Goal: Task Accomplishment & Management: Manage account settings

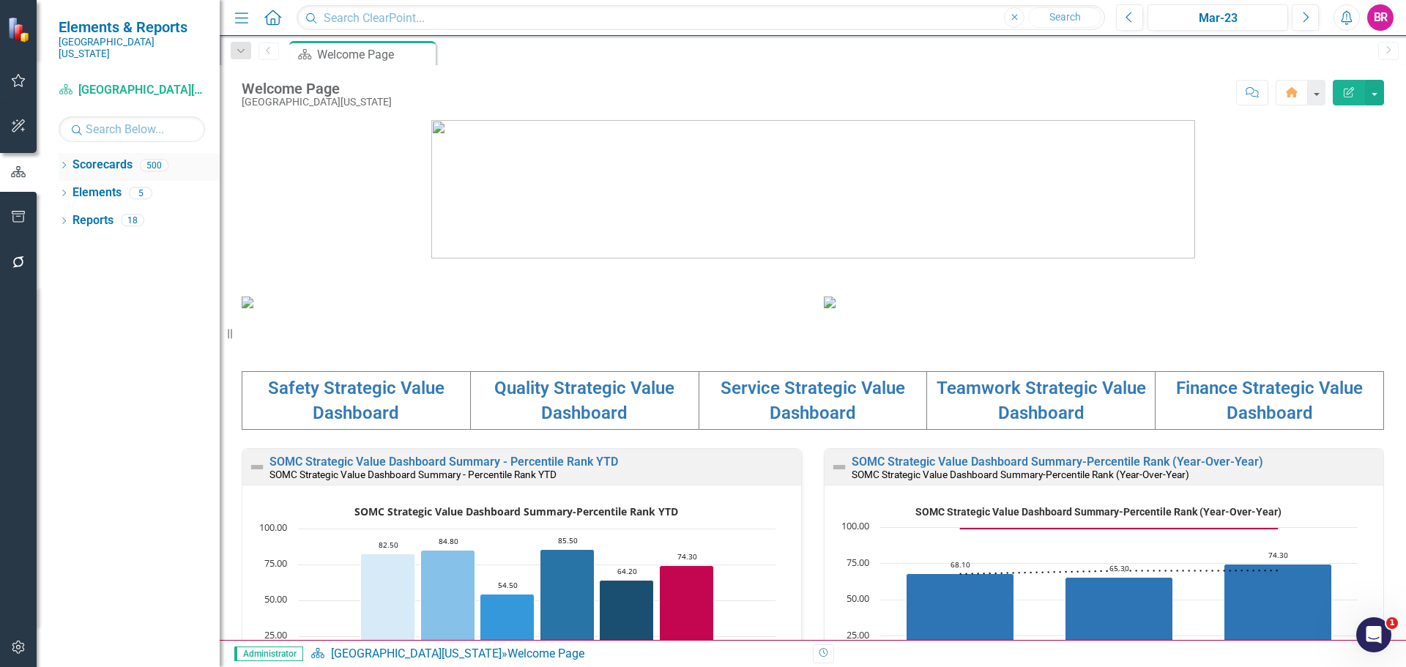
click at [64, 162] on icon at bounding box center [64, 165] width 4 height 7
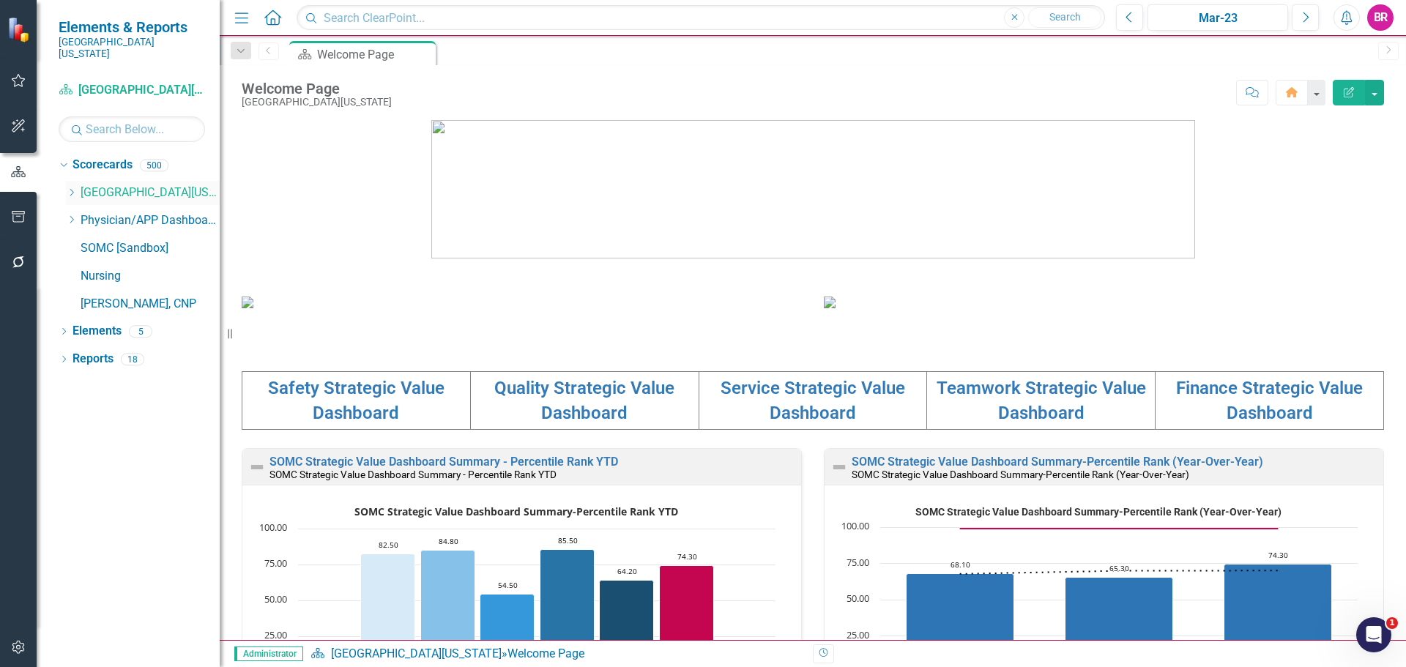
click at [71, 189] on icon at bounding box center [72, 192] width 4 height 7
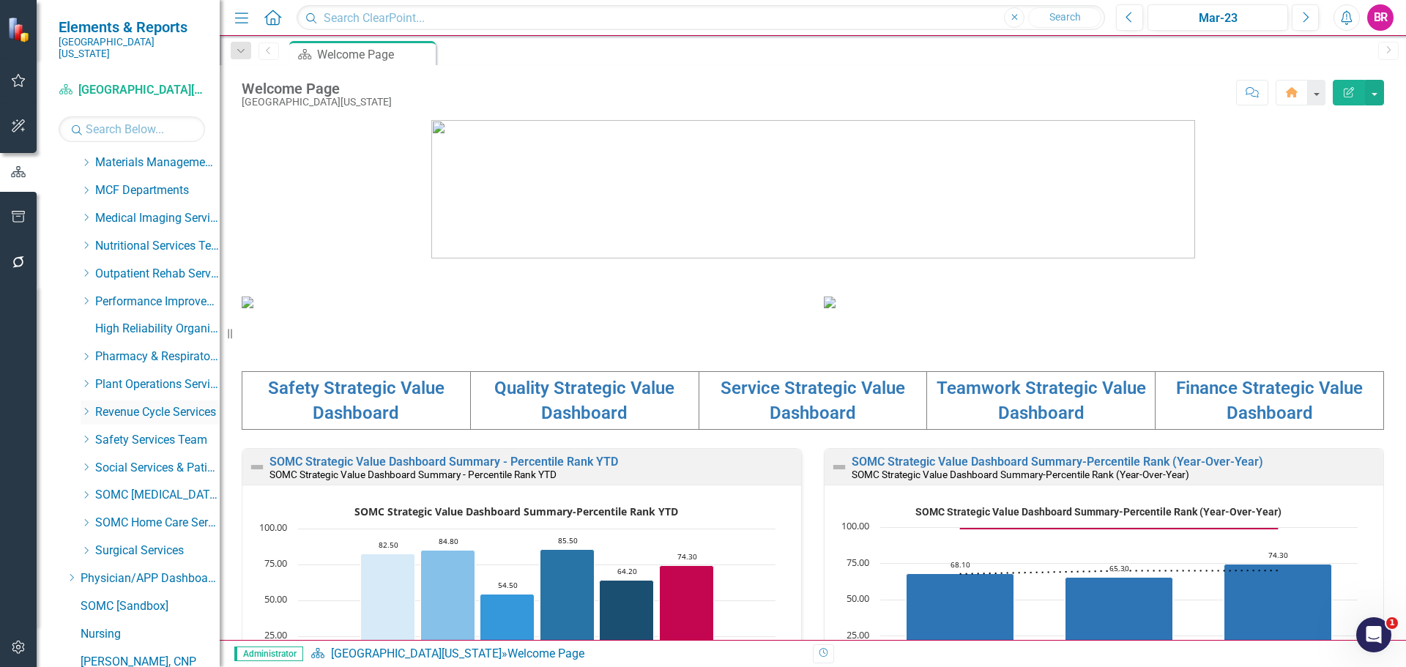
scroll to position [583, 0]
click at [86, 381] on icon "Dropdown" at bounding box center [86, 385] width 11 height 9
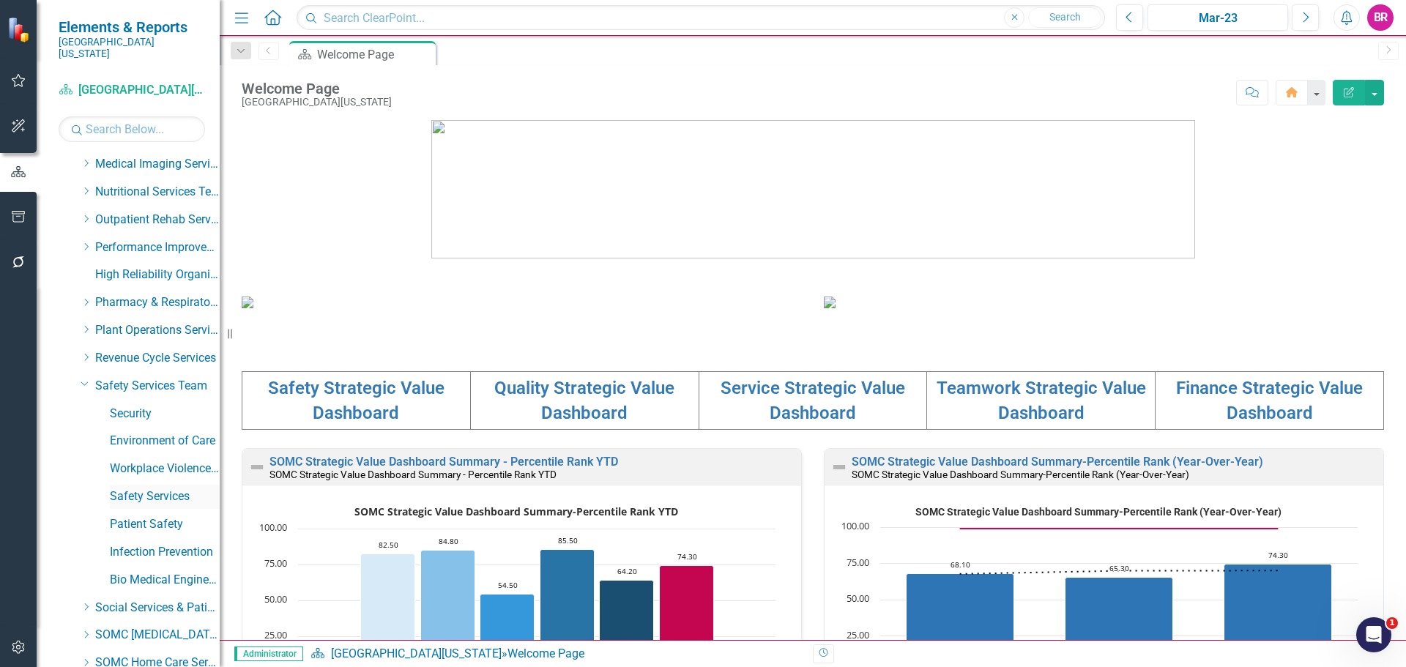
click at [151, 488] on link "Safety Services" at bounding box center [165, 496] width 110 height 17
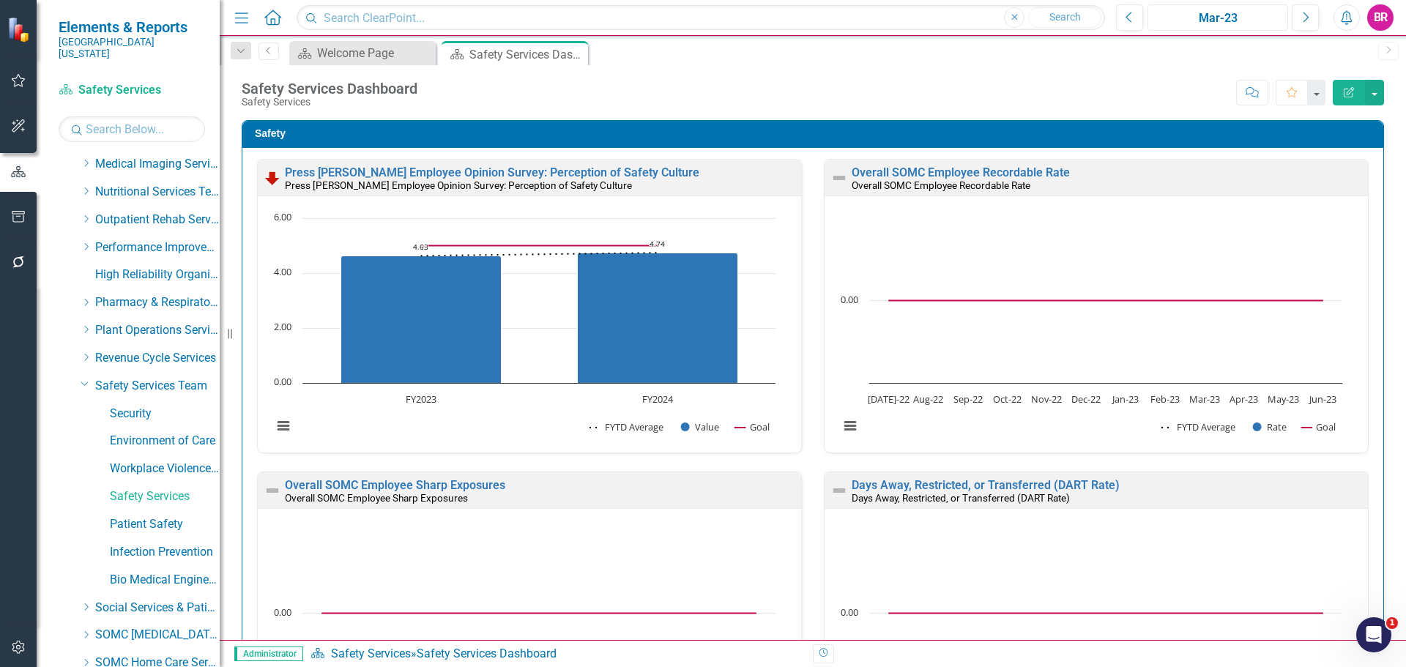
click at [1206, 29] on button "Mar-23" at bounding box center [1217, 17] width 141 height 26
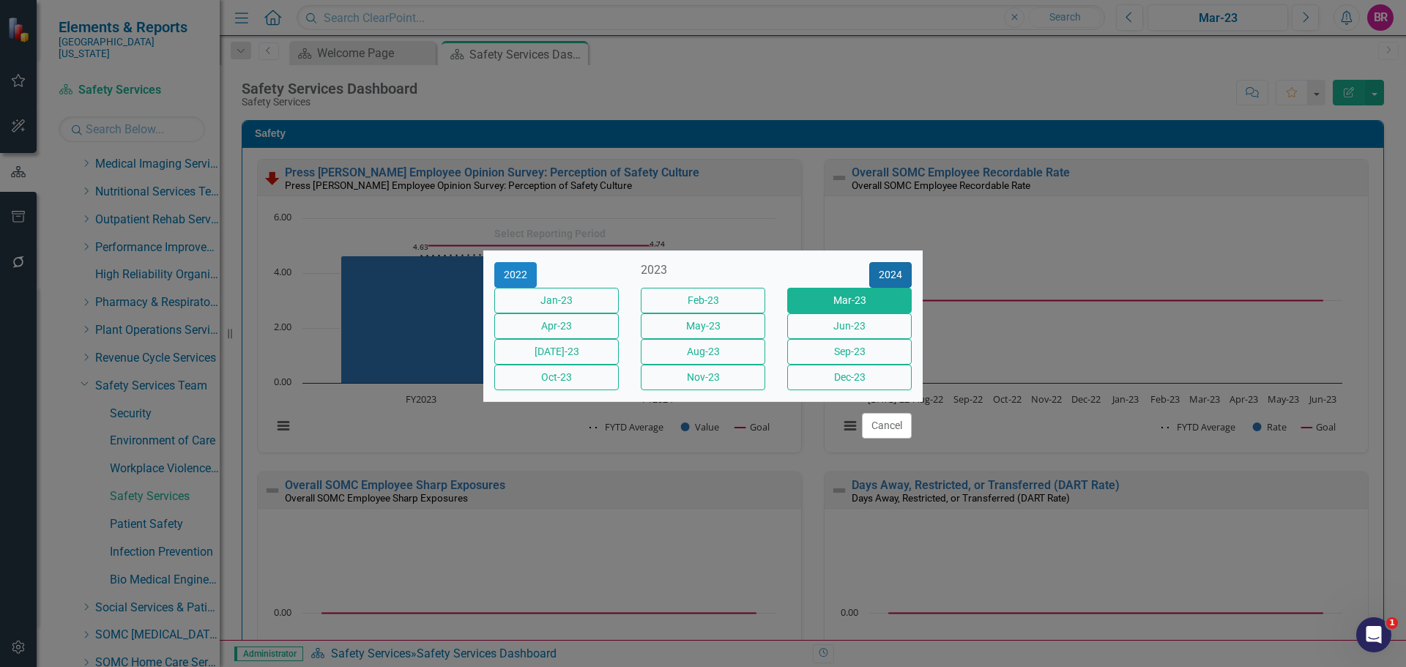
click at [885, 262] on button "2024" at bounding box center [890, 275] width 42 height 26
click at [885, 262] on button "2025" at bounding box center [890, 275] width 42 height 26
click at [841, 361] on button "Sept-25" at bounding box center [849, 352] width 124 height 26
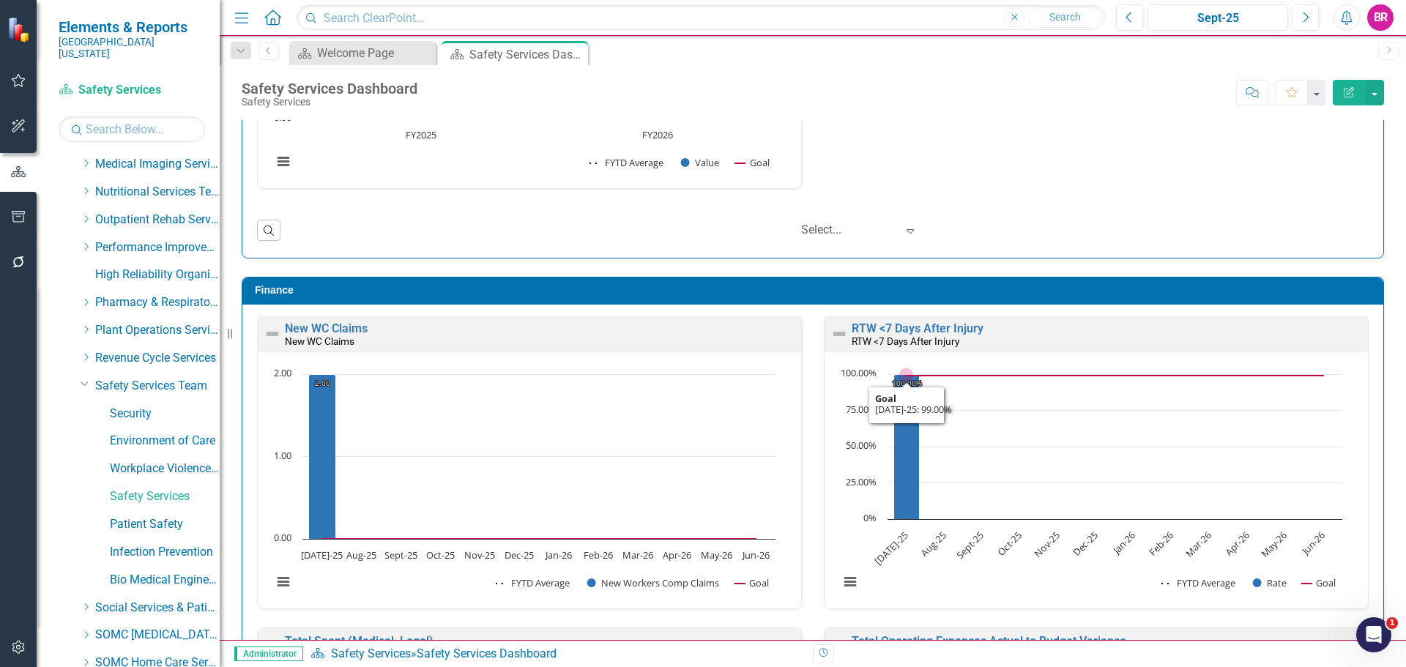
scroll to position [3456, 0]
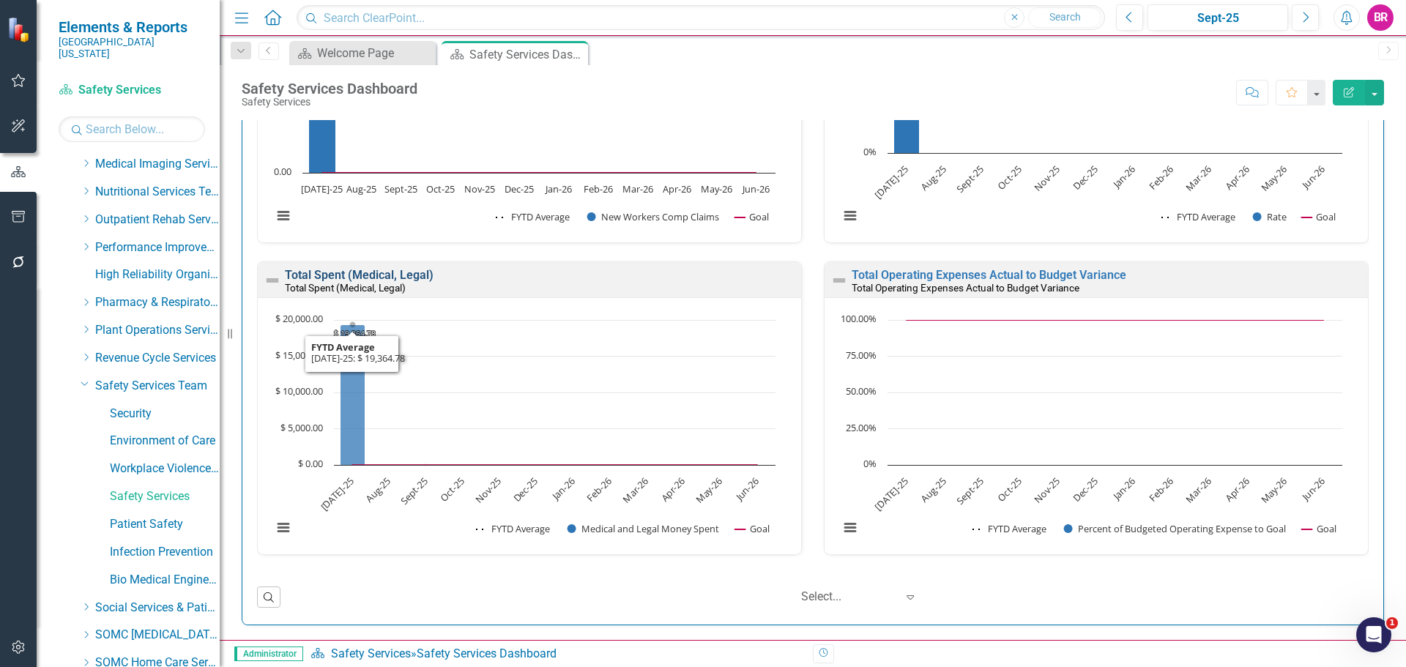
click at [390, 274] on link "Total Spent (Medical, Legal)" at bounding box center [359, 275] width 149 height 14
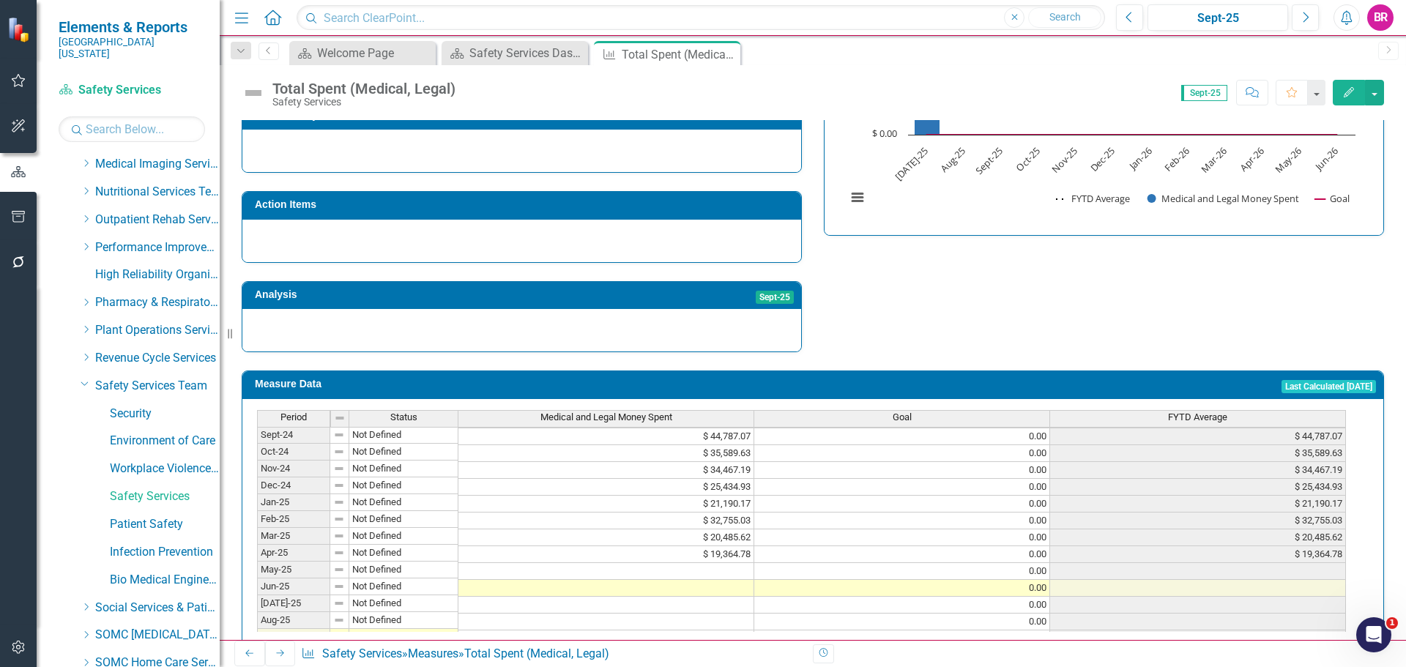
scroll to position [513, 0]
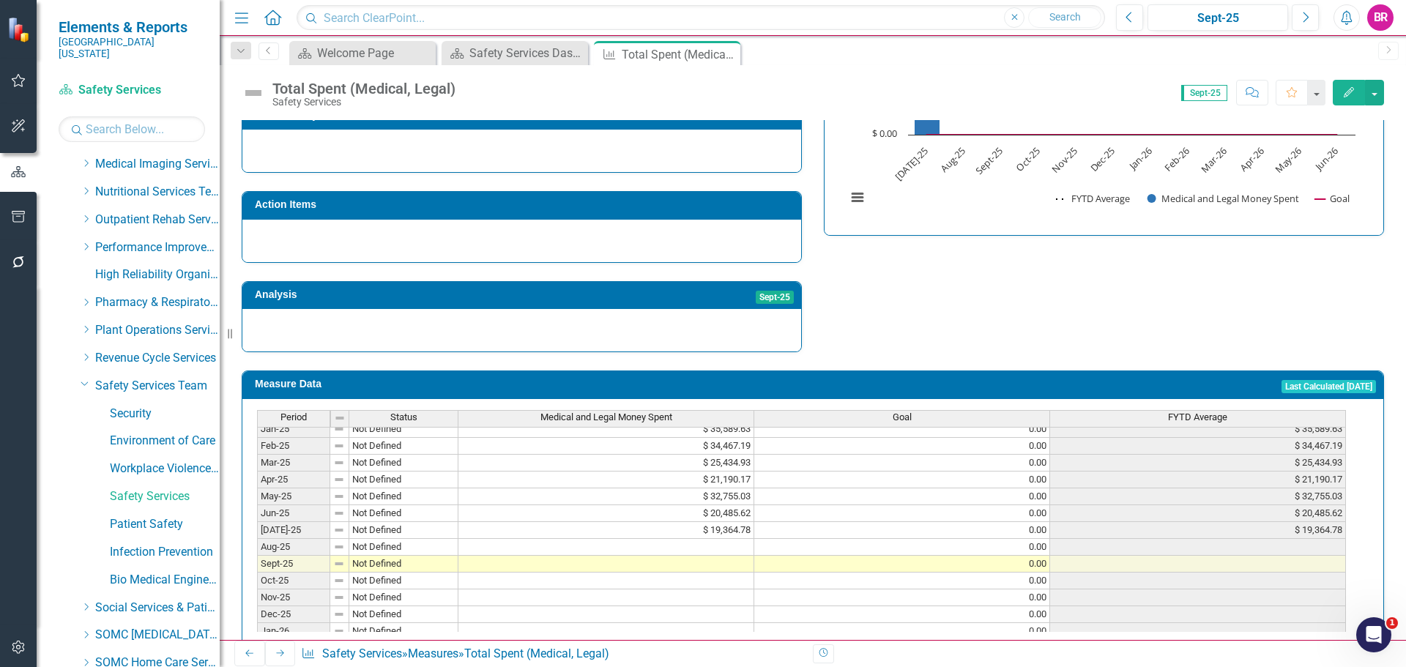
click at [713, 524] on tbody "Aug-23 Not Defined $ 344,861.00 0.00 $ 344,861.00 Sep-23 Not Defined $ 55,937.9…" at bounding box center [801, 395] width 1089 height 523
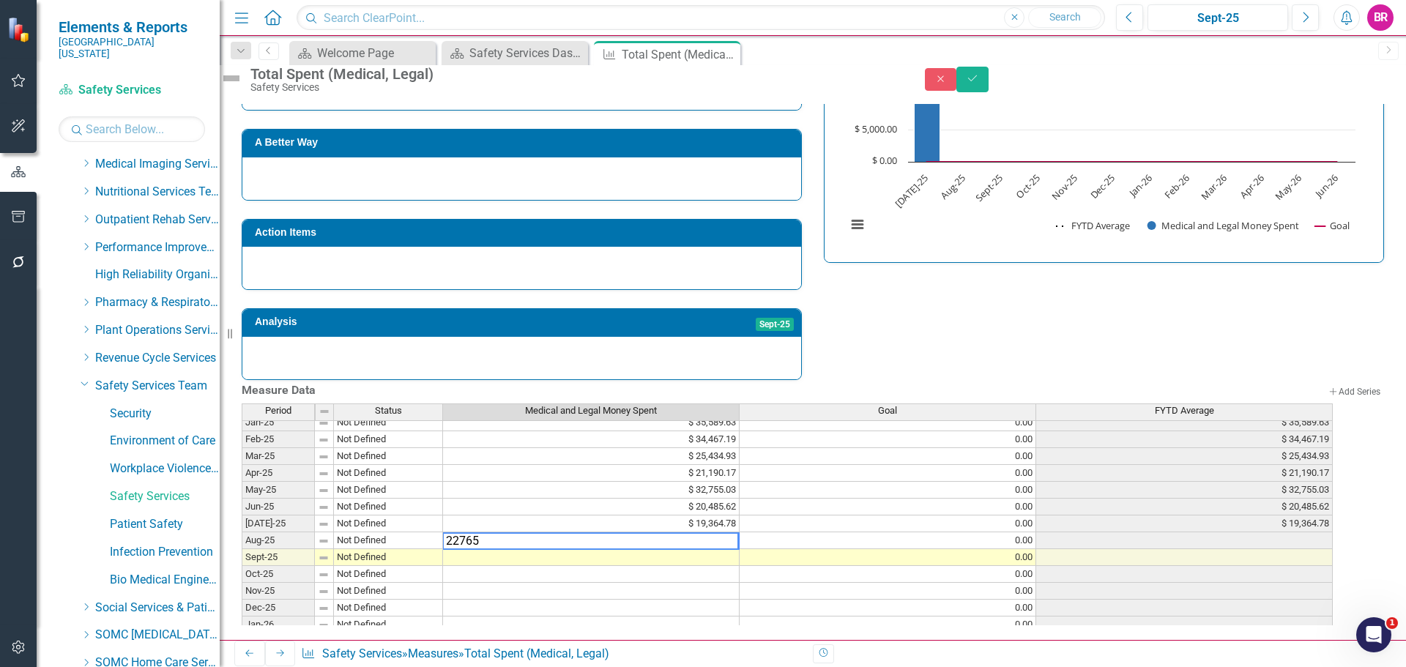
type textarea "22765"
click at [886, 310] on div "Strategic Values Finance Safety Services Team Q1.2026 A Better Way Action Items…" at bounding box center [813, 175] width 1164 height 409
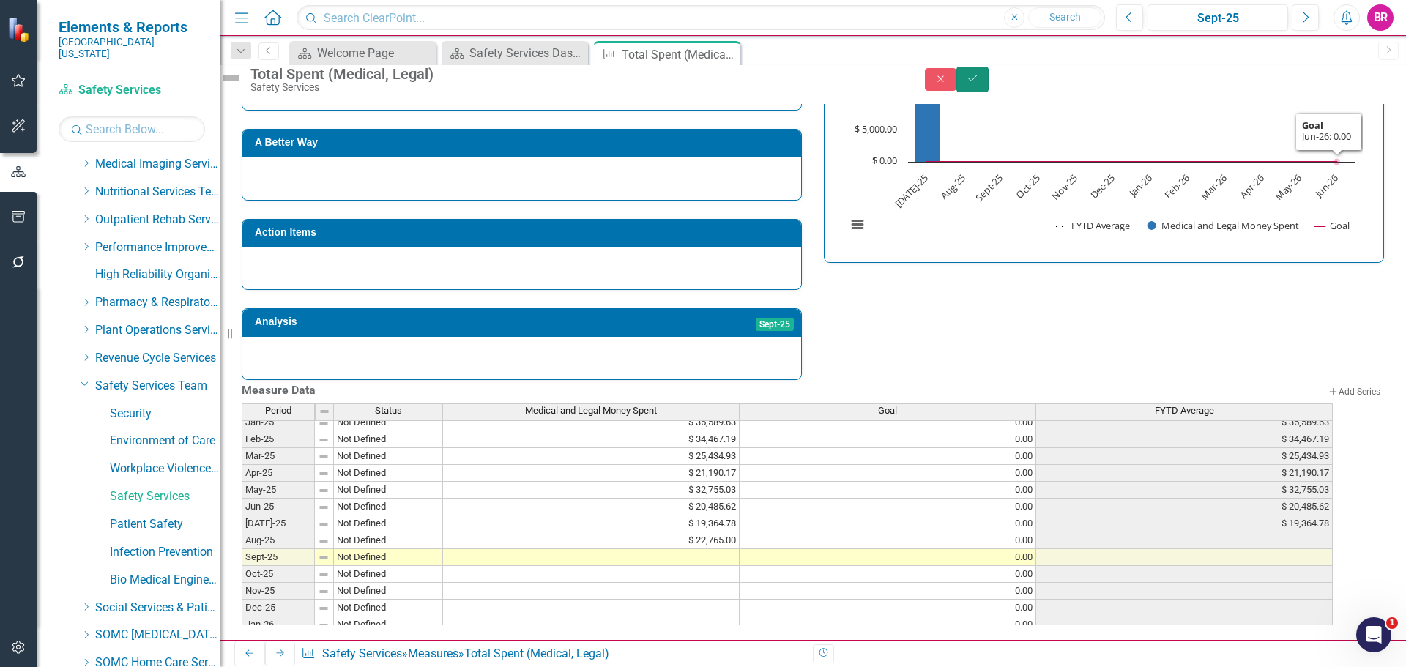
click at [989, 89] on button "Save" at bounding box center [972, 80] width 32 height 26
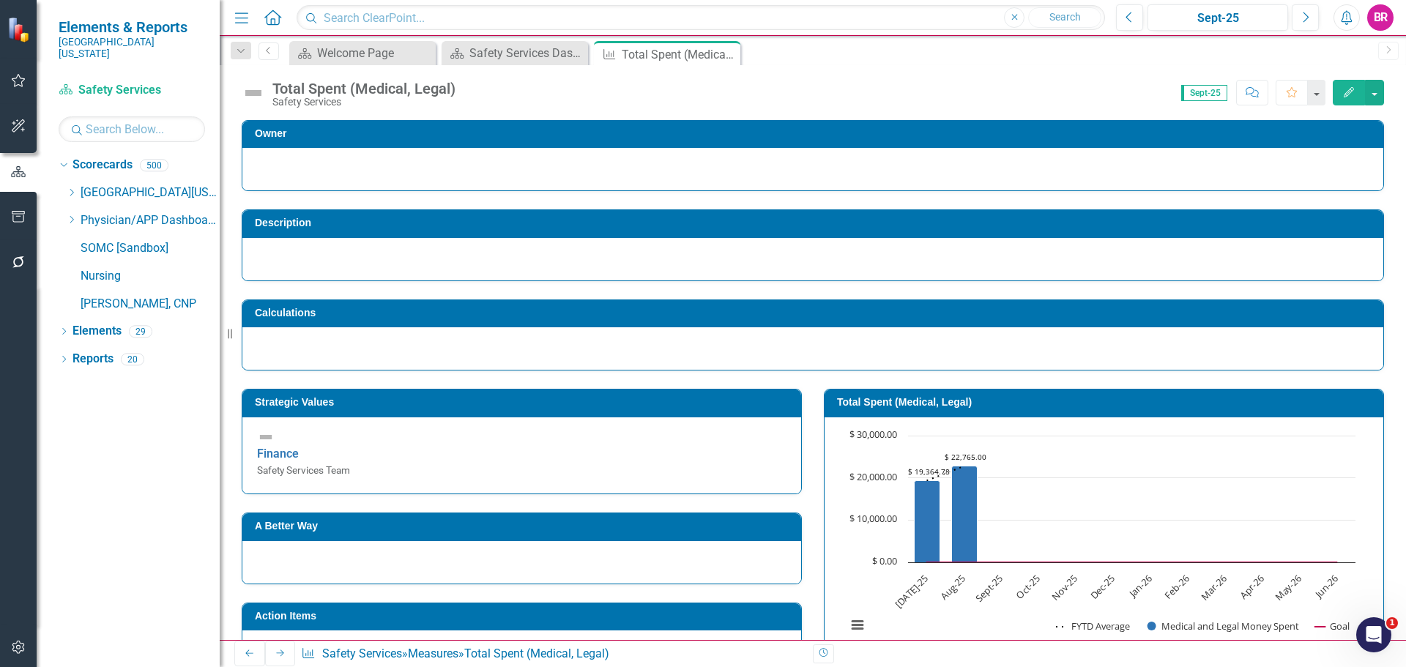
scroll to position [0, 0]
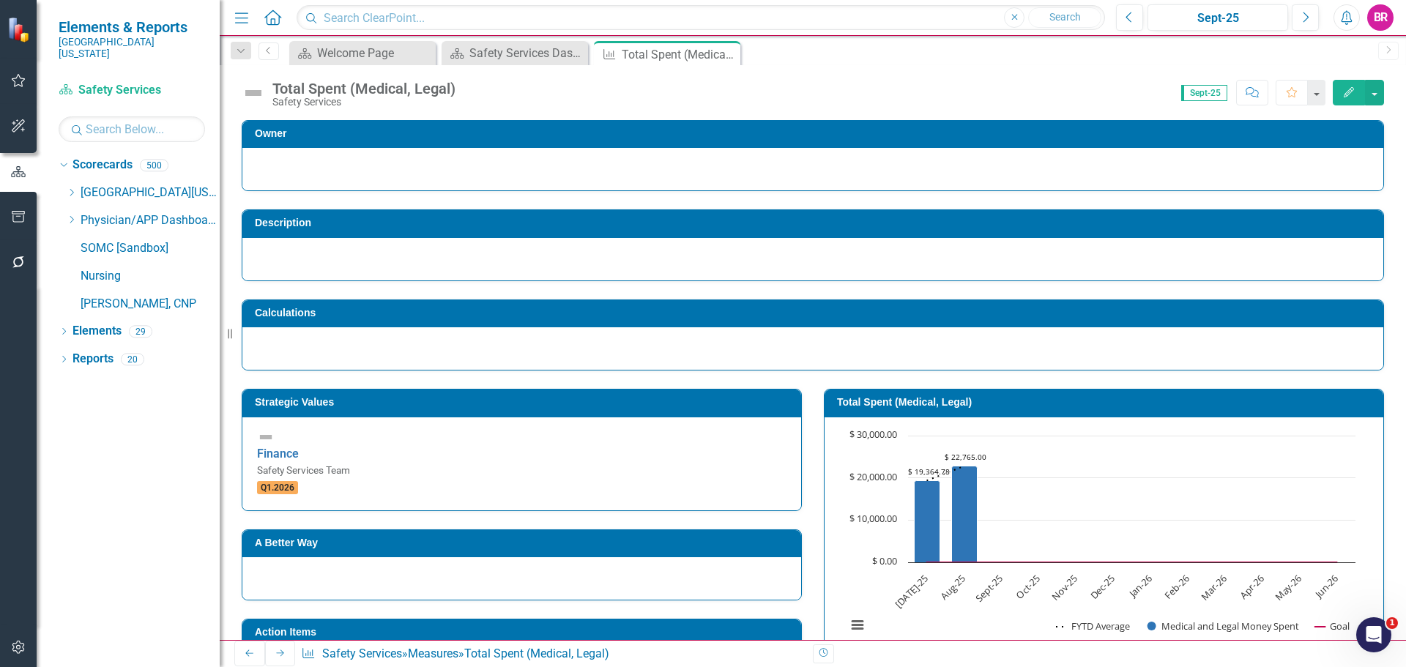
drag, startPoint x: 723, startPoint y: 53, endPoint x: 637, endPoint y: 45, distance: 86.9
click at [0, 0] on icon "Close" at bounding box center [0, 0] width 0 height 0
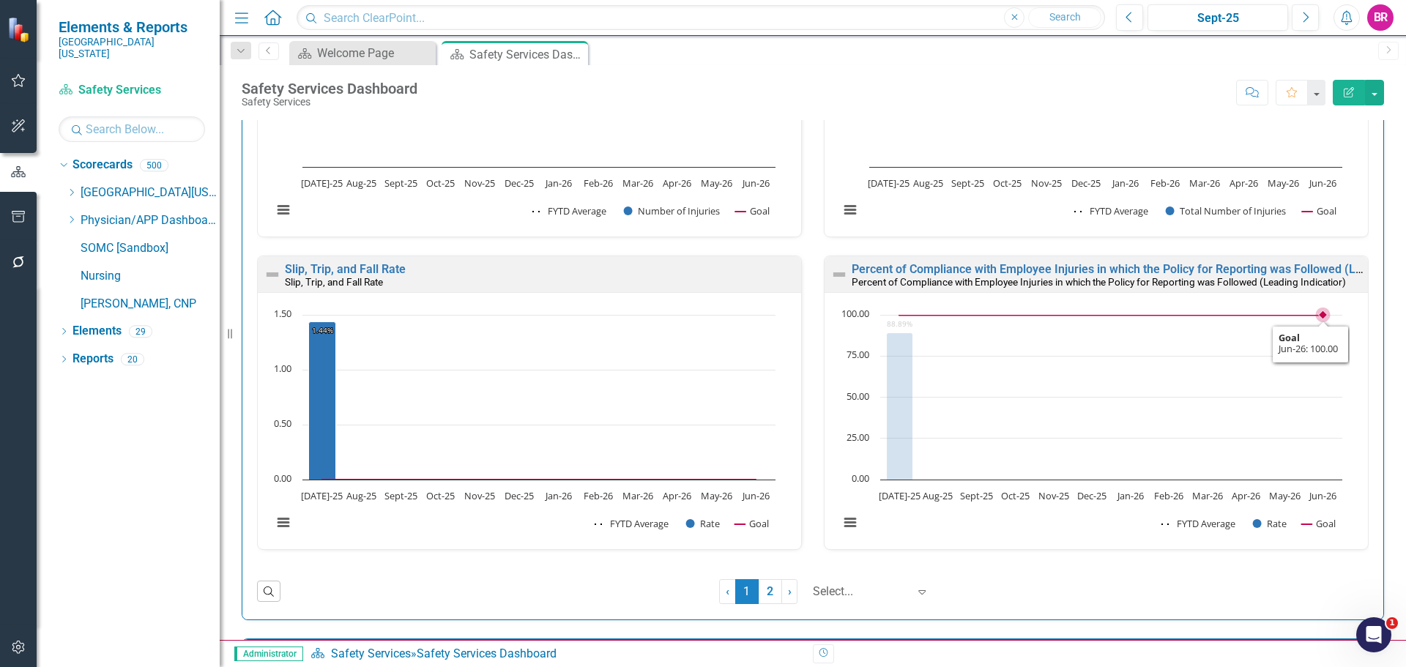
scroll to position [1538, 0]
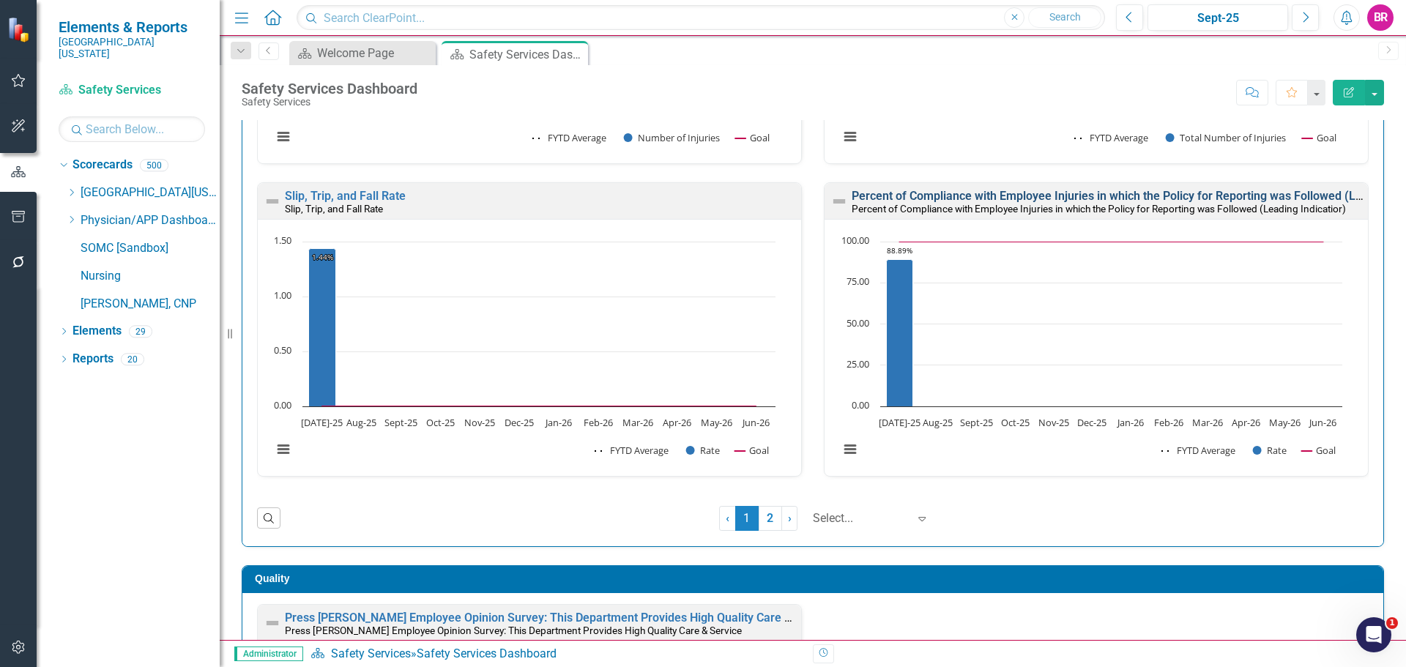
click at [1011, 198] on link "Percent of Compliance with Employee Injuries in which the Policy for Reporting …" at bounding box center [1150, 196] width 597 height 14
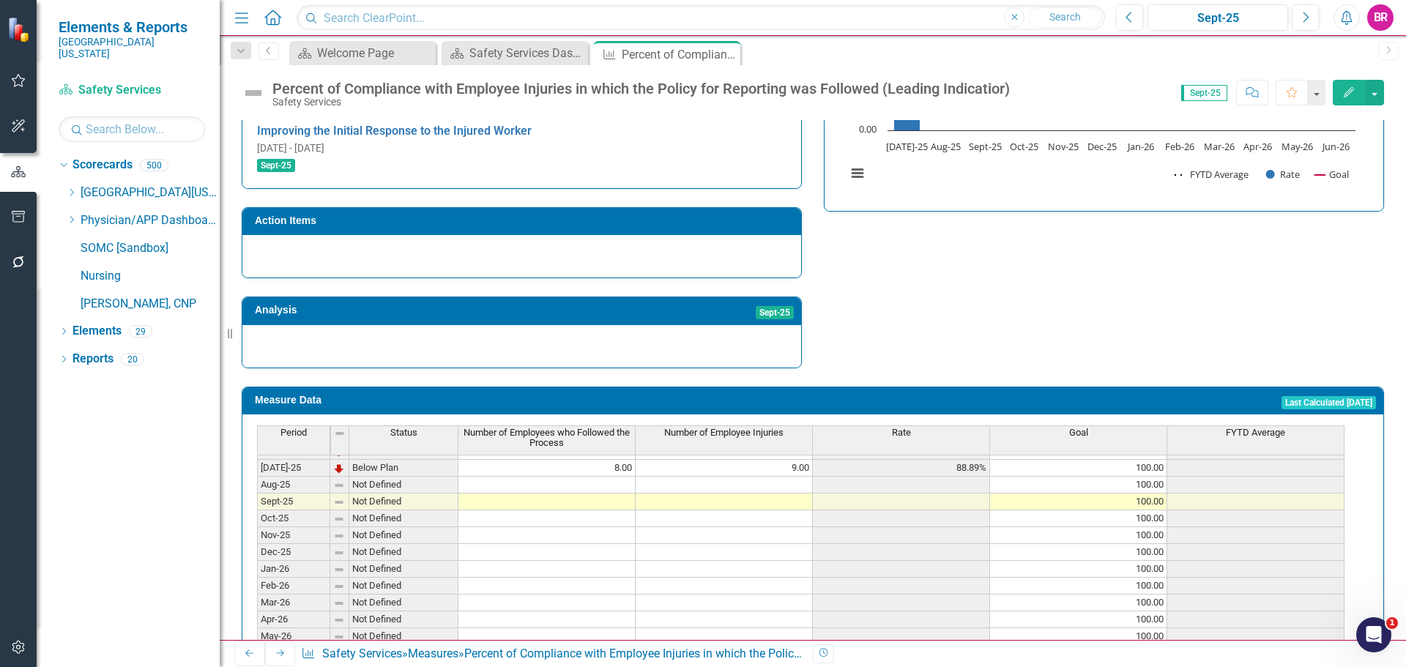
scroll to position [606, 0]
click at [615, 425] on tbody "Nov-23 Not Defined Dec-23 Not Defined Jan-24 Not Defined Feb-24 Not Defined Mar…" at bounding box center [800, 389] width 1087 height 540
type textarea "5"
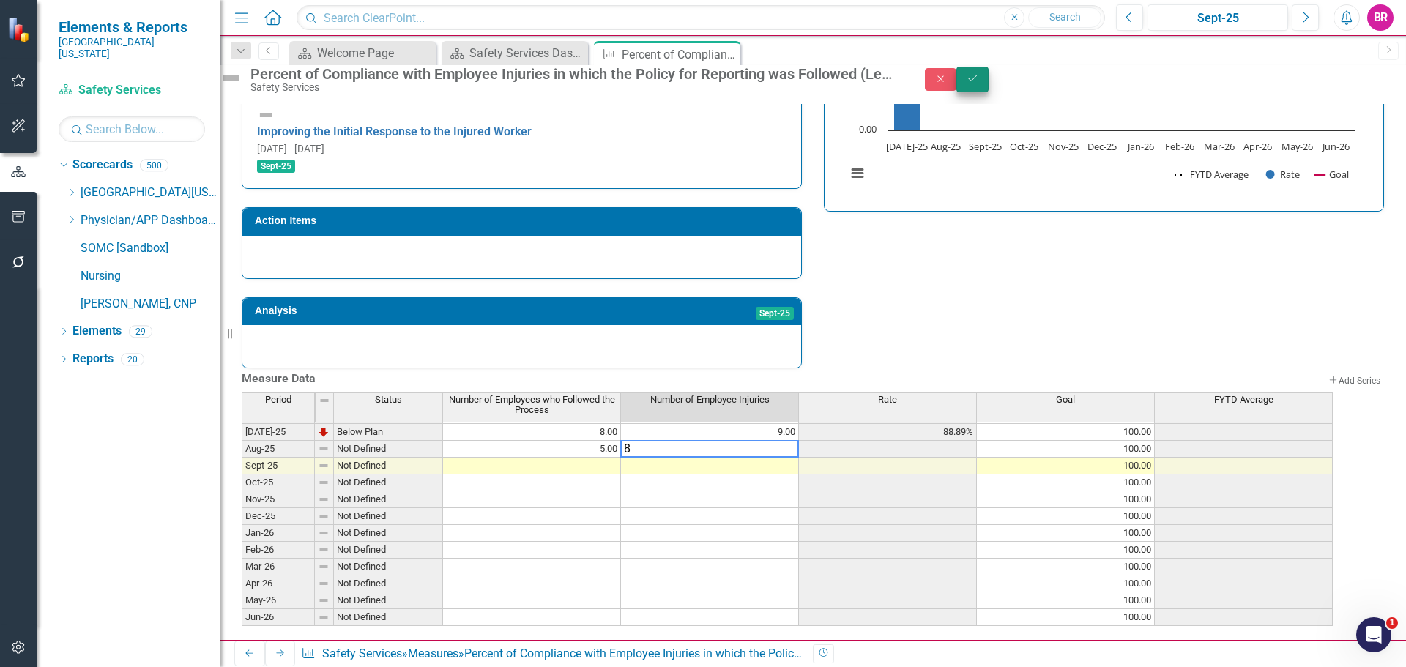
type textarea "8"
click at [989, 92] on button "Save" at bounding box center [972, 80] width 32 height 26
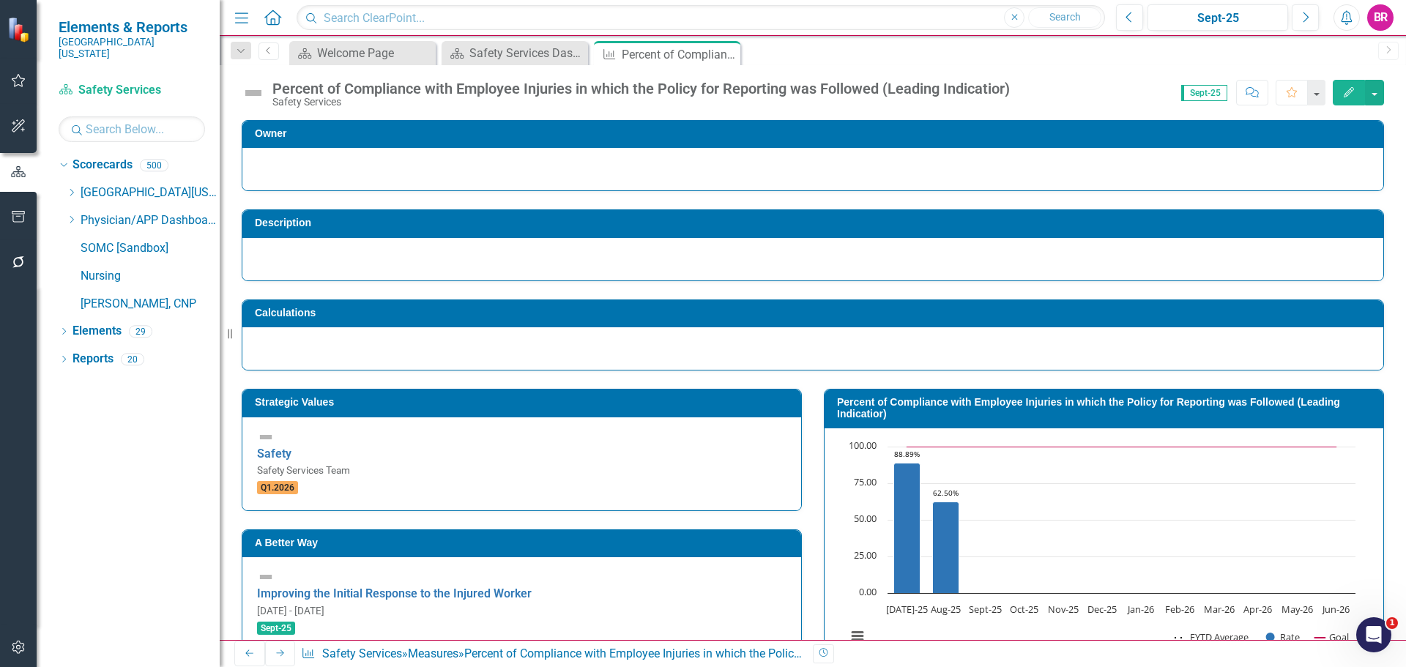
click at [275, 653] on icon "Next" at bounding box center [281, 653] width 12 height 9
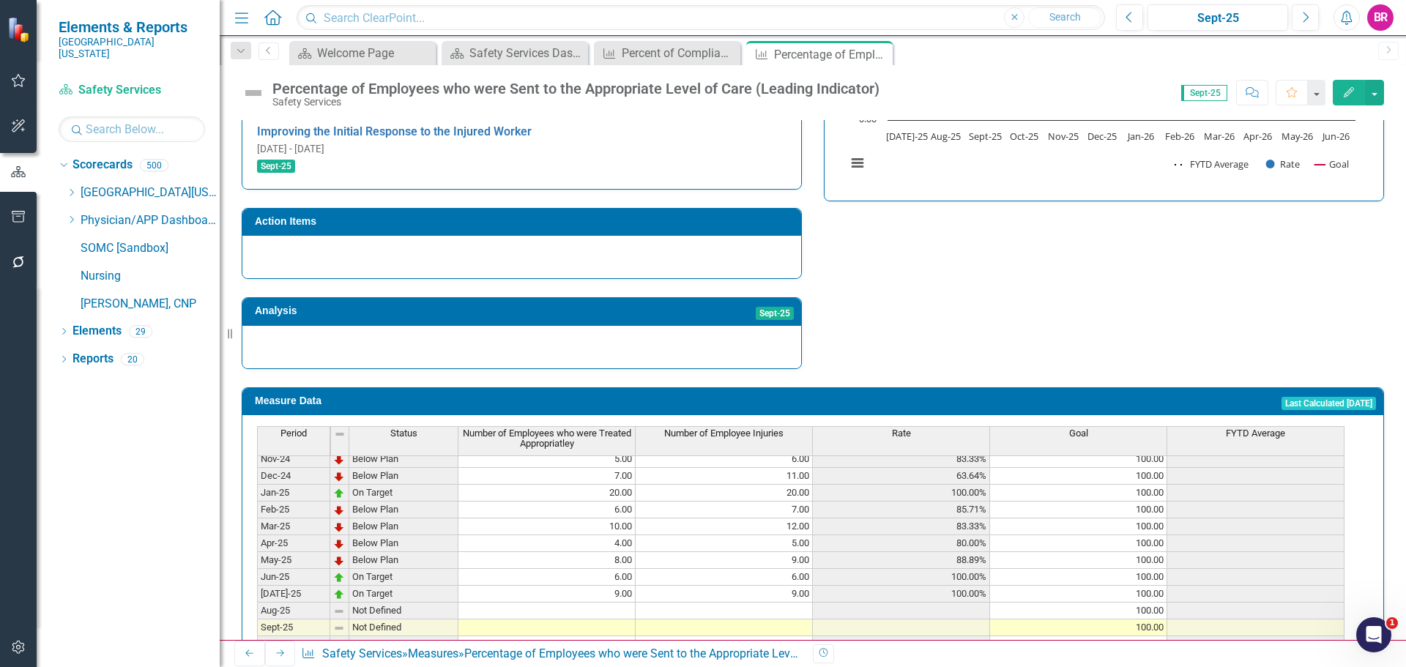
scroll to position [513, 0]
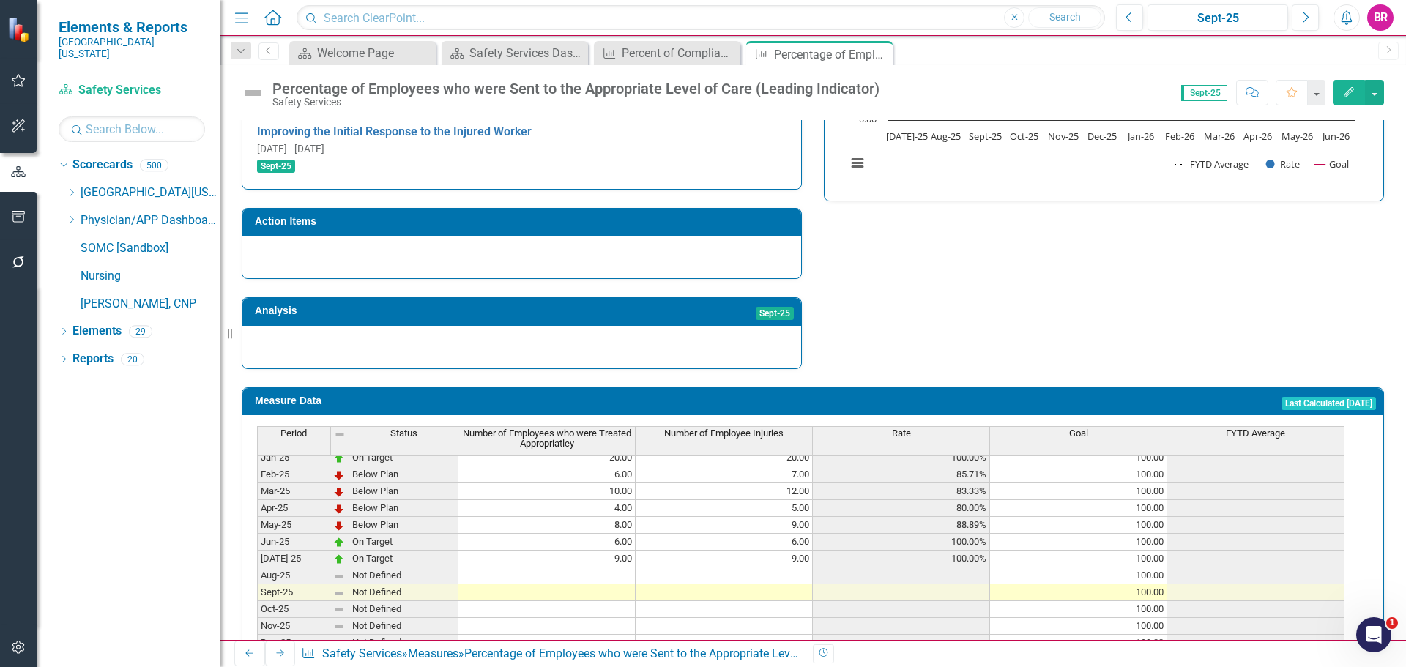
click at [608, 518] on tbody "Jul-23 Not Defined Aug-23 Not Defined Sep-23 Not Defined Oct-23 Not Defined Nov…" at bounding box center [800, 407] width 1087 height 523
type textarea "8"
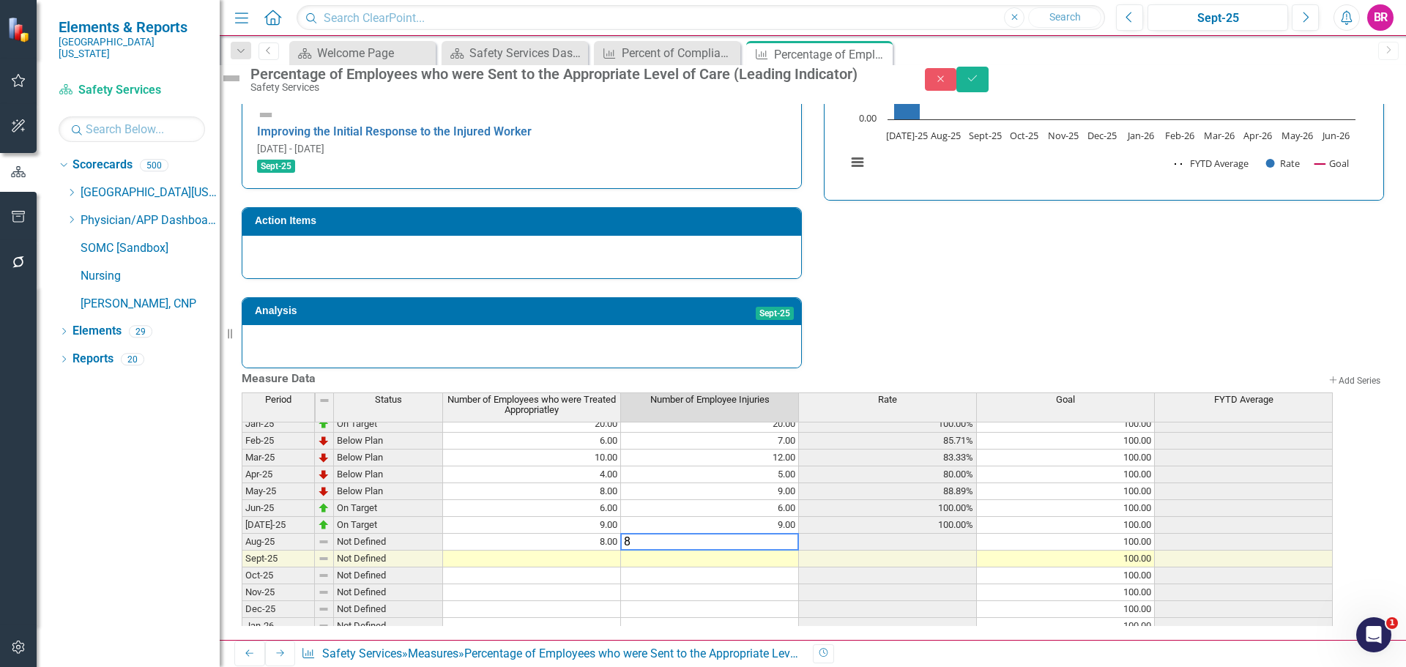
type textarea "8"
click at [882, 244] on div "Strategic Values Safety Safety Services Team Q1.2026 A Better Way Improving the…" at bounding box center [813, 138] width 1164 height 461
click at [989, 75] on button "Save" at bounding box center [972, 80] width 32 height 26
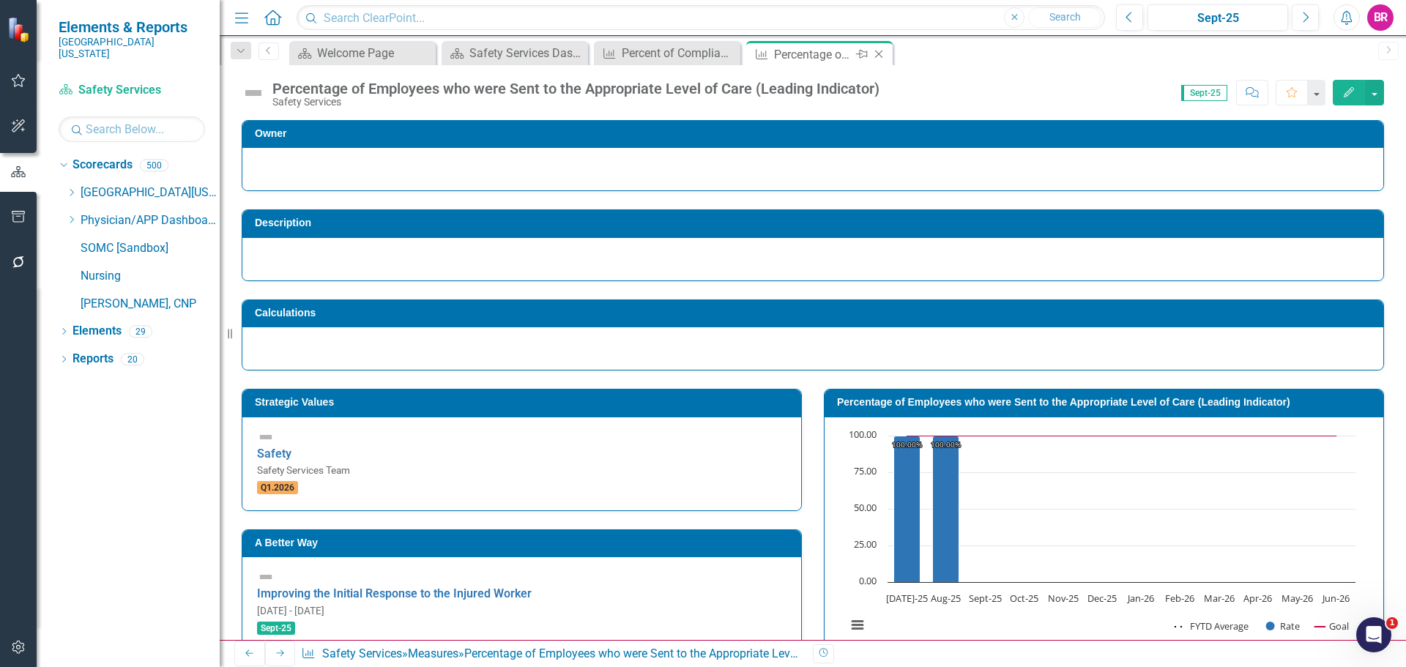
click at [881, 54] on icon "Close" at bounding box center [878, 54] width 15 height 12
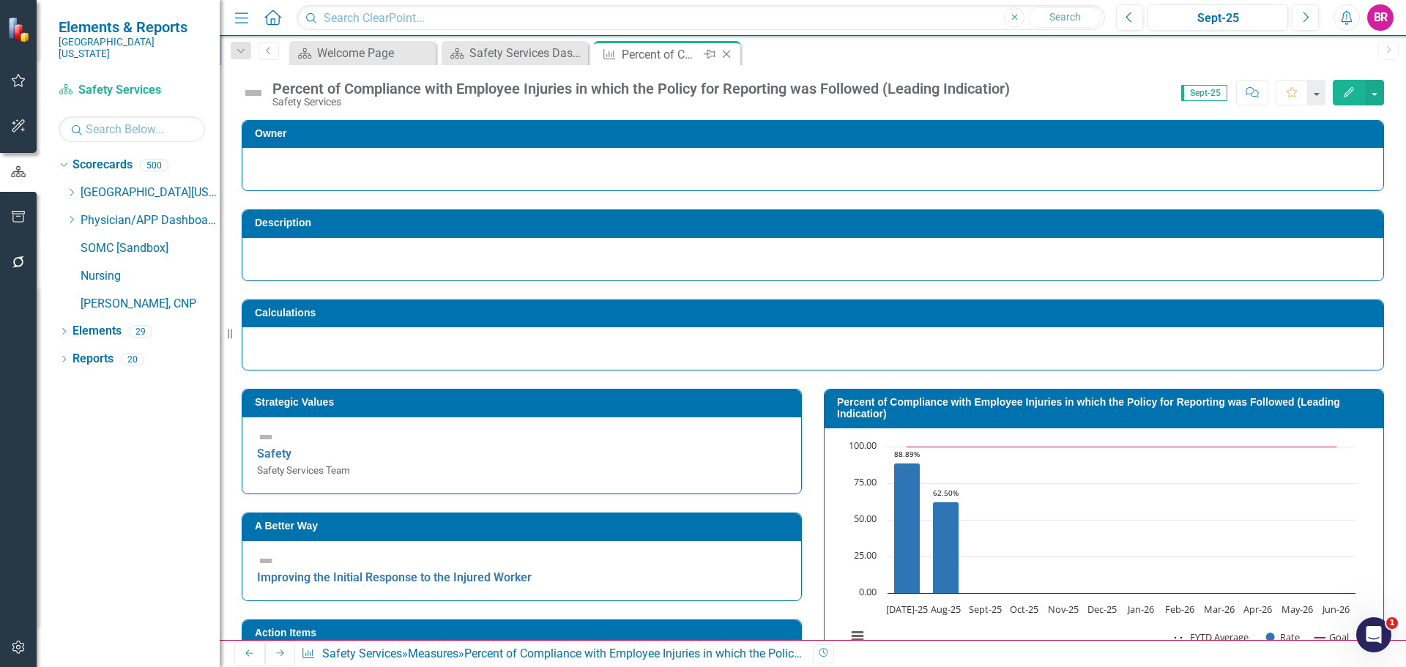
click at [729, 51] on icon "Close" at bounding box center [726, 54] width 15 height 12
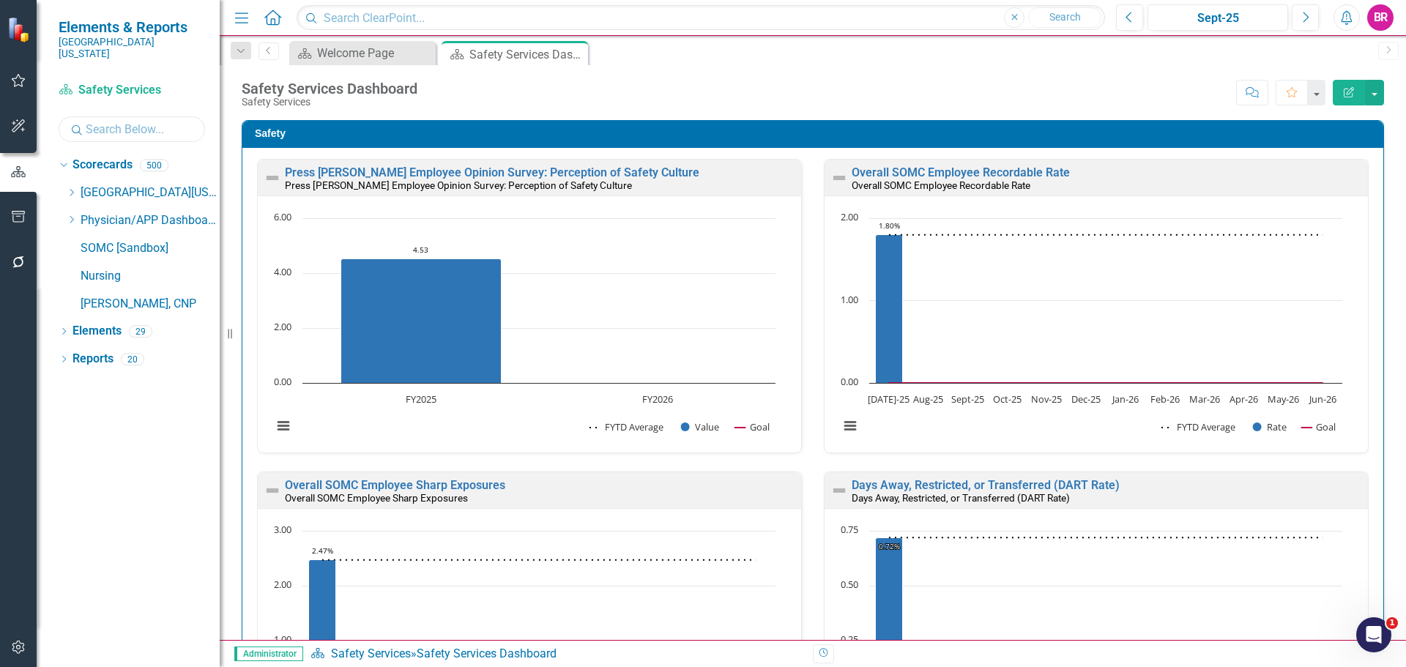
click at [140, 123] on input "text" at bounding box center [132, 129] width 146 height 26
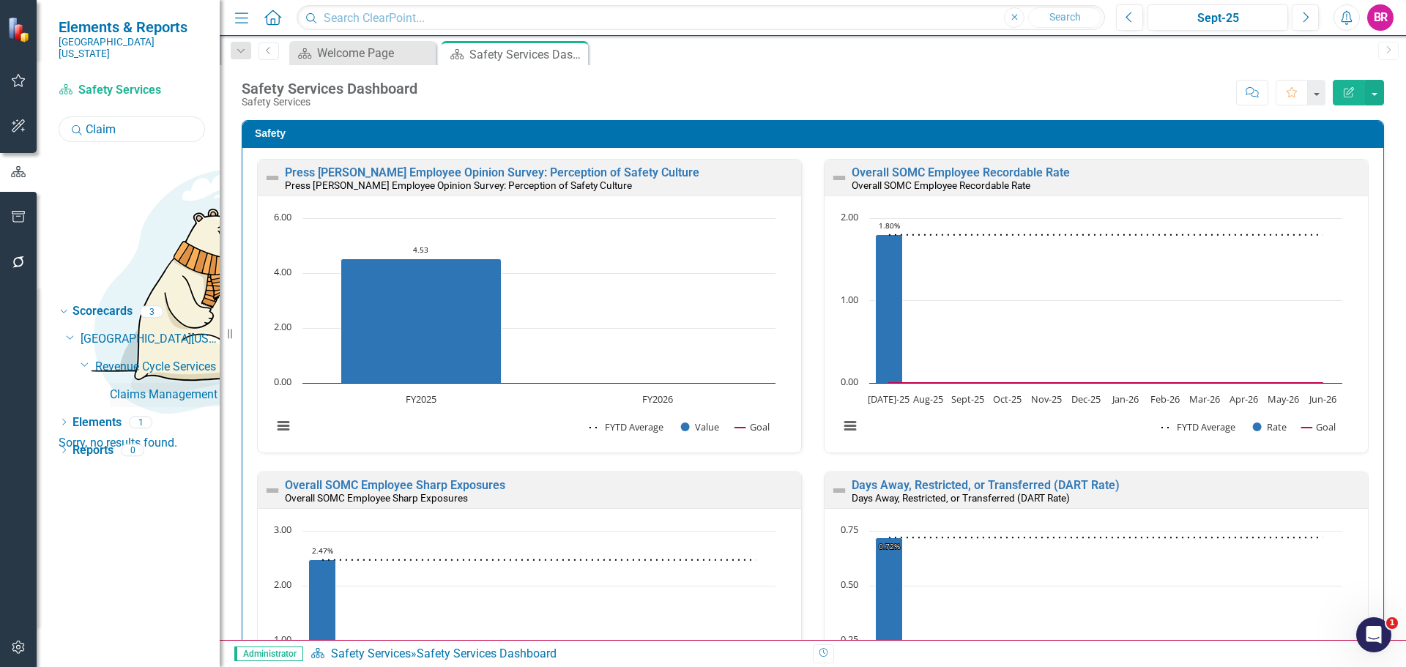
type input "Claim"
click at [154, 387] on link "Claims Management" at bounding box center [165, 395] width 110 height 17
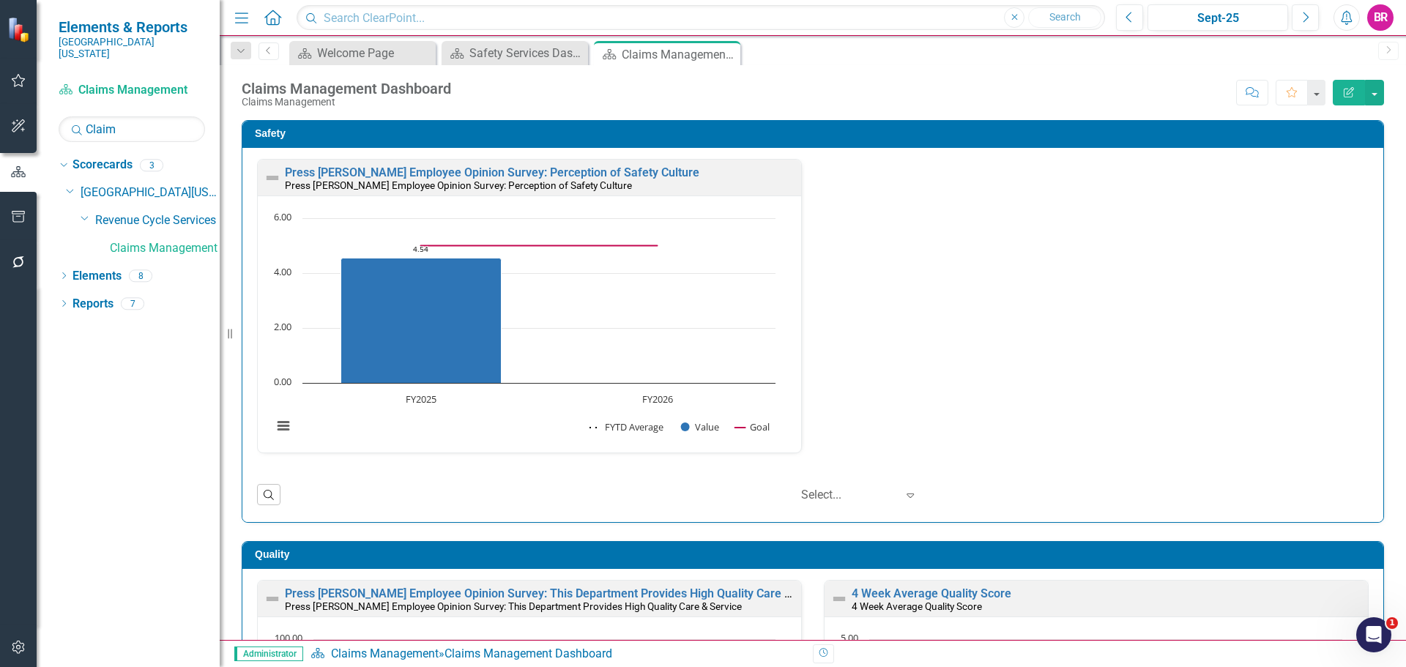
scroll to position [1, 0]
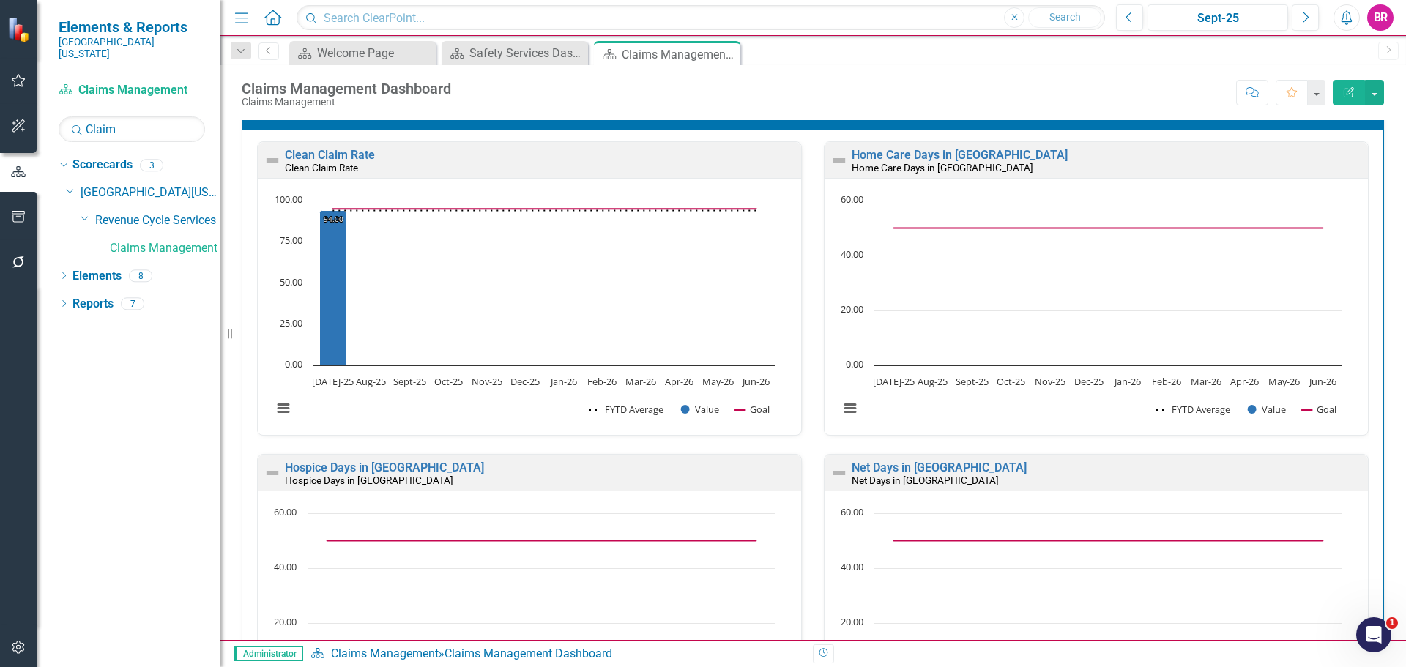
scroll to position [1611, 0]
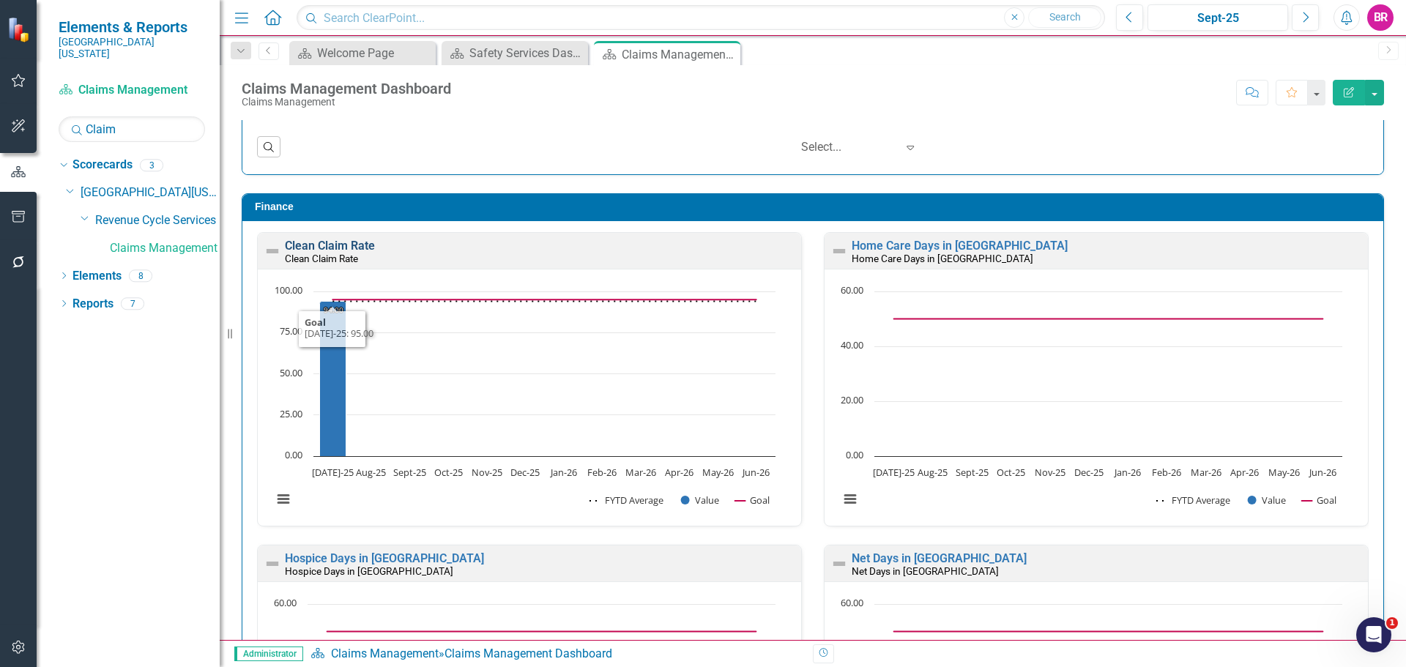
click at [343, 245] on link "Clean Claim Rate" at bounding box center [330, 246] width 90 height 14
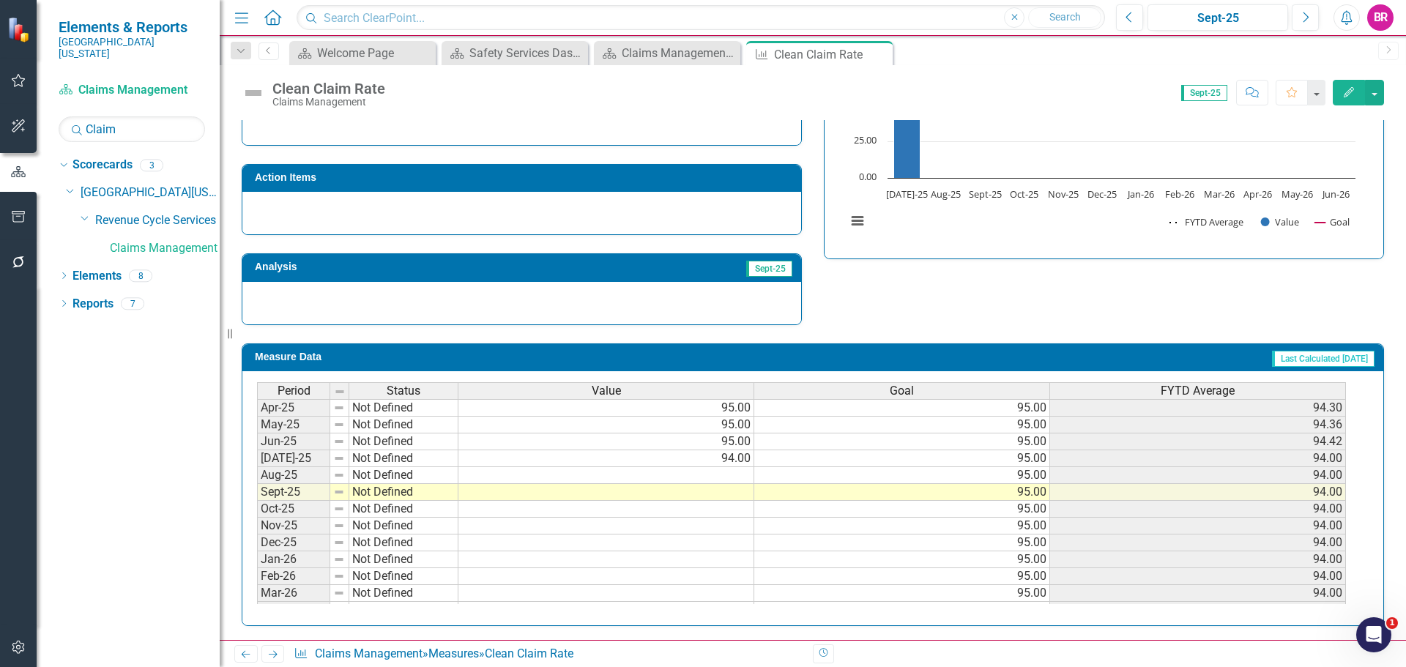
scroll to position [532, 0]
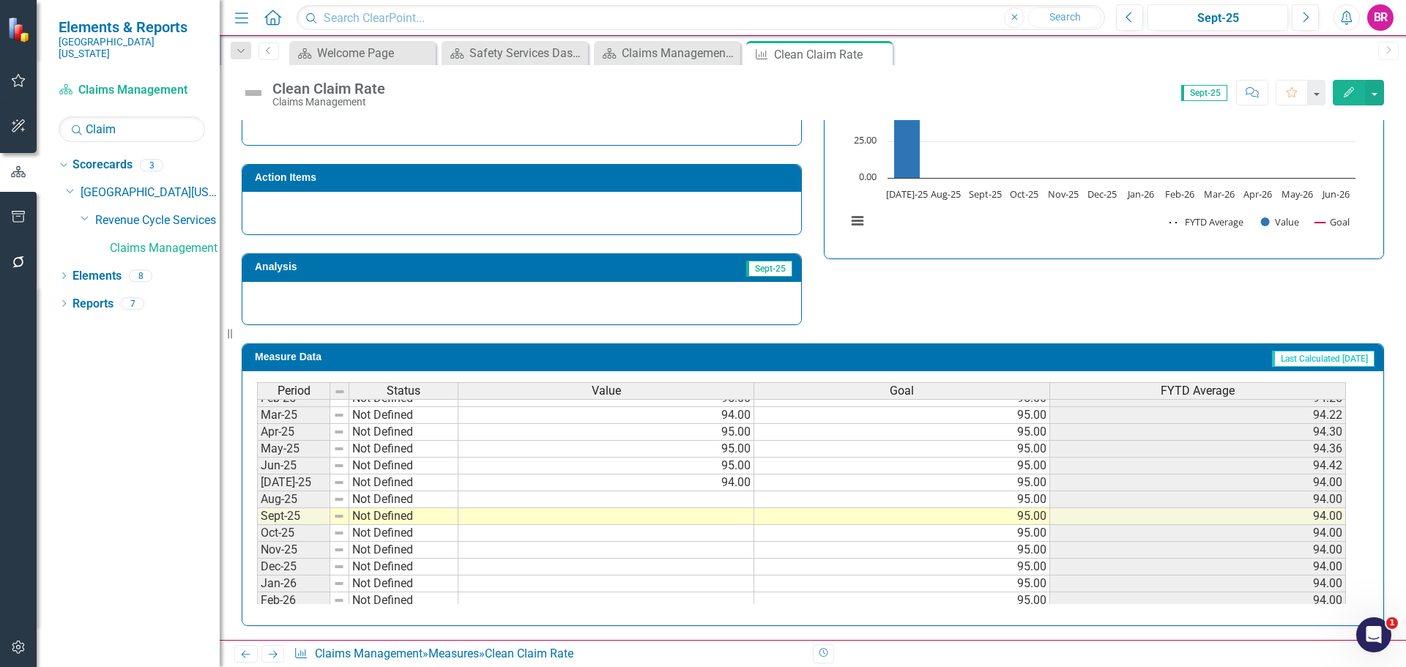
click at [735, 510] on tbody "Nov-23 Not Defined 95.00 95.00 95.00 Dec-23 Not Defined 96.00 95.00 95.17 Jan-2…" at bounding box center [801, 407] width 1089 height 540
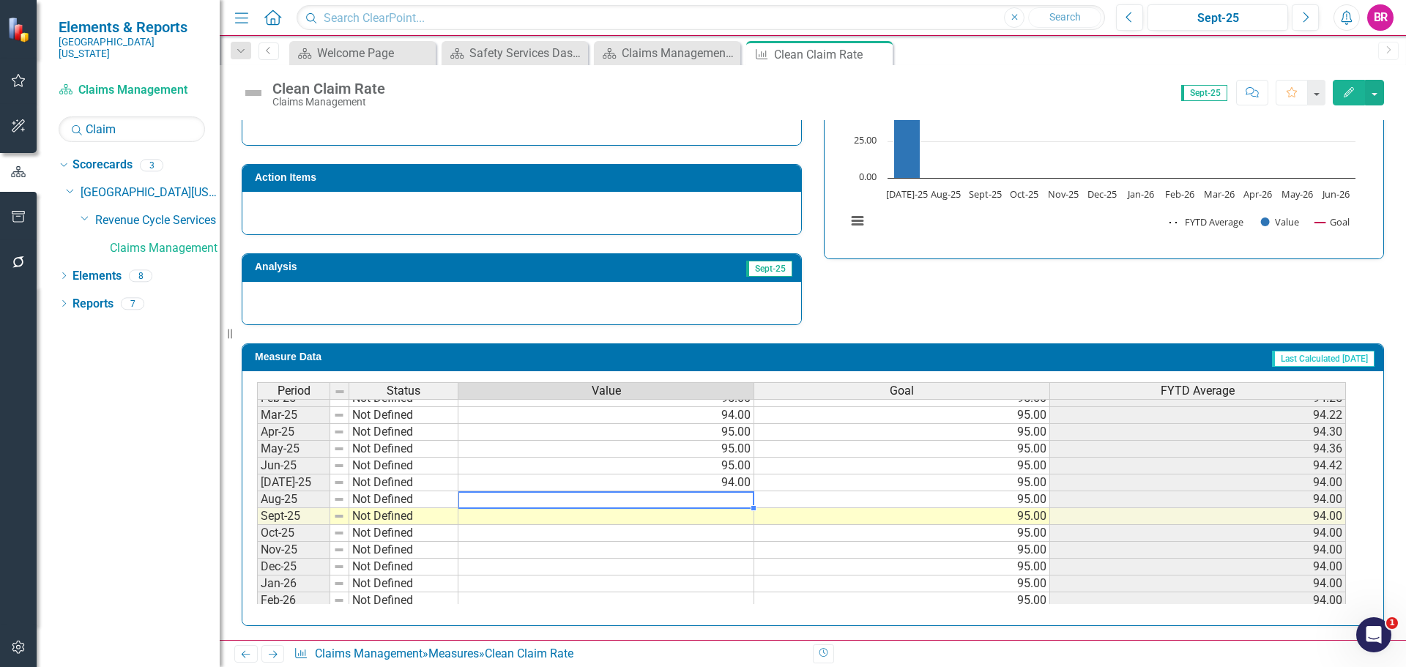
click at [743, 503] on td at bounding box center [606, 499] width 296 height 17
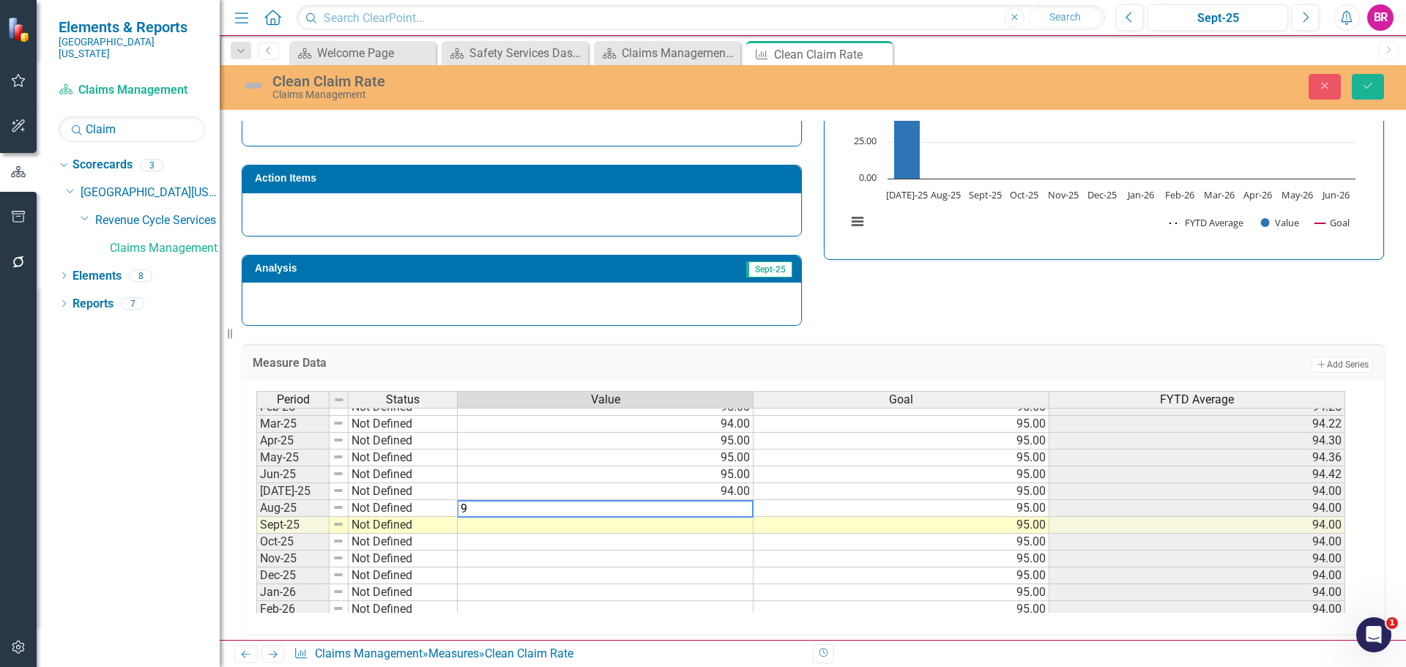
type textarea "94"
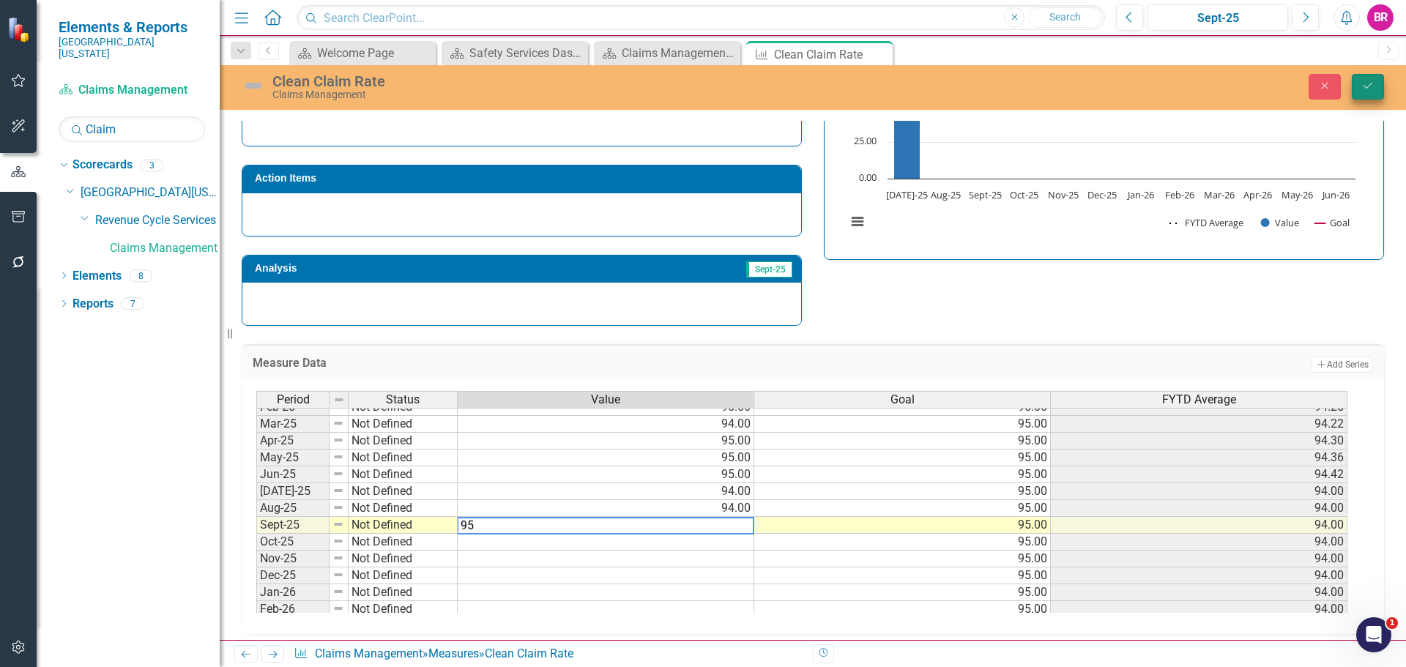
type textarea "95"
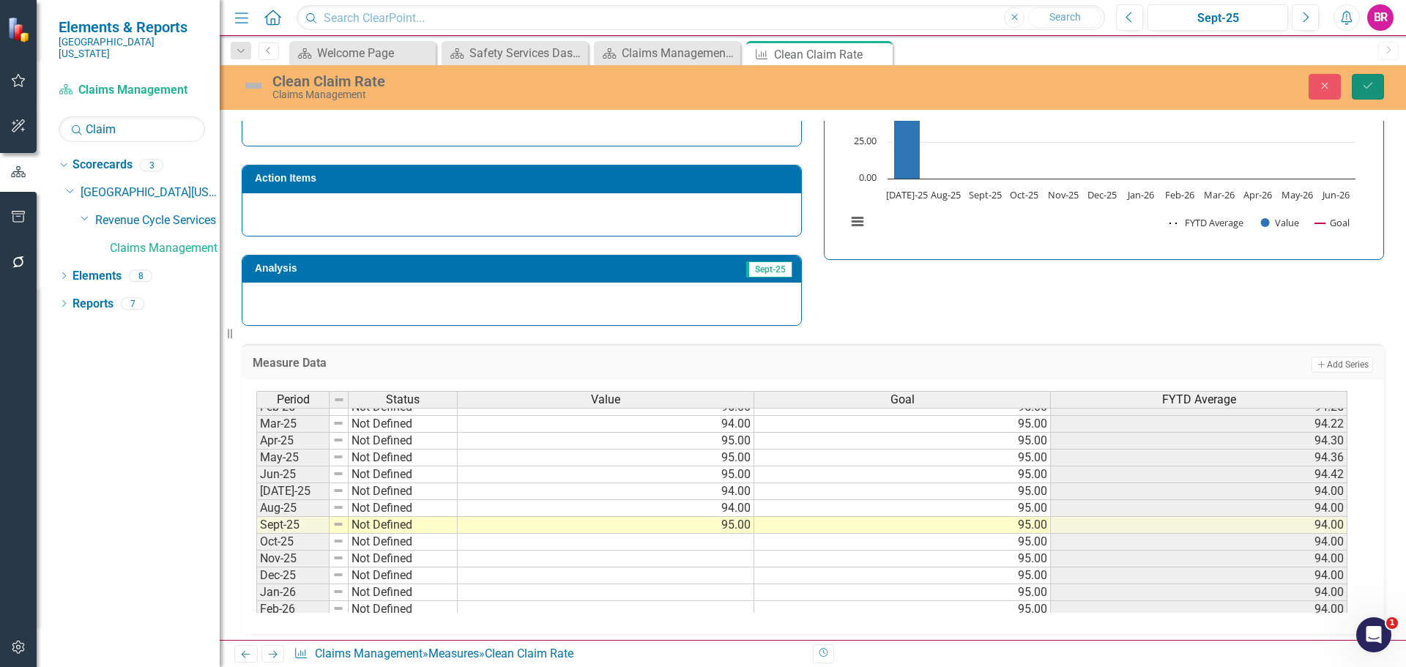
click at [1375, 91] on button "Save" at bounding box center [1368, 87] width 32 height 26
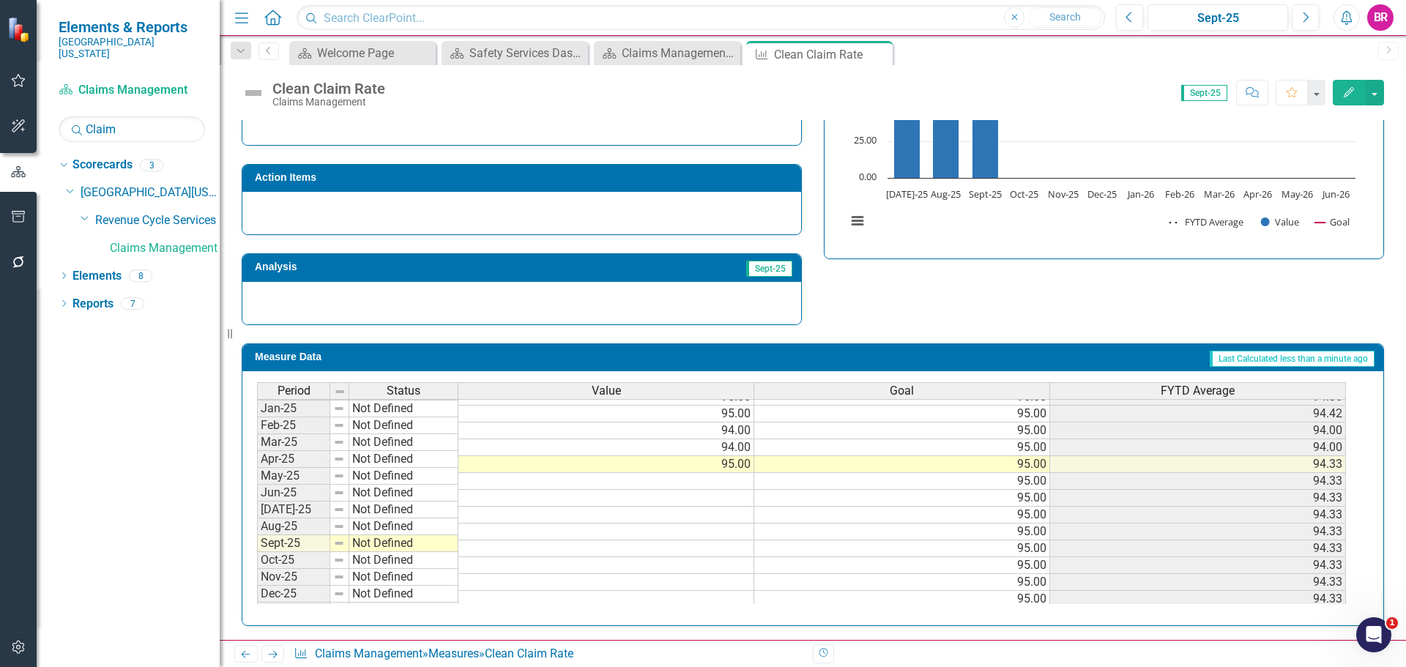
scroll to position [586, 0]
click at [743, 459] on tbody "Mar-24 Not Defined 81.00 95.00 93.56 Apr-24 Not Defined 99.00 95.00 94.10 May-2…" at bounding box center [801, 387] width 1089 height 472
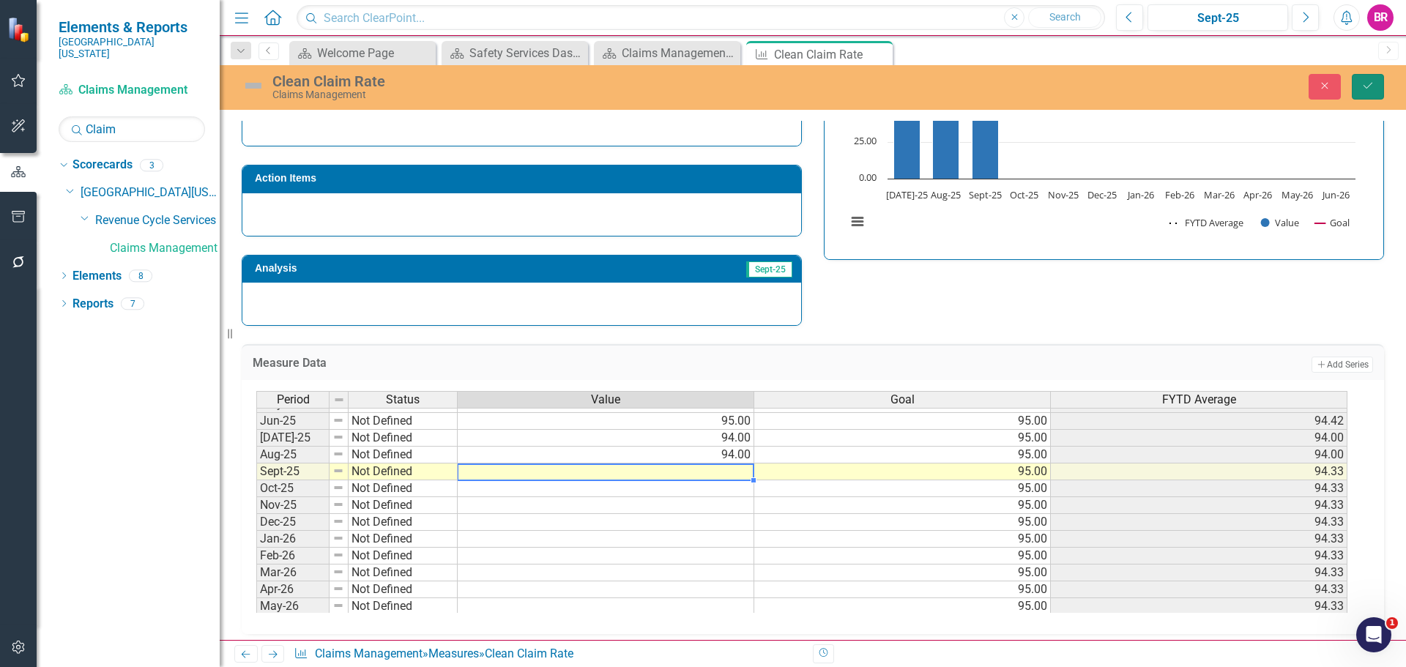
click at [1380, 83] on button "Save" at bounding box center [1368, 87] width 32 height 26
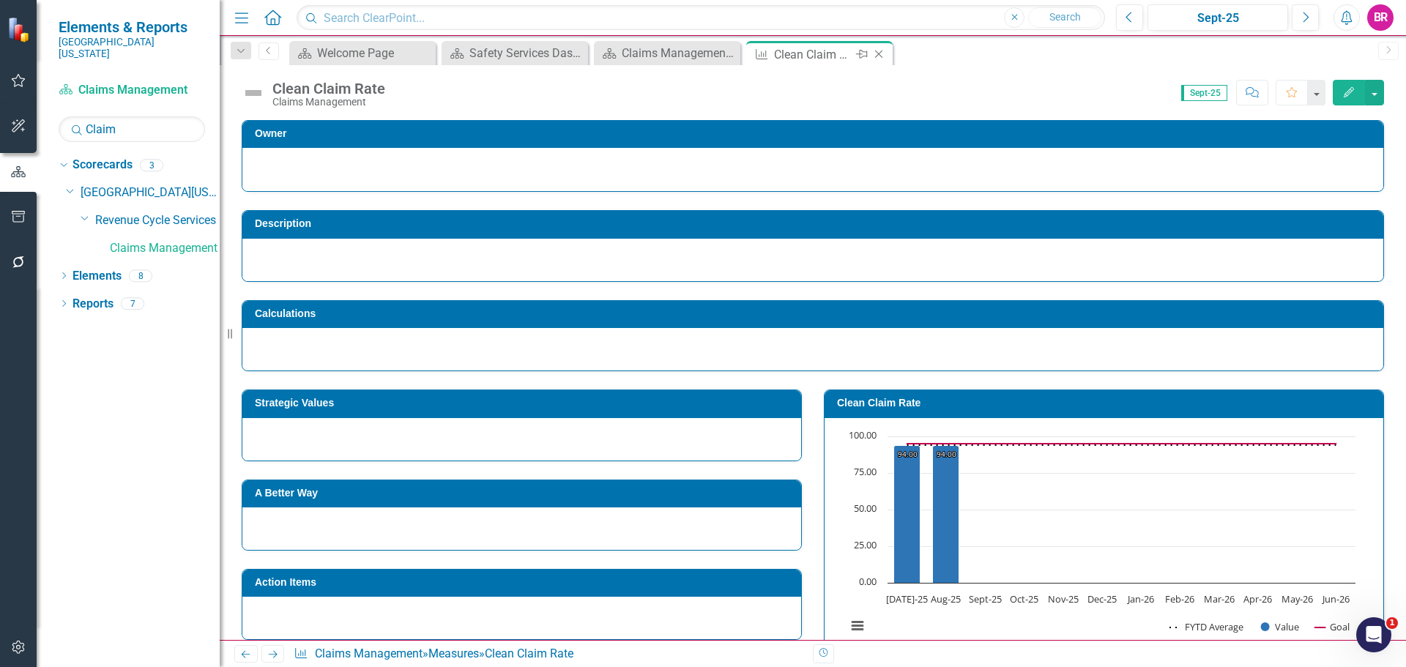
click at [880, 55] on icon "Close" at bounding box center [878, 54] width 15 height 12
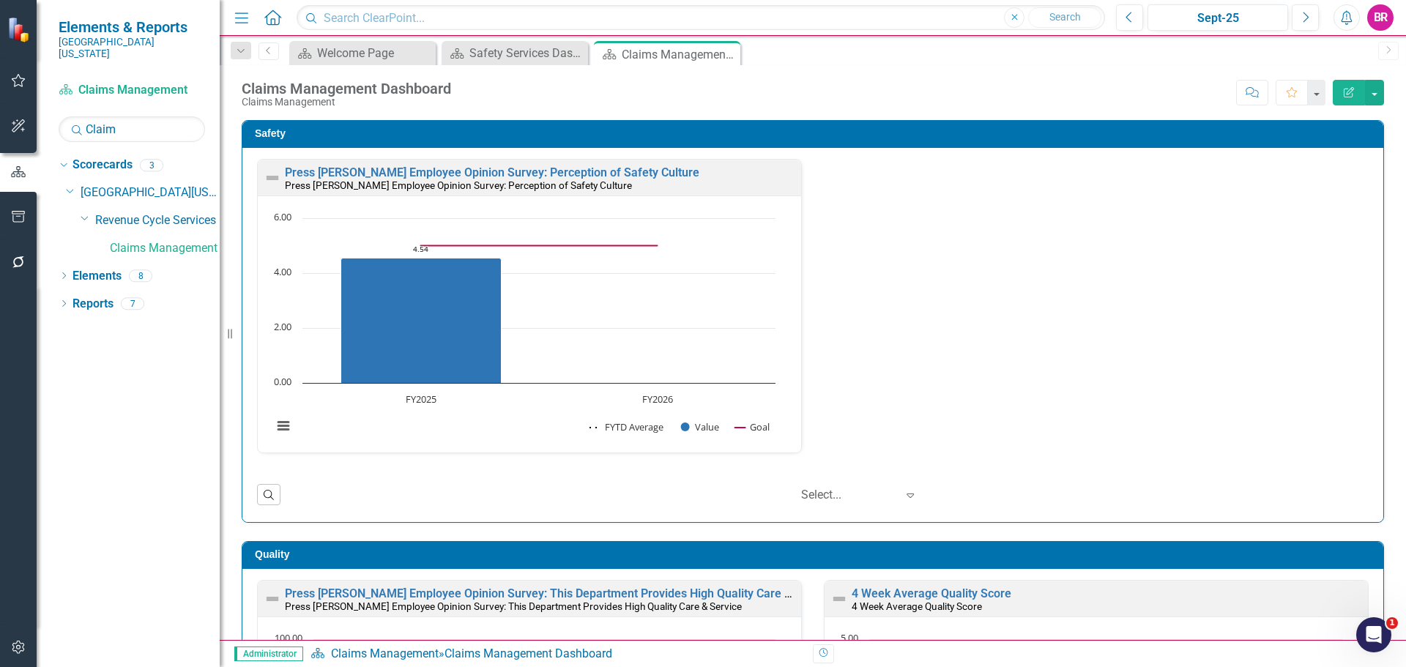
scroll to position [1, 0]
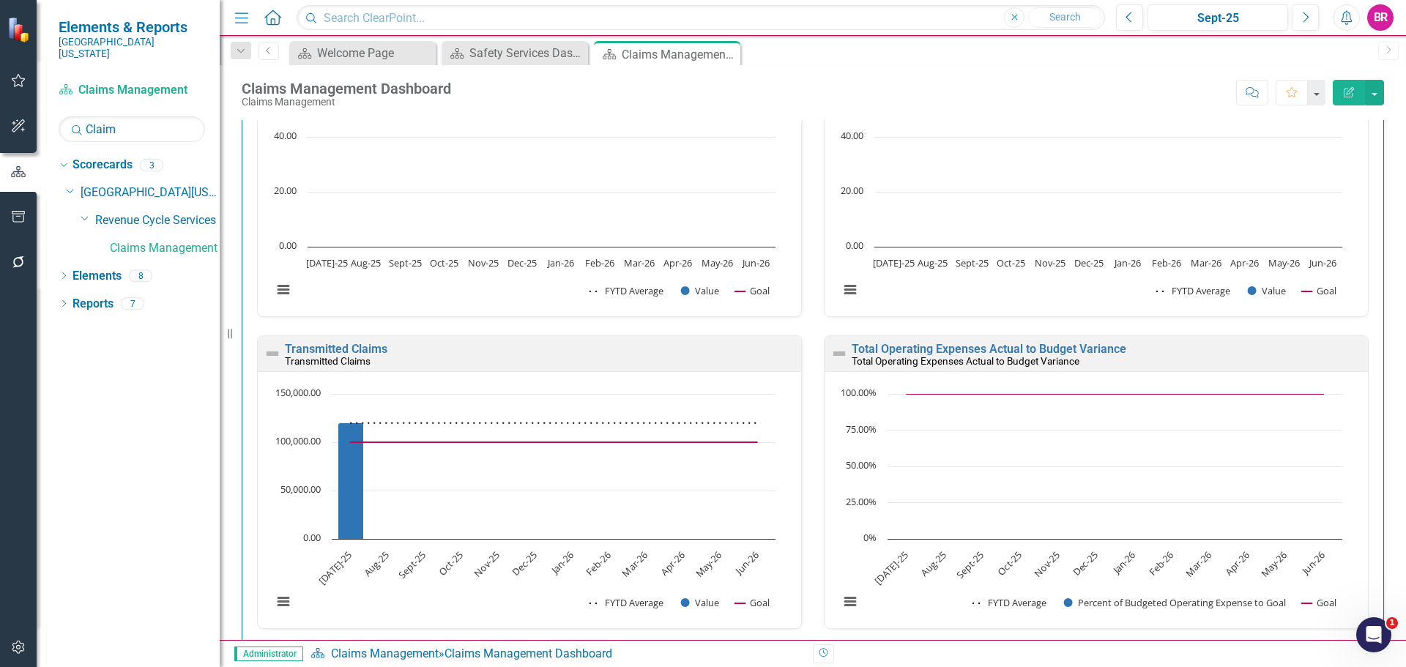
scroll to position [2197, 0]
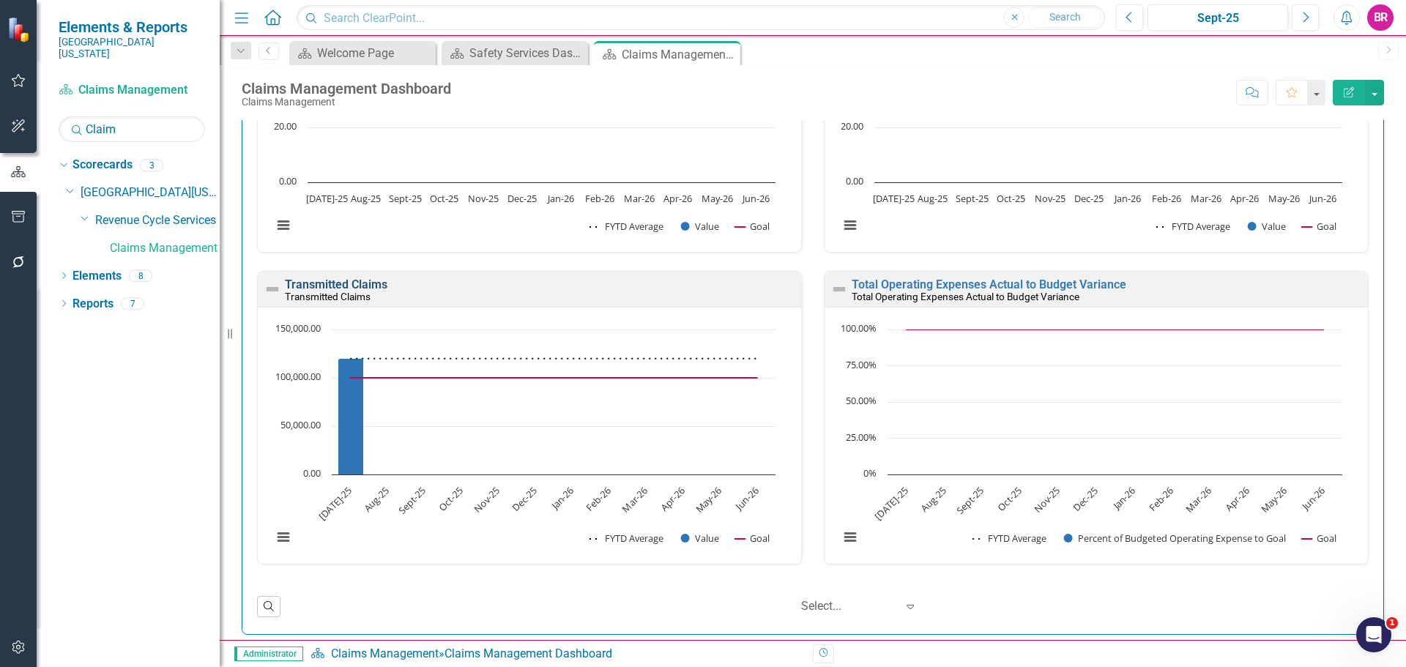
click at [353, 281] on link "Transmitted Claims" at bounding box center [336, 285] width 103 height 14
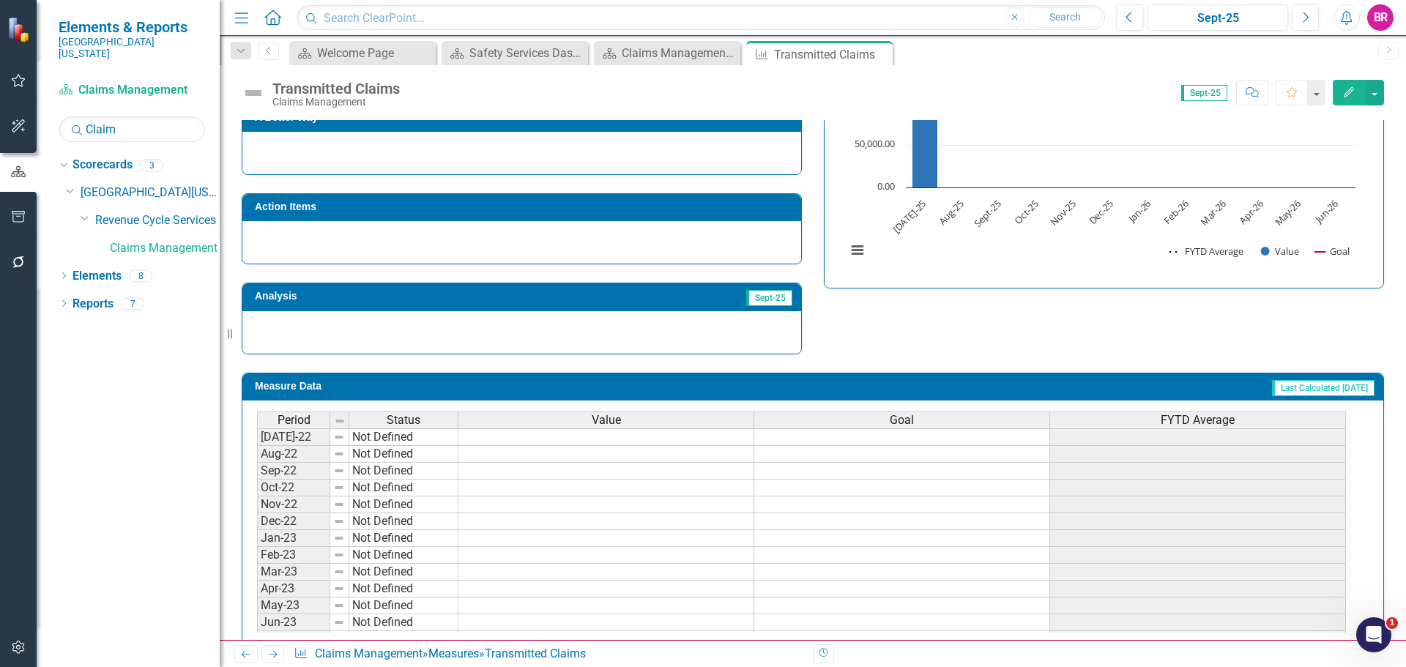
scroll to position [405, 0]
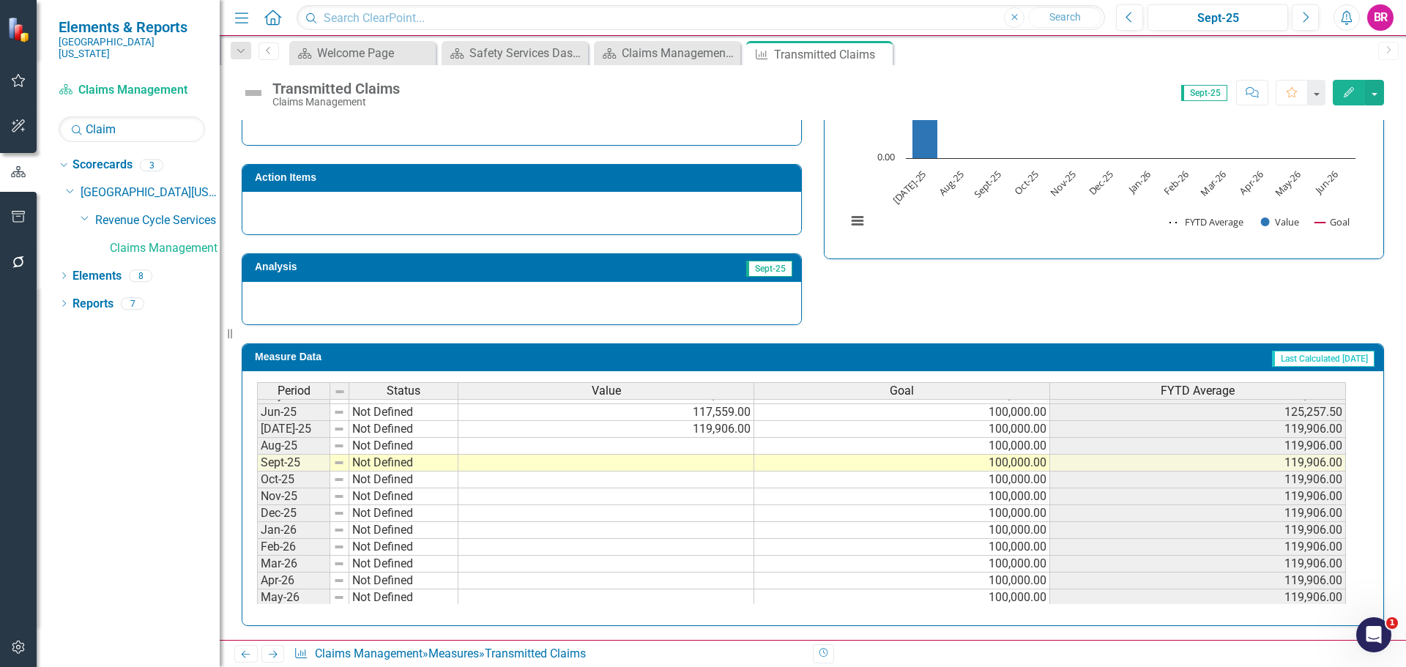
click at [726, 442] on tbody "Apr-24 Not Defined 142,530.00 100,000.00 126,661.30 May-24 Not Defined 138,248.…" at bounding box center [801, 395] width 1089 height 455
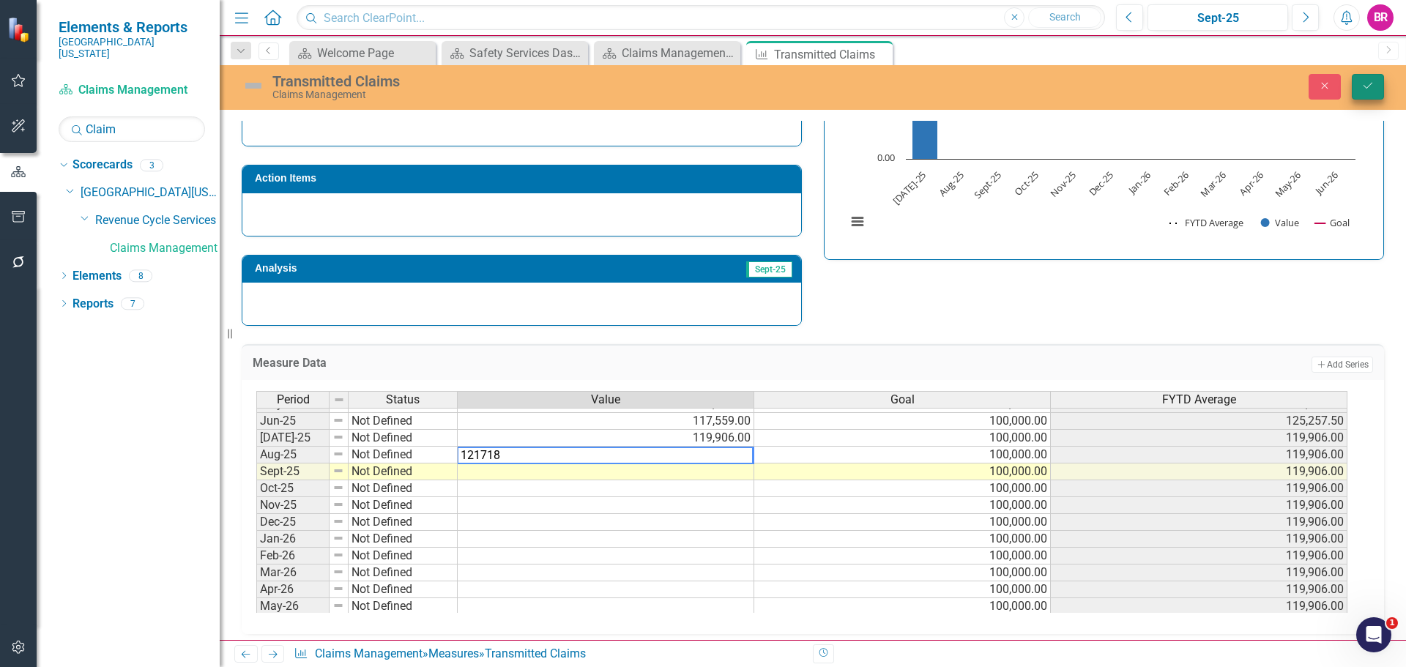
type textarea "121718"
click at [1374, 94] on button "Save" at bounding box center [1368, 87] width 32 height 26
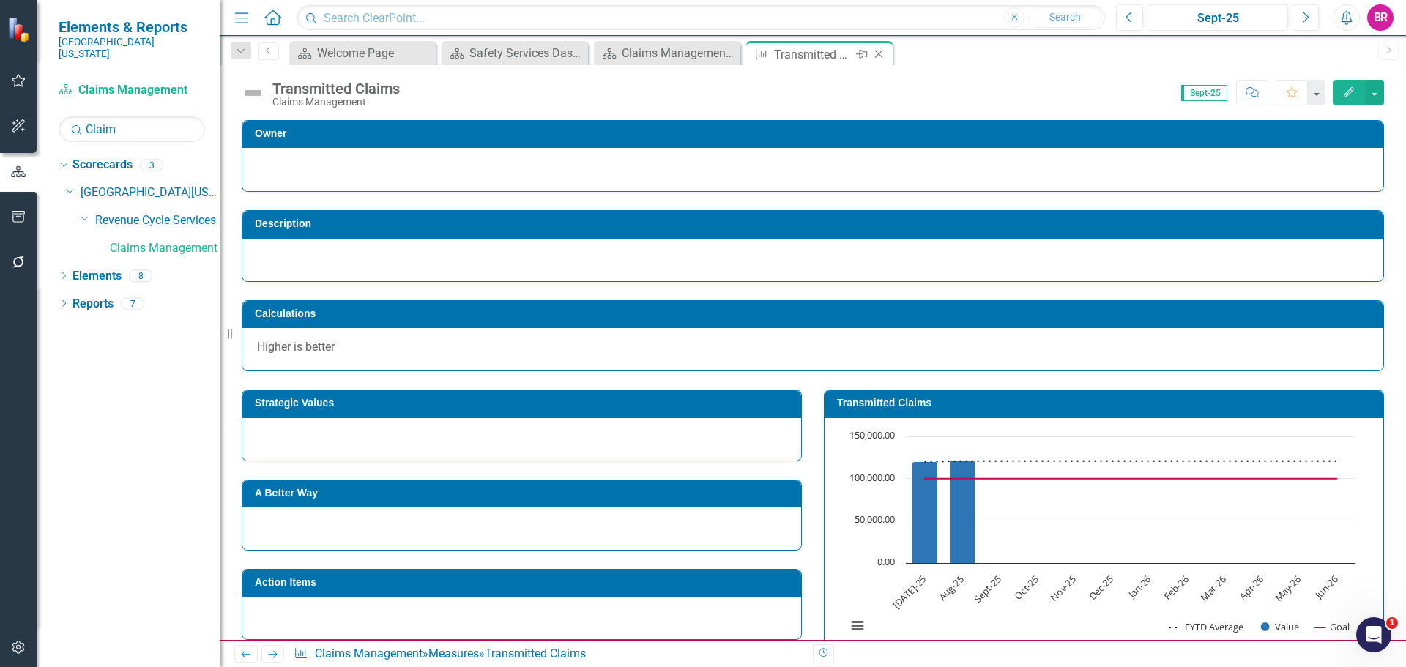
click at [882, 50] on icon "Close" at bounding box center [878, 54] width 15 height 12
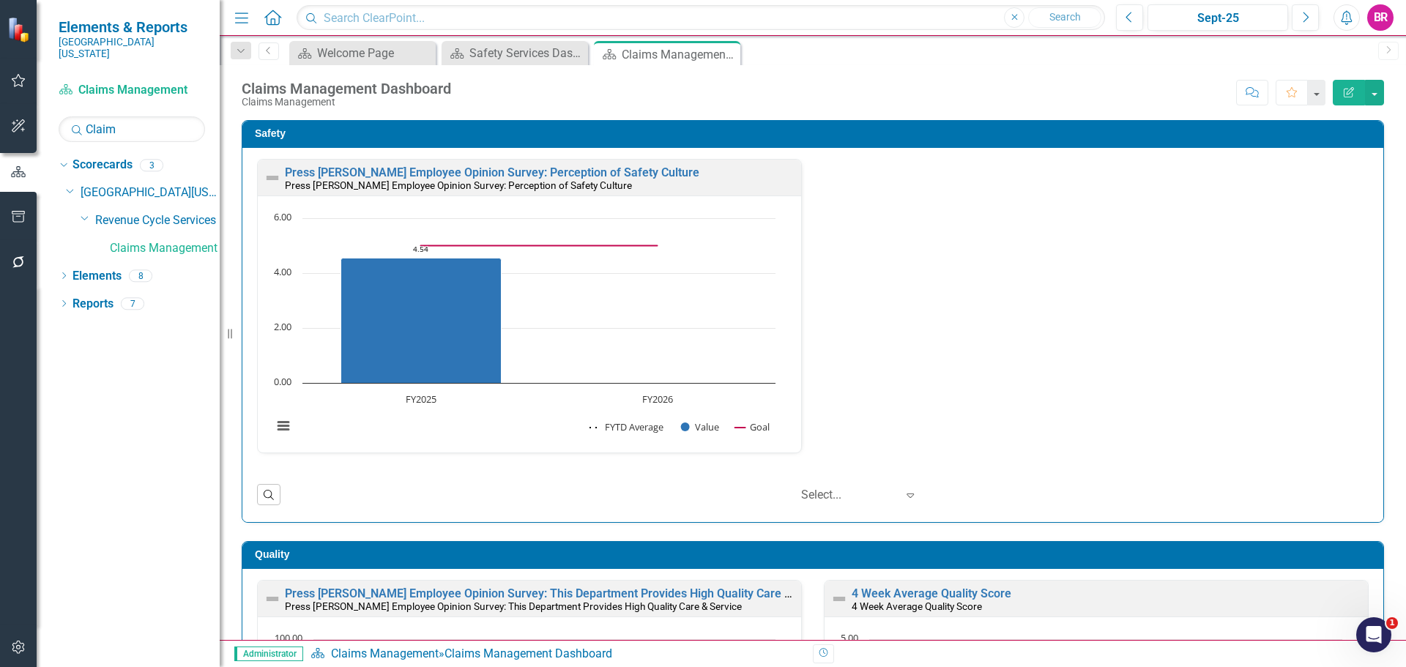
click at [1376, 335] on div "Safety Press Ganey Employee Opinion Survey: Perception of Safety Culture Press …" at bounding box center [813, 312] width 1164 height 421
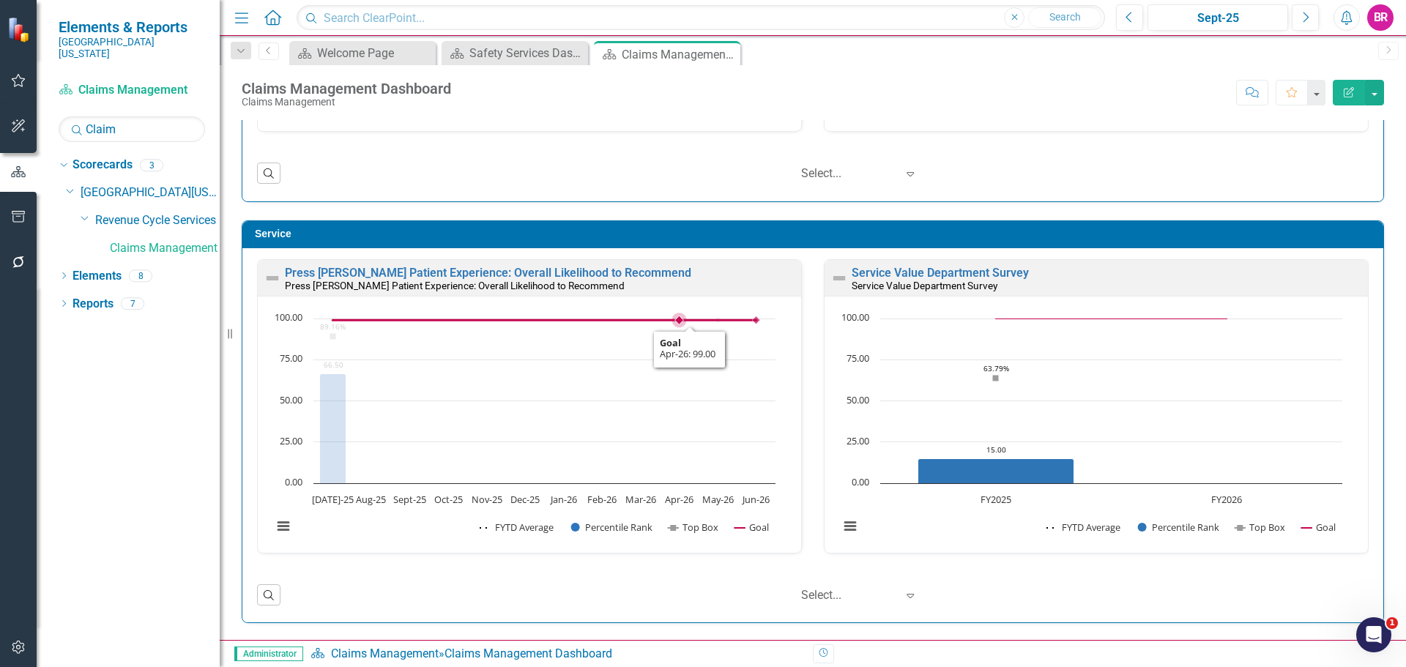
scroll to position [376, 0]
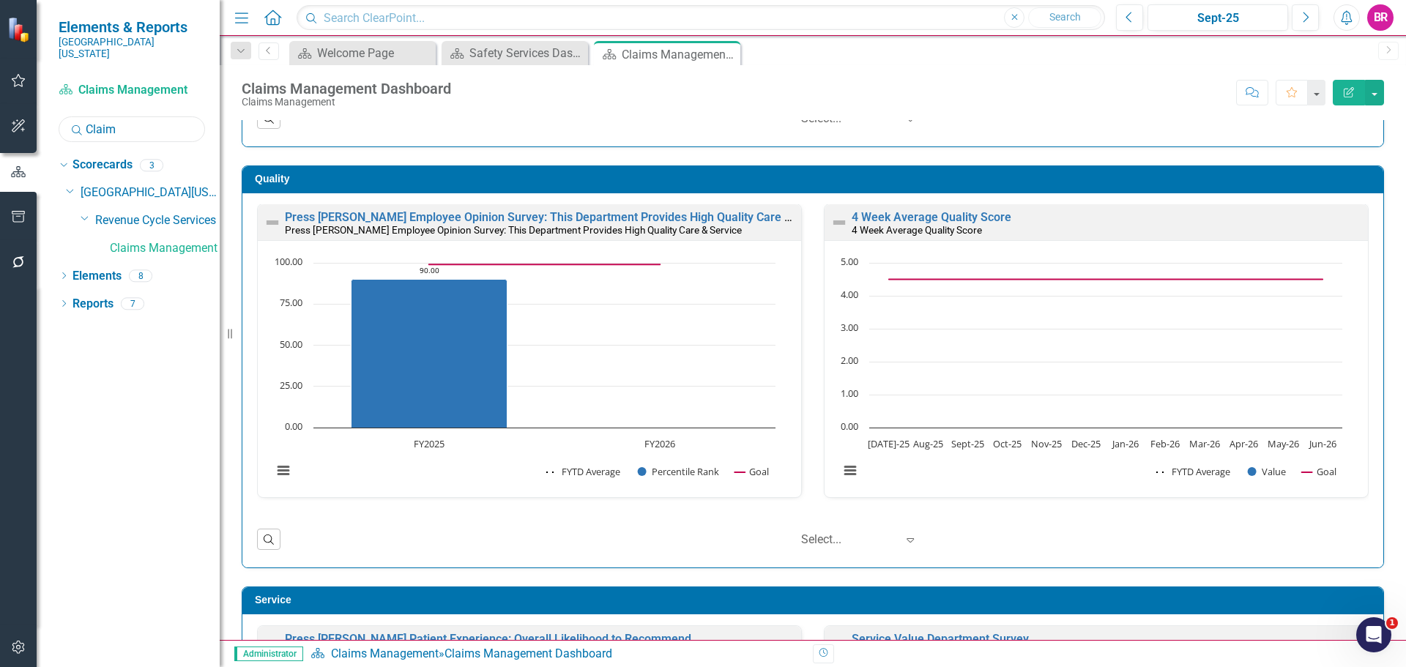
click at [141, 122] on input "Claim" at bounding box center [132, 129] width 146 height 26
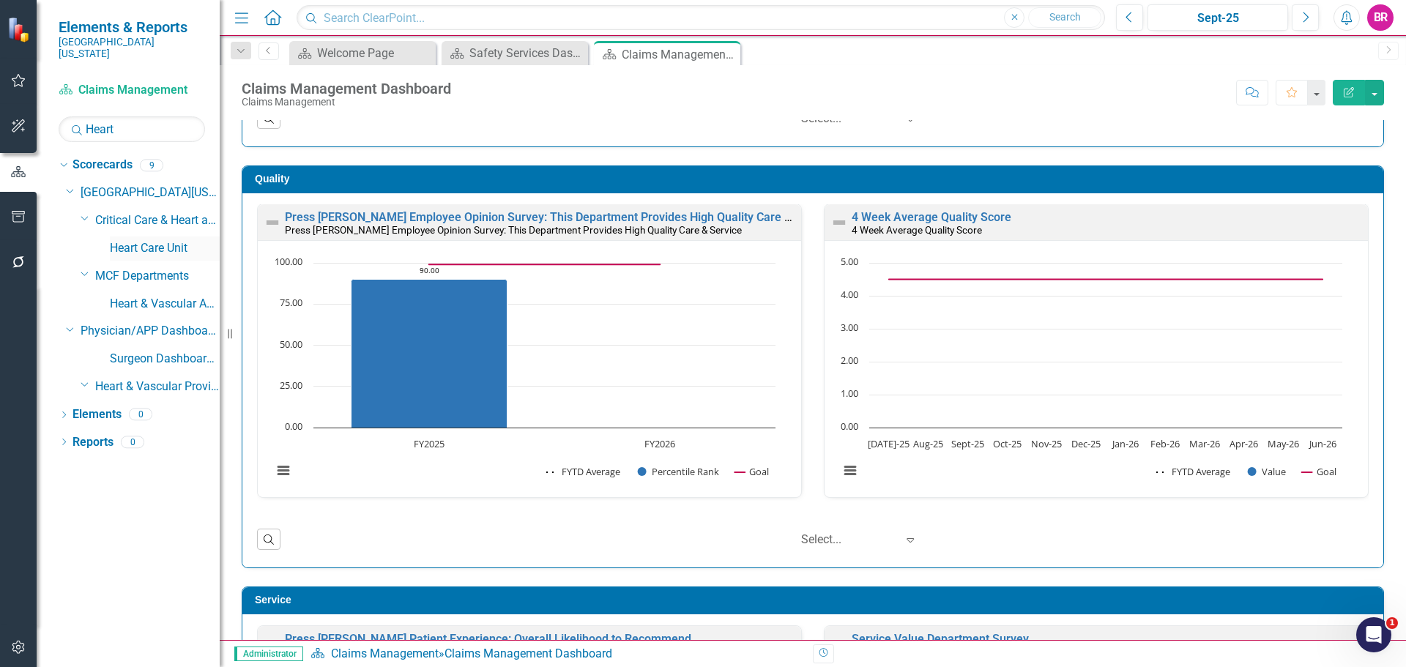
click at [158, 240] on link "Heart Care Unit" at bounding box center [165, 248] width 110 height 17
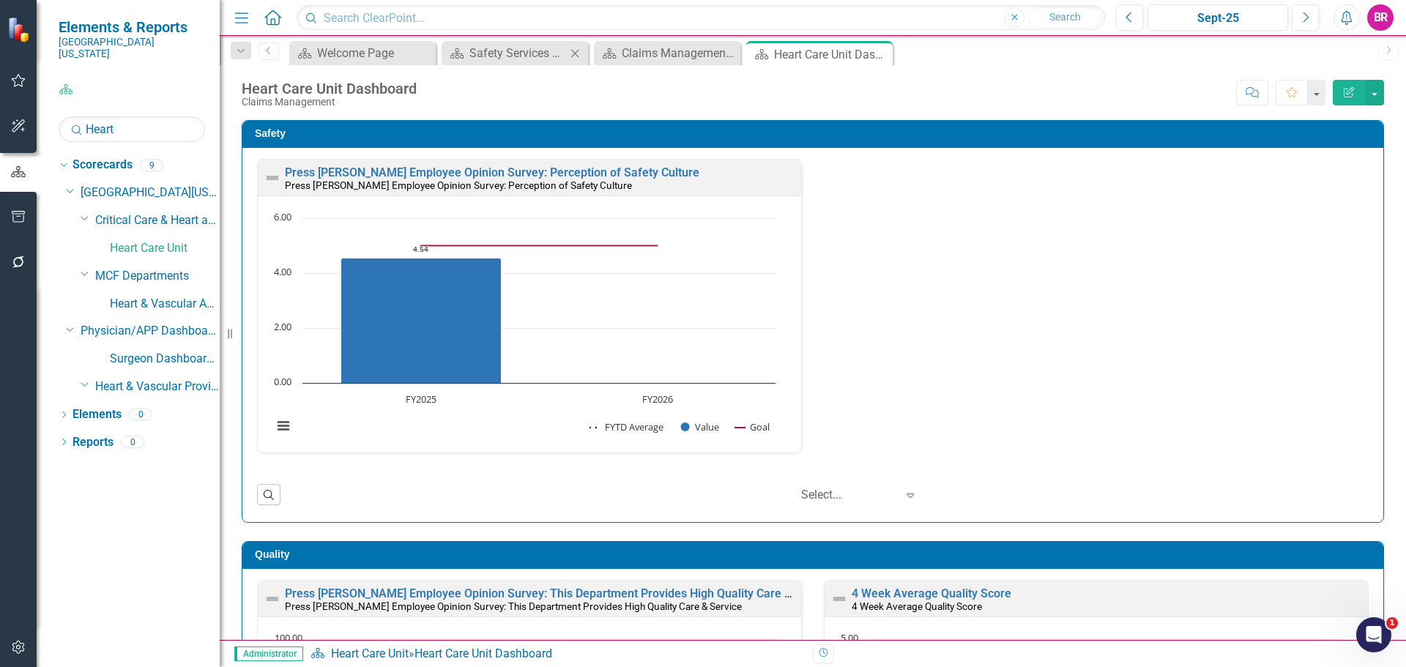
click at [573, 54] on icon "Close" at bounding box center [575, 54] width 15 height 12
click at [0, 0] on icon "Close" at bounding box center [0, 0] width 0 height 0
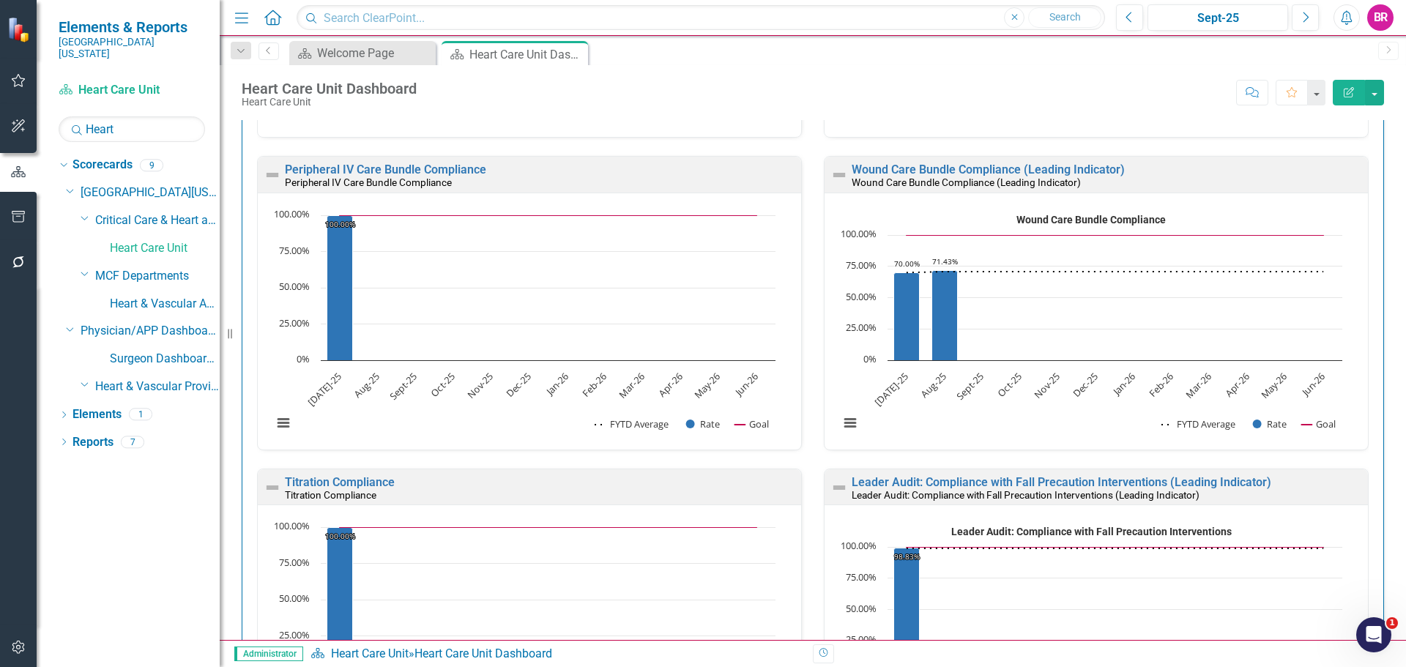
scroll to position [2929, 0]
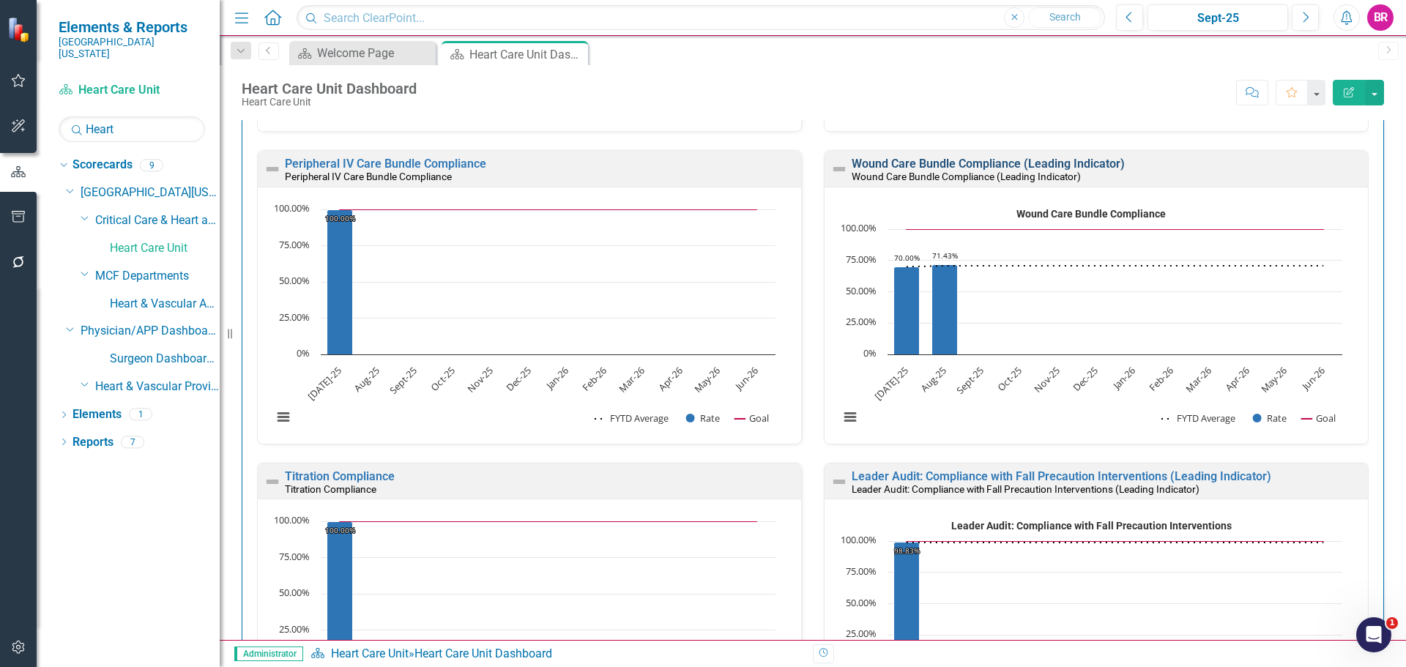
click at [959, 158] on link "Wound Care Bundle Compliance (Leading Indicator)" at bounding box center [988, 164] width 273 height 14
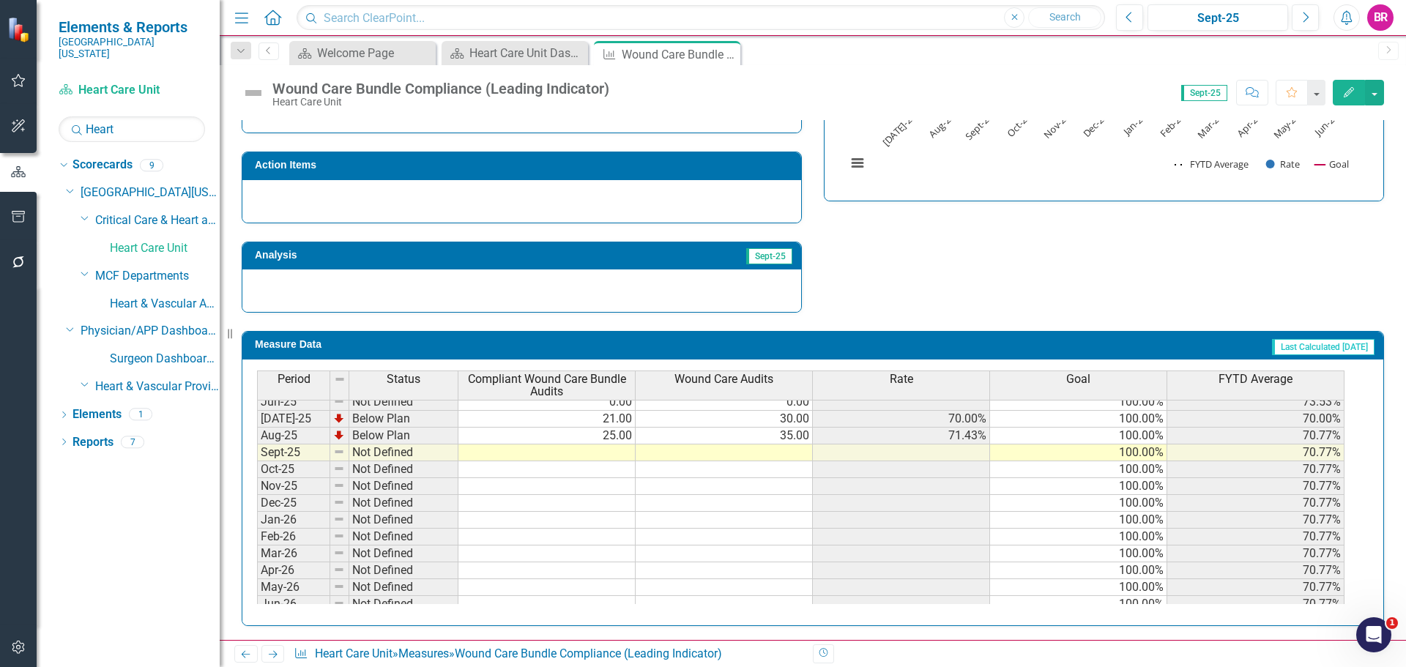
scroll to position [606, 0]
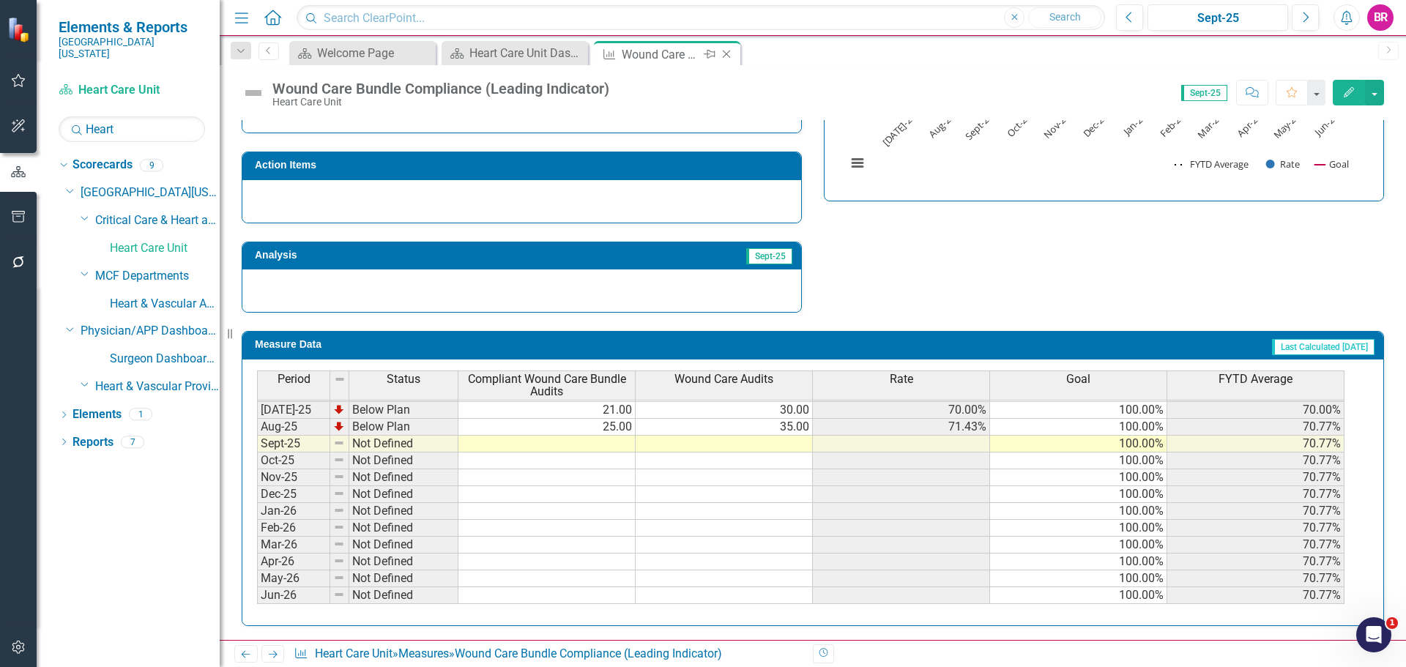
click at [736, 55] on div "Close" at bounding box center [727, 54] width 18 height 18
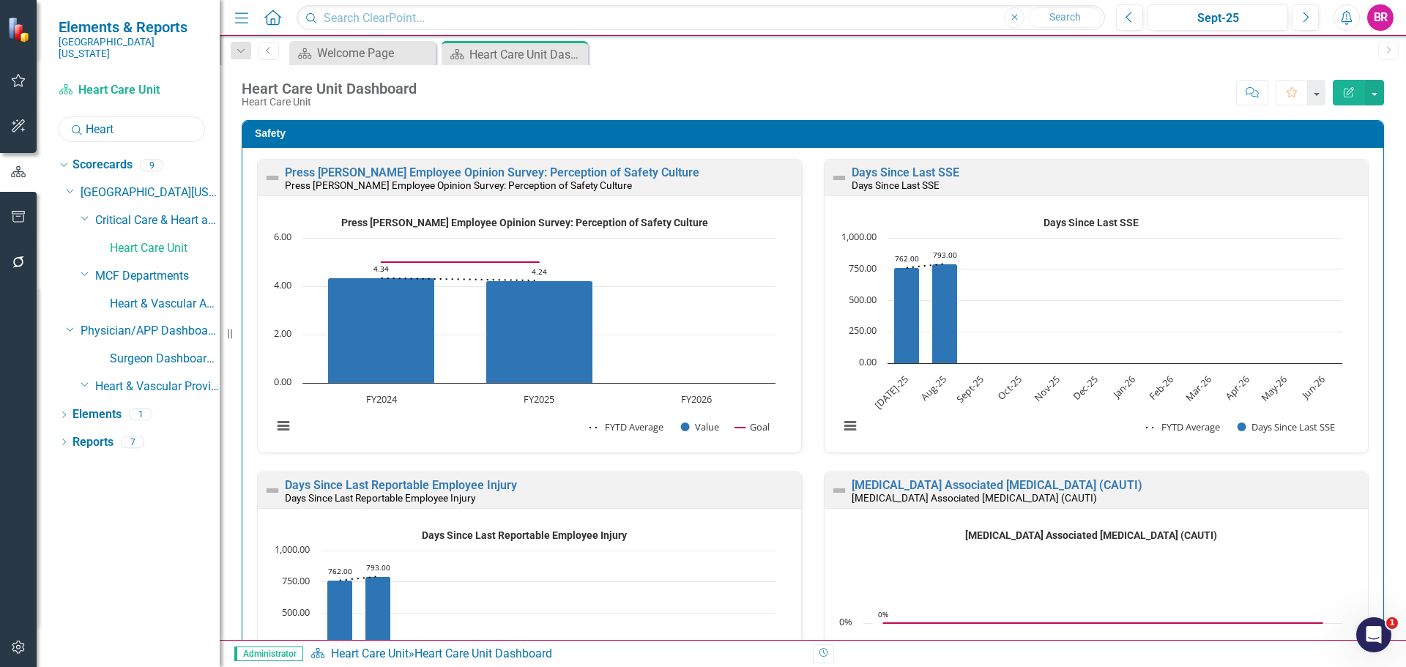
click at [155, 116] on input "Heart" at bounding box center [132, 129] width 146 height 26
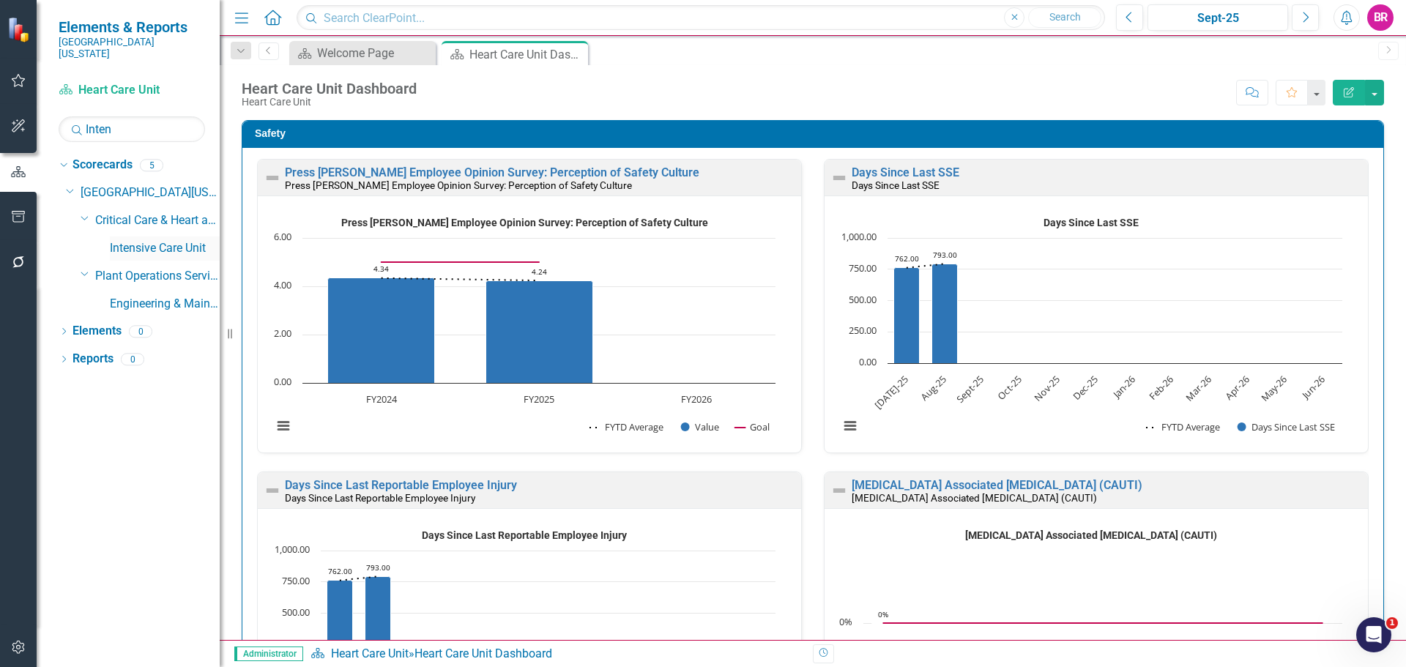
click at [175, 240] on link "Intensive Care Unit" at bounding box center [165, 248] width 110 height 17
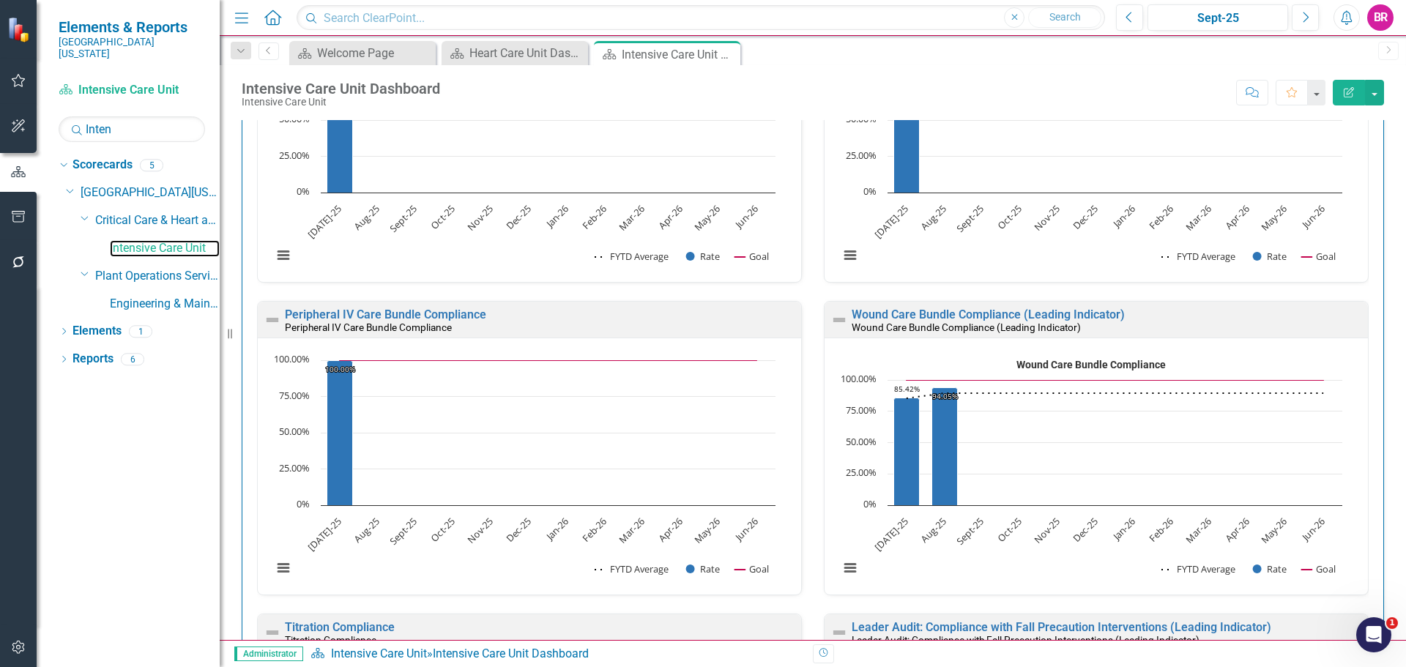
scroll to position [2783, 0]
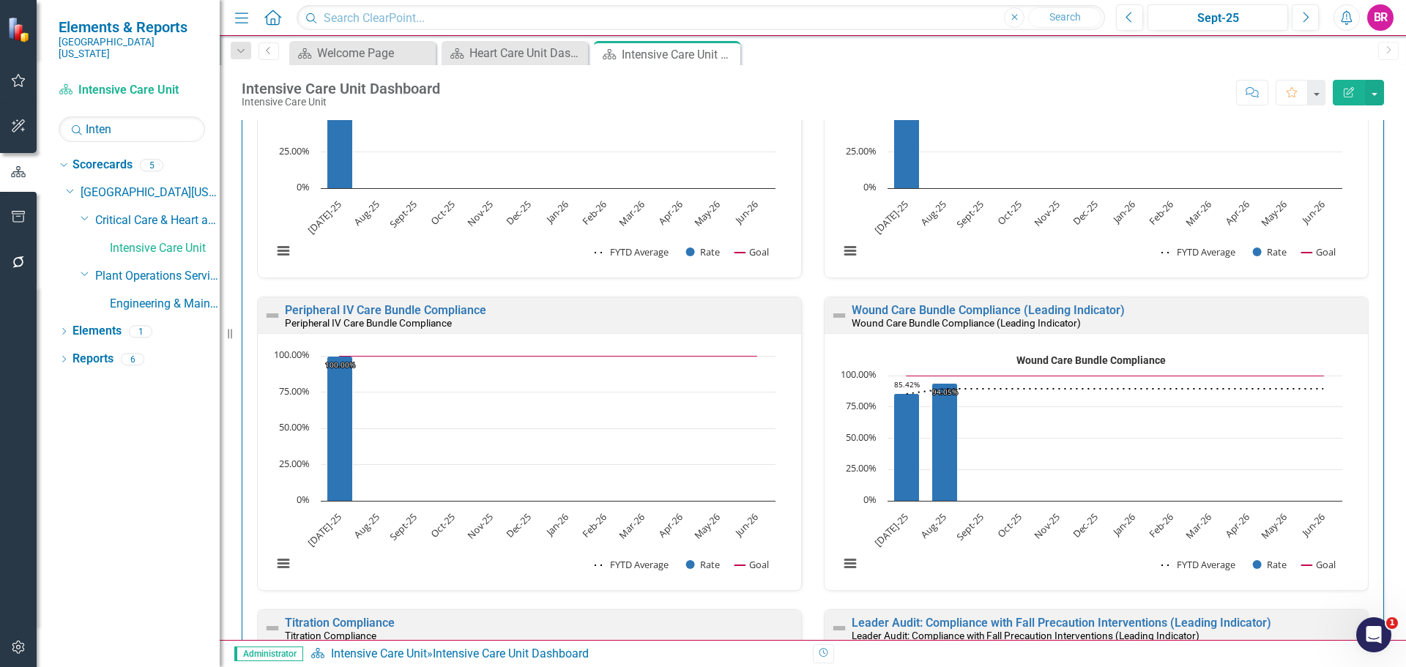
click at [1008, 303] on div "Wound Care Bundle Compliance (Leading Indicator) Wound Care Bundle Compliance (…" at bounding box center [1096, 315] width 543 height 36
click at [154, 129] on input "Inten" at bounding box center [132, 129] width 146 height 26
click at [154, 130] on input "Inten" at bounding box center [132, 129] width 146 height 26
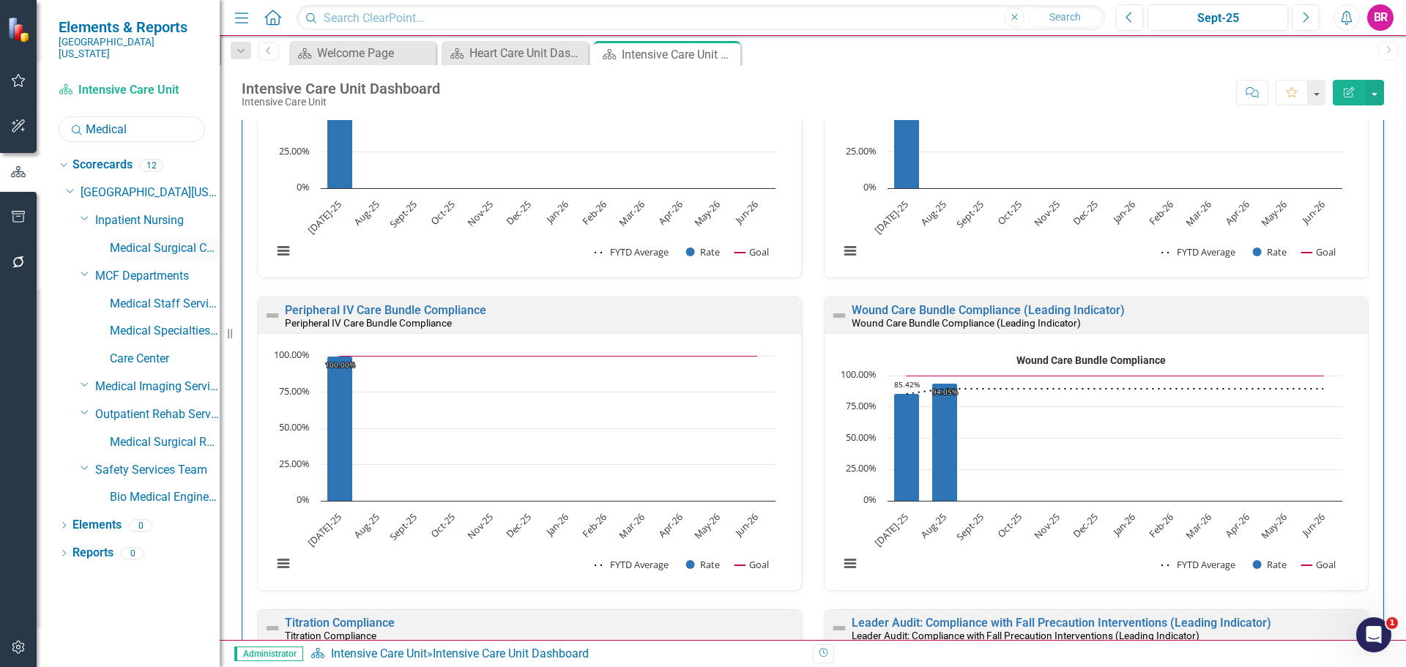
type input "Medical"
click at [139, 240] on link "Medical Surgical Care Unit" at bounding box center [165, 248] width 110 height 17
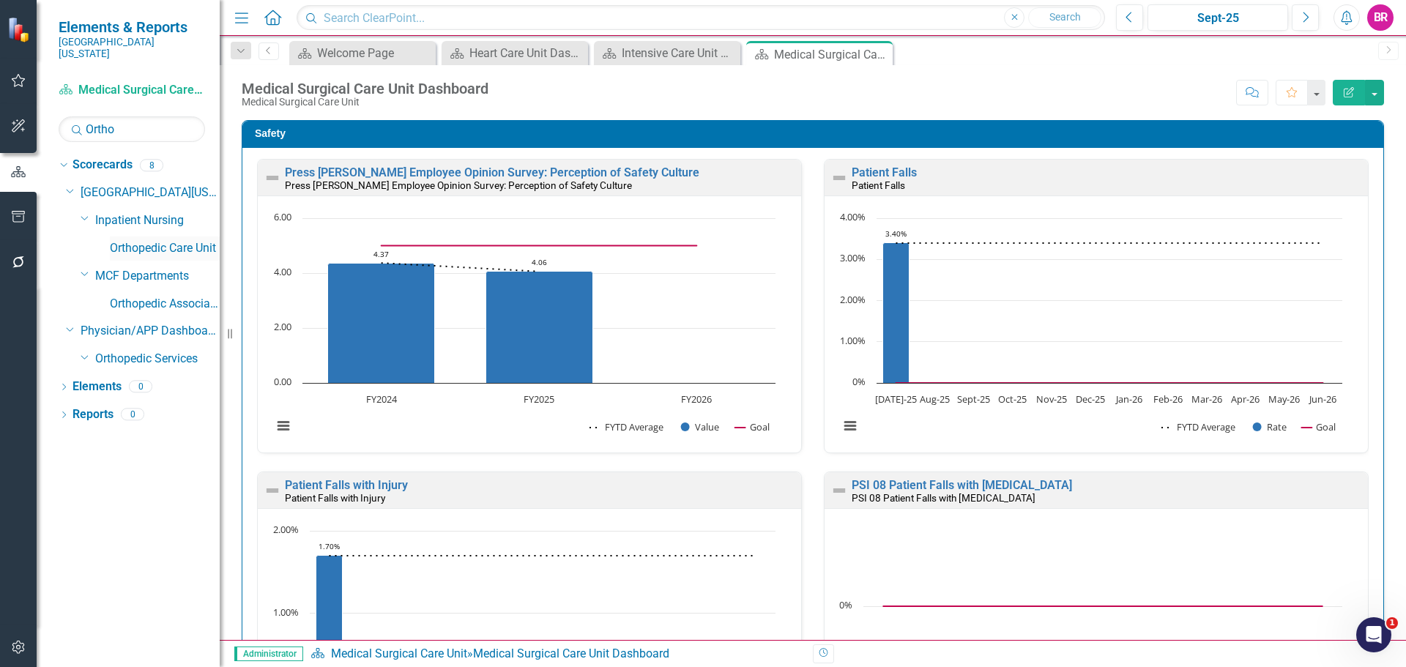
type input "Ortho"
click at [185, 240] on link "Orthopedic Care Unit" at bounding box center [165, 248] width 110 height 17
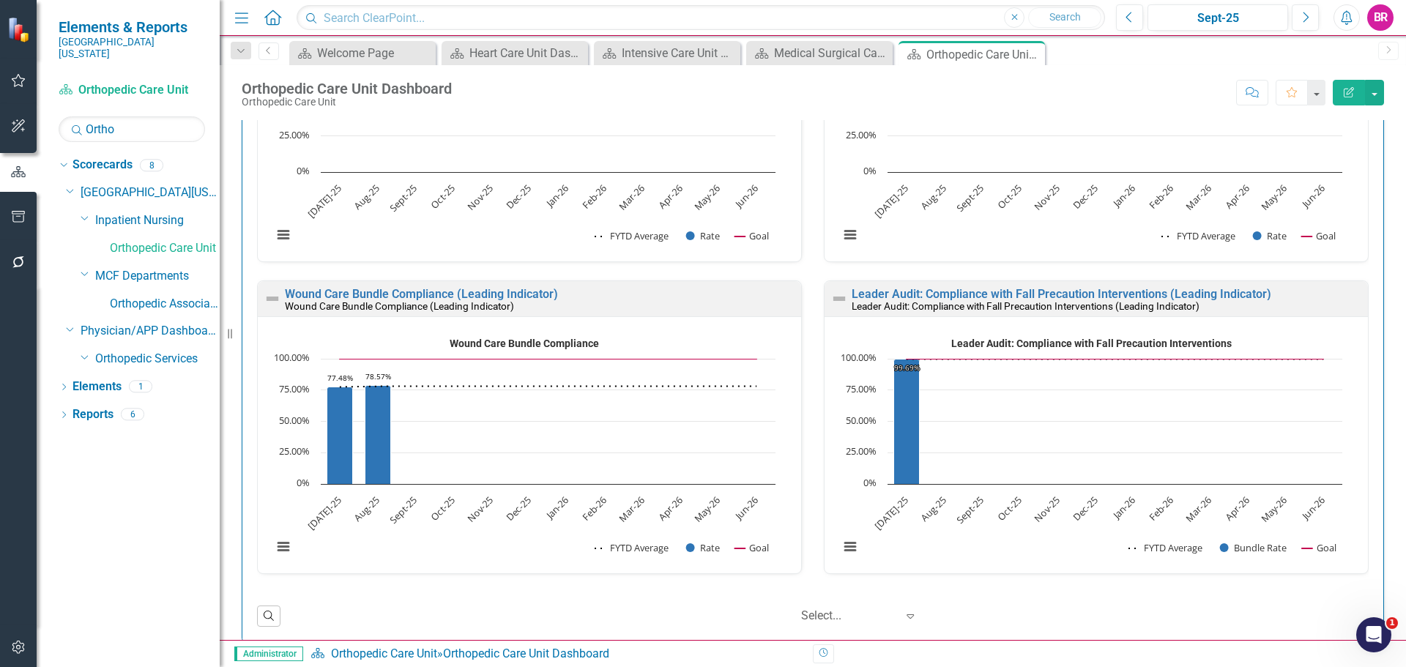
scroll to position [2490, 0]
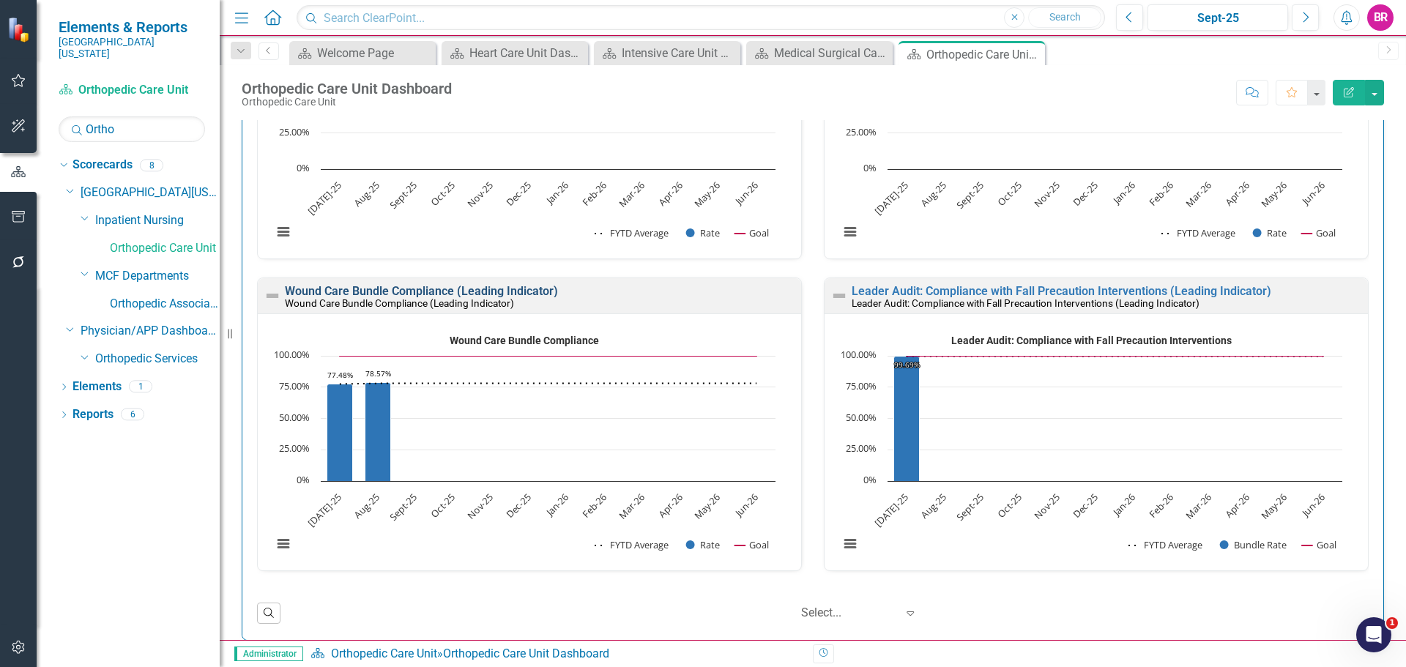
click at [376, 291] on link "Wound Care Bundle Compliance (Leading Indicator)" at bounding box center [421, 291] width 273 height 14
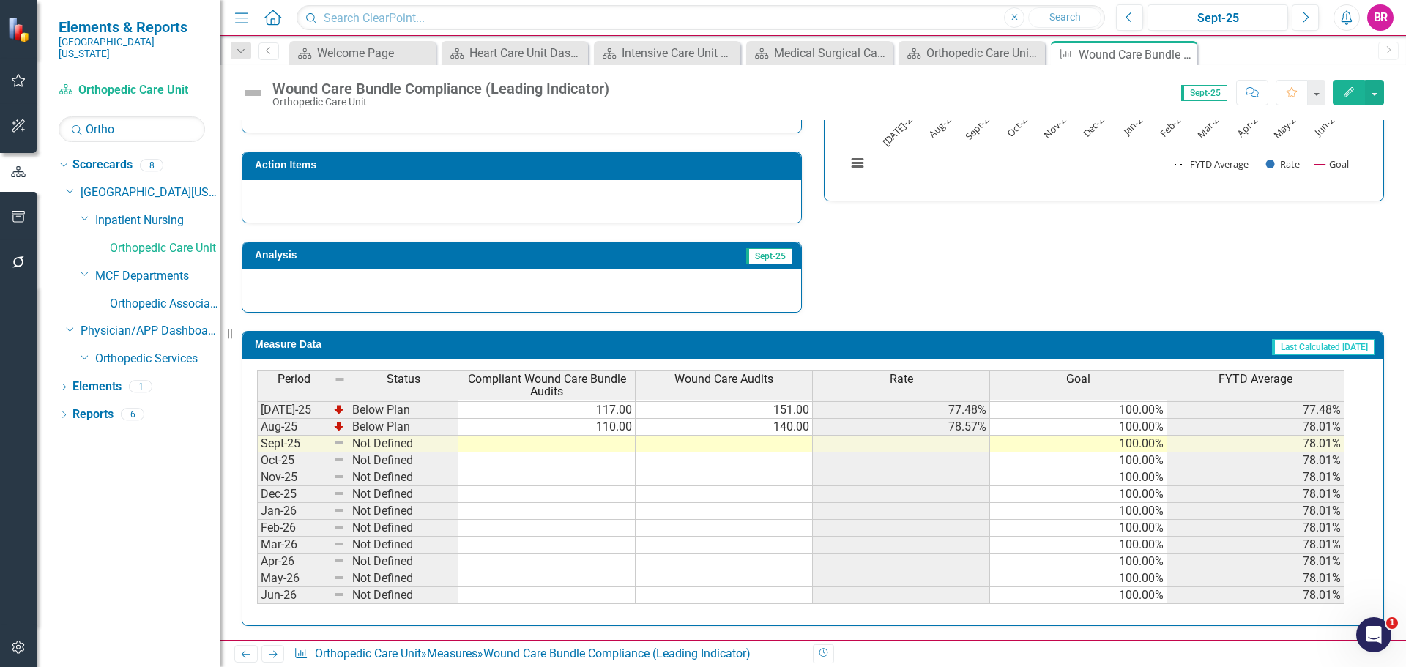
click at [611, 423] on tbody "Nov-23 Not Defined Dec-23 Not Defined Jan-24 Not Defined Feb-24 Not Defined Mar…" at bounding box center [800, 334] width 1087 height 540
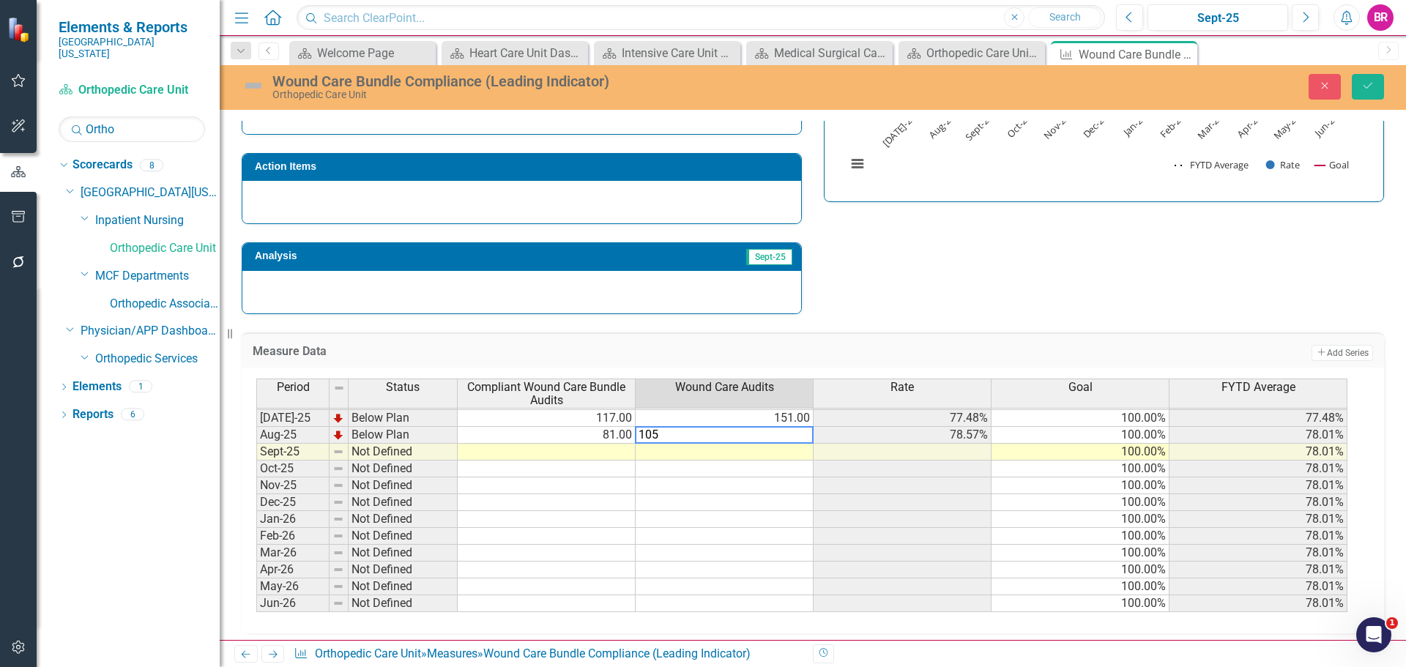
type textarea "105"
click at [1115, 293] on div "Strategic Values Quality Inpatient Nursing Q1.2026 A Better Way Improving Hospi…" at bounding box center [813, 112] width 1164 height 404
drag, startPoint x: 1374, startPoint y: 78, endPoint x: 1353, endPoint y: 105, distance: 33.9
click at [1374, 78] on button "Save" at bounding box center [1368, 87] width 32 height 26
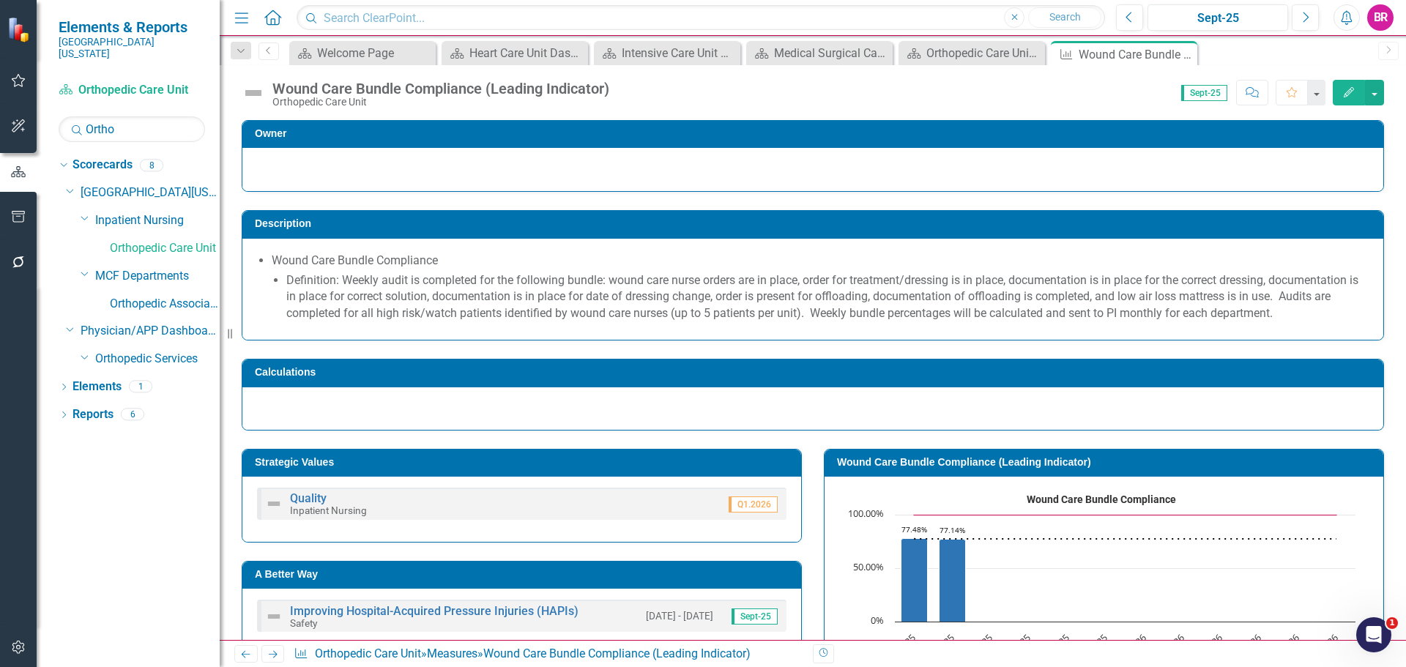
drag, startPoint x: 1183, startPoint y: 52, endPoint x: 160, endPoint y: 116, distance: 1025.7
click at [0, 0] on icon "Close" at bounding box center [0, 0] width 0 height 0
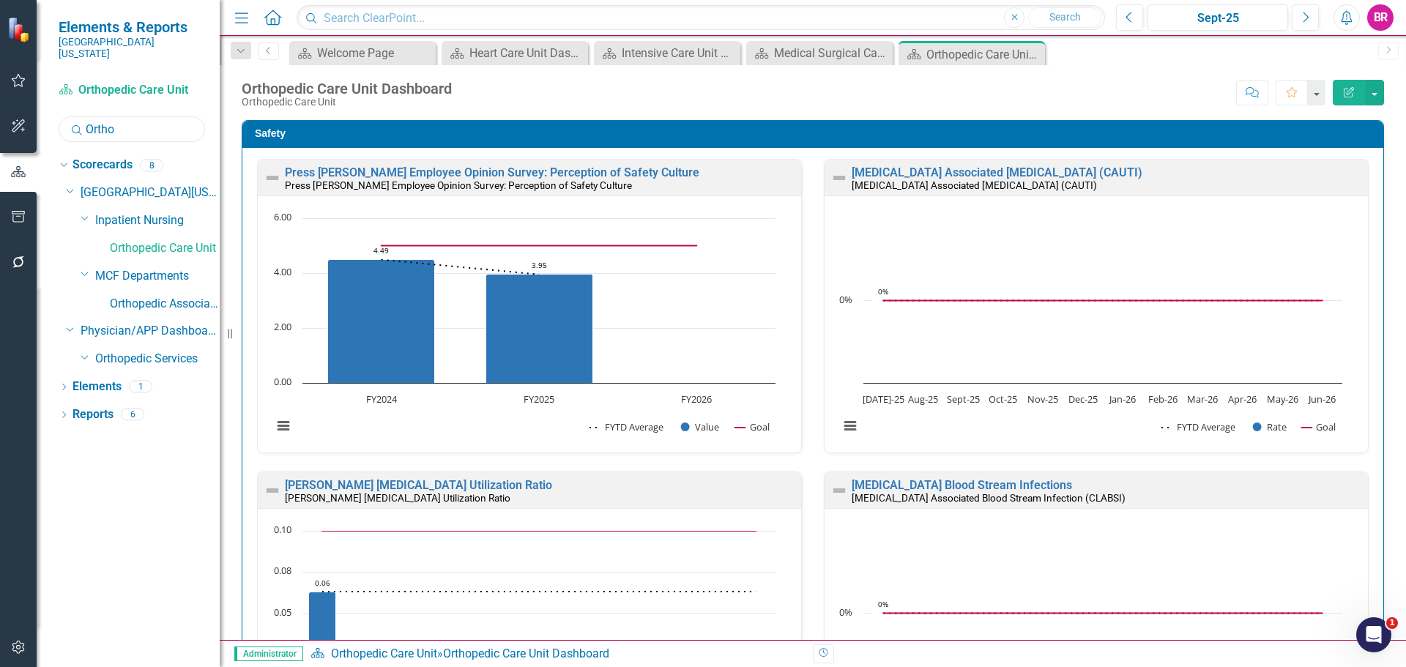
click at [160, 116] on input "Ortho" at bounding box center [132, 129] width 146 height 26
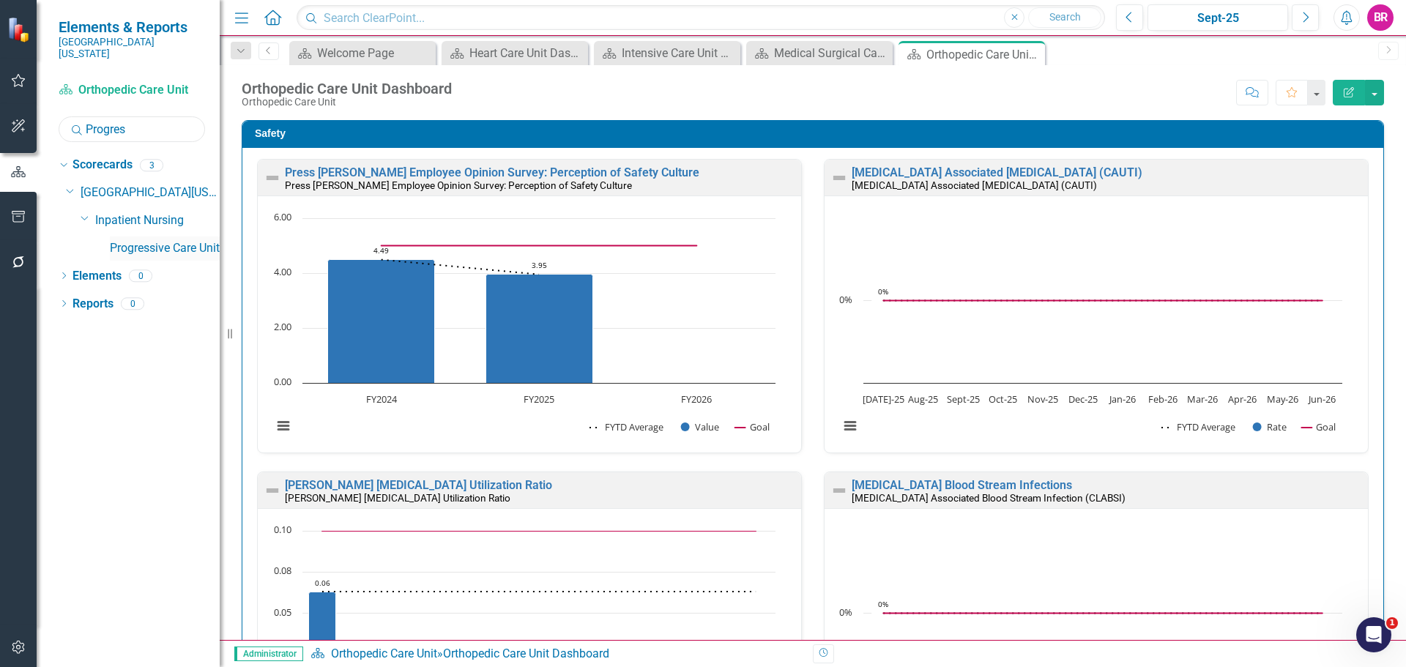
type input "Progres"
click at [171, 240] on link "Progressive Care Unit" at bounding box center [165, 248] width 110 height 17
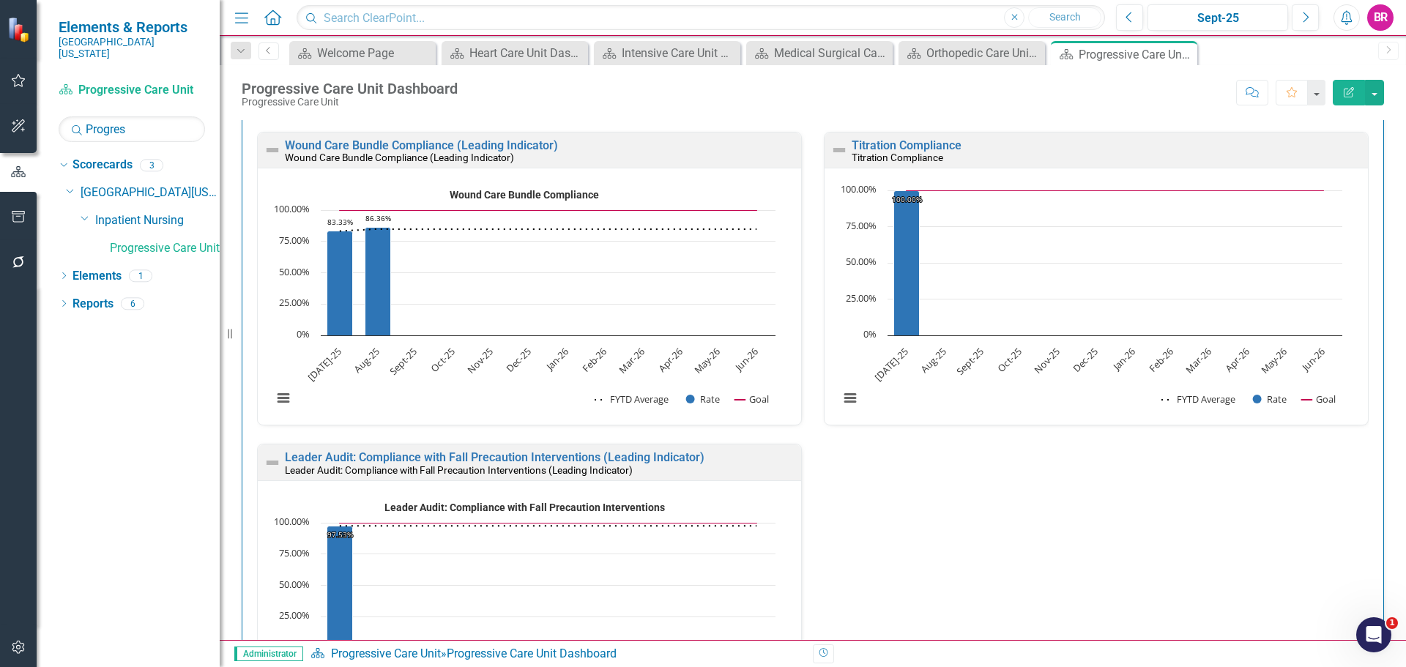
scroll to position [2636, 0]
click at [547, 148] on link "Wound Care Bundle Compliance (Leading Indicator)" at bounding box center [421, 145] width 273 height 14
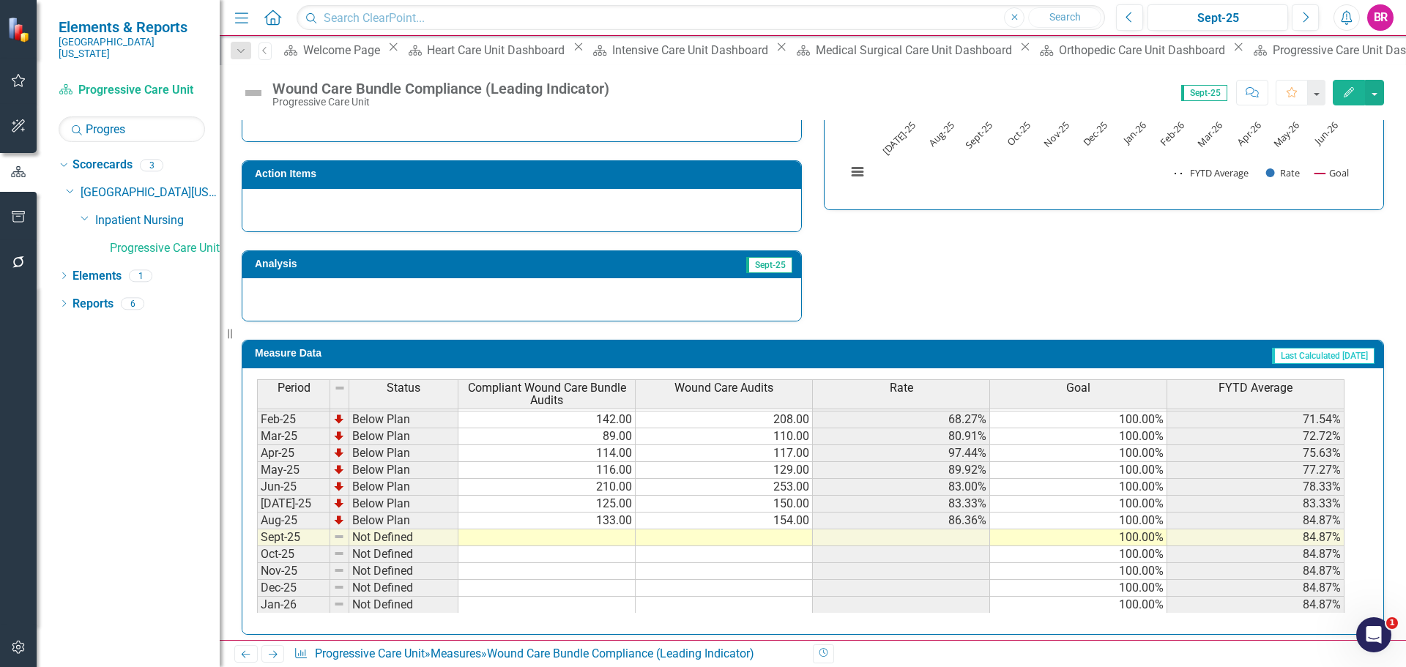
scroll to position [606, 0]
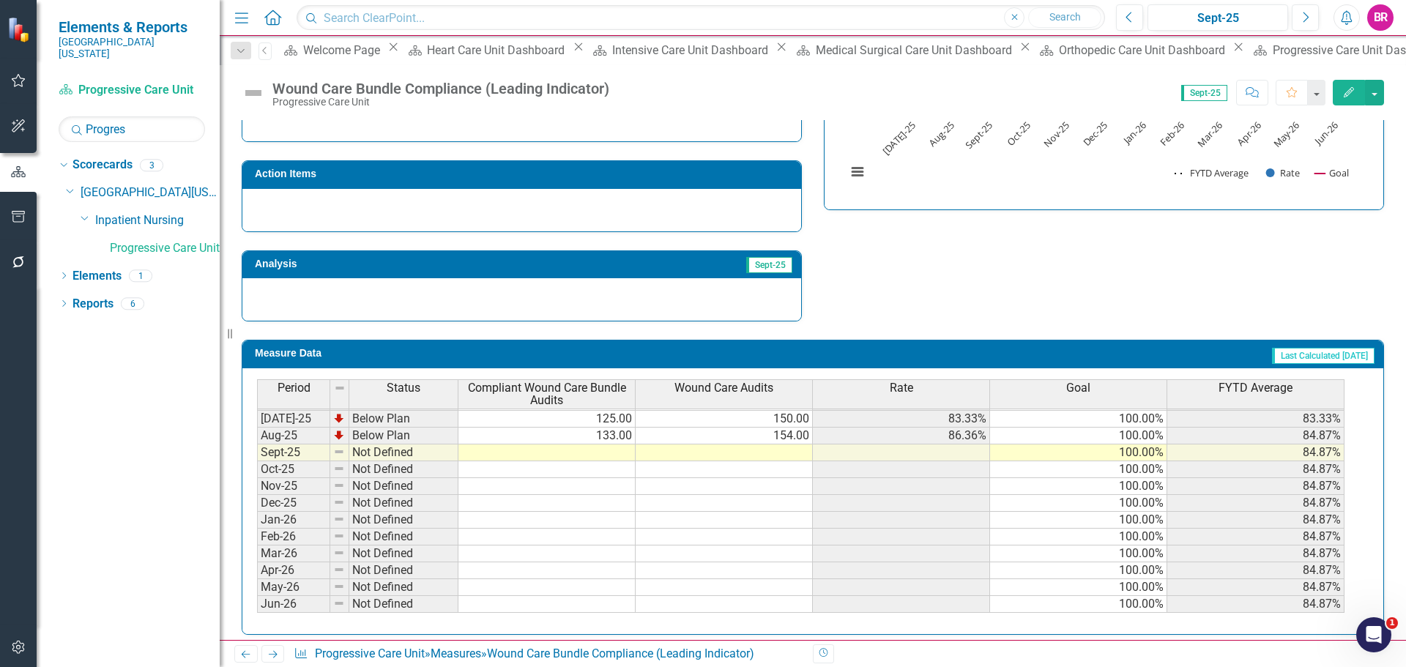
click at [257, 427] on div "Period Status Compliant Wound Care Bundle Audits Wound Care Audits Rate Goal FY…" at bounding box center [257, 369] width 0 height 485
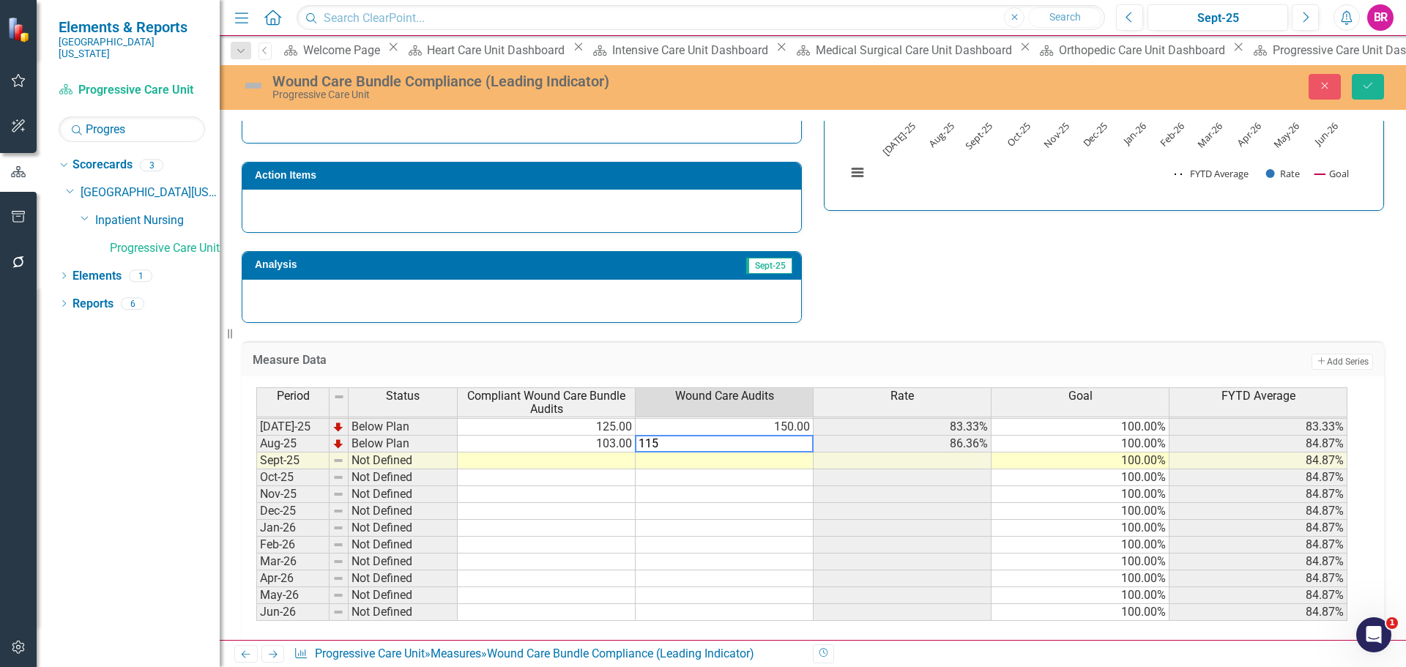
type textarea "115"
click at [904, 291] on div "Strategic Values Quality Inpatient Nursing Q1.2026 A Better Way Improving Hospi…" at bounding box center [813, 121] width 1164 height 404
drag, startPoint x: 1360, startPoint y: 82, endPoint x: 1405, endPoint y: 176, distance: 104.1
click at [1360, 82] on button "Save" at bounding box center [1368, 87] width 32 height 26
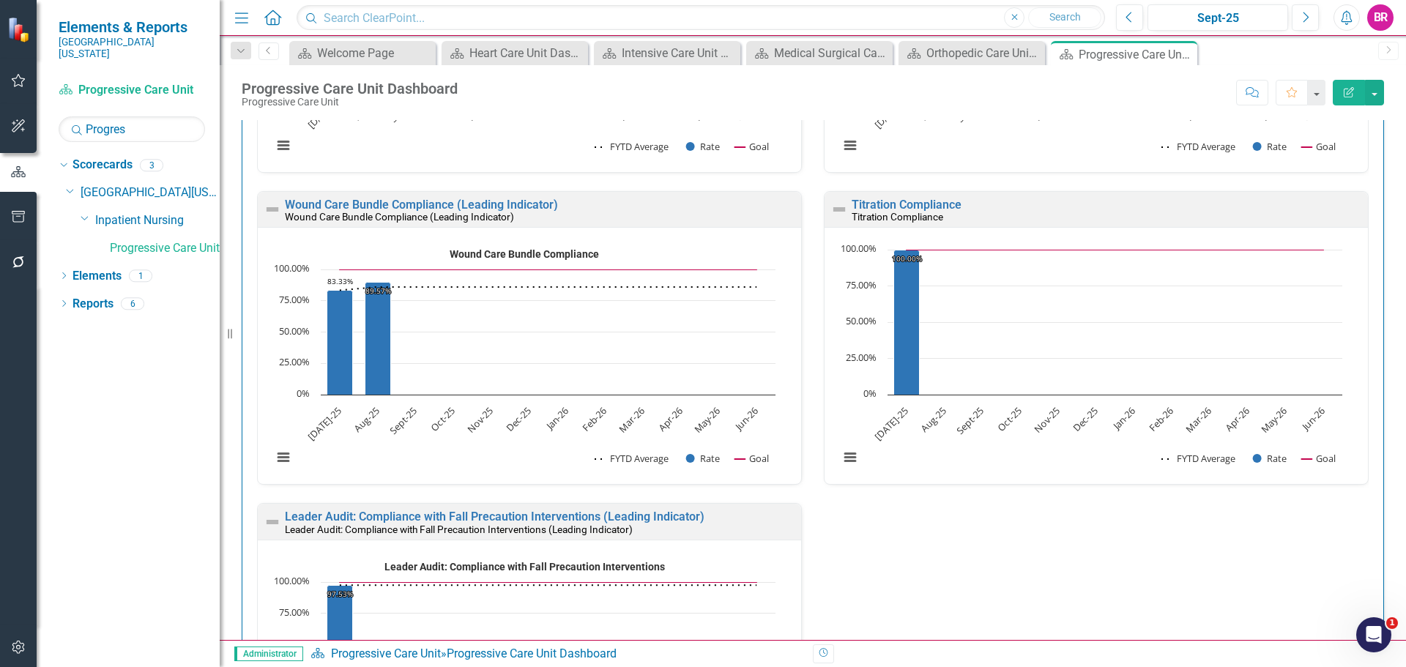
scroll to position [2563, 0]
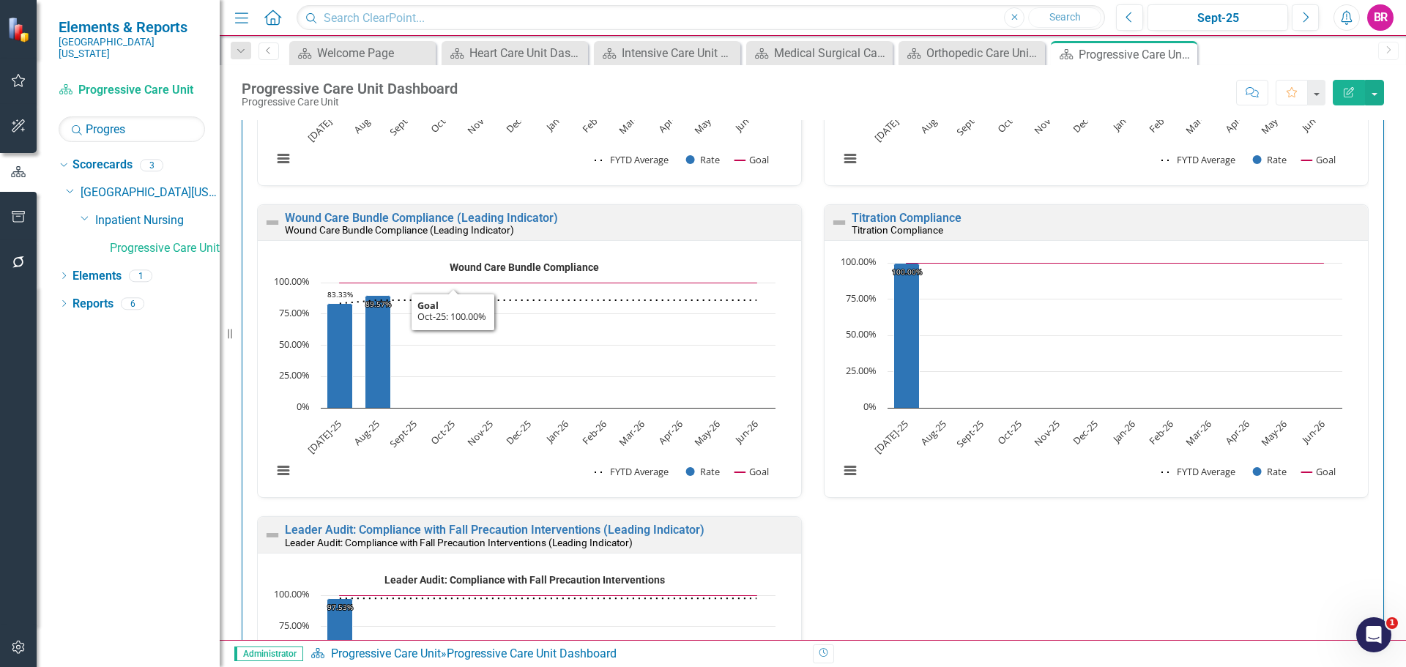
click at [163, 130] on div "Scorecard Progressive Care Unit Search Progres Sorry, no results found. Dropdow…" at bounding box center [128, 372] width 183 height 589
click at [161, 119] on input "Progres" at bounding box center [132, 129] width 146 height 26
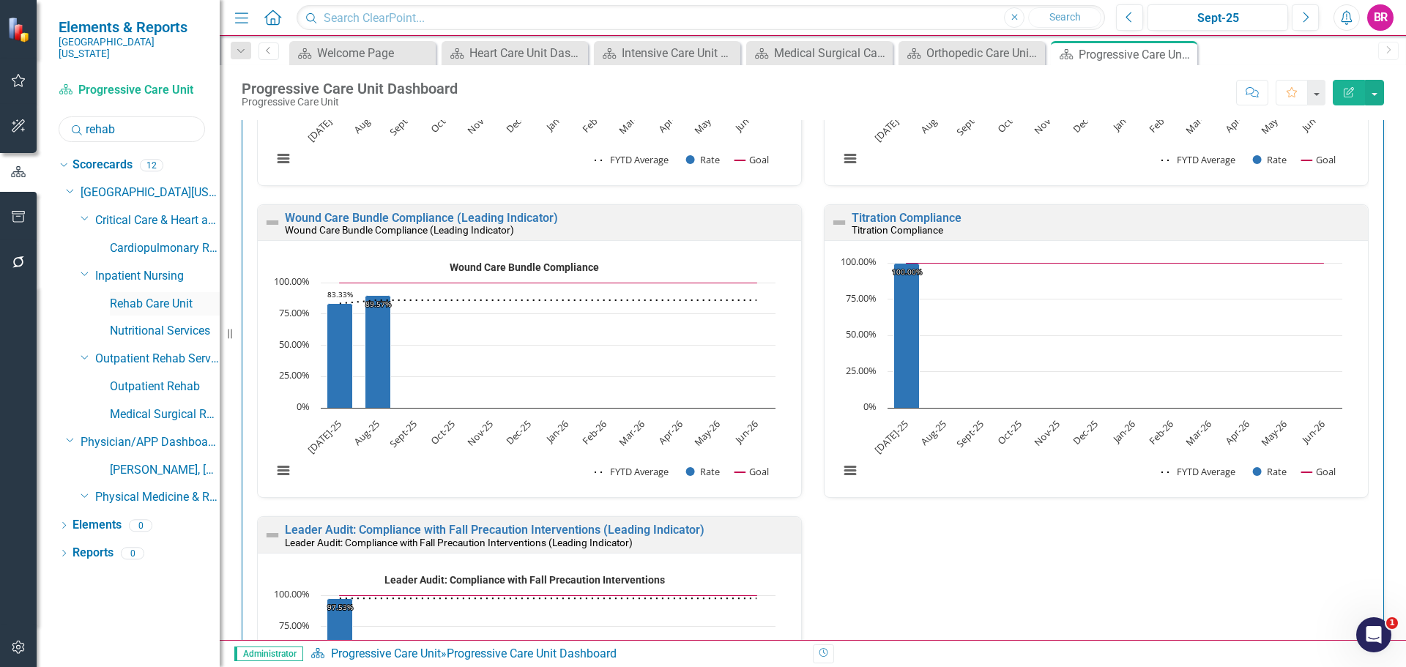
type input "rehab"
click at [142, 296] on link "Rehab Care Unit" at bounding box center [165, 304] width 110 height 17
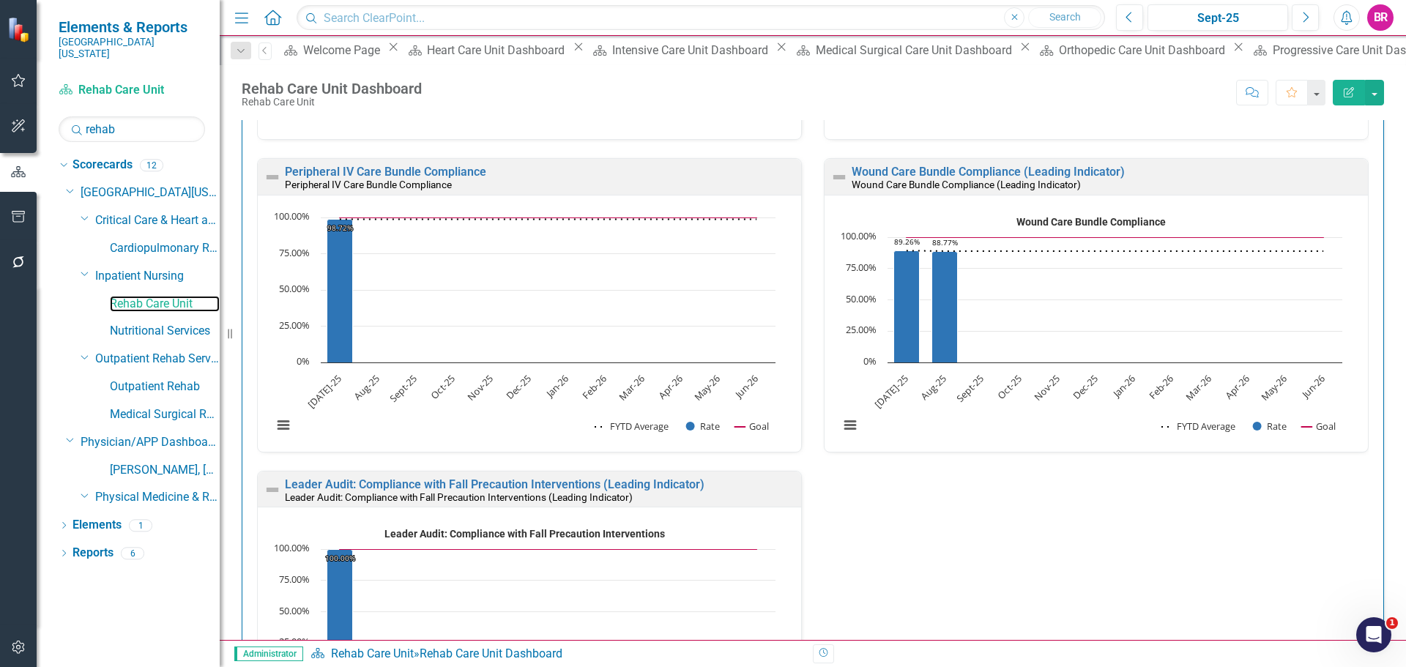
scroll to position [2944, 0]
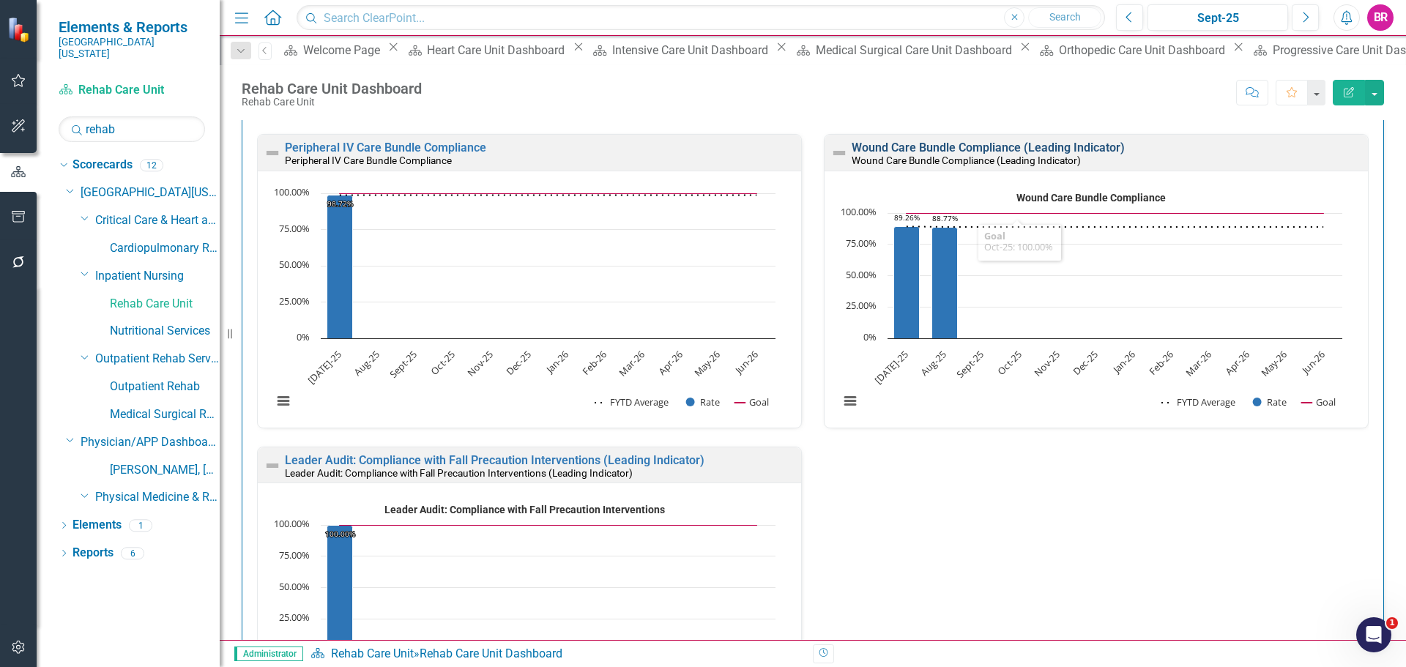
click at [952, 145] on link "Wound Care Bundle Compliance (Leading Indicator)" at bounding box center [988, 148] width 273 height 14
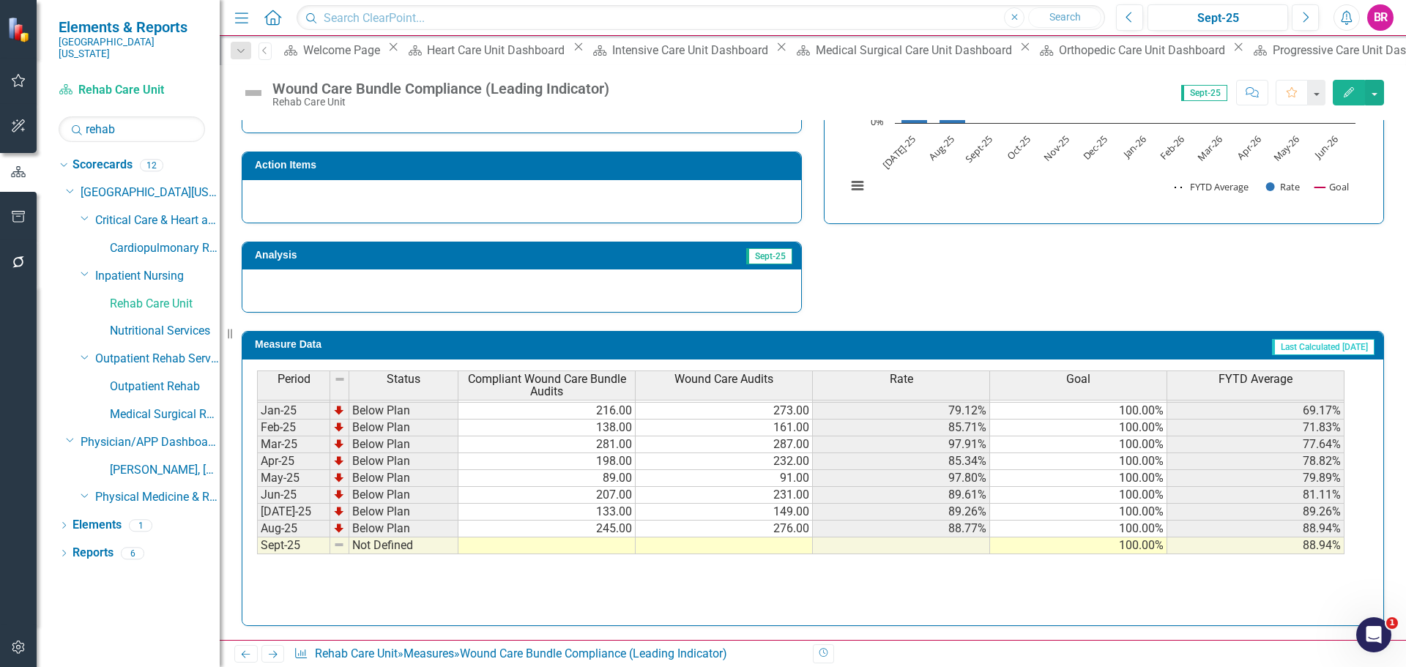
scroll to position [513, 0]
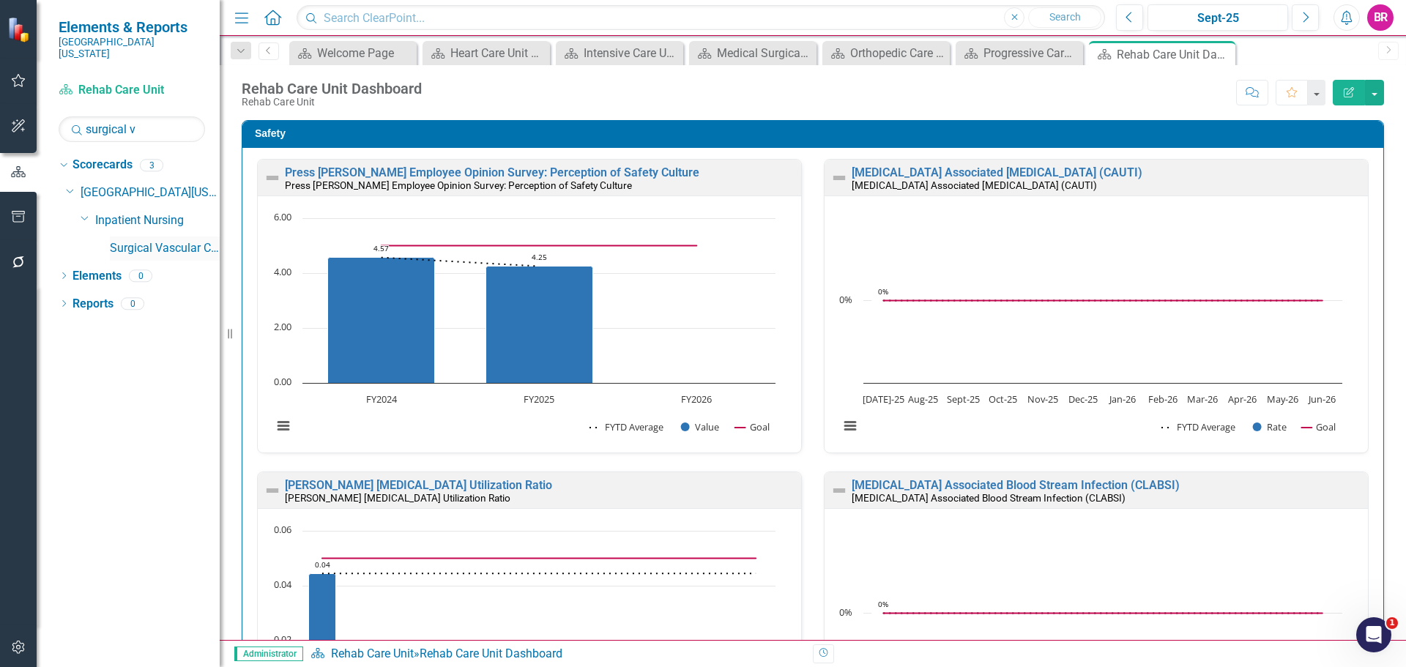
type input "surgical v"
click at [151, 240] on link "Surgical Vascular Care Unit" at bounding box center [165, 248] width 110 height 17
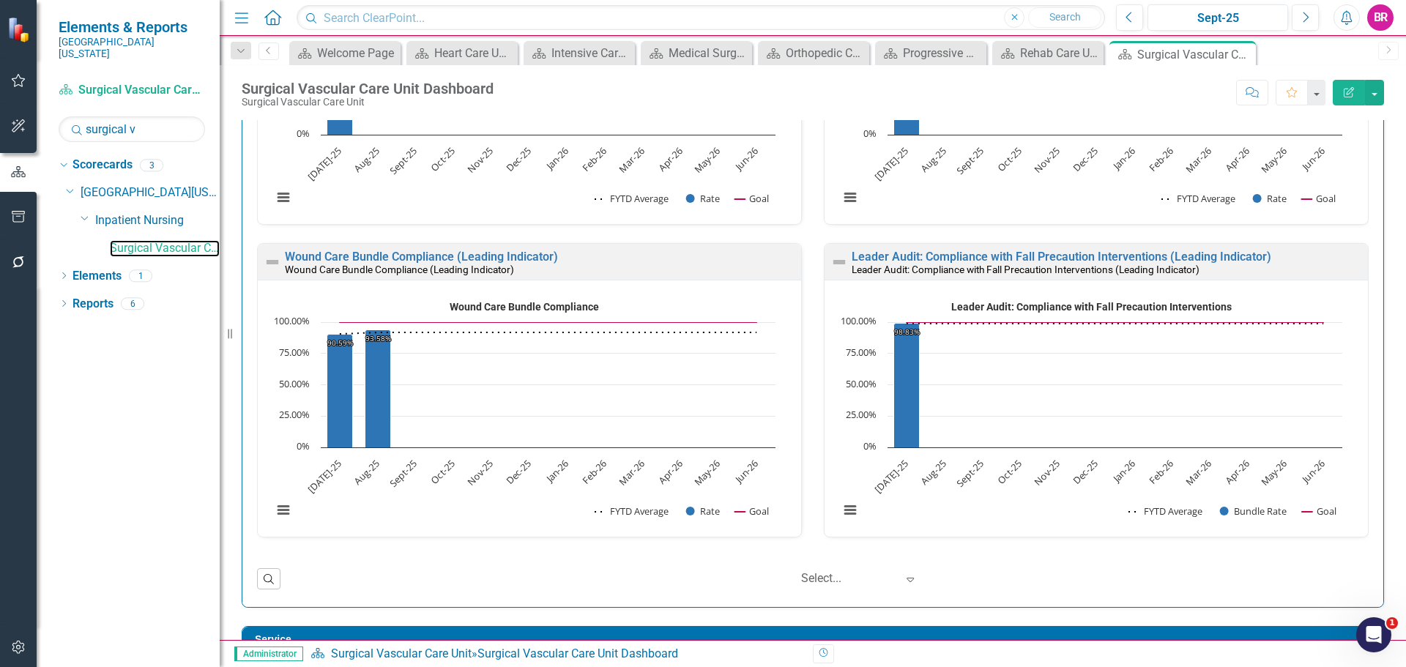
scroll to position [2212, 0]
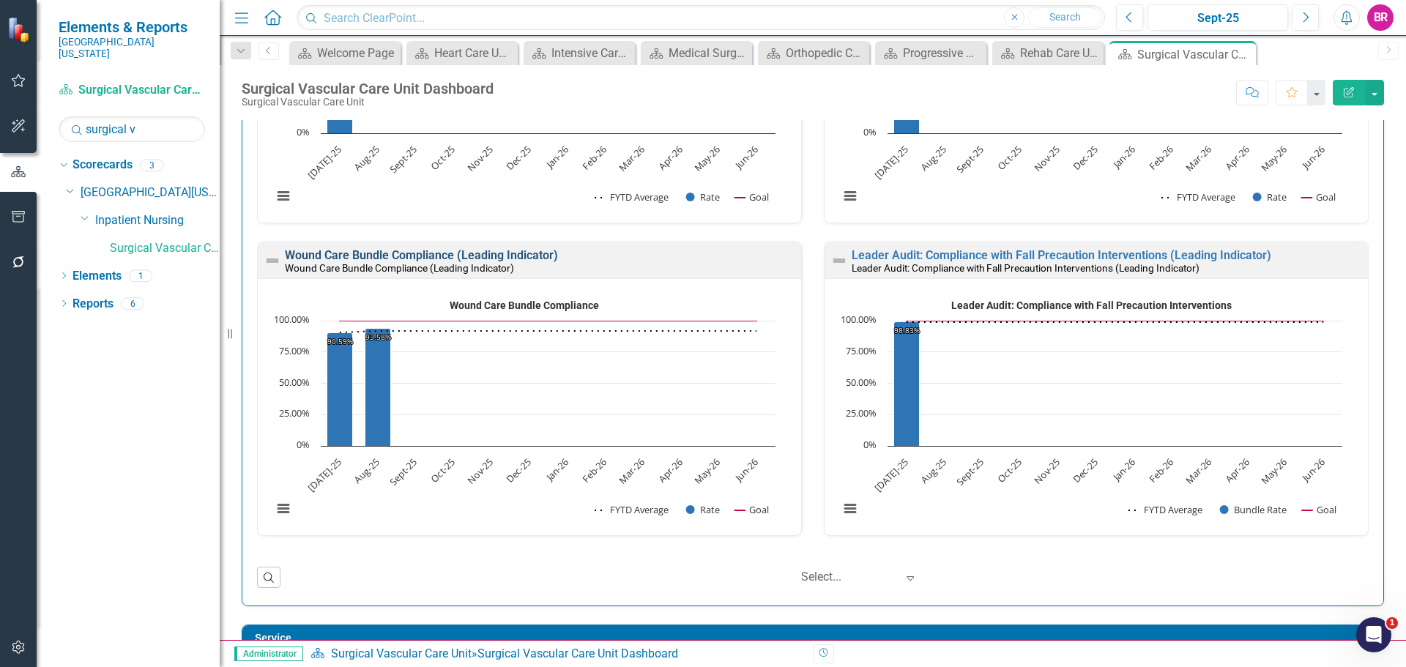
click at [513, 257] on link "Wound Care Bundle Compliance (Leading Indicator)" at bounding box center [421, 255] width 273 height 14
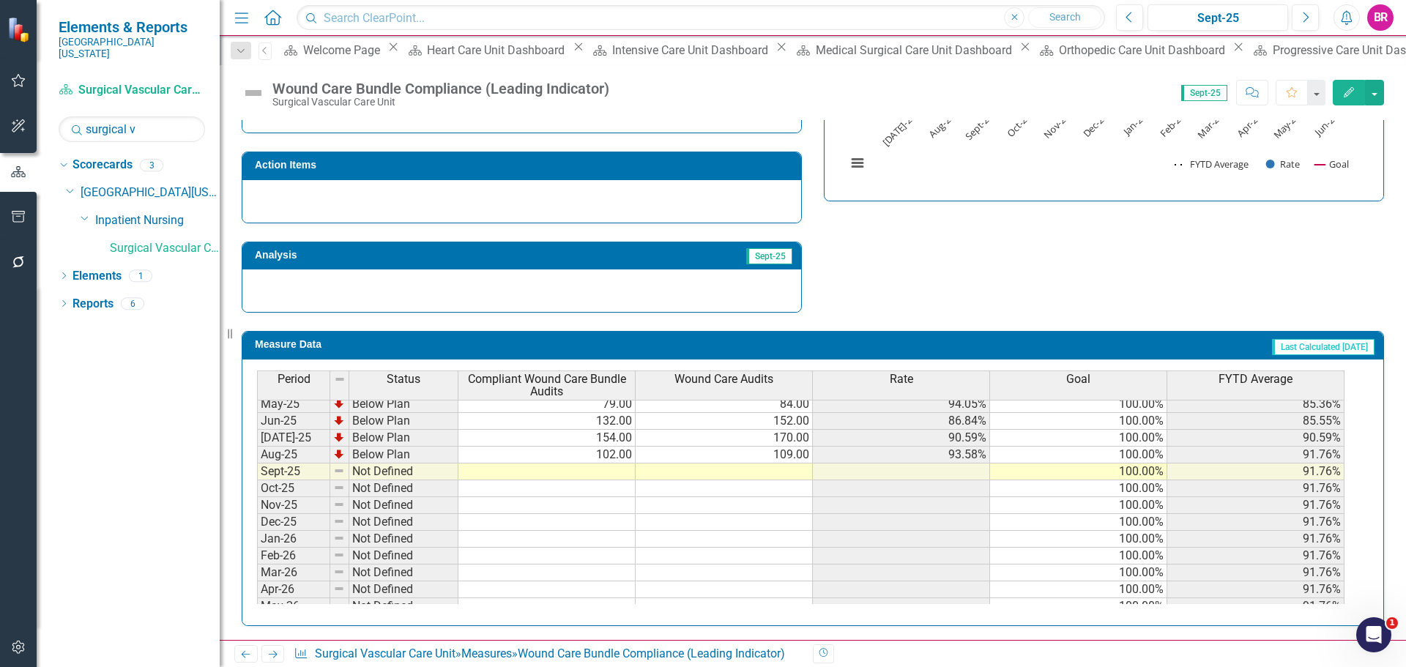
scroll to position [606, 0]
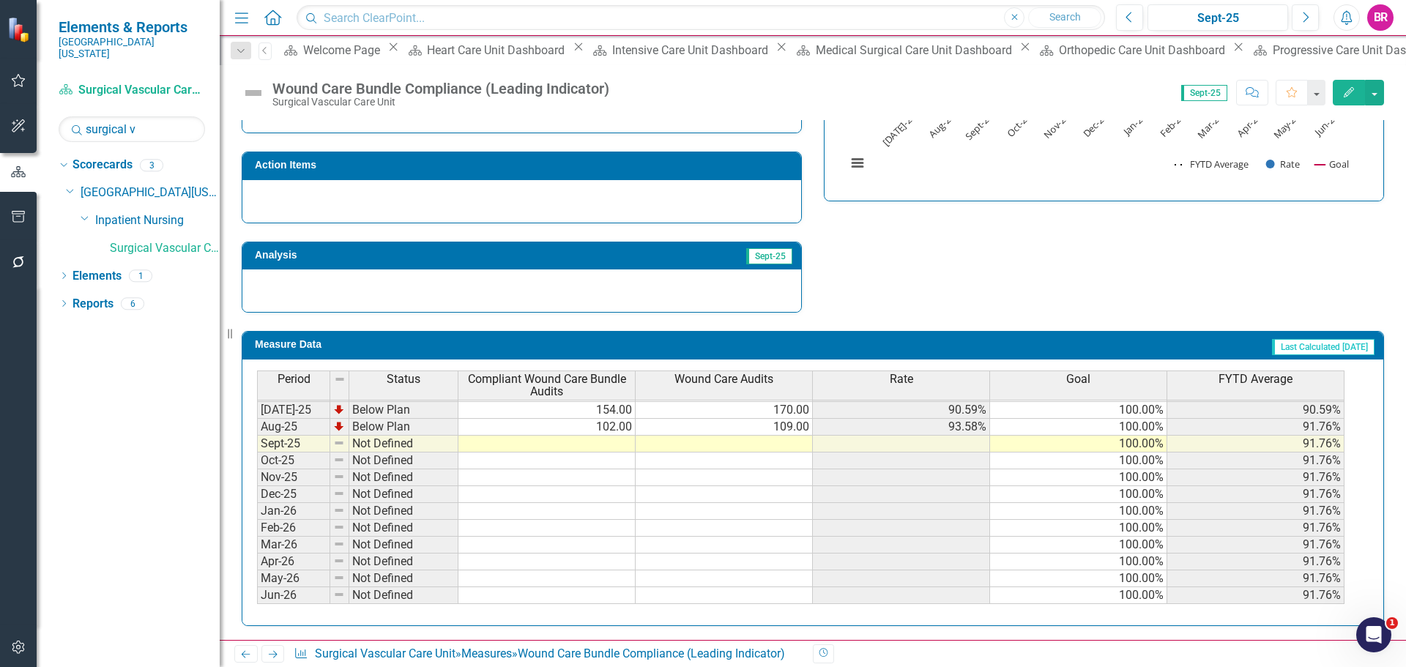
click at [615, 430] on tbody "Apr-24 Not Defined May-24 Not Defined Jun-24 Not Defined [DATE]-24 Not Defined …" at bounding box center [800, 376] width 1087 height 455
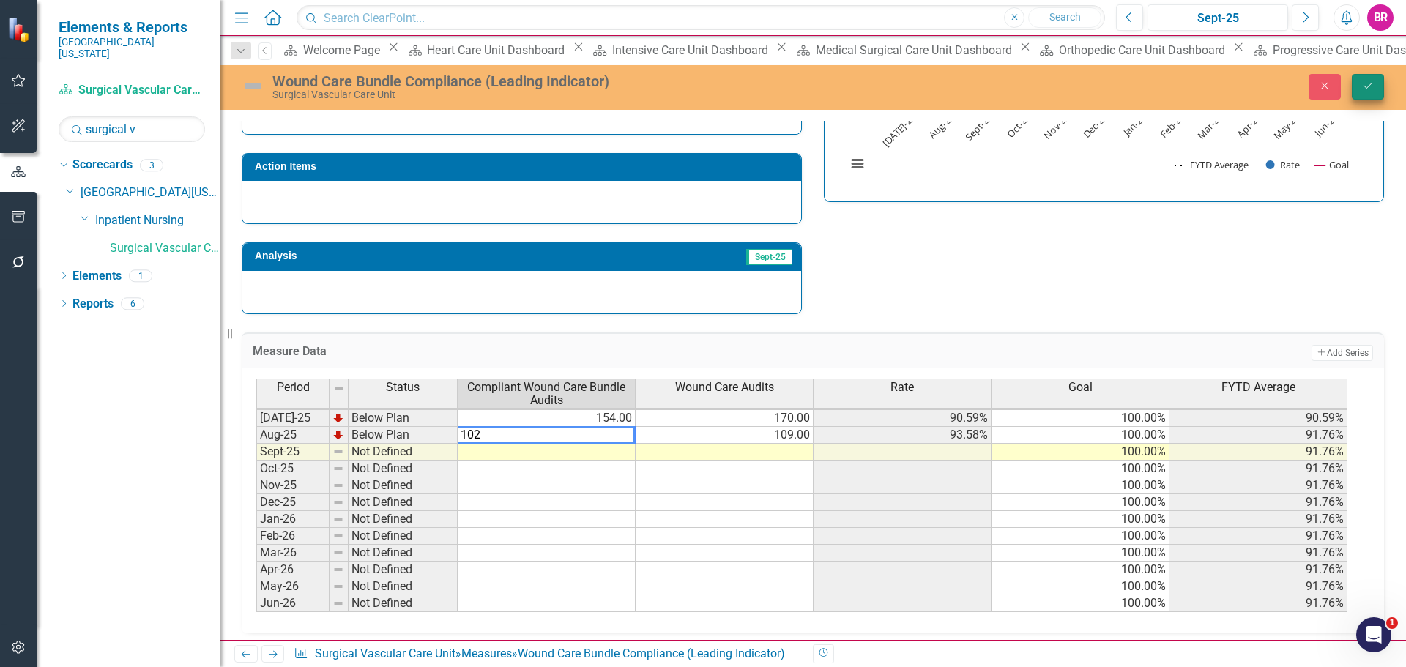
type textarea "102"
click at [1377, 92] on button "Save" at bounding box center [1368, 87] width 32 height 26
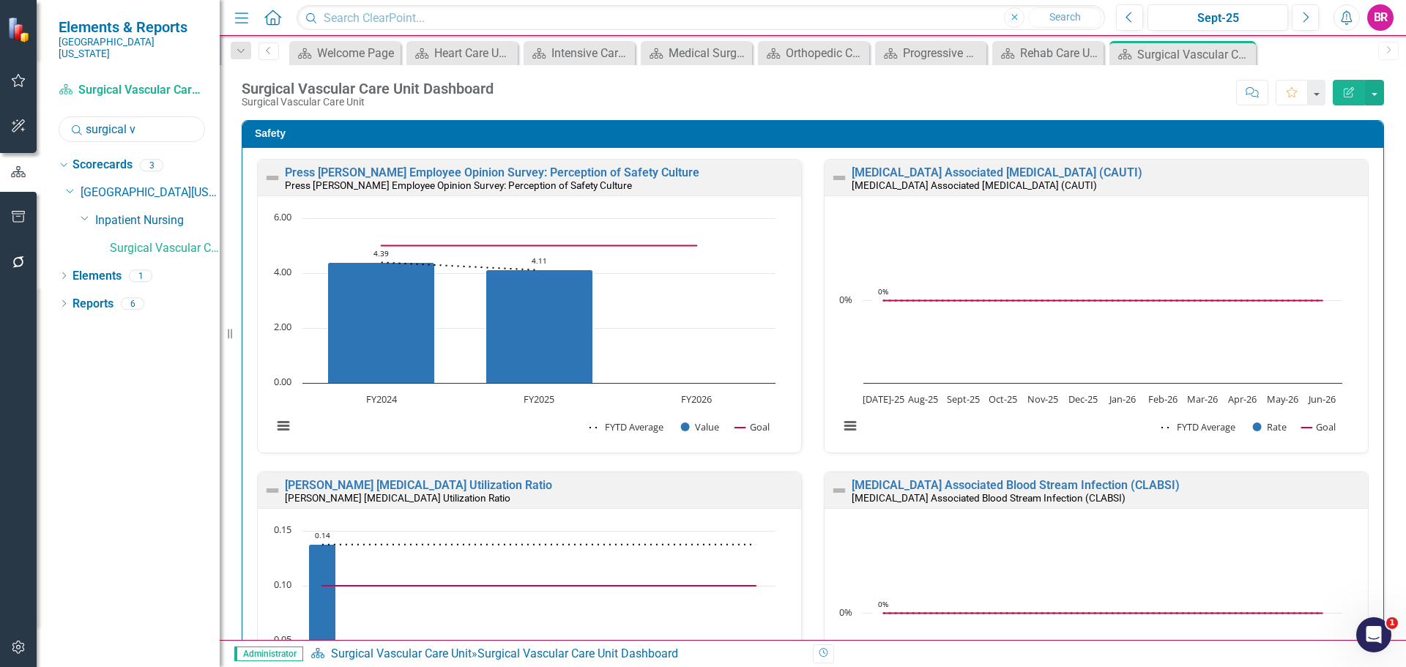
click at [151, 119] on input "surgical v" at bounding box center [132, 129] width 146 height 26
drag, startPoint x: 151, startPoint y: 119, endPoint x: 121, endPoint y: 119, distance: 30.0
click at [150, 120] on input "surgical v" at bounding box center [132, 129] width 146 height 26
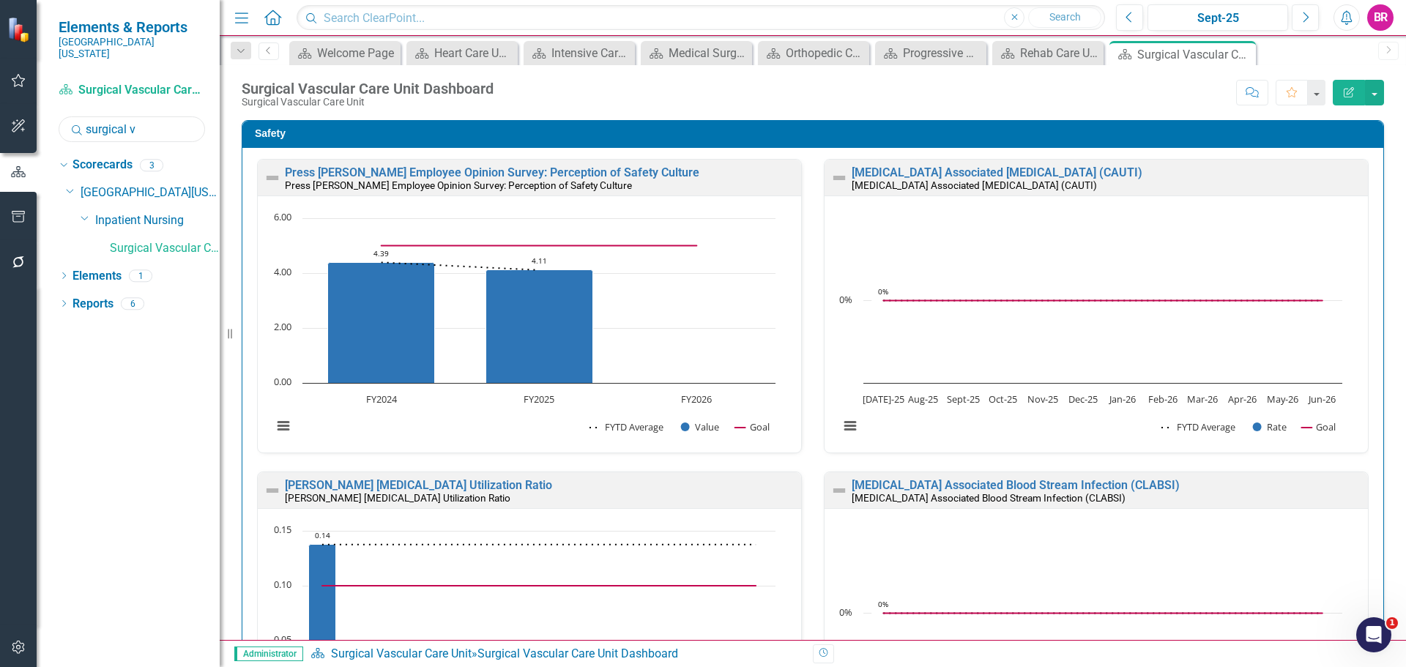
click at [144, 121] on input "surgical v" at bounding box center [132, 129] width 146 height 26
click at [121, 119] on input "surgical v" at bounding box center [132, 129] width 146 height 26
click at [176, 116] on input "surgical v" at bounding box center [132, 129] width 146 height 26
click at [173, 116] on input "surgical v" at bounding box center [132, 129] width 146 height 26
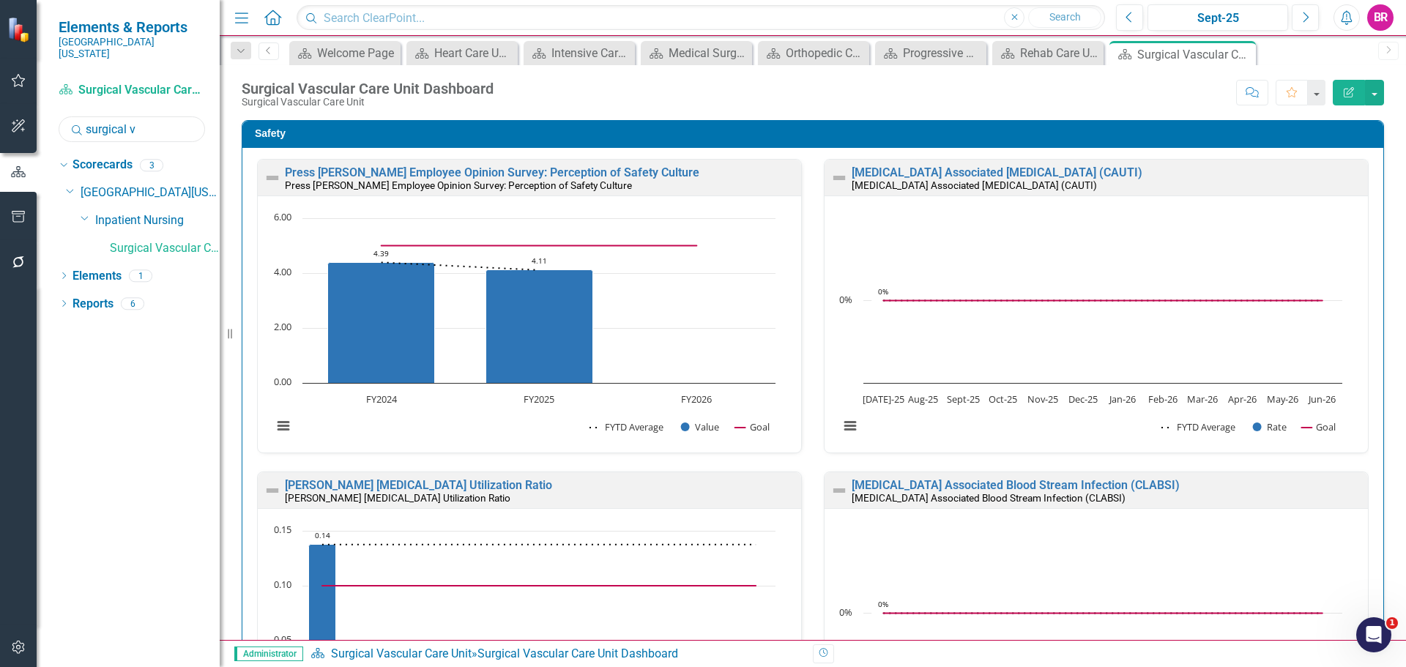
click at [173, 116] on input "surgical v" at bounding box center [132, 129] width 146 height 26
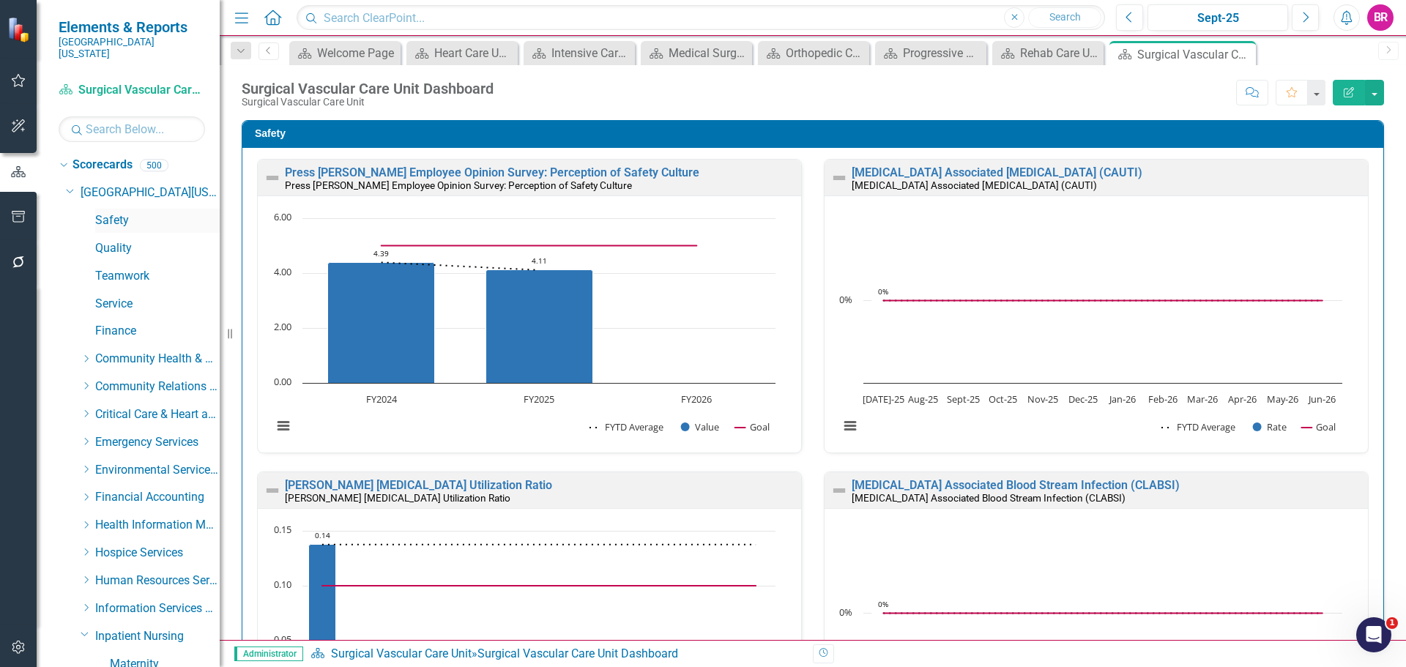
click at [125, 212] on link "Safety" at bounding box center [157, 220] width 124 height 17
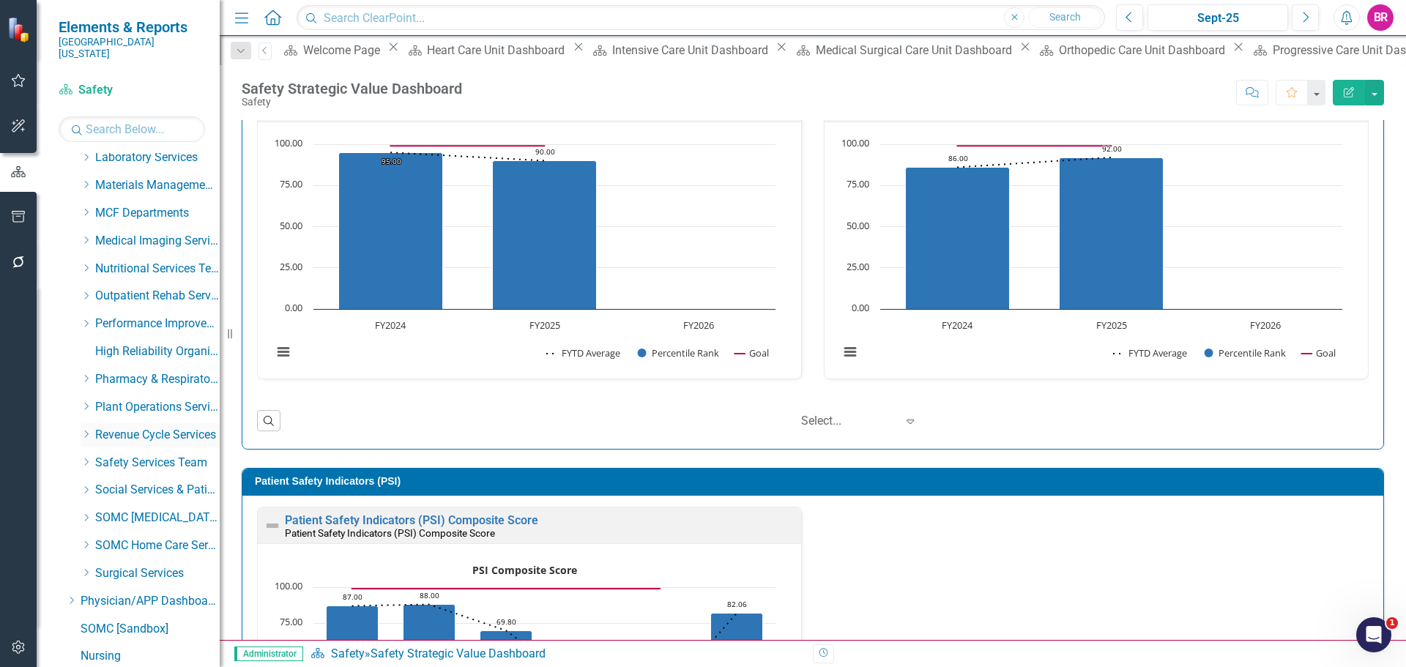
scroll to position [805, 0]
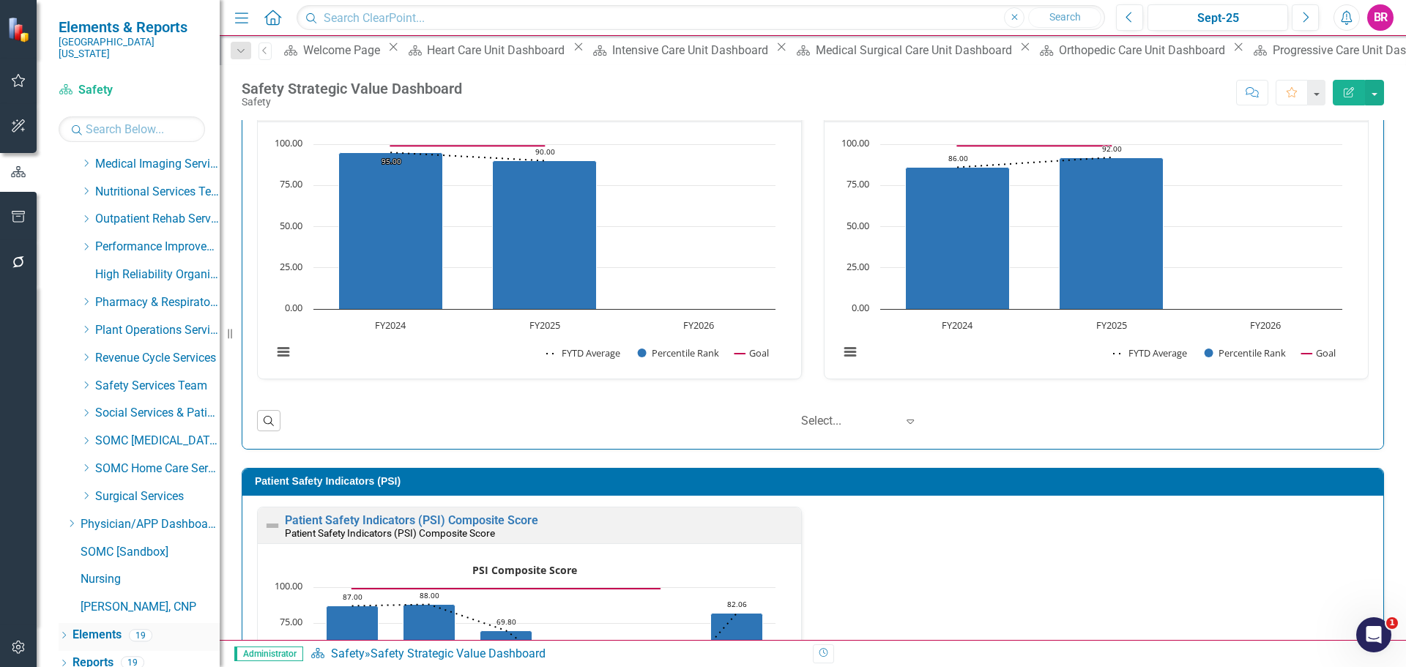
click at [111, 627] on link "Elements" at bounding box center [96, 635] width 49 height 17
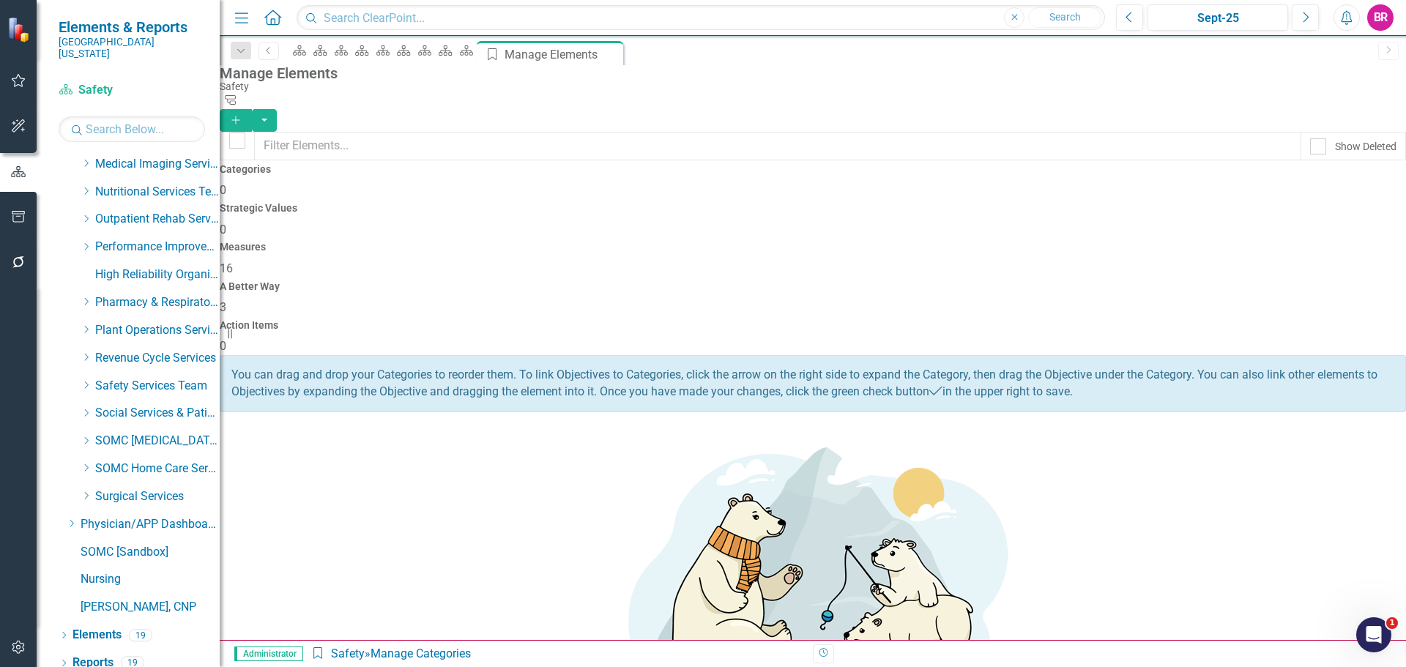
click at [233, 261] on span "16" at bounding box center [226, 268] width 13 height 14
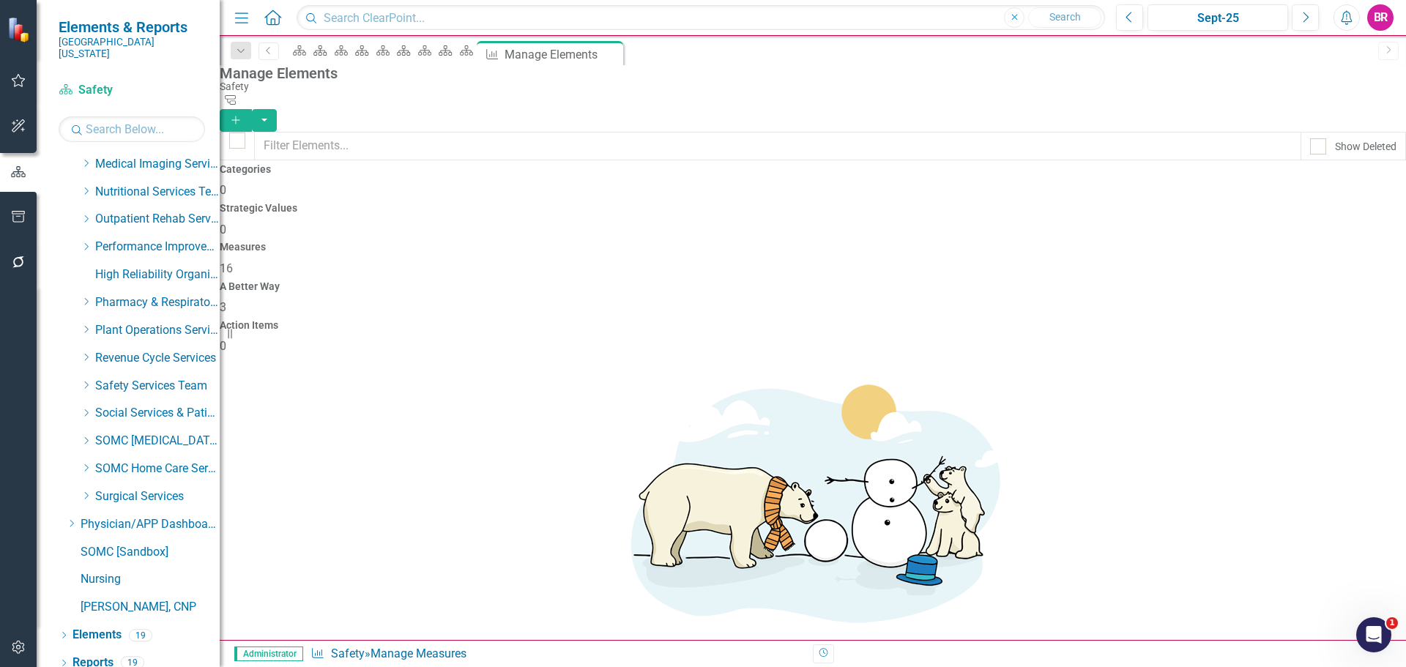
scroll to position [293, 0]
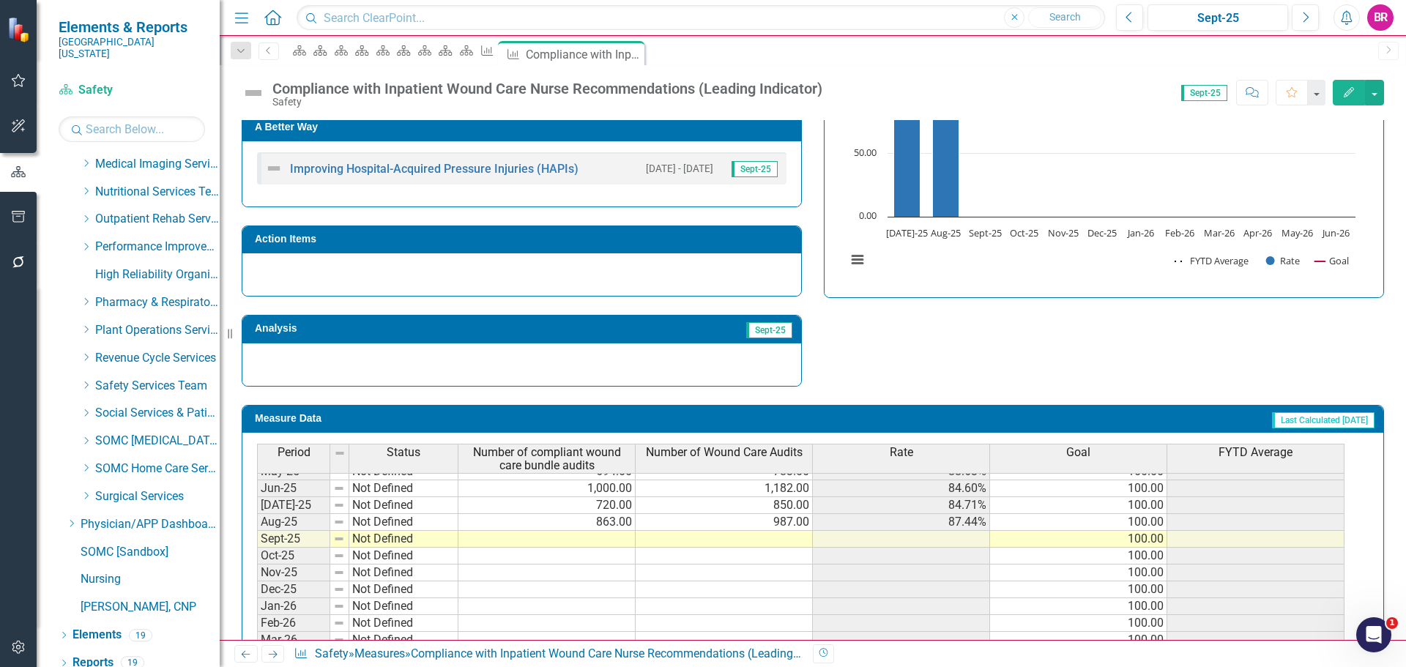
scroll to position [606, 0]
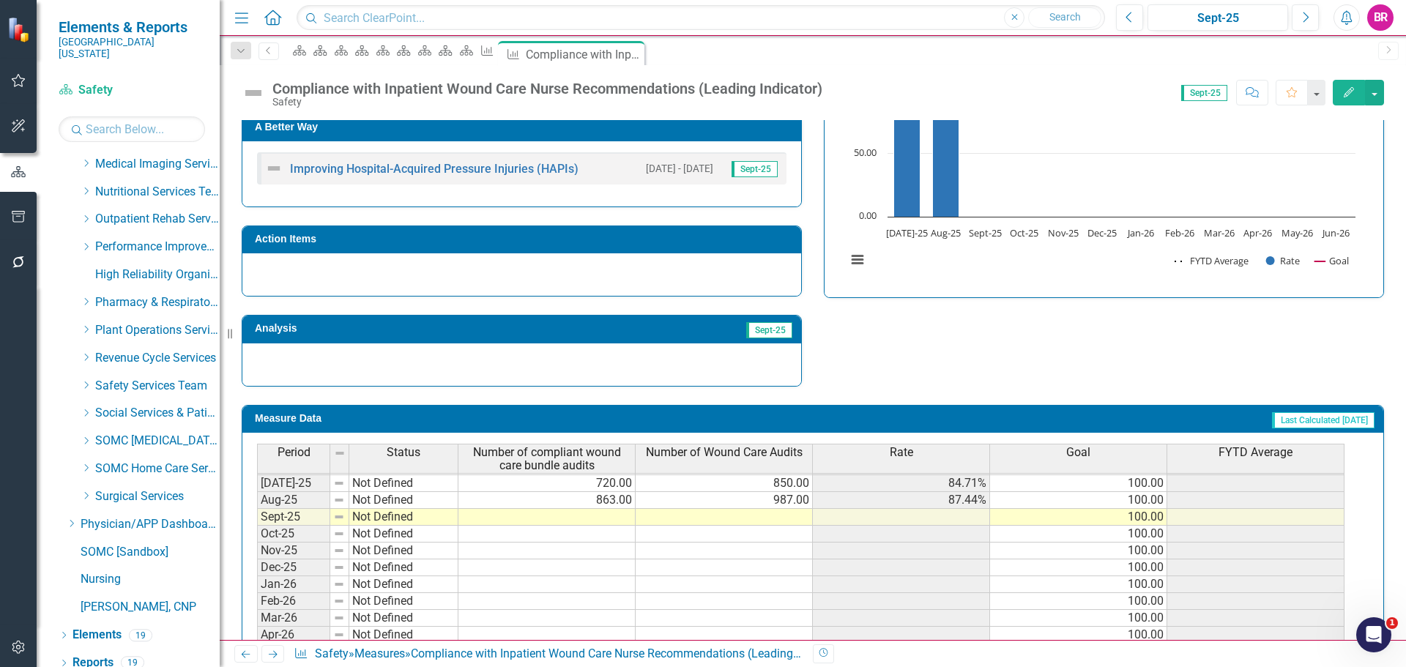
click at [604, 499] on tbody "Apr-24 Not Defined May-24 Not Defined Jun-24 Not Defined Jul-24 Not Defined Aug…" at bounding box center [800, 449] width 1087 height 455
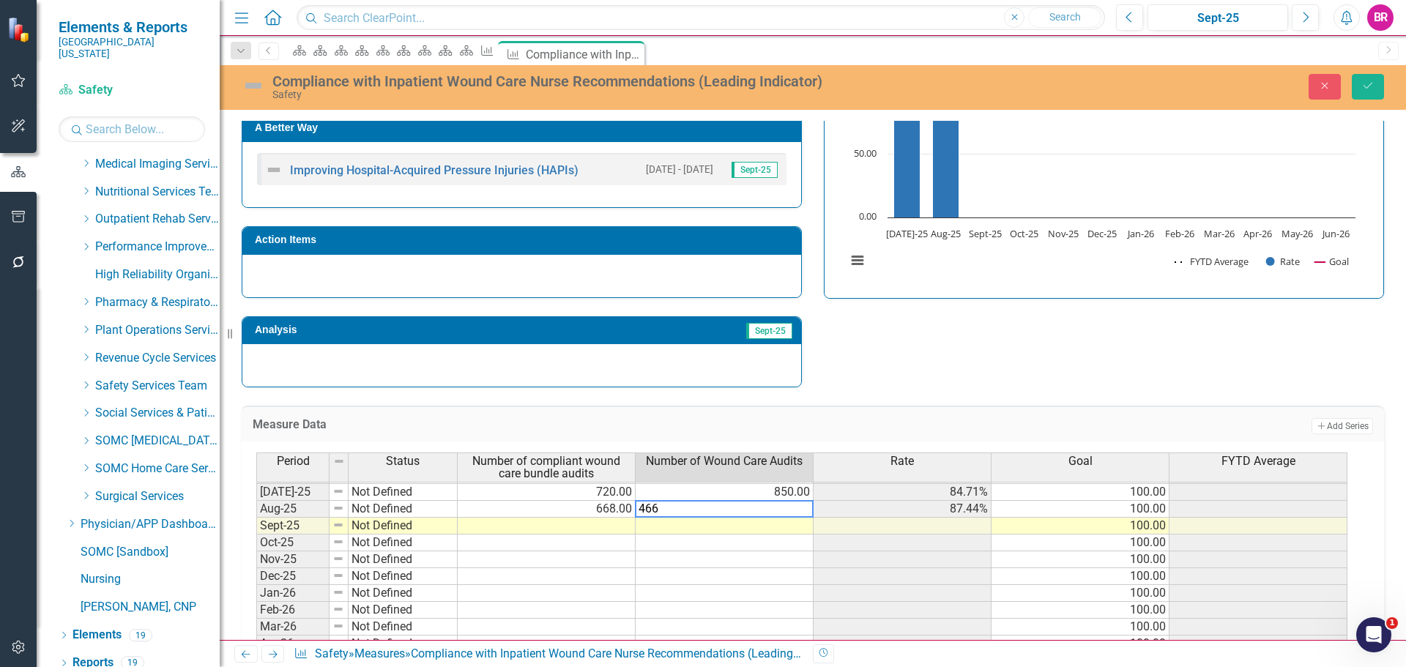
click at [1147, 376] on div "Strategic Values A Better Way Improving Hospital-Acquired Pressure Injuries (HA…" at bounding box center [813, 198] width 1164 height 382
click at [800, 510] on td "466.00" at bounding box center [725, 509] width 178 height 17
type textarea "766"
click at [1092, 395] on div "Measure Data Add Add Series Period Status Number of compliant wound care bundle…" at bounding box center [813, 547] width 1164 height 320
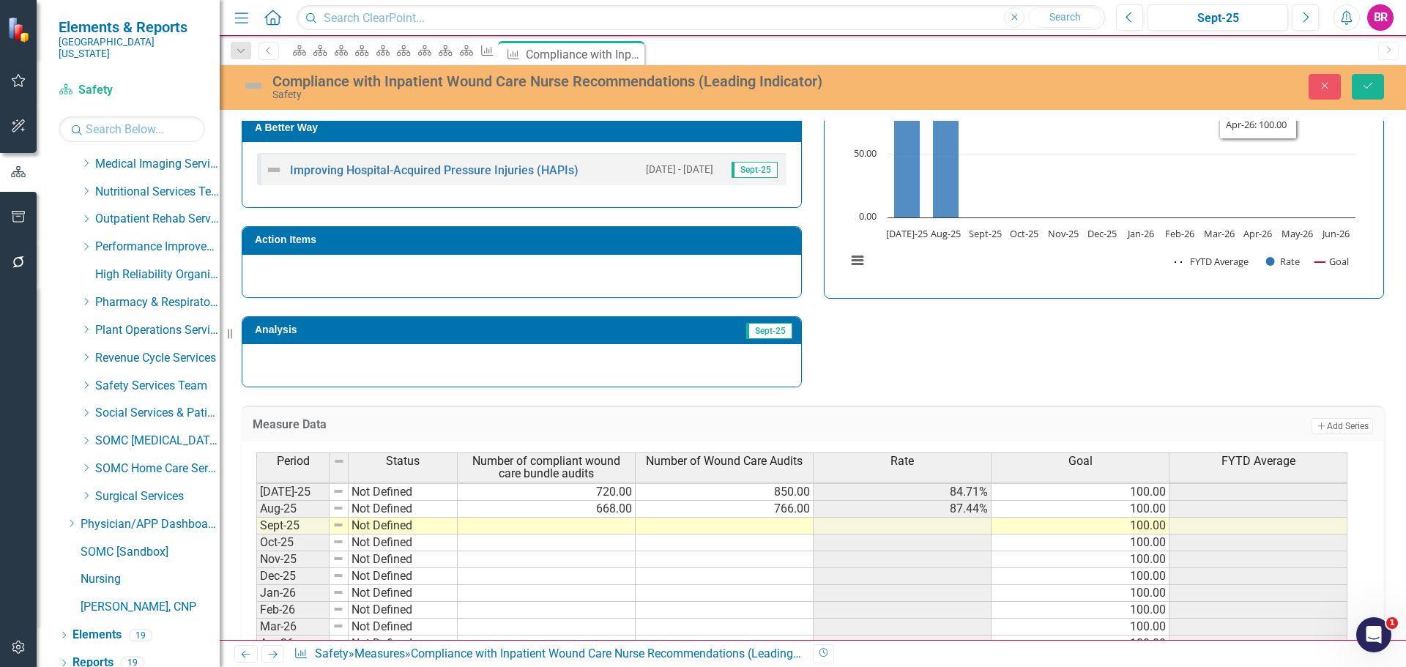
click at [1391, 81] on div "Close Save" at bounding box center [1159, 87] width 472 height 26
click at [1375, 85] on button "Save" at bounding box center [1368, 87] width 32 height 26
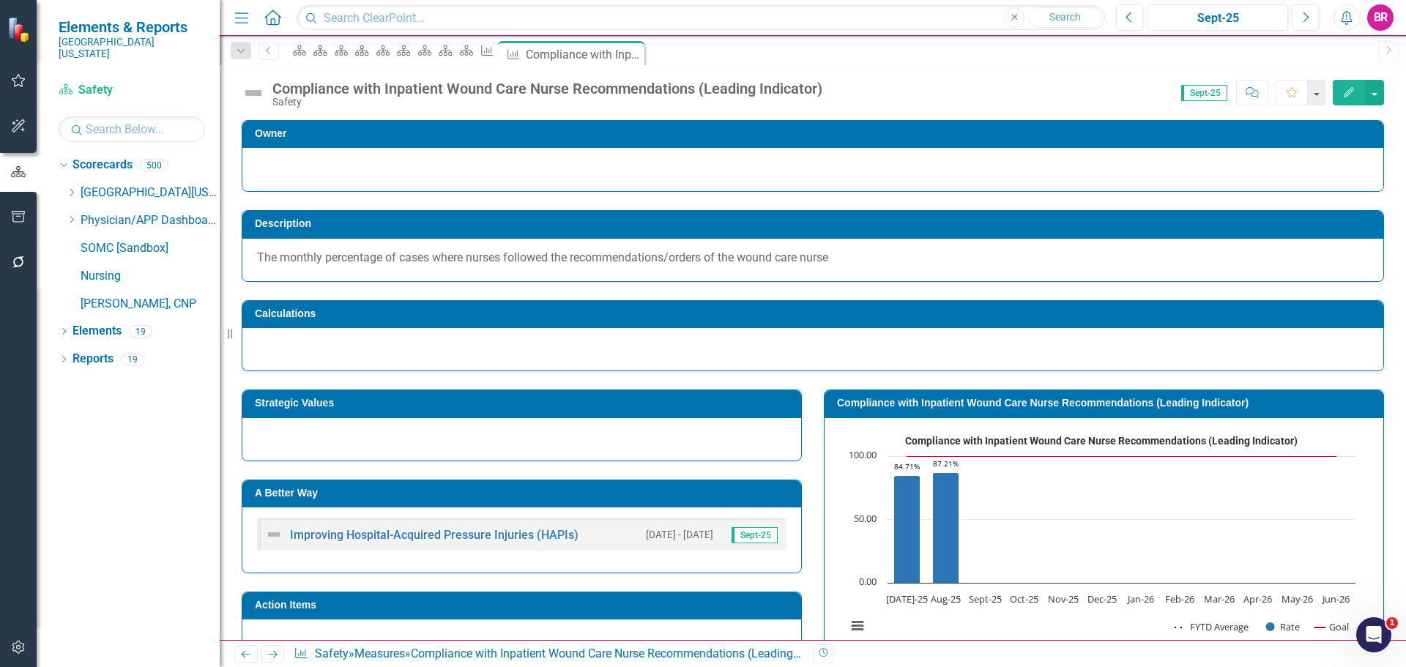
scroll to position [0, 0]
click at [241, 46] on icon "Dropdown" at bounding box center [240, 51] width 13 height 10
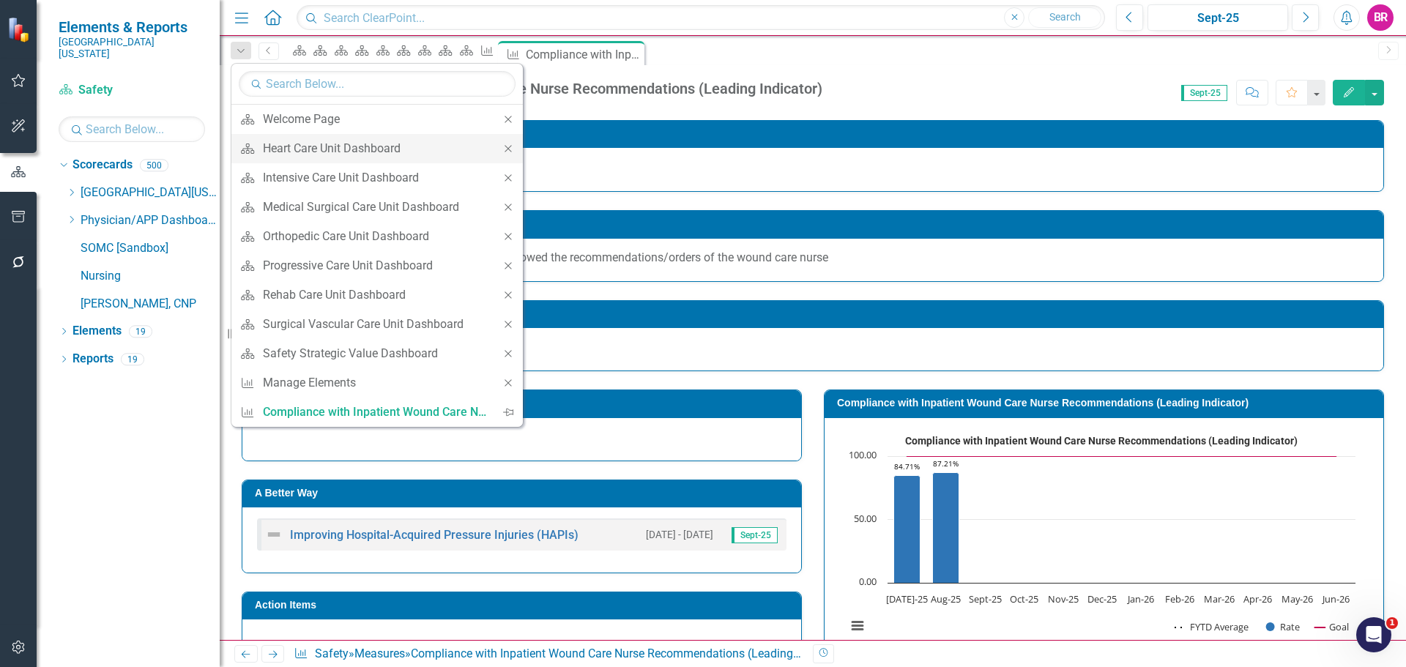
click at [508, 152] on icon "Close" at bounding box center [508, 149] width 13 height 10
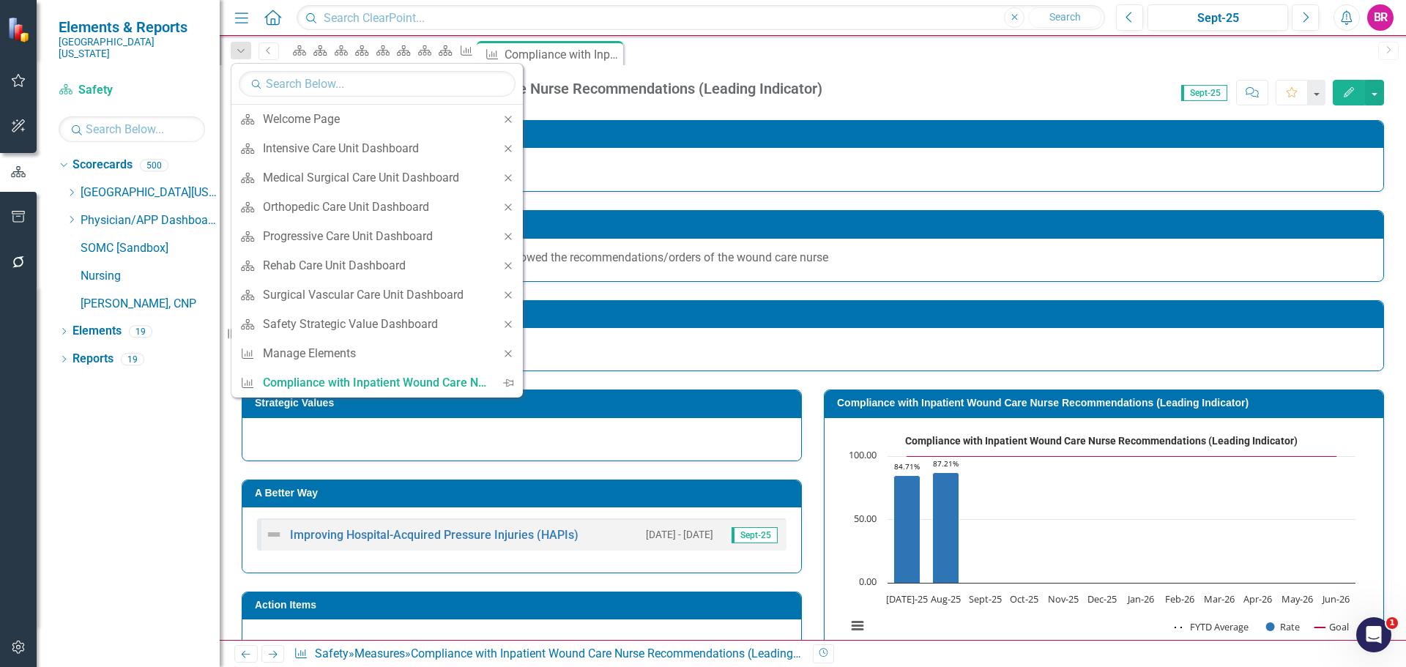
click at [508, 152] on icon "Close" at bounding box center [508, 149] width 13 height 10
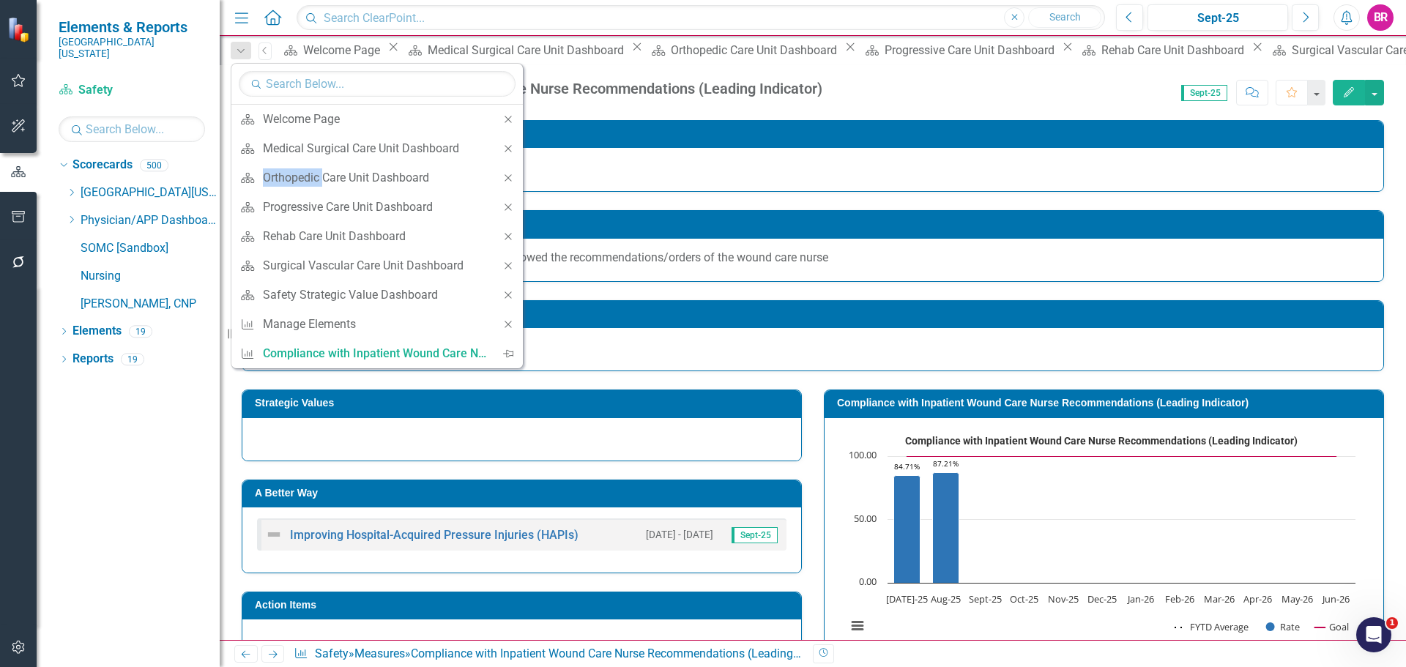
click at [508, 152] on icon "Close" at bounding box center [508, 149] width 13 height 10
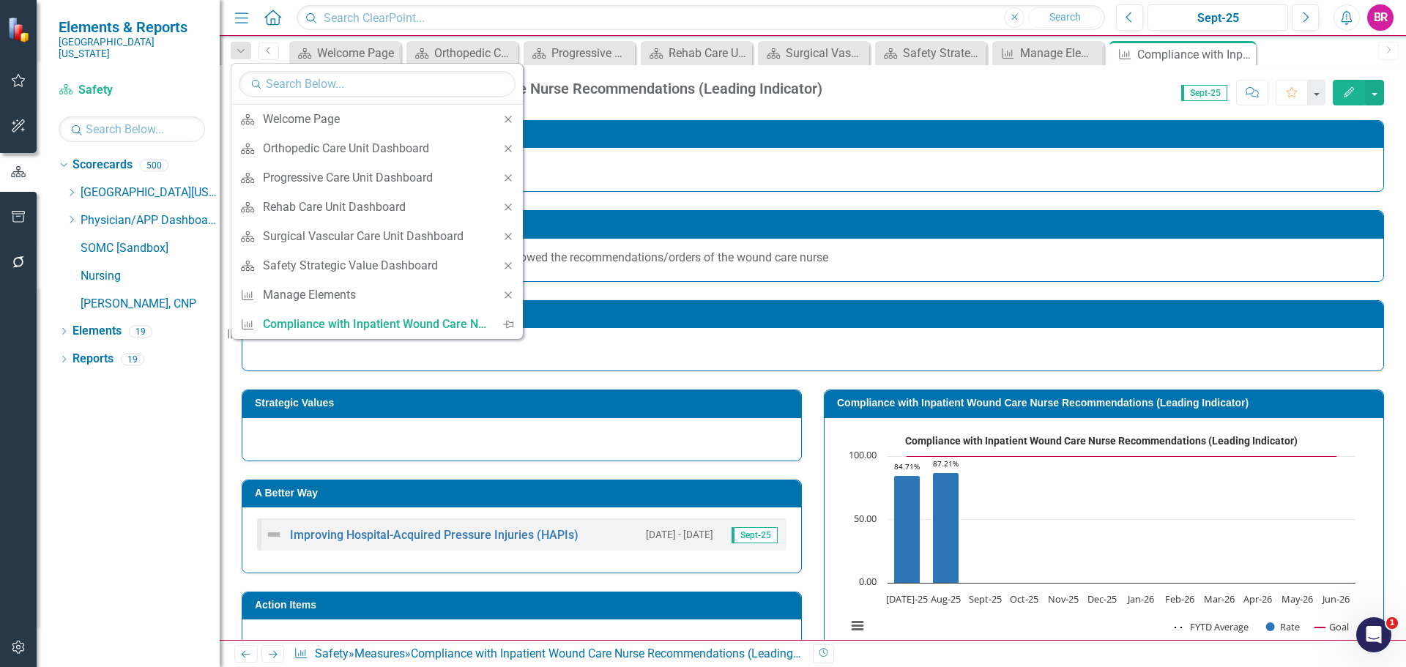
click at [508, 152] on icon "Close" at bounding box center [508, 149] width 13 height 10
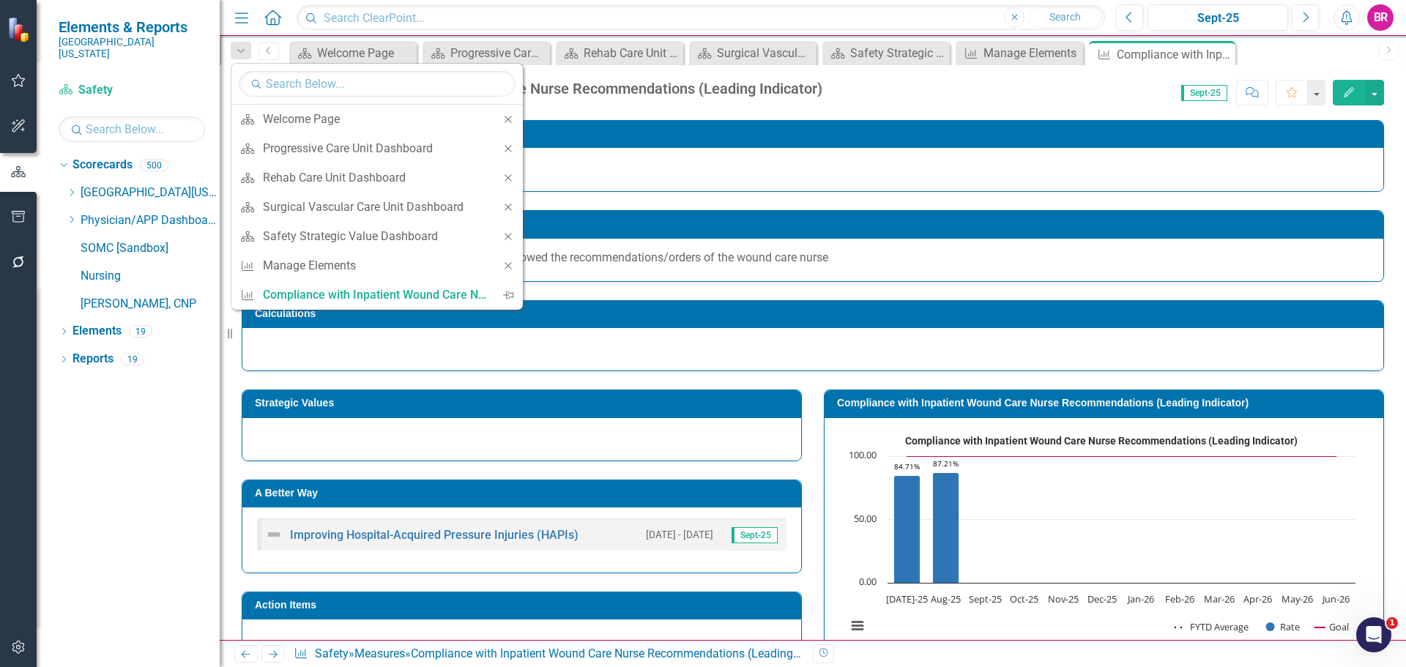
click at [508, 152] on icon "Close" at bounding box center [508, 149] width 13 height 10
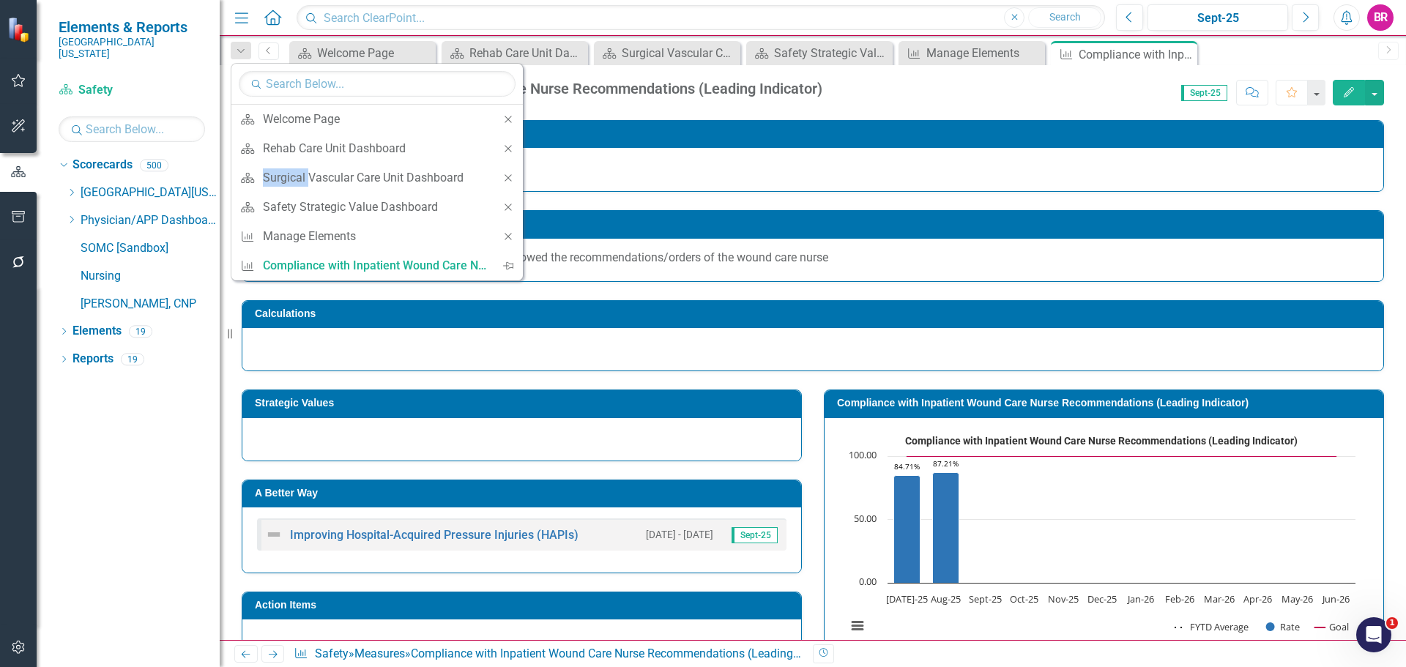
click at [508, 152] on icon "Close" at bounding box center [508, 149] width 13 height 10
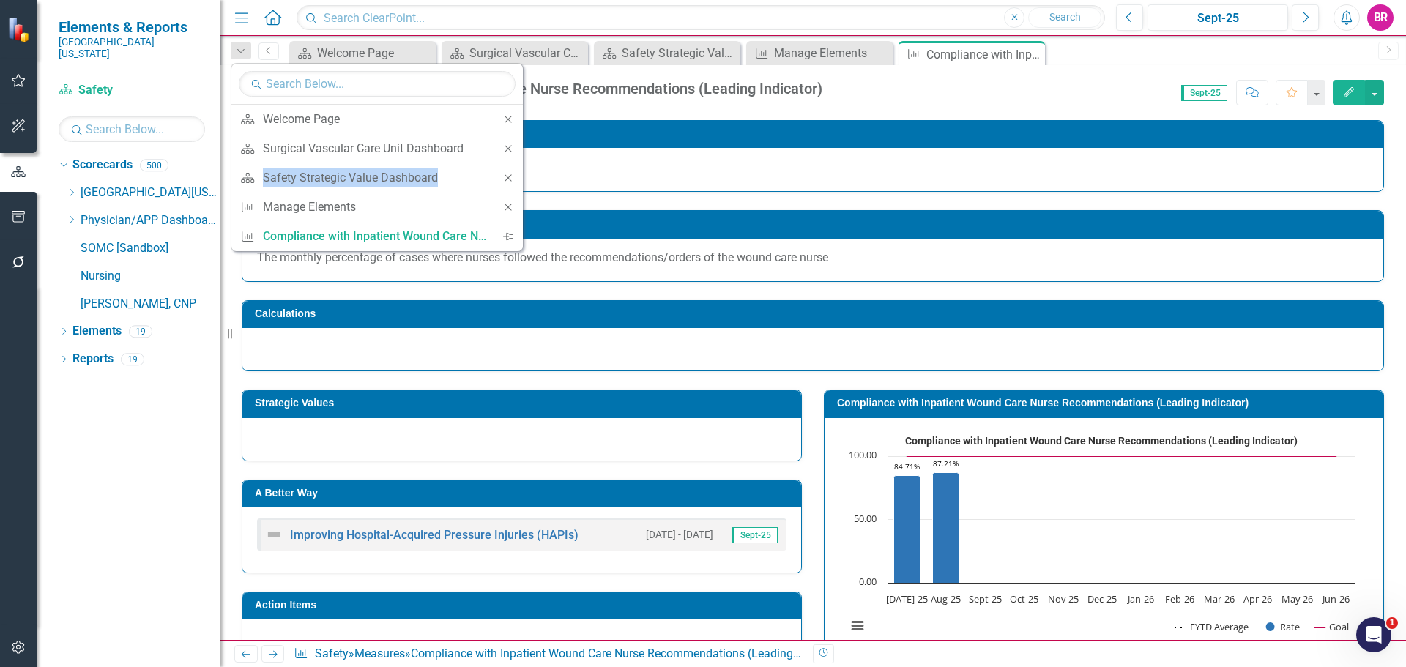
click at [508, 152] on icon "Close" at bounding box center [508, 149] width 13 height 10
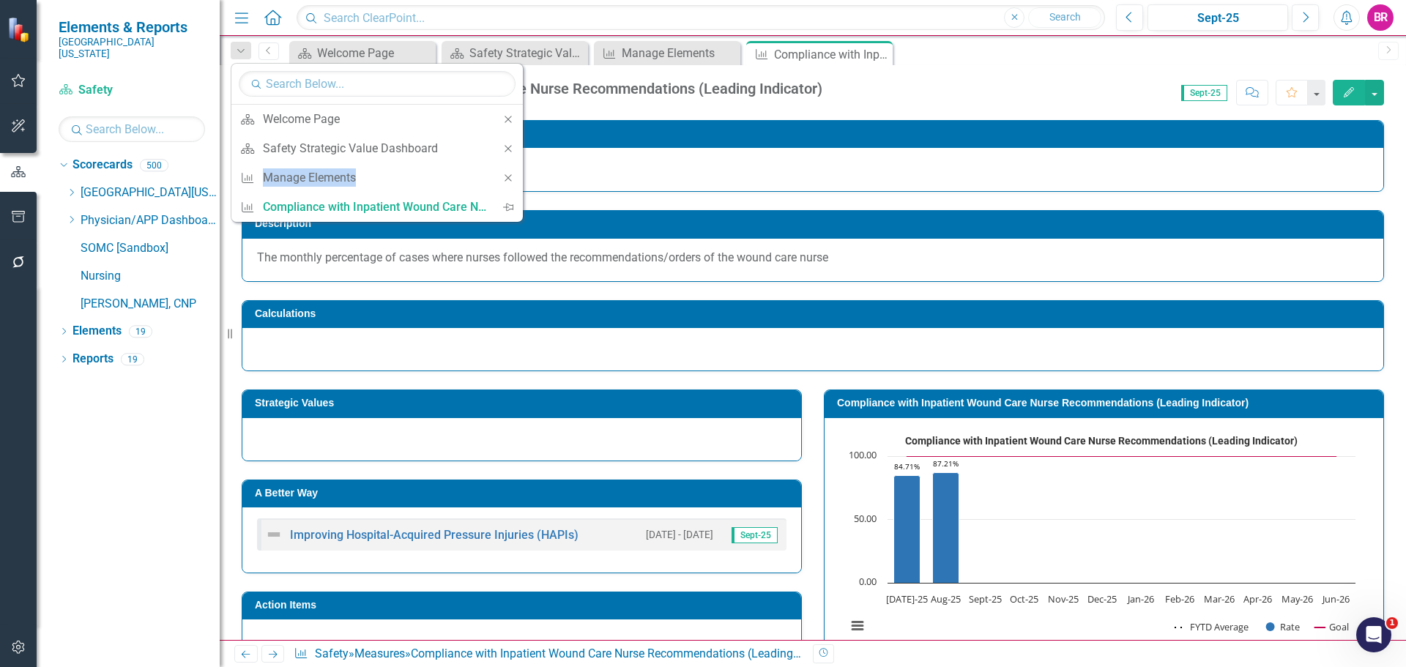
click at [508, 152] on icon "Close" at bounding box center [508, 149] width 13 height 10
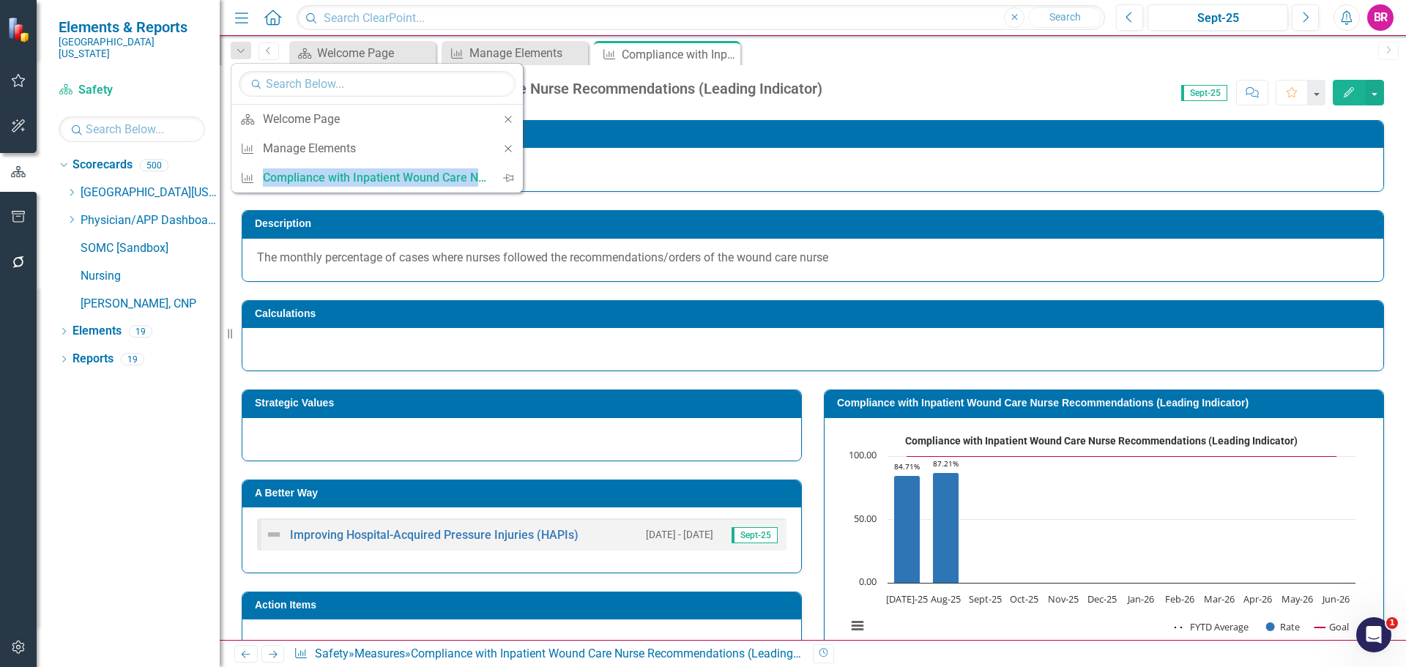
click at [508, 152] on icon "Close" at bounding box center [508, 149] width 13 height 10
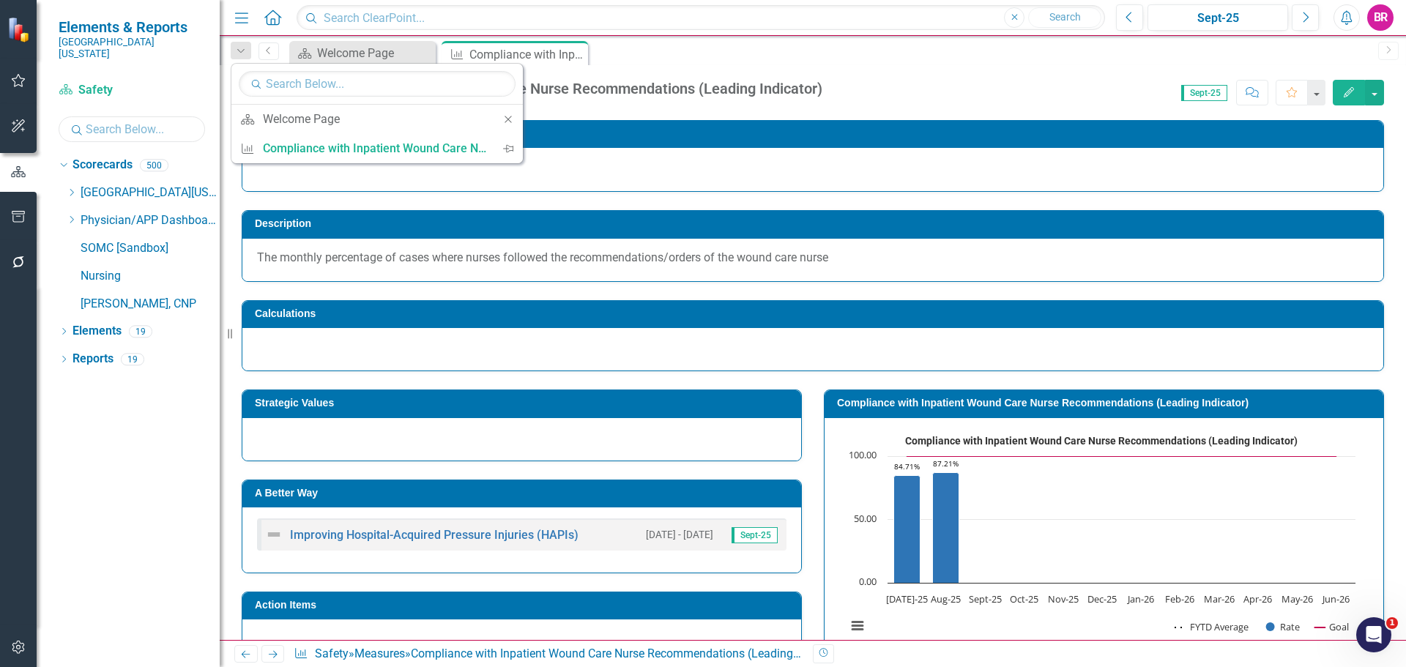
click at [138, 116] on input "text" at bounding box center [132, 129] width 146 height 26
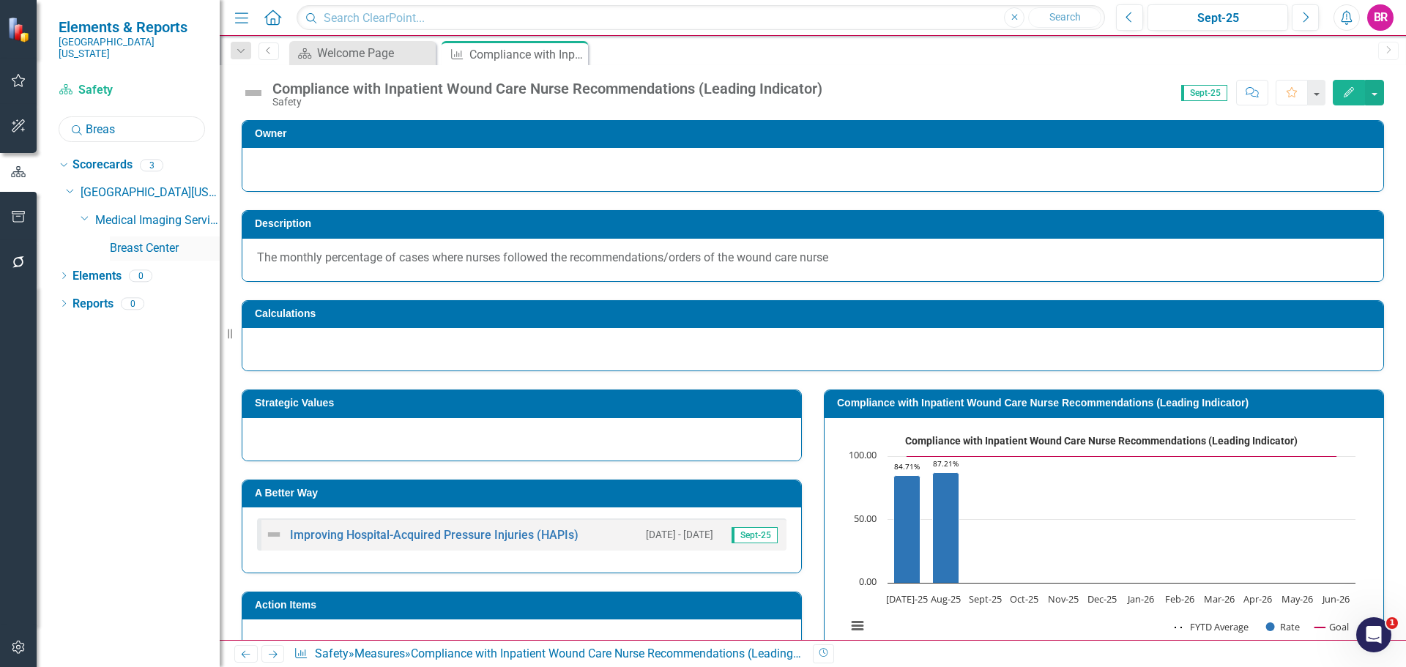
type input "Breas"
click at [140, 240] on link "Breast Center" at bounding box center [165, 248] width 110 height 17
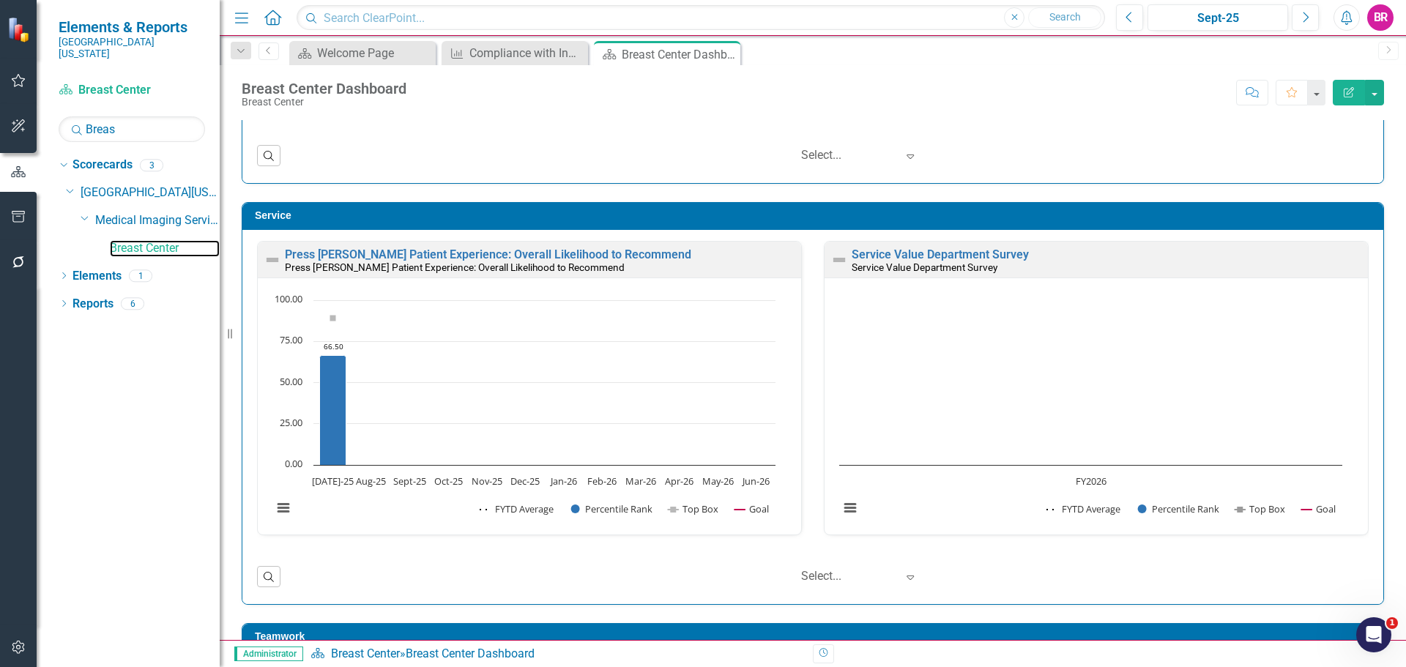
scroll to position [1098, 0]
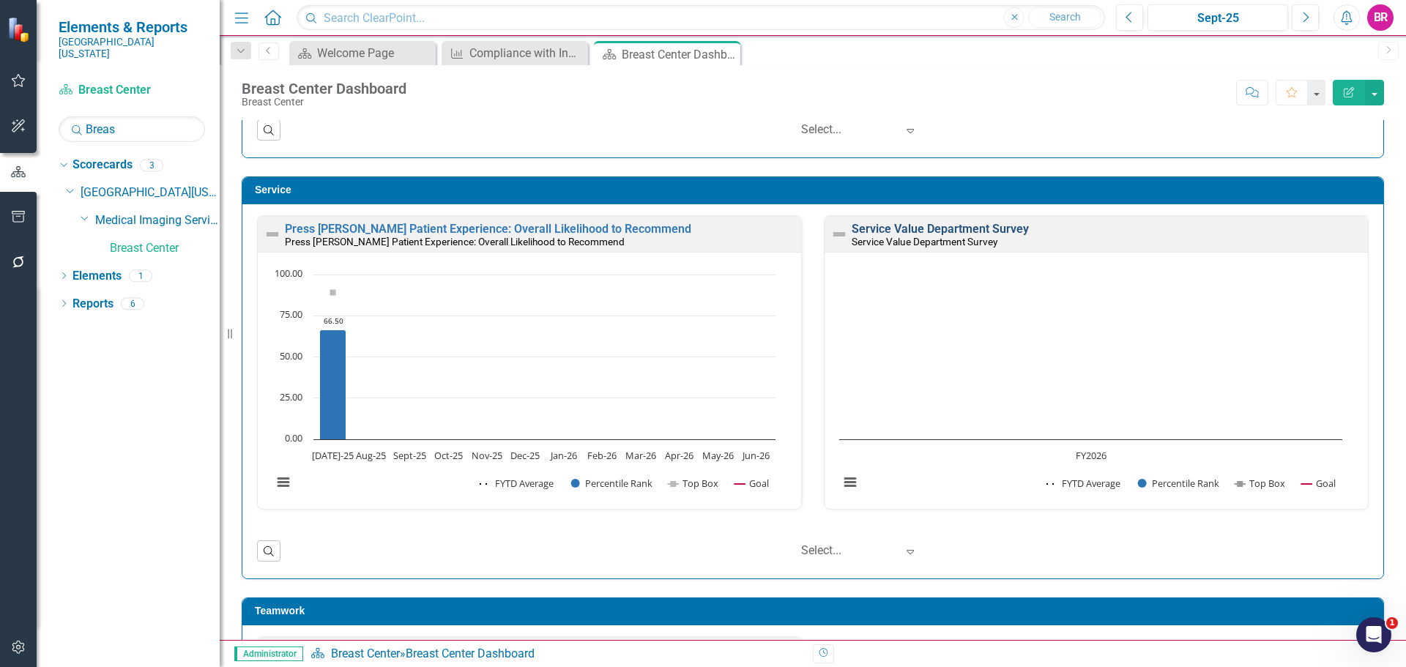
click at [984, 226] on link "Service Value Department Survey" at bounding box center [940, 229] width 177 height 14
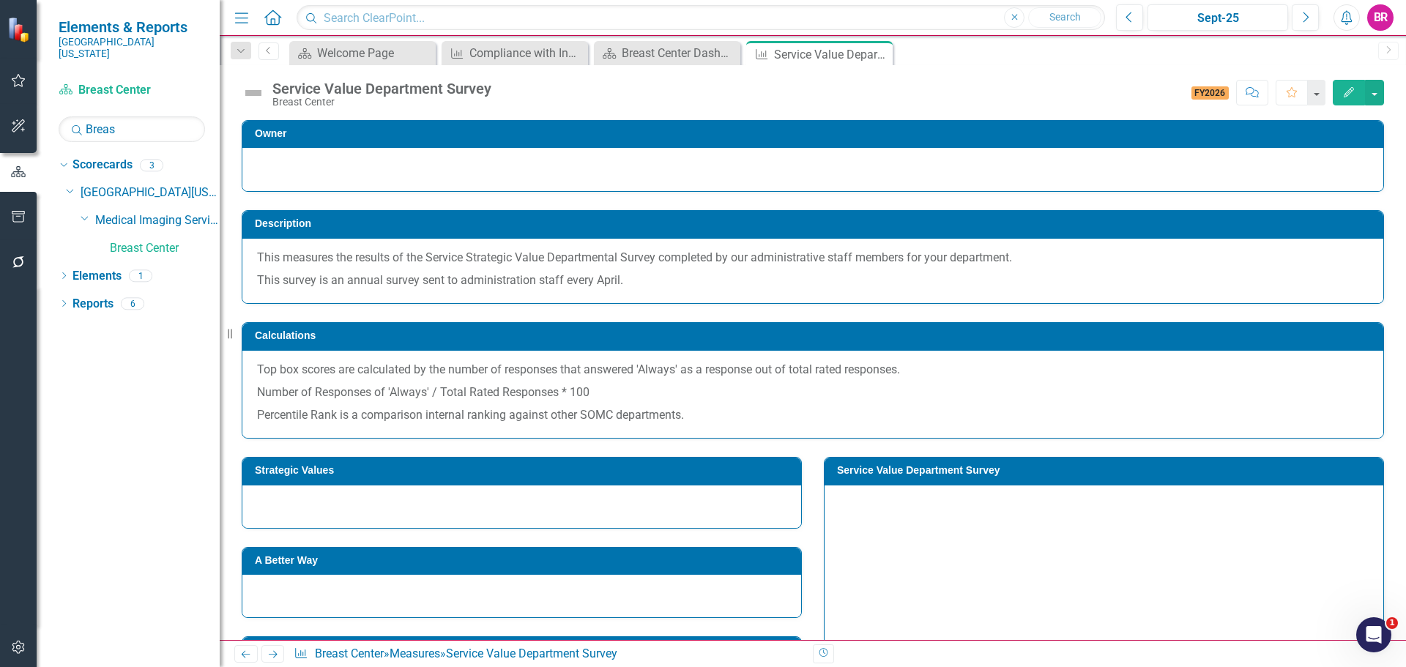
click at [447, 89] on div "Service Value Department Survey" at bounding box center [381, 89] width 219 height 16
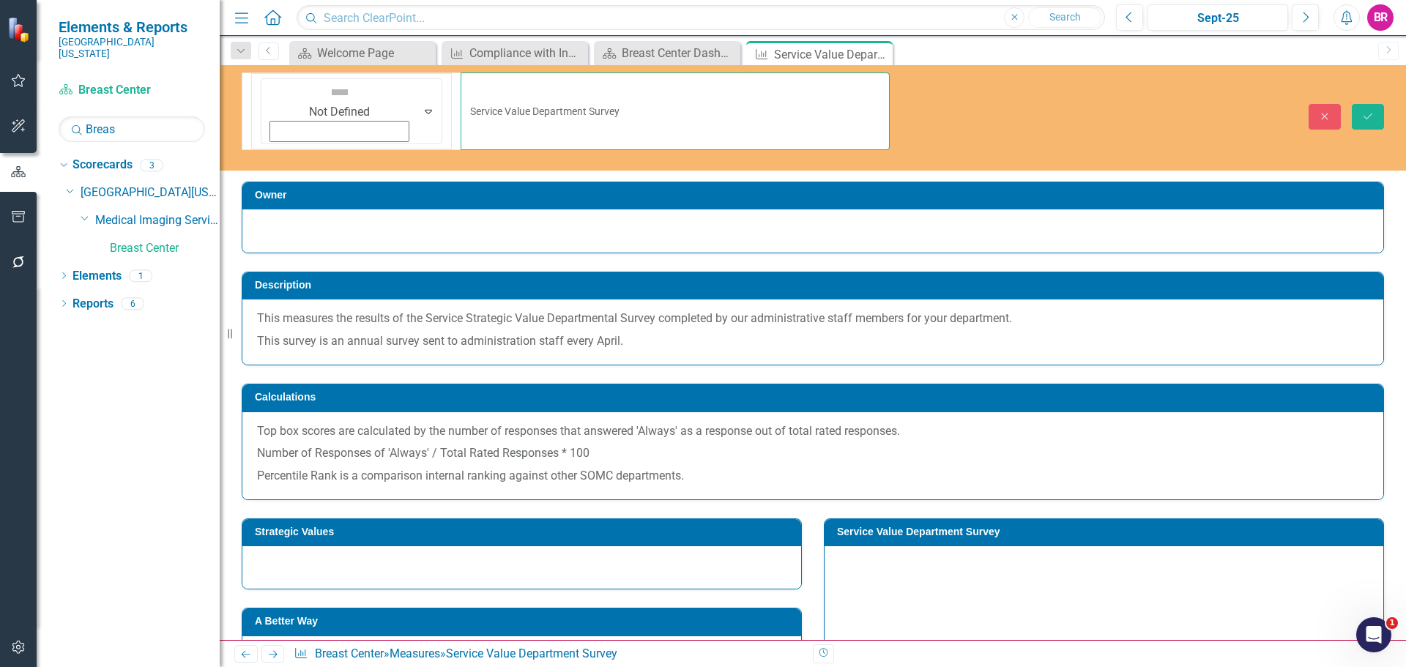
click at [496, 89] on input "Service Value Department Survey" at bounding box center [675, 111] width 429 height 78
type input "Service Value Department Survey (Mammography)"
click at [1374, 111] on icon "Save" at bounding box center [1367, 116] width 13 height 10
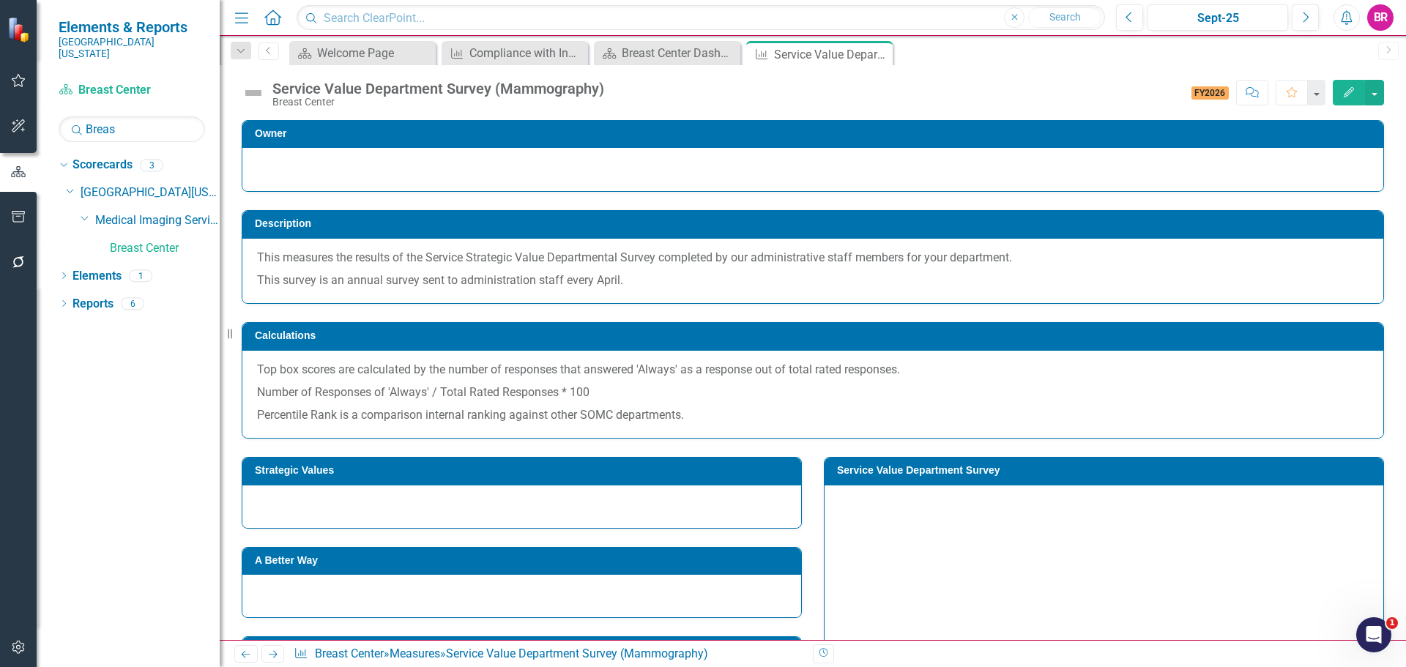
click at [900, 465] on h3 "Service Value Department Survey" at bounding box center [1106, 470] width 539 height 11
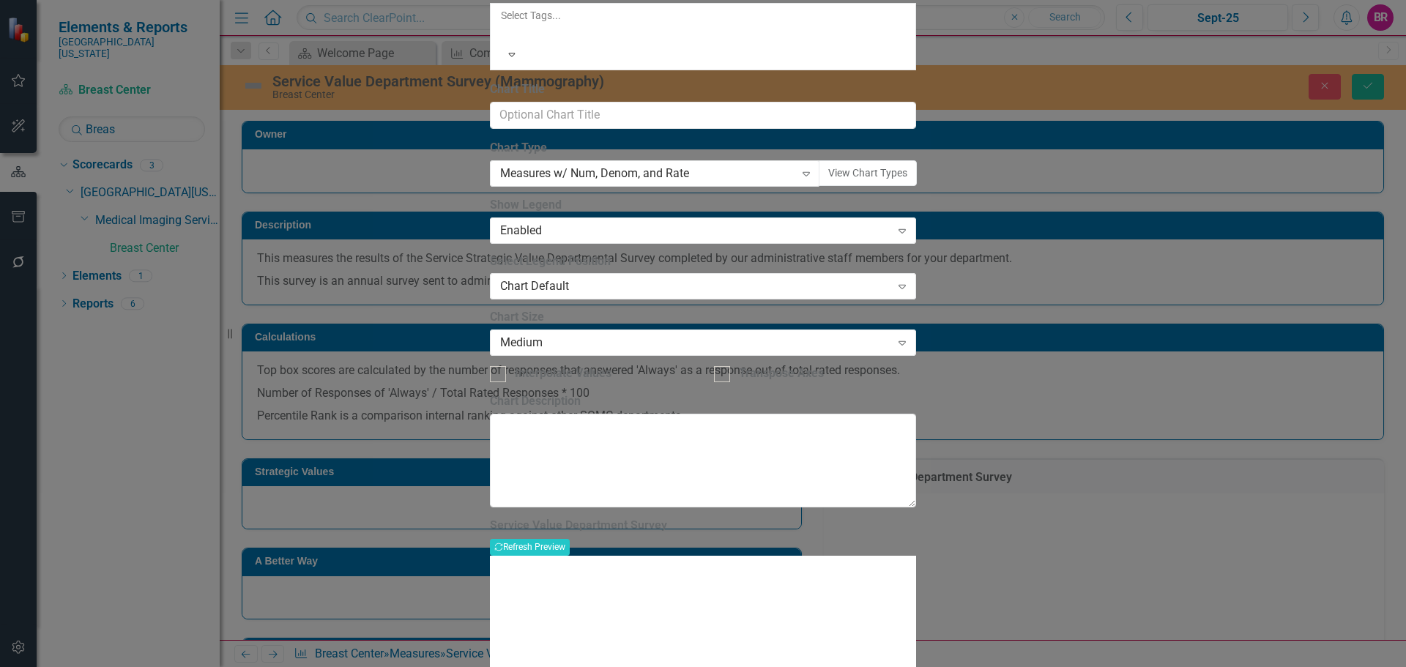
type input "Service Value Department Survey (Mammography)"
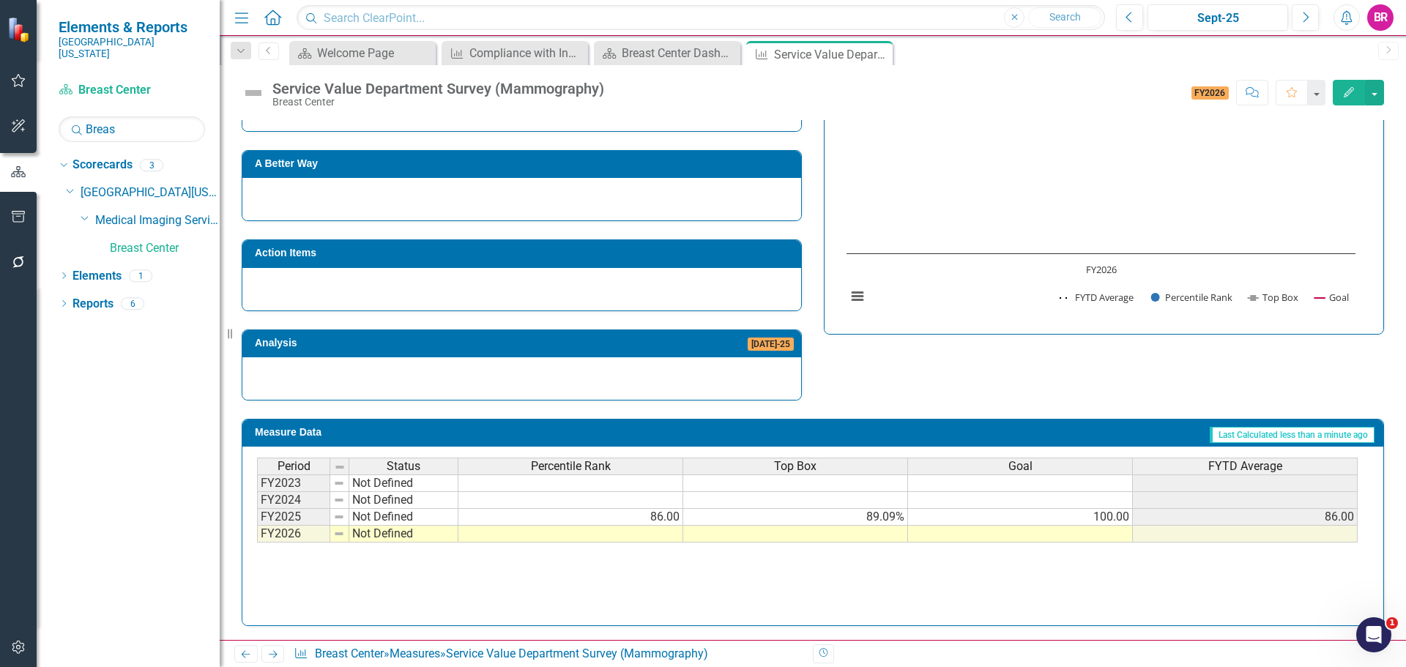
scroll to position [398, 0]
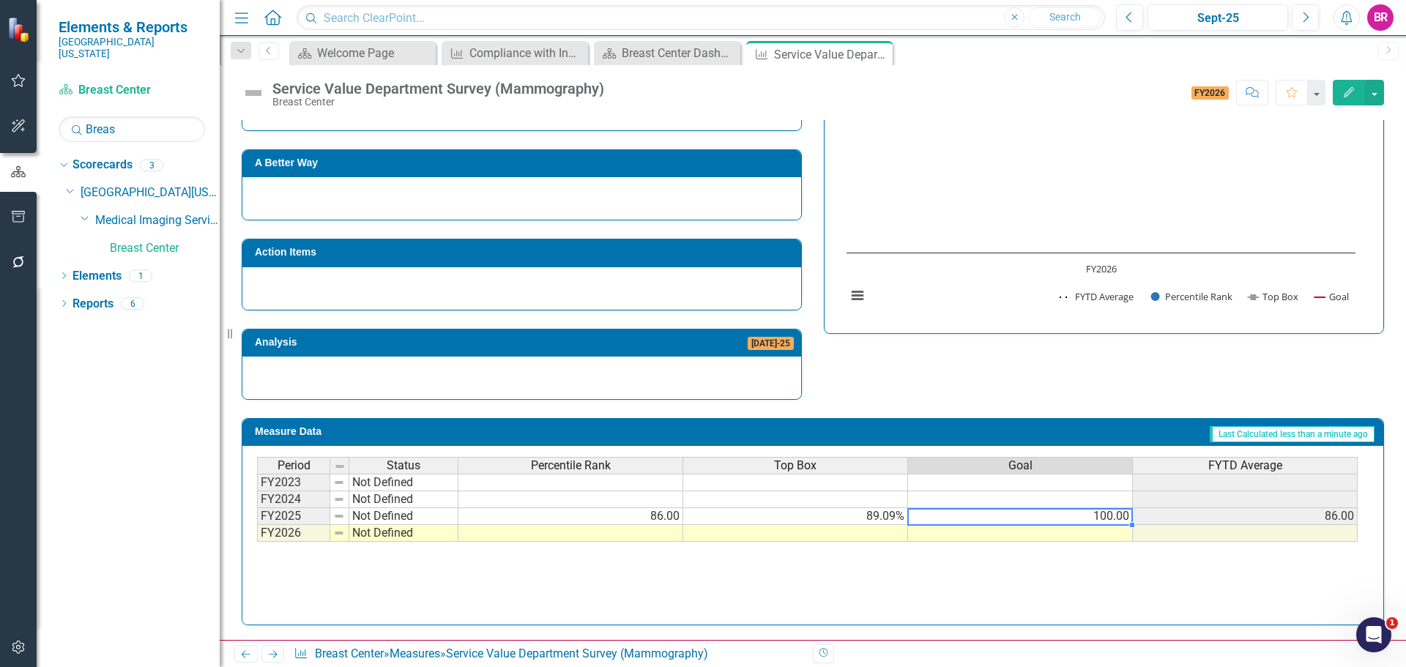
click at [1109, 518] on td "100.00" at bounding box center [1020, 516] width 225 height 17
drag, startPoint x: 1134, startPoint y: 526, endPoint x: 1129, endPoint y: 533, distance: 8.9
click at [257, 533] on div "Period Status Percentile Rank Top Box Goal FYTD Average FY2023 Not Defined FY20…" at bounding box center [257, 499] width 0 height 85
type textarea "100"
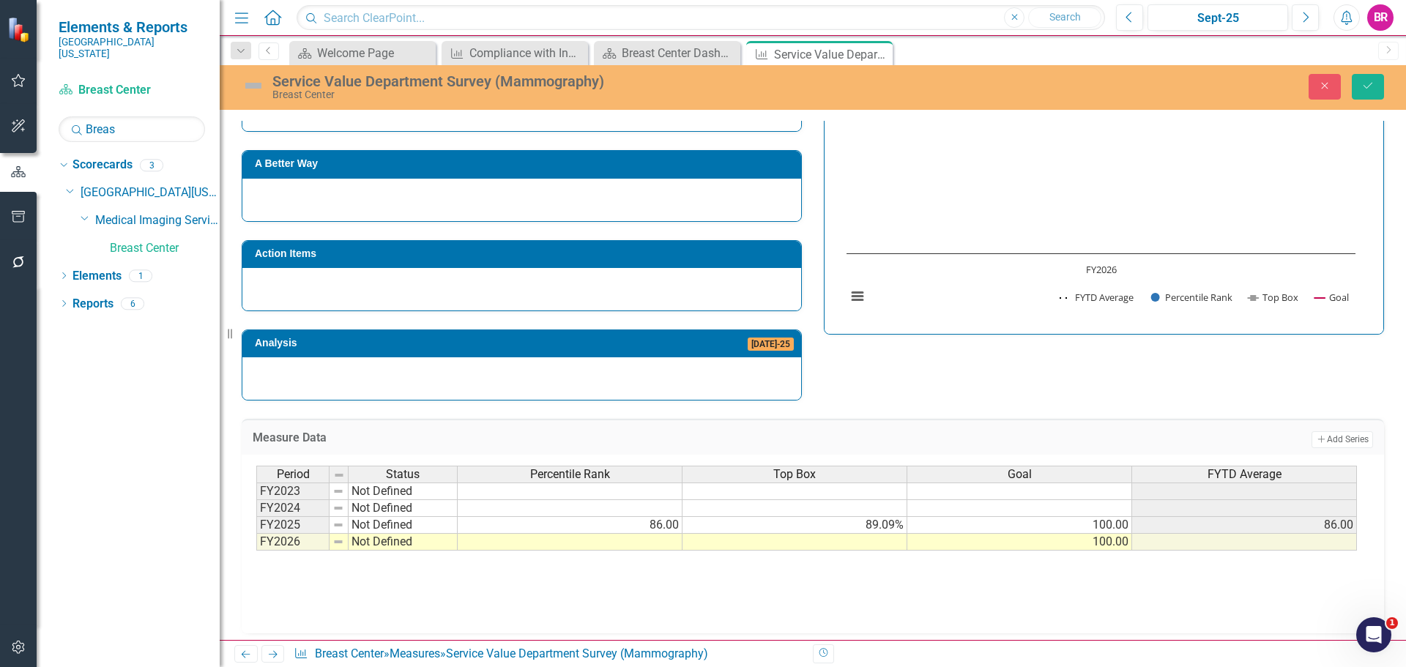
click at [1150, 390] on div "Strategic Values A Better Way Action Items Analysis Jul-25 Service Value Depart…" at bounding box center [813, 221] width 1164 height 359
click at [1378, 88] on button "Save" at bounding box center [1368, 87] width 32 height 26
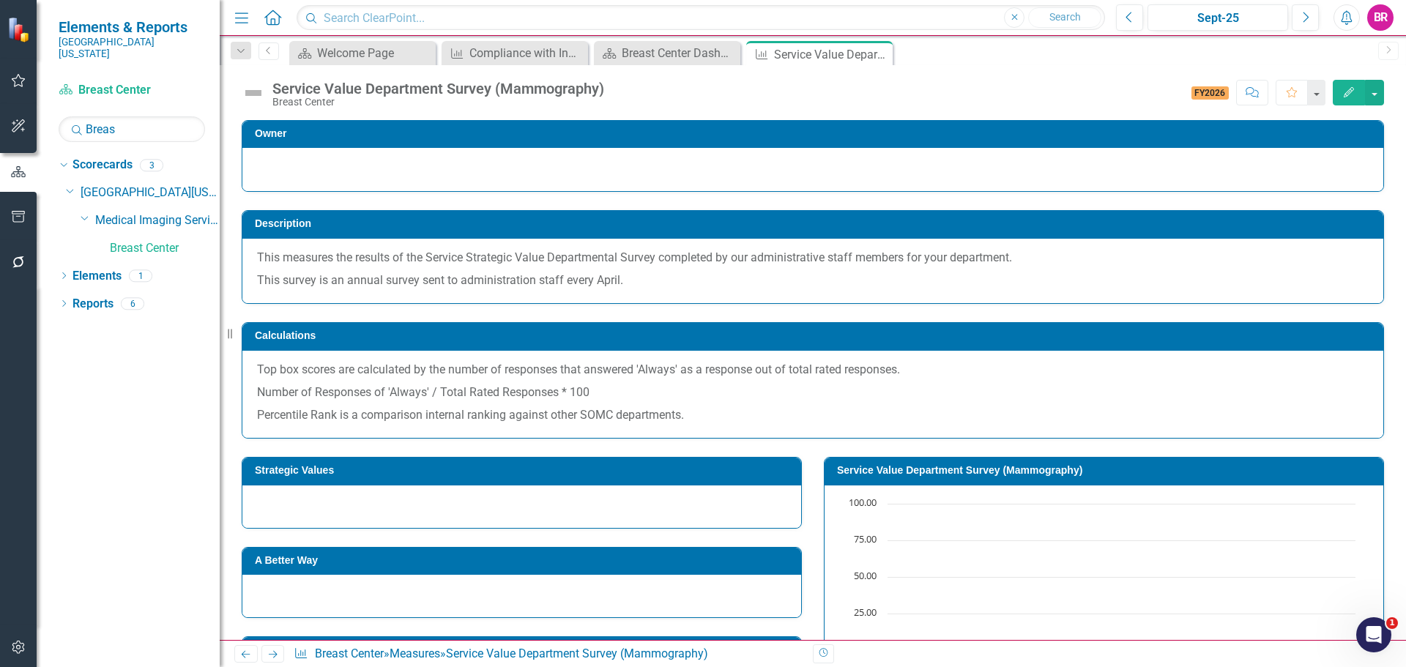
click at [868, 472] on h3 "Service Value Department Survey (Mammography)" at bounding box center [1106, 470] width 539 height 11
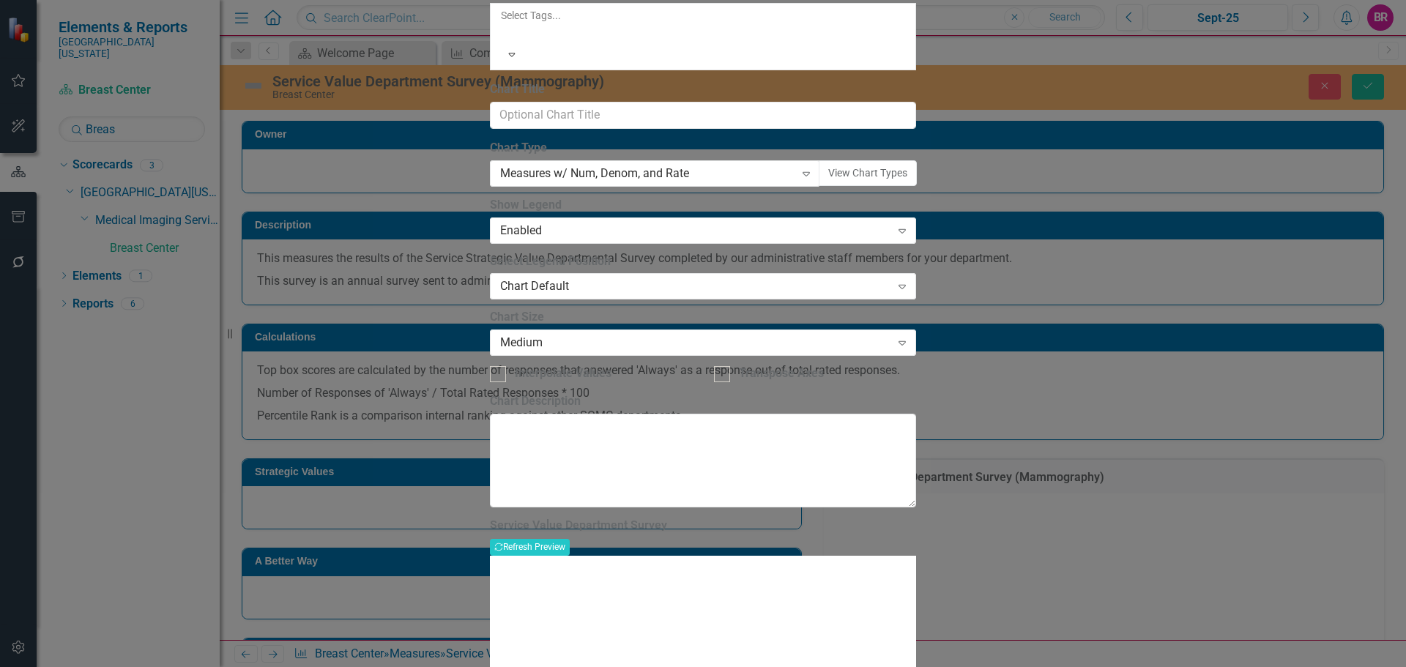
type input "Service Value Department Survey (Mammography)"
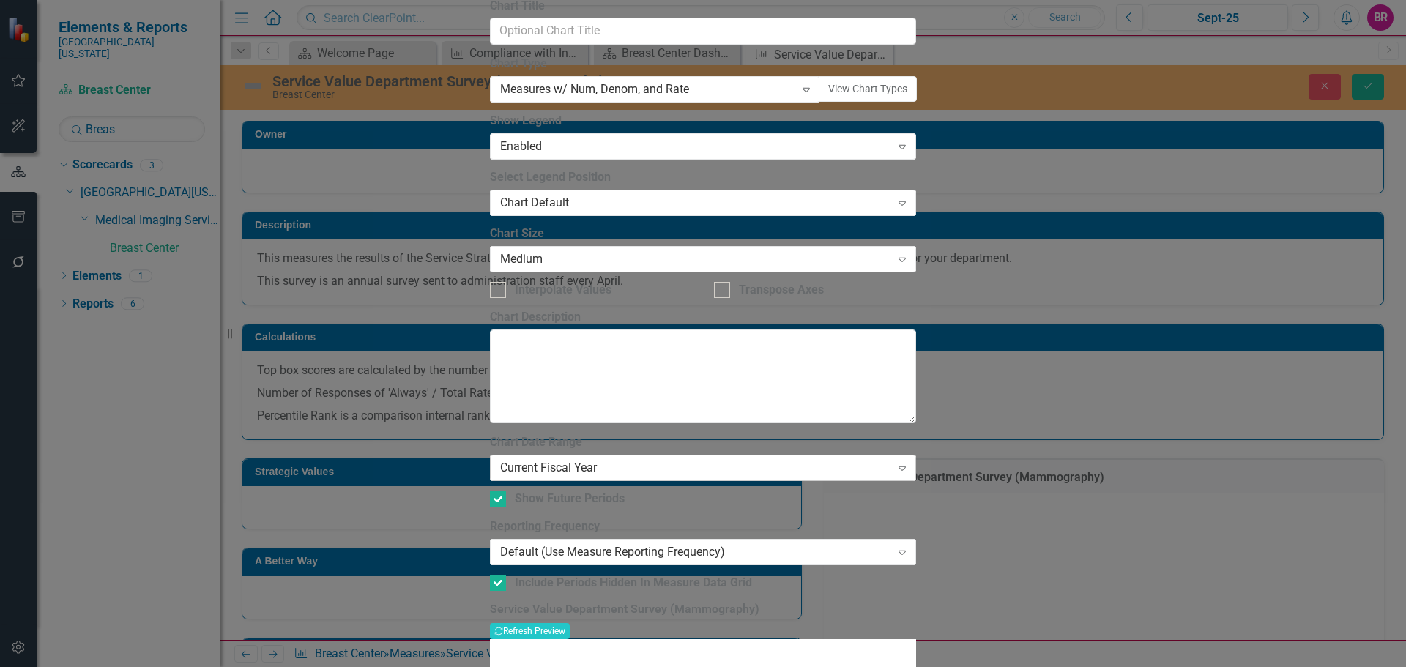
click at [663, 455] on div "Current Fiscal Year Expand" at bounding box center [703, 468] width 426 height 26
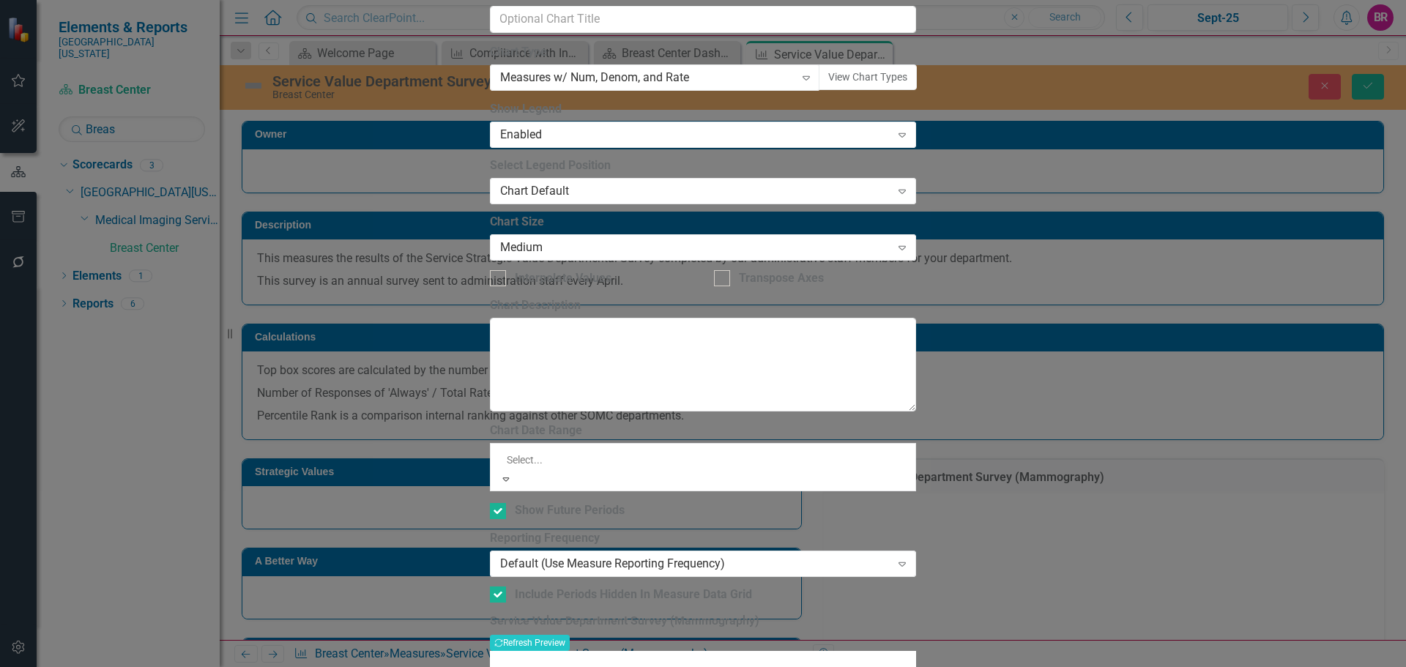
drag, startPoint x: 658, startPoint y: 272, endPoint x: 669, endPoint y: 278, distance: 12.1
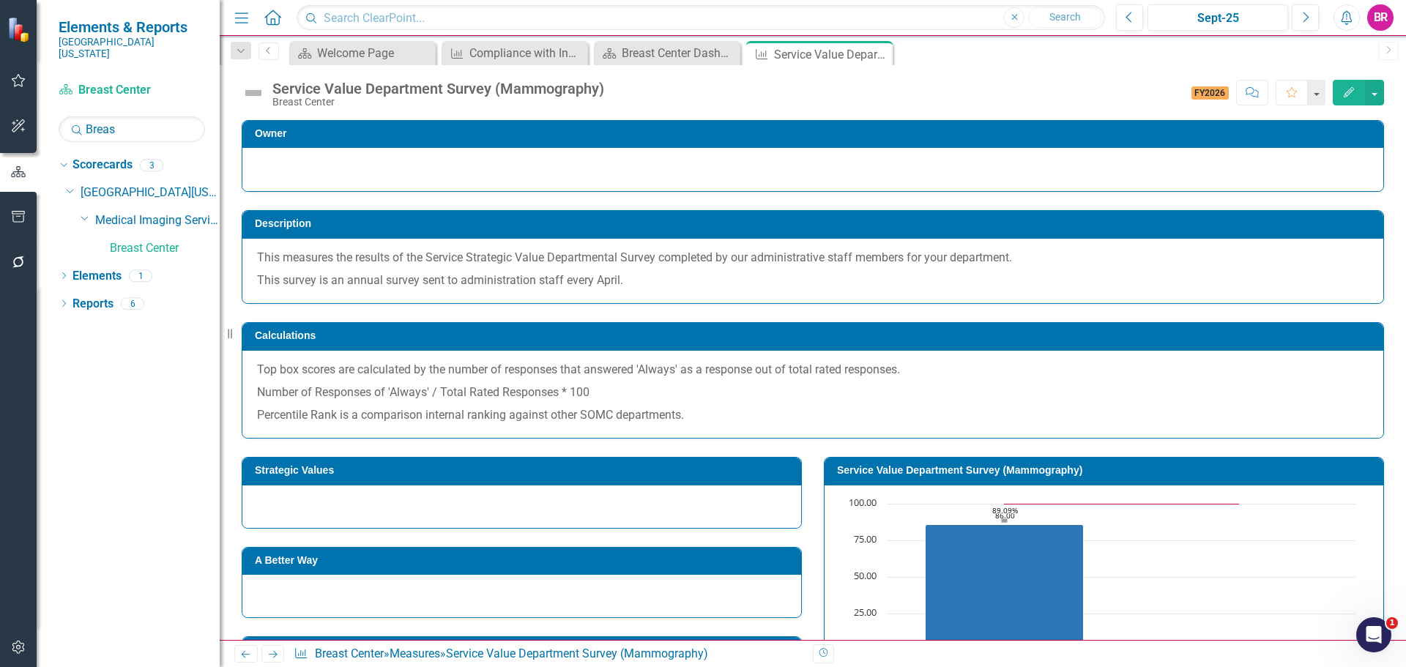
click at [583, 475] on h3 "Strategic Values" at bounding box center [524, 470] width 539 height 11
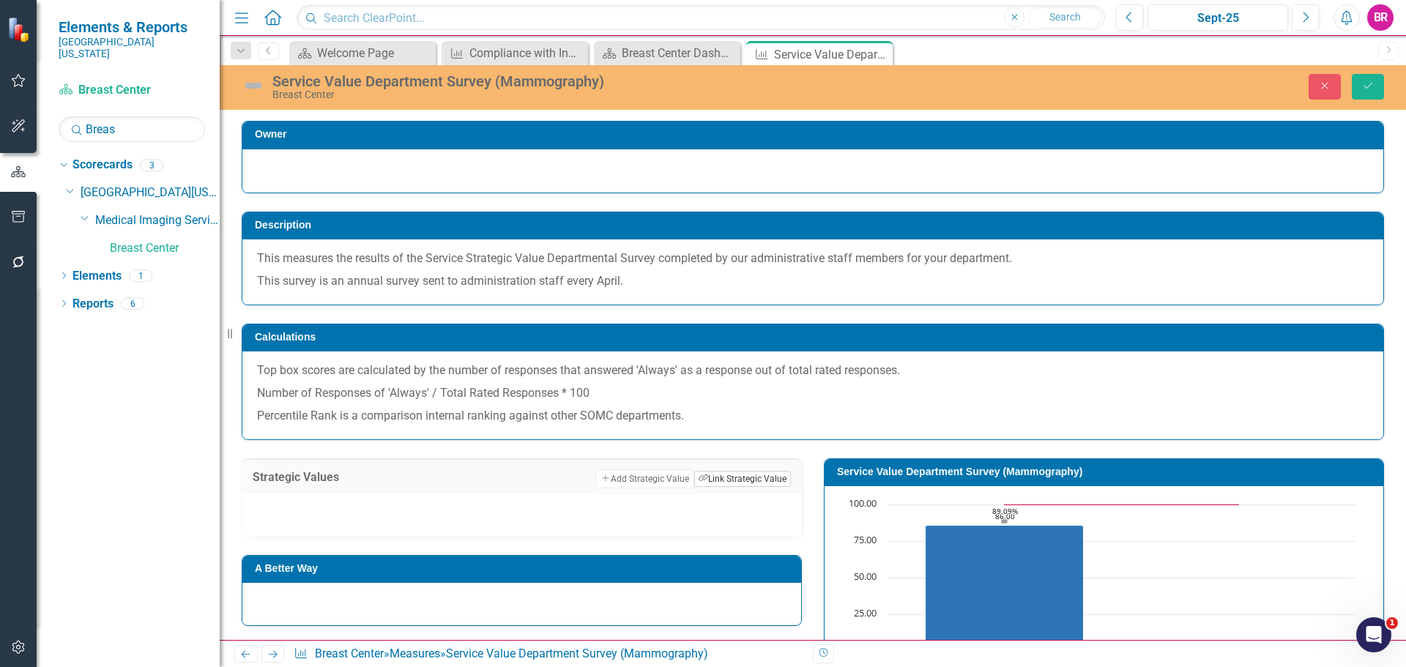
click at [744, 480] on button "Link Tag Link Strategic Value" at bounding box center [742, 479] width 97 height 16
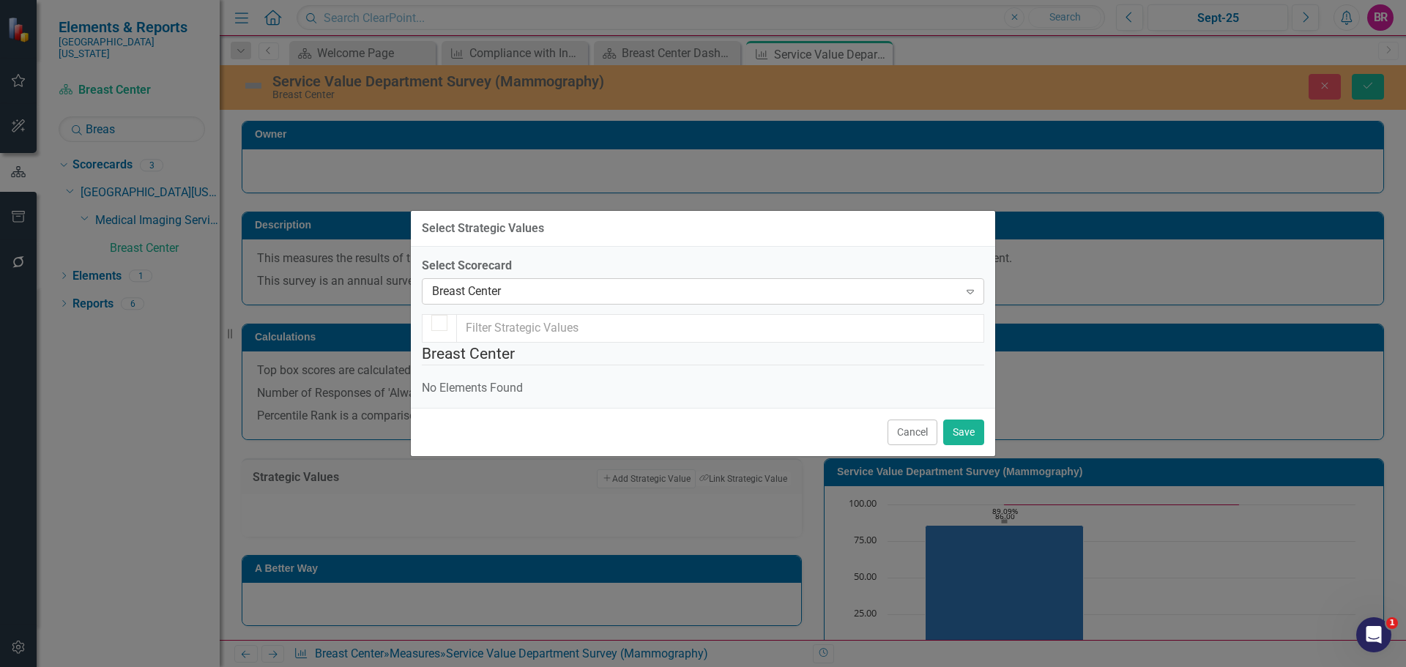
click at [692, 283] on div "Breast Center" at bounding box center [695, 291] width 527 height 17
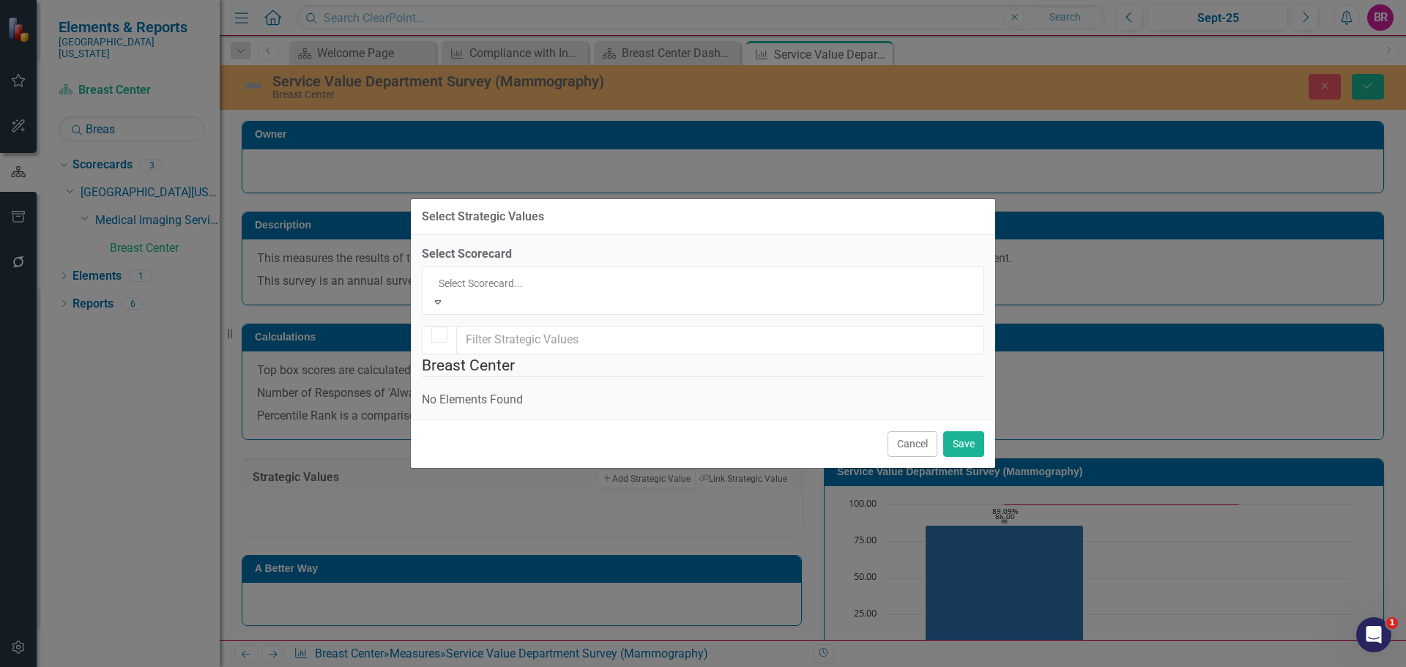
scroll to position [2717, 0]
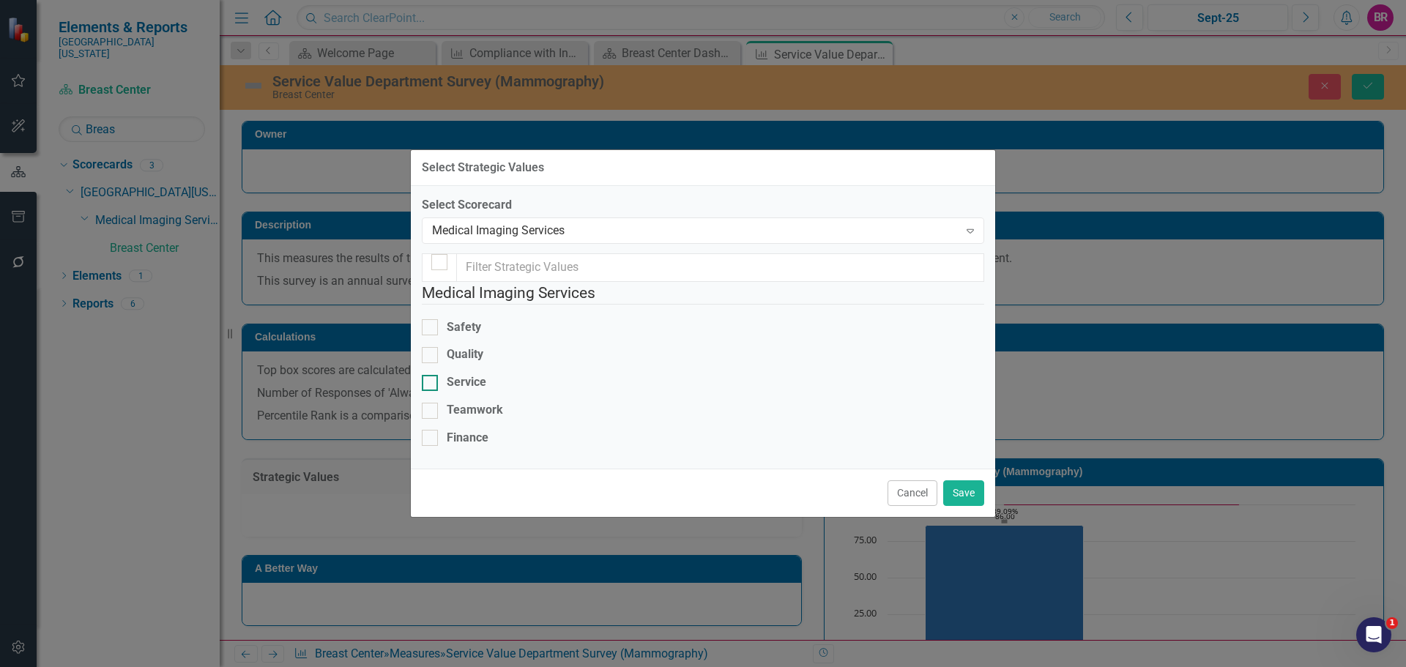
click at [471, 374] on div "Service" at bounding box center [467, 382] width 40 height 17
click at [431, 375] on input "Service" at bounding box center [427, 380] width 10 height 10
checkbox input "true"
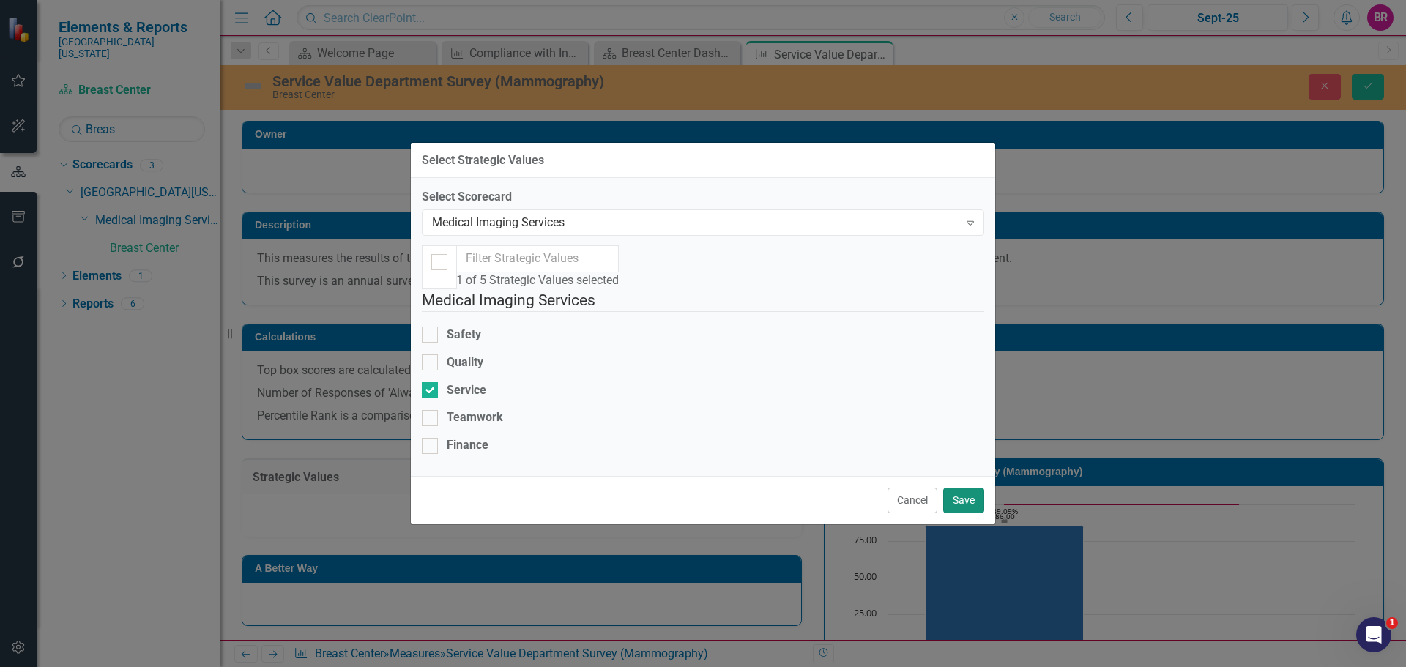
click at [953, 513] on button "Save" at bounding box center [963, 501] width 41 height 26
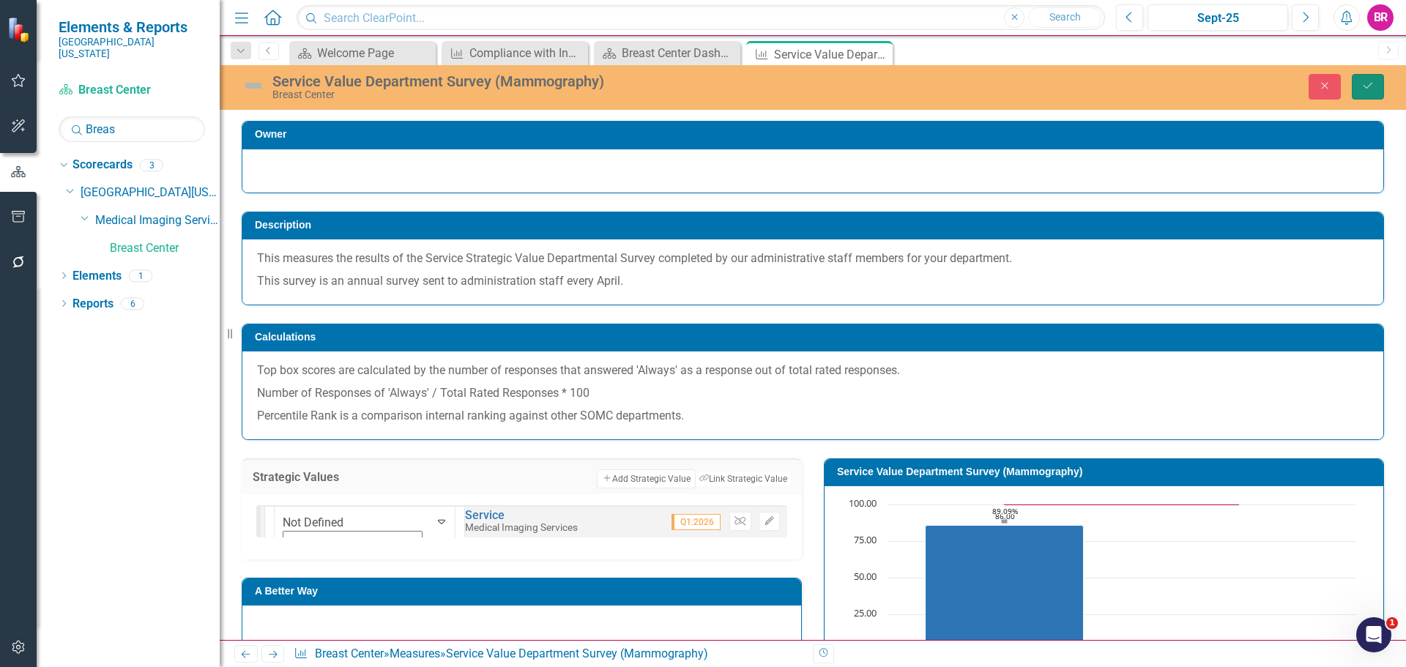
click at [1358, 94] on button "Save" at bounding box center [1368, 87] width 32 height 26
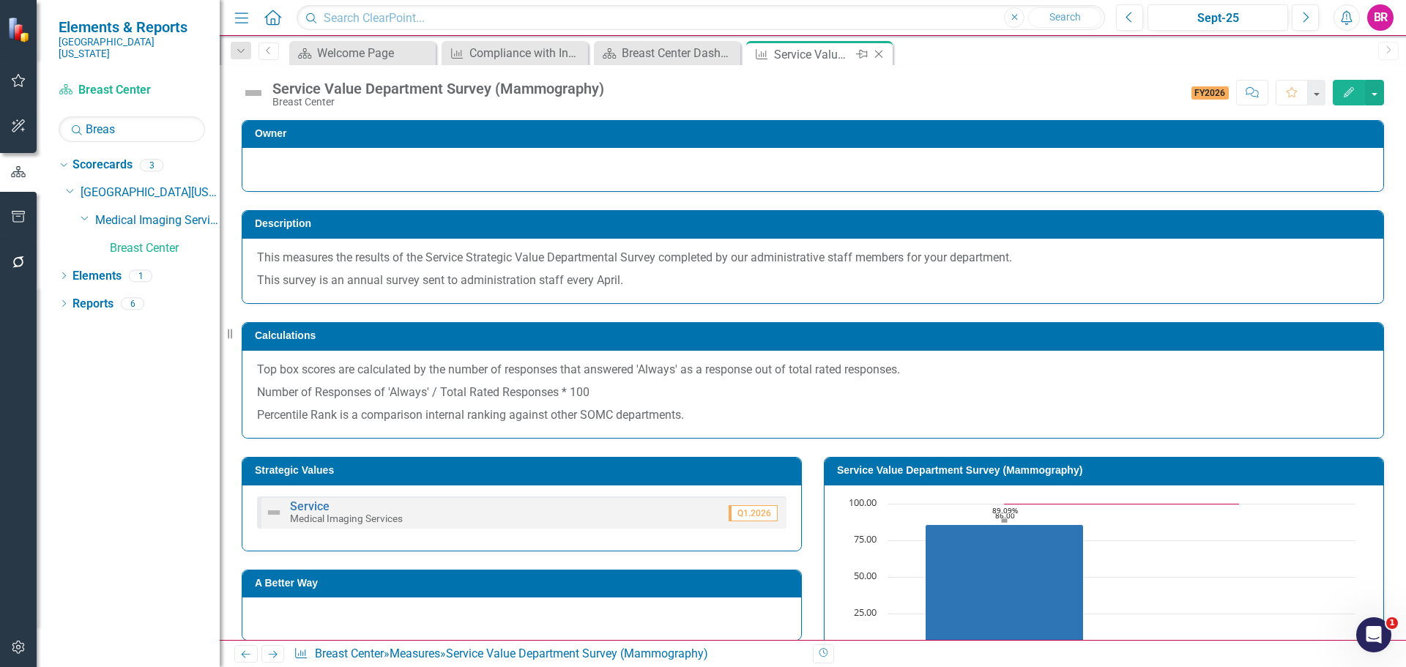
click at [886, 52] on icon "Close" at bounding box center [878, 54] width 15 height 12
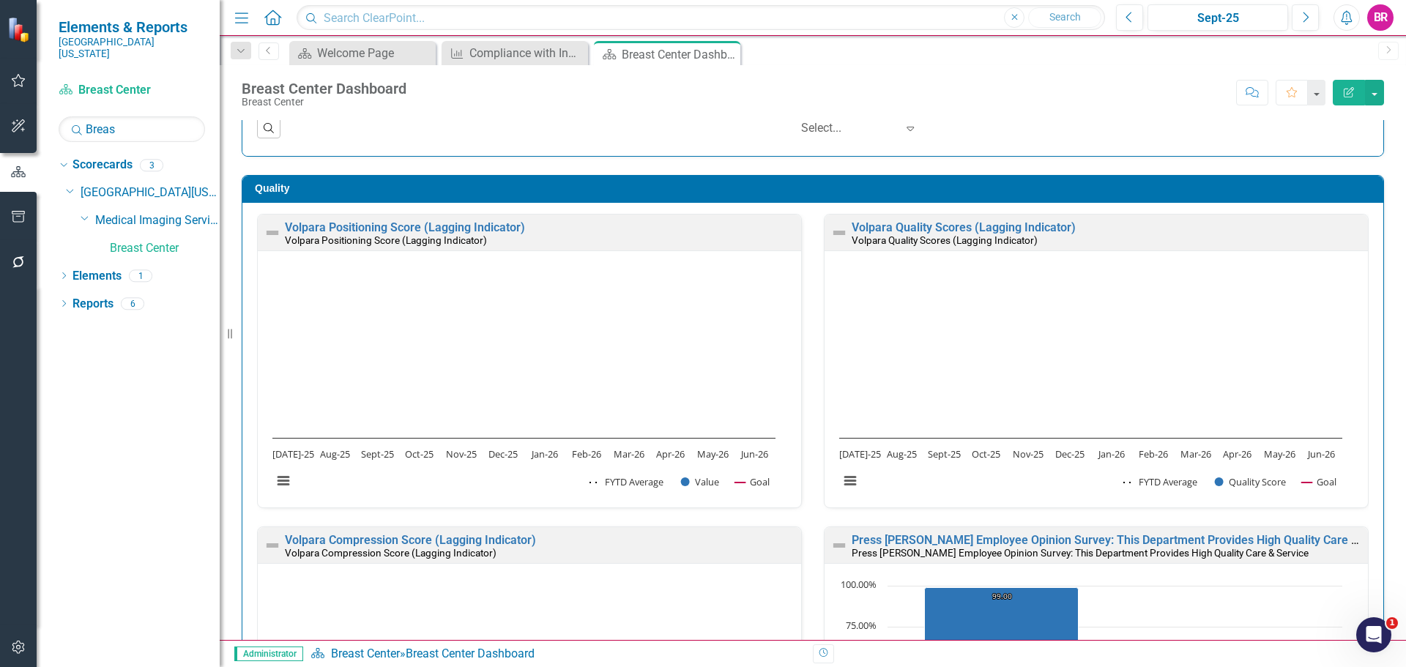
scroll to position [1, 0]
click at [127, 122] on input "Breas" at bounding box center [132, 129] width 146 height 26
type input "Claim"
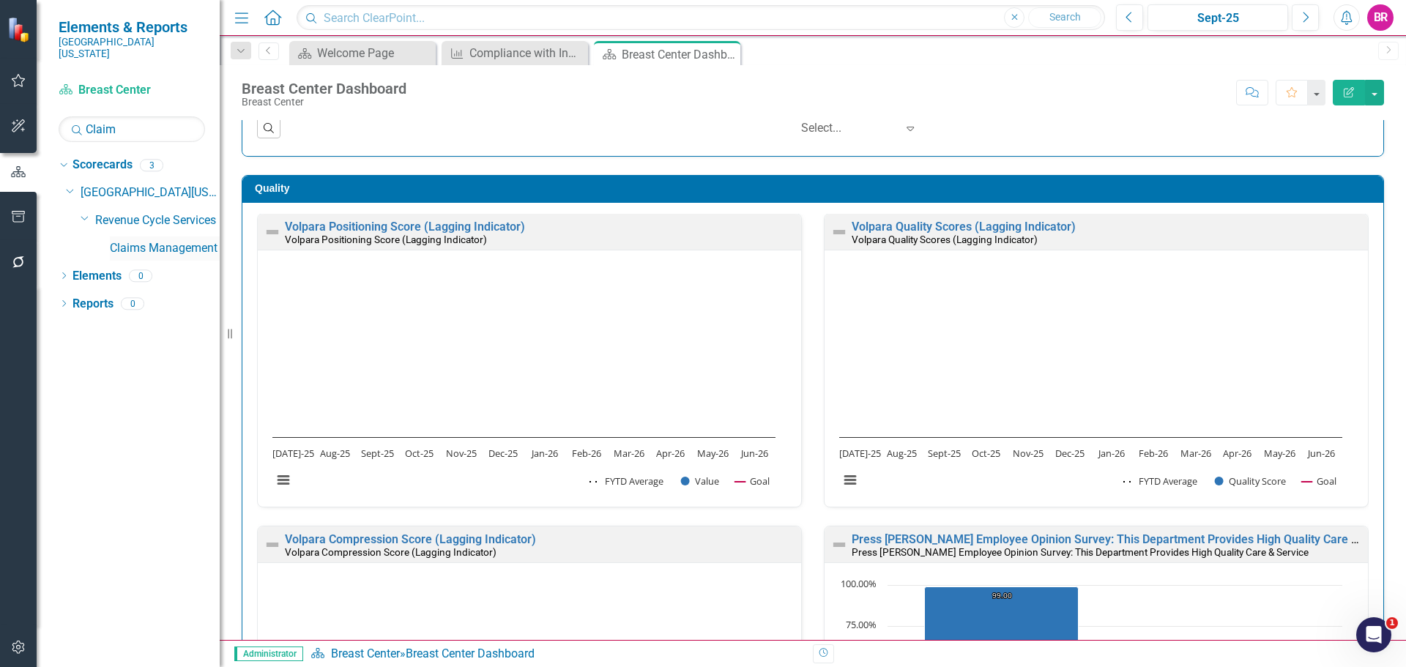
click at [170, 240] on link "Claims Management" at bounding box center [165, 248] width 110 height 17
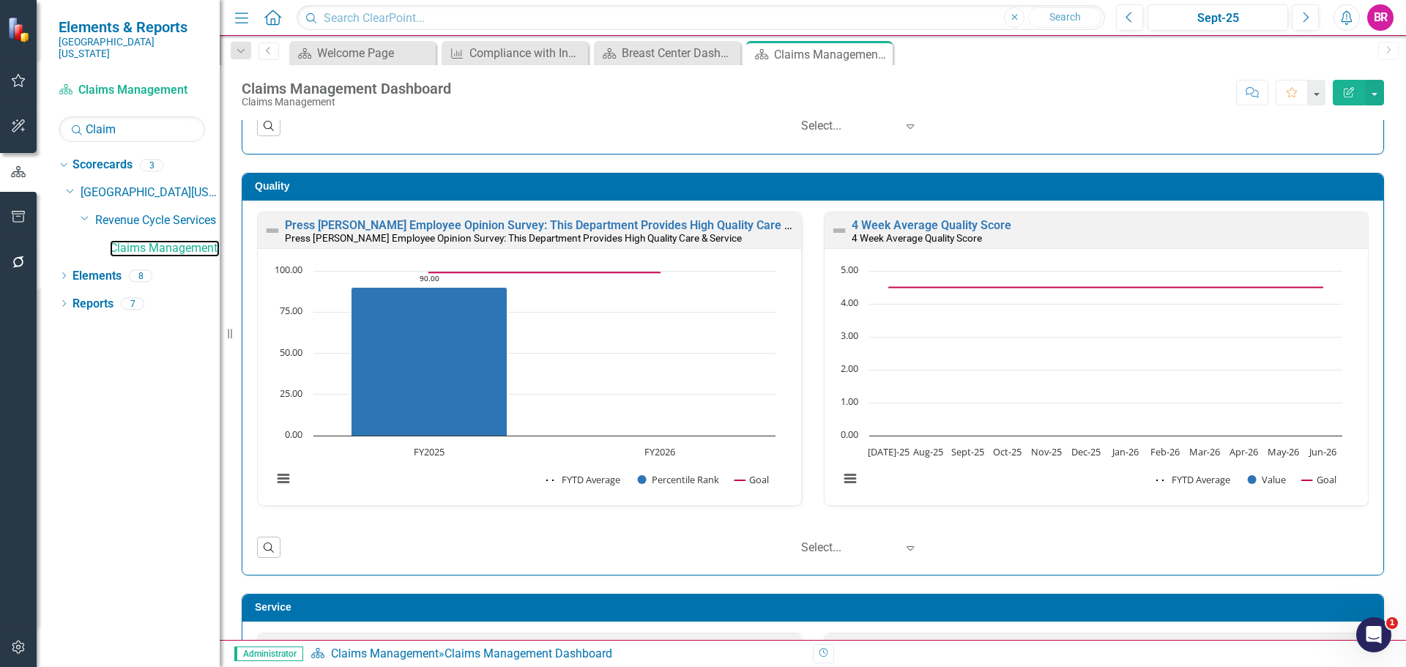
scroll to position [366, 0]
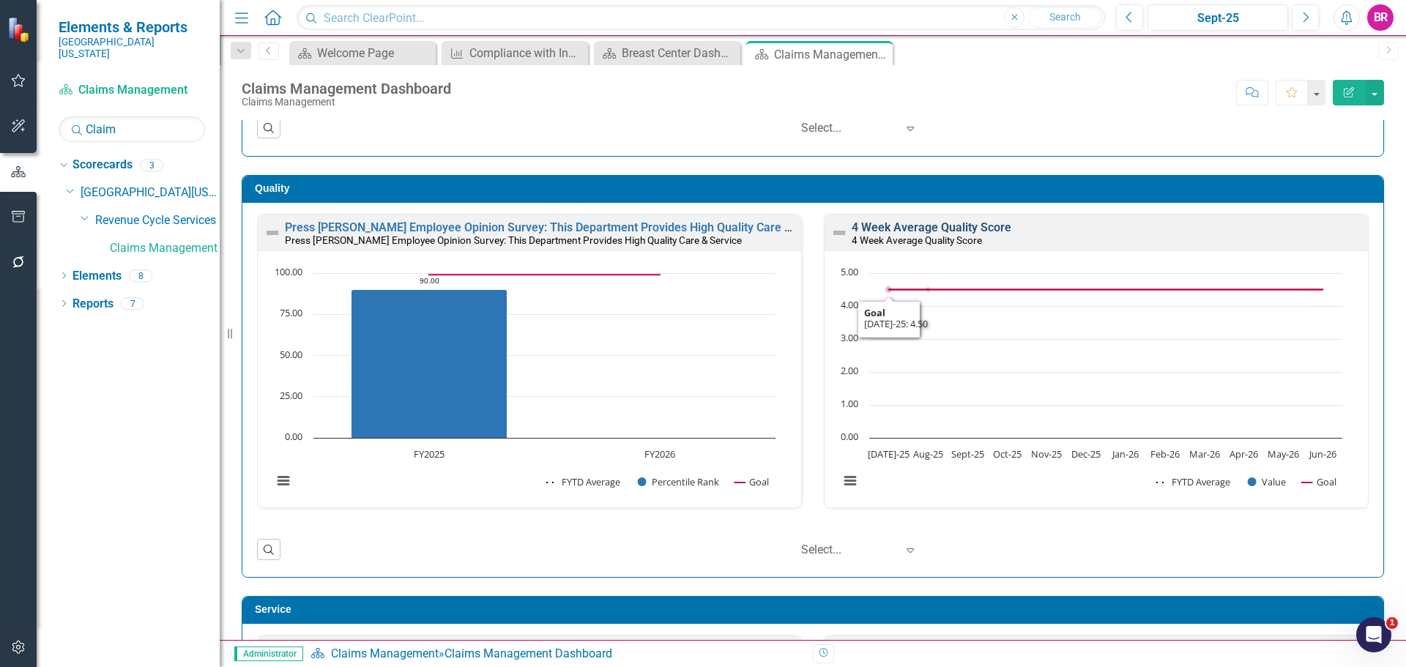
click at [885, 224] on link "4 Week Average Quality Score" at bounding box center [932, 227] width 160 height 14
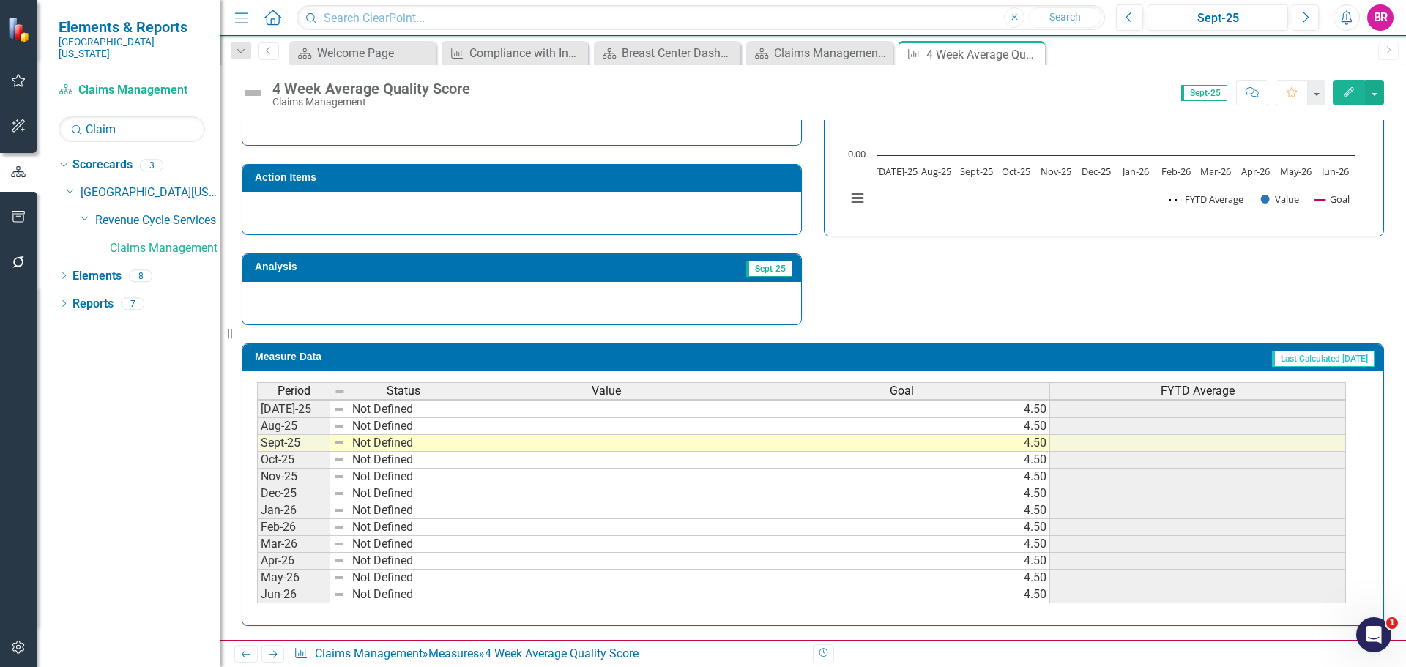
click at [674, 407] on tbody "May-24 Not Defined Jun-24 Not Defined Jul-24 Not Defined Aug-24 Not Defined Sep…" at bounding box center [801, 384] width 1089 height 439
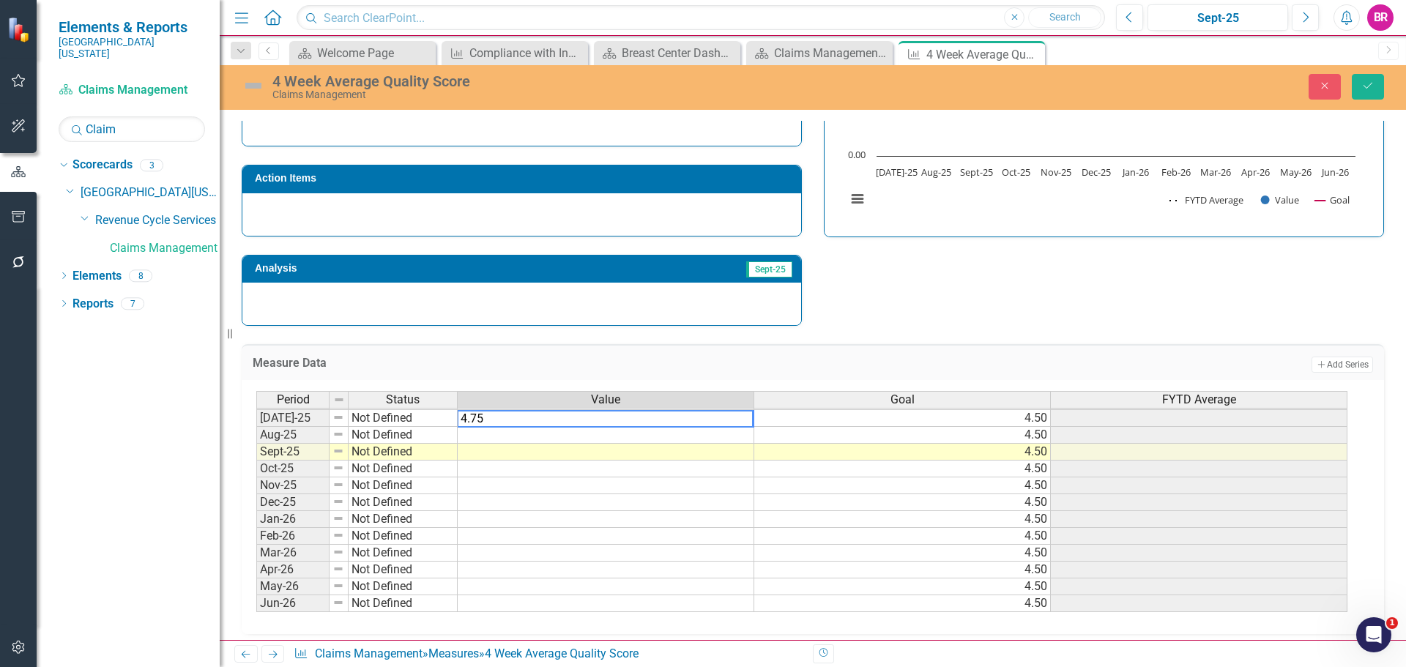
type textarea "4.5"
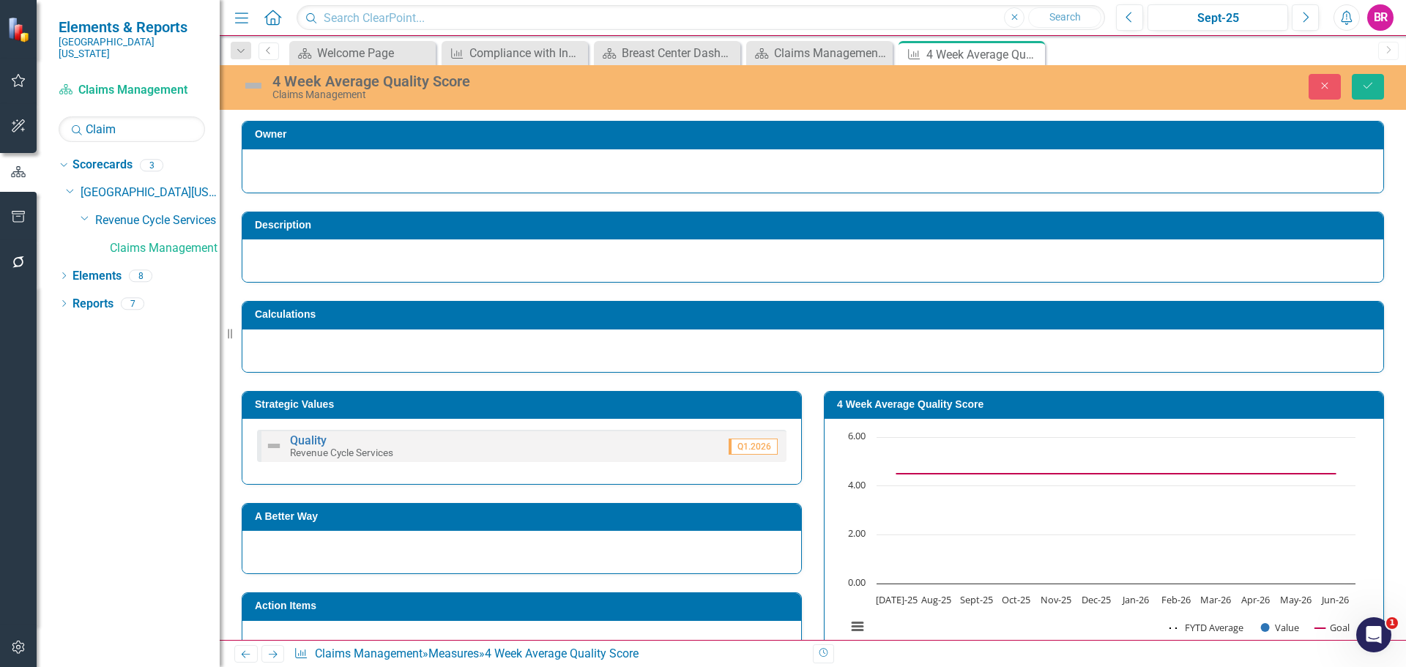
scroll to position [606, 0]
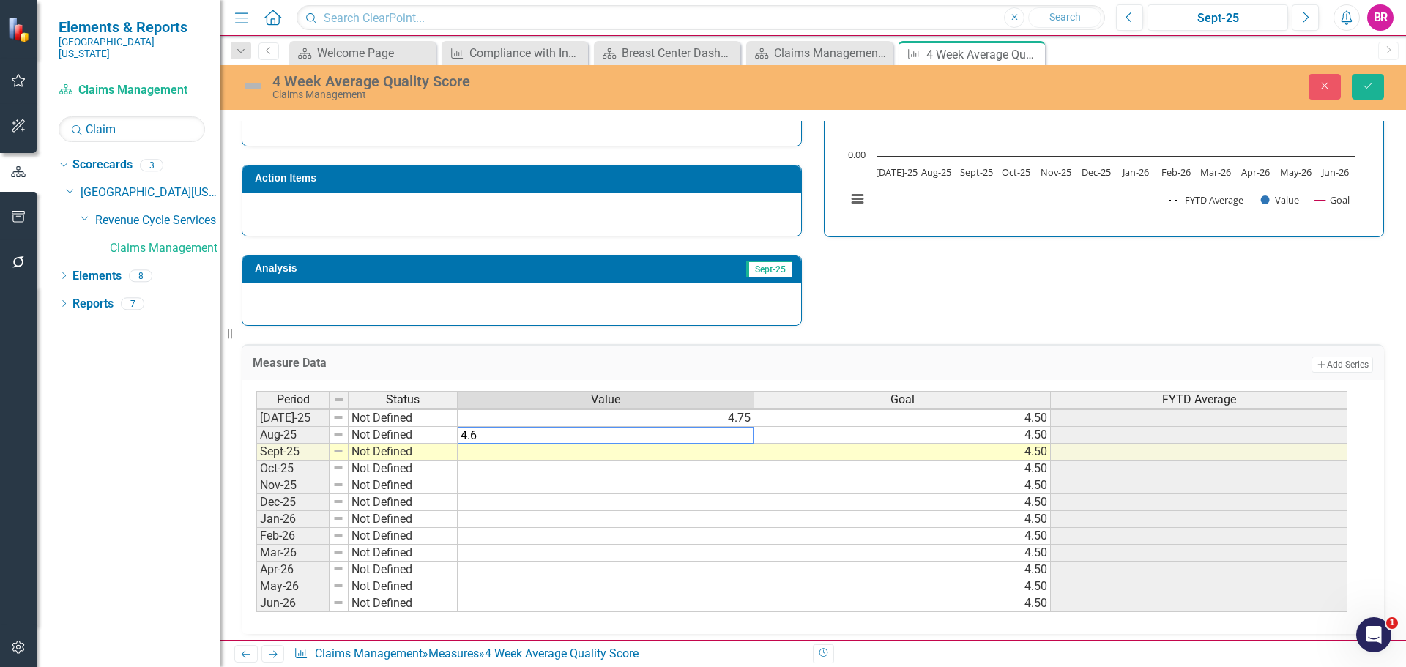
type textarea "4.6"
drag, startPoint x: 970, startPoint y: 294, endPoint x: 1167, endPoint y: 214, distance: 212.5
click at [975, 299] on div "Strategic Values Quality Revenue Cycle Services Q1.2026 A Better Way Action Ite…" at bounding box center [813, 136] width 1164 height 382
click at [1372, 78] on button "Save" at bounding box center [1368, 87] width 32 height 26
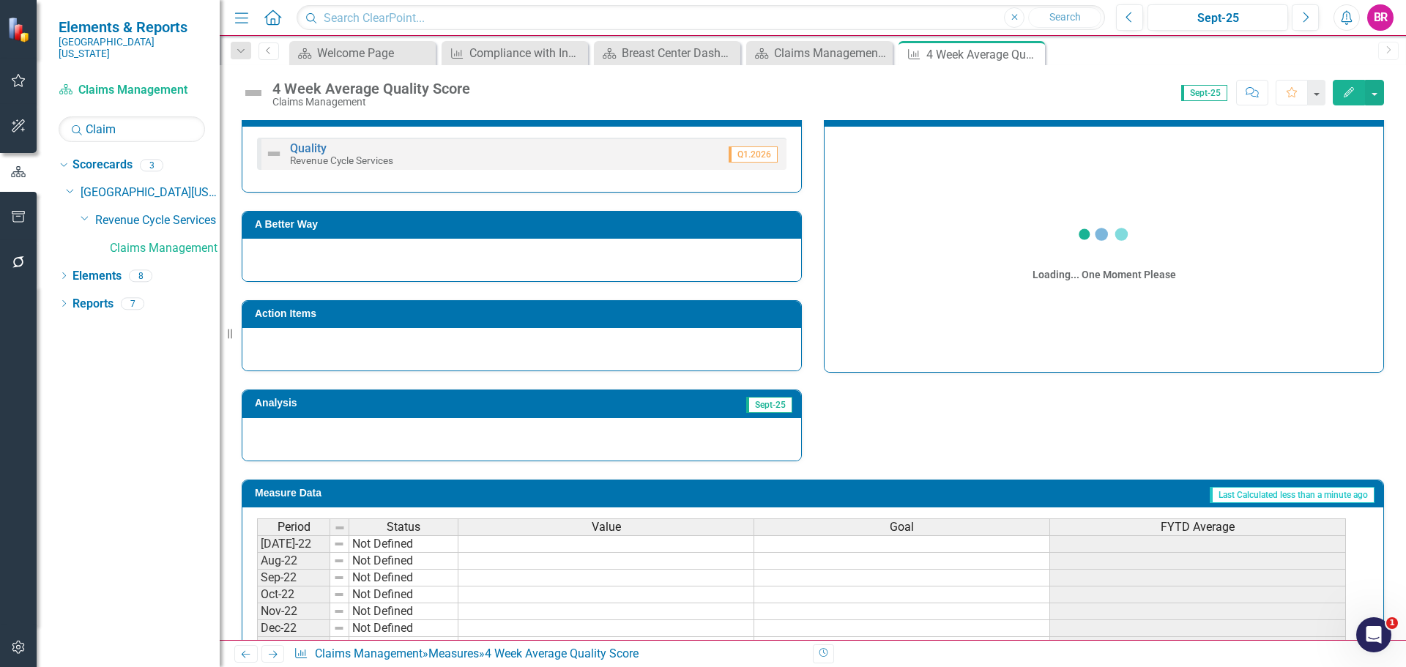
scroll to position [293, 0]
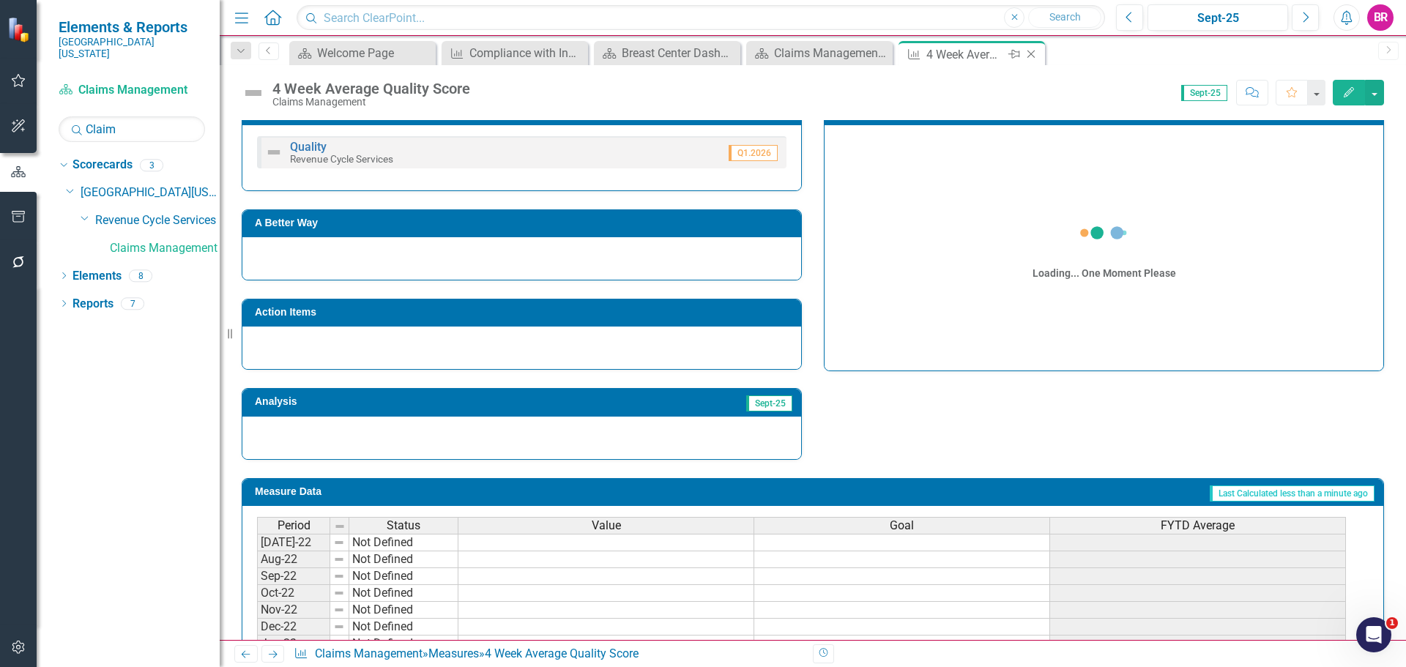
click at [1035, 55] on icon "Close" at bounding box center [1031, 54] width 15 height 12
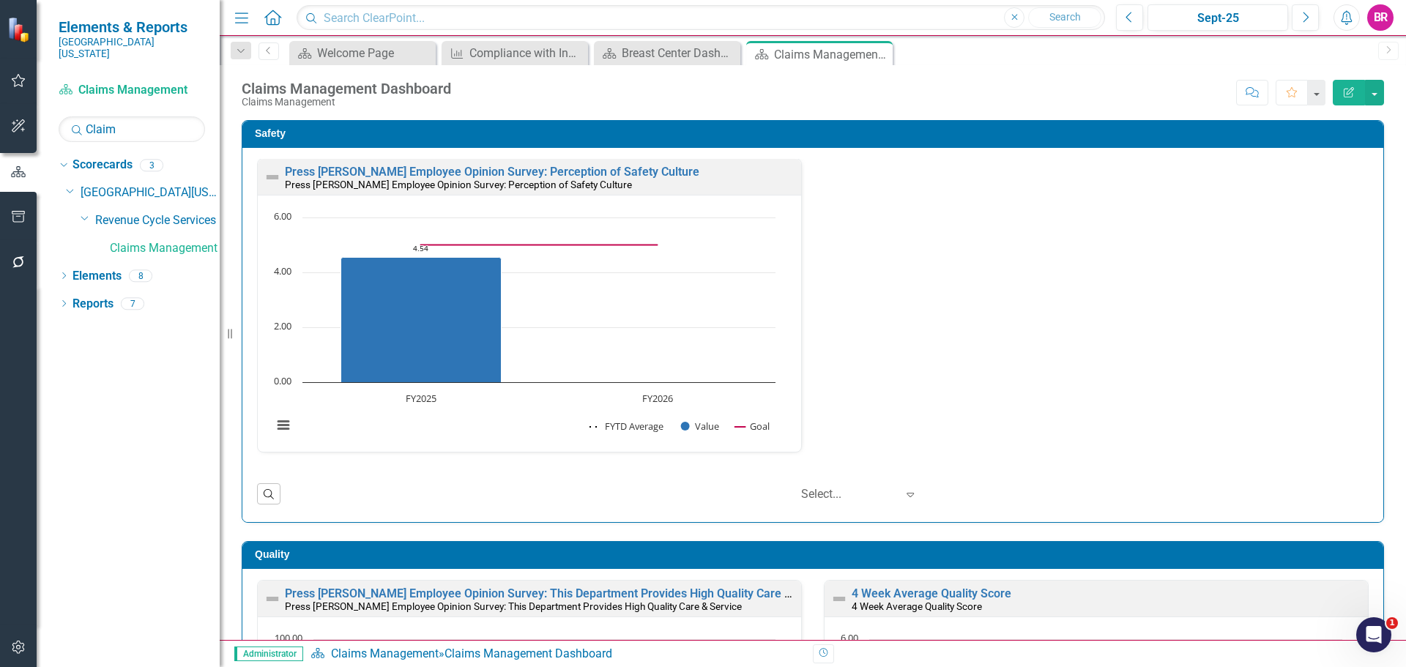
scroll to position [220, 0]
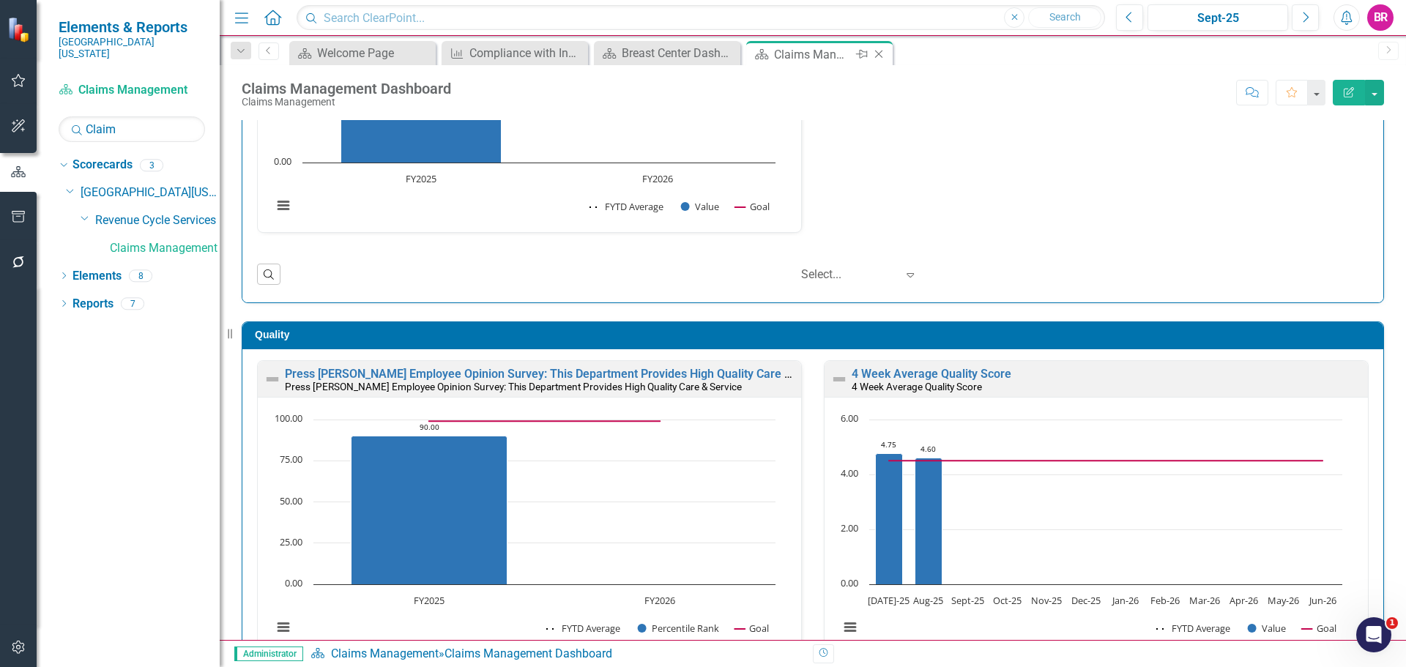
click at [880, 55] on icon "Close" at bounding box center [878, 54] width 15 height 12
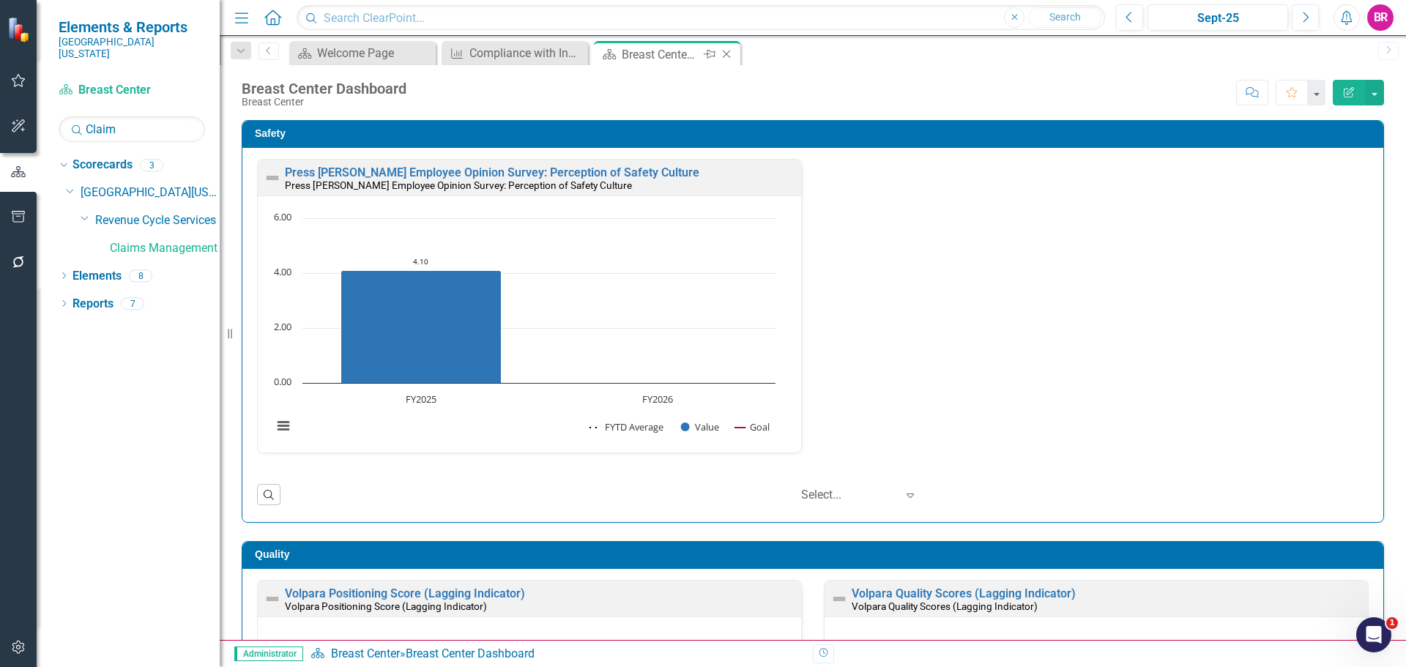
click at [730, 49] on icon "Close" at bounding box center [726, 54] width 15 height 12
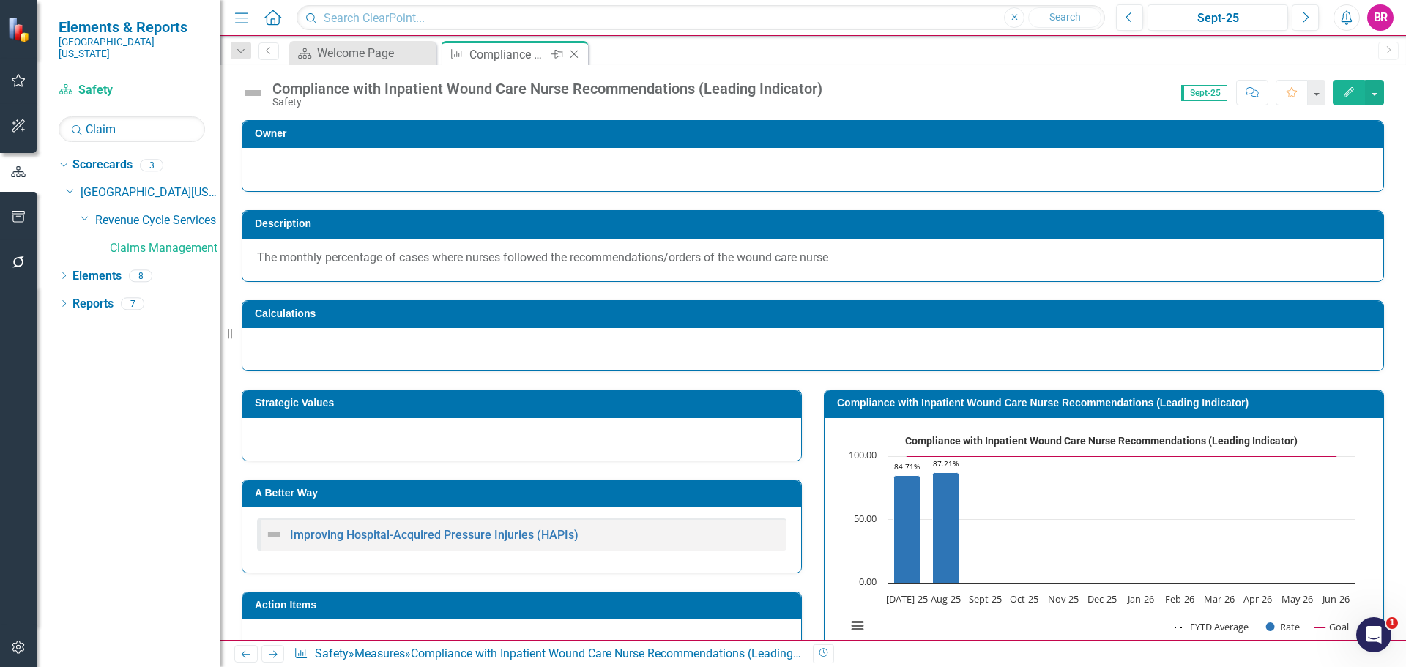
click at [572, 56] on icon at bounding box center [574, 55] width 8 height 8
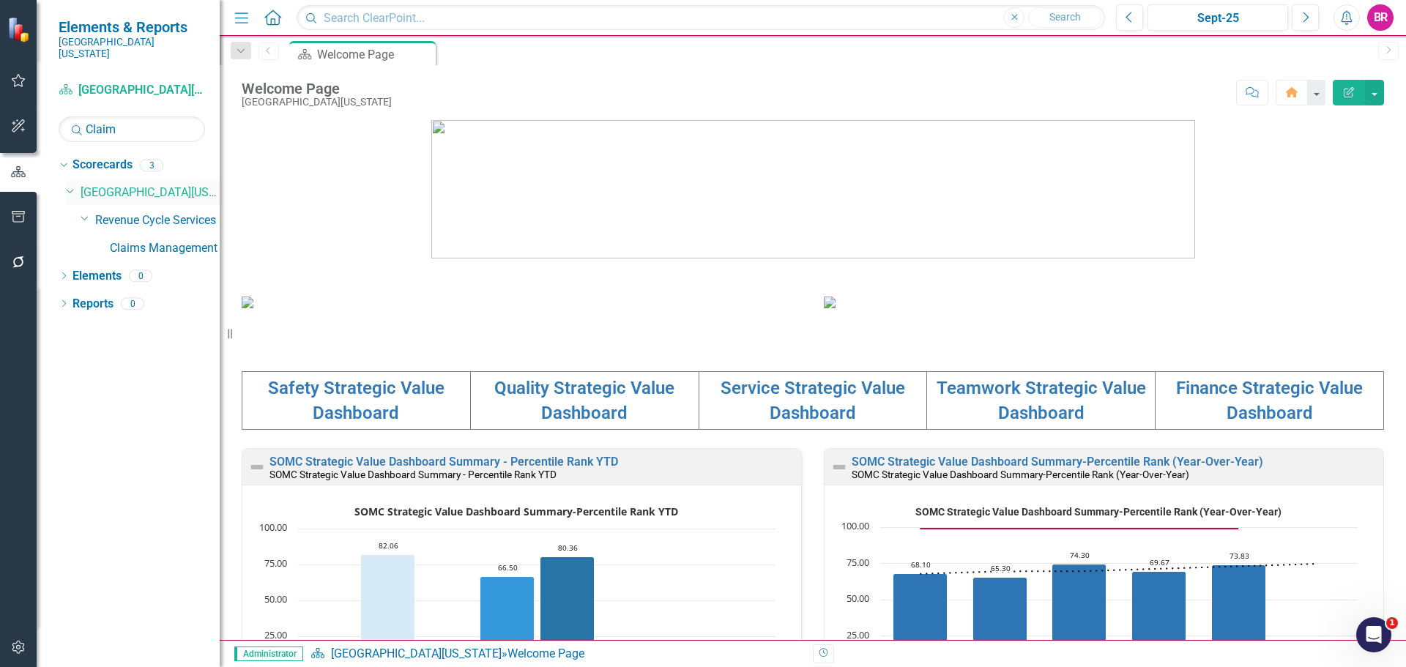
click at [71, 185] on icon "Dropdown" at bounding box center [70, 190] width 9 height 11
drag, startPoint x: 65, startPoint y: 155, endPoint x: 76, endPoint y: 158, distance: 11.6
click at [65, 160] on icon "Dropdown" at bounding box center [62, 165] width 8 height 10
click at [134, 122] on input "Claim" at bounding box center [132, 129] width 146 height 26
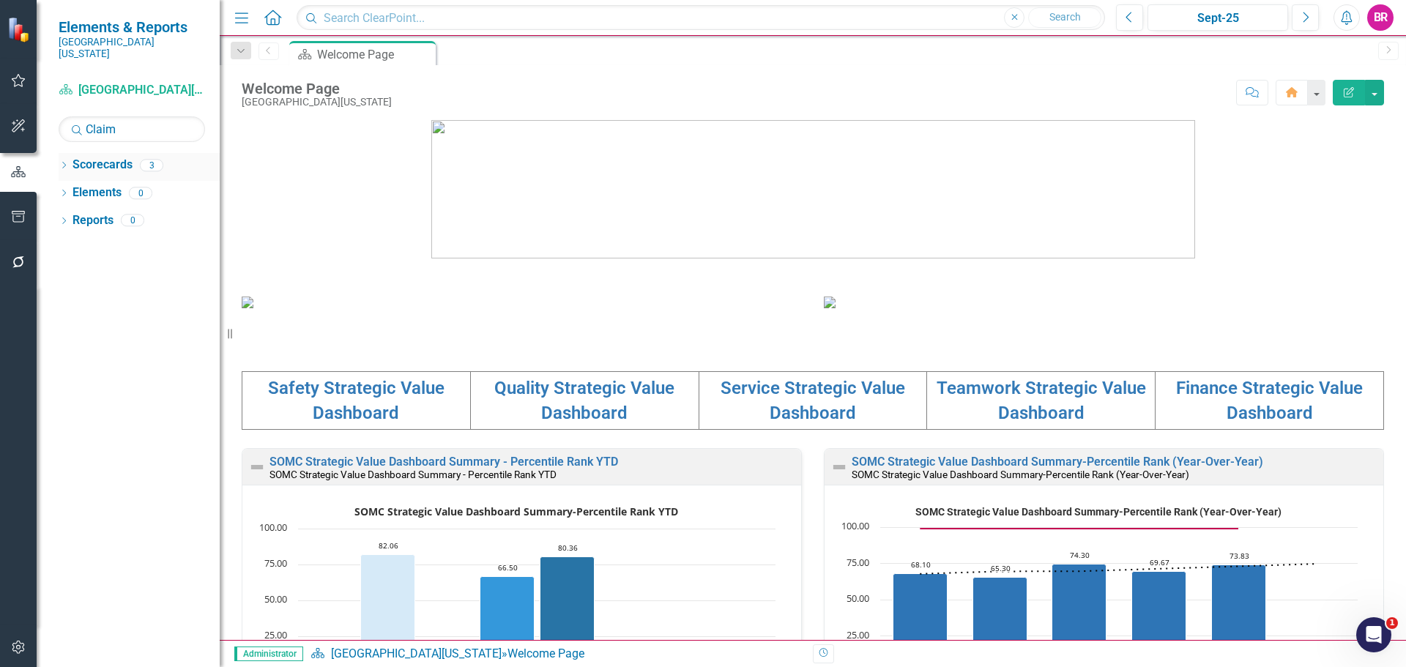
click at [64, 163] on icon "Dropdown" at bounding box center [64, 167] width 10 height 8
click at [70, 188] on icon "Dropdown" at bounding box center [71, 192] width 11 height 9
click at [70, 185] on icon "Dropdown" at bounding box center [70, 190] width 9 height 11
click at [70, 188] on icon "Dropdown" at bounding box center [71, 192] width 11 height 9
click at [176, 120] on input "Claim" at bounding box center [132, 129] width 146 height 26
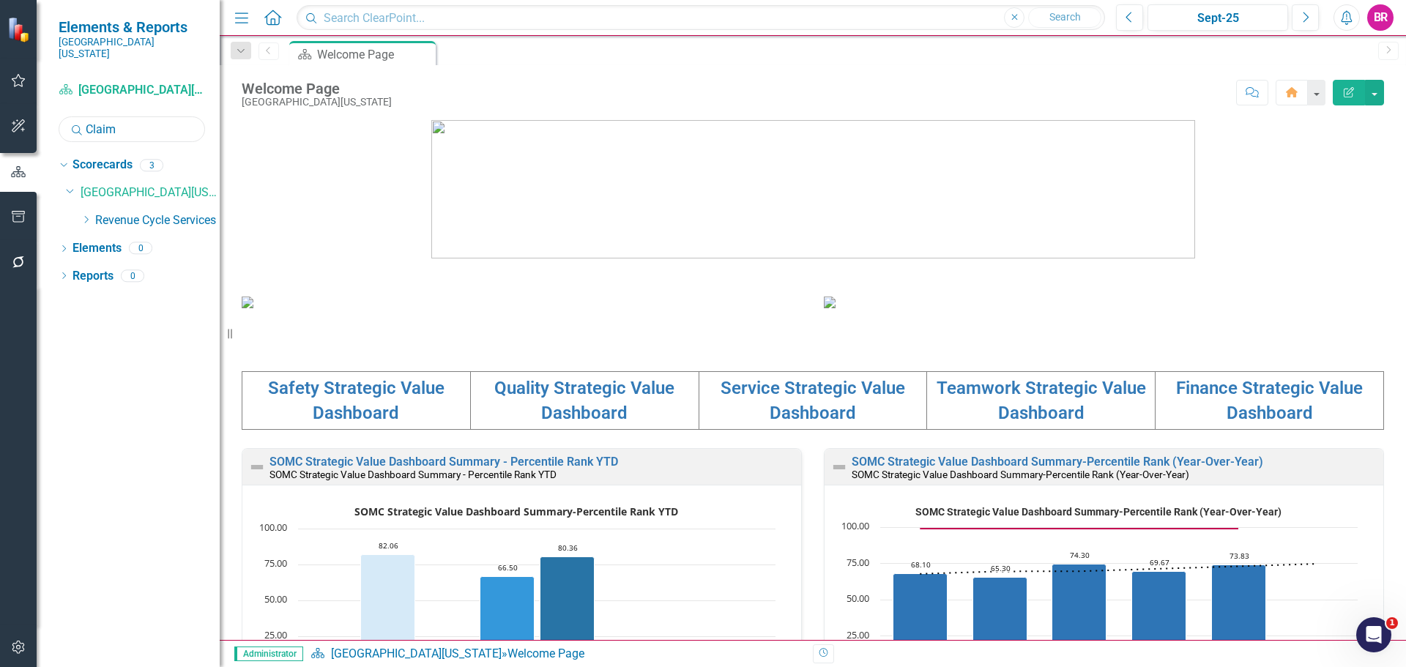
click at [176, 120] on input "Claim" at bounding box center [132, 129] width 146 height 26
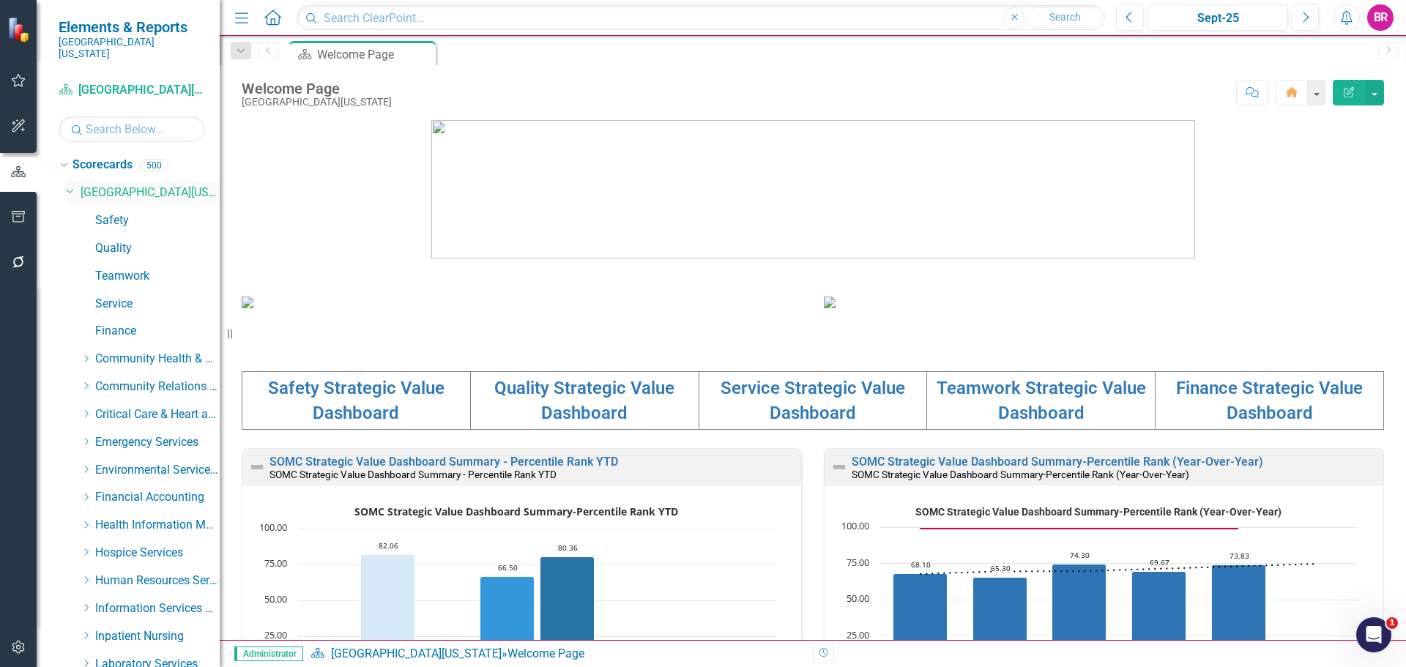
click at [72, 185] on icon "Dropdown" at bounding box center [70, 190] width 9 height 11
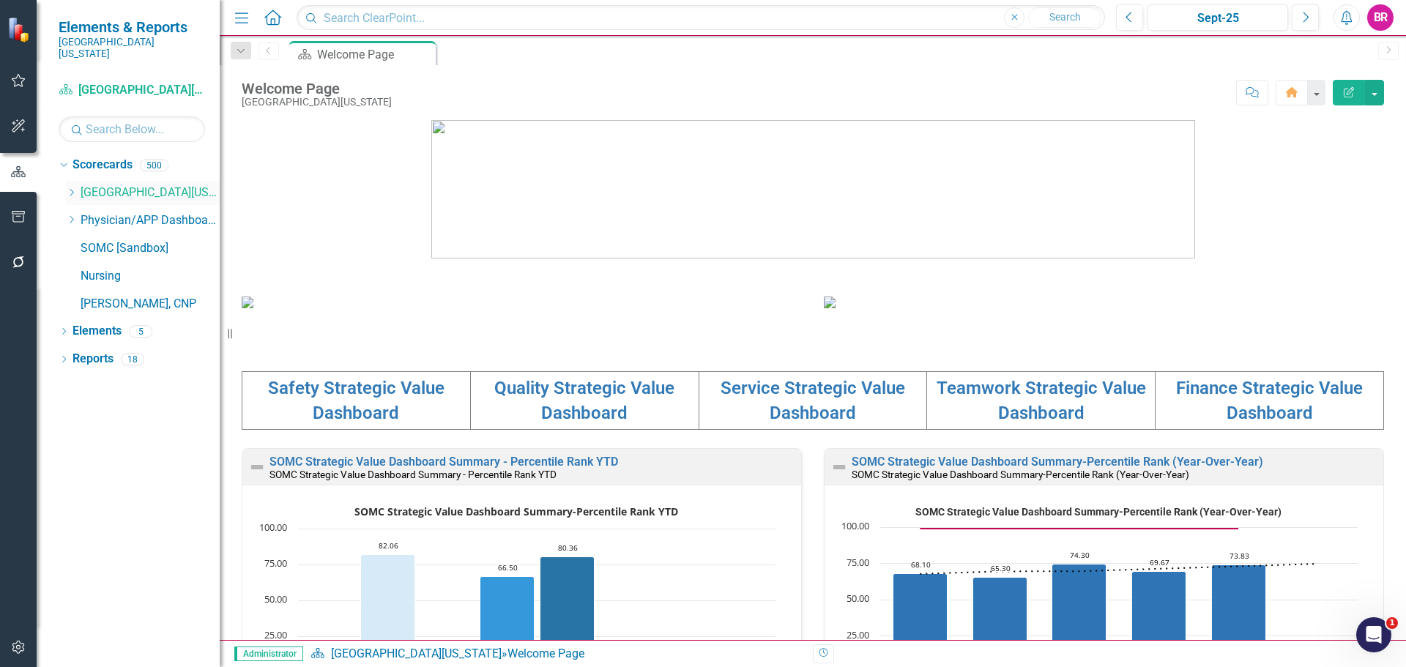
click at [72, 189] on icon at bounding box center [72, 192] width 4 height 7
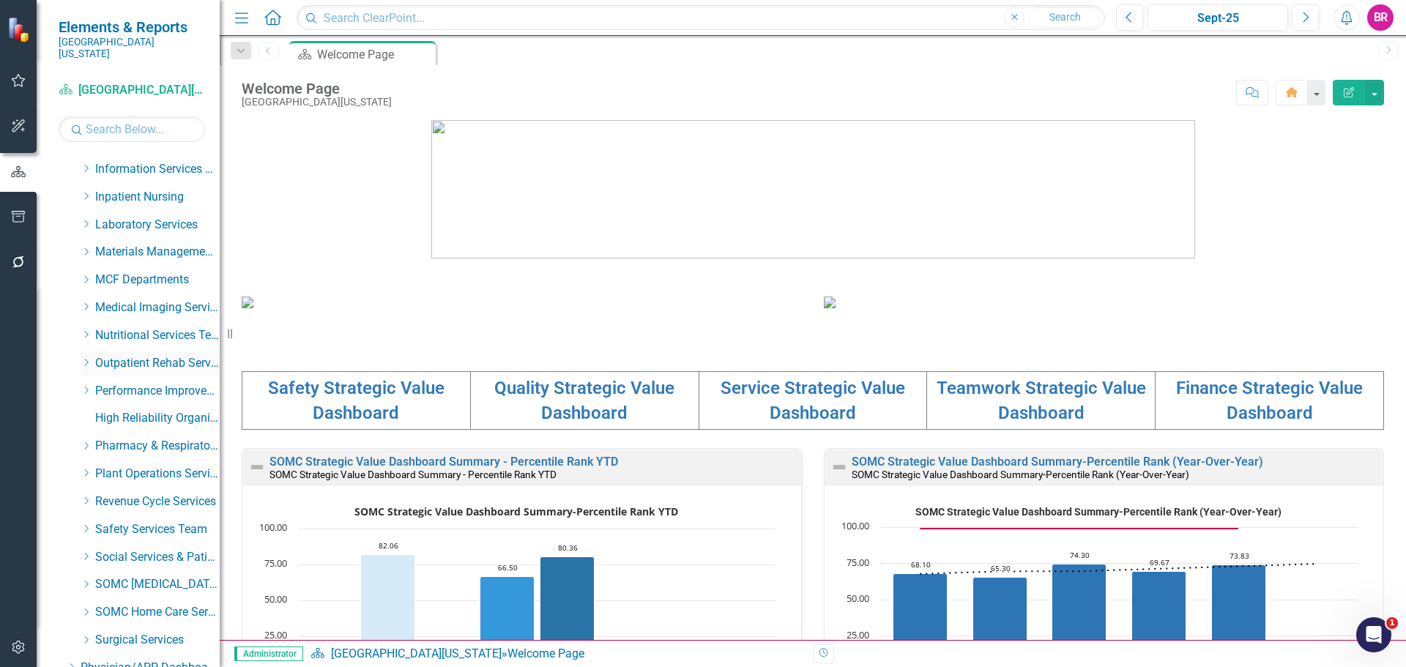
scroll to position [583, 0]
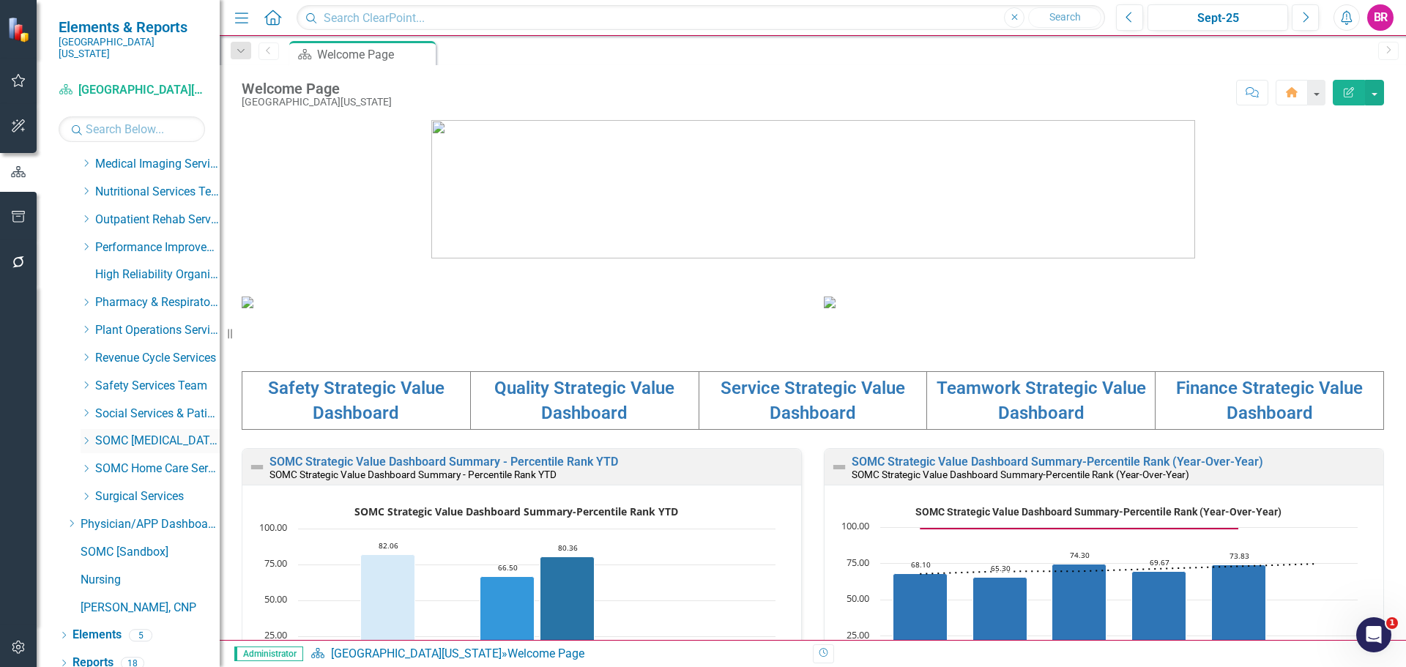
click at [88, 436] on icon "Dropdown" at bounding box center [86, 440] width 11 height 9
click at [158, 463] on link "[MEDICAL_DATA] Services and Infusion" at bounding box center [165, 469] width 110 height 17
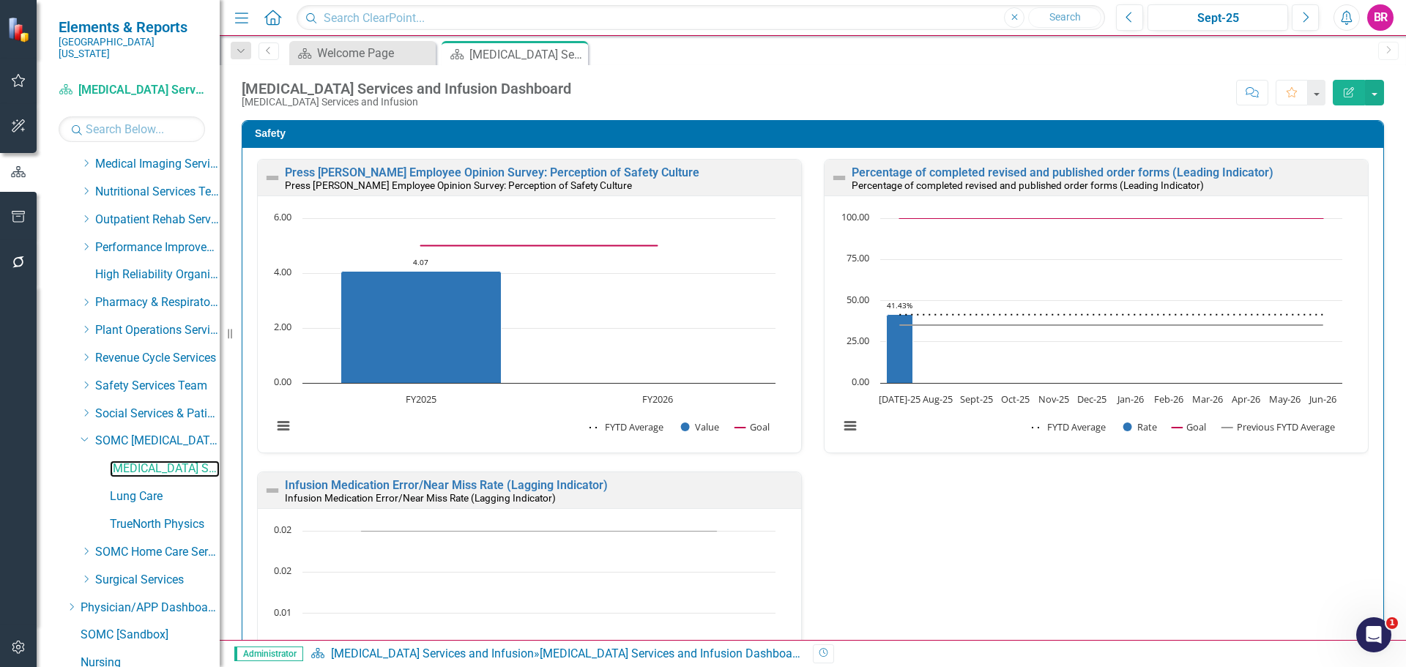
scroll to position [666, 0]
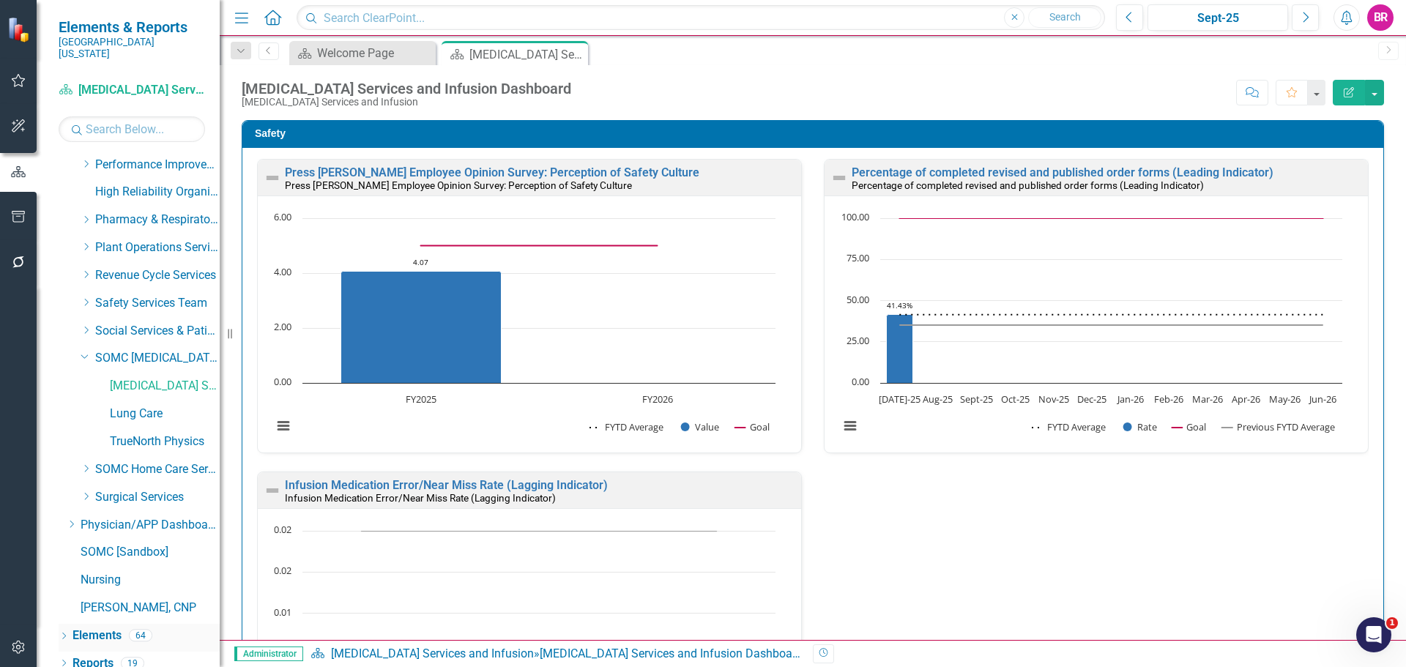
click at [105, 628] on link "Elements" at bounding box center [96, 636] width 49 height 17
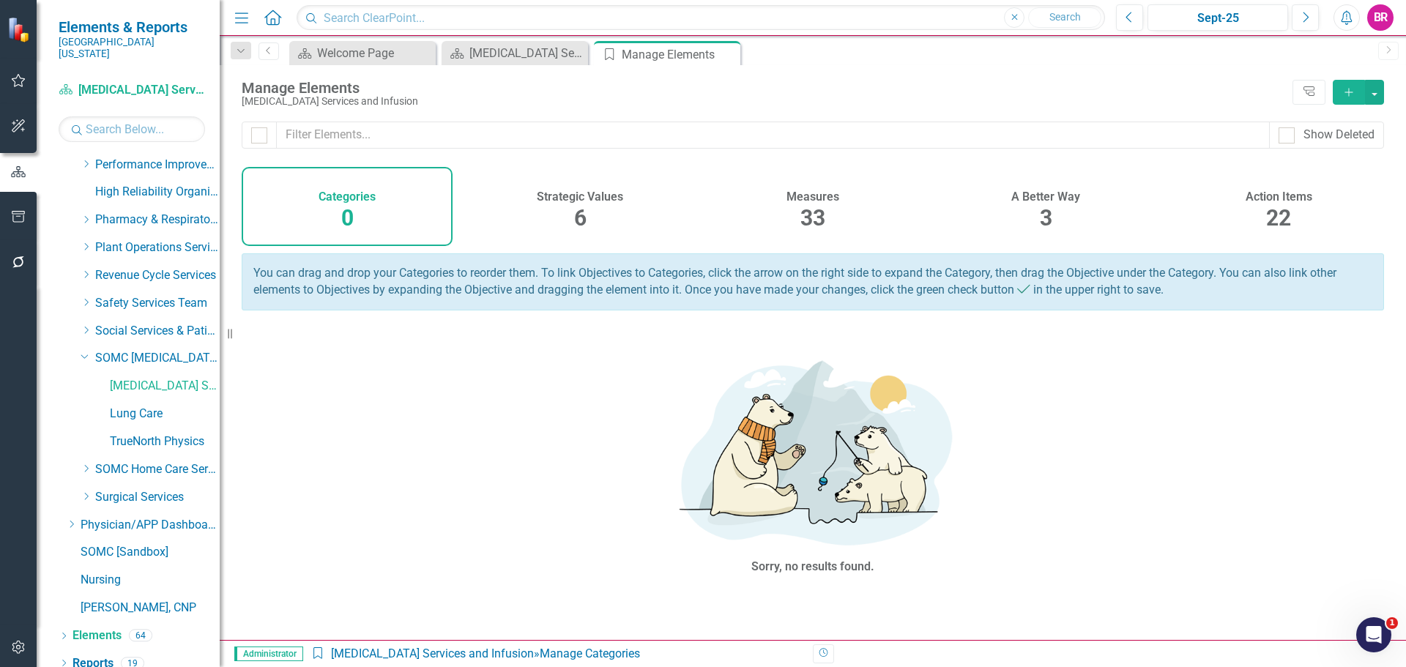
click at [1292, 189] on div "Action Items" at bounding box center [1279, 195] width 67 height 17
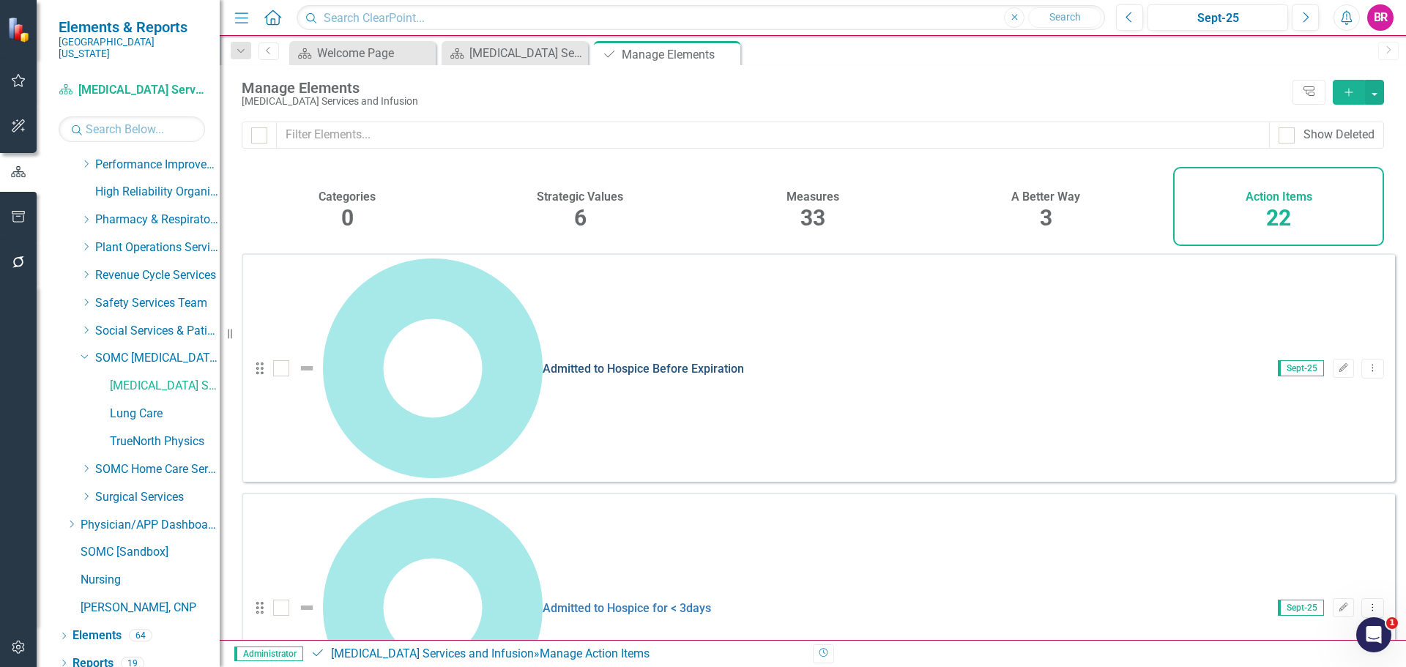
click at [543, 362] on link "Admitted to Hospice Before Expiration" at bounding box center [643, 369] width 201 height 14
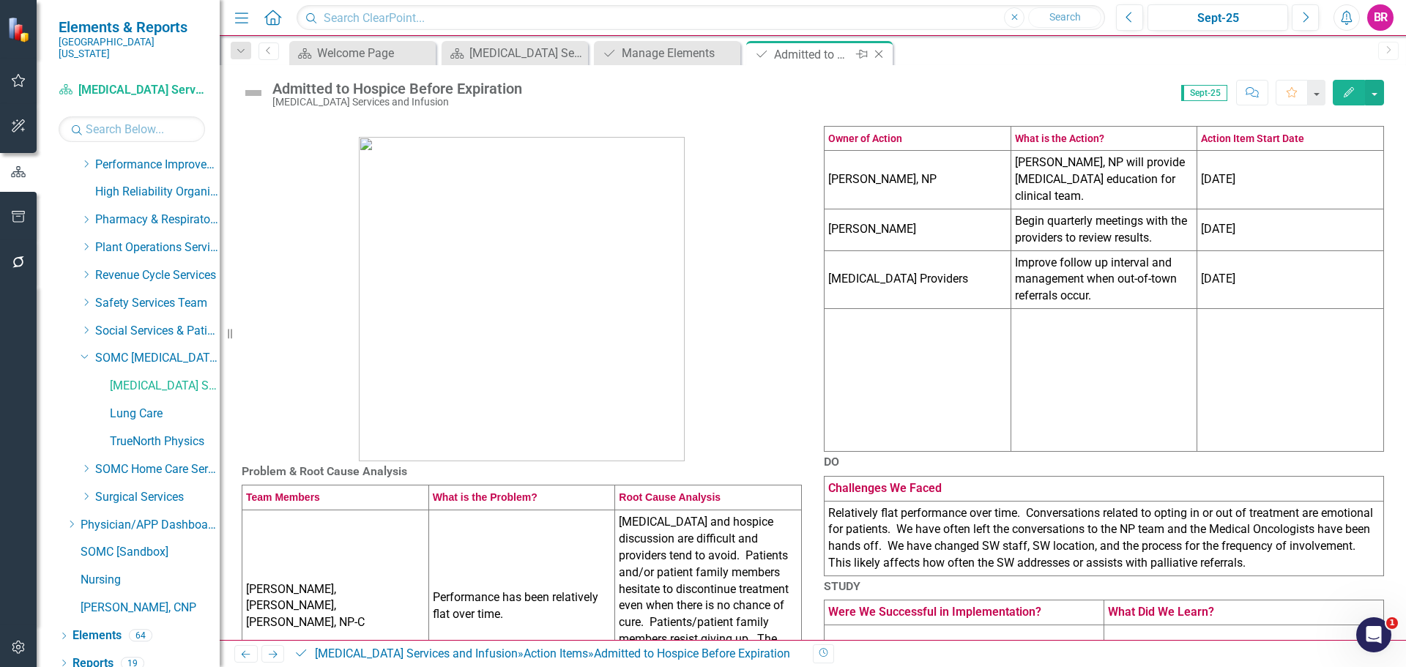
click at [882, 55] on icon "Close" at bounding box center [878, 54] width 15 height 12
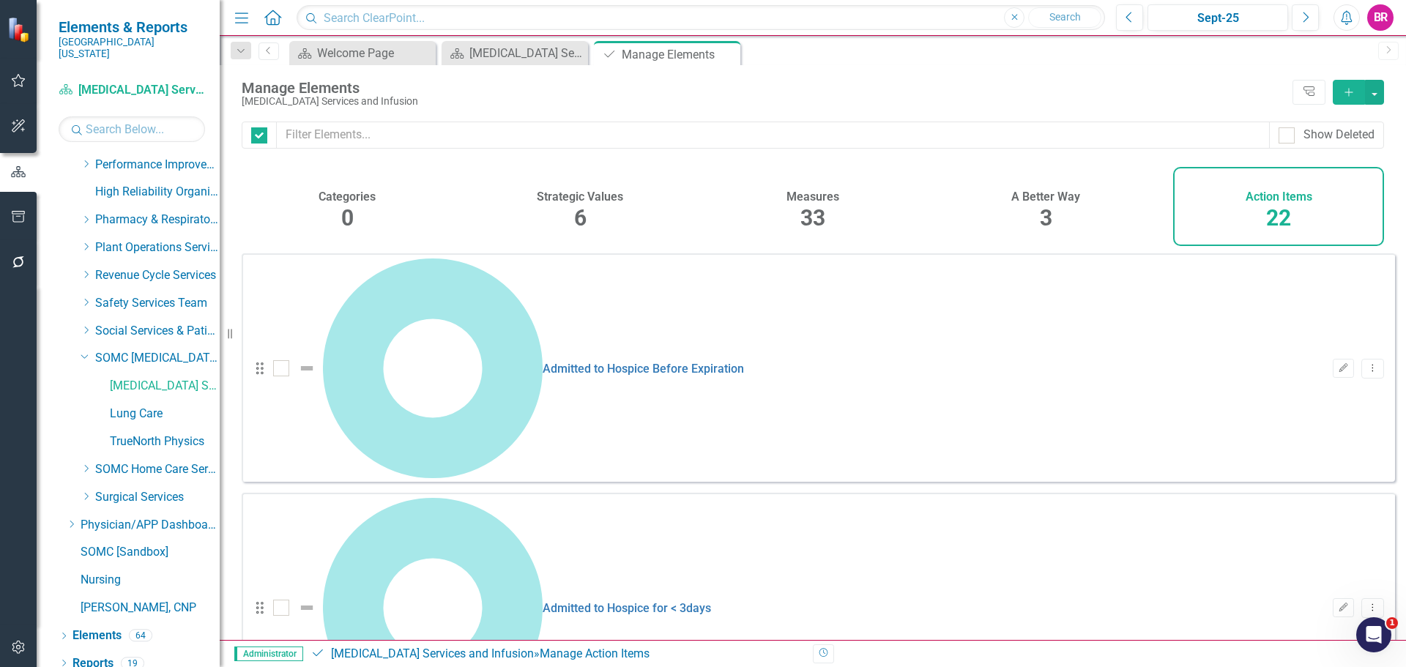
checkbox input "false"
click at [1379, 286] on div "Drag Admitted to Hospice Before Expiration Sept-25 Edit Dropdown Menu" at bounding box center [818, 367] width 1153 height 228
click at [1366, 363] on icon "Dropdown Menu" at bounding box center [1372, 368] width 12 height 10
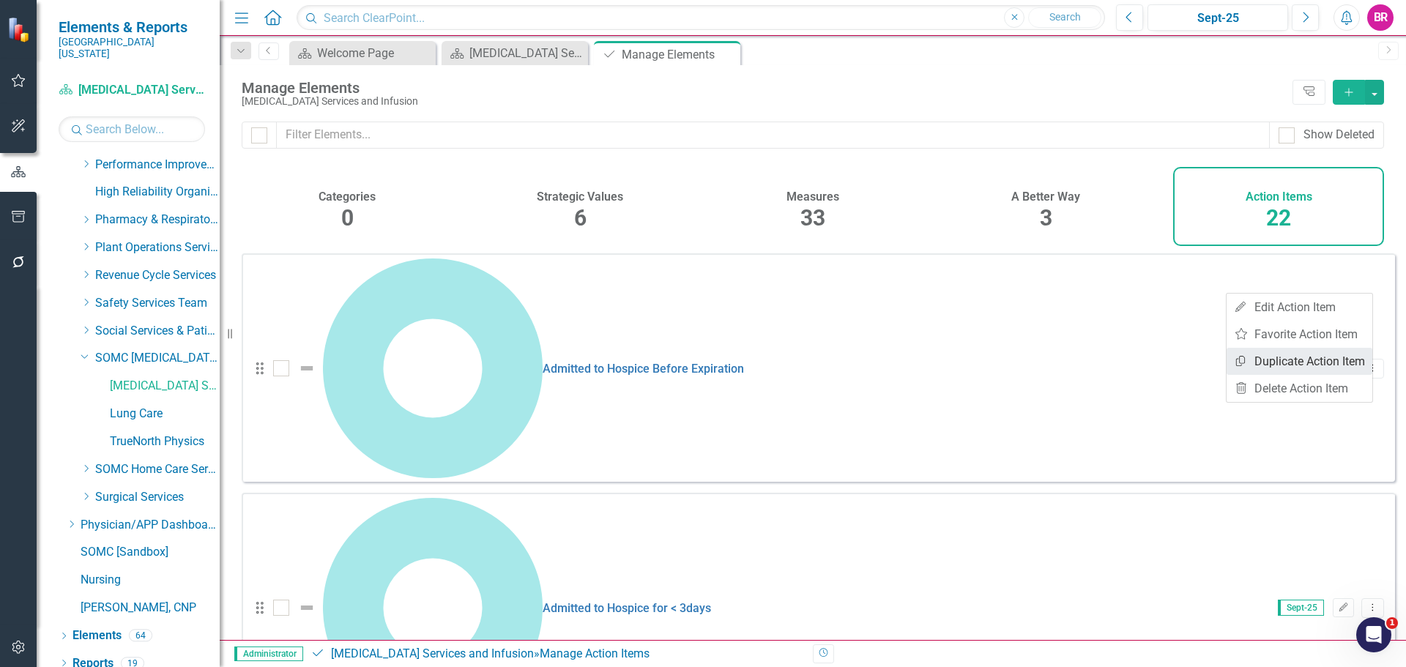
click at [1284, 366] on link "Copy Duplicate Action Item" at bounding box center [1300, 361] width 146 height 27
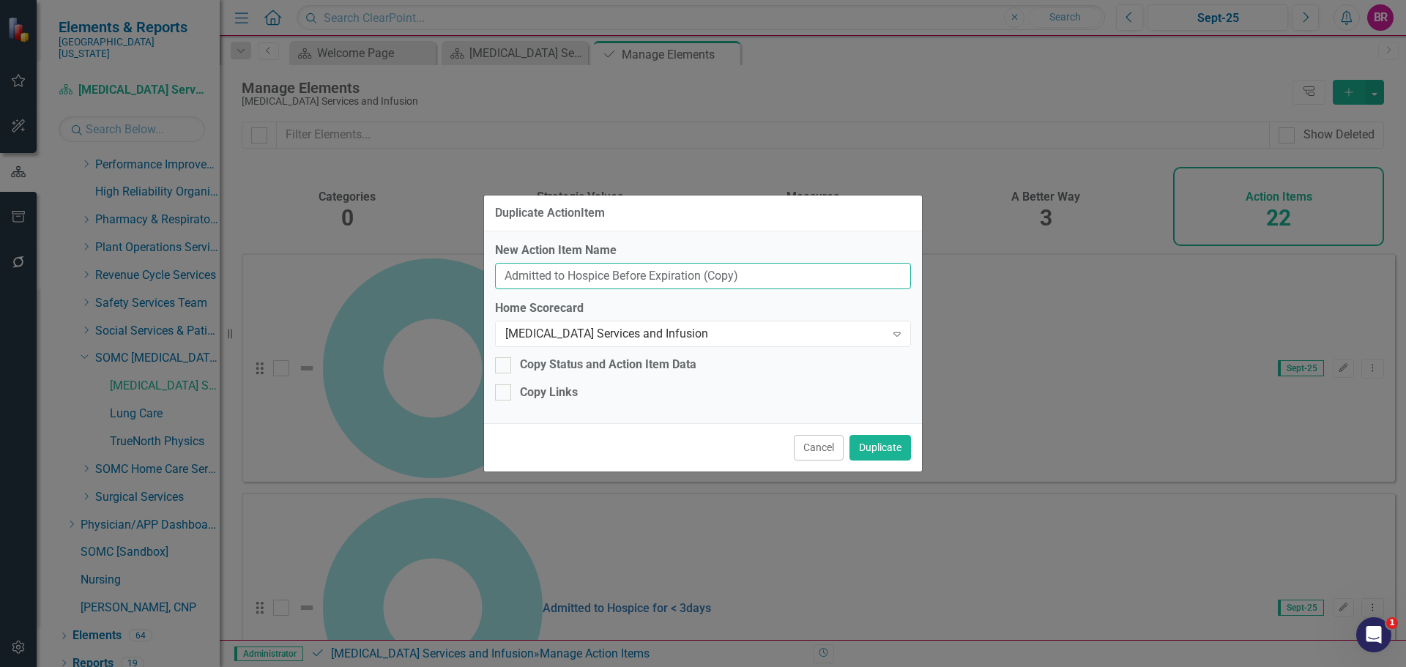
click at [754, 272] on input "Admitted to Hospice Before Expiration (Copy)" at bounding box center [703, 276] width 416 height 27
click at [756, 272] on input "Admitted to Hospice Before Expiration (Copy)" at bounding box center [703, 276] width 416 height 27
click at [567, 286] on input "Bla" at bounding box center [703, 276] width 416 height 27
type input "Blank PDSA"
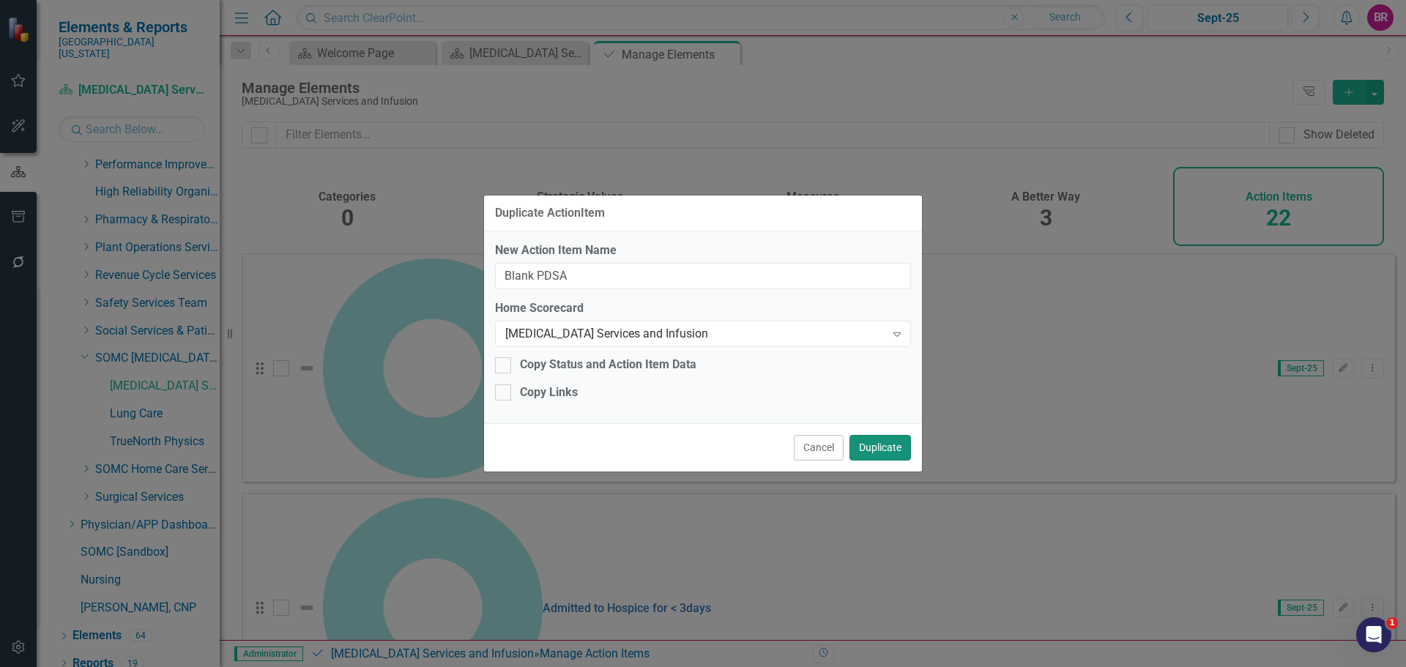
click at [891, 444] on button "Duplicate" at bounding box center [880, 448] width 62 height 26
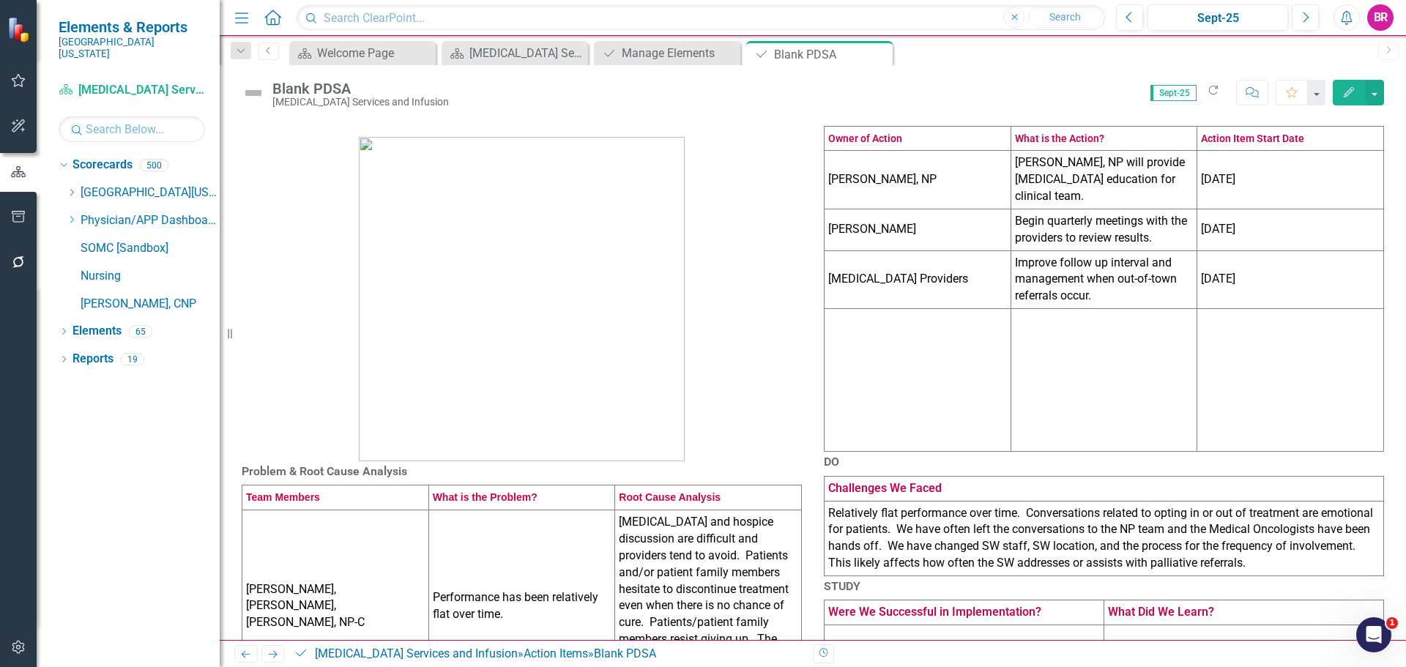
click at [914, 207] on td "[PERSON_NAME], NP" at bounding box center [918, 180] width 187 height 59
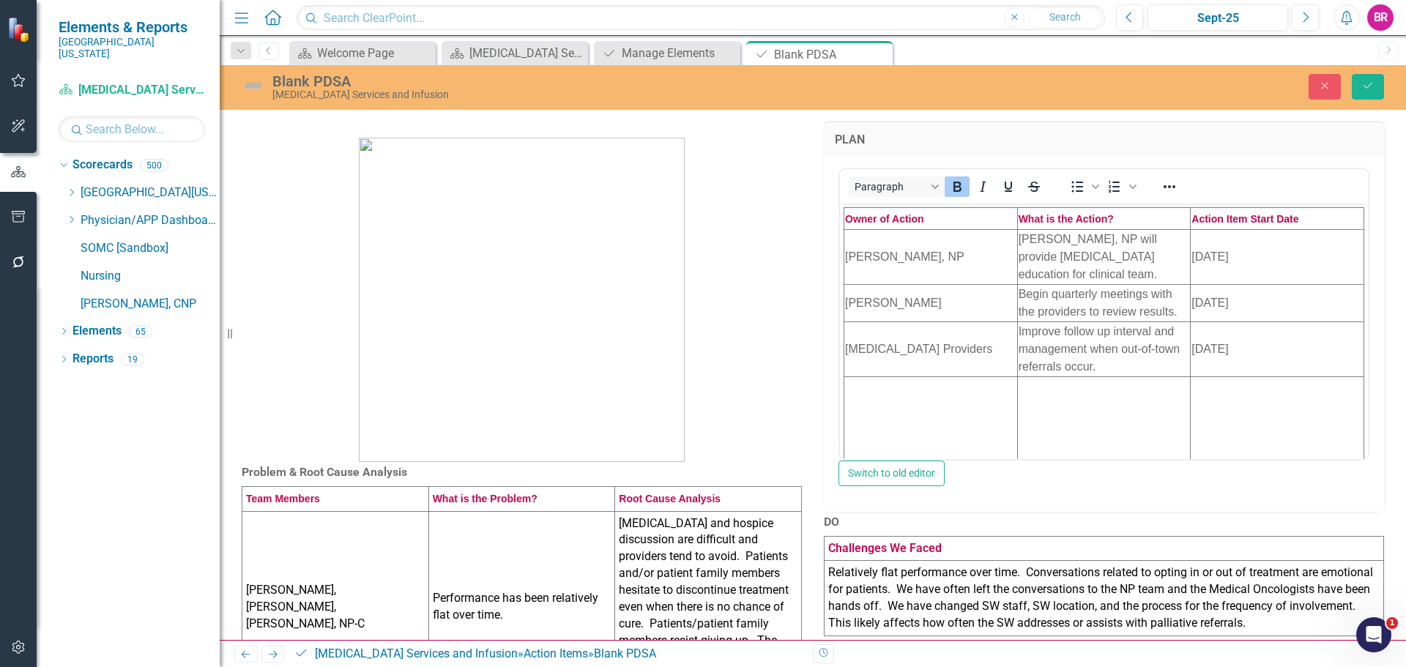
click at [920, 263] on td "[PERSON_NAME], NP" at bounding box center [931, 256] width 174 height 55
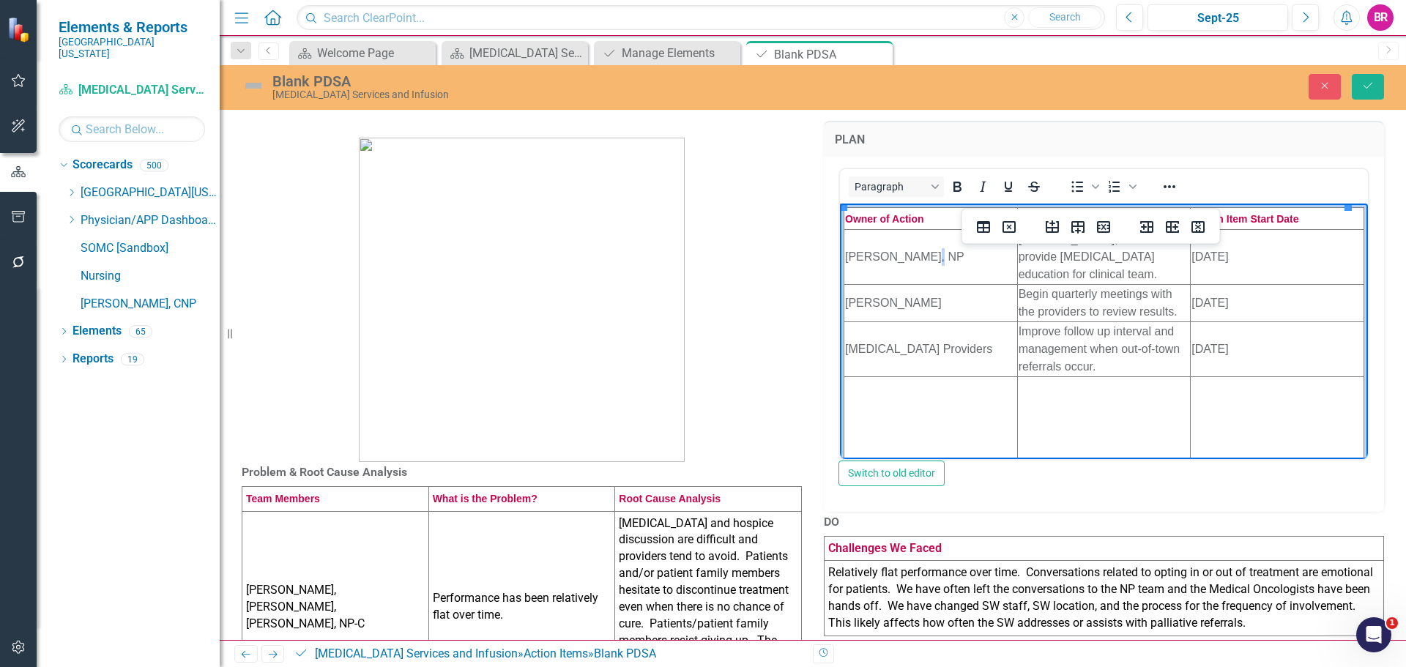
drag, startPoint x: 920, startPoint y: 263, endPoint x: 924, endPoint y: 256, distance: 7.9
click at [920, 263] on td "[PERSON_NAME], NP" at bounding box center [931, 256] width 174 height 55
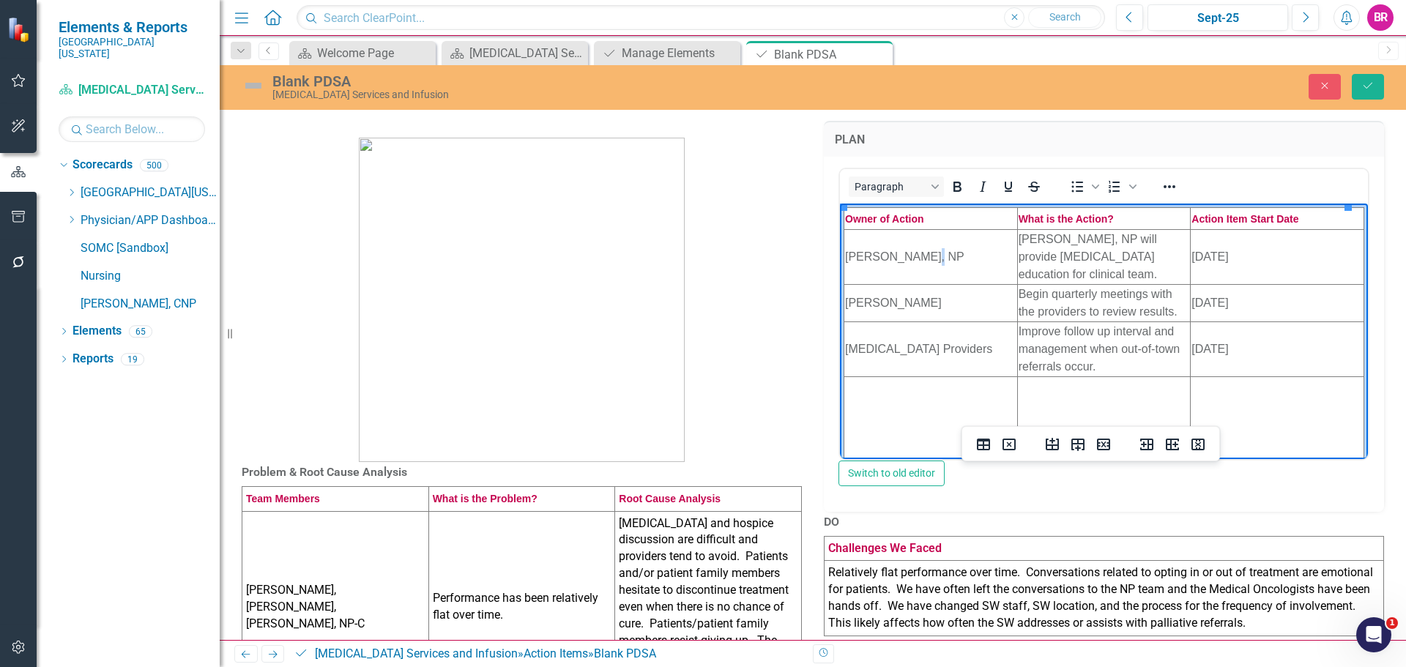
click at [926, 251] on td "[PERSON_NAME], NP" at bounding box center [931, 256] width 174 height 55
click at [1104, 266] on div "Chad Lore, NP will provide palliative care education for clinical team." at bounding box center [1104, 256] width 171 height 53
click at [1106, 266] on div "Chad Lore, NP will provide palliative care education for clinical team." at bounding box center [1104, 256] width 171 height 53
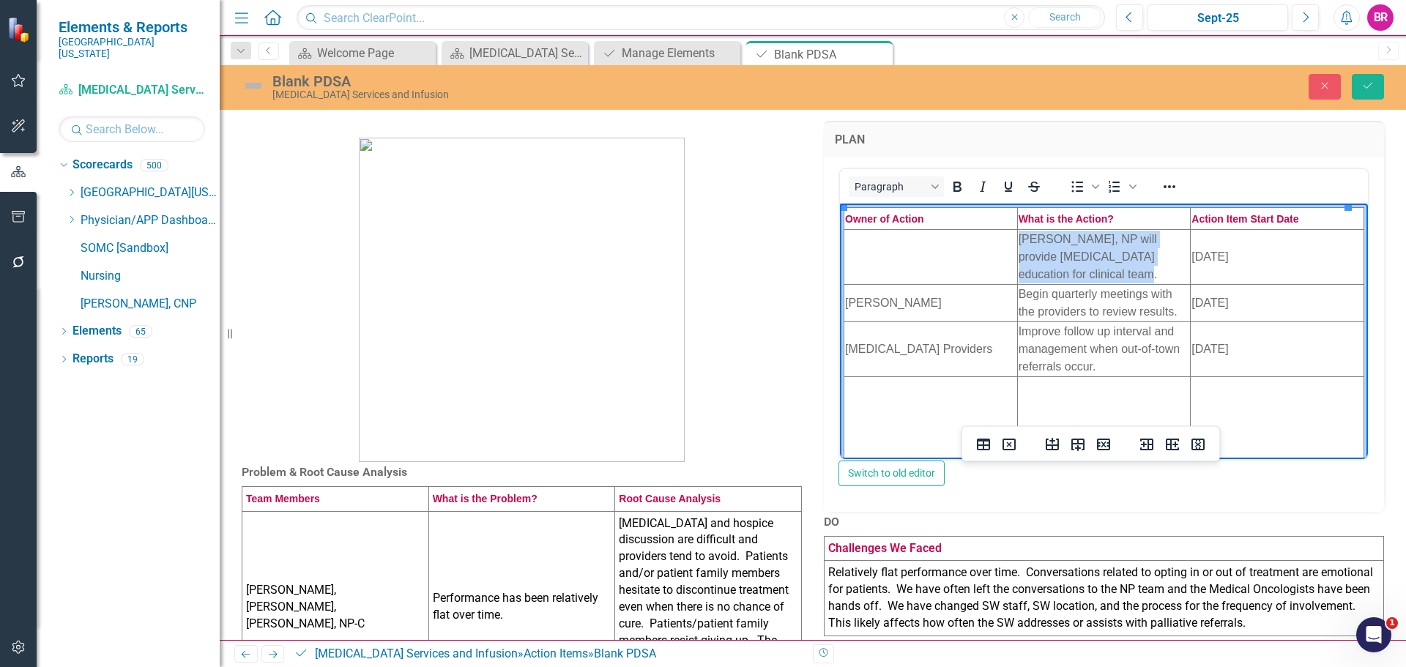
click at [1106, 266] on div "Chad Lore, NP will provide palliative care education for clinical team." at bounding box center [1104, 256] width 171 height 53
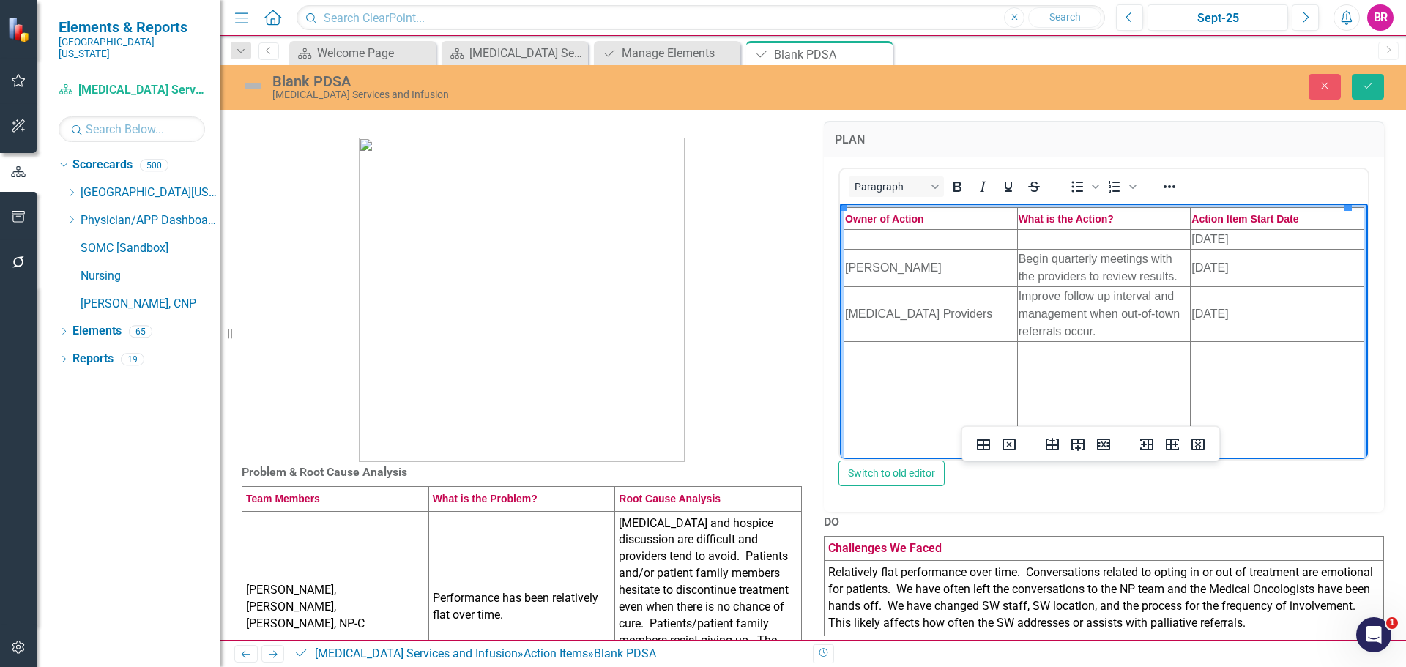
click at [1205, 238] on td "4/1/25" at bounding box center [1278, 239] width 174 height 20
click at [951, 277] on td "Wendi Waugh" at bounding box center [931, 267] width 174 height 37
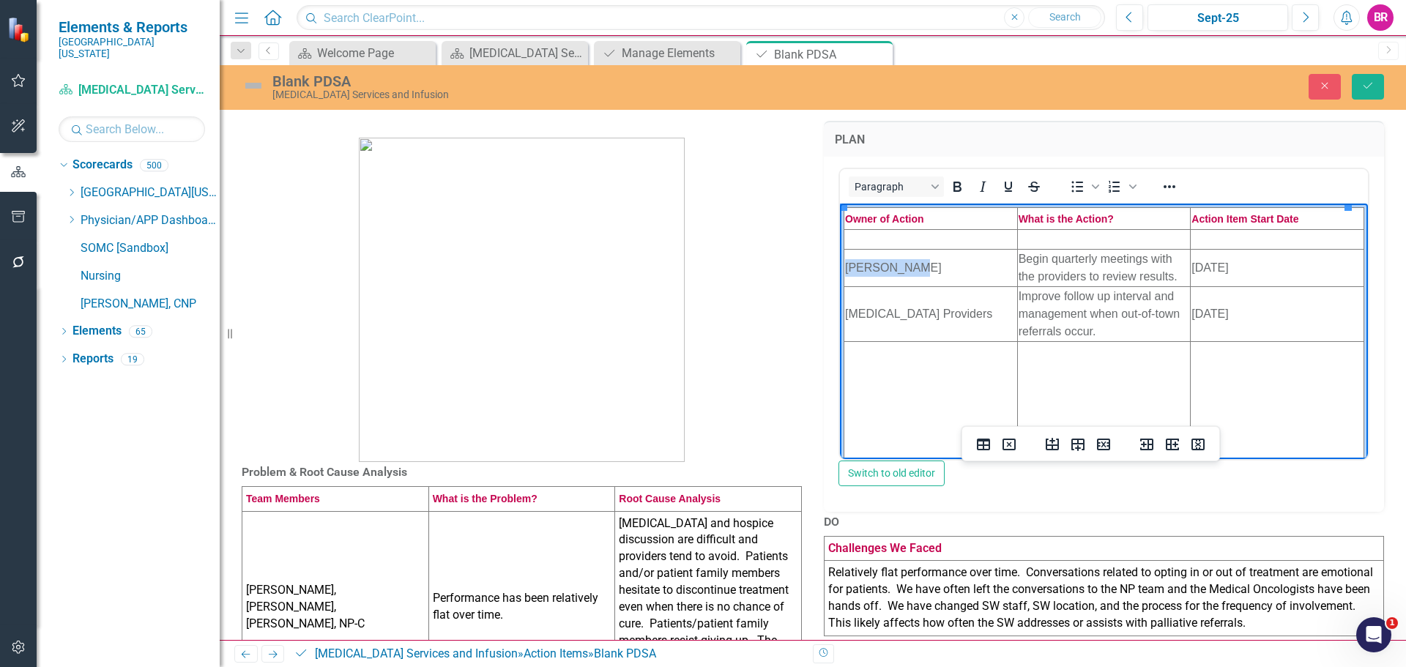
click at [951, 277] on td "Wendi Waugh" at bounding box center [931, 267] width 174 height 37
click at [1041, 270] on div "Begin quarterly meetings with the providers to review results." at bounding box center [1104, 267] width 171 height 35
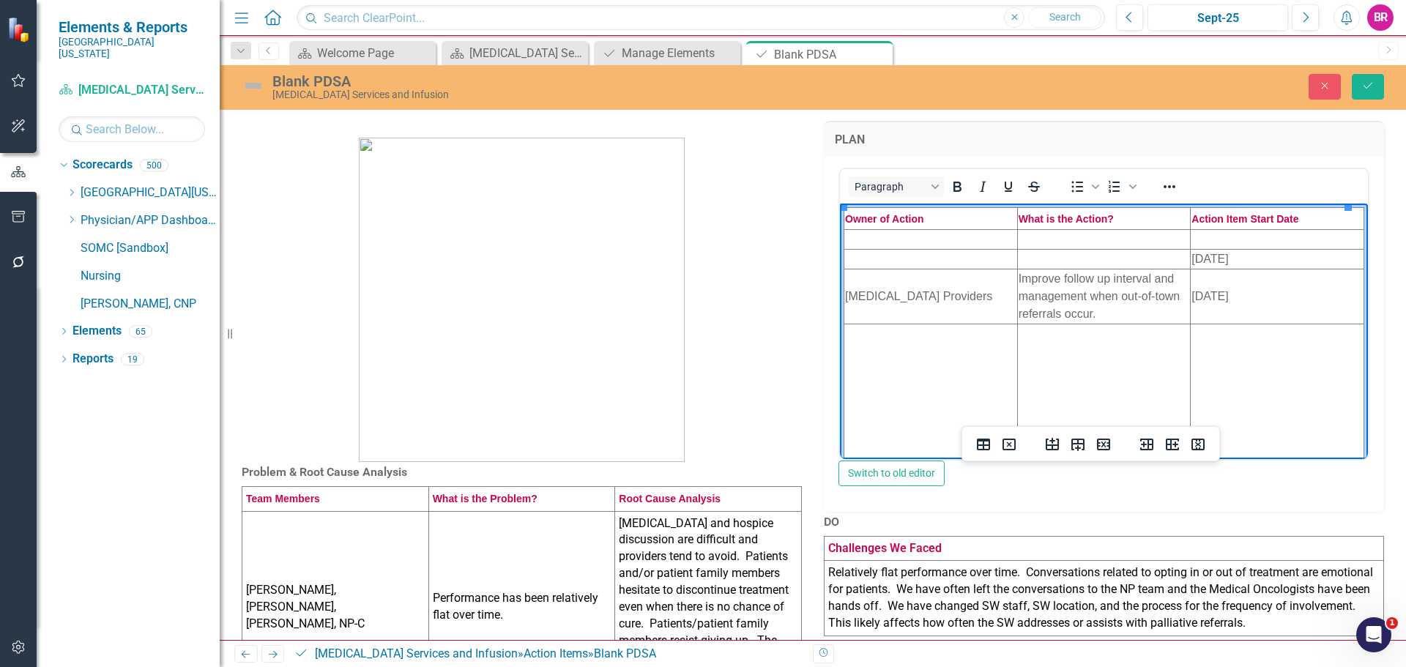
click at [1202, 256] on td "7/1/25" at bounding box center [1278, 259] width 174 height 20
click at [1191, 306] on td "7/1/25" at bounding box center [1278, 296] width 174 height 55
click at [1191, 302] on td "7/1/25" at bounding box center [1278, 296] width 174 height 55
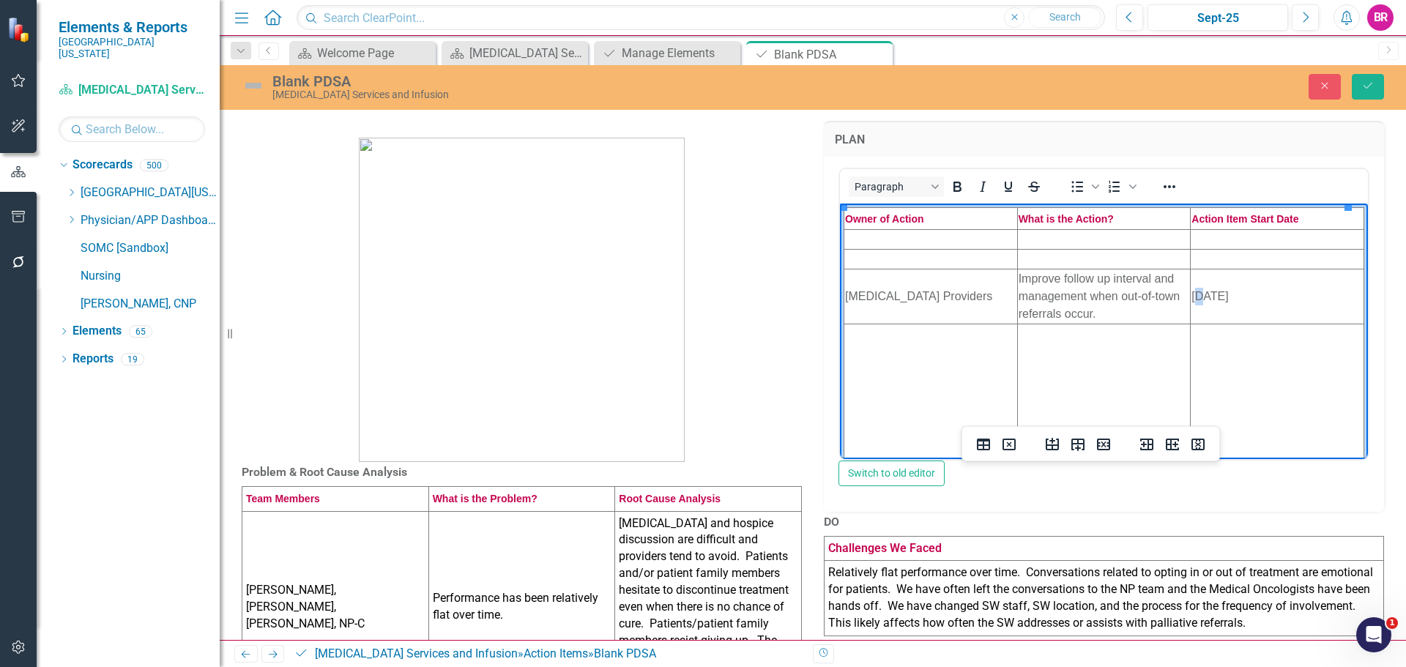
click at [1191, 302] on td "7/1/25" at bounding box center [1278, 296] width 174 height 55
click at [1191, 301] on td "7/1/25" at bounding box center [1278, 296] width 174 height 55
click at [1075, 278] on div "Improve follow up interval and management when out-of-town referrals occur." at bounding box center [1104, 295] width 171 height 53
click at [1076, 279] on div "Improve follow up interval and management when out-of-town referrals occur." at bounding box center [1104, 295] width 171 height 53
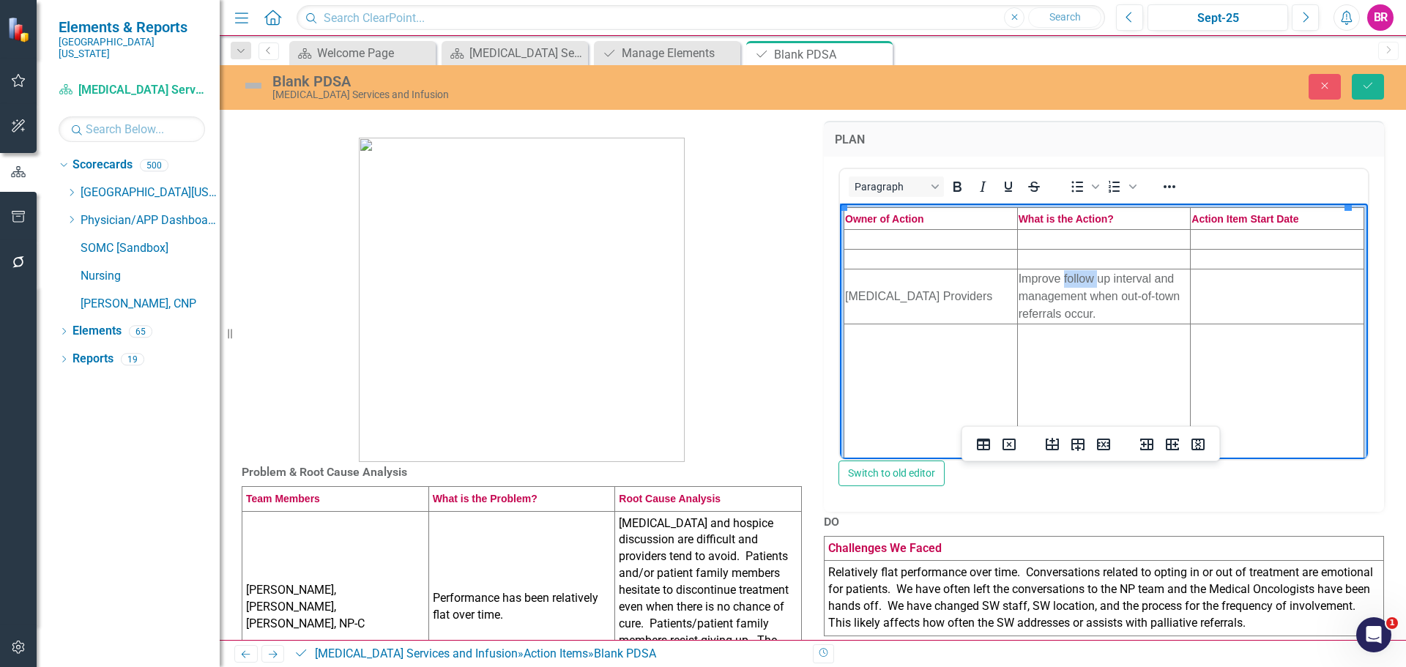
click at [1077, 280] on div "Improve follow up interval and management when out-of-town referrals occur." at bounding box center [1104, 295] width 171 height 53
click at [1069, 295] on div "Improve follo up interval and management when out-of-town referrals occur." at bounding box center [1104, 295] width 171 height 53
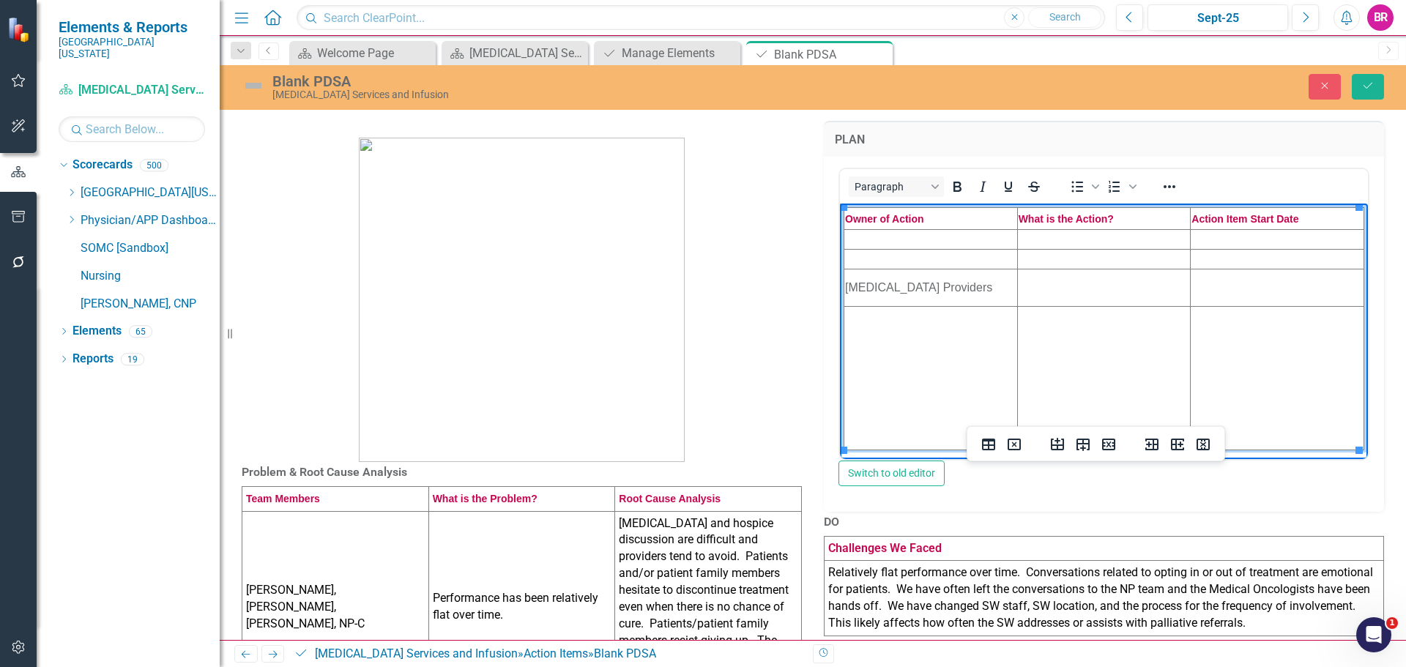
click at [923, 285] on td "Cancer Center Providers" at bounding box center [931, 287] width 174 height 37
click at [924, 285] on td "Cancer Center Providers" at bounding box center [931, 287] width 174 height 37
click at [926, 285] on td "Cancer Center Providers" at bounding box center [931, 287] width 174 height 37
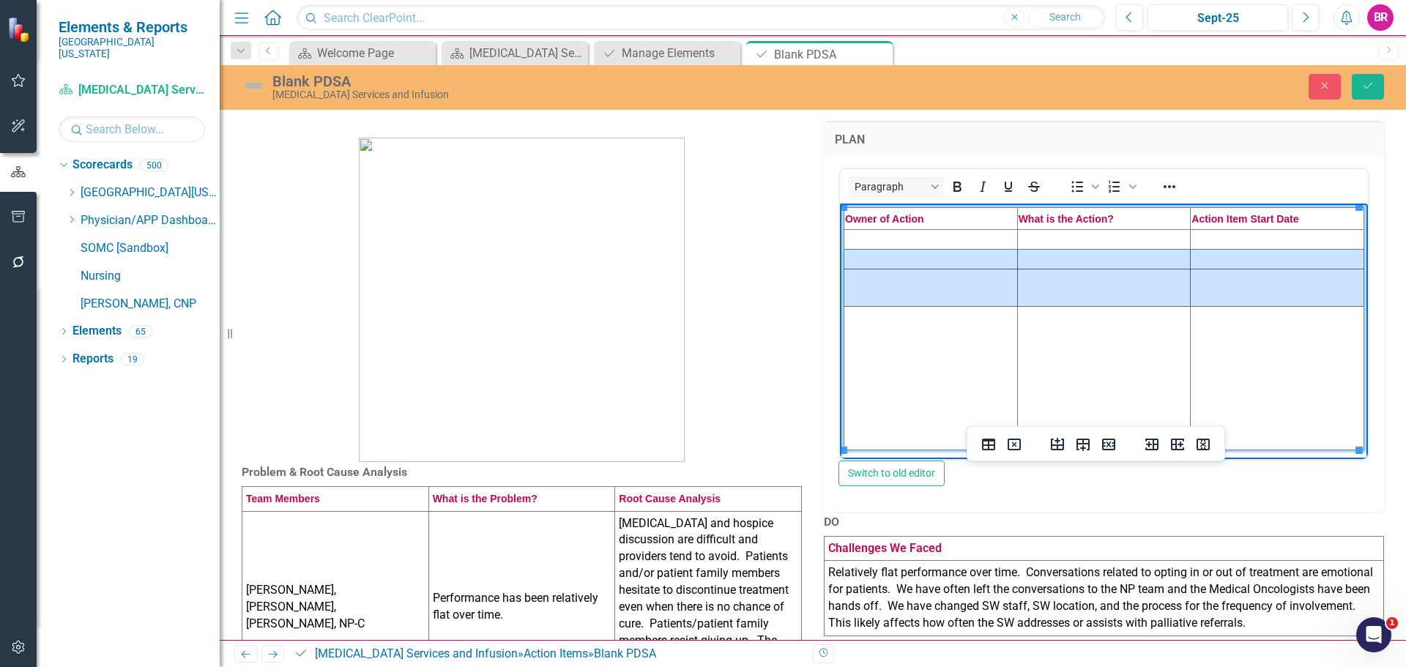
drag, startPoint x: 1166, startPoint y: 283, endPoint x: 866, endPoint y: 256, distance: 301.5
click at [866, 256] on tbody "Owner of Action What is the Action? Action Item Start Date" at bounding box center [1104, 328] width 520 height 242
click at [1113, 444] on icon "Delete row" at bounding box center [1109, 445] width 18 height 18
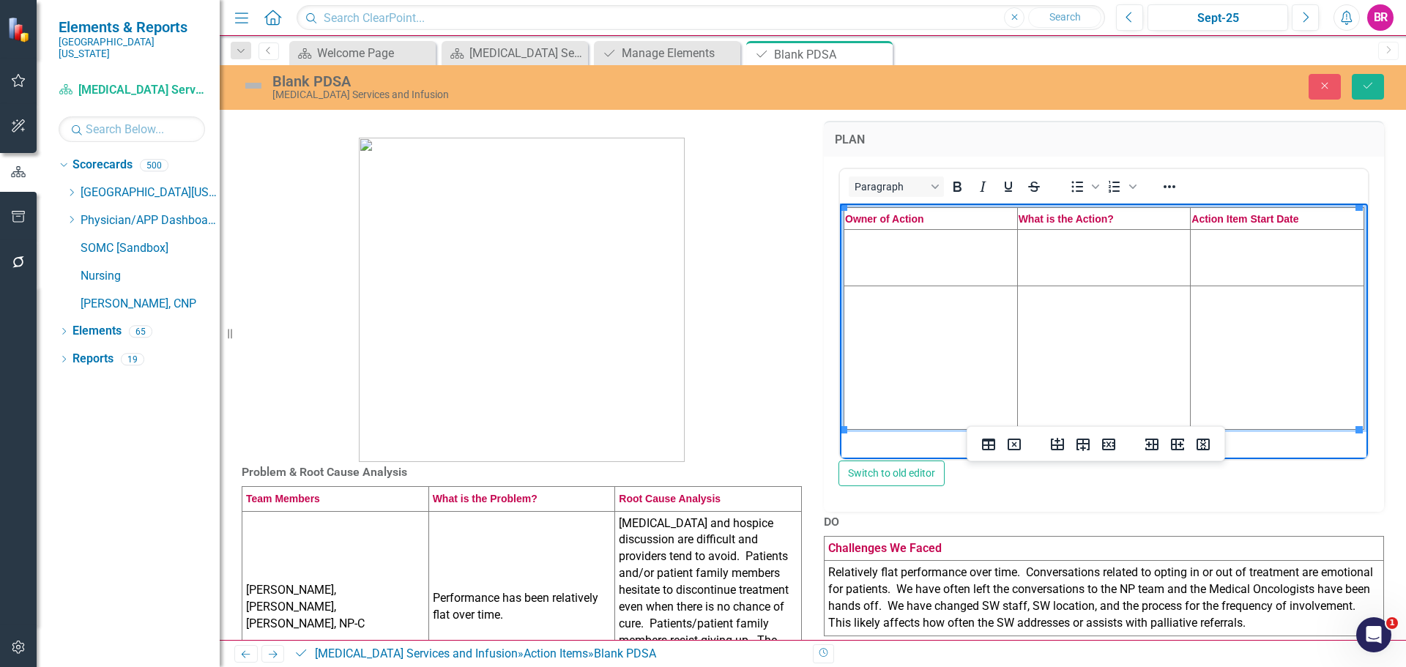
drag, startPoint x: 1191, startPoint y: 371, endPoint x: 881, endPoint y: 366, distance: 310.5
click at [881, 366] on tr "Rich Text Area. Press ALT-0 for help." at bounding box center [1104, 357] width 520 height 143
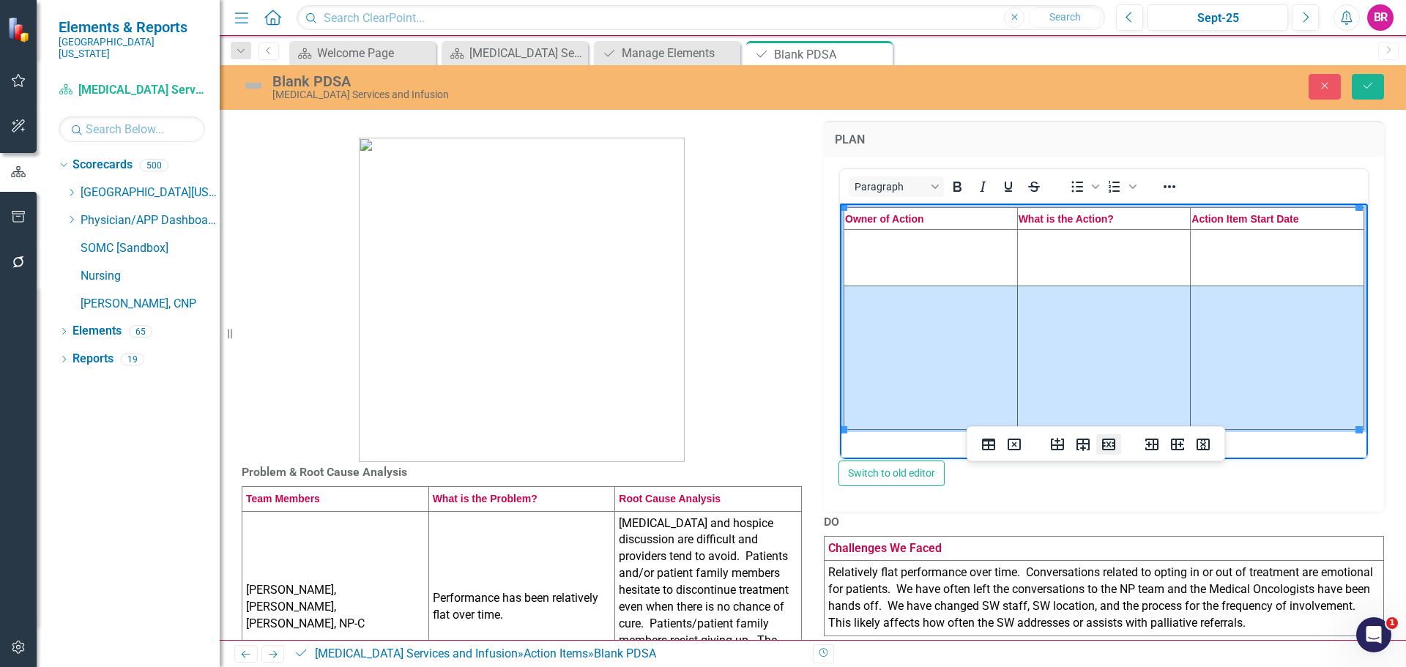
click at [1106, 444] on icon "Delete row" at bounding box center [1109, 445] width 18 height 18
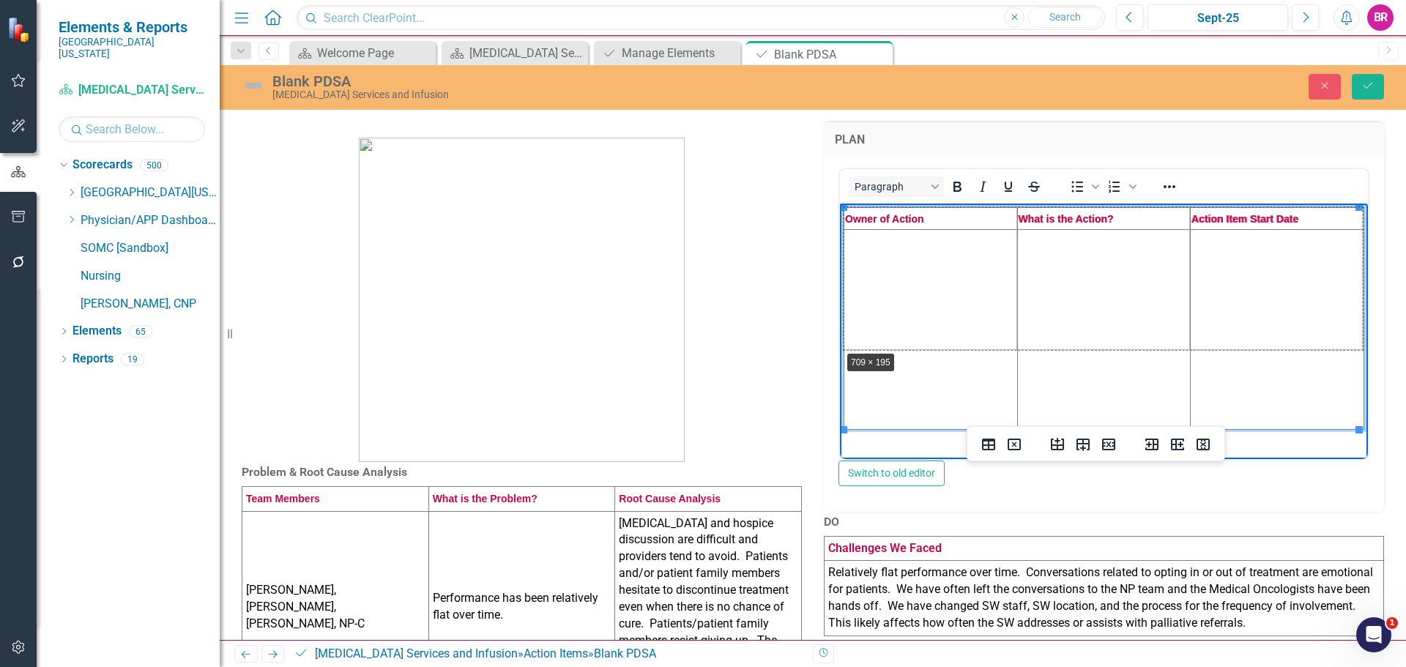
drag, startPoint x: 845, startPoint y: 427, endPoint x: 841, endPoint y: 347, distance: 79.9
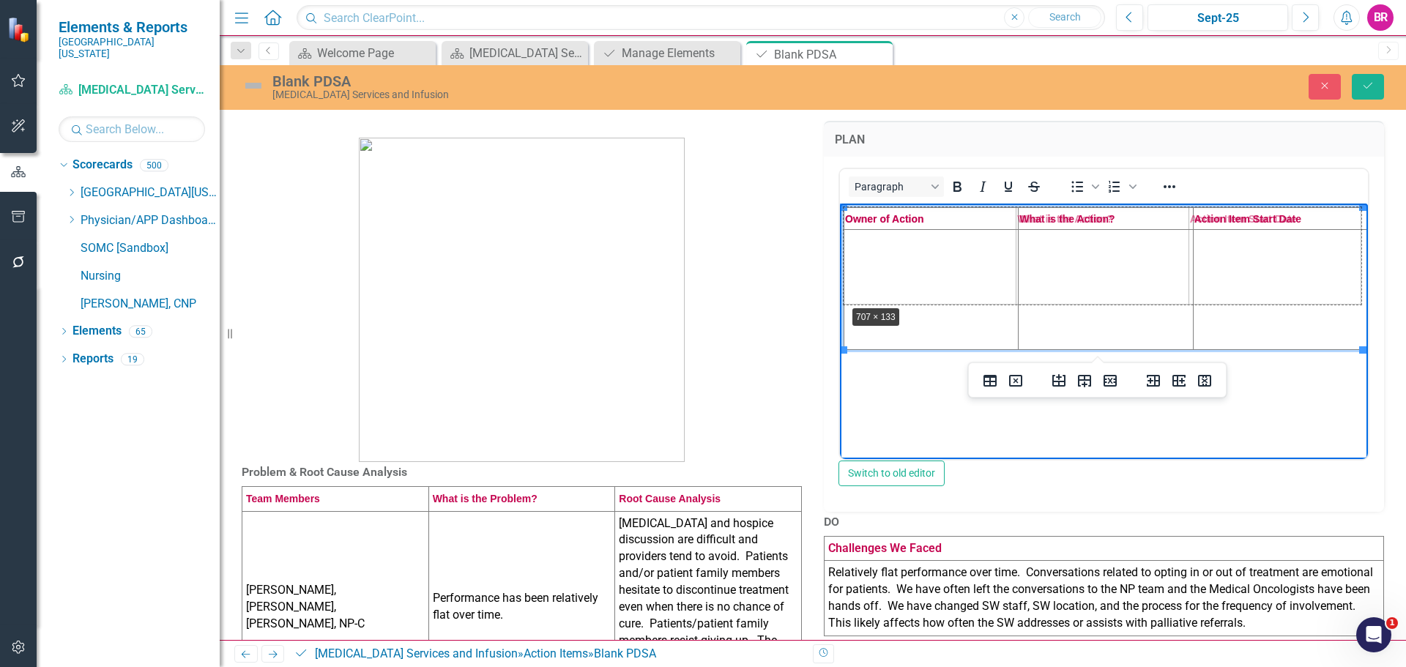
drag, startPoint x: 846, startPoint y: 350, endPoint x: 844, endPoint y: 311, distance: 38.8
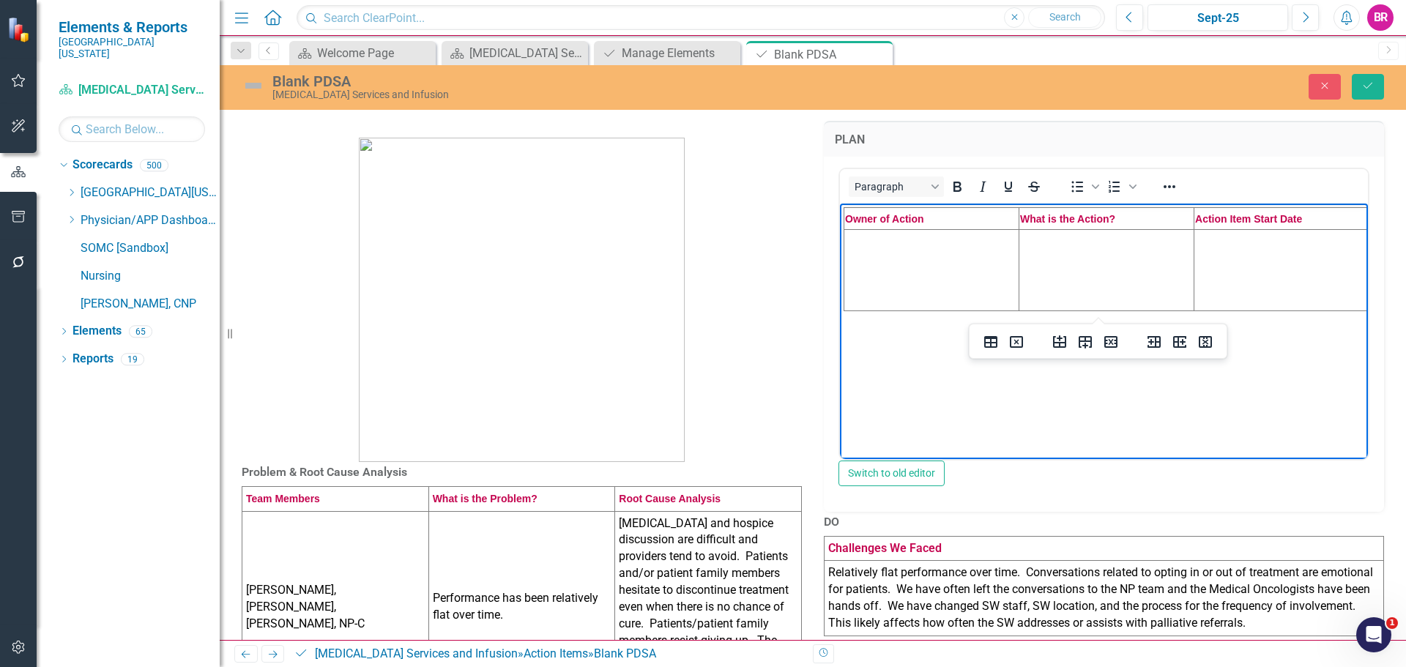
click at [881, 395] on body "Owner of Action What is the Action? Action Item Start Date" at bounding box center [1104, 313] width 528 height 220
click at [713, 400] on p at bounding box center [522, 291] width 560 height 341
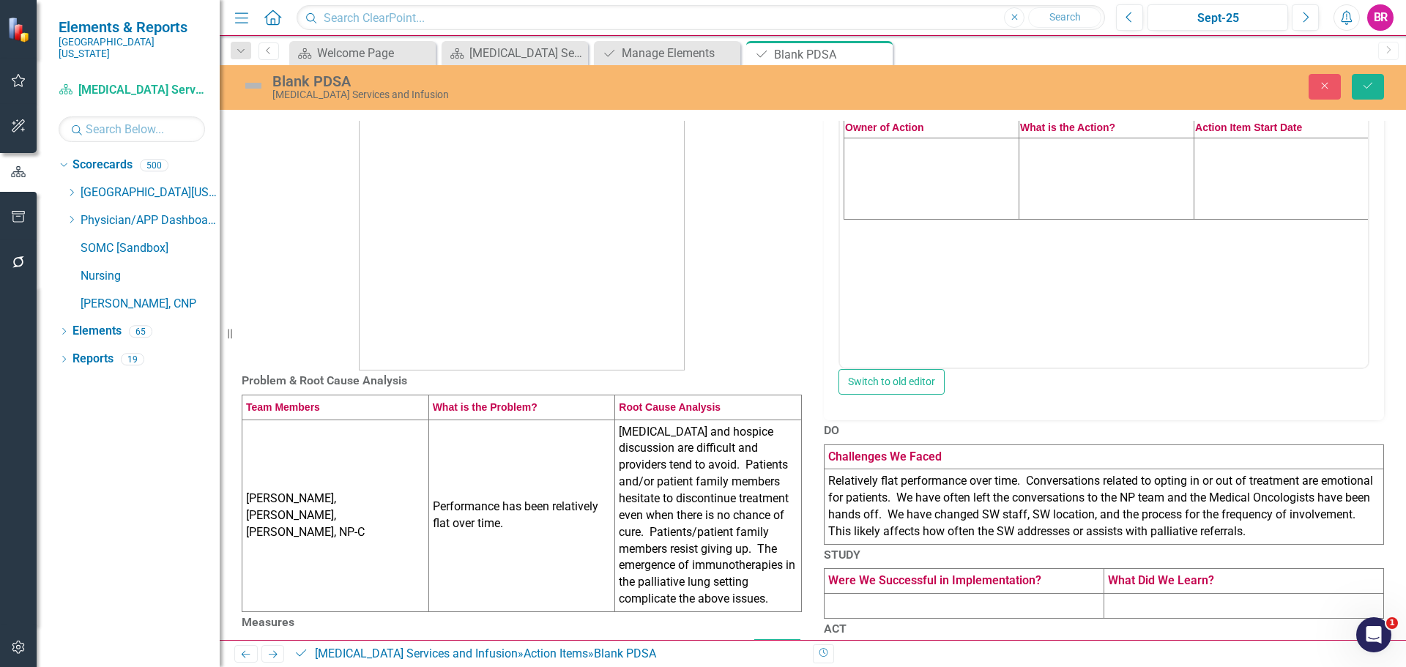
scroll to position [322, 0]
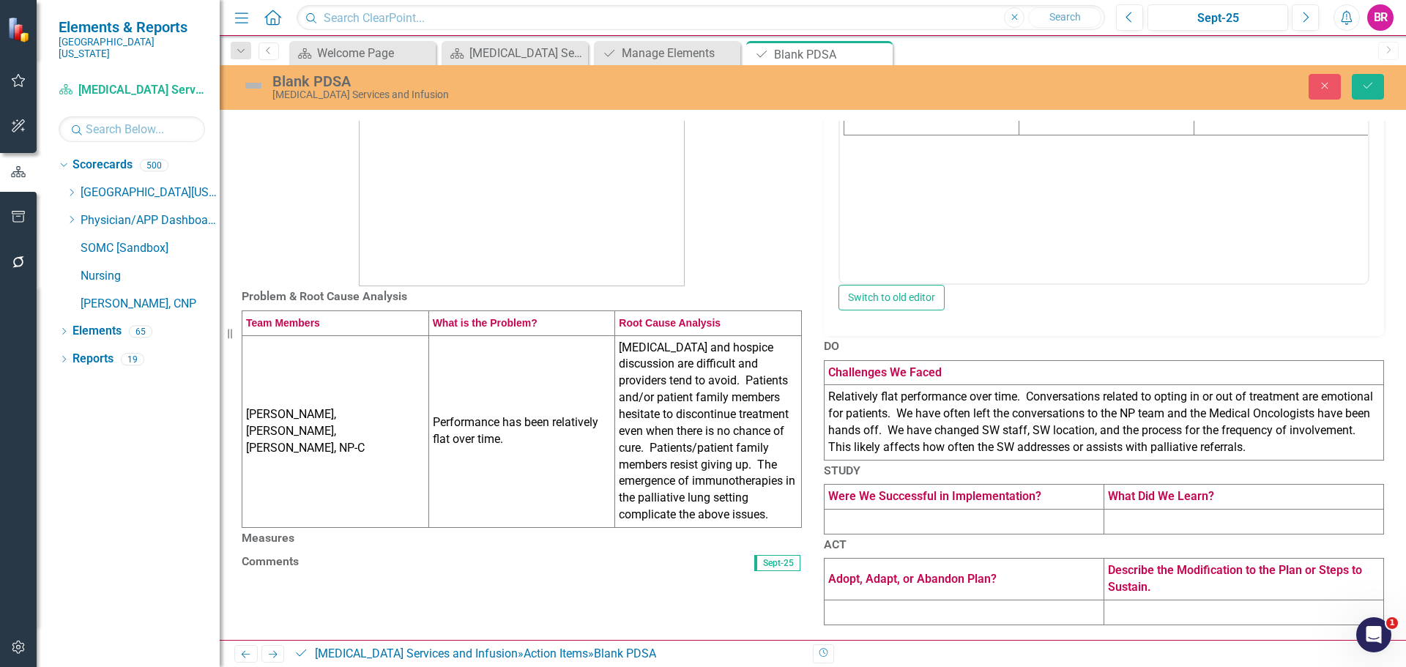
click at [387, 335] on td "Wendi Waugh, Stacey Bryant, Chad Lore, NP-C" at bounding box center [335, 431] width 187 height 192
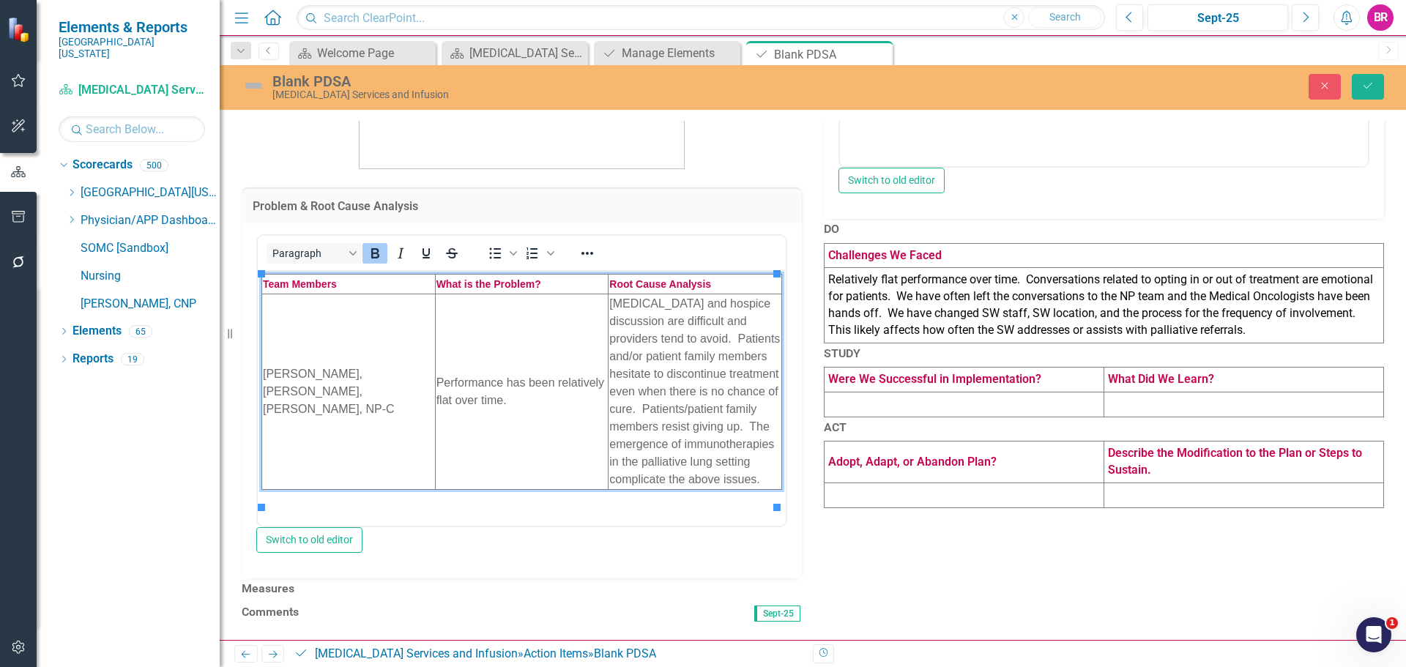
click at [387, 327] on td "Wendi Waugh, Stacey Bryant, Chad Lore, NP-C" at bounding box center [349, 392] width 174 height 196
click at [390, 387] on td "Wendi Waugh, Stacey Bryant, Chad Lore, NP-C" at bounding box center [349, 392] width 174 height 196
click at [389, 387] on td "Wendi Waugh, Stacey Bryant, Chad Lore, NP-C" at bounding box center [349, 392] width 174 height 196
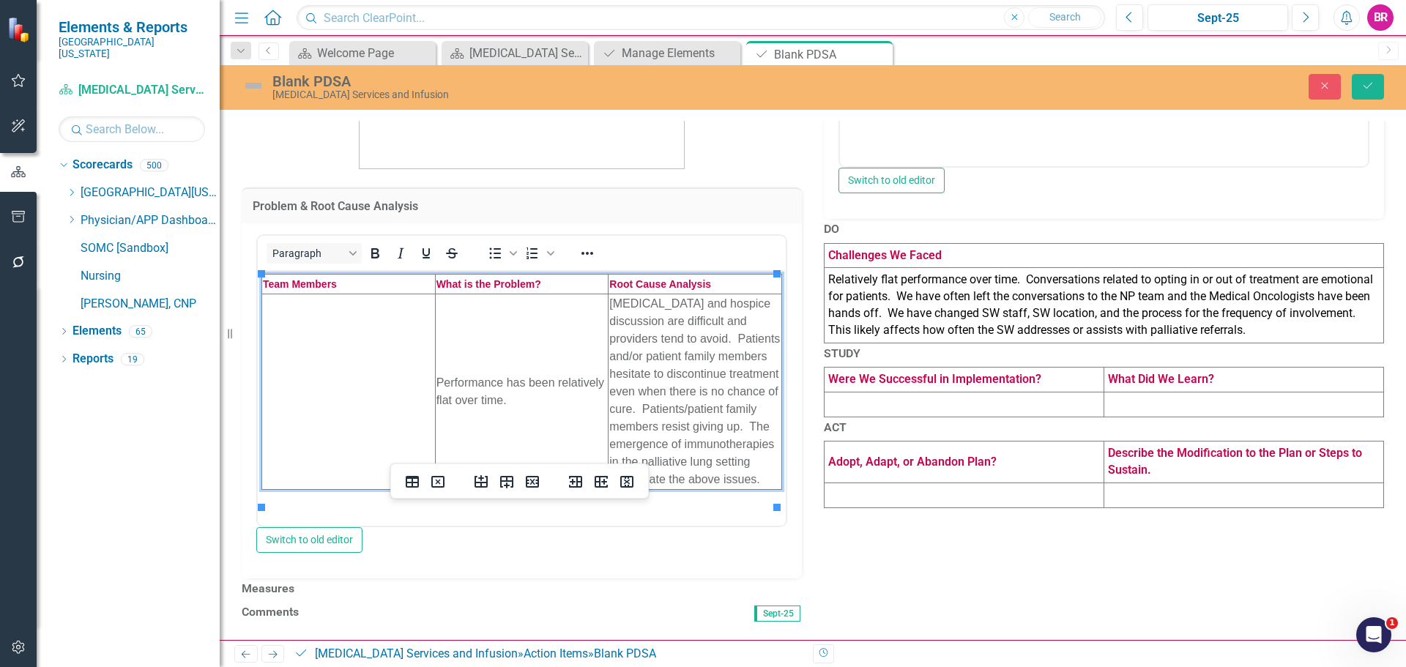
click at [487, 403] on td "Performance has been relatively flat over time." at bounding box center [522, 392] width 174 height 196
click at [677, 392] on td "Palliative care and hospice discussion are difficult and providers tend to avoi…" at bounding box center [696, 392] width 174 height 196
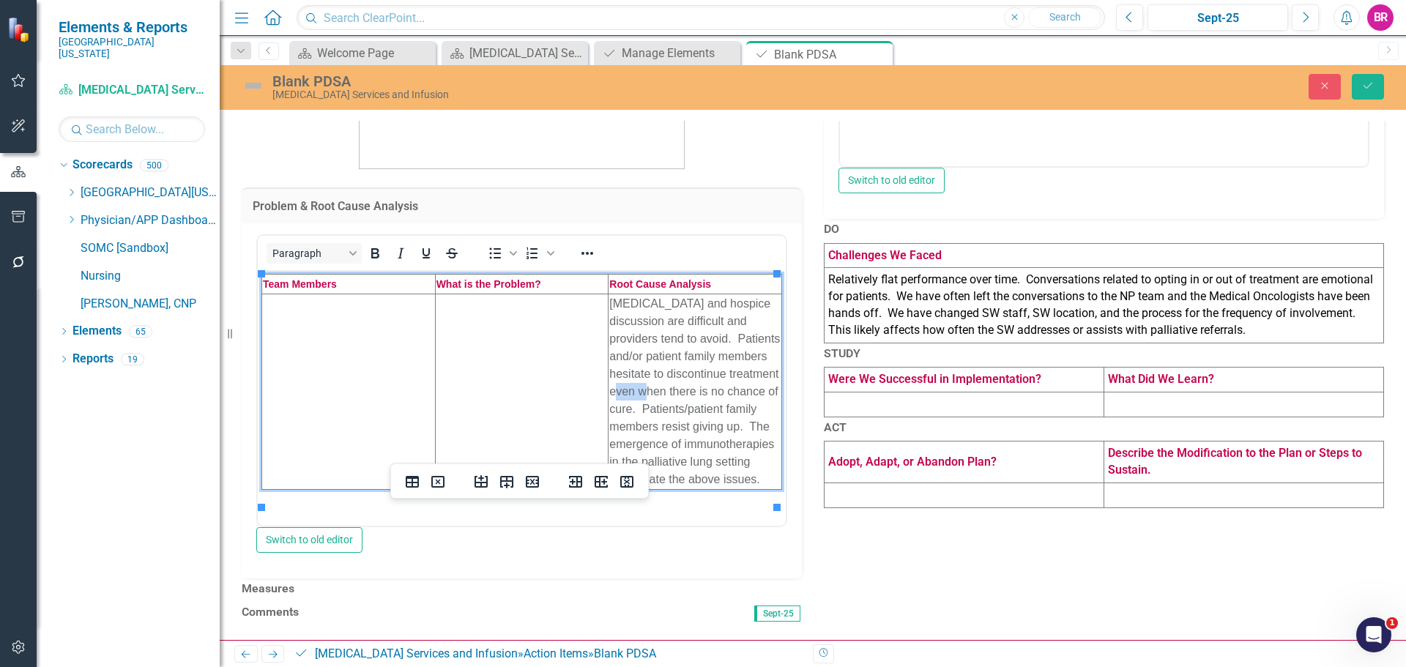
click at [677, 392] on td "Palliative care and hospice discussion are difficult and providers tend to avoi…" at bounding box center [696, 392] width 174 height 196
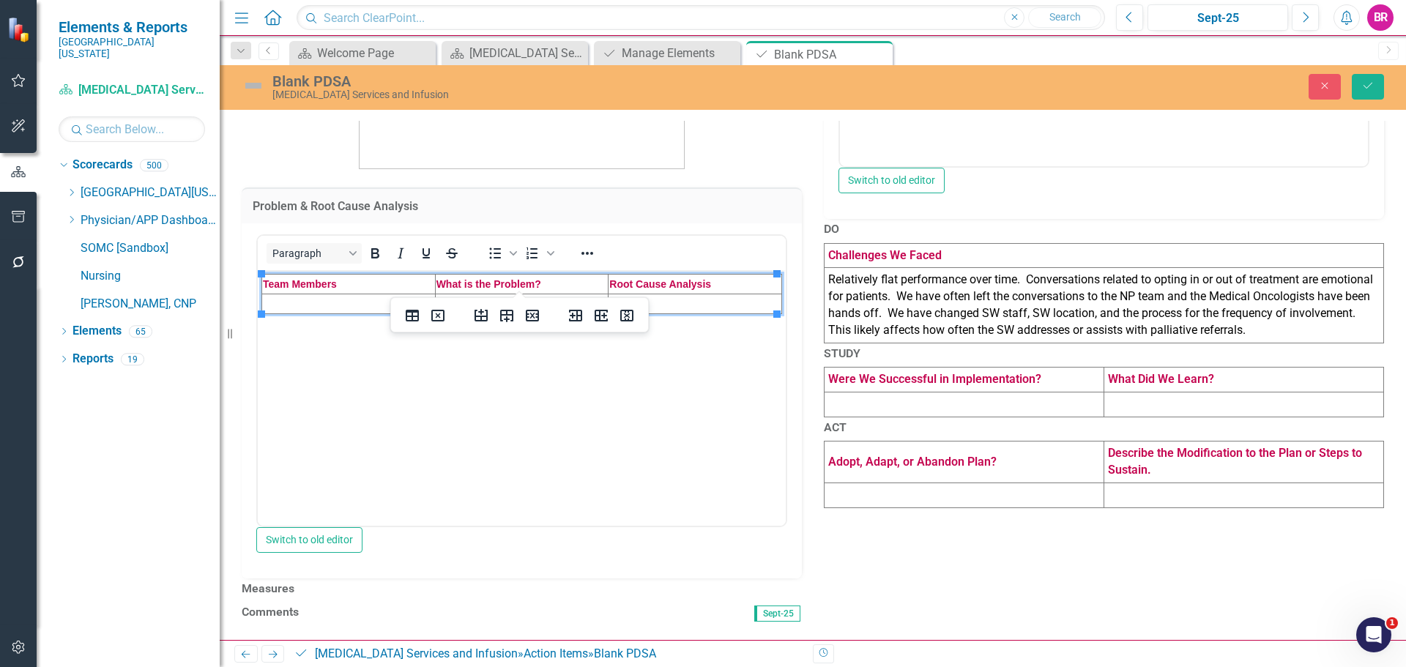
click at [939, 313] on td "Relatively flat performance over time. Conversations related to opting in or ou…" at bounding box center [1104, 305] width 559 height 75
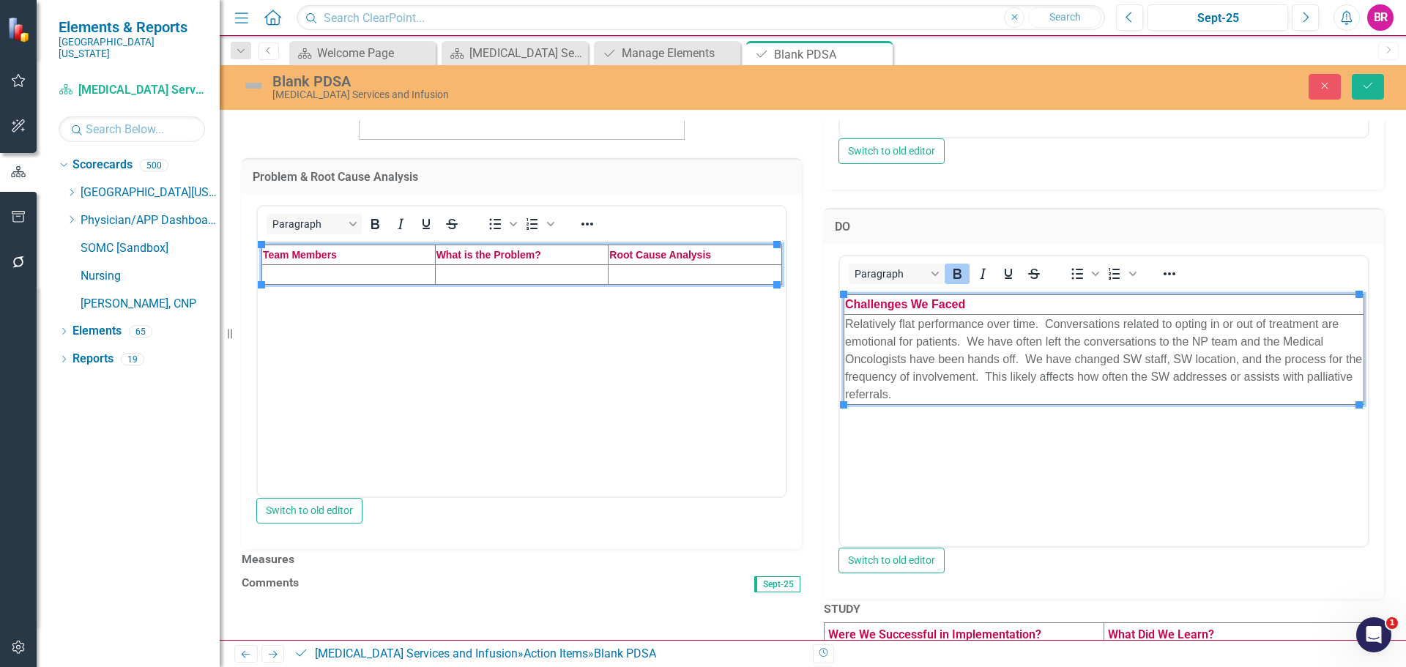
click at [924, 363] on td "Relatively flat performance over time. Conversations related to opting in or ou…" at bounding box center [1104, 359] width 520 height 90
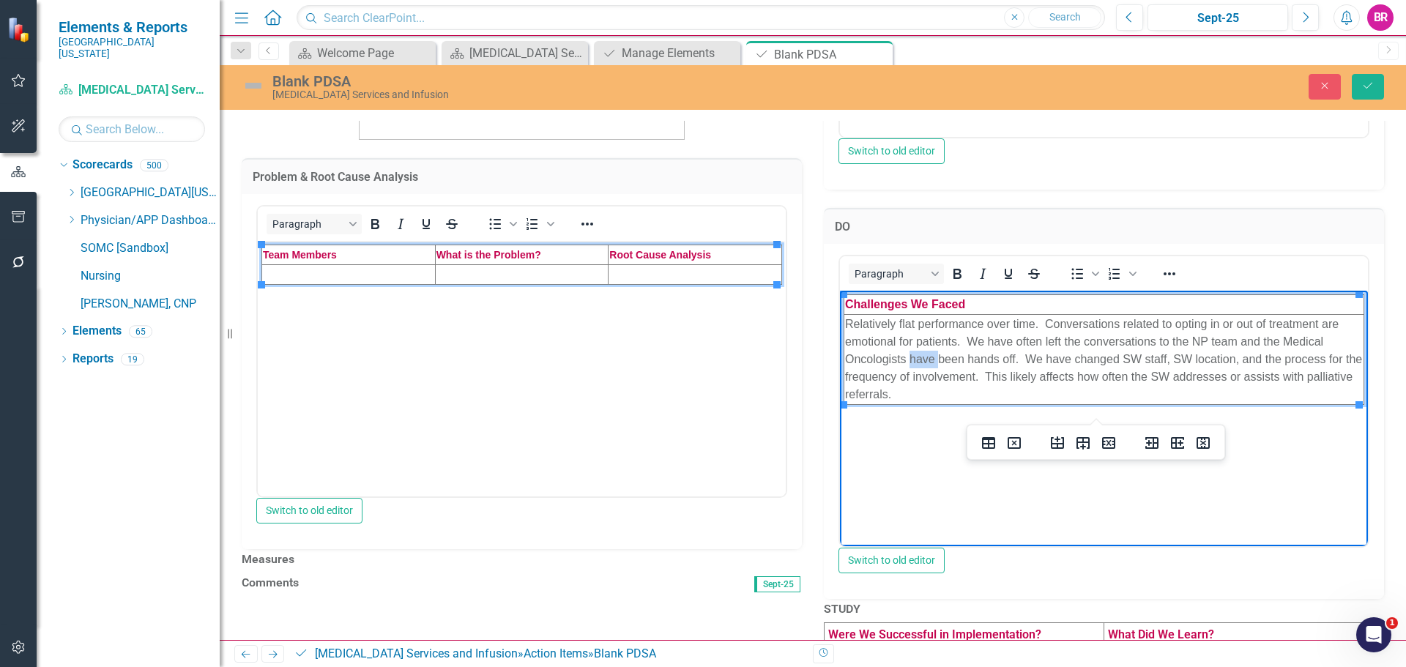
click at [924, 363] on td "Relatively flat performance over time. Conversations related to opting in or ou…" at bounding box center [1104, 359] width 520 height 90
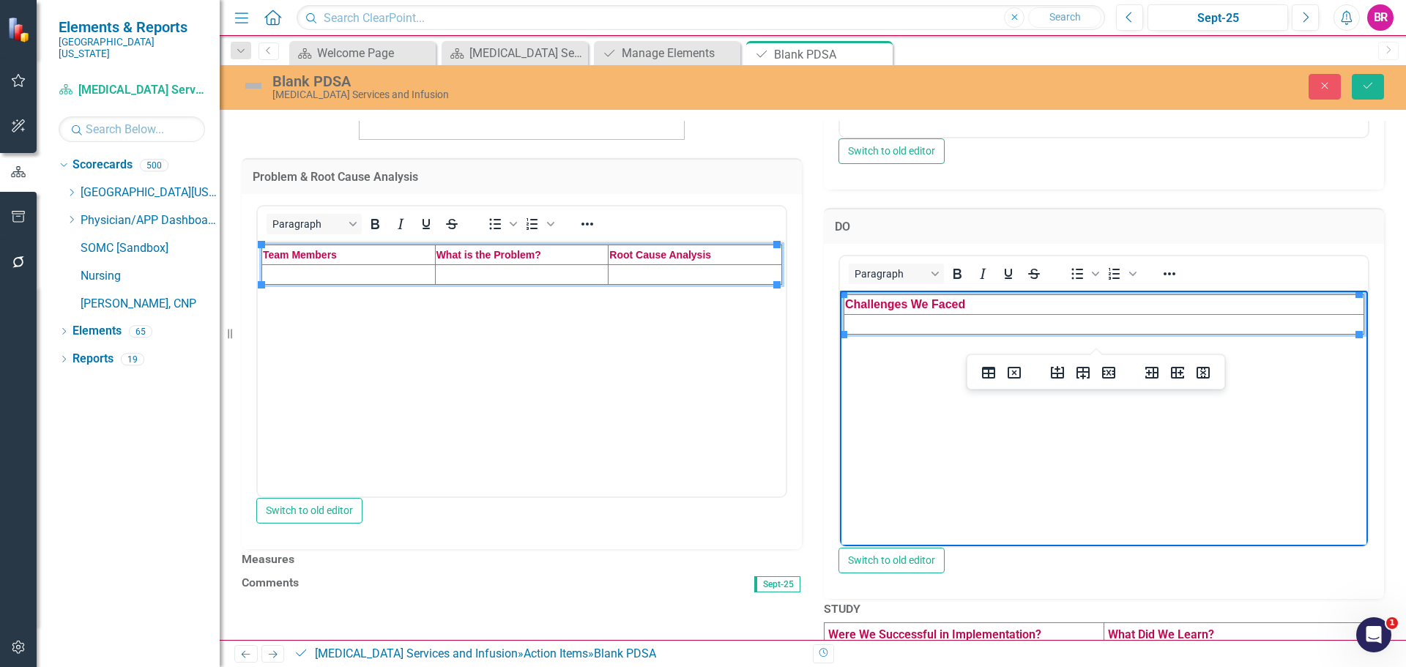
click at [813, 387] on div "DO <table style="border-collapse: collapse; width: 100%;" border="1"><colgroup>…" at bounding box center [1104, 394] width 582 height 409
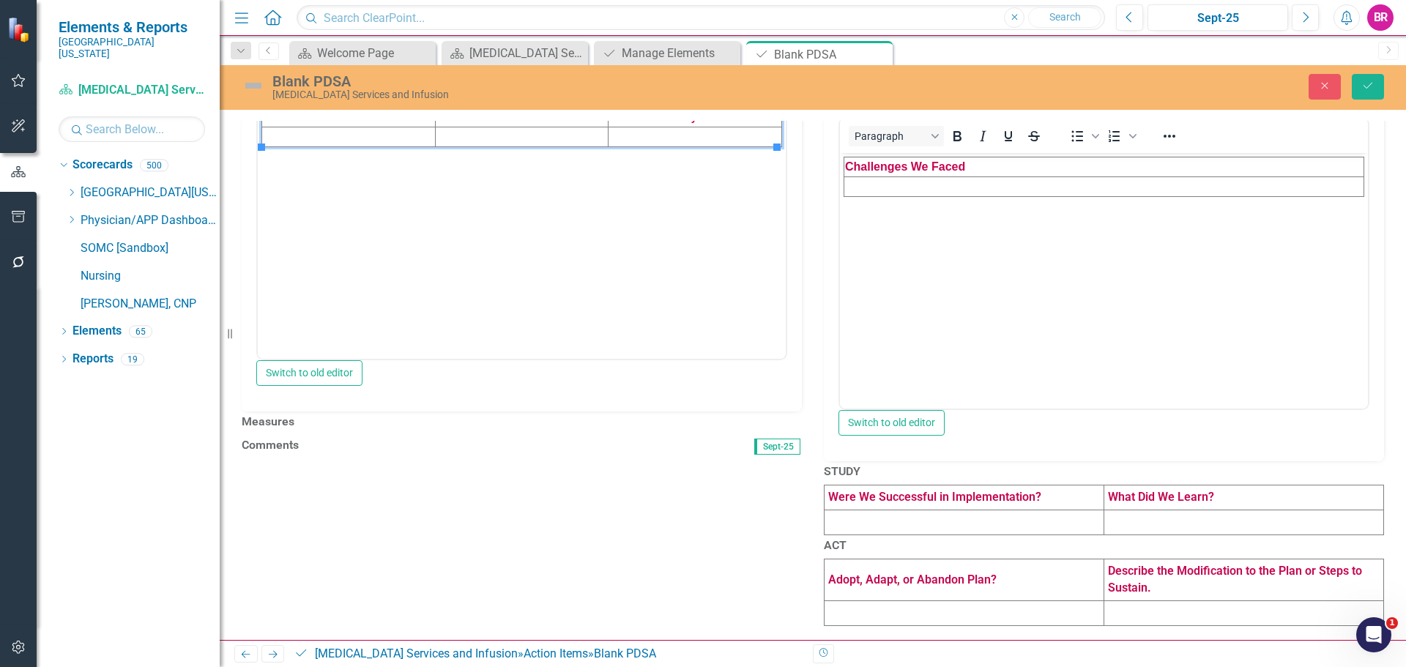
scroll to position [571, 0]
click at [1373, 83] on icon "Save" at bounding box center [1367, 86] width 13 height 10
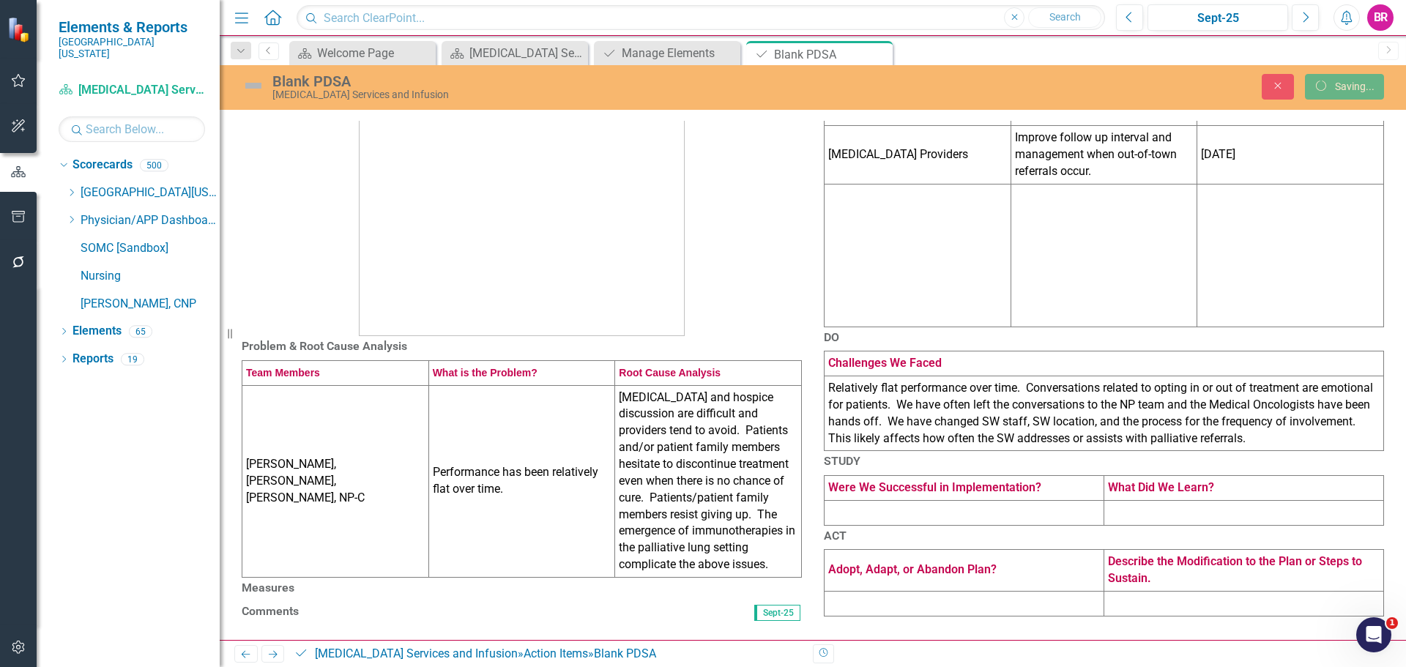
scroll to position [293, 0]
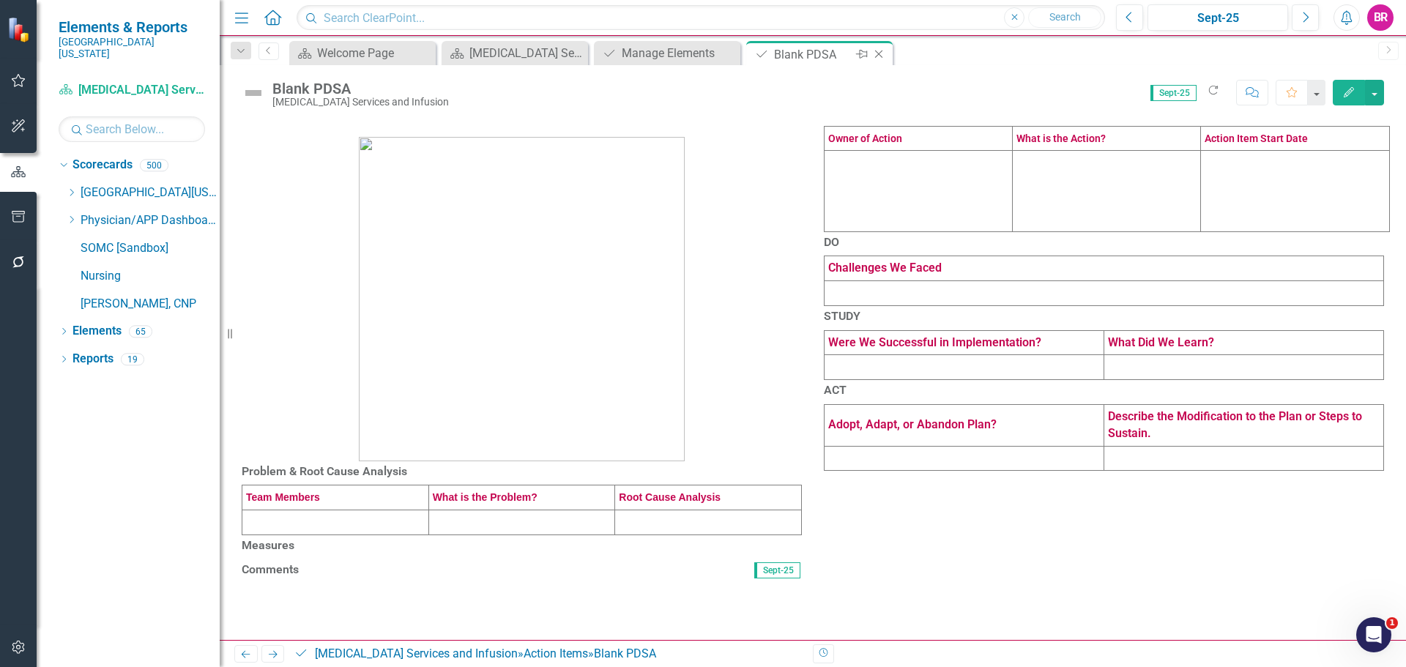
click at [878, 57] on icon "Close" at bounding box center [878, 54] width 15 height 12
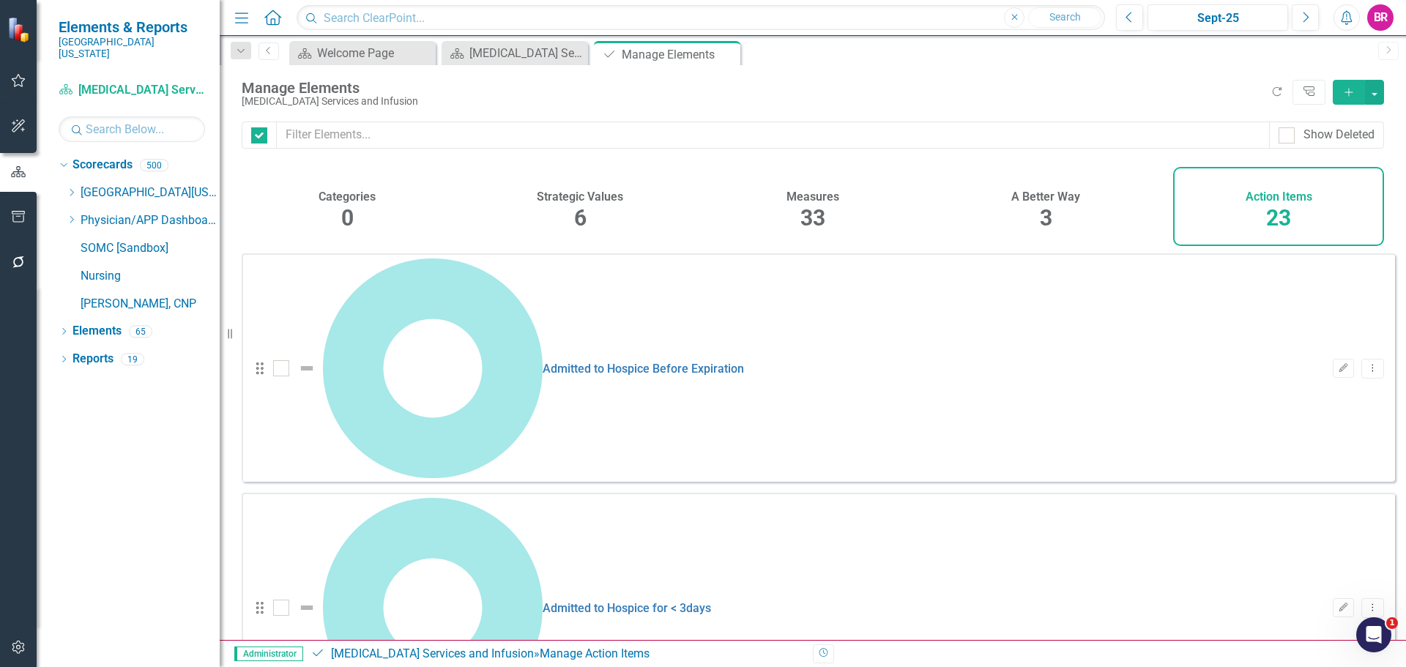
checkbox input "false"
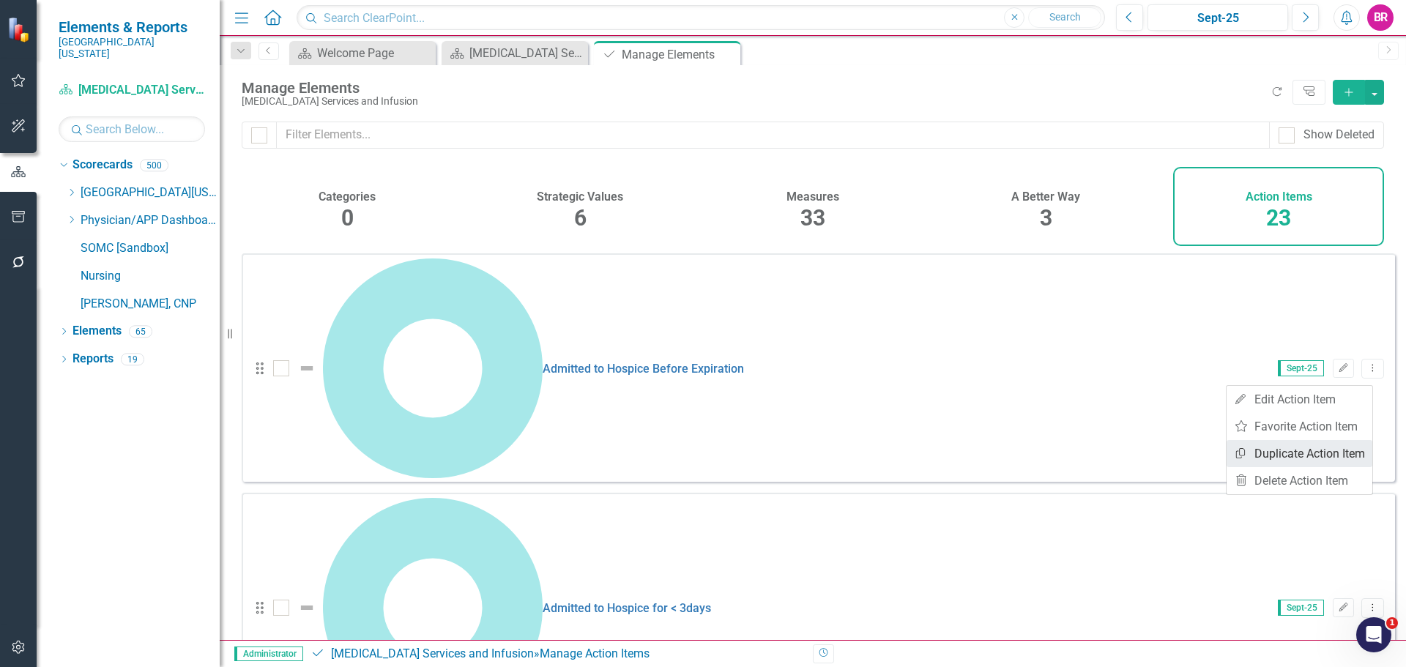
click at [1319, 457] on link "Copy Duplicate Action Item" at bounding box center [1300, 453] width 146 height 27
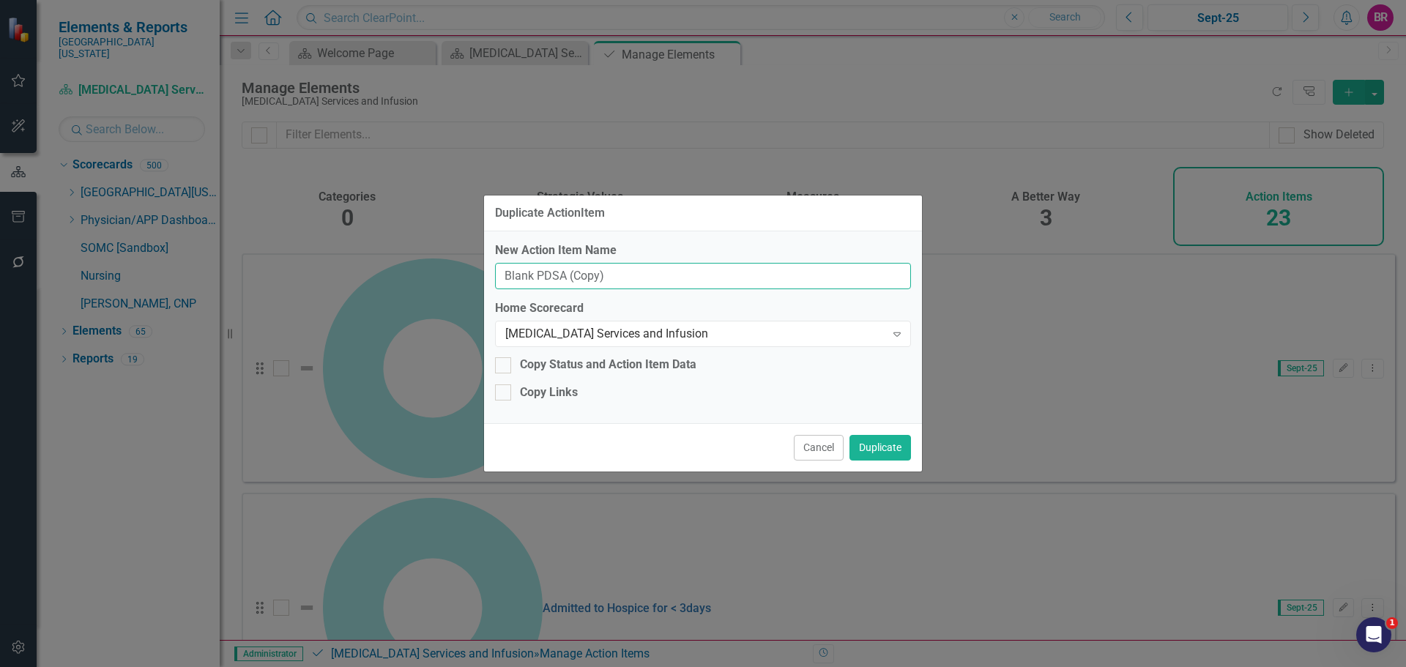
drag, startPoint x: 622, startPoint y: 269, endPoint x: 226, endPoint y: 227, distance: 398.4
click at [226, 231] on div "Duplicate ActionItem New Action Item Name Blank PDSA (Copy) Home Scorecard Canc…" at bounding box center [703, 333] width 1406 height 667
click at [507, 274] on input "PG Safety Action Item" at bounding box center [703, 276] width 416 height 27
type input "FY26 PG Safety Action Item"
click at [897, 448] on button "Duplicate" at bounding box center [880, 448] width 62 height 26
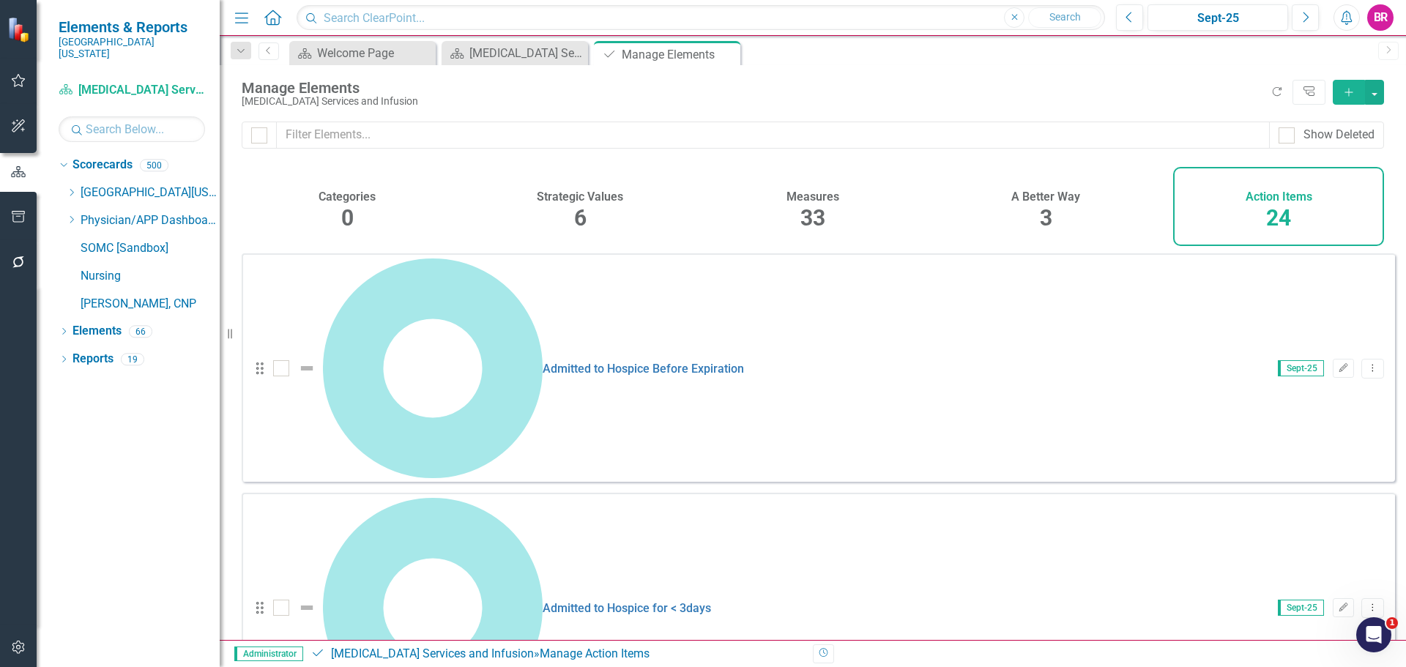
click at [1306, 502] on link "Copy Duplicate Action Item" at bounding box center [1300, 499] width 146 height 27
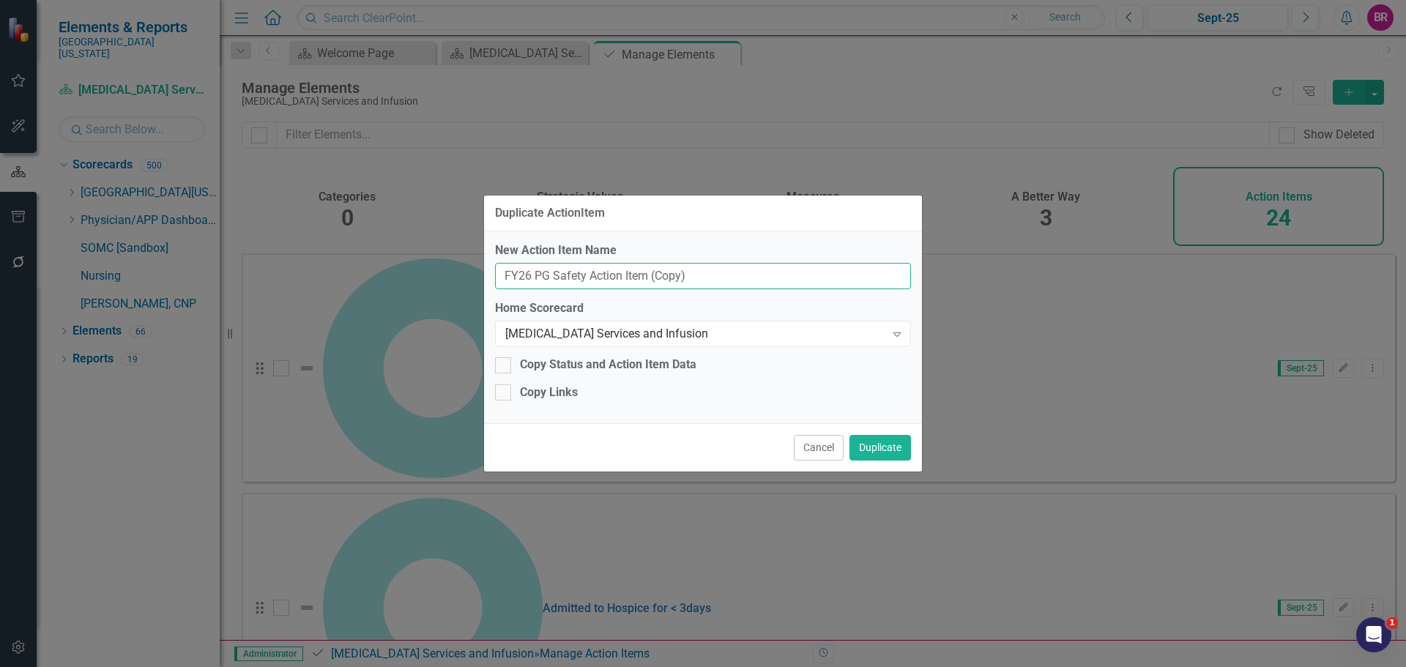
drag, startPoint x: 647, startPoint y: 276, endPoint x: 190, endPoint y: 239, distance: 458.4
click at [190, 239] on div "Duplicate ActionItem New Action Item Name FY26 PG Safety Action Item (Copy) Hom…" at bounding box center [703, 333] width 1406 height 667
type input "FY26 PG Quality Measure"
click at [882, 446] on button "Duplicate" at bounding box center [880, 448] width 62 height 26
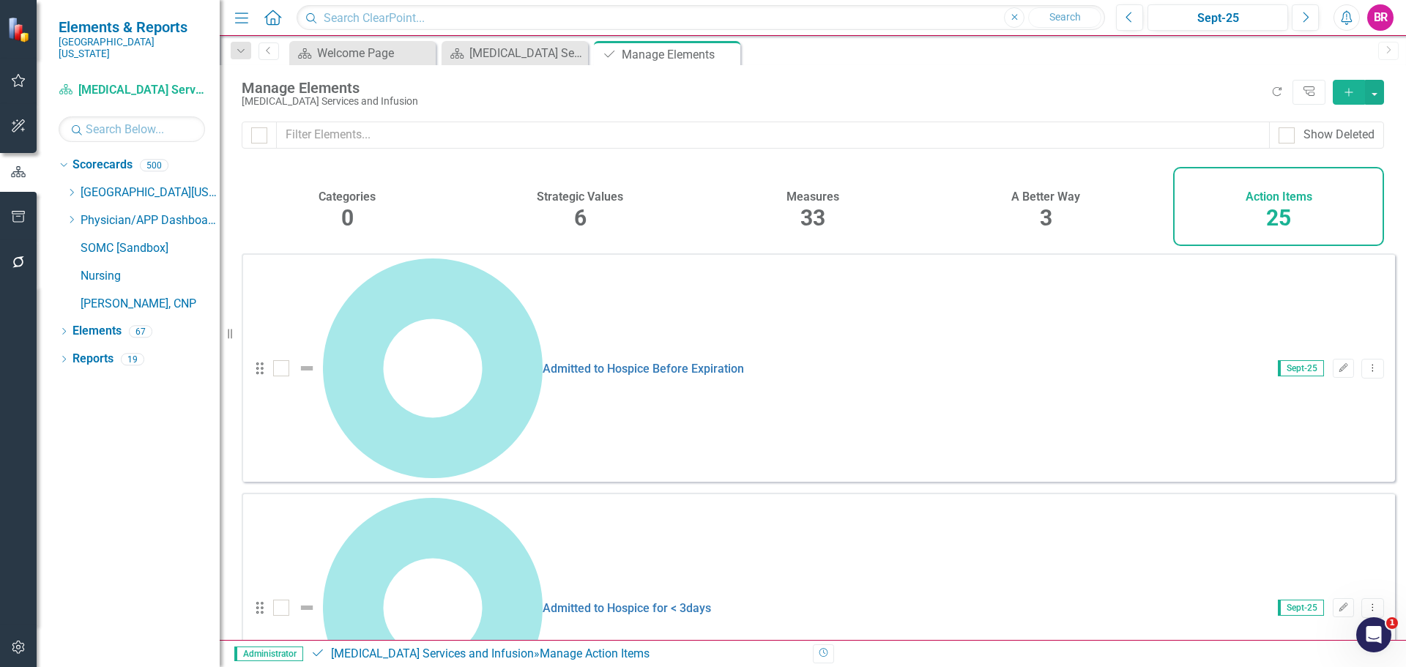
click at [1331, 543] on link "Copy Duplicate Action Item" at bounding box center [1300, 545] width 146 height 27
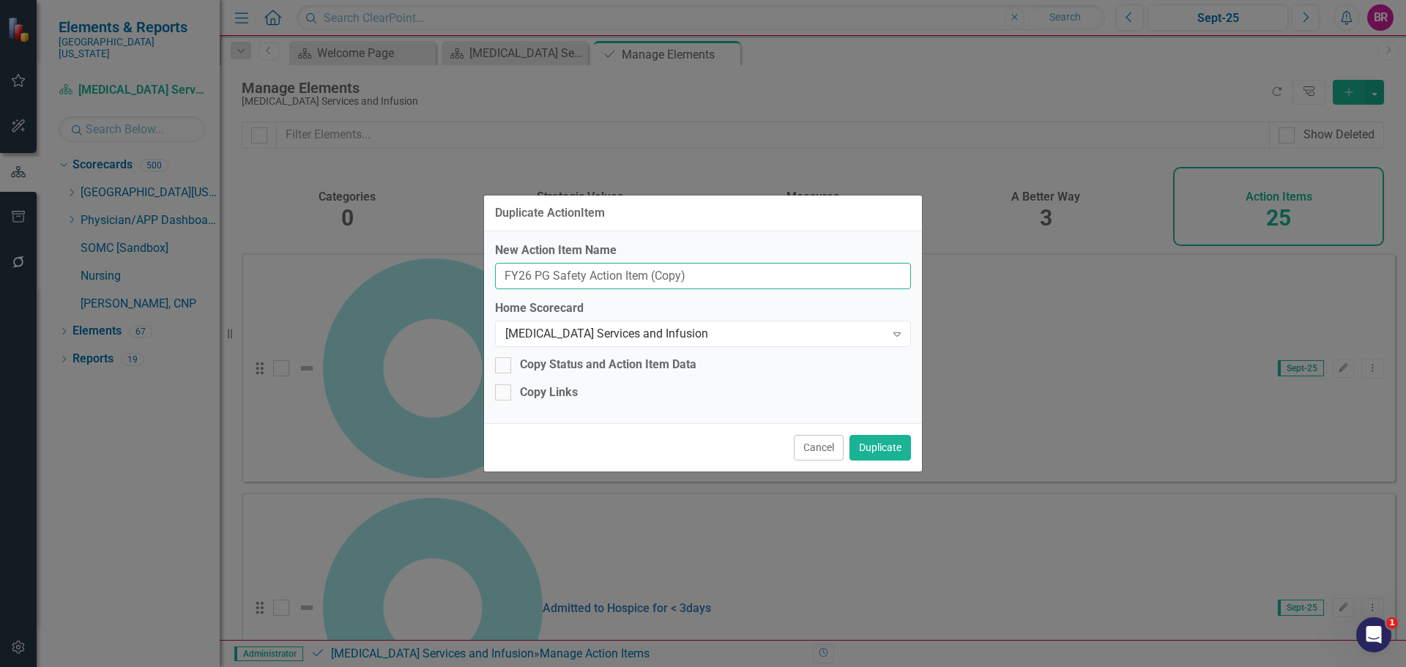
drag, startPoint x: 726, startPoint y: 282, endPoint x: 536, endPoint y: 280, distance: 189.7
click at [536, 280] on input "FY26 PG Safety Action Item (Copy)" at bounding box center [703, 276] width 416 height 27
click at [718, 276] on input "FY26 PG Safety Action Item (Copy)" at bounding box center [703, 276] width 416 height 27
drag, startPoint x: 718, startPoint y: 276, endPoint x: 542, endPoint y: 280, distance: 175.8
click at [542, 280] on input "FY26 PG Safety Action Item (Copy)" at bounding box center [703, 276] width 416 height 27
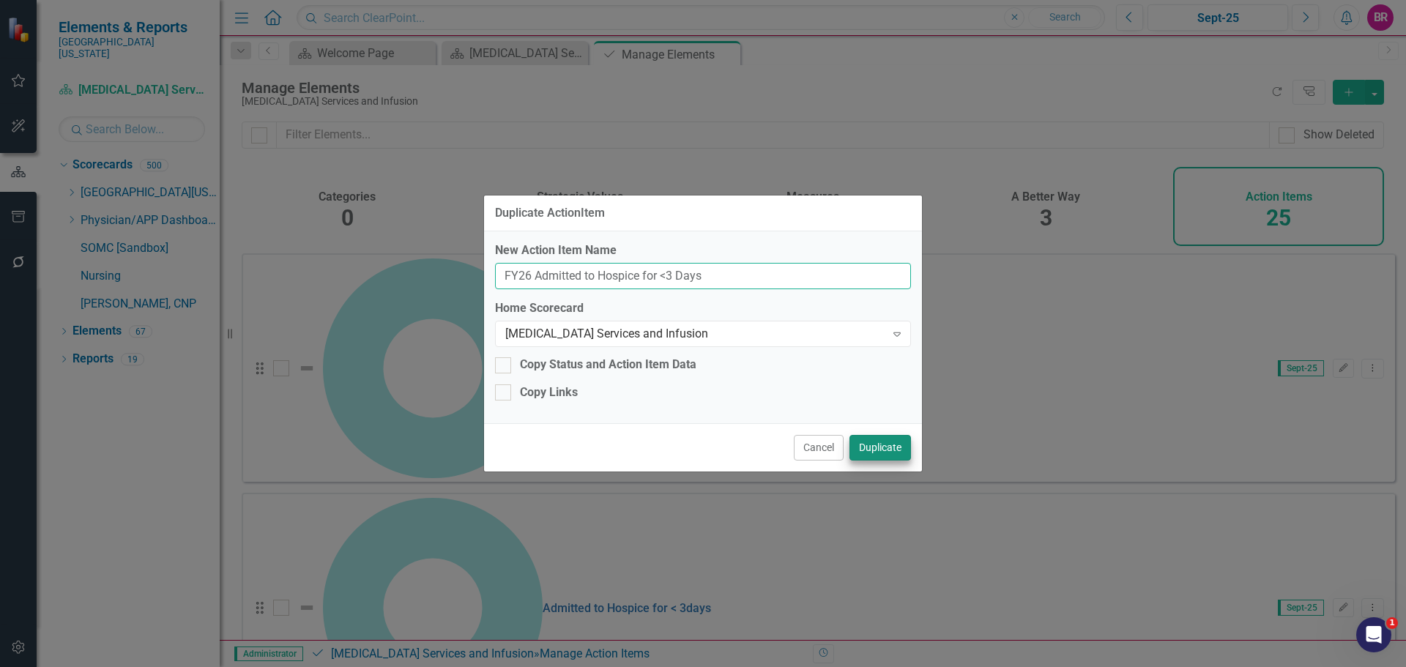
type input "FY26 Admitted to Hospice for <3 Days"
click at [885, 447] on button "Duplicate" at bounding box center [880, 448] width 62 height 26
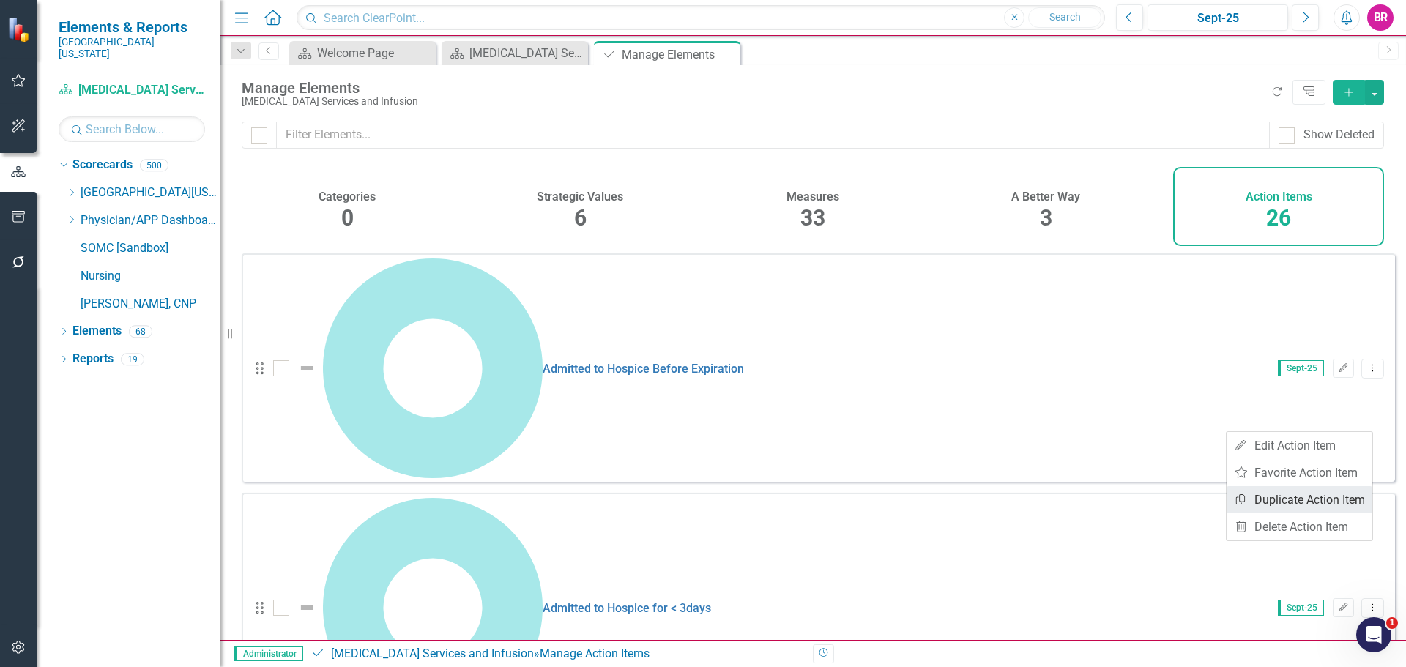
click at [1311, 493] on link "Copy Duplicate Action Item" at bounding box center [1300, 499] width 146 height 27
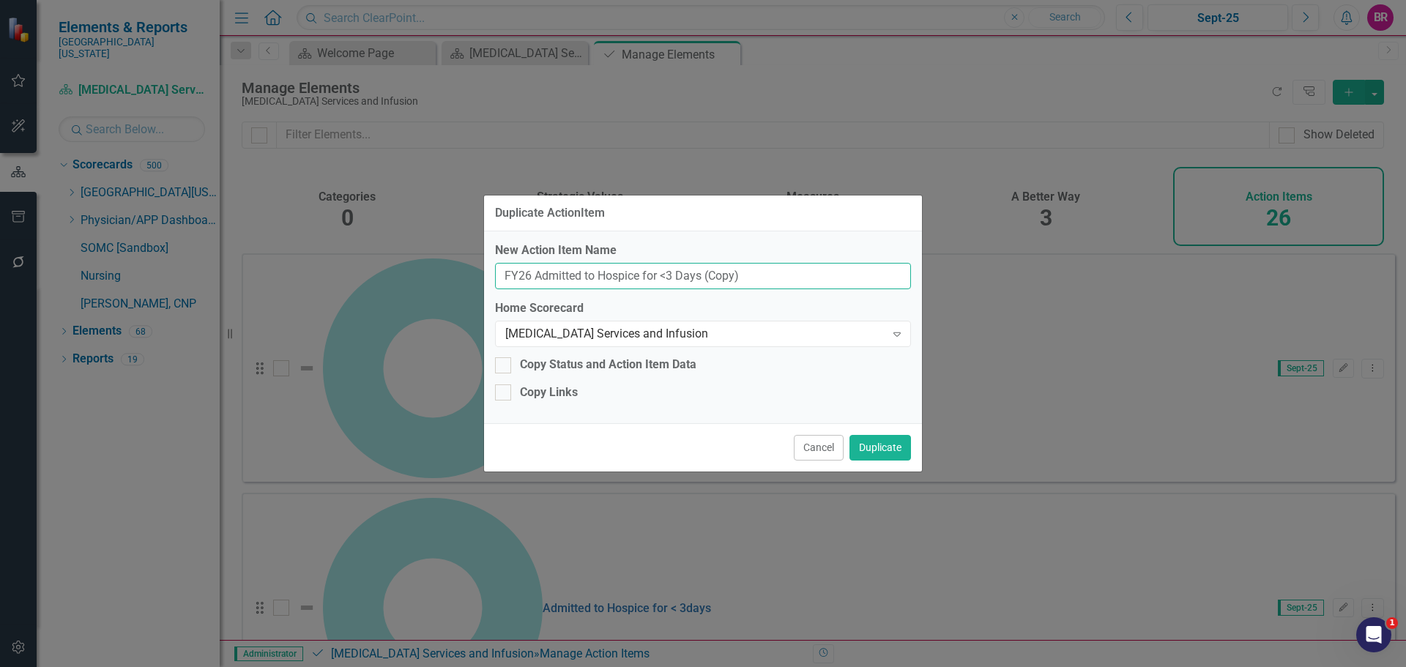
drag, startPoint x: 812, startPoint y: 284, endPoint x: 534, endPoint y: 272, distance: 278.5
click at [534, 272] on input "FY26 Admitted to Hospice for <3 Days (Copy)" at bounding box center [703, 276] width 416 height 27
type input "FY26 Admitted to Hospice Prior to Expiration"
click at [887, 455] on button "Duplicate" at bounding box center [880, 448] width 62 height 26
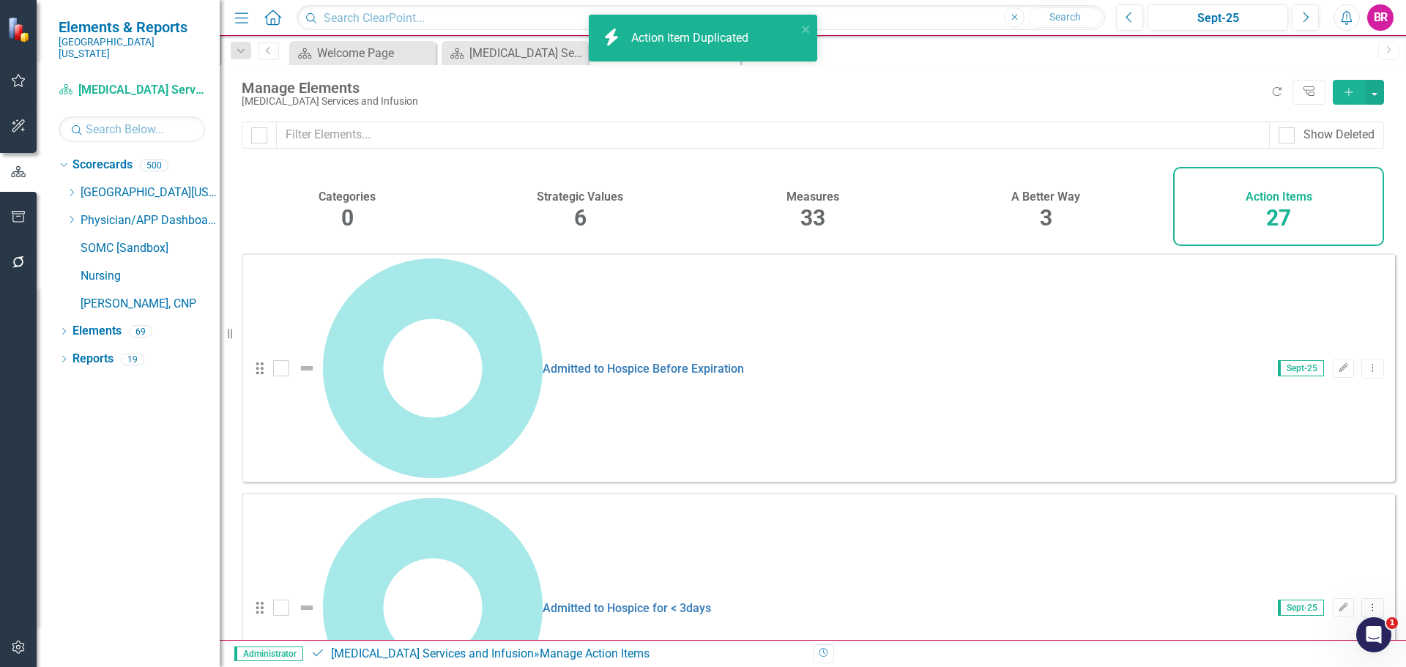
click at [1267, 500] on link "Copy Duplicate Action Item" at bounding box center [1300, 499] width 146 height 27
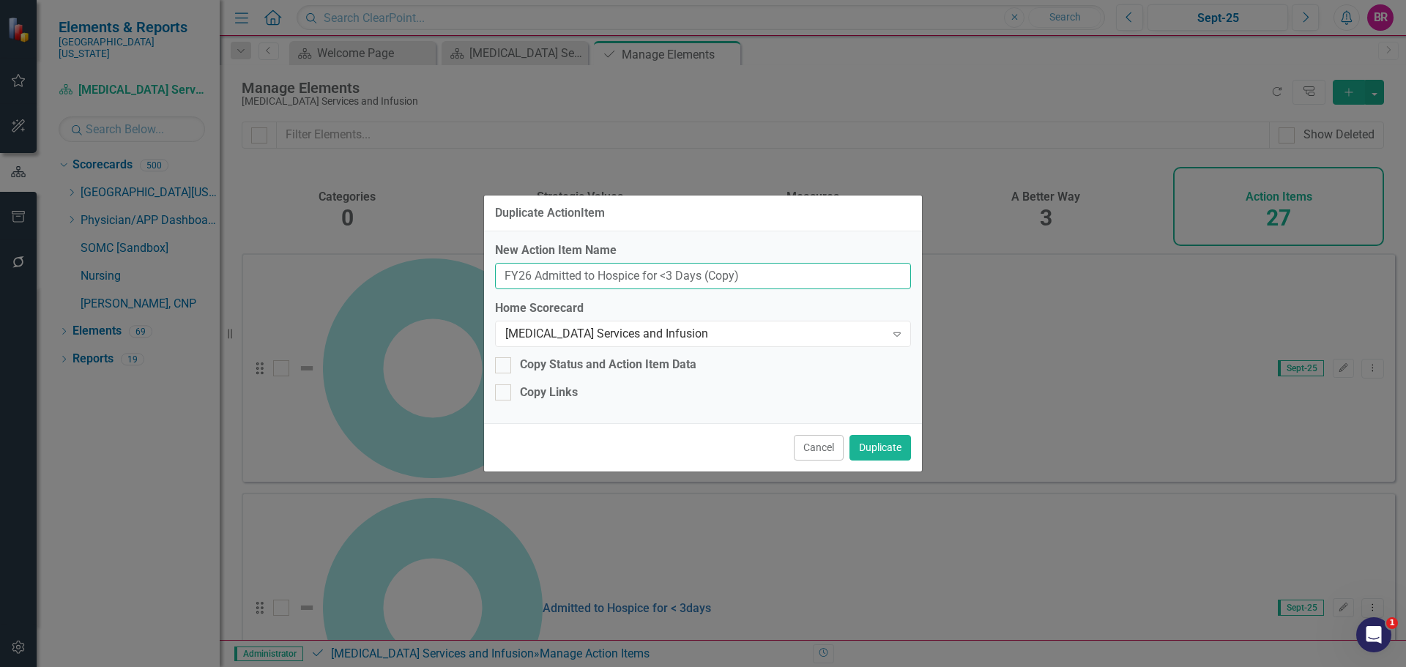
drag, startPoint x: 762, startPoint y: 280, endPoint x: 533, endPoint y: 285, distance: 229.2
click at [533, 285] on input "FY26 Admitted to Hospice for <3 Days (Copy)" at bounding box center [703, 276] width 416 height 27
type input "FY26 Stage IV Patients Referred to [MEDICAL_DATA] Or Hospice"
click at [885, 453] on button "Duplicate" at bounding box center [880, 448] width 62 height 26
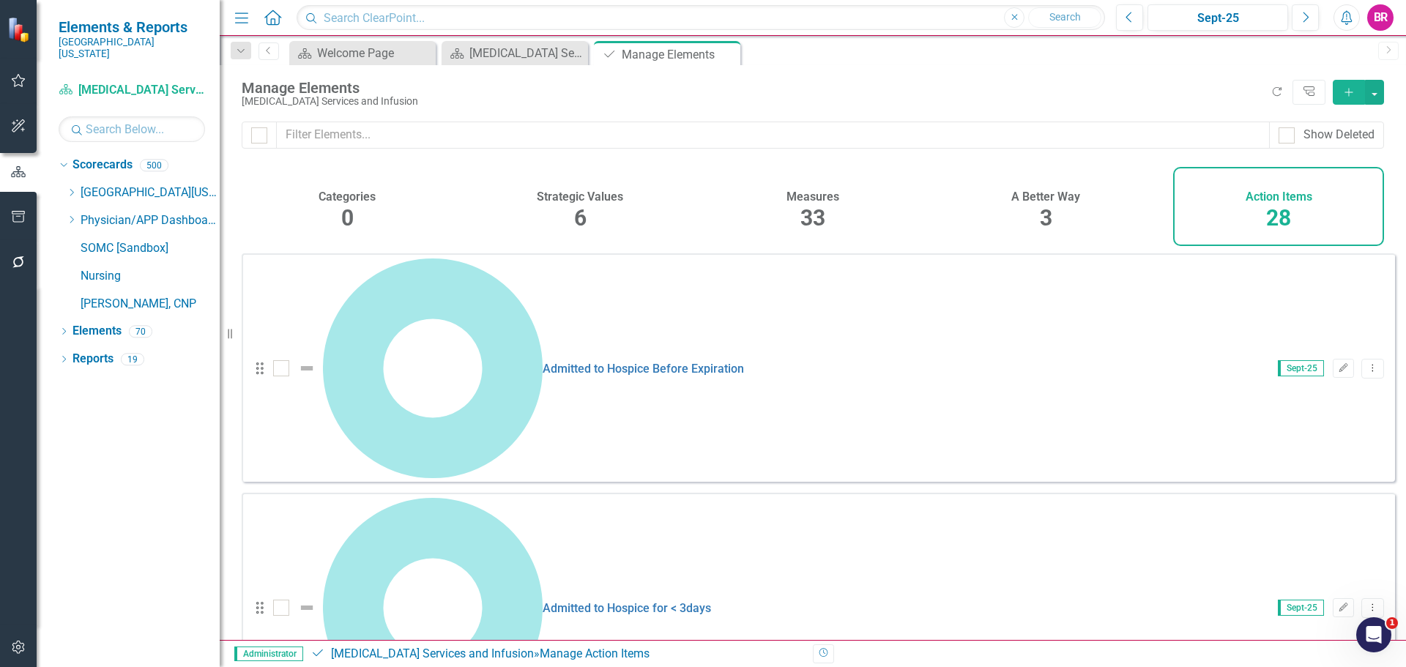
click at [1320, 497] on link "Copy Duplicate Action Item" at bounding box center [1300, 499] width 146 height 27
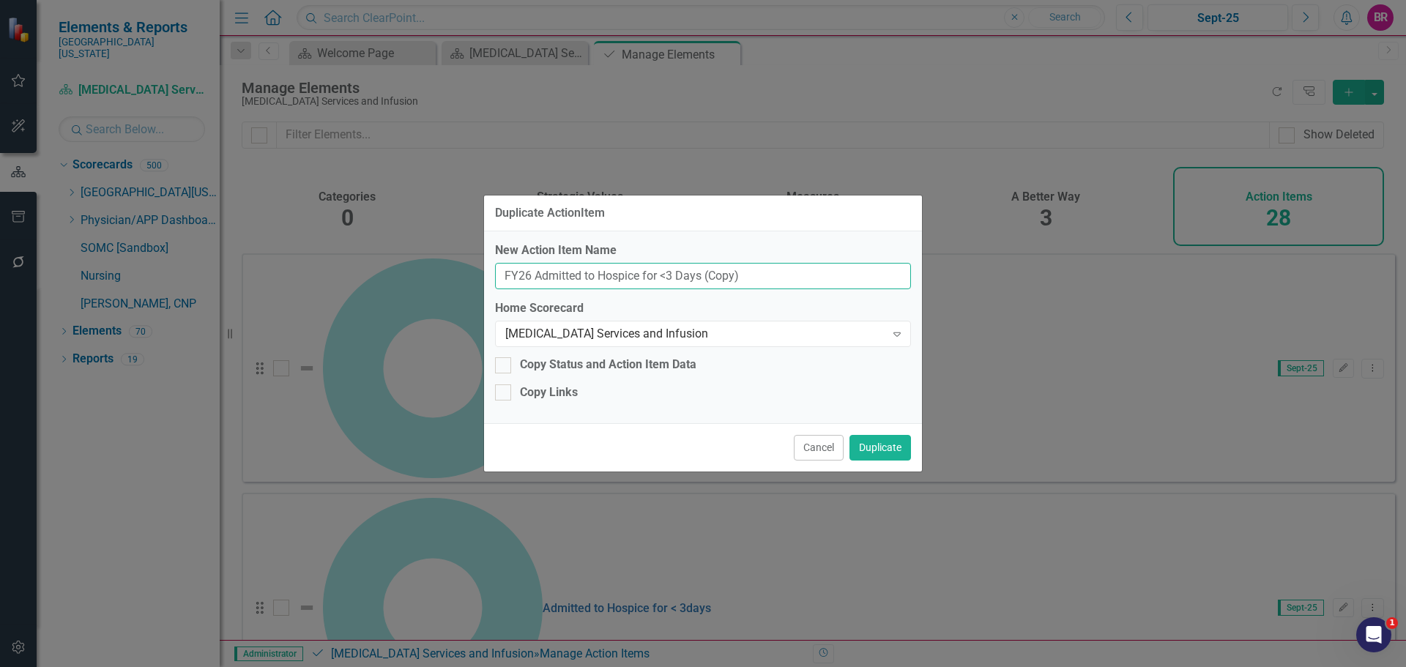
drag, startPoint x: 767, startPoint y: 275, endPoint x: 115, endPoint y: 224, distance: 653.7
click at [119, 224] on div "Duplicate ActionItem New Action Item Name FY26 Admitted to Hospice for <3 Days …" at bounding box center [703, 333] width 1406 height 667
type input "FY26 Top Key Driver (Oncology & Hematology)"
click at [879, 447] on button "Duplicate" at bounding box center [880, 448] width 62 height 26
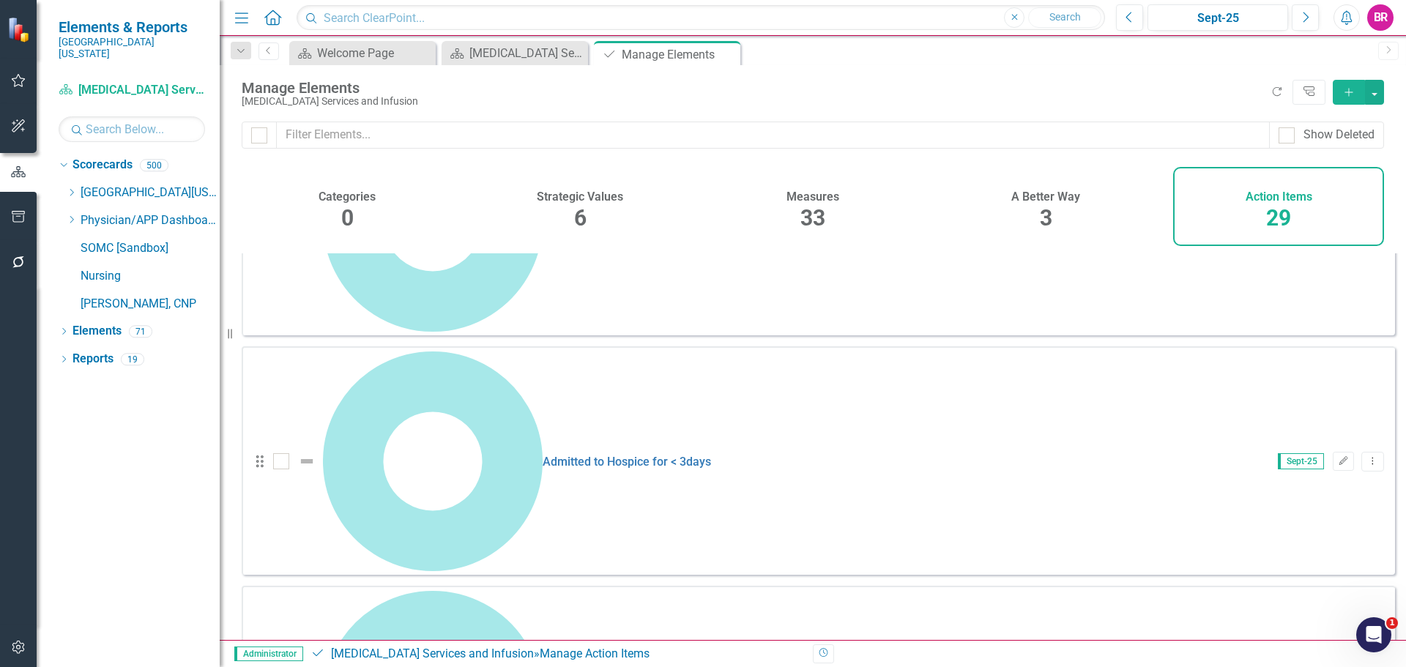
scroll to position [220, 0]
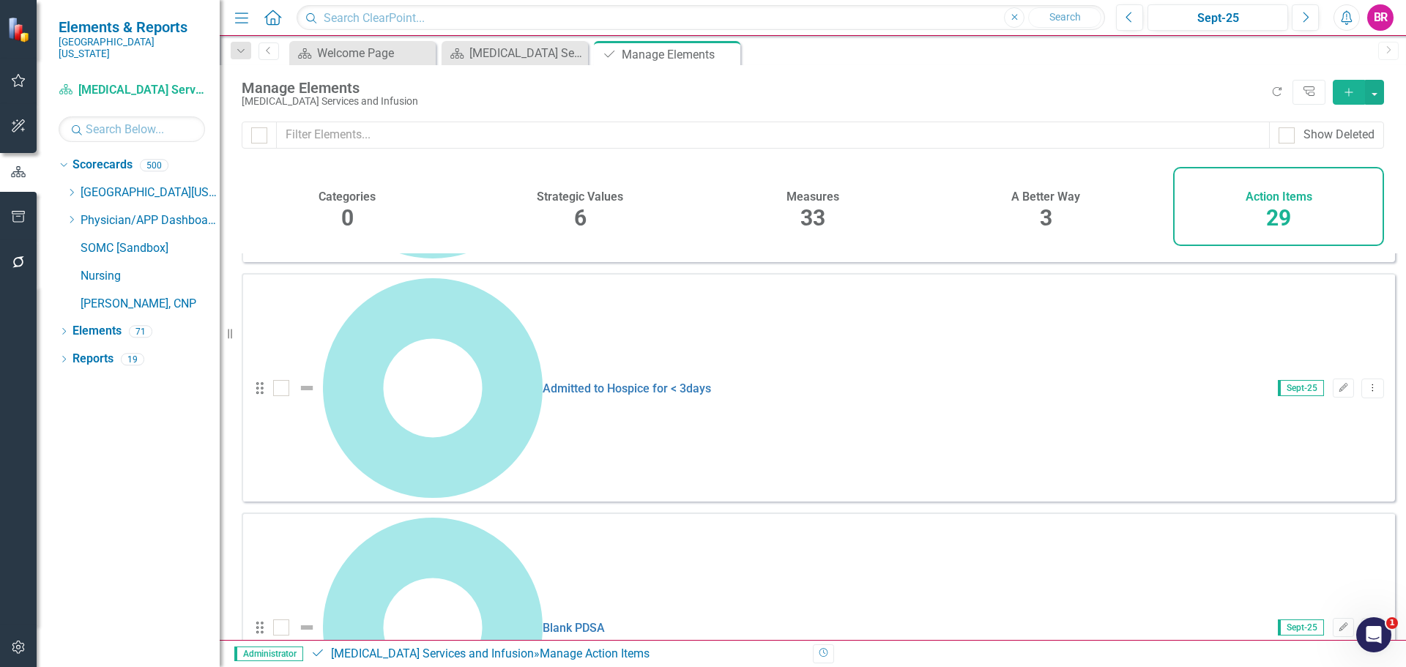
click at [1272, 517] on link "Copy Duplicate Action Item" at bounding box center [1300, 510] width 146 height 27
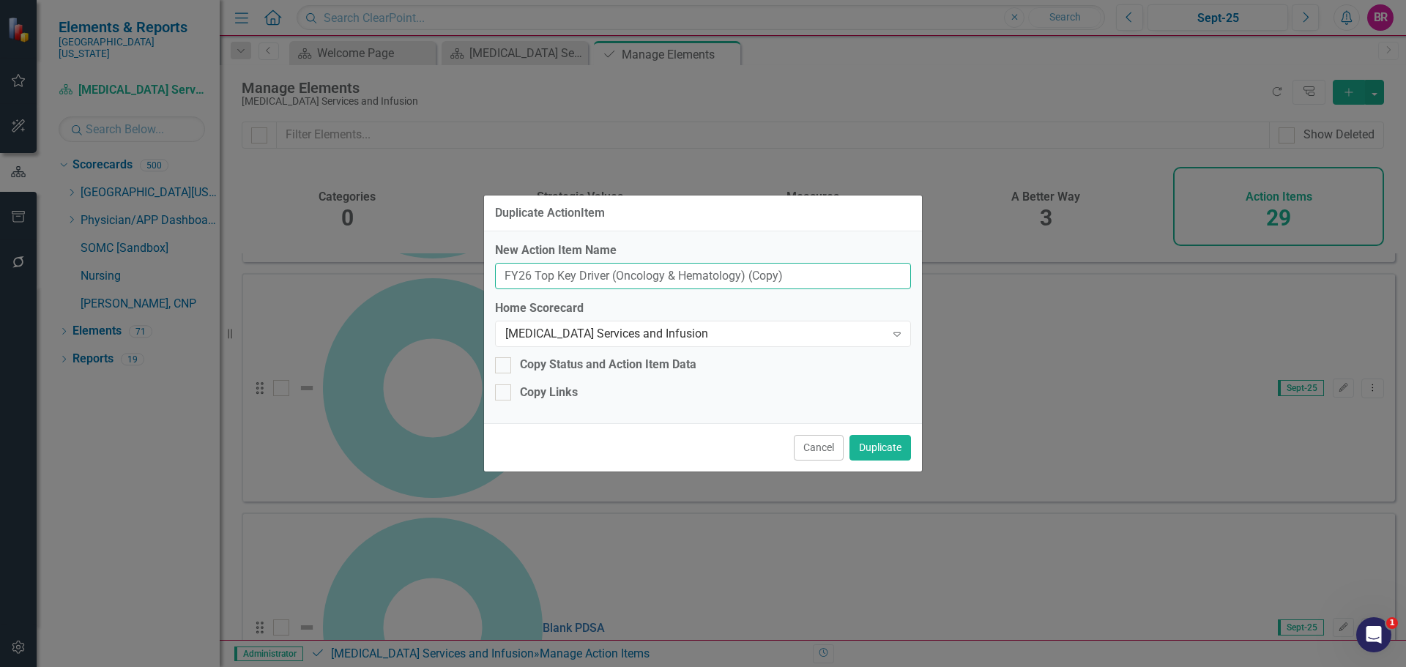
drag, startPoint x: 801, startPoint y: 282, endPoint x: 617, endPoint y: 268, distance: 184.3
click at [617, 268] on input "FY26 Top Key Driver (Oncology & Hematology) (Copy)" at bounding box center [703, 276] width 416 height 27
type input "FY26 Top Key Driver (Radiation)"
click at [885, 458] on button "Duplicate" at bounding box center [880, 448] width 62 height 26
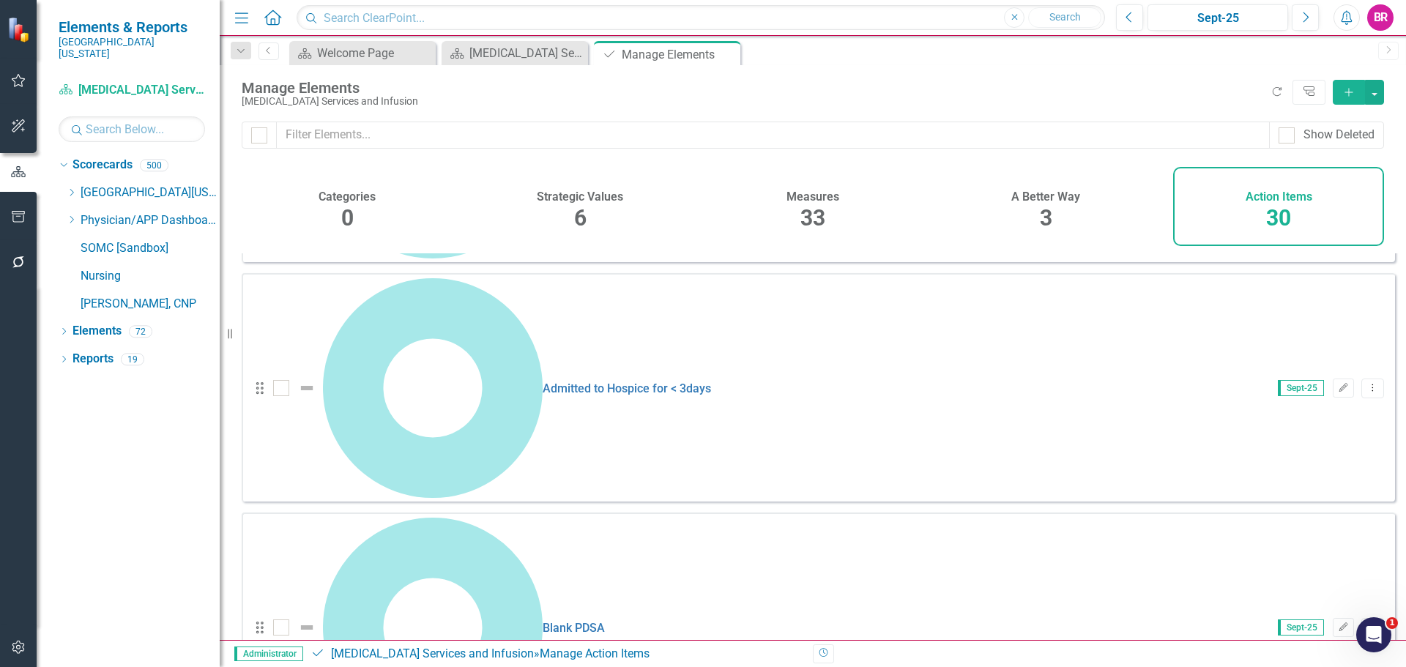
click at [1278, 558] on link "Copy Duplicate Action Item" at bounding box center [1300, 556] width 146 height 27
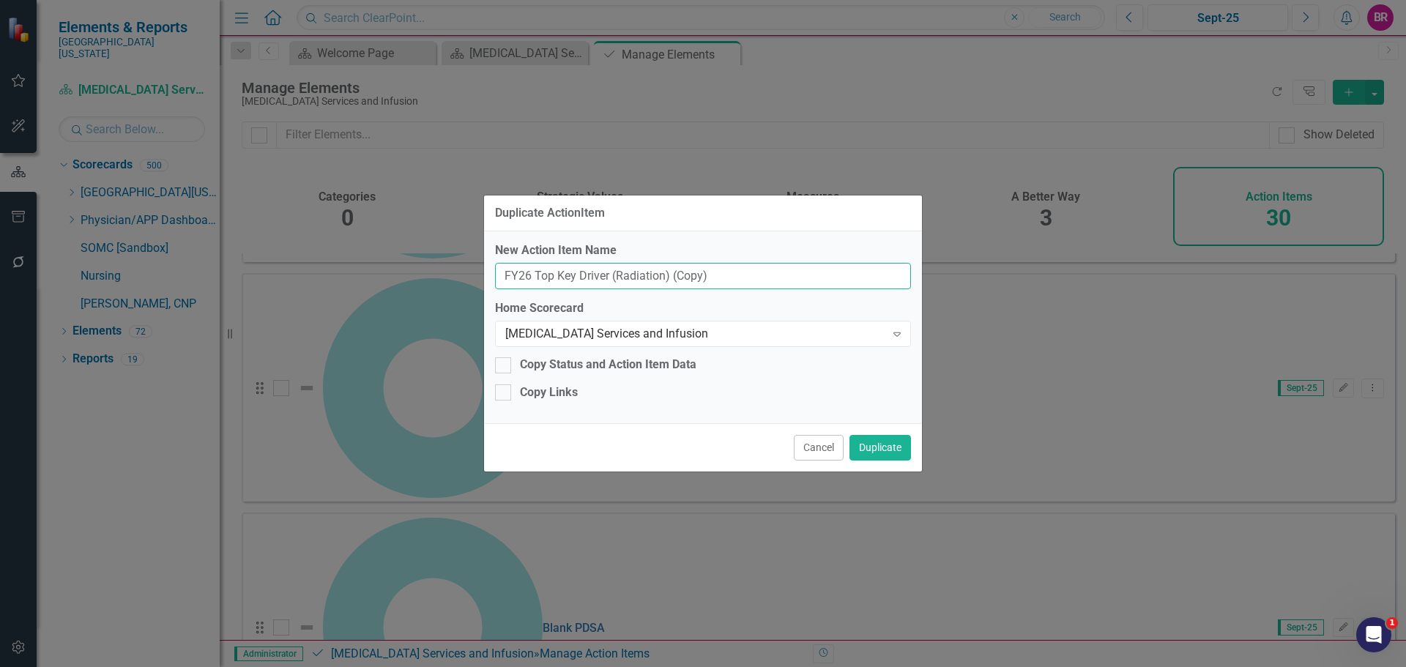
drag, startPoint x: 738, startPoint y: 284, endPoint x: 618, endPoint y: 280, distance: 120.1
click at [618, 280] on input "FY26 Top Key Driver (Radiation) (Copy)" at bounding box center [703, 276] width 416 height 27
type input "FY26 Top Key Driver (Infusion)"
click at [874, 439] on button "Duplicate" at bounding box center [880, 448] width 62 height 26
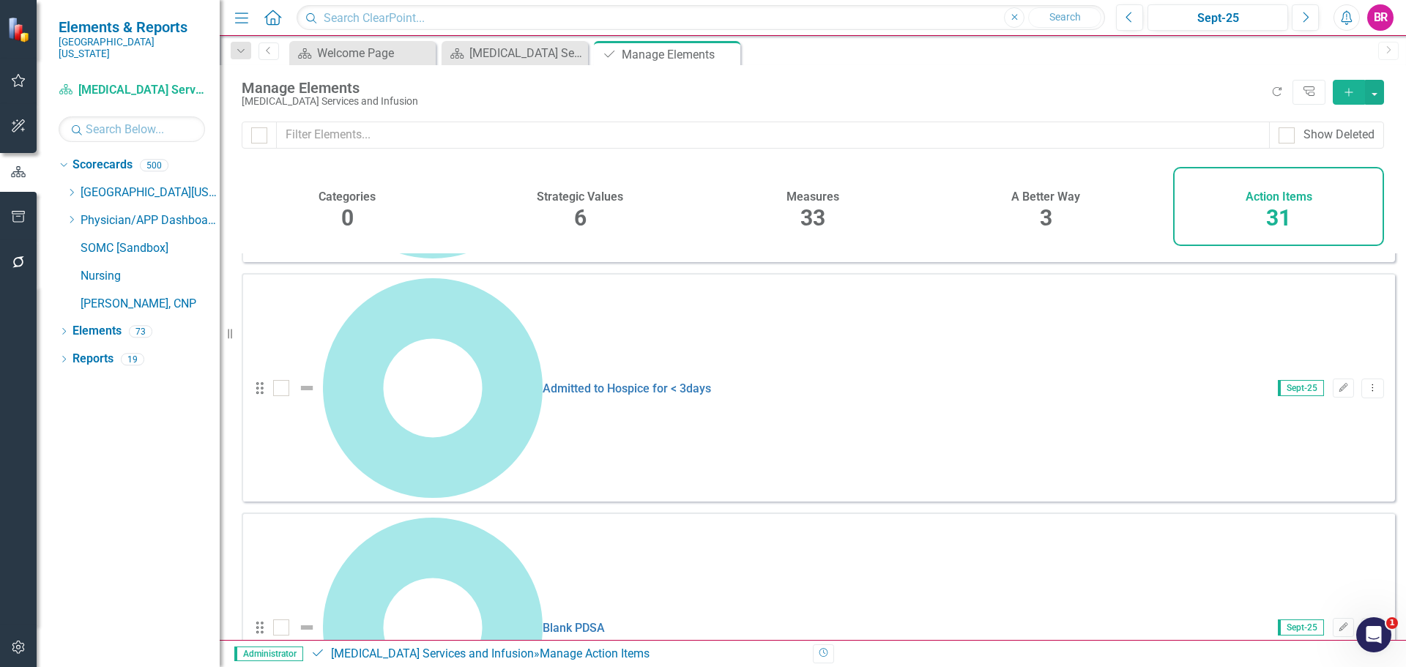
scroll to position [146, 0]
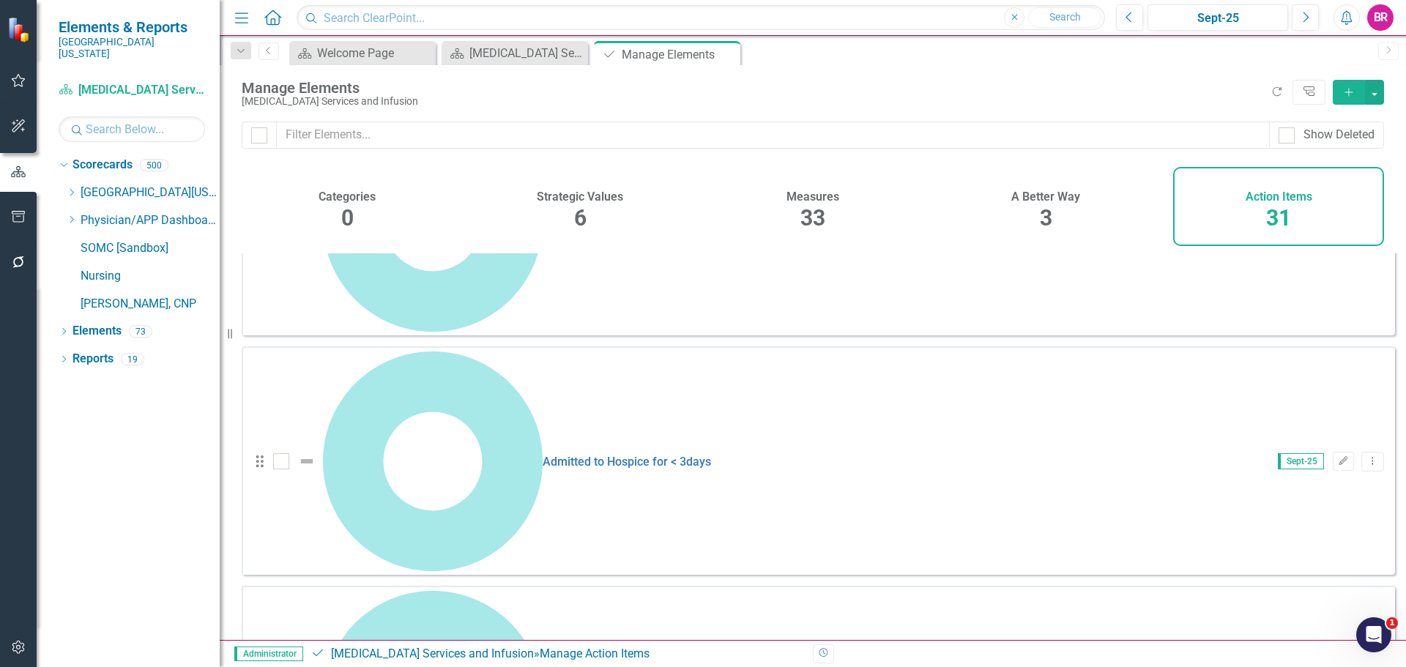
click at [1298, 445] on link "Copy Duplicate Action Item" at bounding box center [1300, 445] width 146 height 27
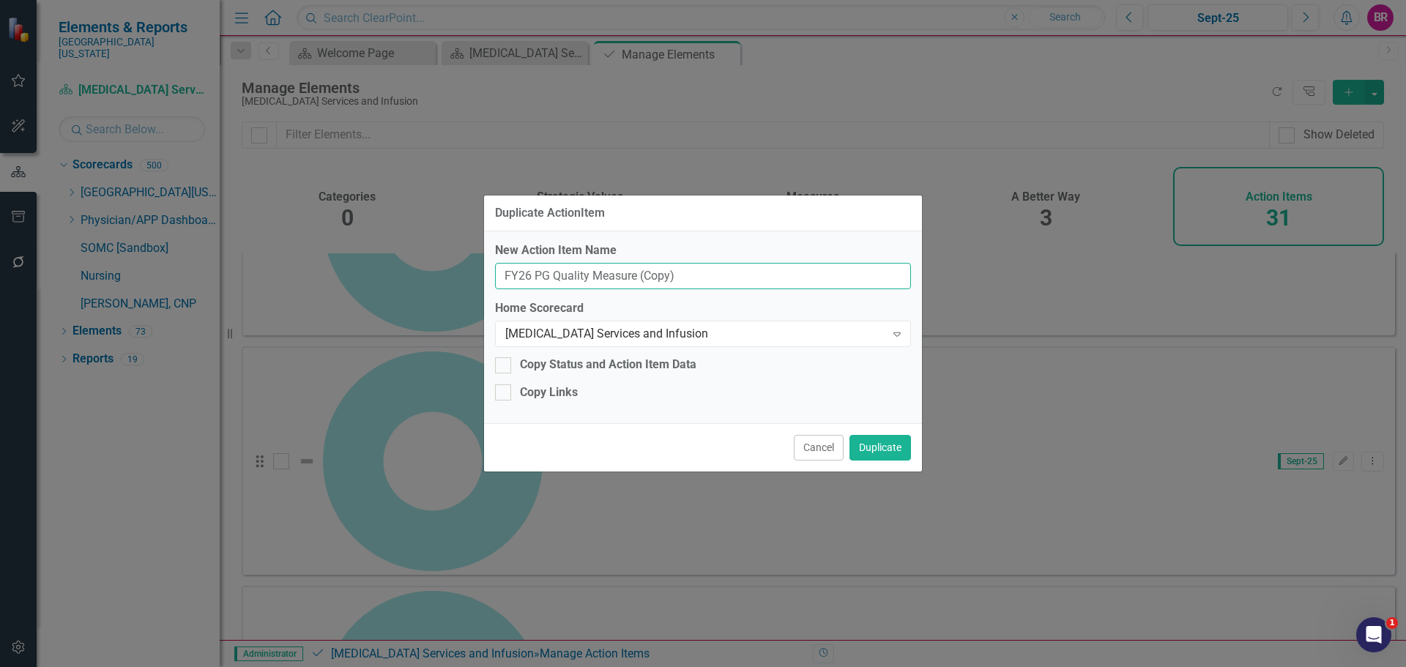
drag, startPoint x: 677, startPoint y: 270, endPoint x: 554, endPoint y: 268, distance: 123.0
click at [554, 268] on input "FY26 PG Quality Measure (Copy)" at bounding box center [703, 276] width 416 height 27
type input "FY26 PG Teamwork Measure"
click at [849, 435] on button "Duplicate" at bounding box center [880, 448] width 62 height 26
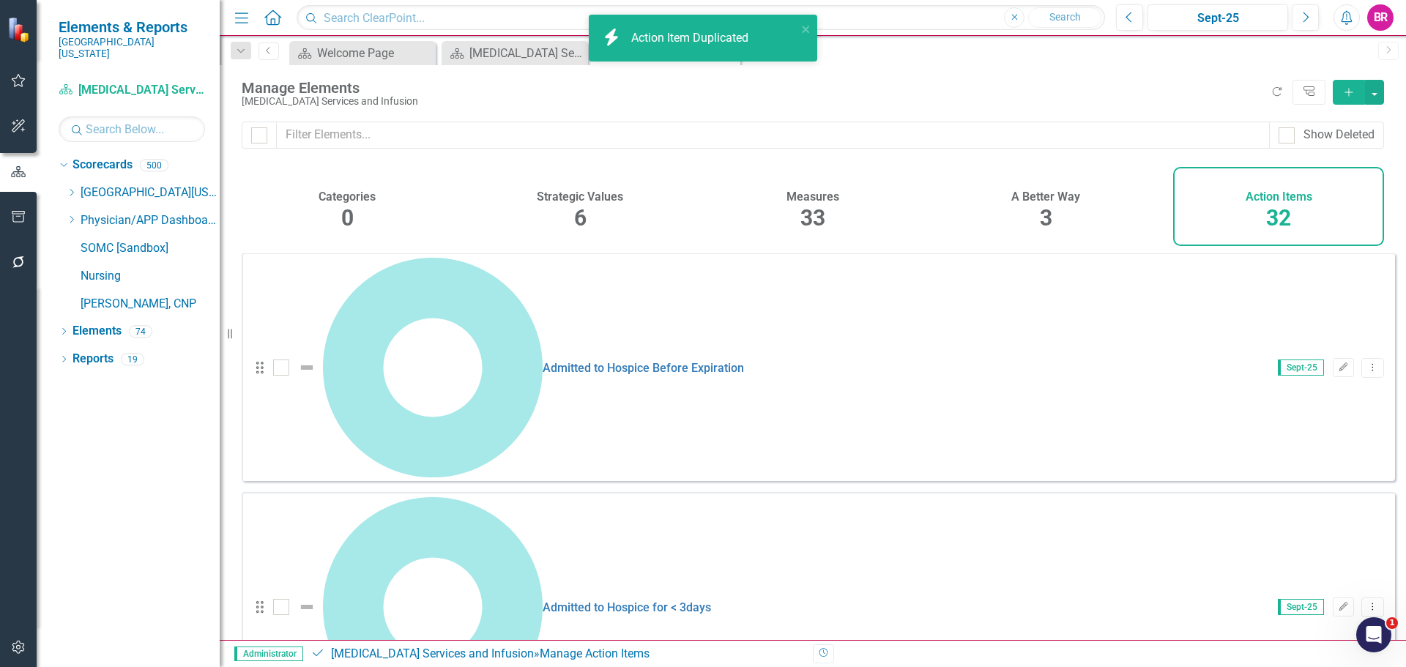
scroll to position [0, 0]
click at [1298, 508] on link "Copy Duplicate Action Item" at bounding box center [1300, 499] width 146 height 27
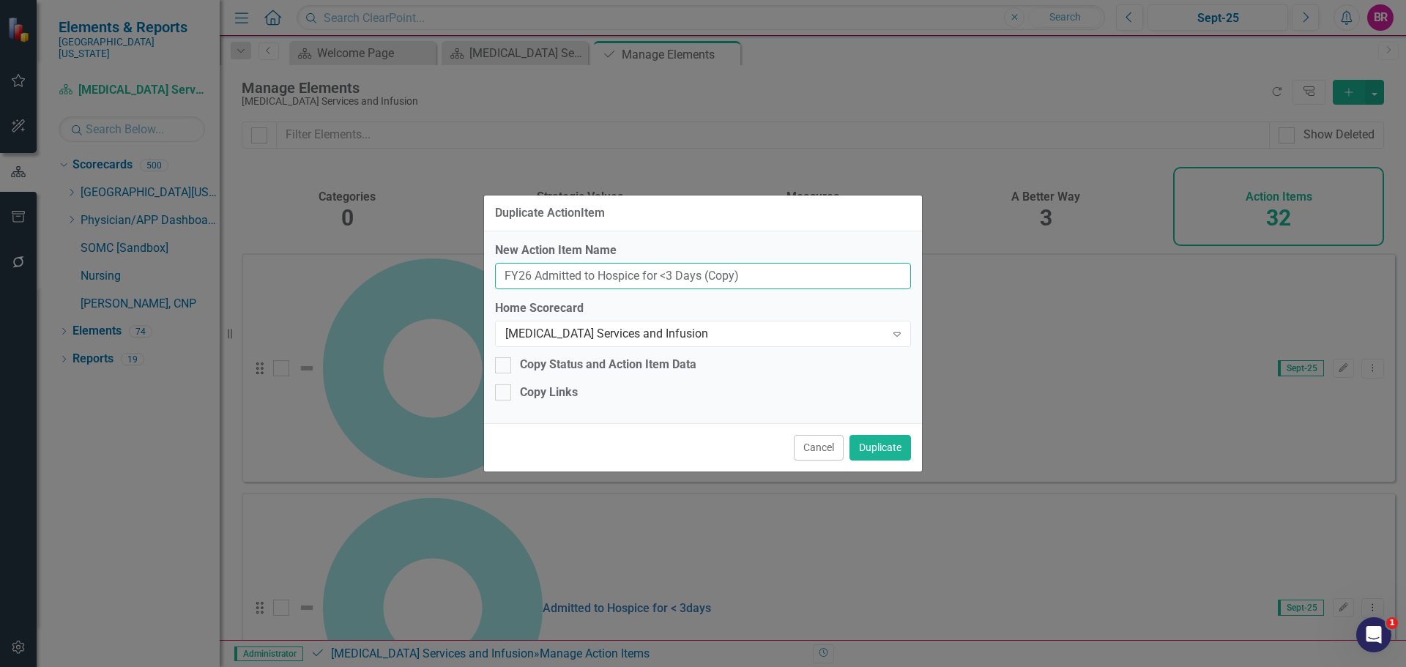
drag, startPoint x: 769, startPoint y: 282, endPoint x: 538, endPoint y: 287, distance: 230.7
click at [538, 287] on input "FY26 Admitted to Hospice for <3 Days (Copy)" at bounding box center [703, 276] width 416 height 27
type input "FY26 Infusion Cancellation Rate"
click at [875, 448] on button "Duplicate" at bounding box center [880, 448] width 62 height 26
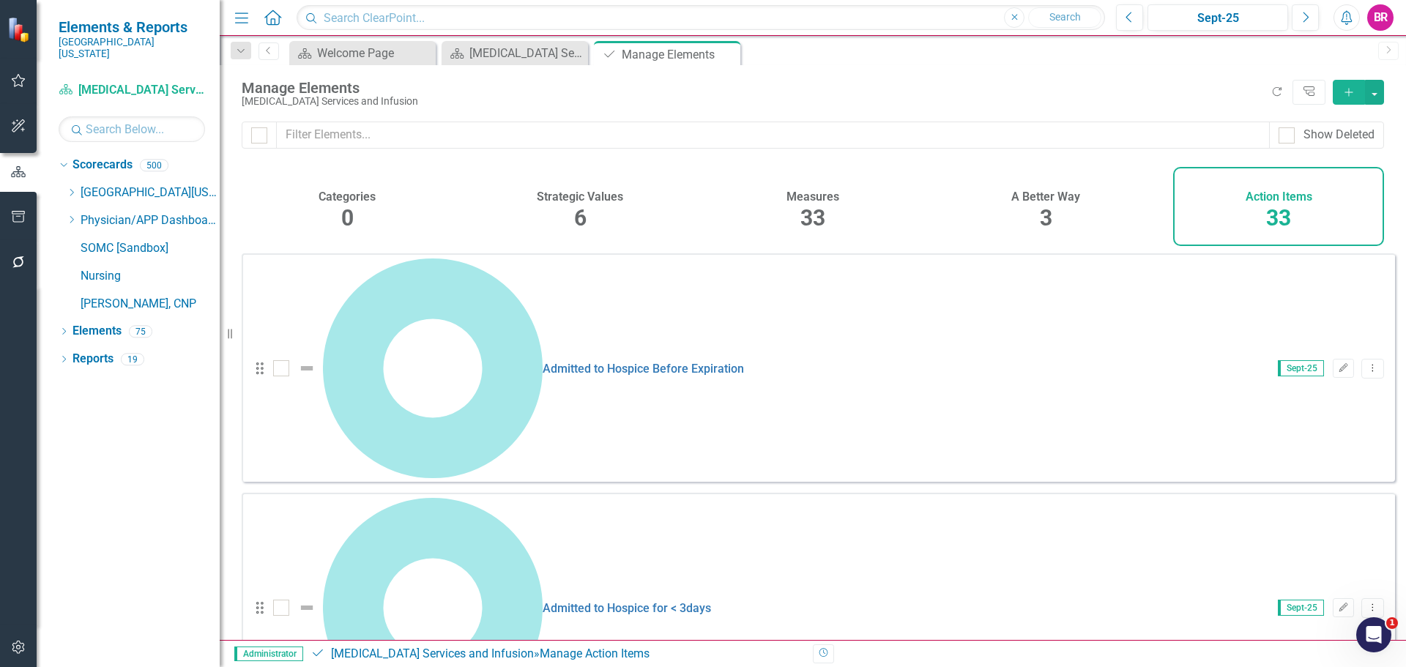
click at [1287, 499] on link "Copy Duplicate Action Item" at bounding box center [1300, 499] width 146 height 27
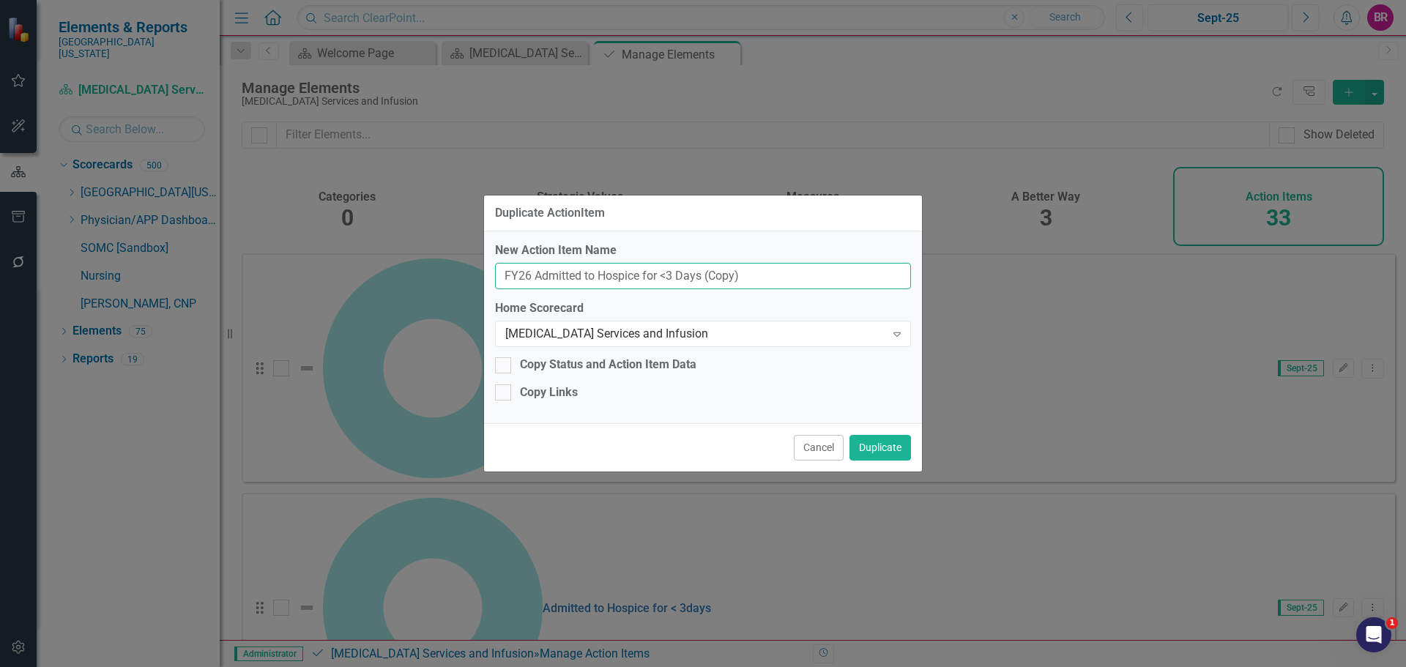
drag, startPoint x: 760, startPoint y: 278, endPoint x: 535, endPoint y: 280, distance: 225.6
click at [535, 280] on input "FY26 Admitted to Hospice for <3 Days (Copy)" at bounding box center [703, 276] width 416 height 27
type input "FY26 Reduce Door-to-Door Infusion TAT"
click at [892, 450] on button "Duplicate" at bounding box center [880, 448] width 62 height 26
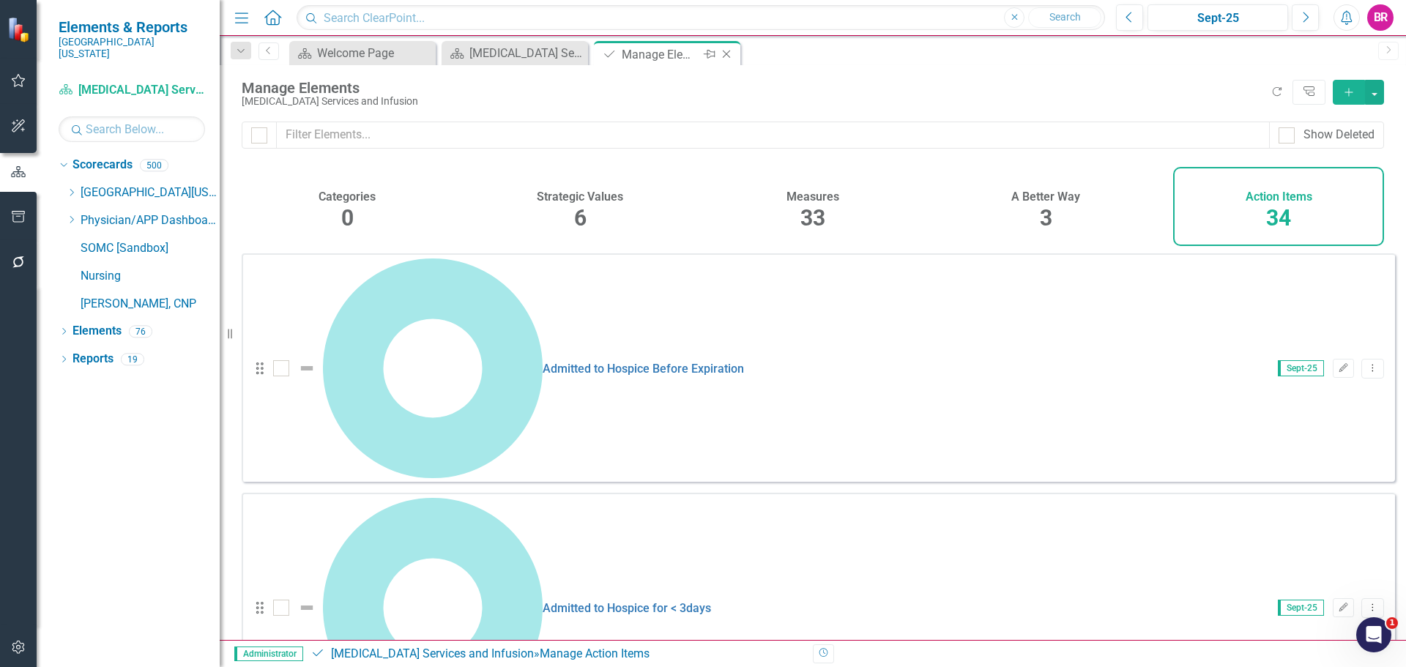
click at [721, 53] on icon "Close" at bounding box center [726, 54] width 15 height 12
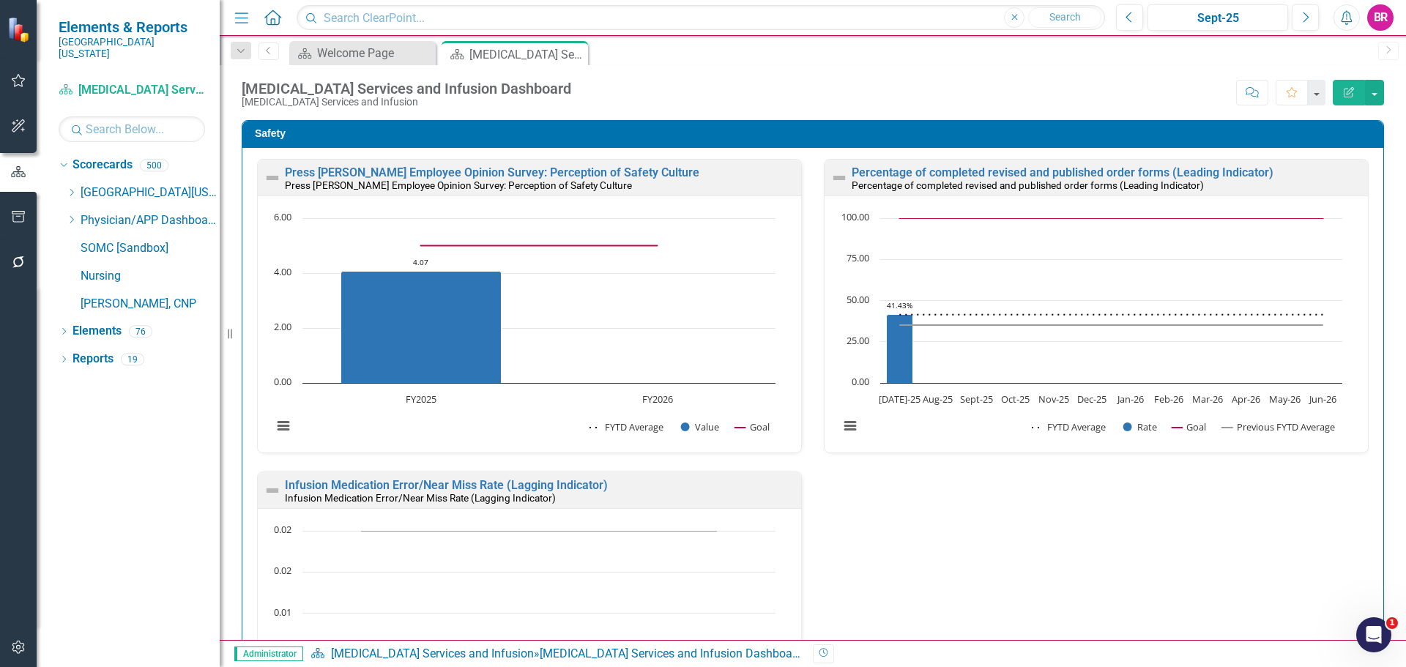
click at [869, 506] on div "Press Ganey Employee Opinion Survey: Perception of Safety Culture Press Ganey E…" at bounding box center [813, 471] width 1134 height 625
click at [565, 171] on link "Press [PERSON_NAME] Employee Opinion Survey: Perception of Safety Culture" at bounding box center [492, 172] width 414 height 14
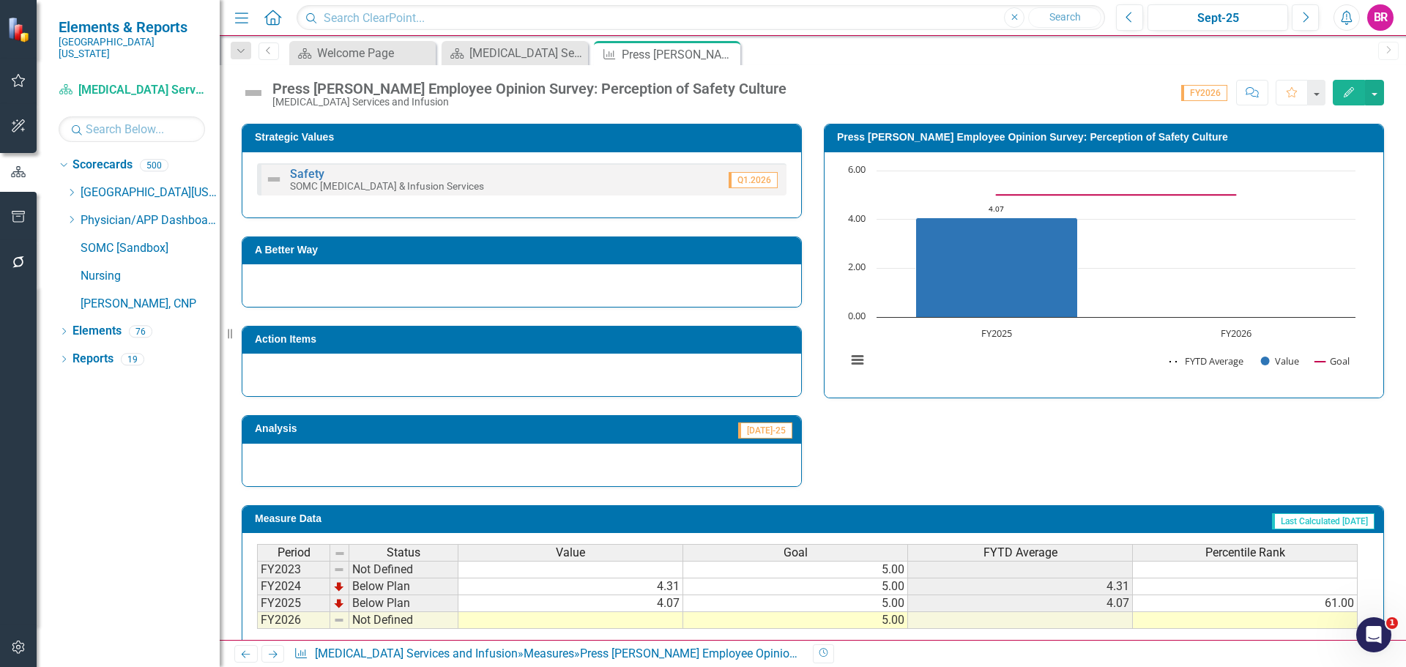
scroll to position [513, 0]
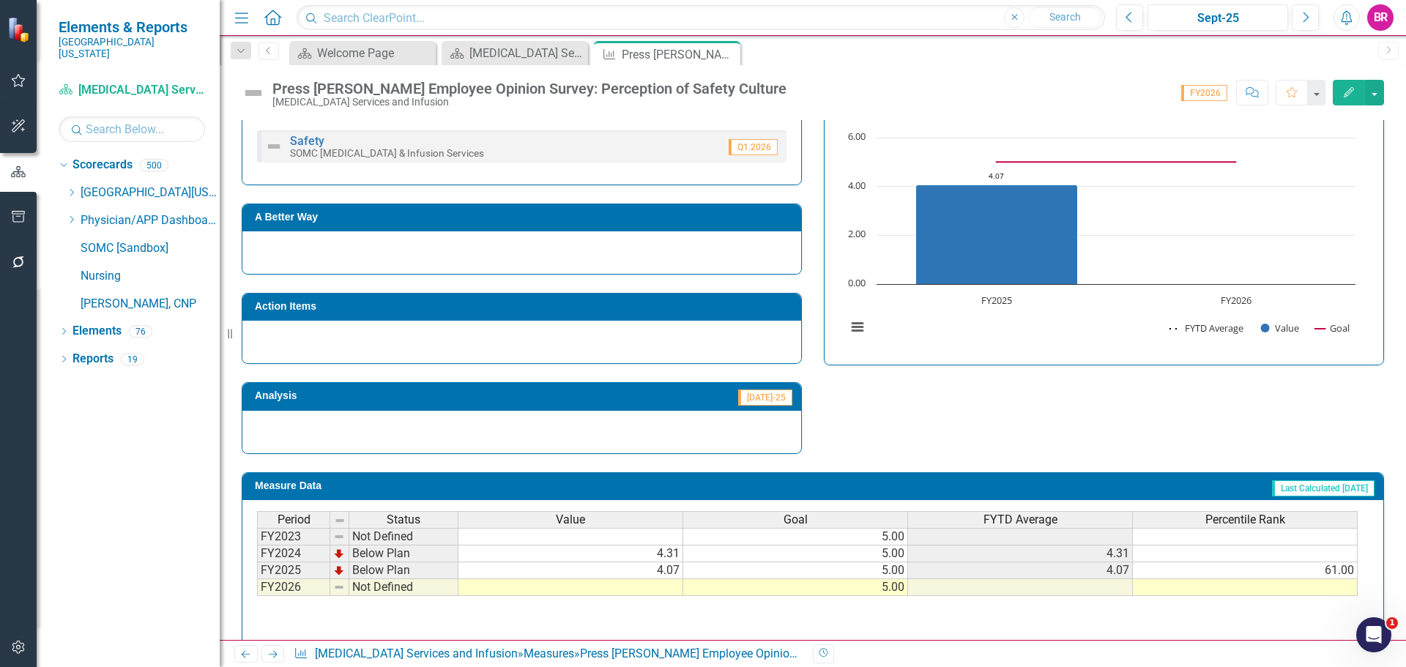
click at [434, 305] on h3 "Action Items" at bounding box center [524, 306] width 539 height 11
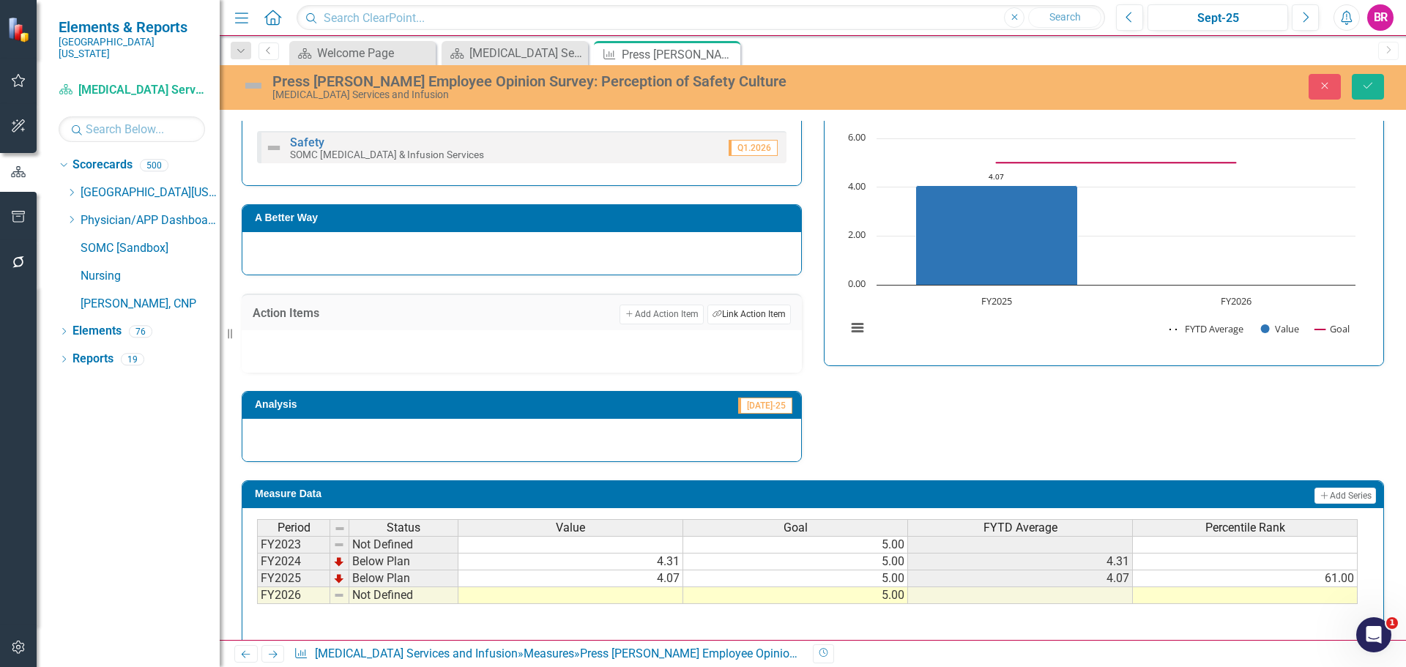
click at [738, 324] on button "Link Tag Link Action Item" at bounding box center [748, 314] width 83 height 19
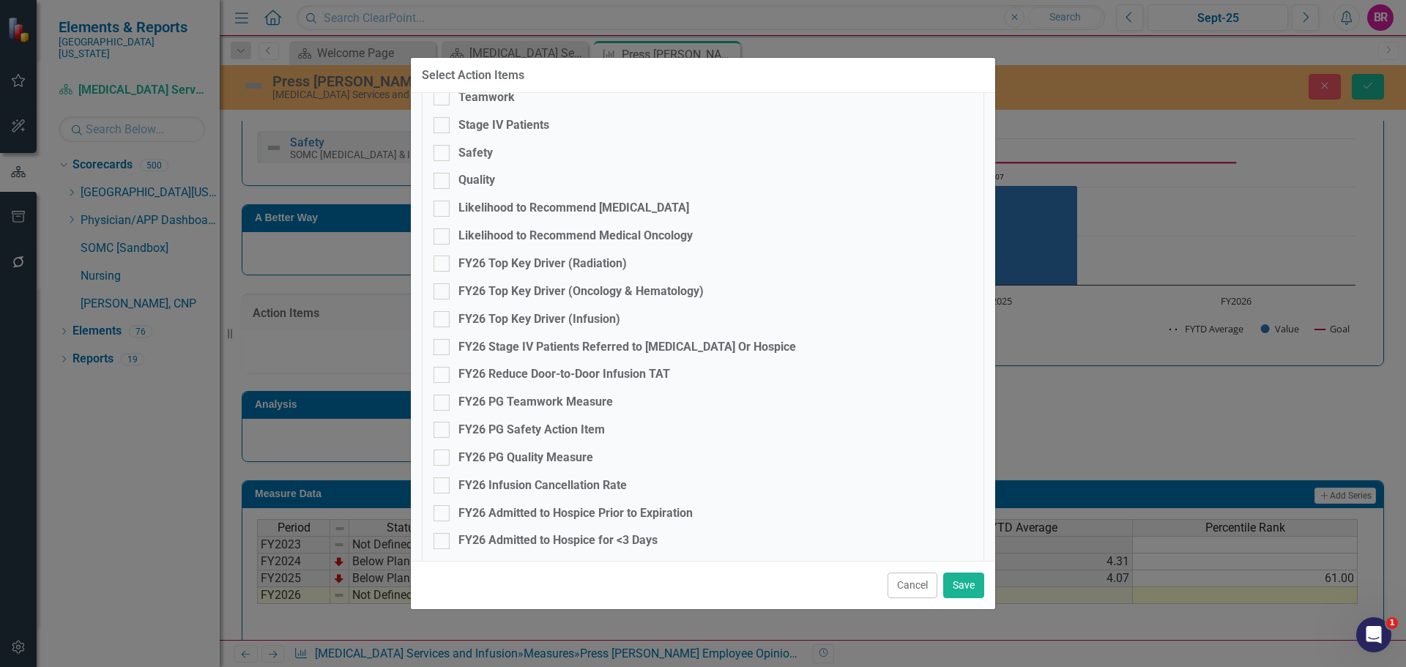
scroll to position [220, 0]
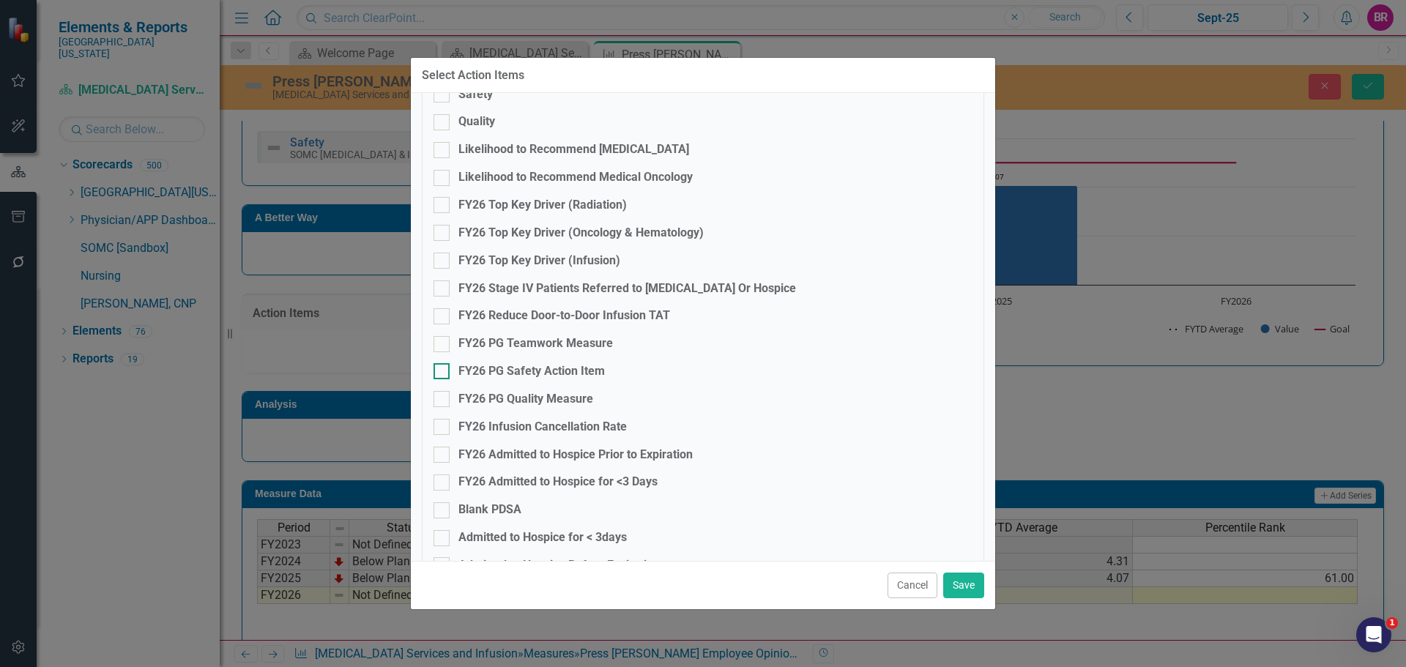
click at [522, 371] on div "FY26 PG Safety Action Item" at bounding box center [531, 371] width 146 height 17
click at [443, 371] on input "FY26 PG Safety Action Item" at bounding box center [439, 368] width 10 height 10
checkbox input "true"
click at [957, 589] on button "Save" at bounding box center [963, 586] width 41 height 26
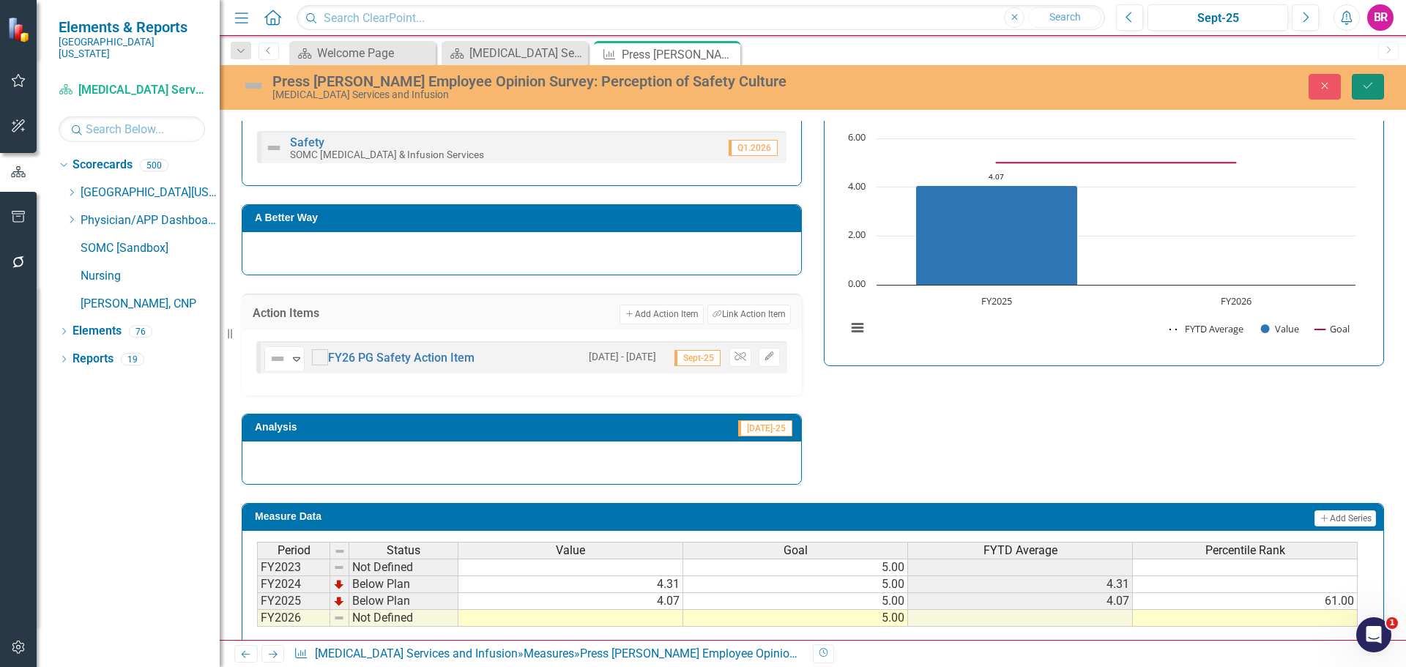
click at [1367, 86] on icon "Save" at bounding box center [1367, 86] width 13 height 10
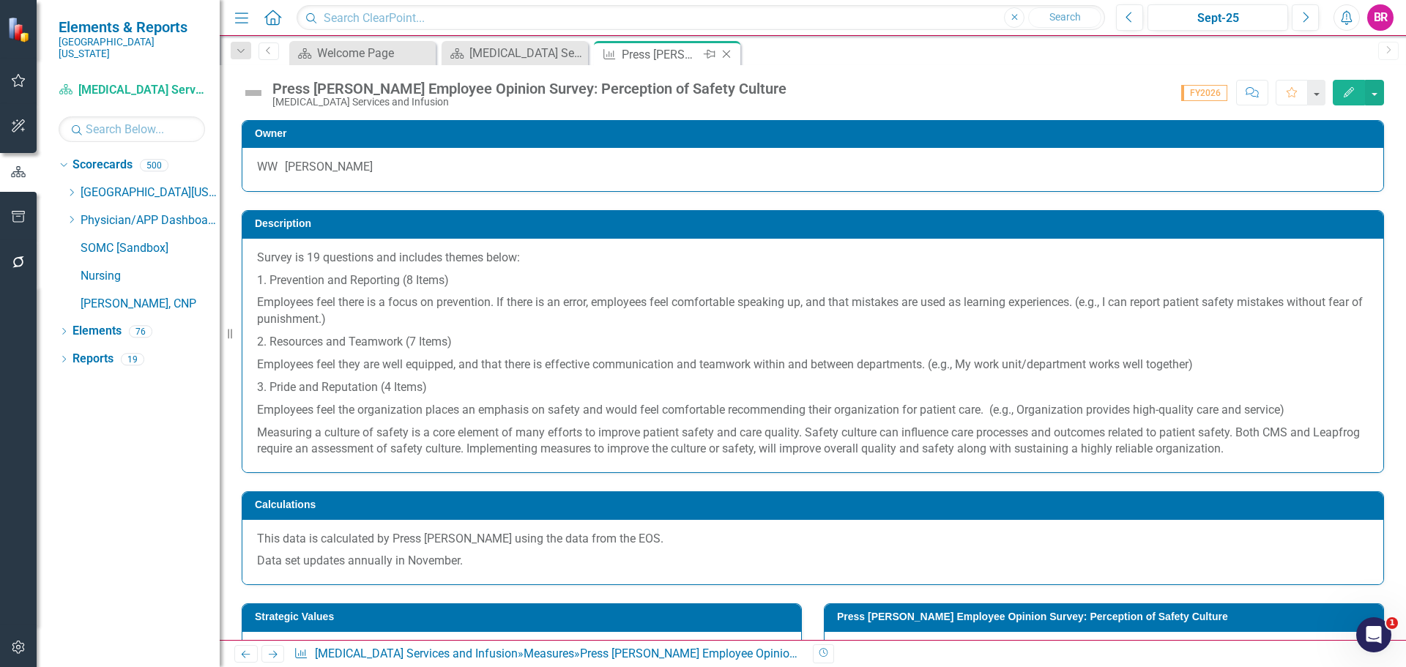
click at [728, 55] on icon "Close" at bounding box center [726, 54] width 15 height 12
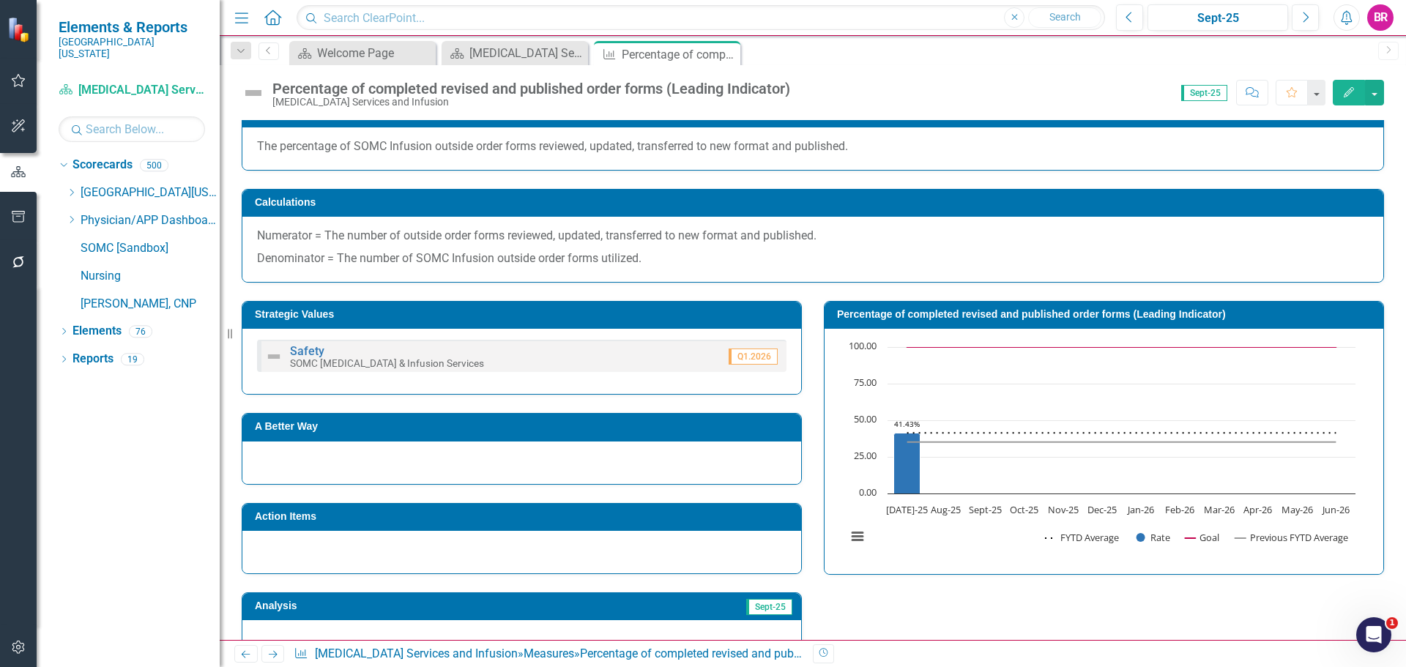
scroll to position [146, 0]
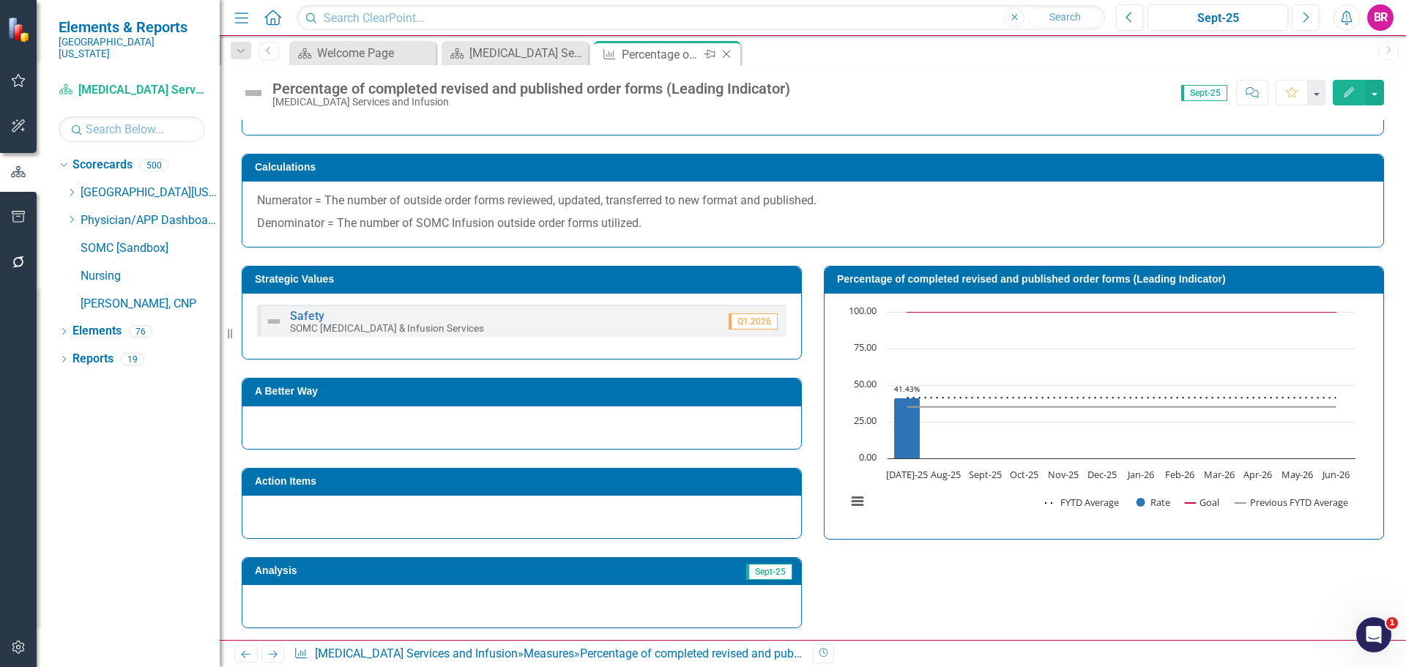
click at [729, 51] on icon "Close" at bounding box center [726, 54] width 15 height 12
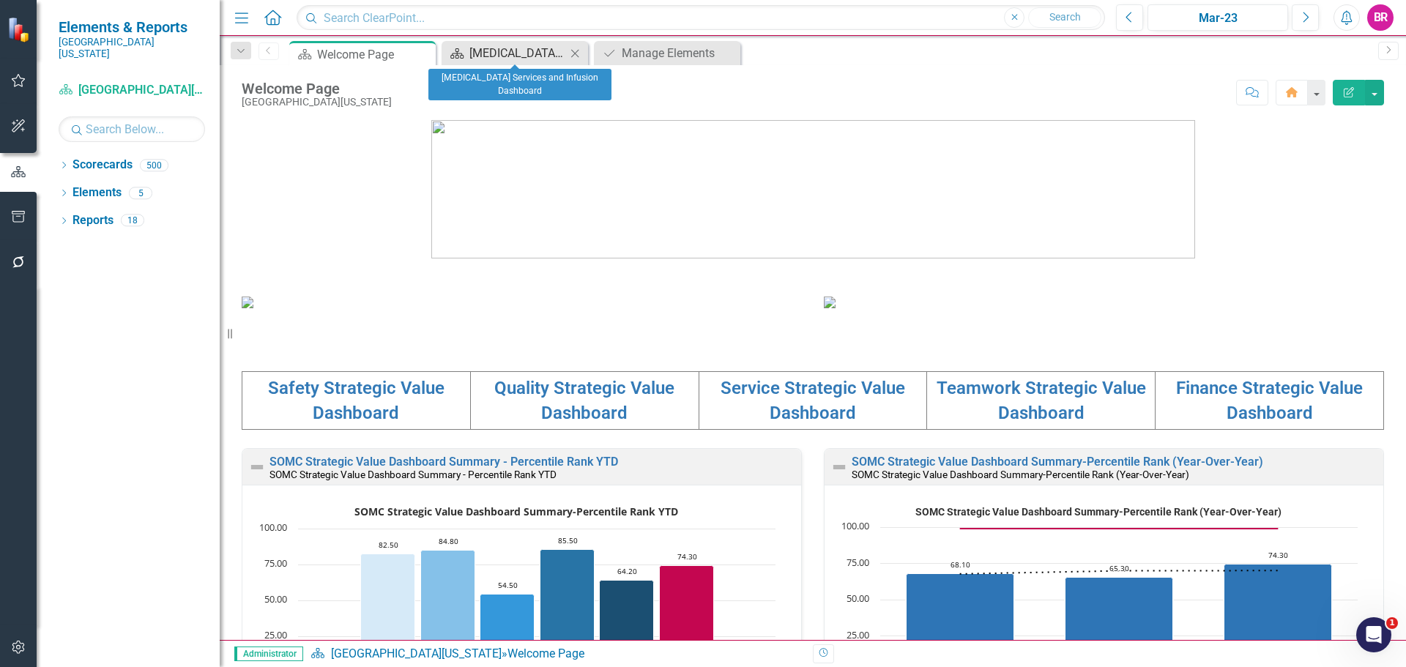
click at [518, 53] on div "[MEDICAL_DATA] Services and Infusion Dashboard" at bounding box center [517, 53] width 97 height 18
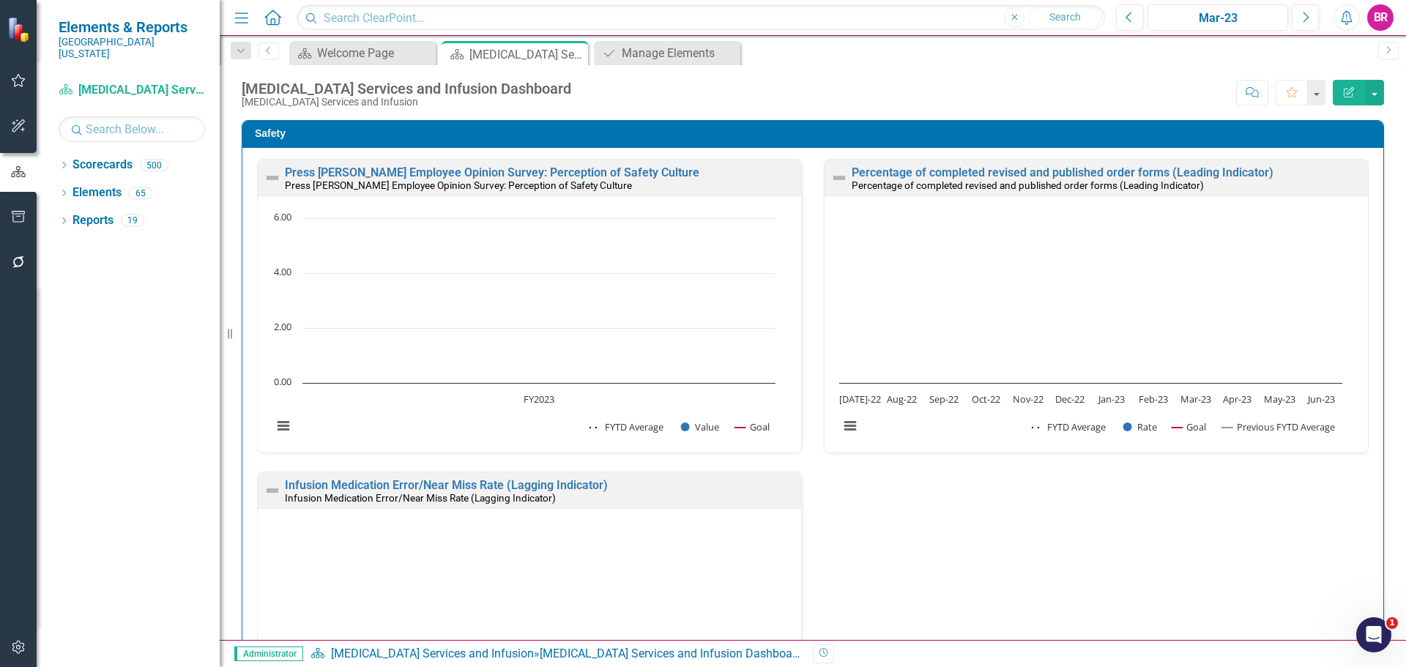
scroll to position [1, 0]
click at [1229, 25] on div "Mar-23" at bounding box center [1218, 19] width 130 height 18
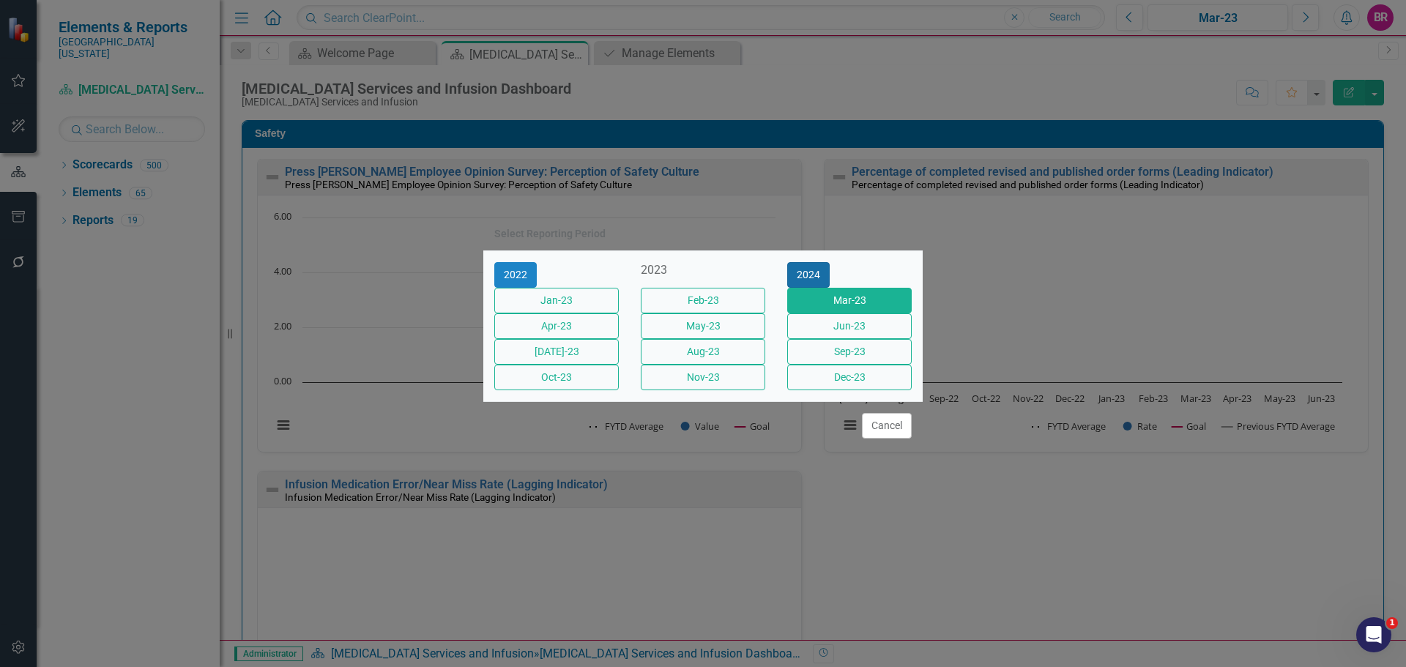
click at [830, 262] on button "2024" at bounding box center [808, 275] width 42 height 26
click at [830, 262] on button "2025" at bounding box center [808, 275] width 42 height 26
click at [857, 333] on button "Jun-25" at bounding box center [849, 326] width 124 height 26
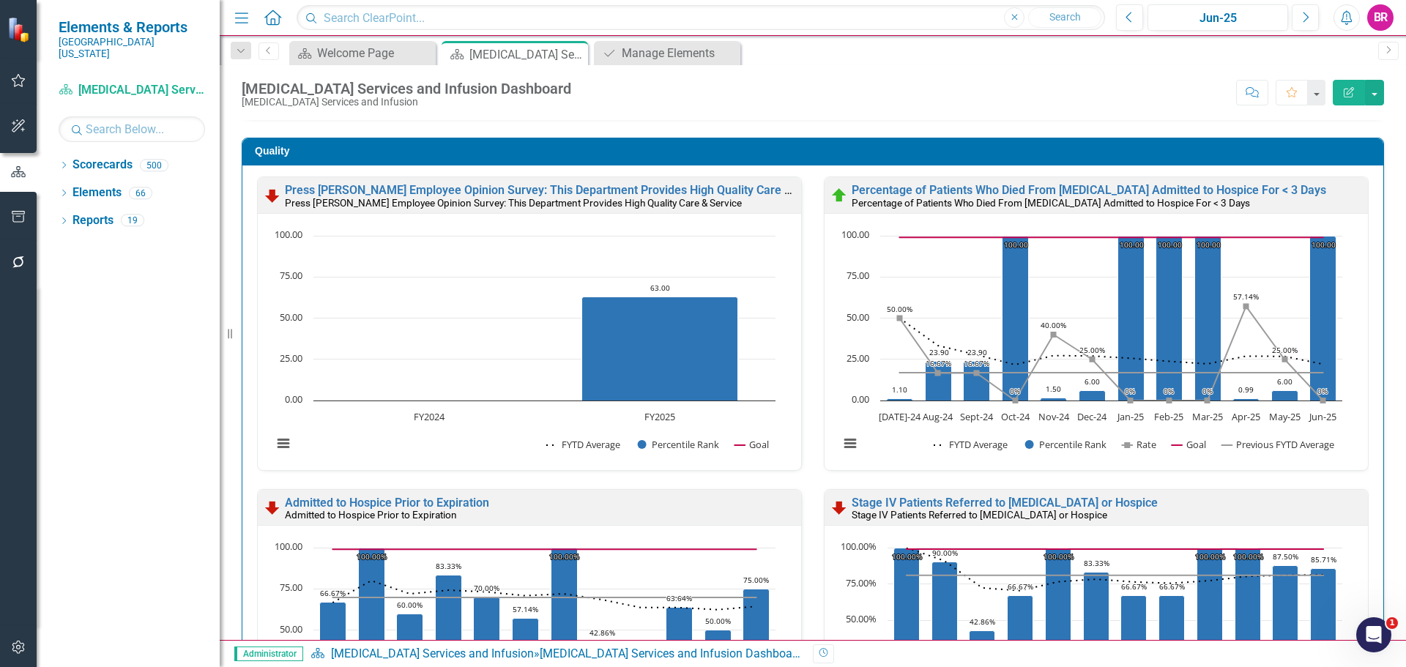
scroll to position [732, 0]
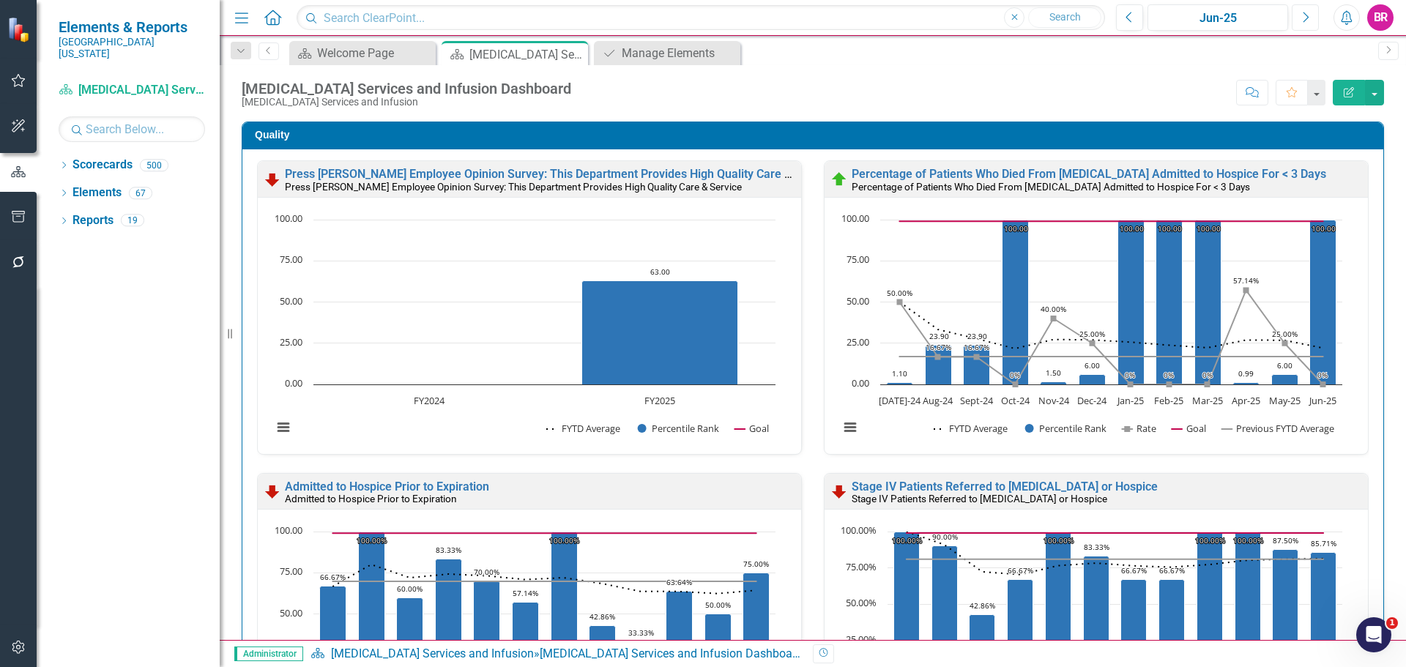
click at [1304, 18] on icon "Next" at bounding box center [1305, 17] width 8 height 13
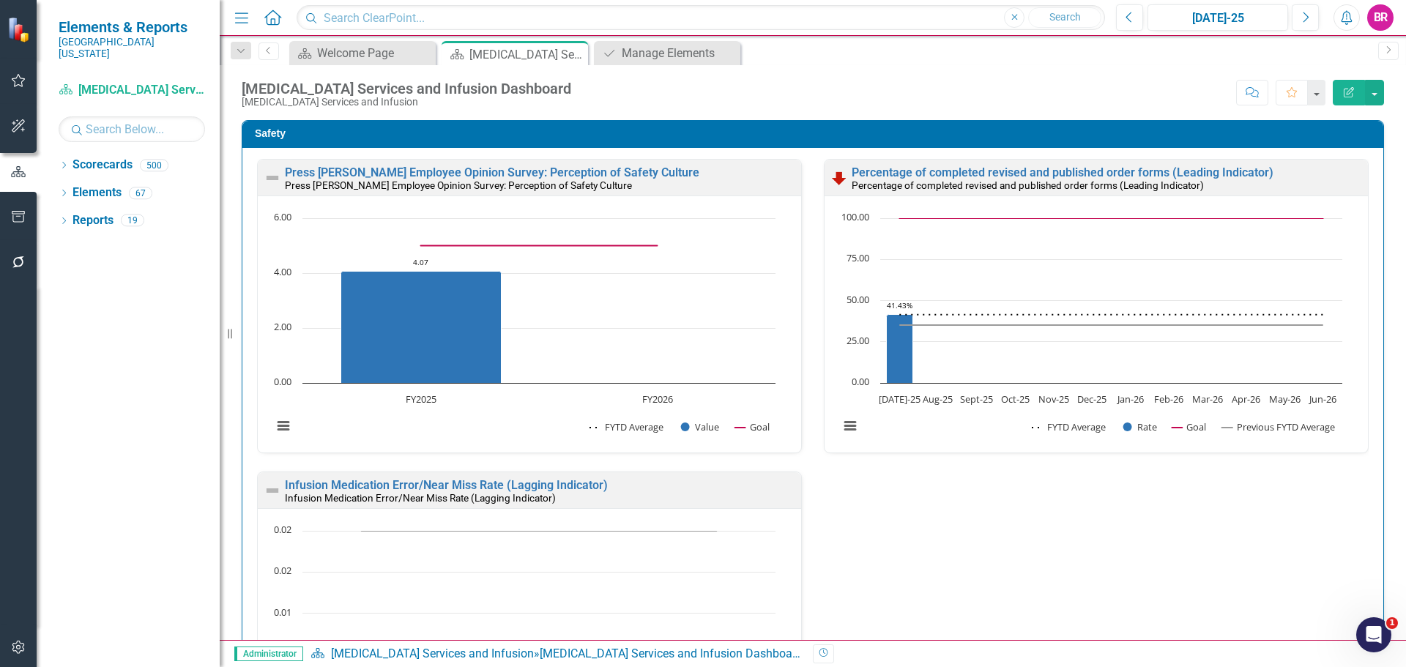
click at [1381, 216] on div "Safety Press Ganey Employee Opinion Survey: Perception of Safety Culture Press …" at bounding box center [813, 469] width 1164 height 734
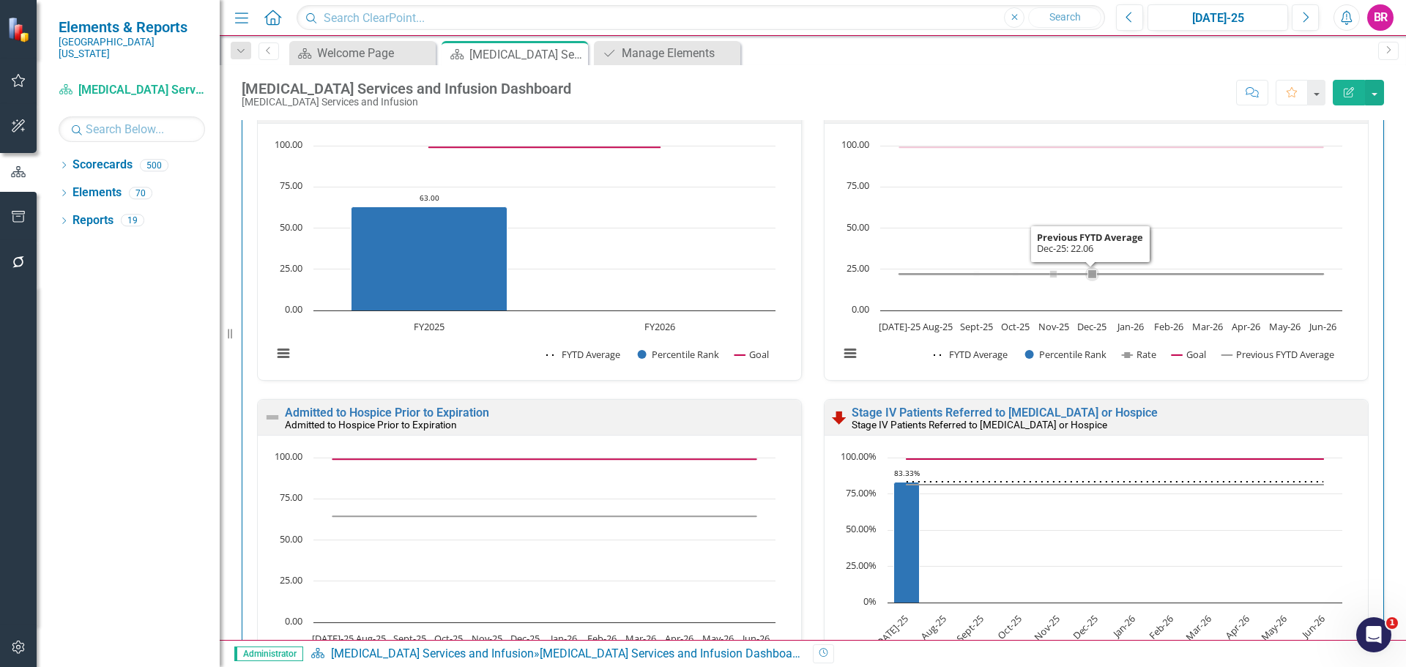
scroll to position [857, 0]
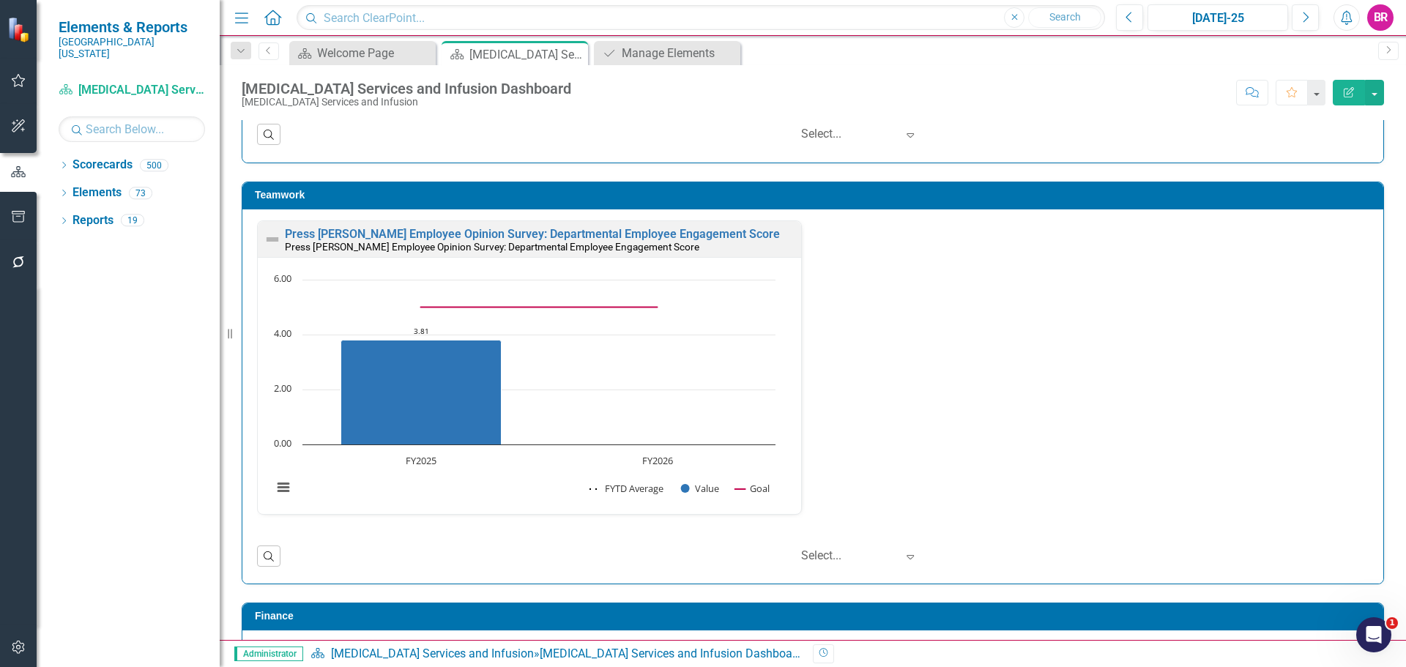
scroll to position [2124, 0]
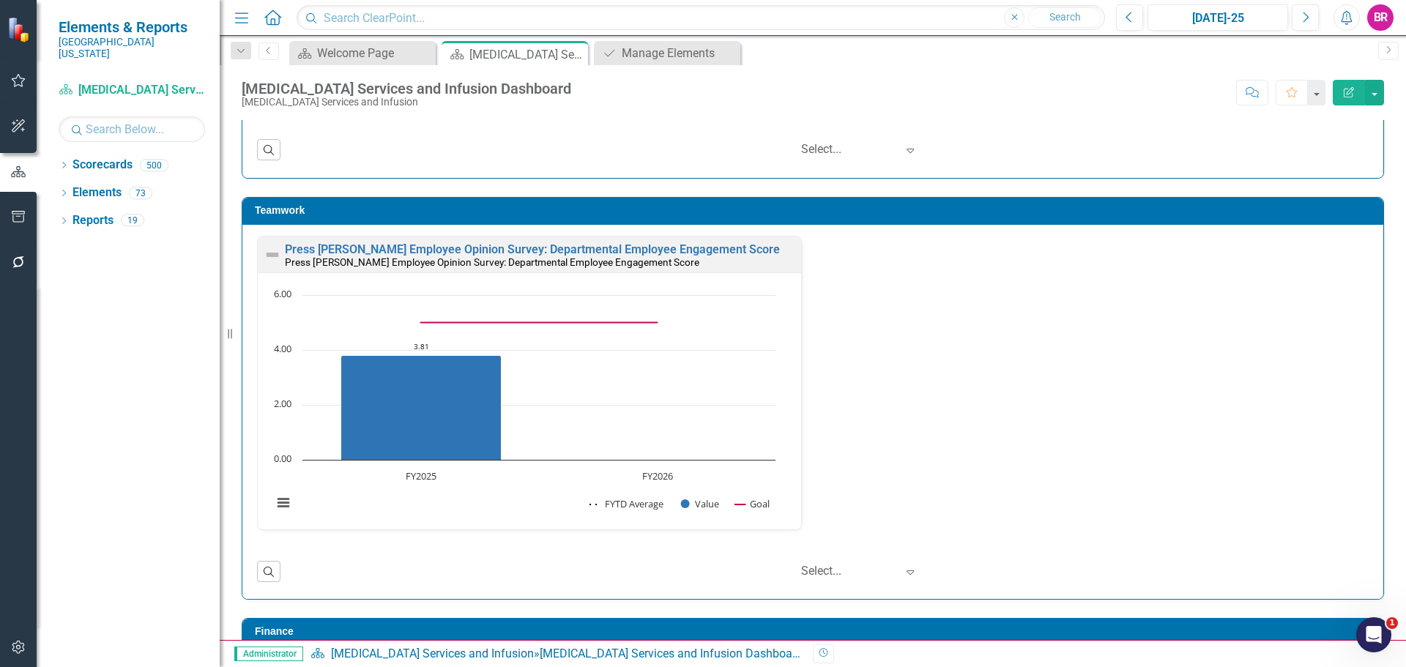
click at [1058, 396] on div "Press [PERSON_NAME] Employee Opinion Survey: Departmental Employee Engagement S…" at bounding box center [813, 392] width 1134 height 313
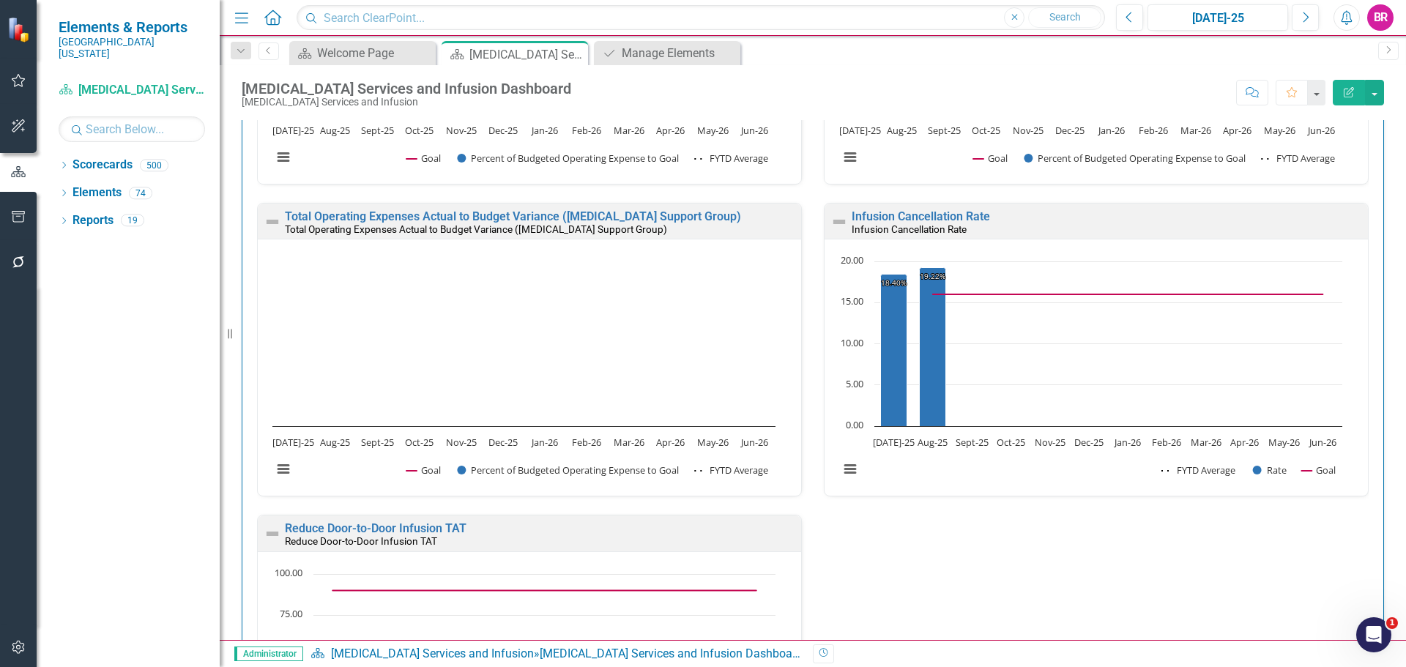
scroll to position [1, 0]
click at [1196, 541] on div "Percentage of Patients the FC has Entered the CC Copay Note After PAP Enrollmen…" at bounding box center [813, 46] width 1134 height 1562
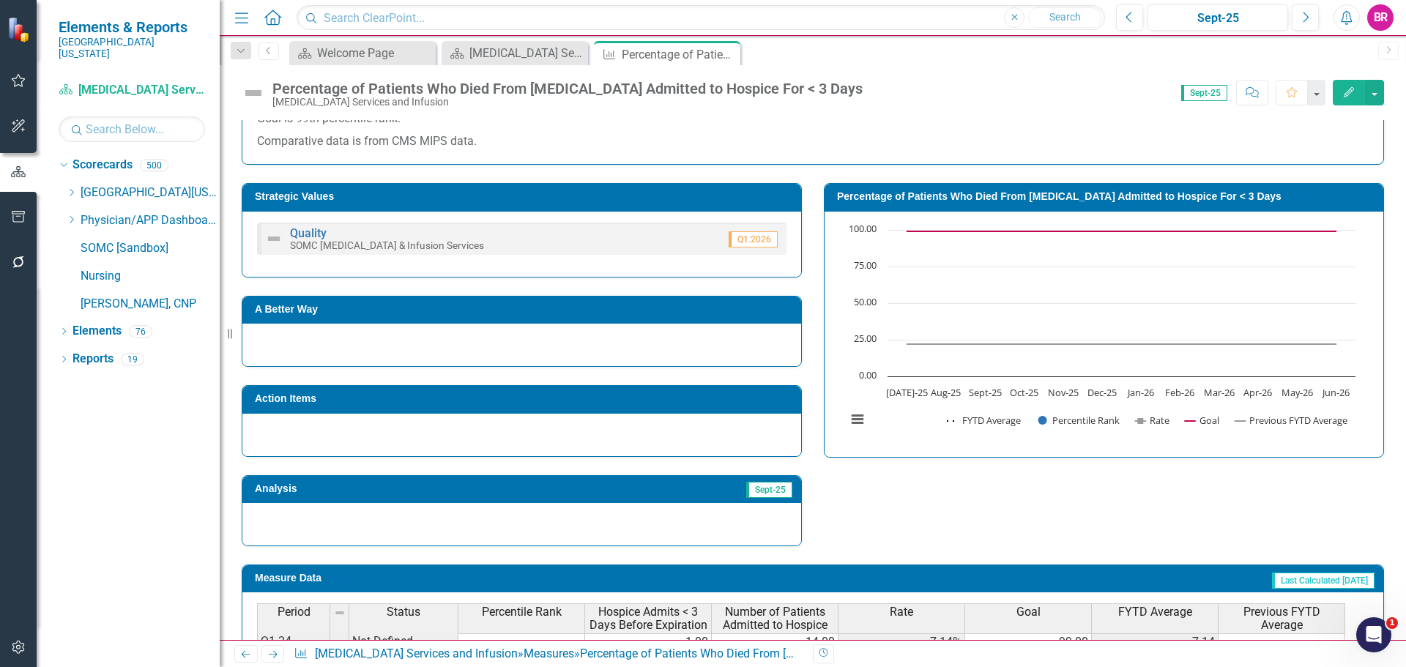
scroll to position [366, 0]
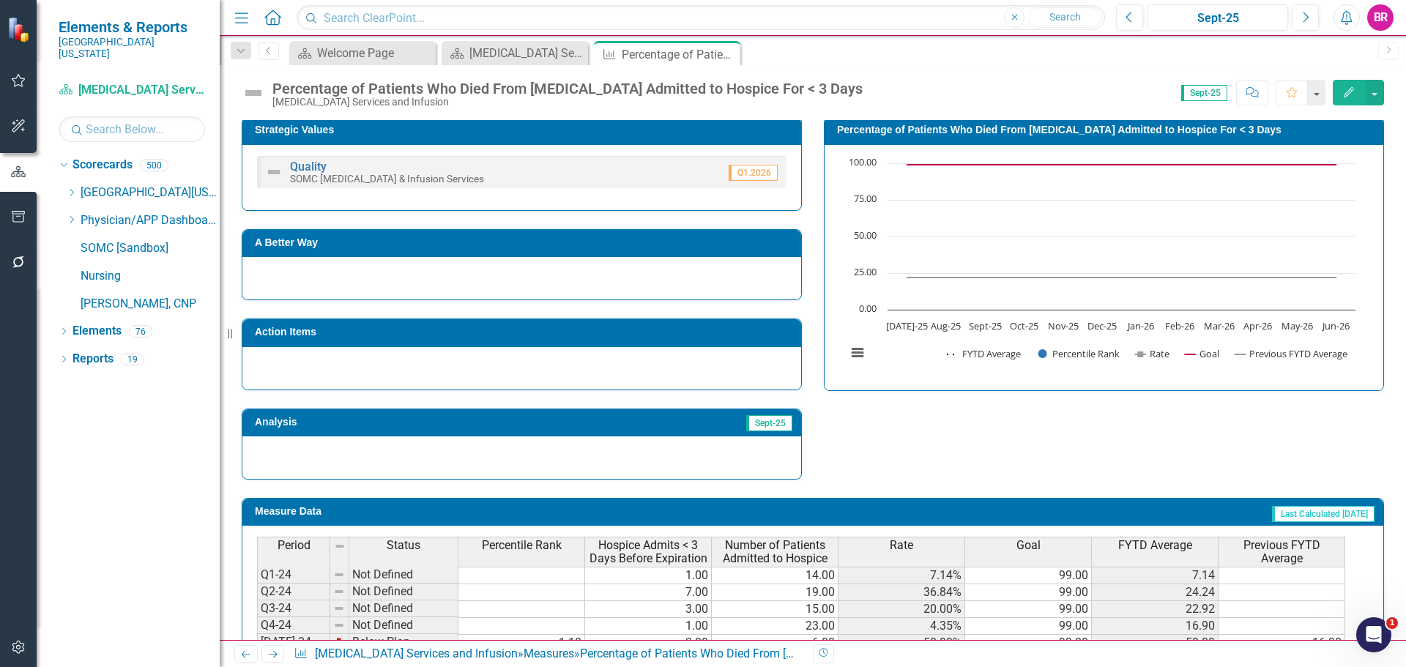
click at [477, 332] on h3 "Action Items" at bounding box center [524, 332] width 539 height 11
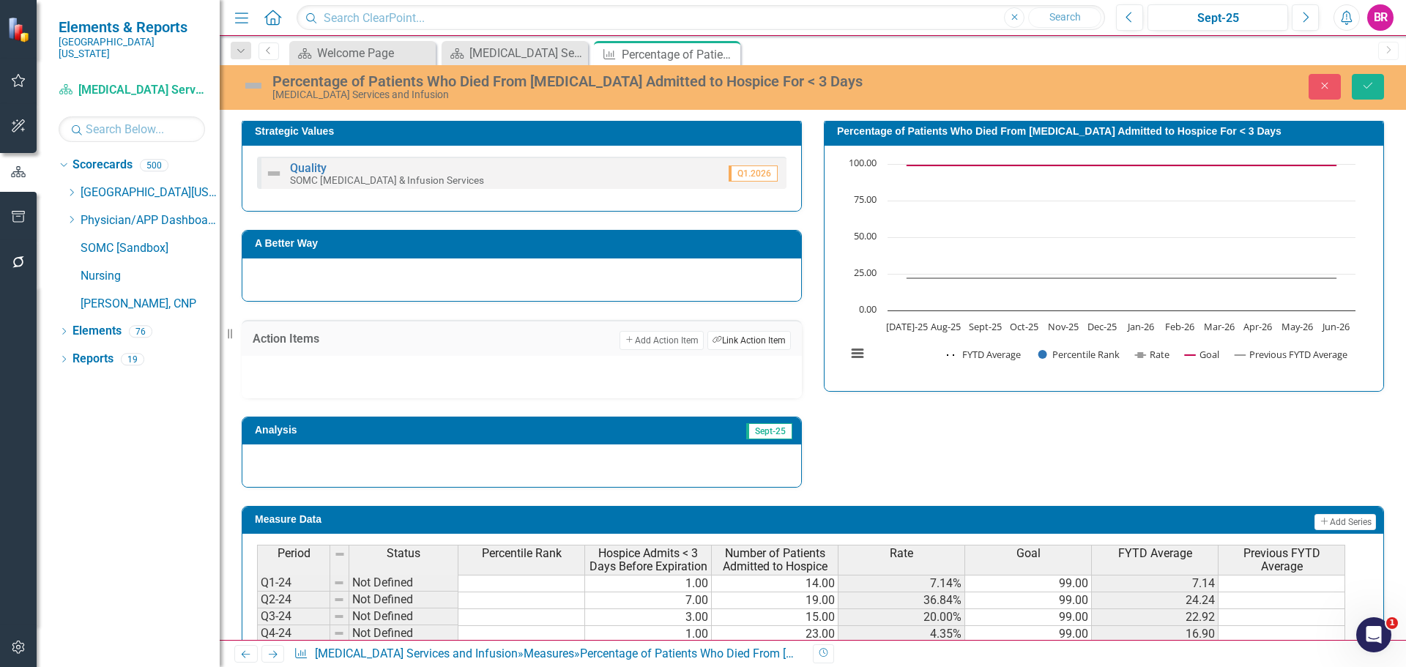
click at [727, 341] on button "Link Tag Link Action Item" at bounding box center [748, 340] width 83 height 19
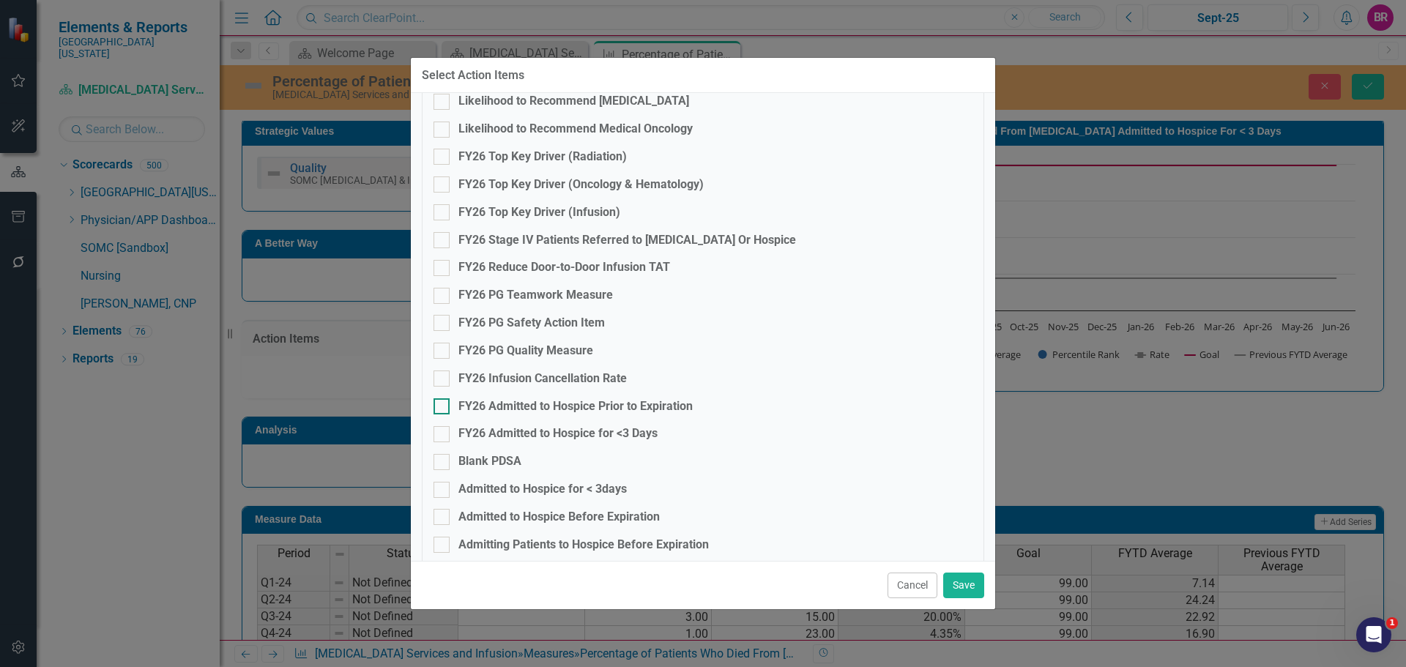
scroll to position [293, 0]
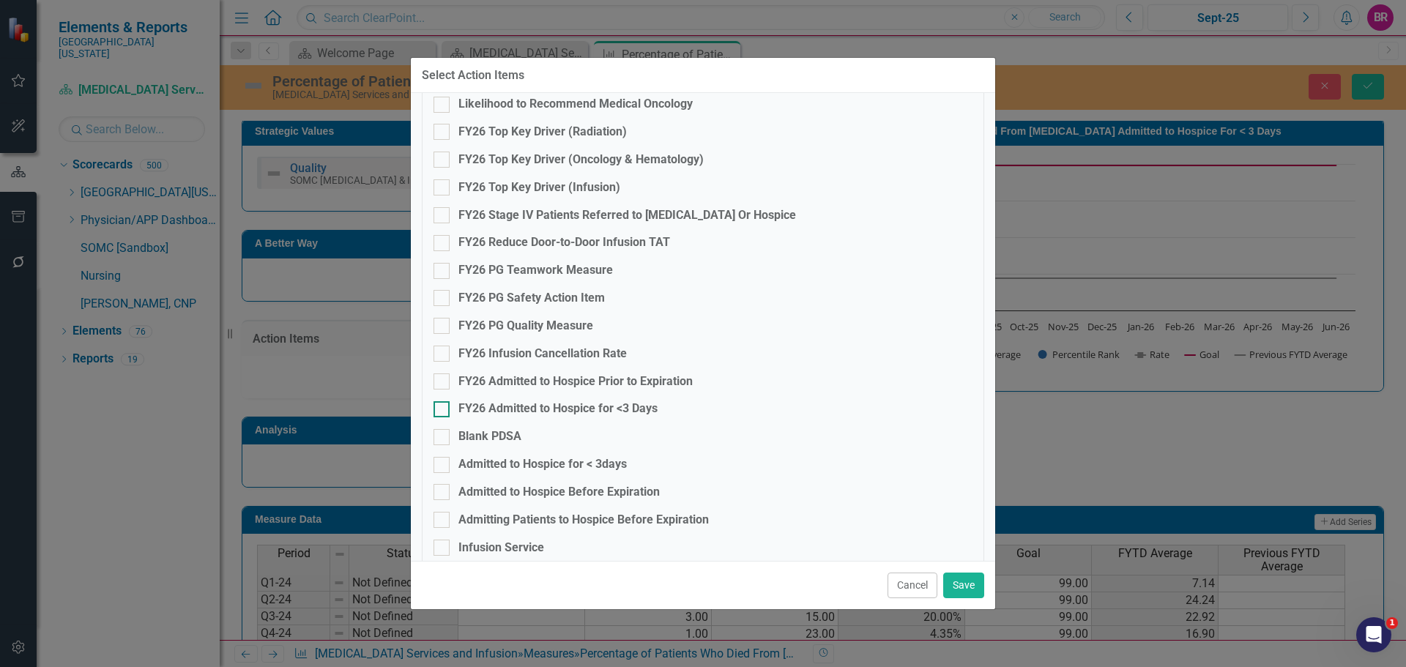
drag, startPoint x: 625, startPoint y: 407, endPoint x: 651, endPoint y: 414, distance: 26.7
click at [625, 407] on div "FY26 Admitted to Hospice for <3 Days" at bounding box center [557, 409] width 199 height 17
click at [443, 407] on input "FY26 Admitted to Hospice for <3 Days" at bounding box center [439, 406] width 10 height 10
checkbox input "true"
click at [960, 587] on button "Save" at bounding box center [963, 586] width 41 height 26
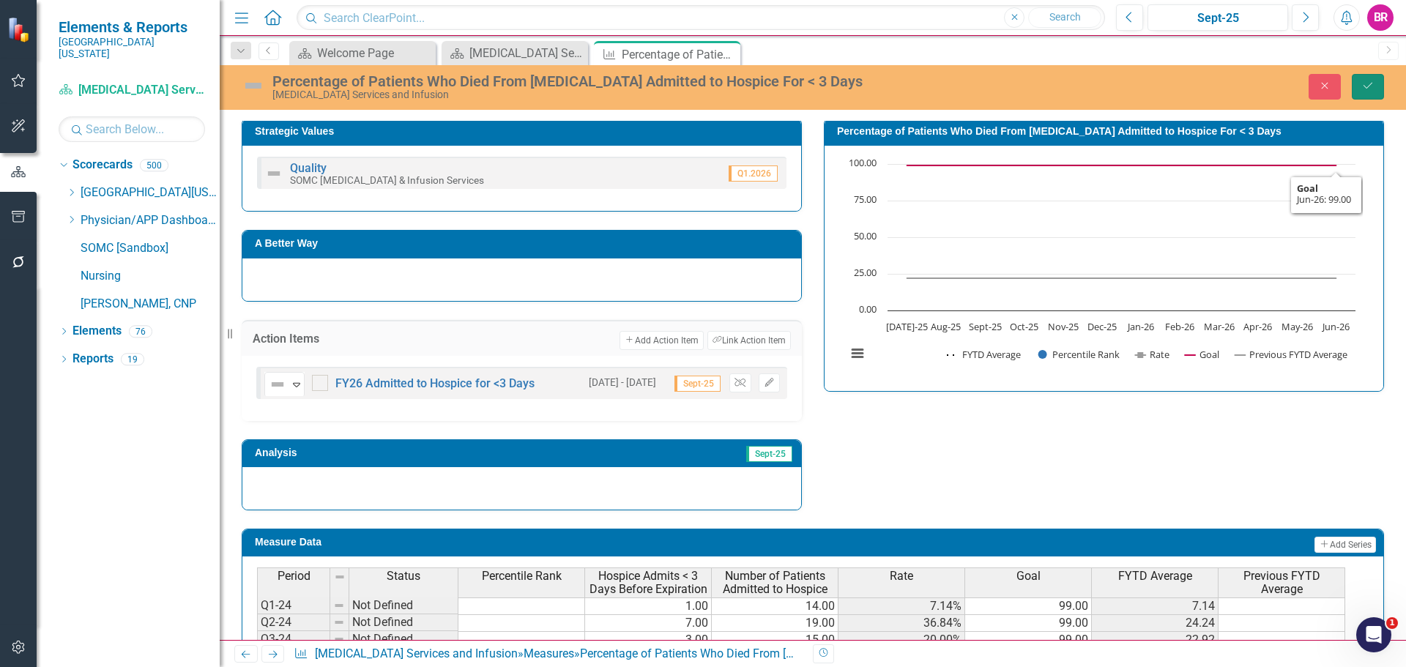
drag, startPoint x: 1369, startPoint y: 90, endPoint x: 1371, endPoint y: 119, distance: 29.3
click at [1369, 90] on icon "Save" at bounding box center [1367, 86] width 13 height 10
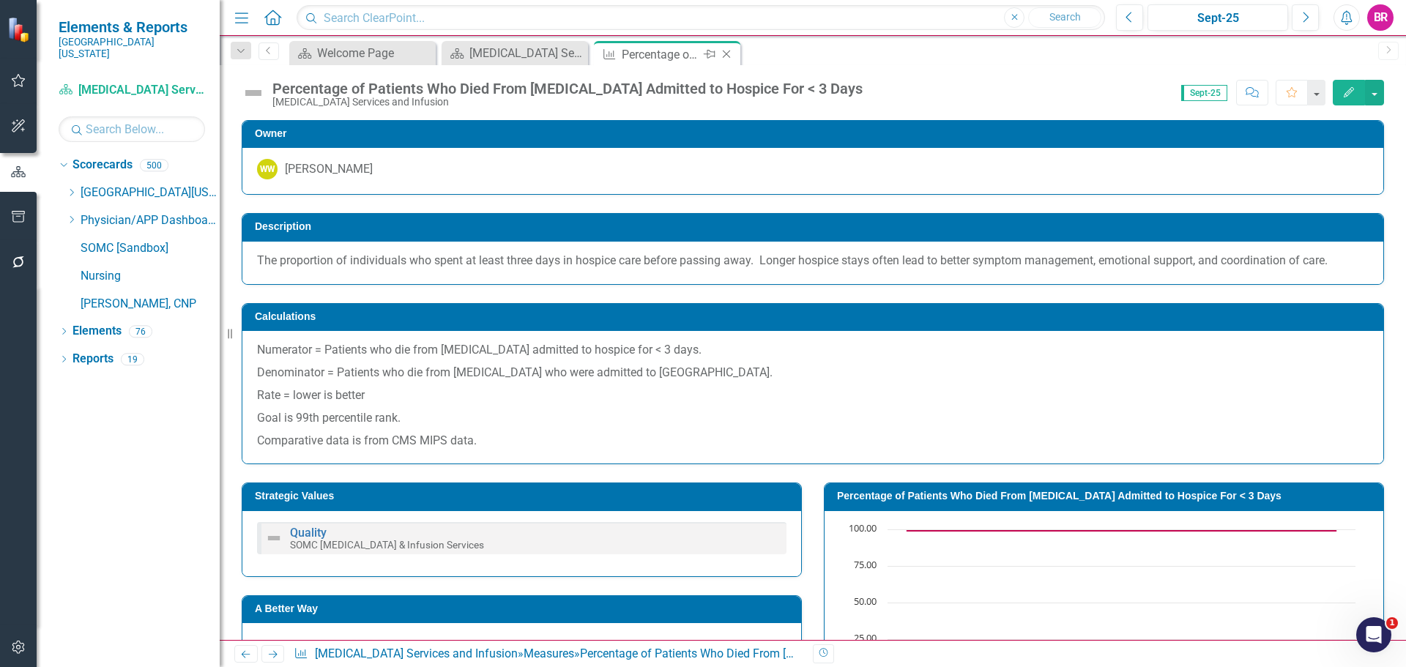
click at [729, 54] on icon "Close" at bounding box center [726, 54] width 15 height 12
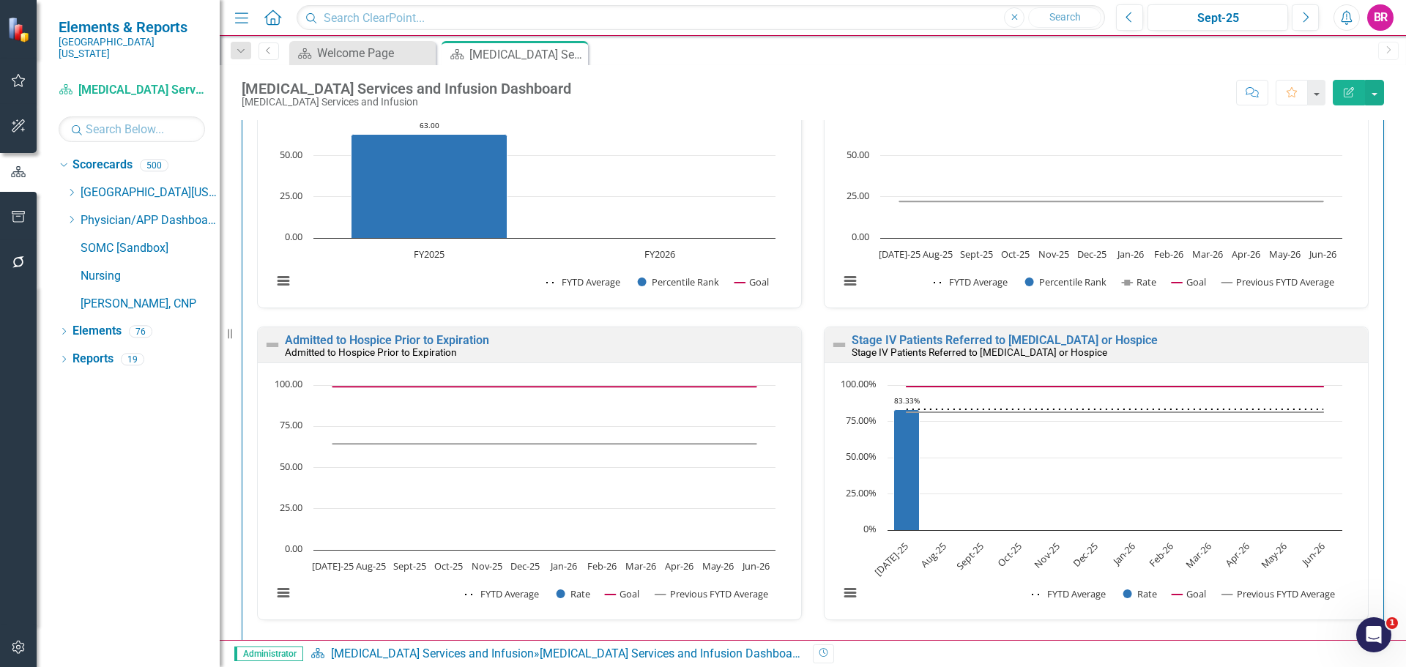
scroll to position [1, 0]
click at [443, 343] on link "Admitted to Hospice Prior to Expiration" at bounding box center [387, 339] width 204 height 14
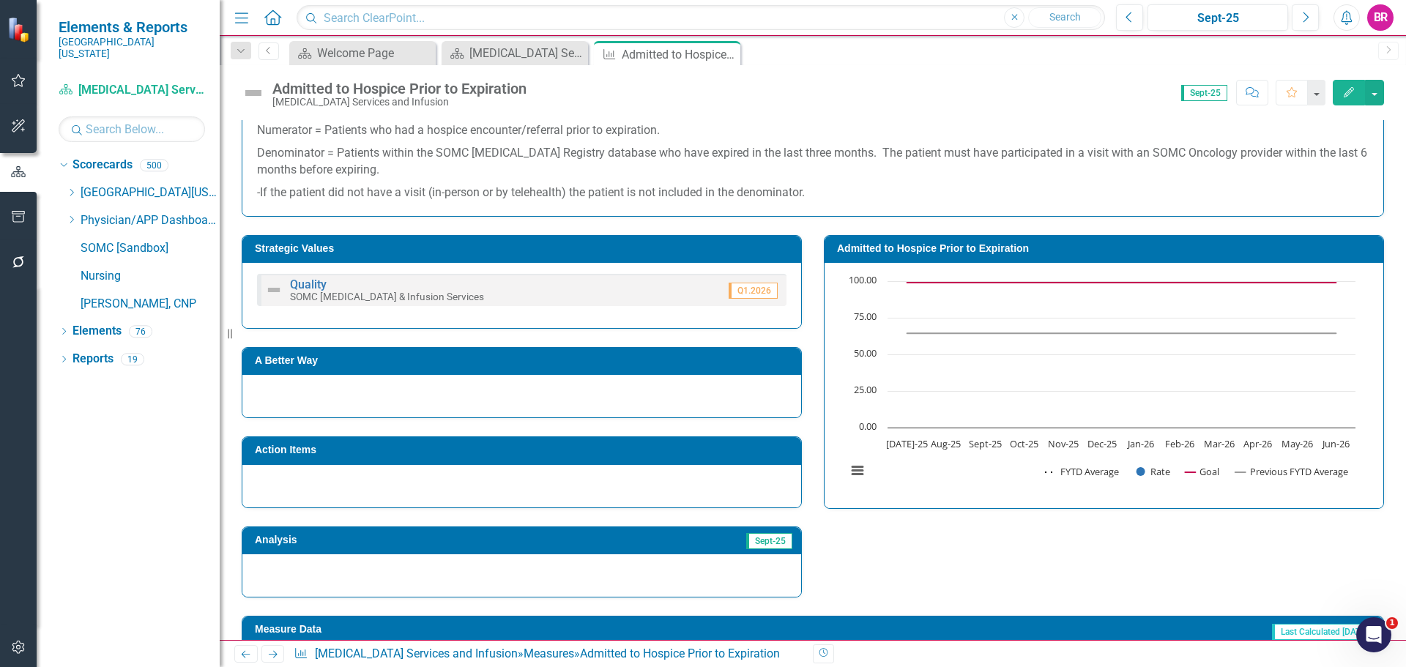
scroll to position [293, 0]
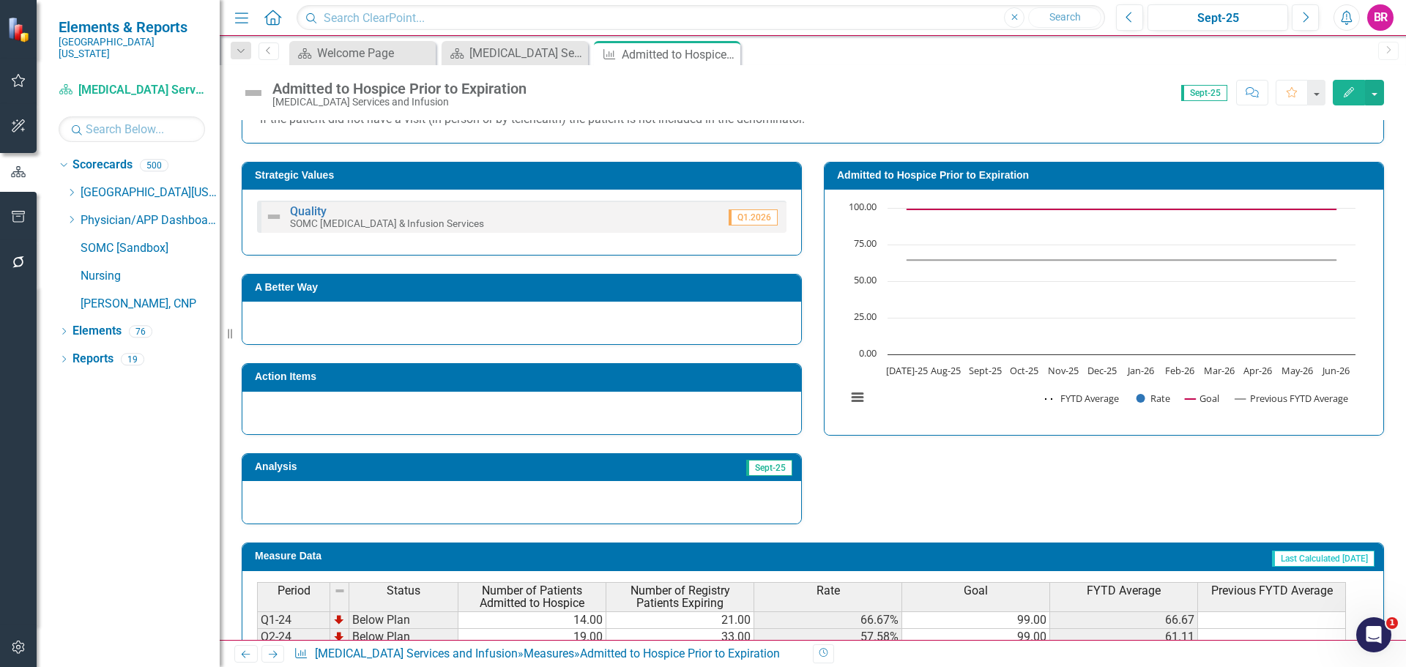
click at [495, 385] on td "Action Items" at bounding box center [524, 379] width 539 height 22
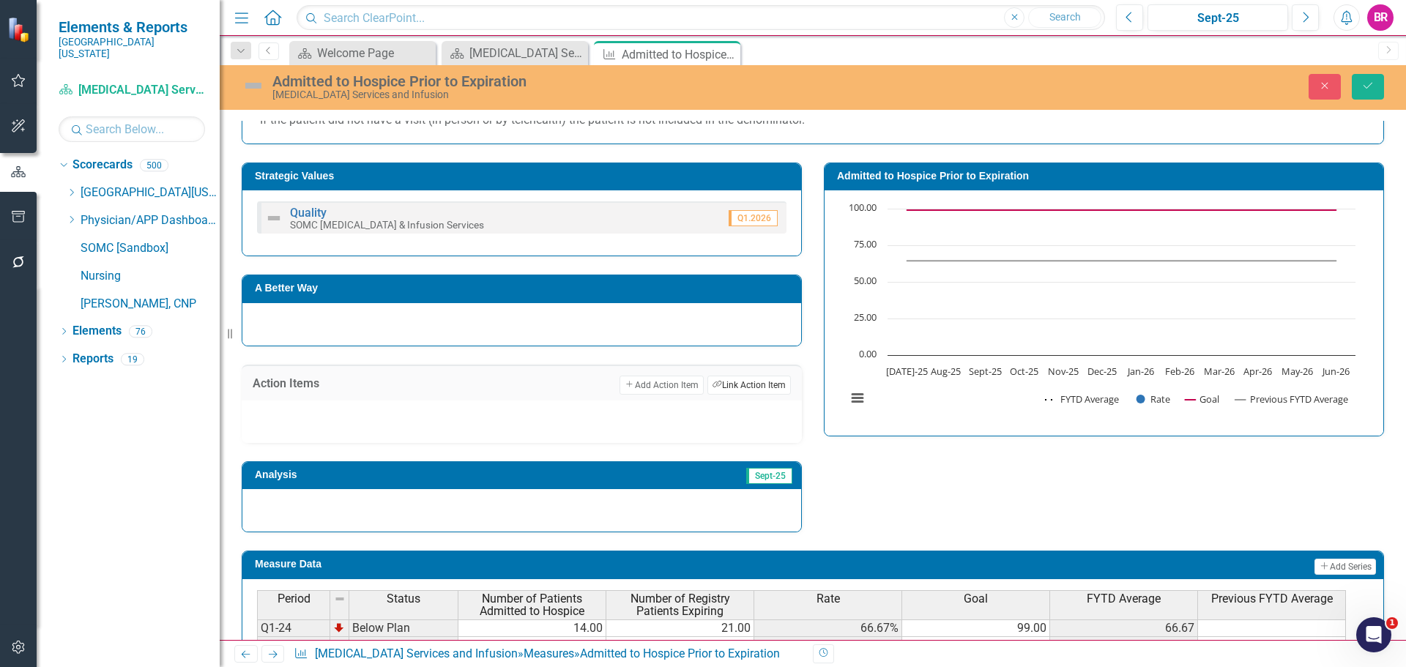
click at [727, 382] on button "Link Tag Link Action Item" at bounding box center [748, 385] width 83 height 19
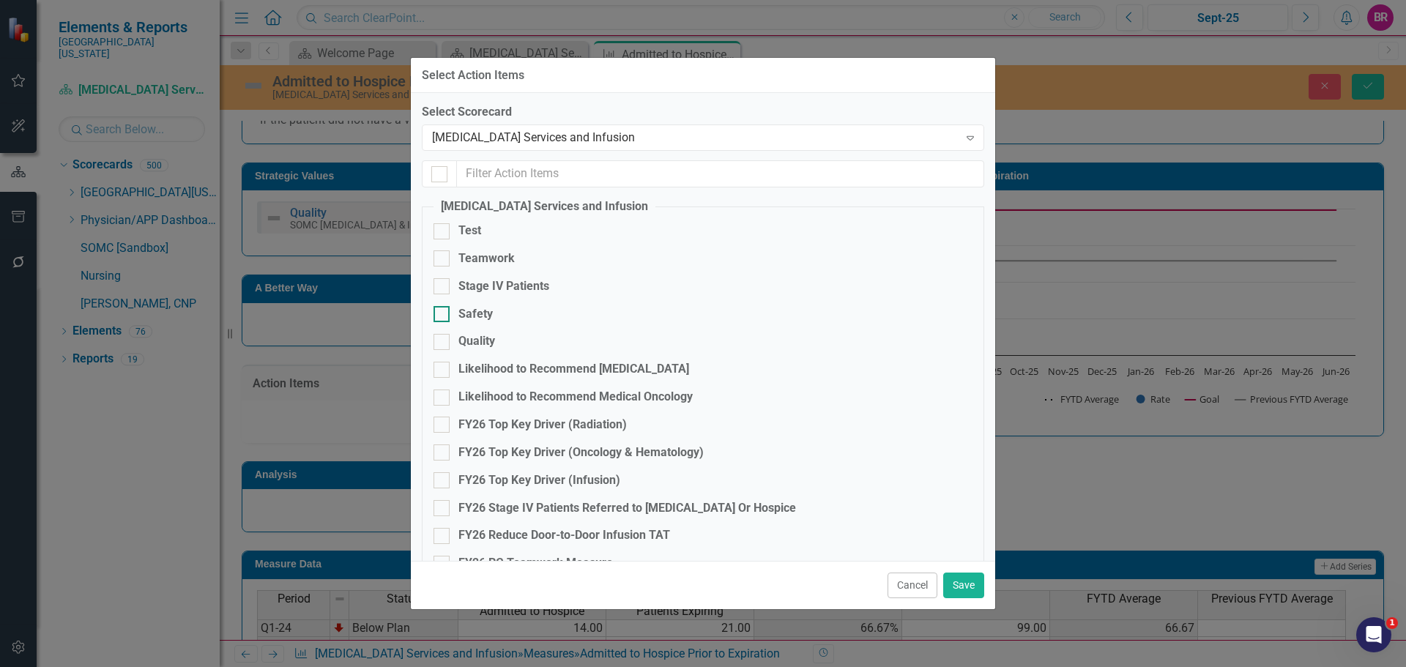
checkbox input "false"
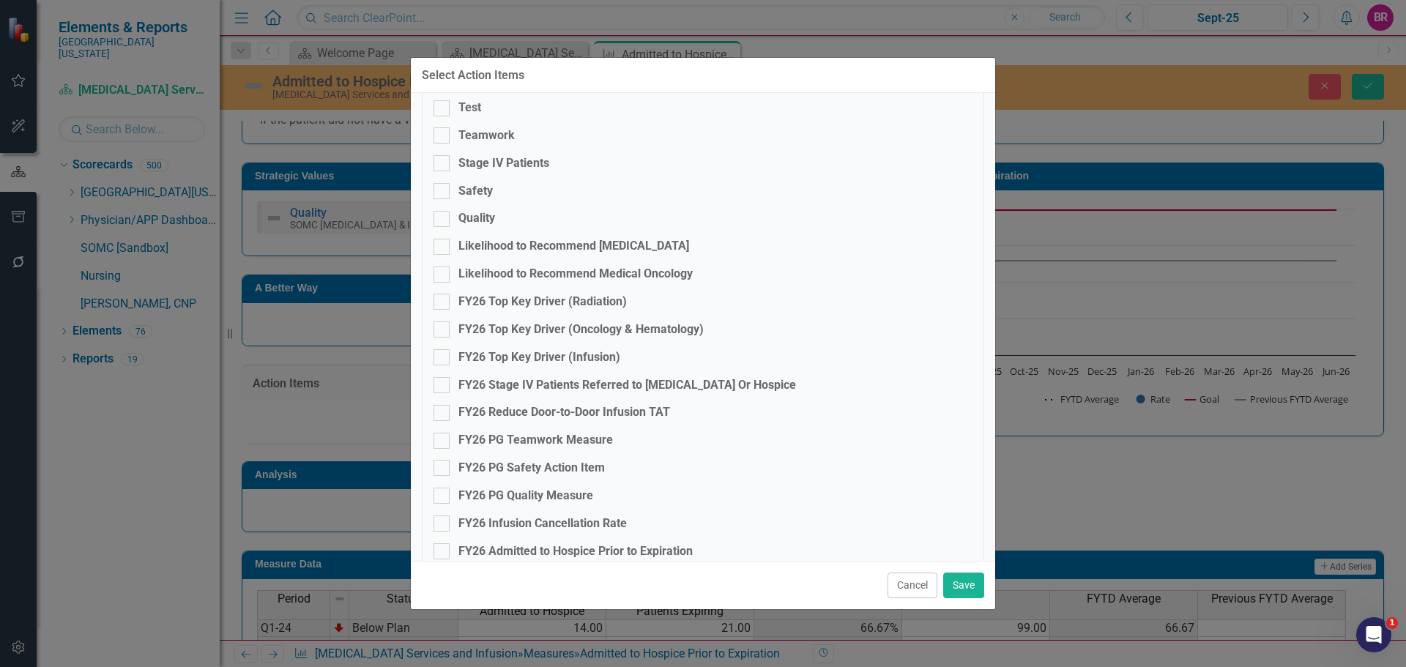
scroll to position [146, 0]
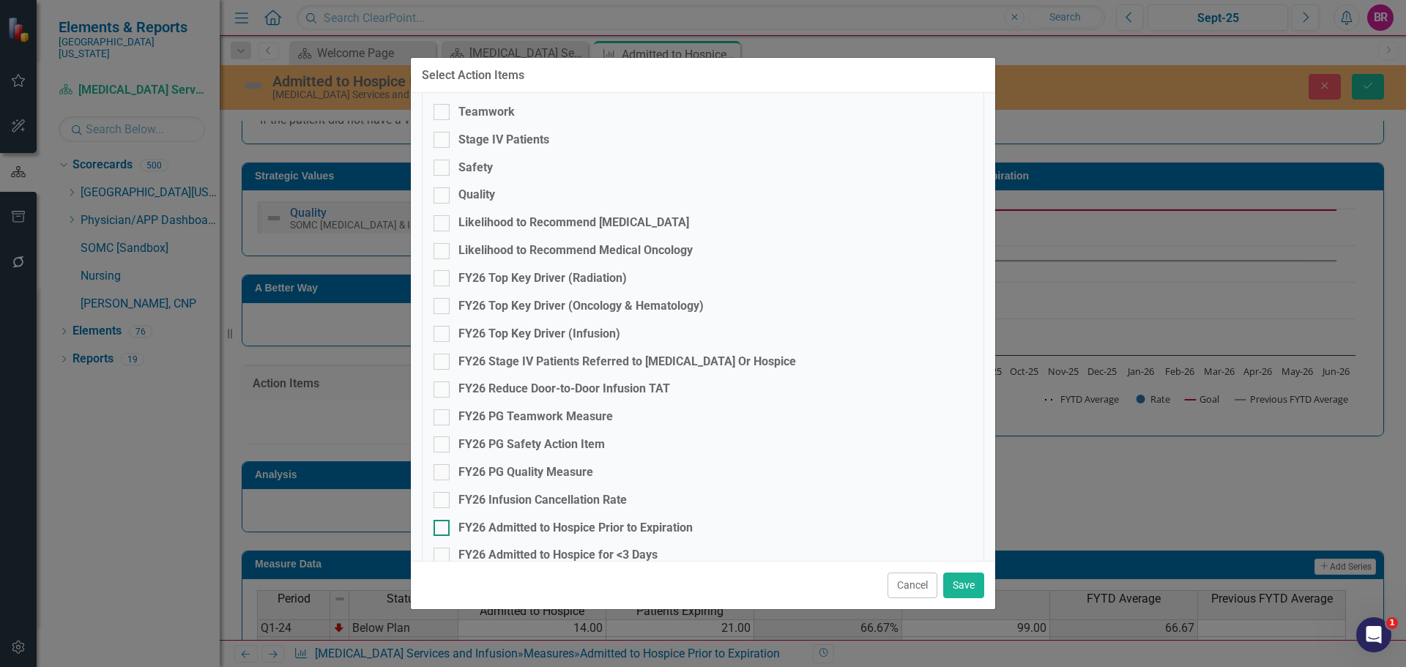
click at [655, 527] on div "FY26 Admitted to Hospice Prior to Expiration" at bounding box center [575, 528] width 234 height 17
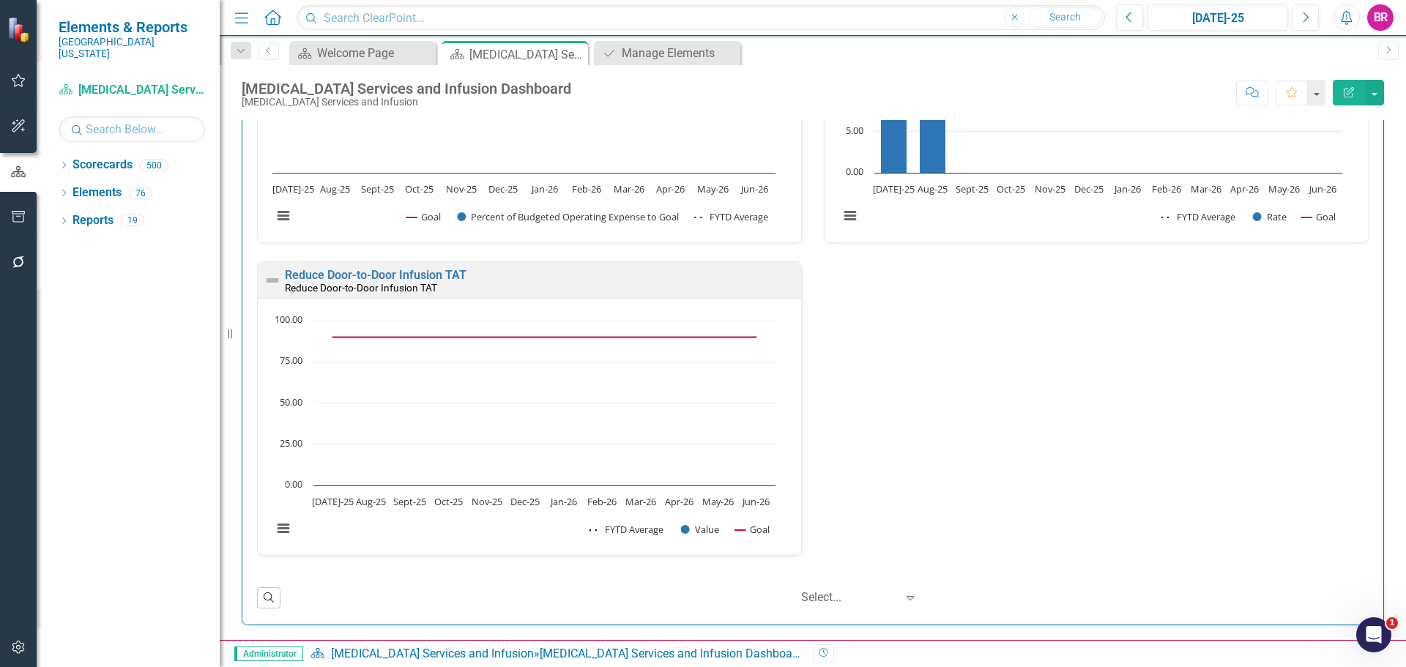
scroll to position [1, 0]
click at [66, 163] on icon "Dropdown" at bounding box center [64, 167] width 10 height 8
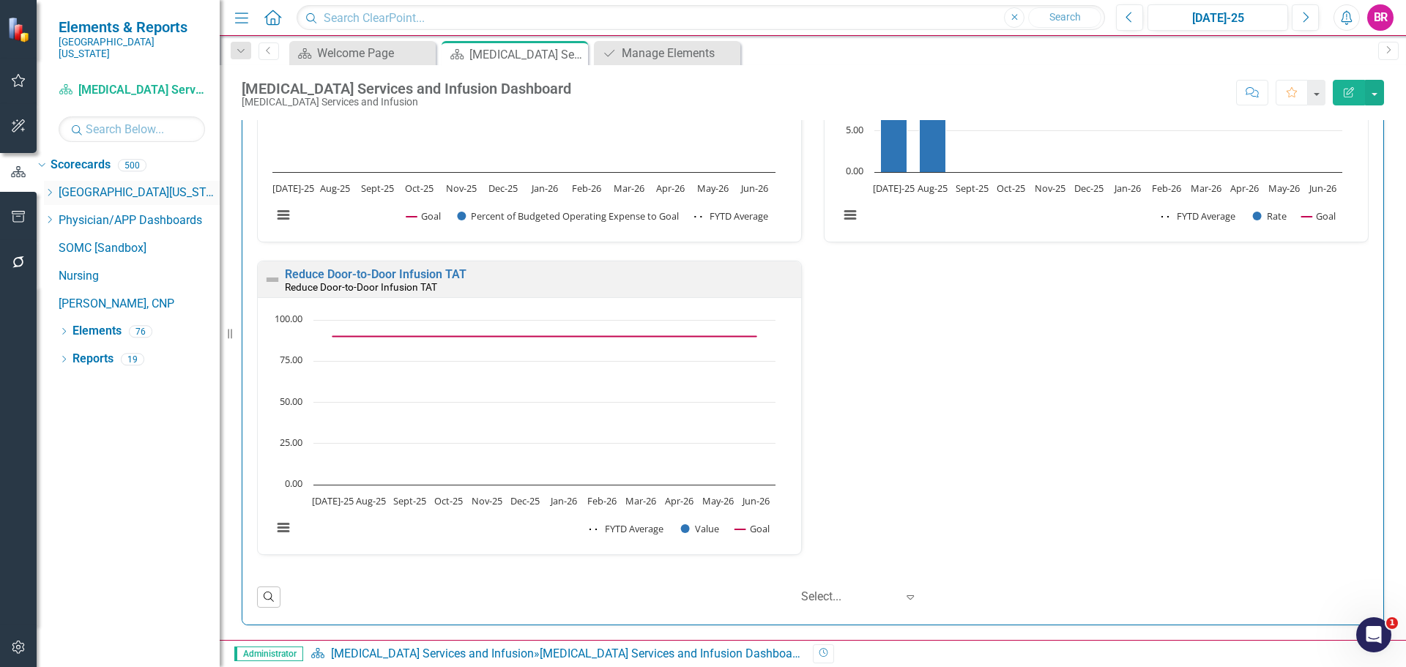
click at [55, 188] on icon "Dropdown" at bounding box center [49, 192] width 11 height 9
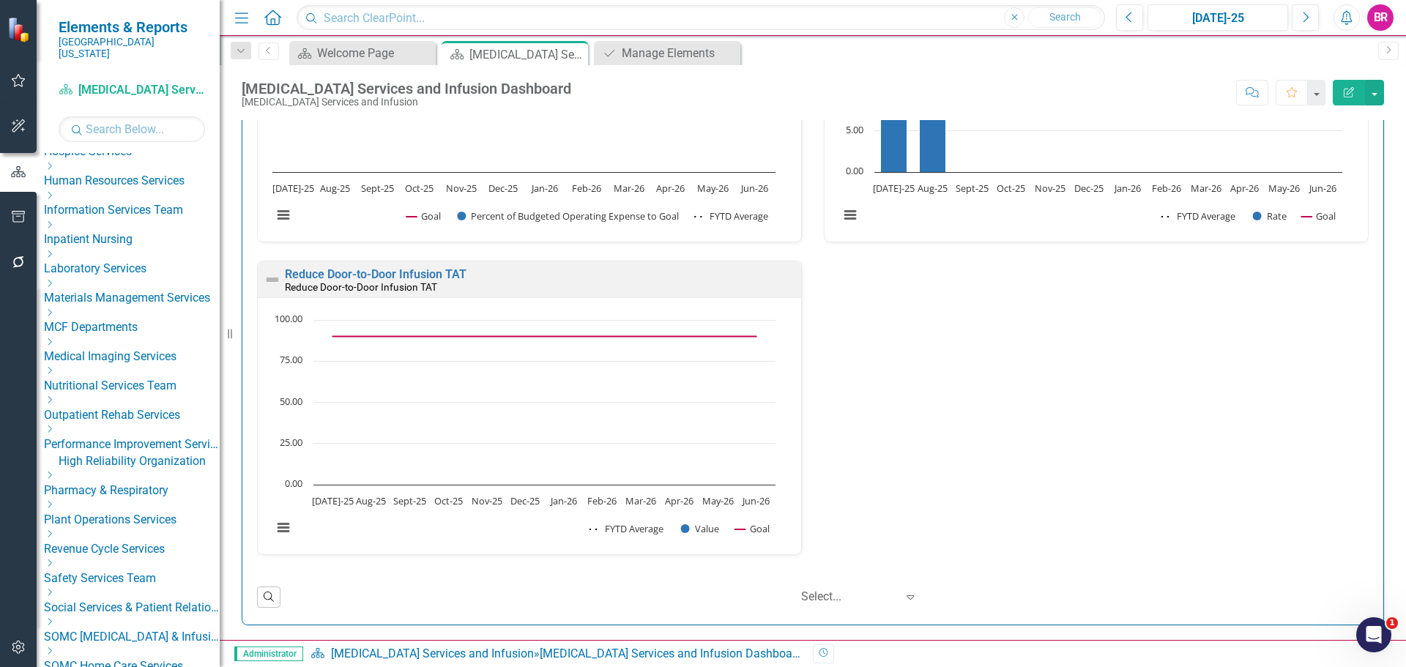
scroll to position [513, 0]
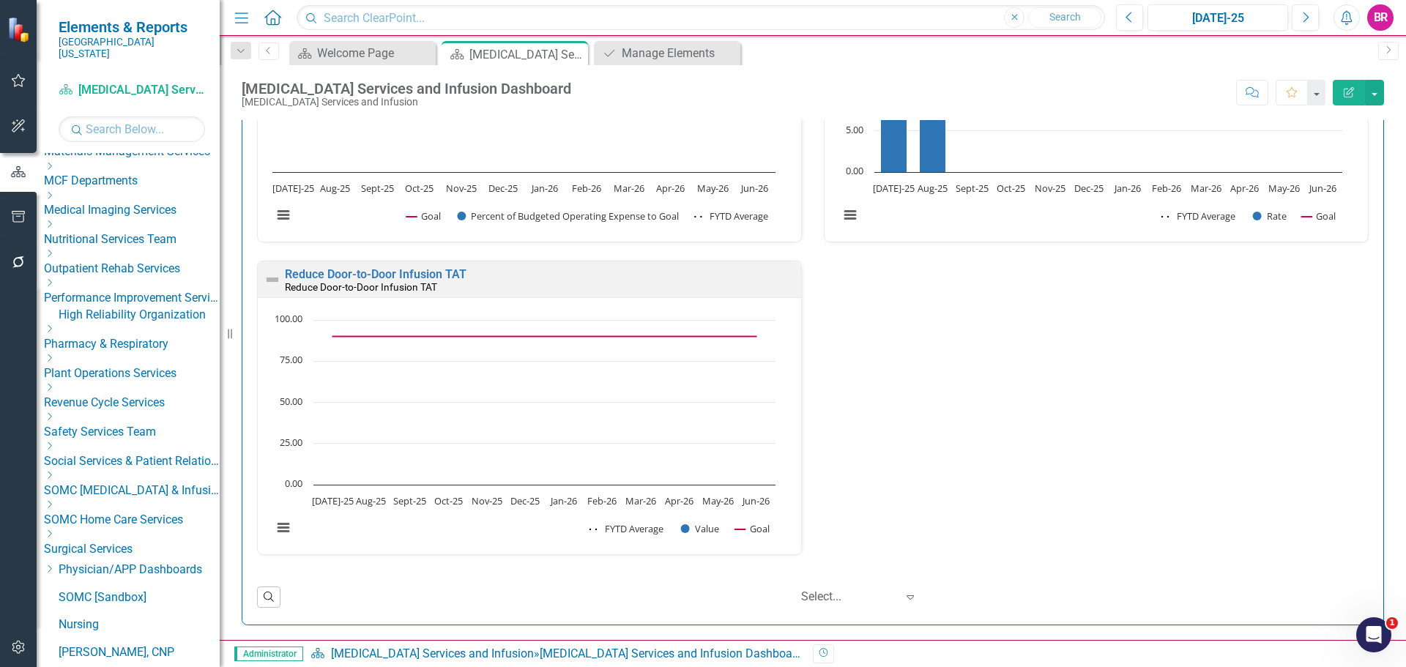
click at [55, 480] on icon "Dropdown" at bounding box center [49, 475] width 11 height 9
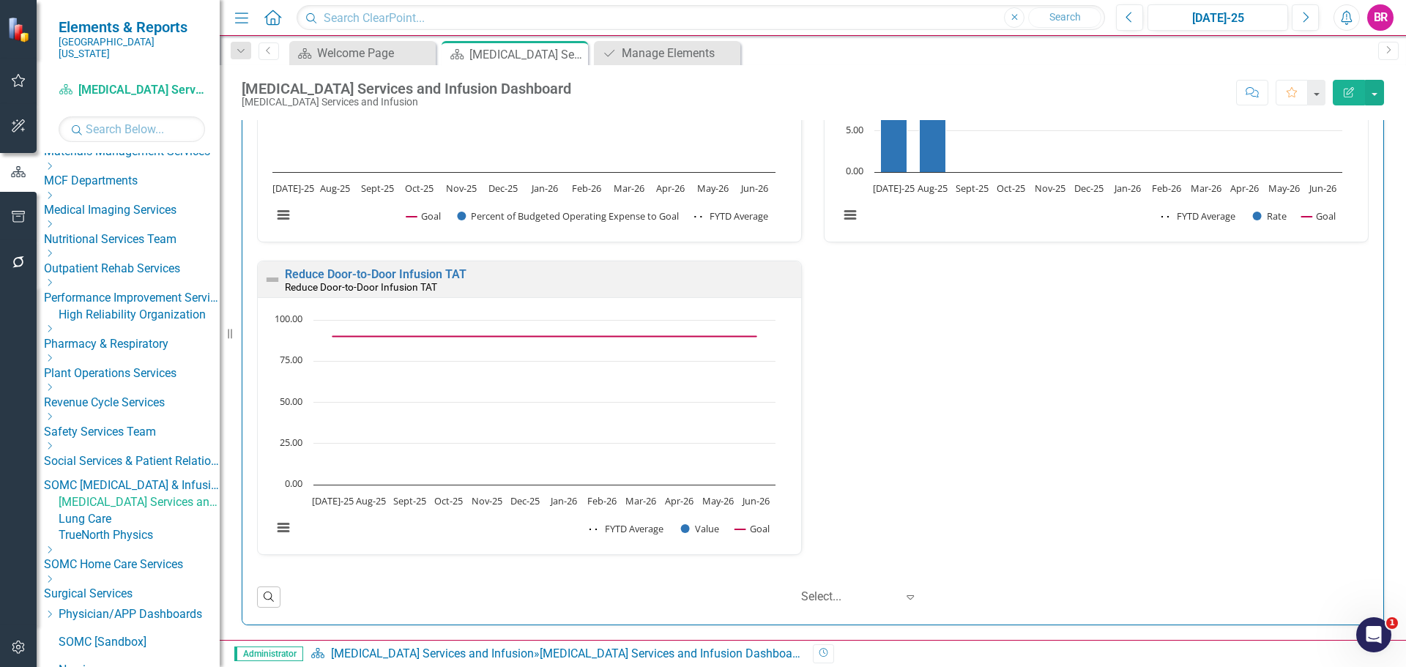
click at [156, 544] on link "TrueNorth Physics" at bounding box center [139, 535] width 161 height 17
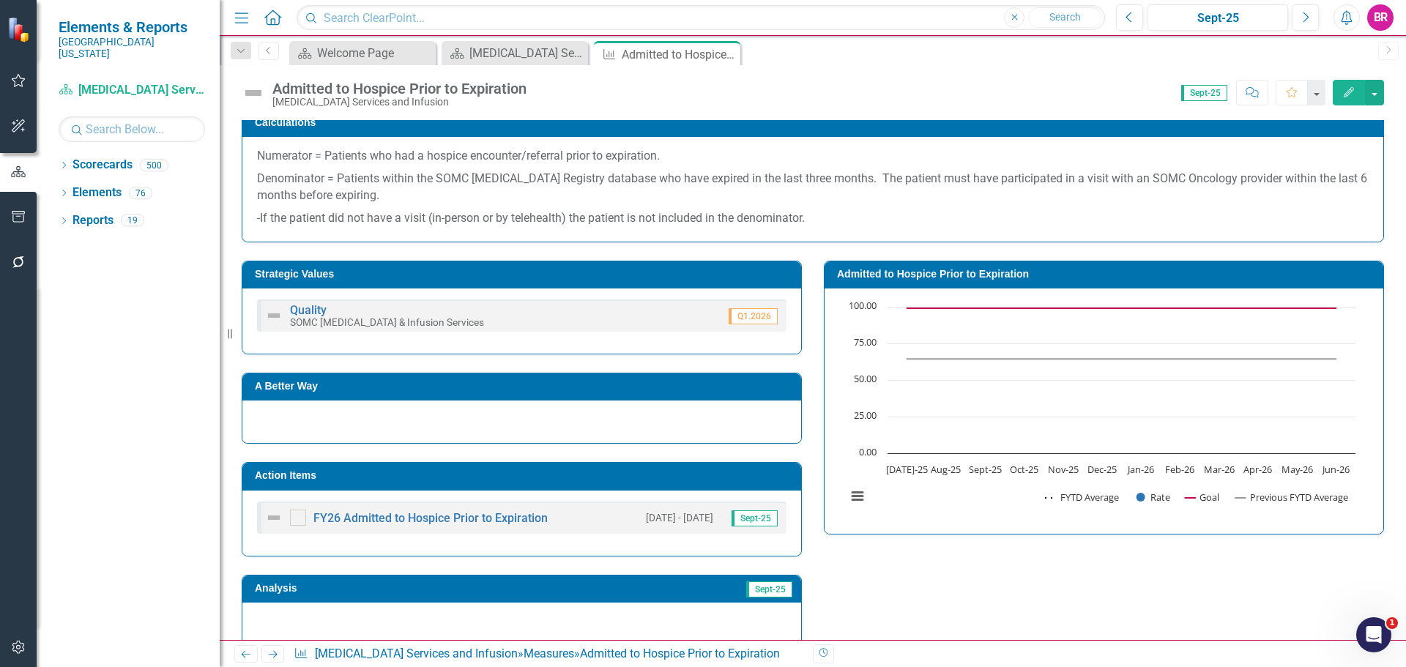
scroll to position [197, 0]
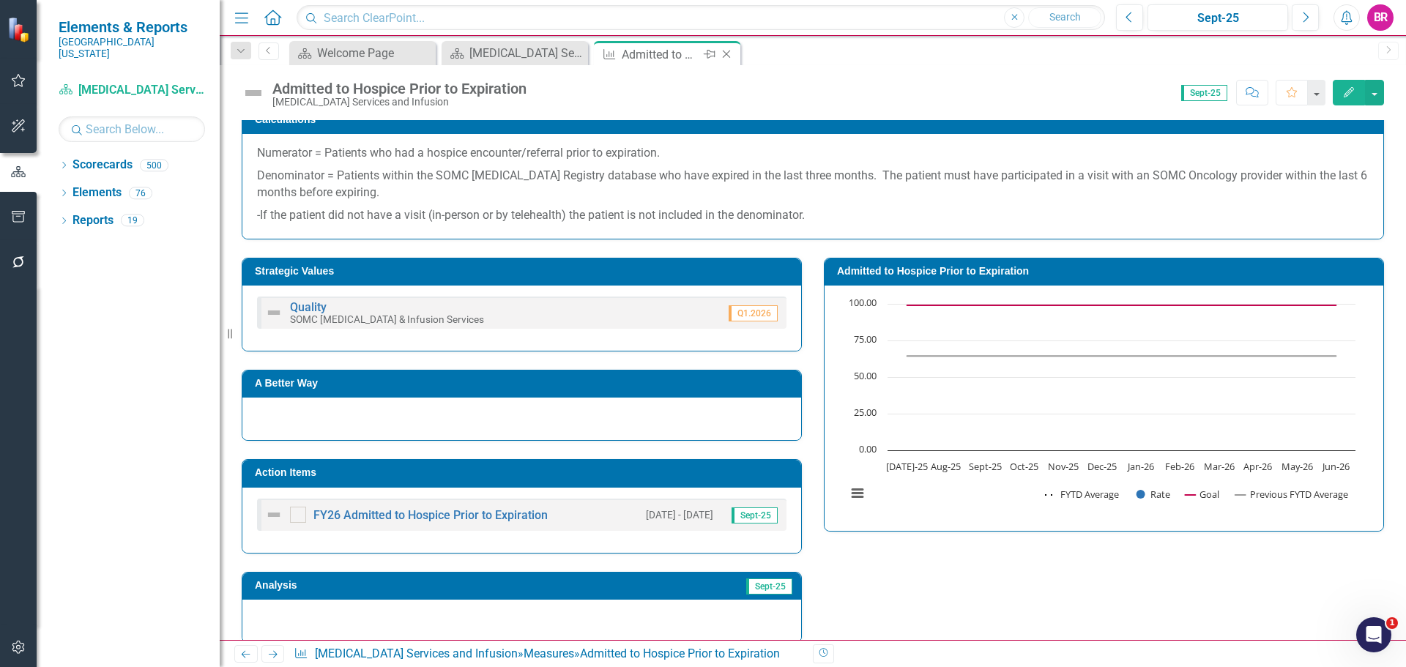
click at [726, 56] on icon "Close" at bounding box center [726, 54] width 15 height 12
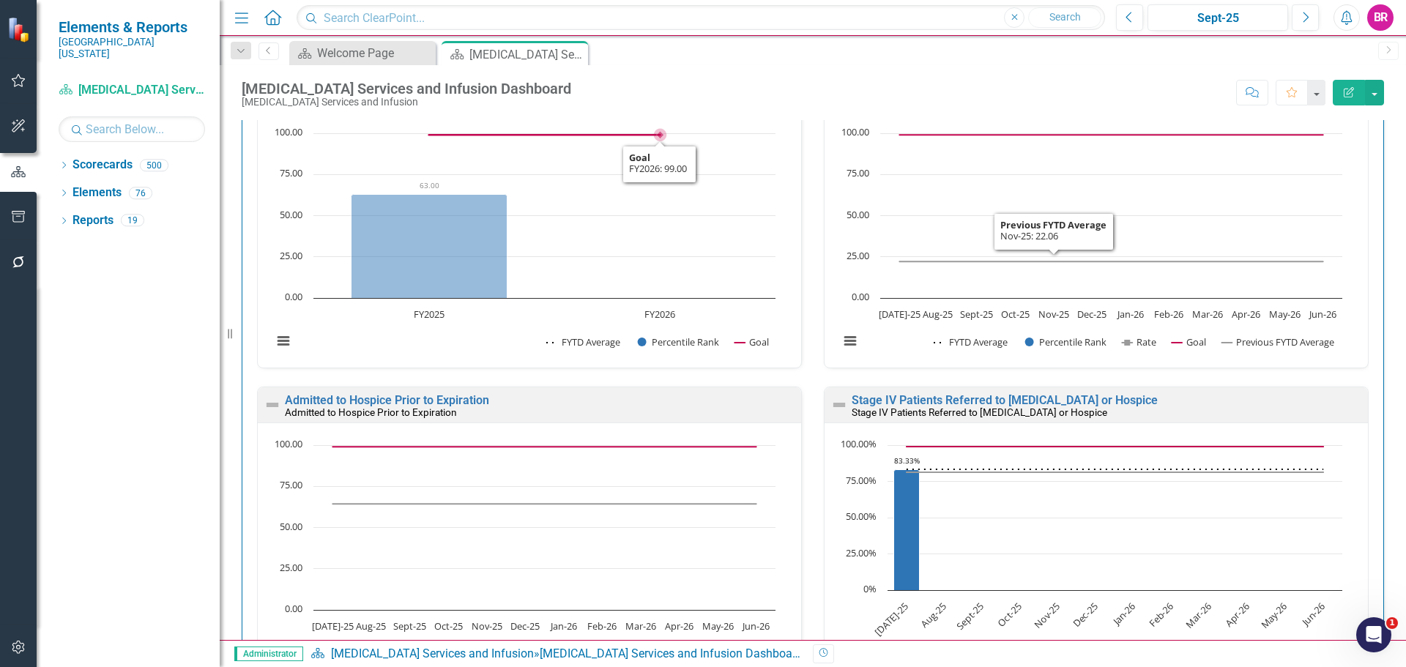
scroll to position [879, 0]
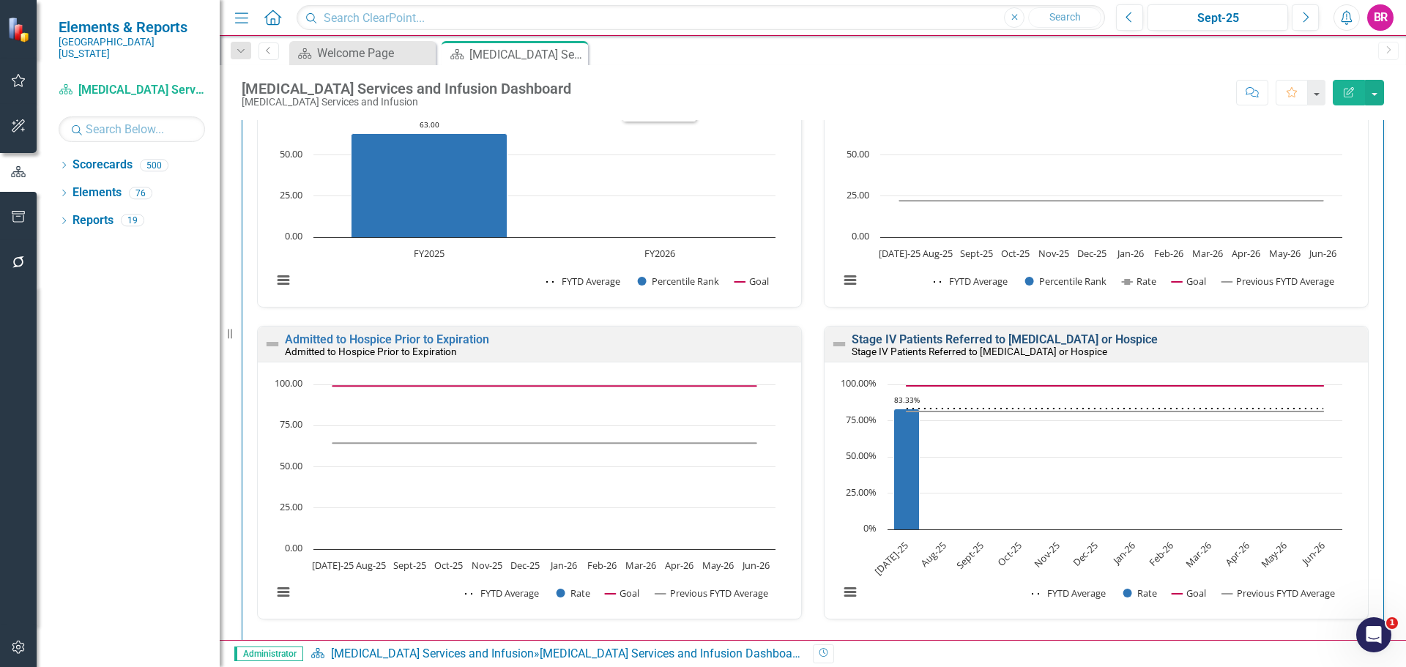
click at [901, 339] on link "Stage IV Patients Referred to [MEDICAL_DATA] or Hospice" at bounding box center [1005, 339] width 306 height 14
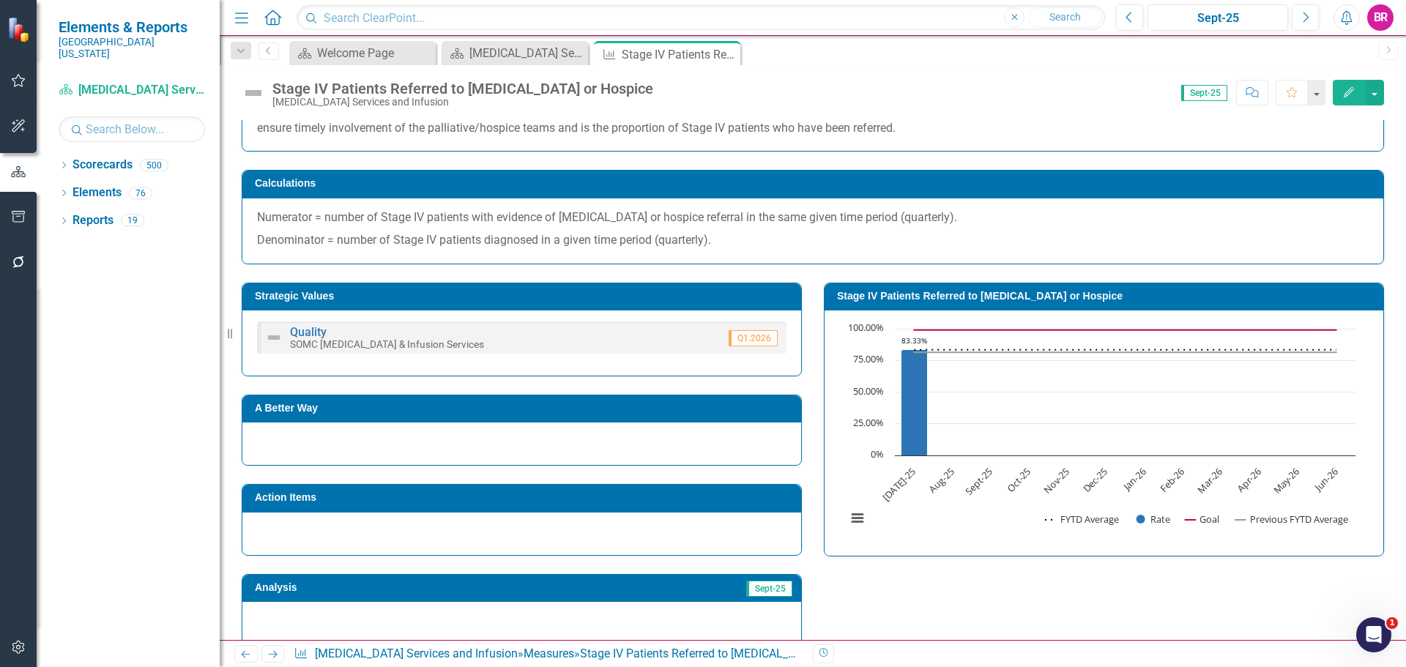
scroll to position [220, 0]
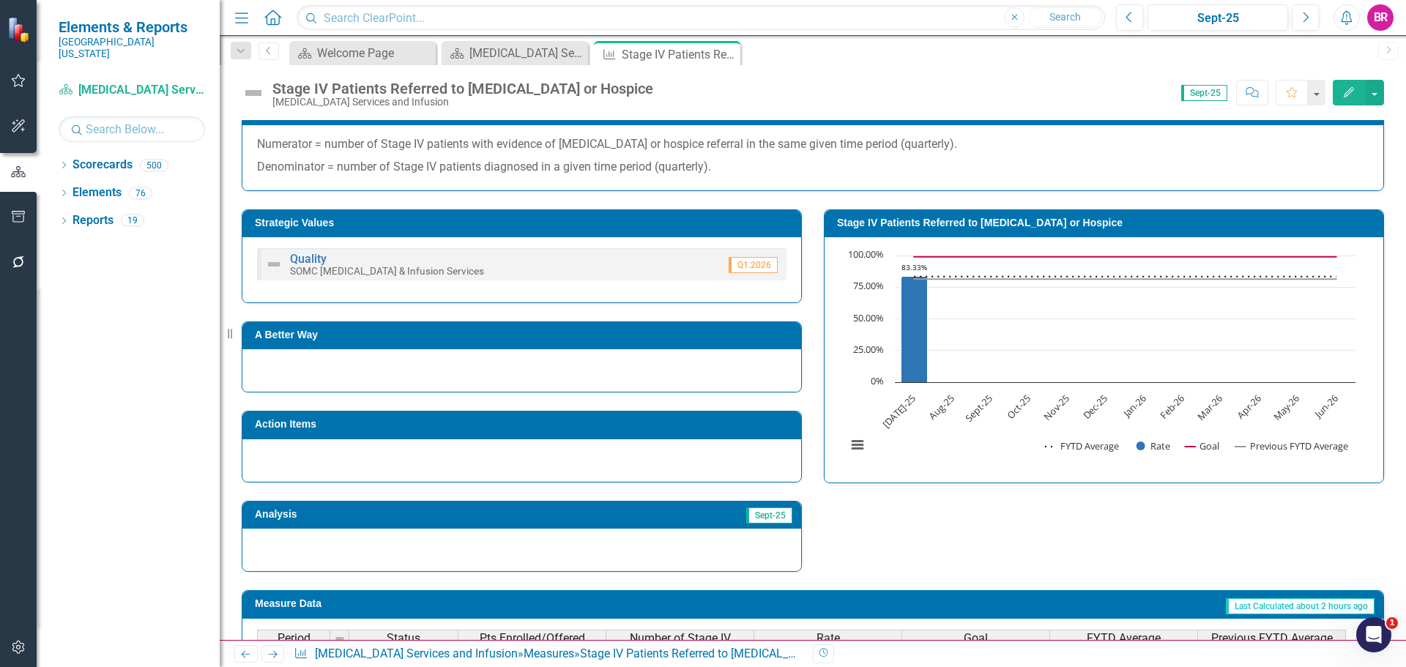
click at [629, 417] on div "Action Items" at bounding box center [521, 425] width 559 height 27
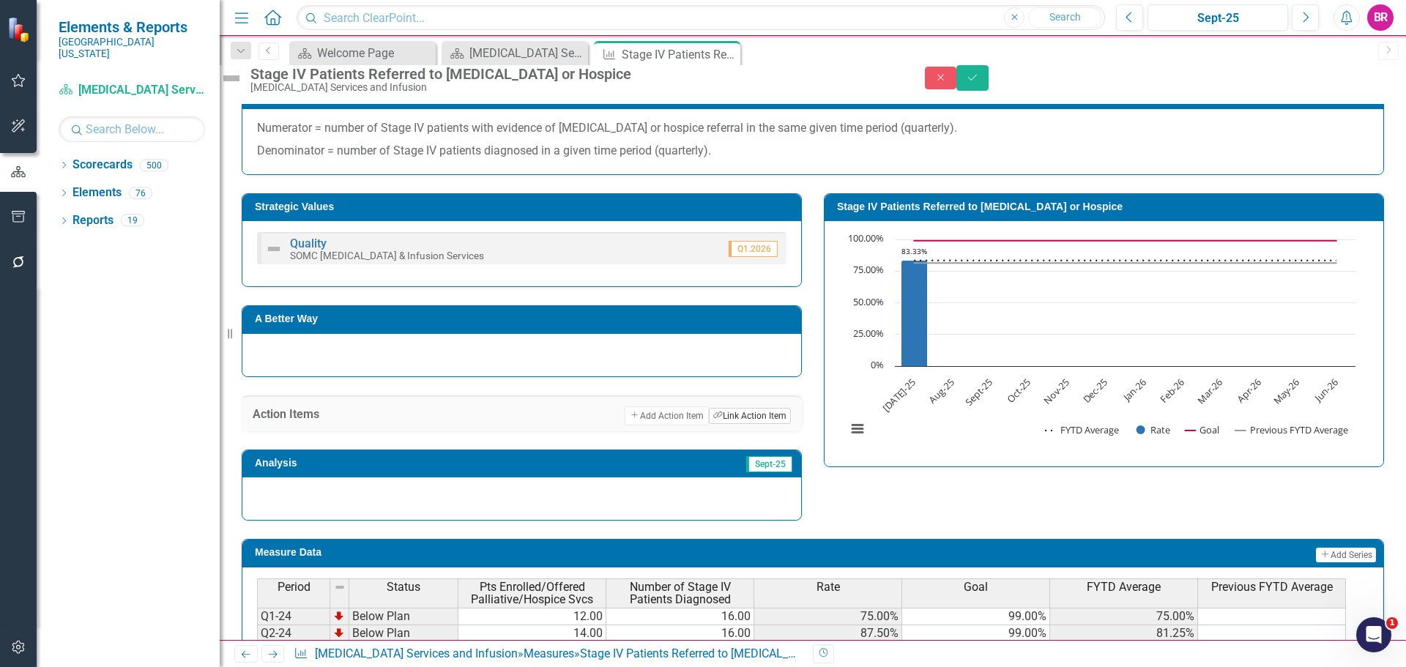
click at [733, 424] on button "Link Tag Link Action Item" at bounding box center [750, 416] width 82 height 16
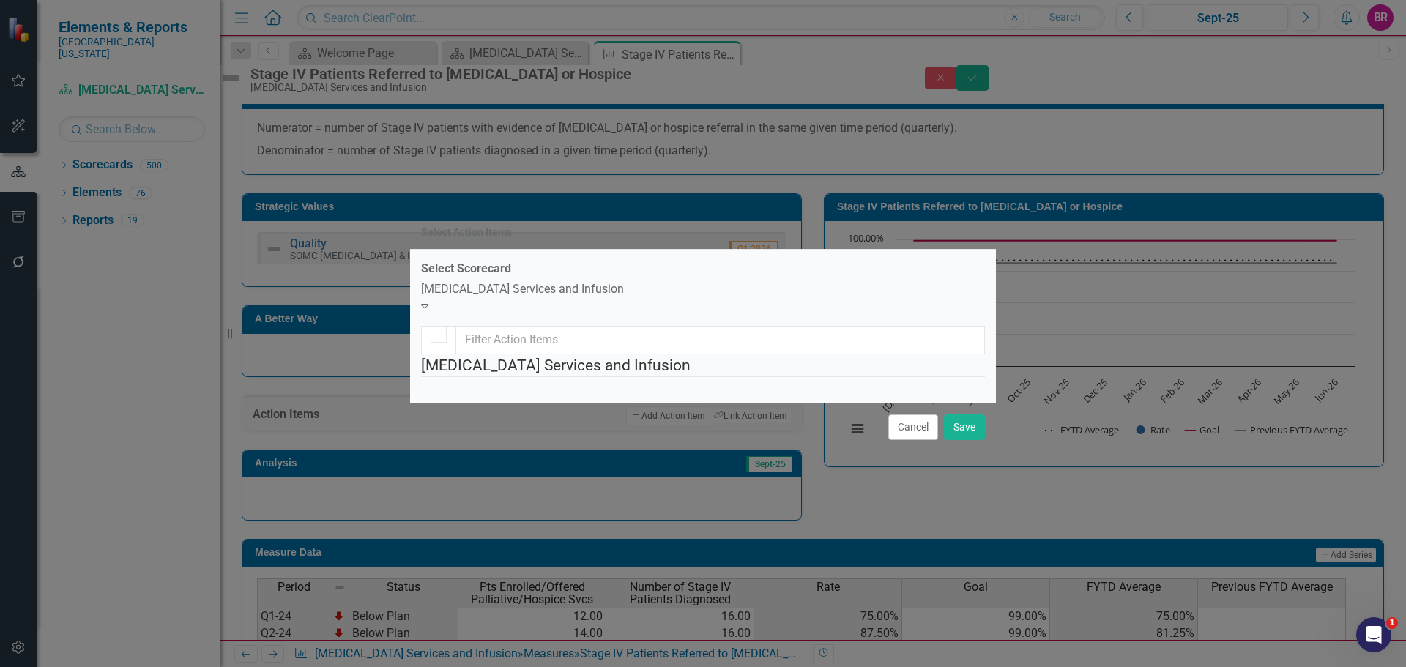
checkbox input "false"
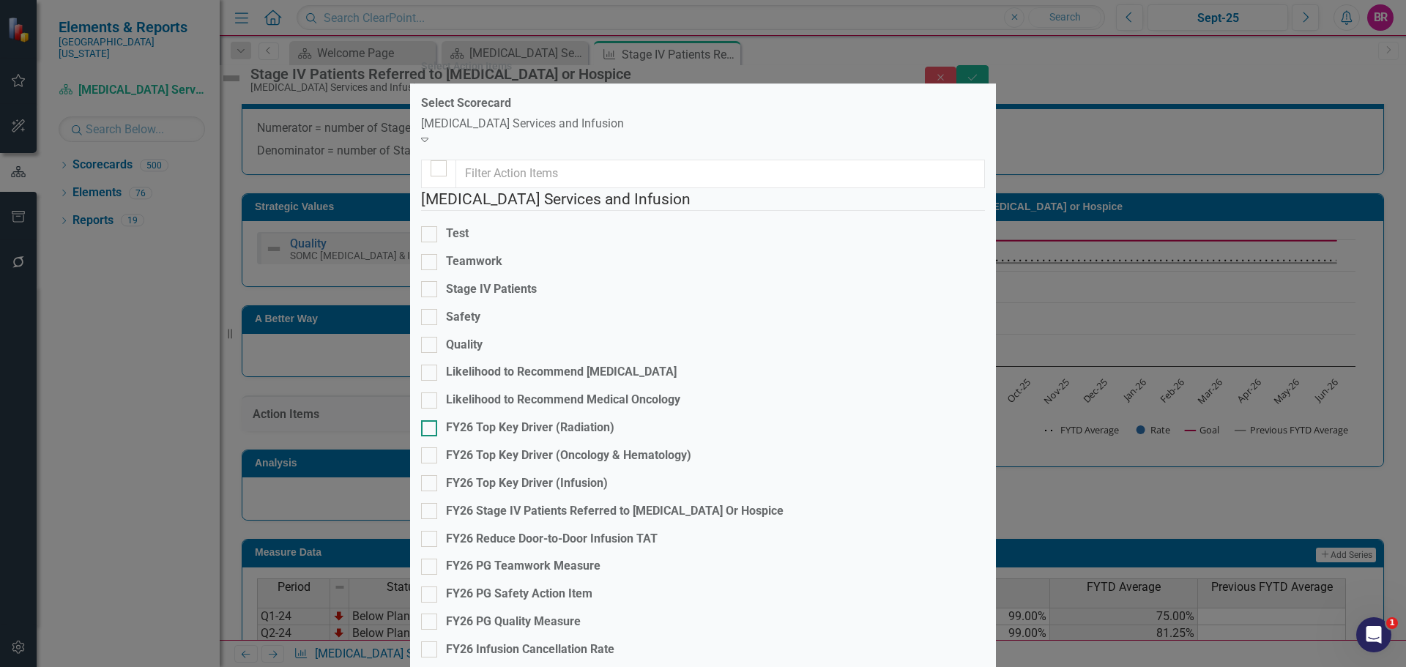
scroll to position [146, 0]
click at [628, 503] on div "FY26 Stage IV Patients Referred to [MEDICAL_DATA] Or Hospice" at bounding box center [615, 511] width 338 height 17
click at [431, 503] on input "FY26 Stage IV Patients Referred to [MEDICAL_DATA] Or Hospice" at bounding box center [426, 508] width 10 height 10
checkbox input "true"
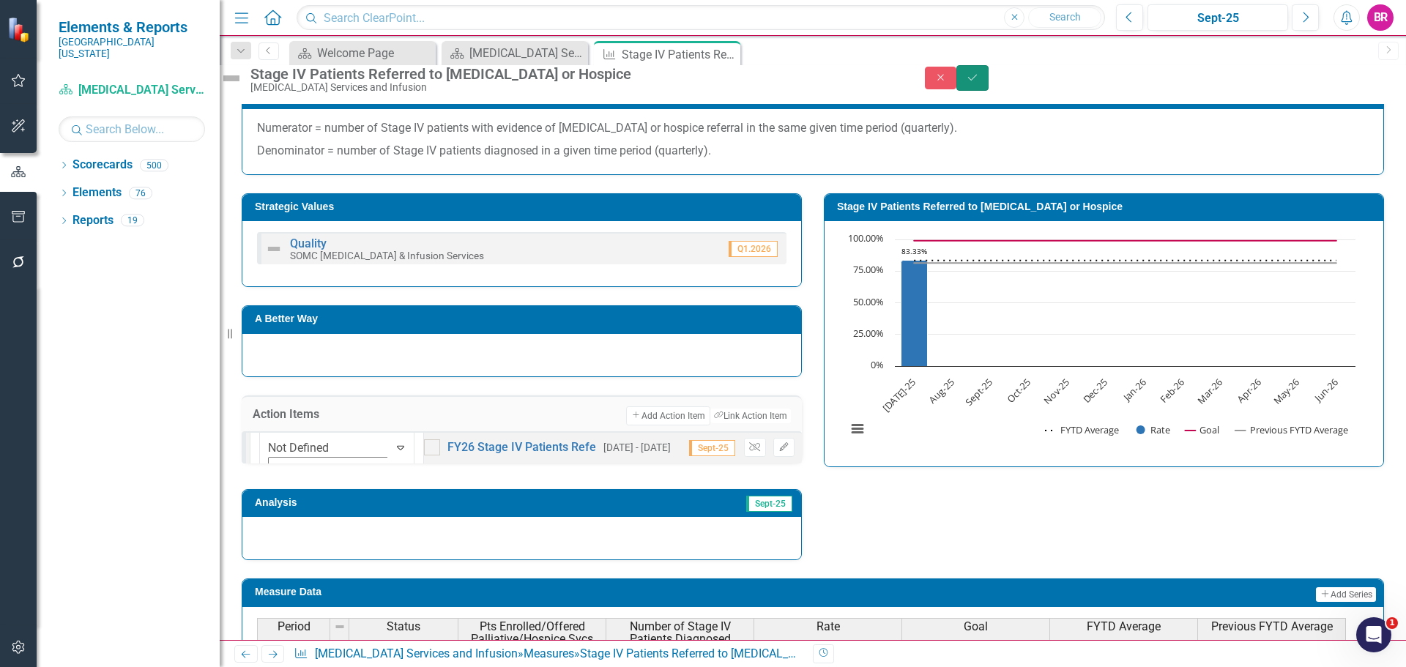
click at [989, 91] on button "Save" at bounding box center [972, 78] width 32 height 26
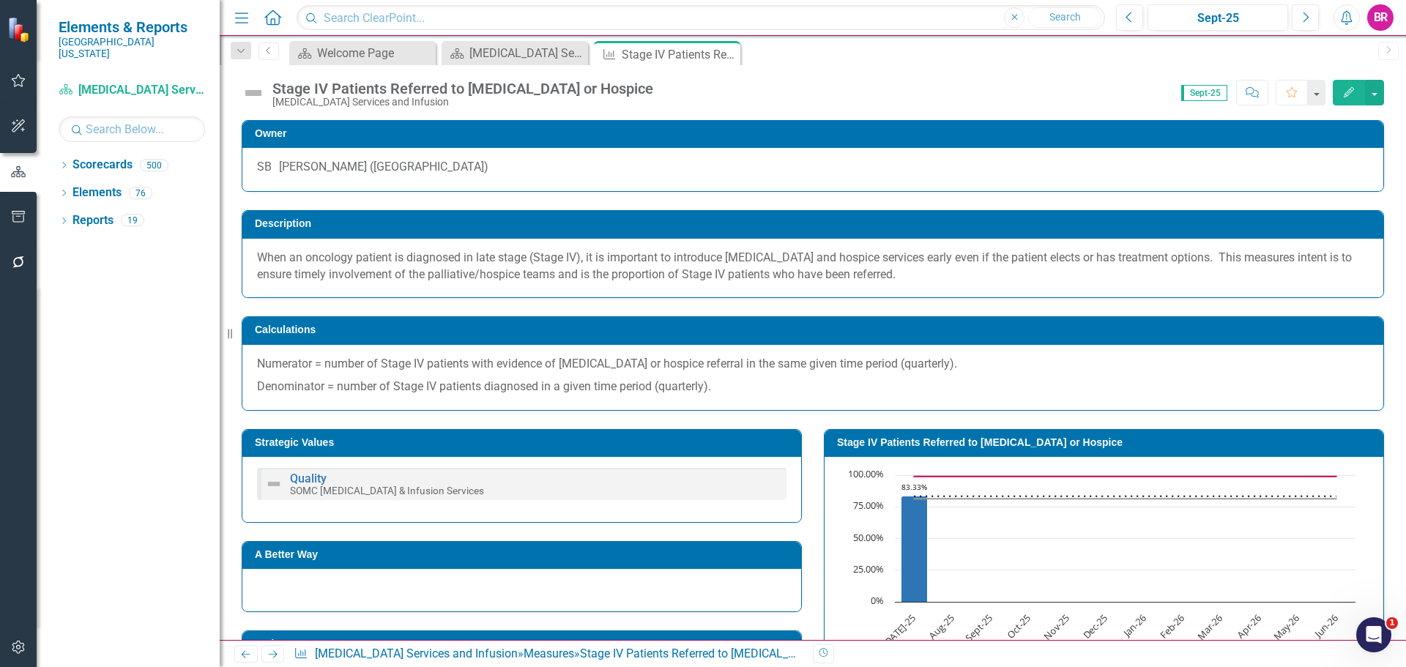
scroll to position [293, 0]
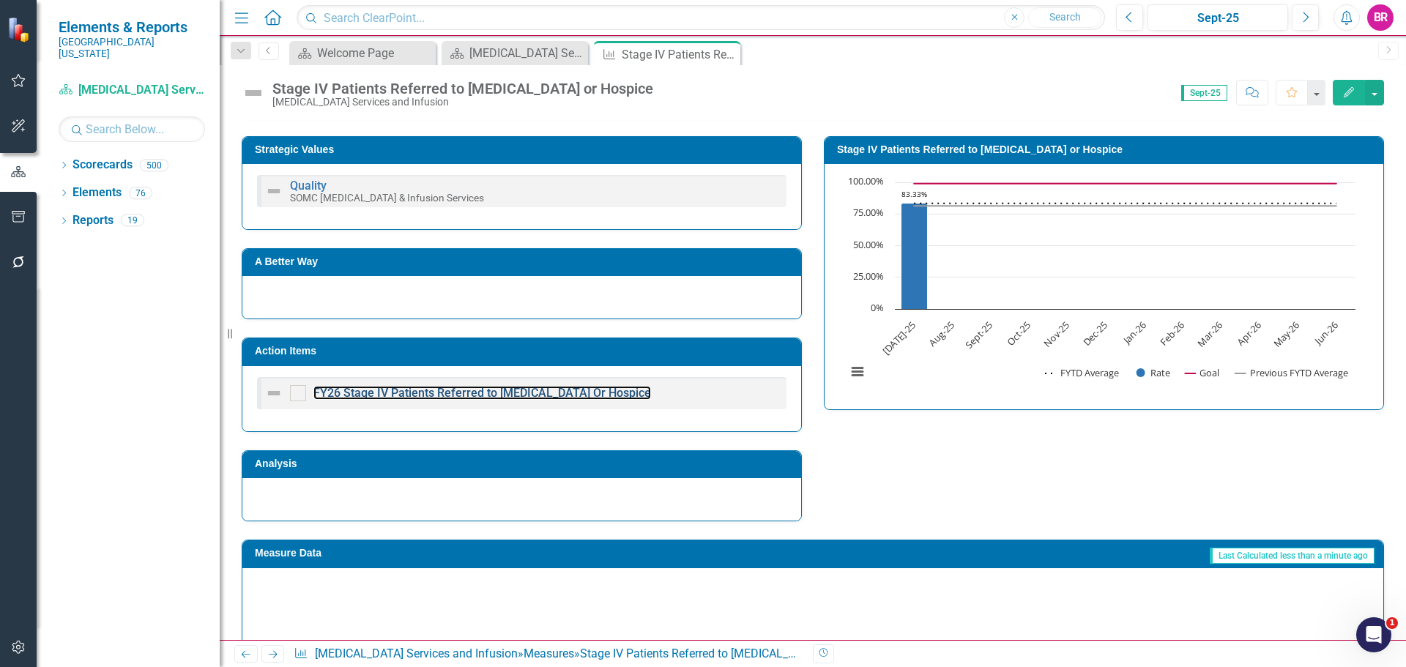
click at [527, 393] on link "FY26 Stage IV Patients Referred to [MEDICAL_DATA] Or Hospice" at bounding box center [482, 393] width 338 height 14
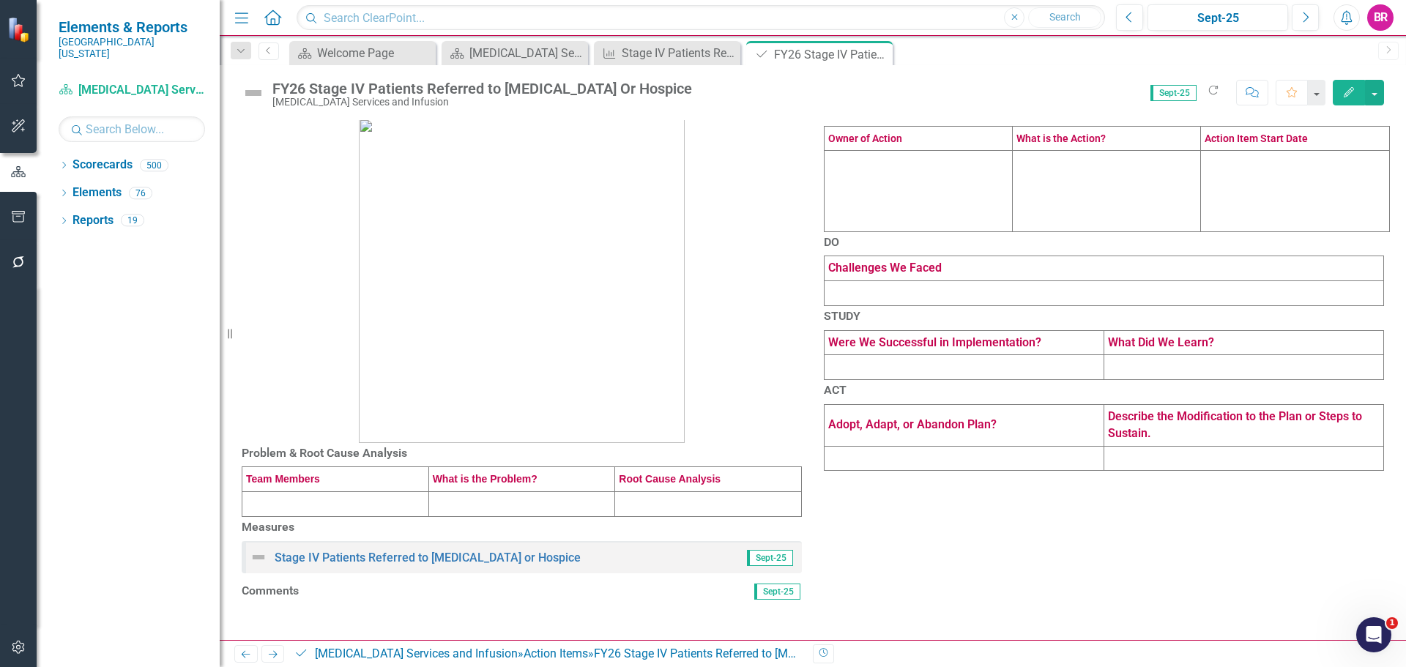
click at [1344, 84] on button "Edit" at bounding box center [1349, 93] width 32 height 26
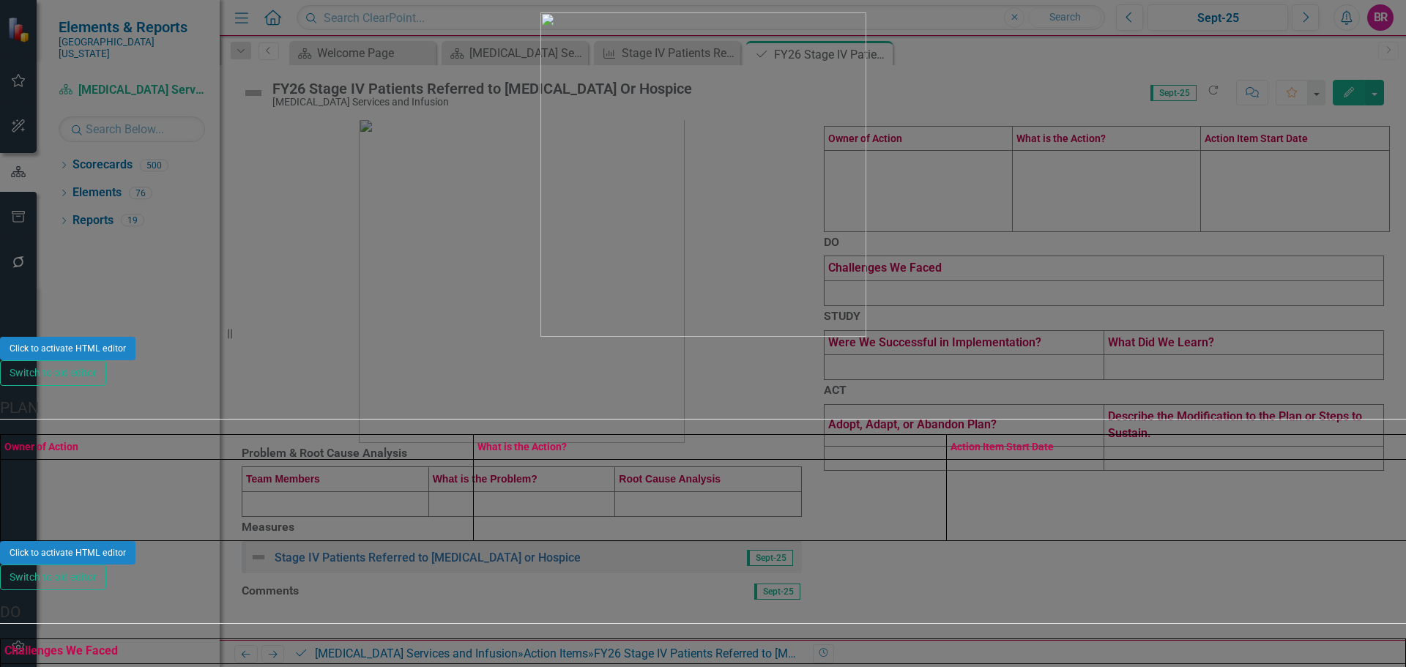
drag, startPoint x: 1085, startPoint y: 638, endPoint x: 1095, endPoint y: 638, distance: 10.3
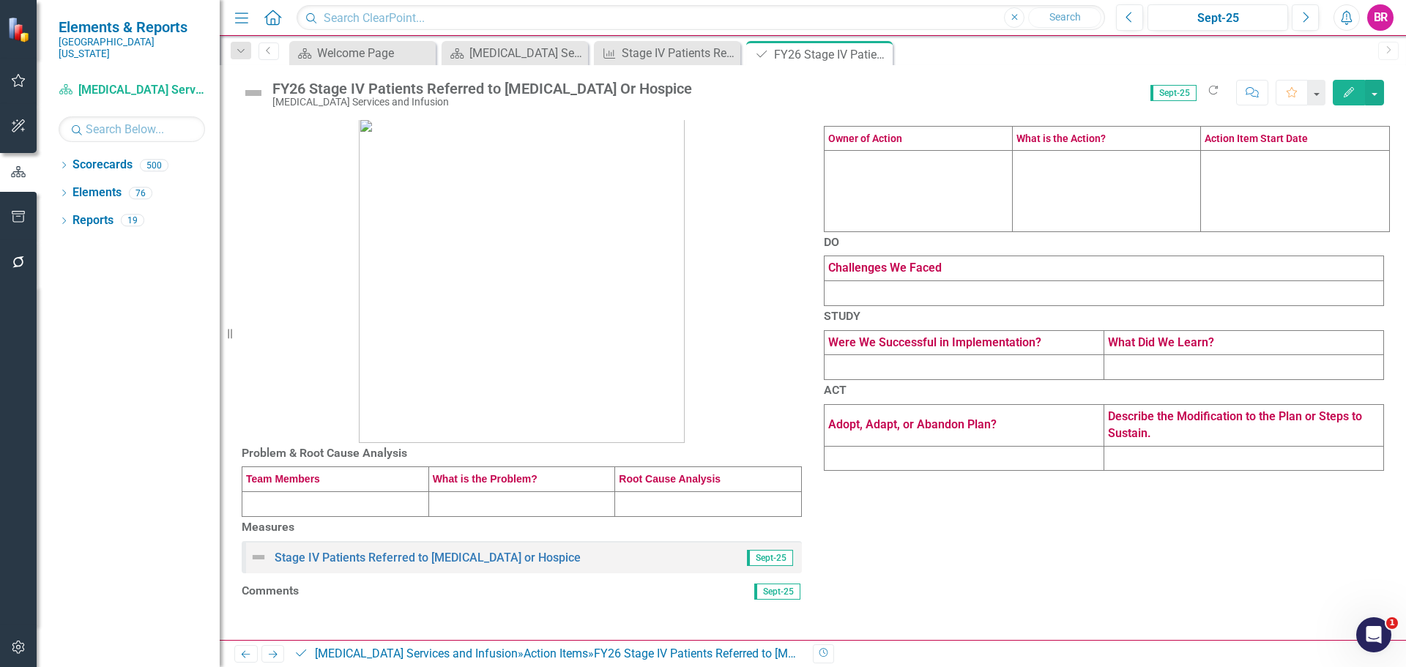
drag, startPoint x: 879, startPoint y: 52, endPoint x: 798, endPoint y: 53, distance: 81.3
click at [0, 0] on icon "Close" at bounding box center [0, 0] width 0 height 0
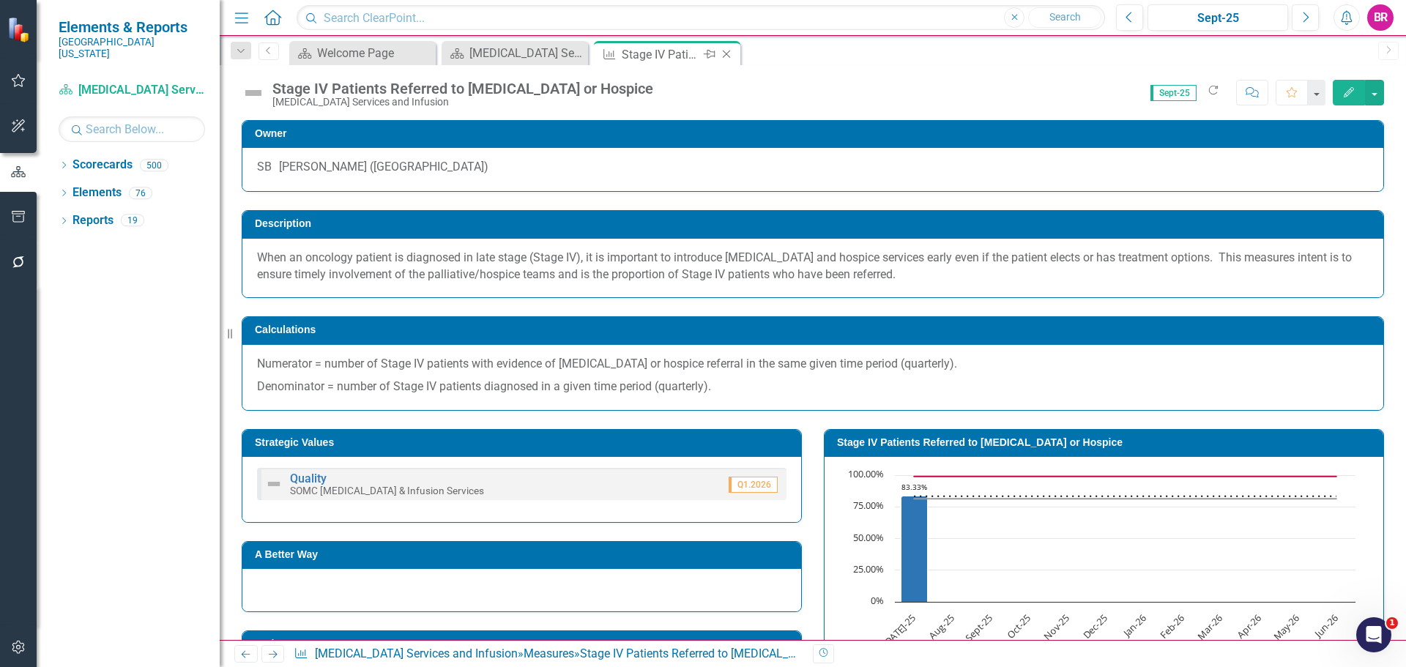
click at [727, 56] on icon "Close" at bounding box center [726, 54] width 15 height 12
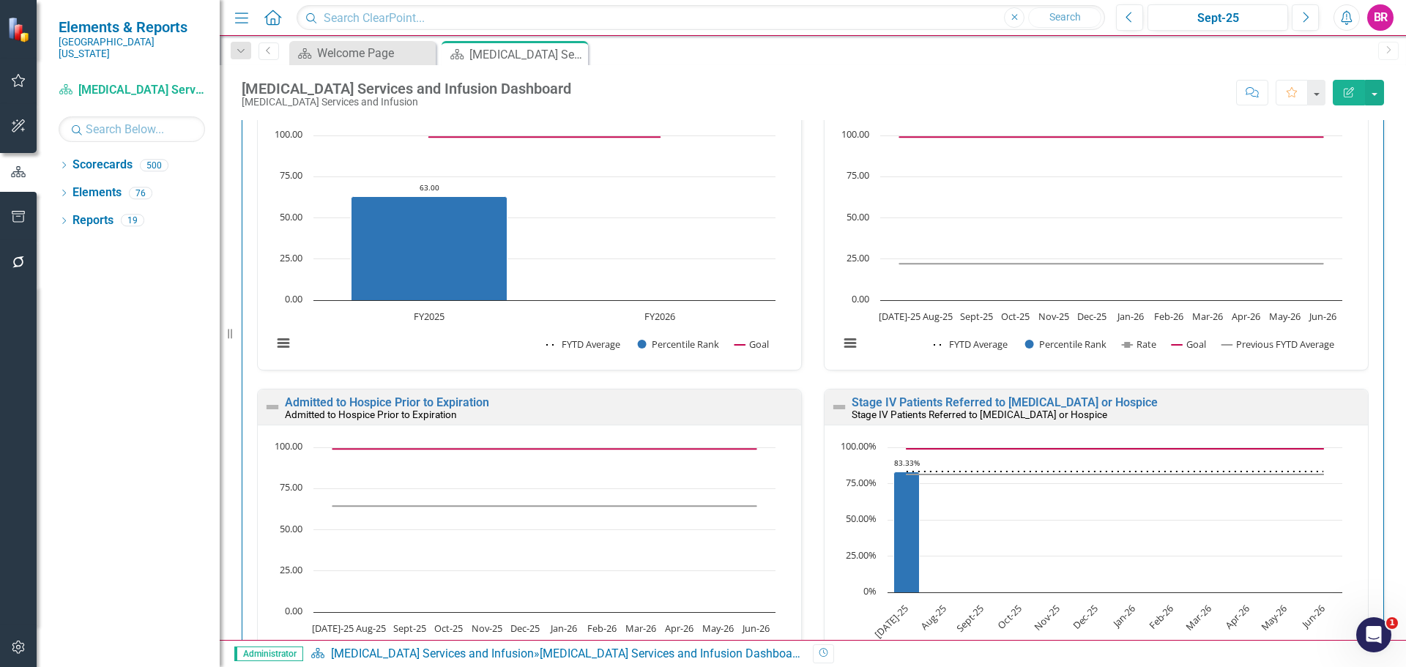
scroll to position [1245, 0]
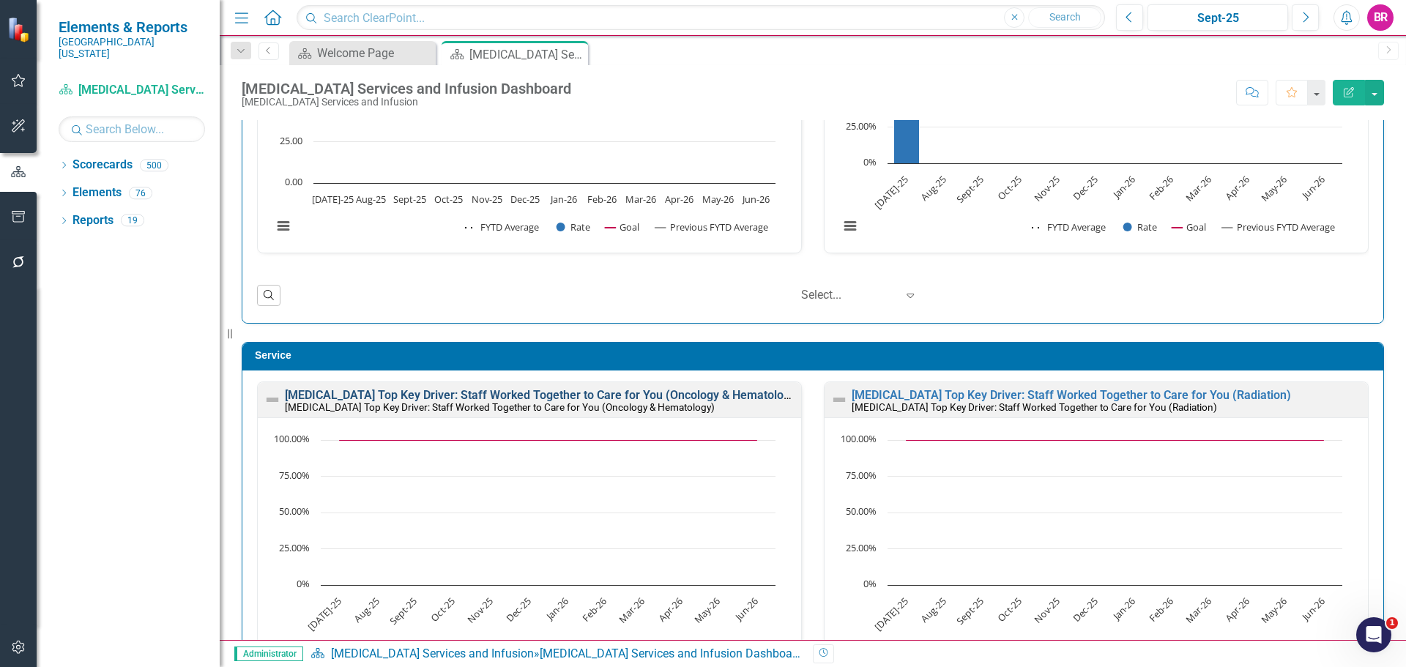
click at [663, 391] on link "[MEDICAL_DATA] Top Key Driver: Staff Worked Together to Care for You (Oncology …" at bounding box center [543, 395] width 516 height 14
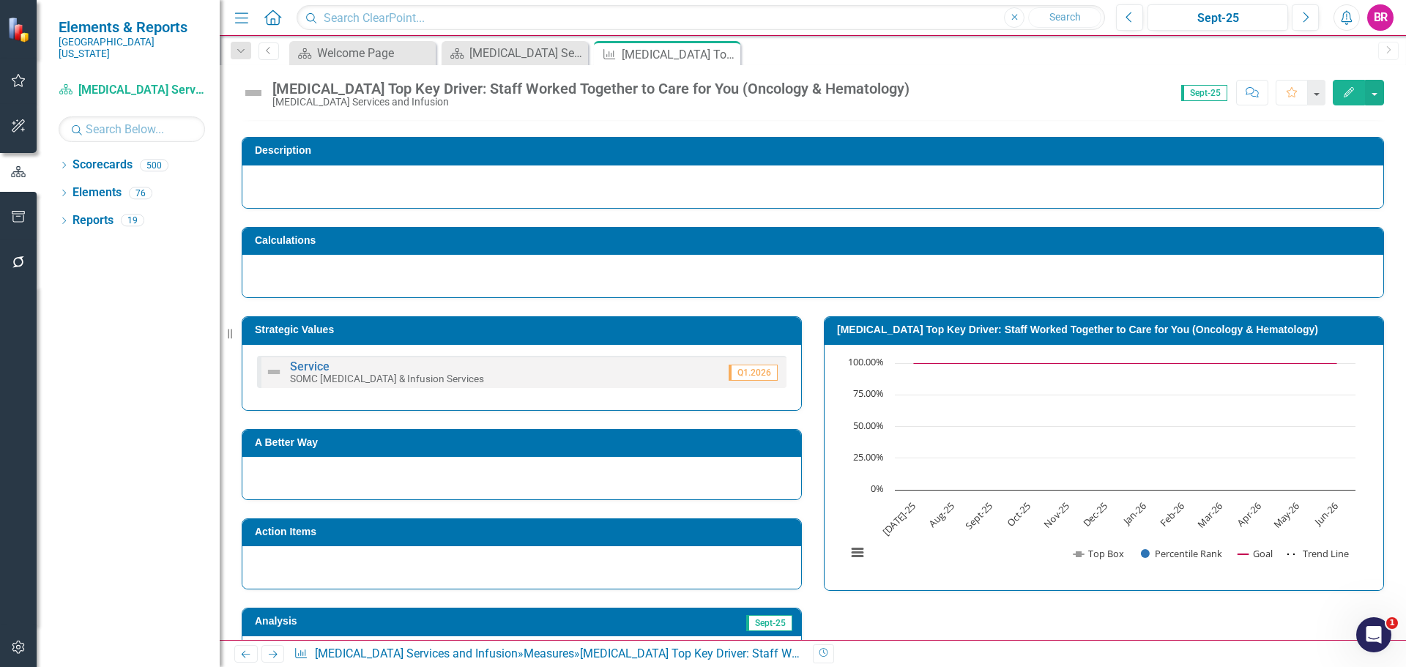
scroll to position [220, 0]
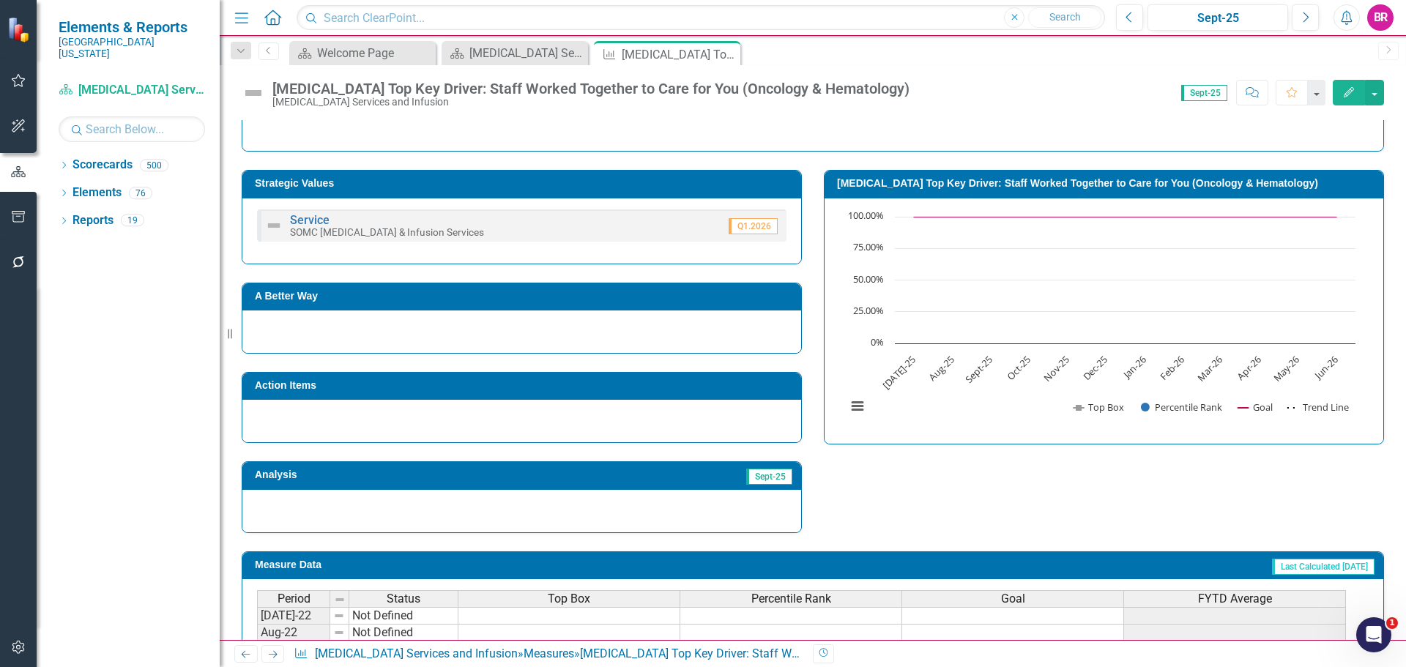
click at [438, 393] on td "Action Items" at bounding box center [524, 387] width 539 height 22
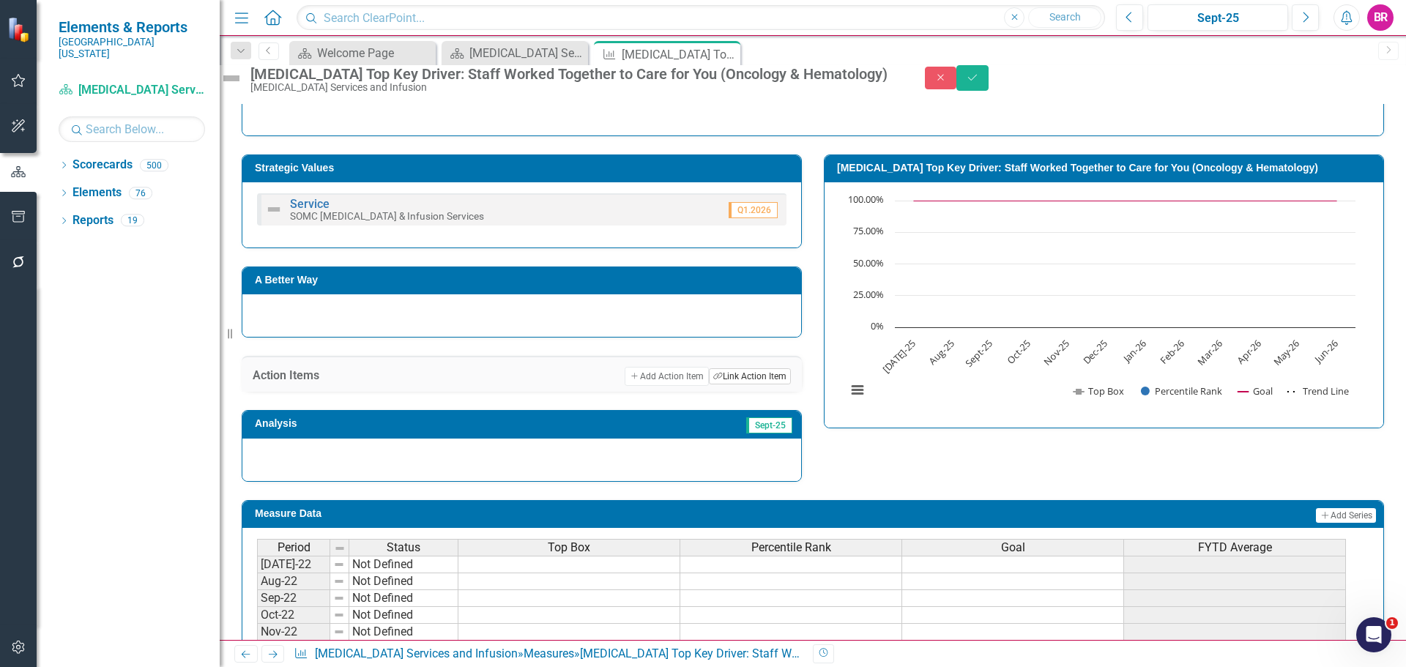
click at [713, 381] on icon "Link Tag" at bounding box center [718, 377] width 10 height 8
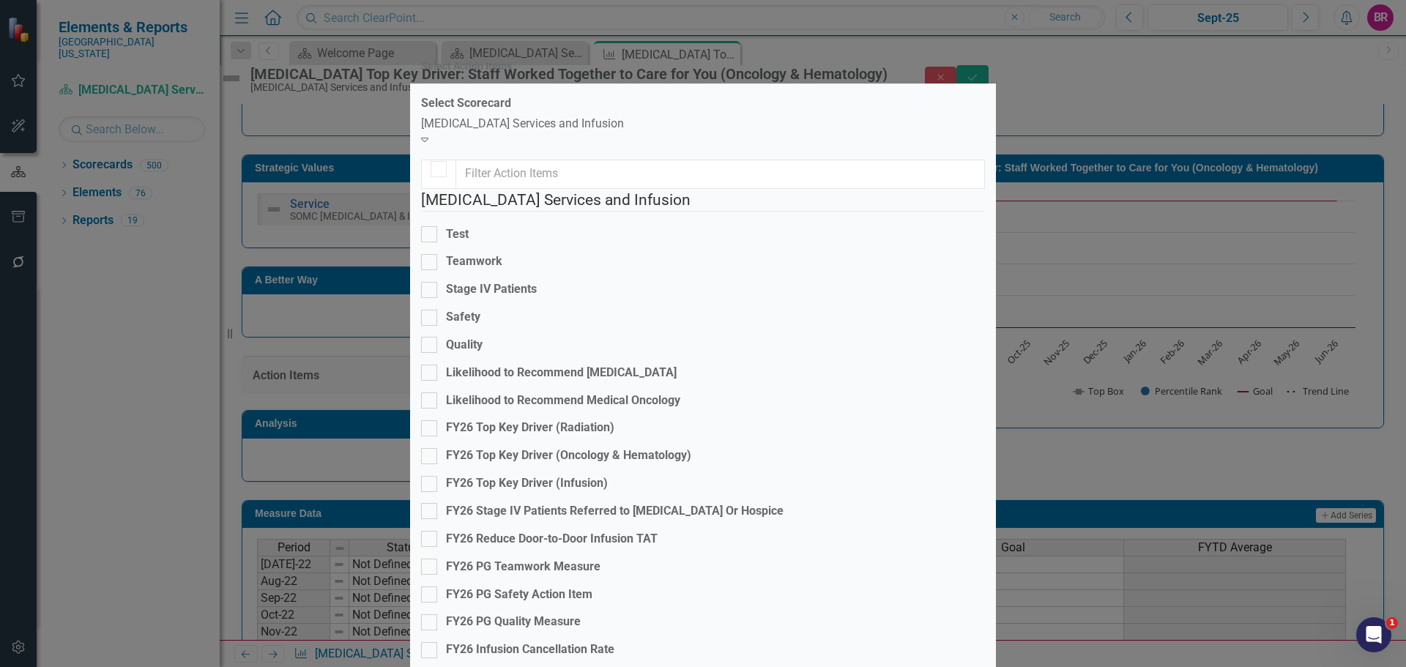
checkbox input "false"
drag, startPoint x: 666, startPoint y: 378, endPoint x: 683, endPoint y: 386, distance: 18.7
click at [666, 447] on div "FY26 Top Key Driver (Oncology & Hematology)" at bounding box center [568, 455] width 245 height 17
click at [431, 447] on input "FY26 Top Key Driver (Oncology & Hematology)" at bounding box center [426, 452] width 10 height 10
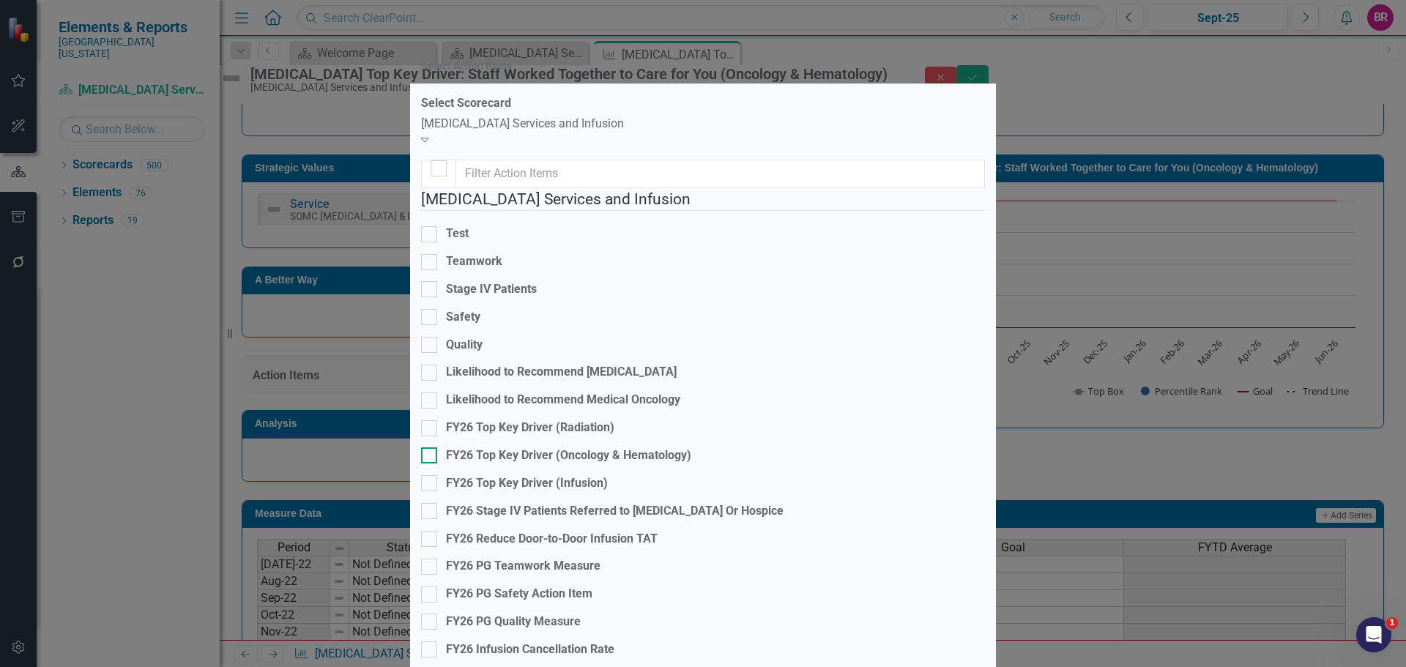
checkbox input "true"
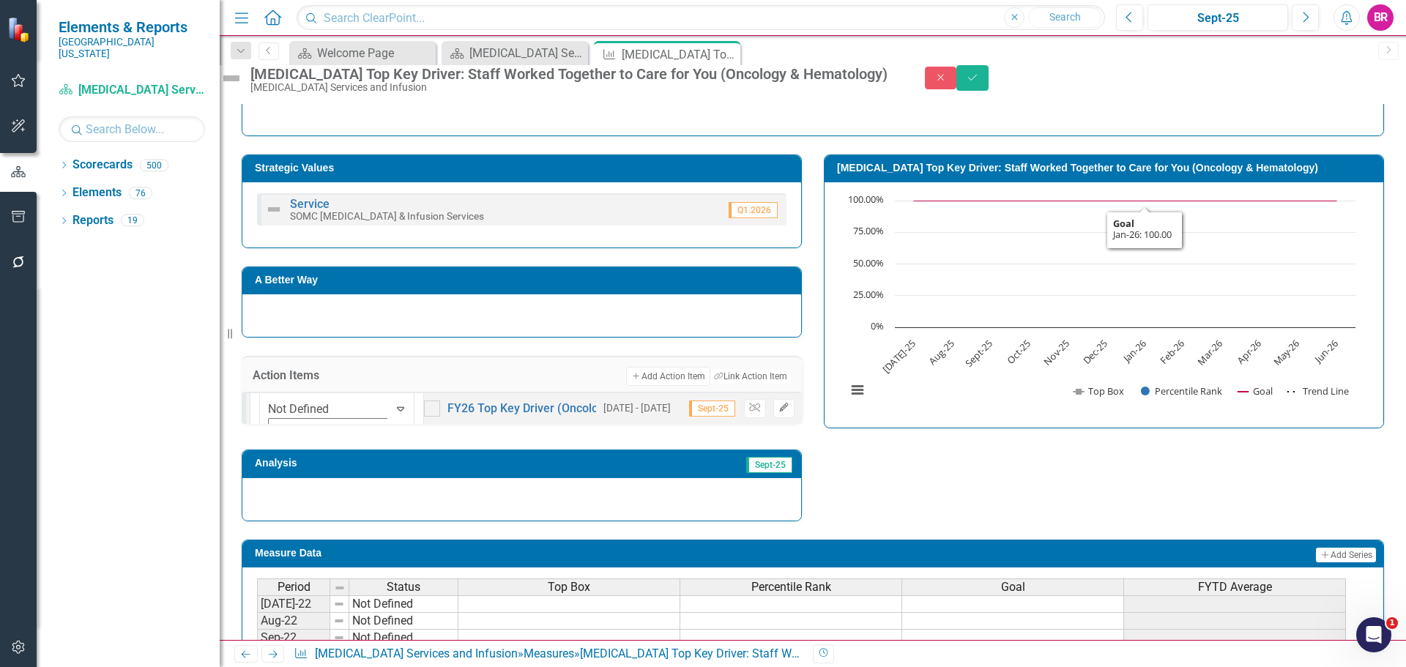
click at [778, 412] on icon "Edit" at bounding box center [783, 407] width 11 height 9
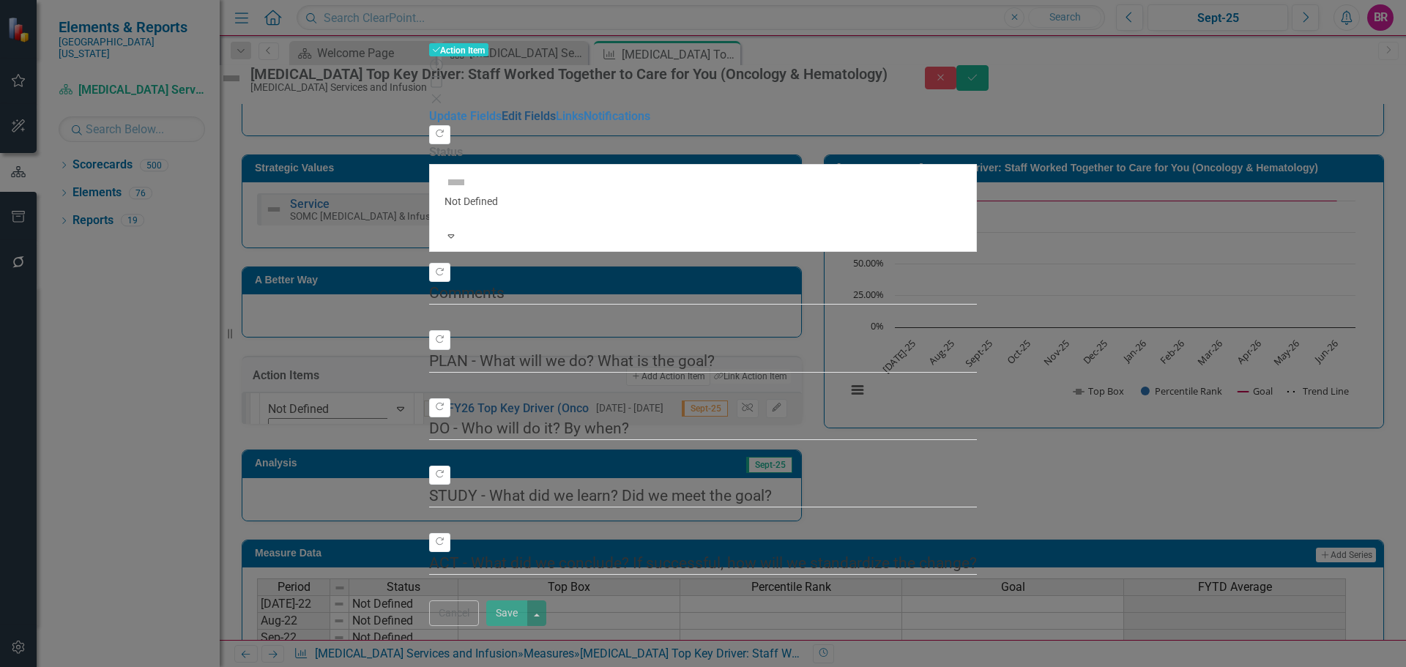
click at [502, 109] on link "Edit Fields" at bounding box center [529, 116] width 54 height 14
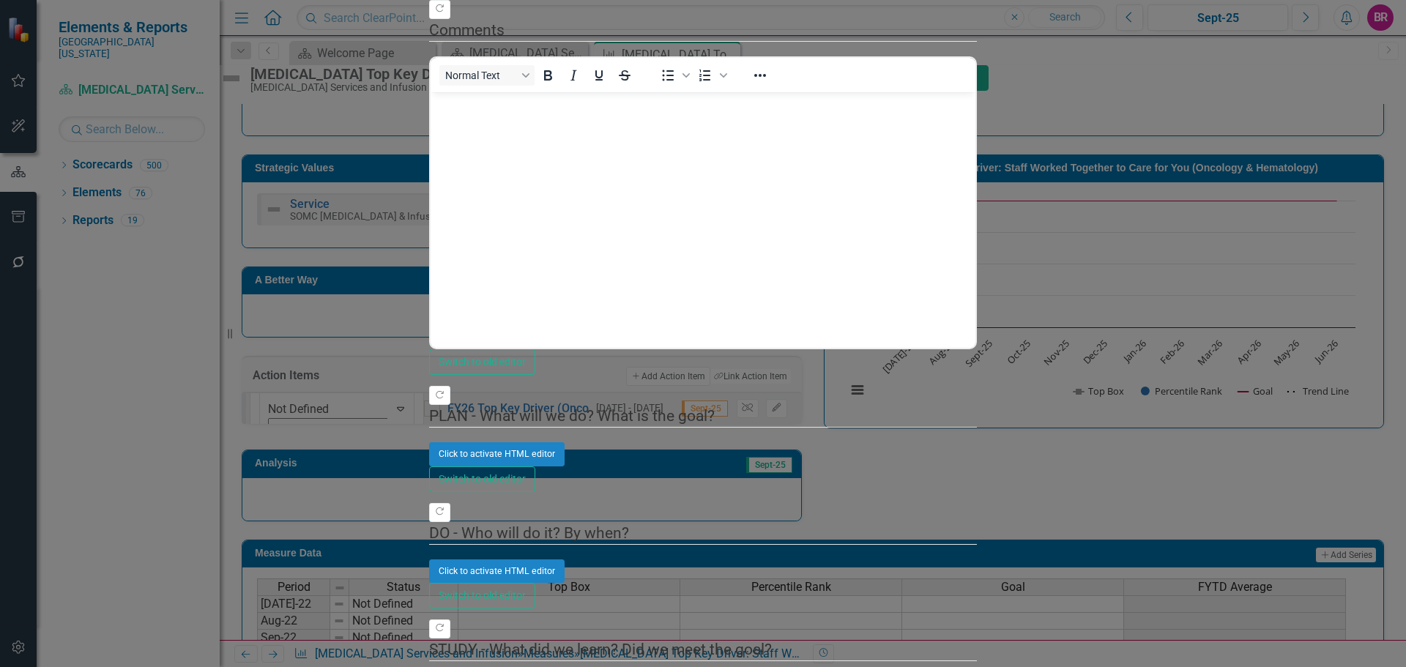
scroll to position [0, 0]
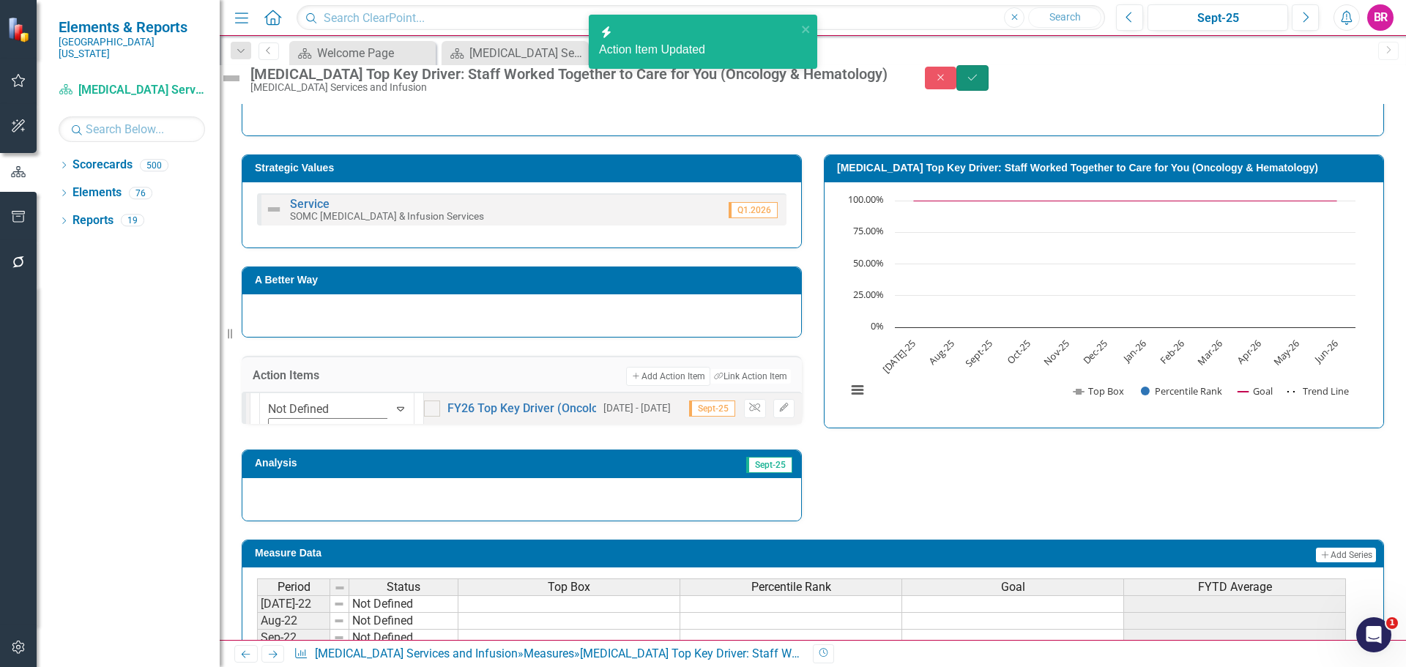
click at [979, 82] on icon "Save" at bounding box center [972, 77] width 13 height 10
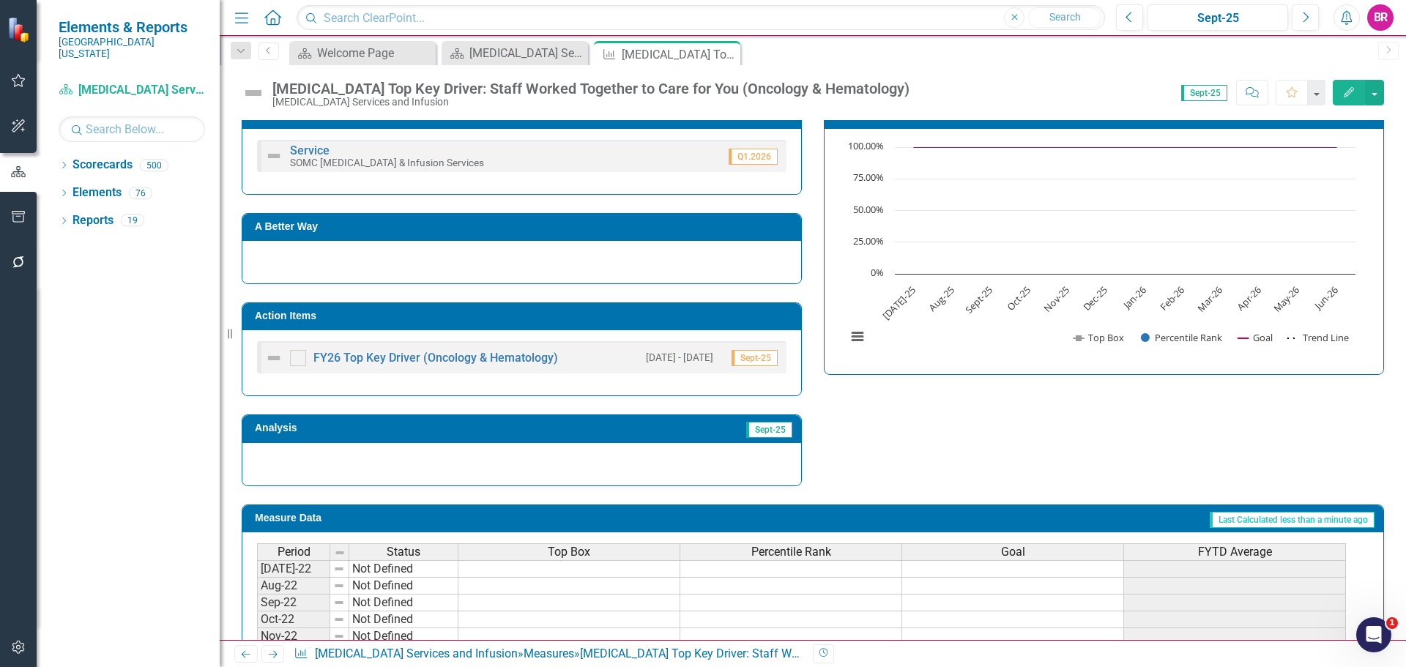
scroll to position [293, 0]
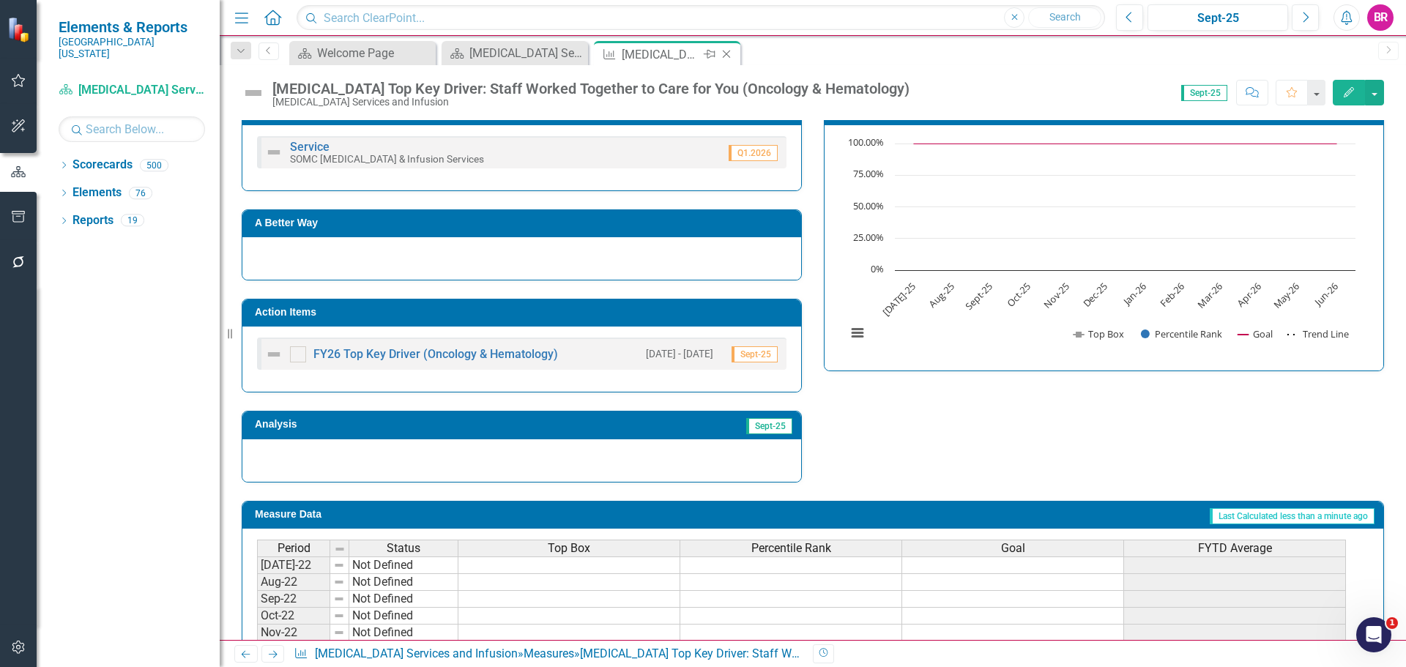
click at [727, 56] on icon "Close" at bounding box center [726, 54] width 15 height 12
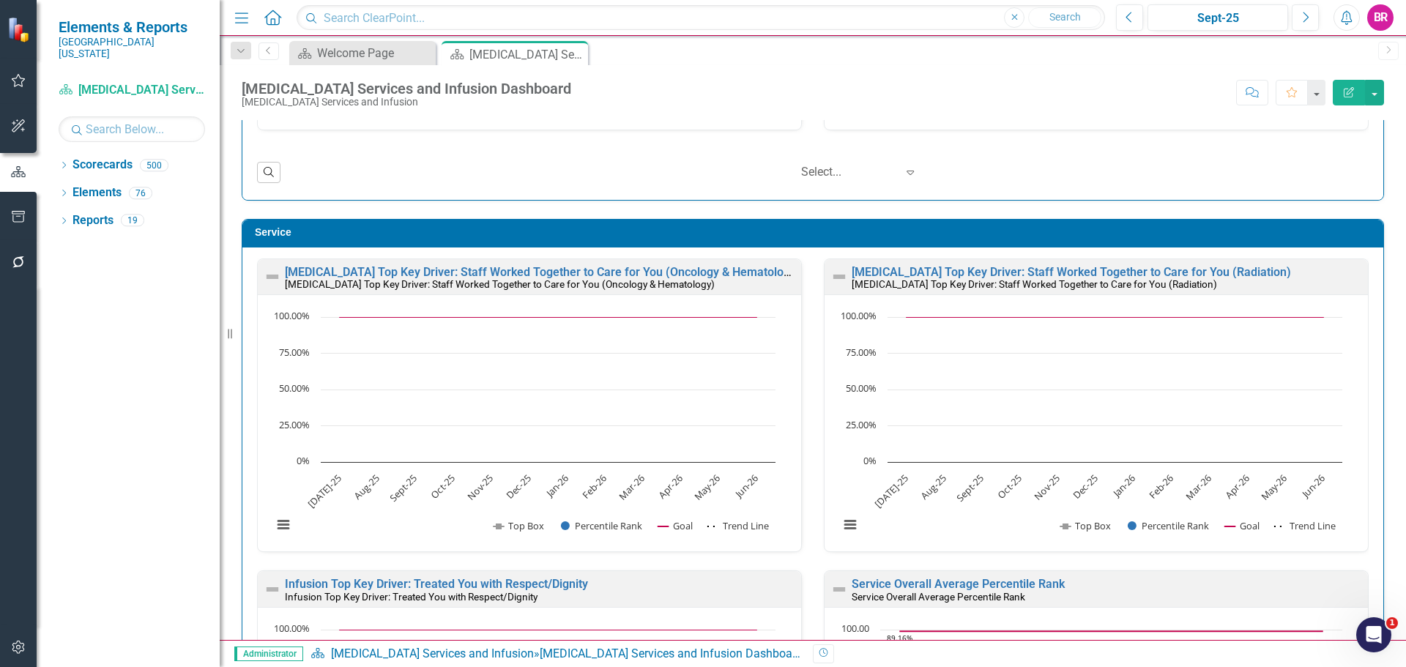
scroll to position [1391, 0]
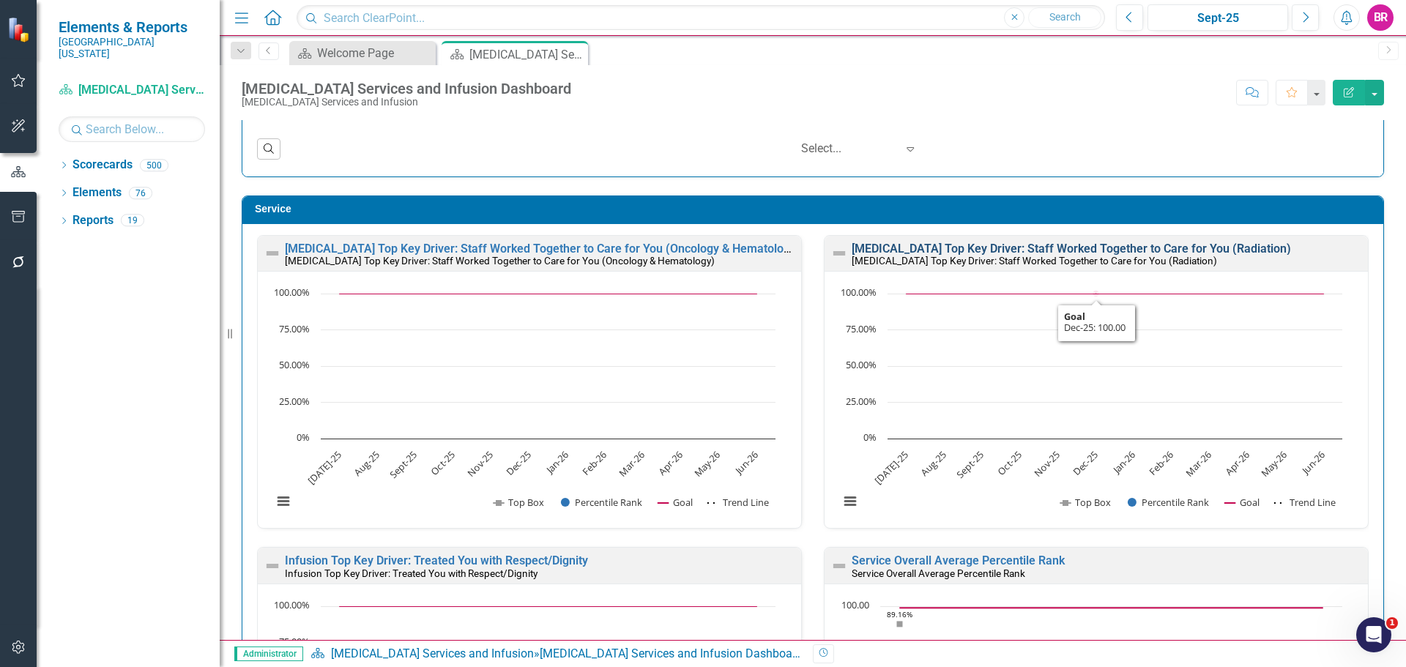
click at [1067, 248] on link "[MEDICAL_DATA] Top Key Driver: Staff Worked Together to Care for You (Radiation)" at bounding box center [1071, 249] width 439 height 14
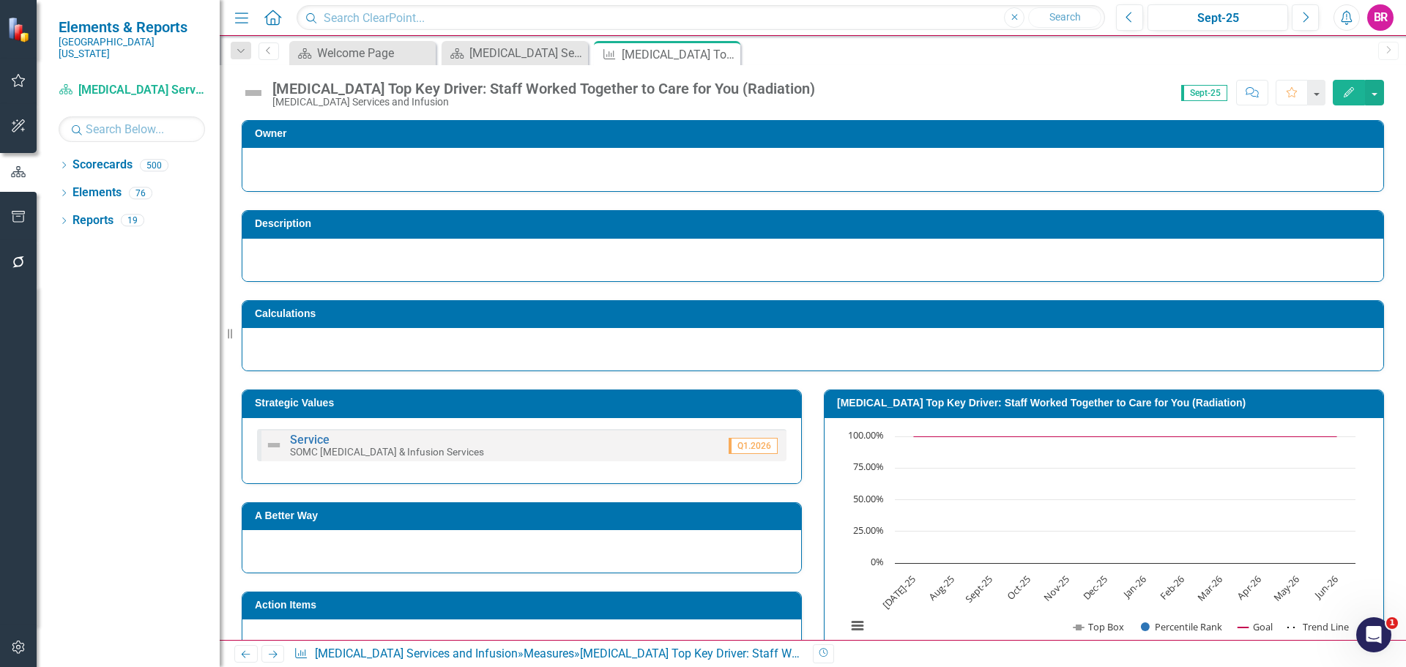
scroll to position [146, 0]
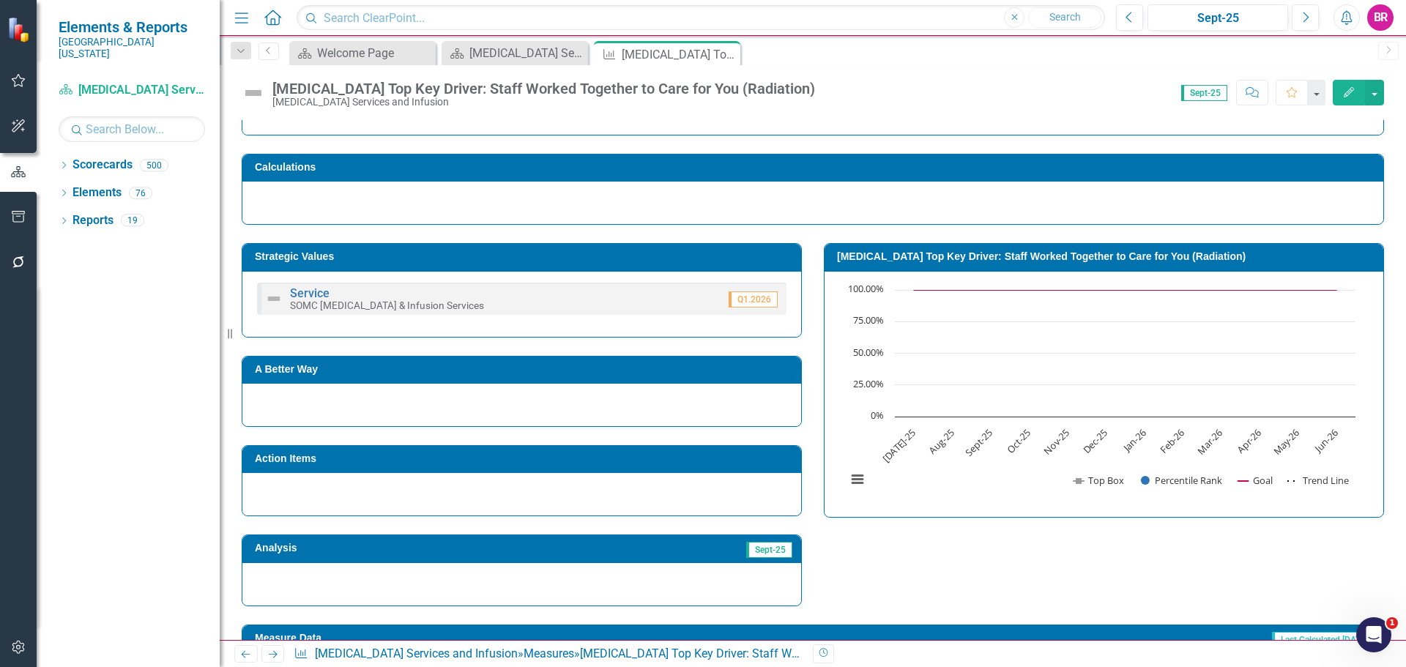
click at [605, 459] on h3 "Action Items" at bounding box center [524, 458] width 539 height 11
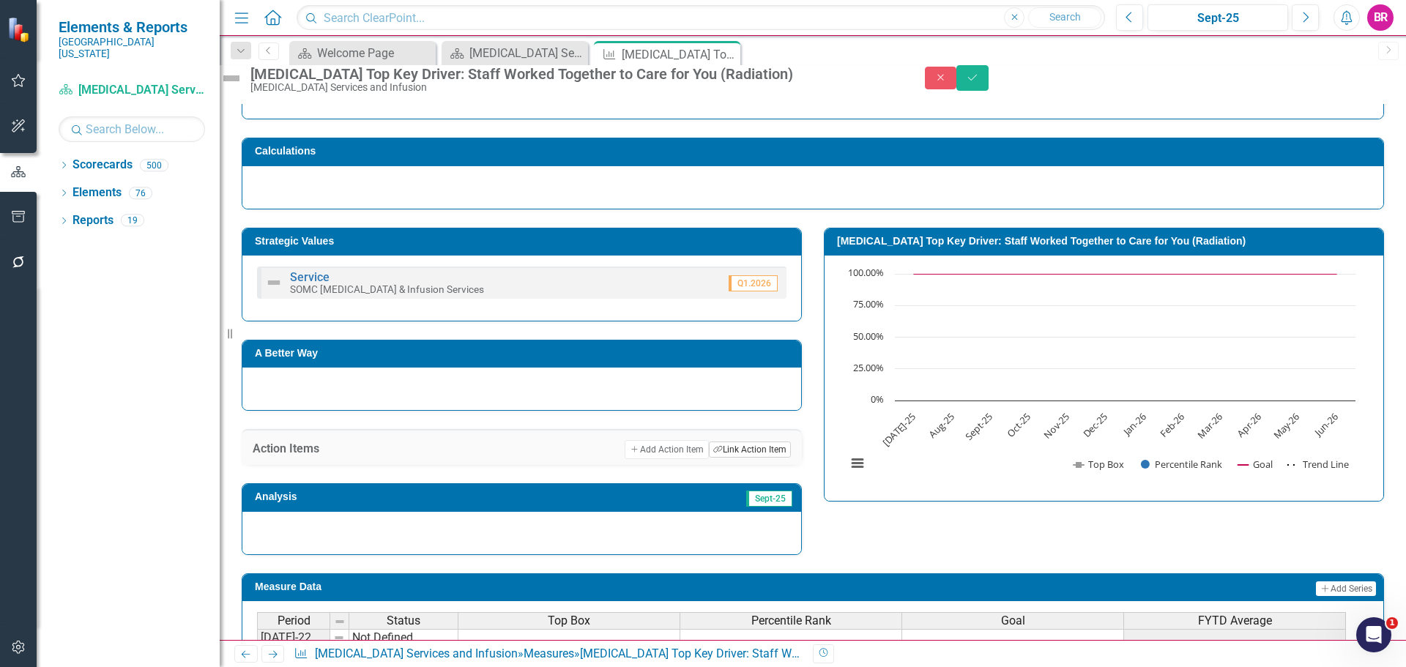
click at [741, 458] on button "Link Tag Link Action Item" at bounding box center [750, 450] width 82 height 16
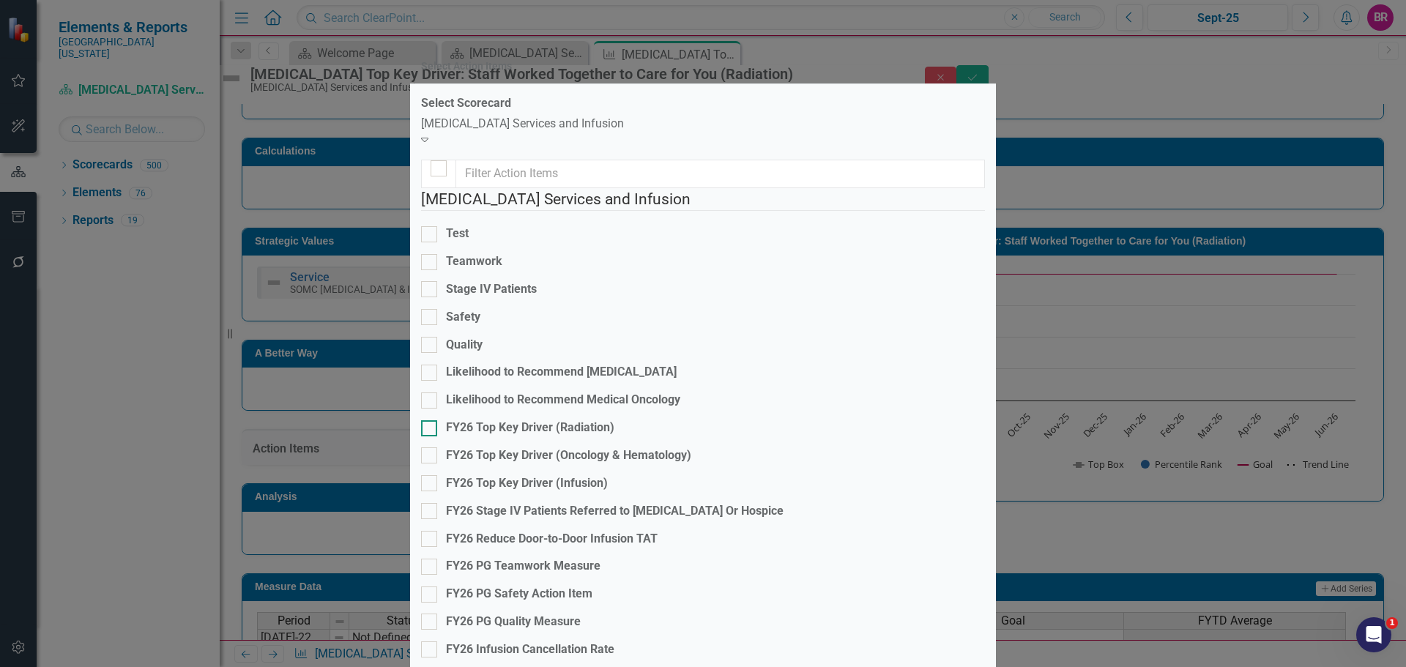
click at [577, 423] on div "FY26 Top Key Driver (Radiation)" at bounding box center [530, 428] width 168 height 17
click at [431, 423] on input "FY26 Top Key Driver (Radiation)" at bounding box center [426, 425] width 10 height 10
checkbox input "true"
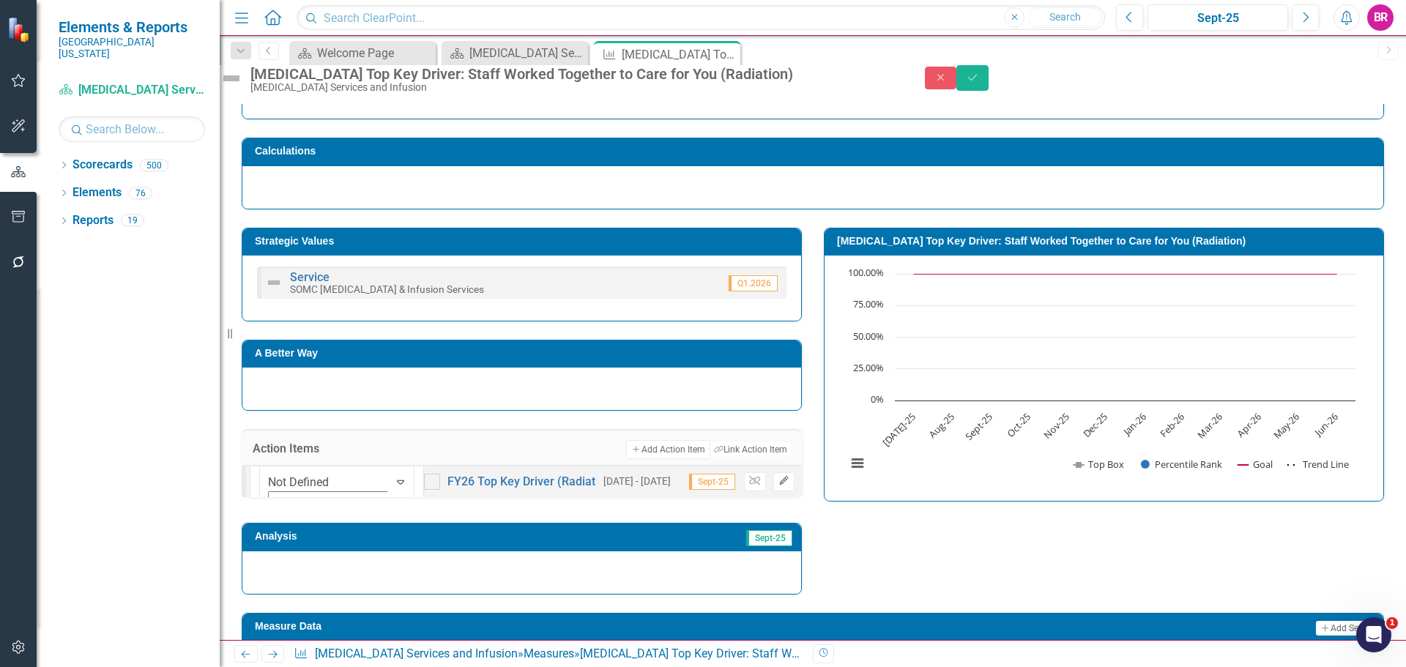
click at [779, 485] on icon "button" at bounding box center [783, 481] width 9 height 9
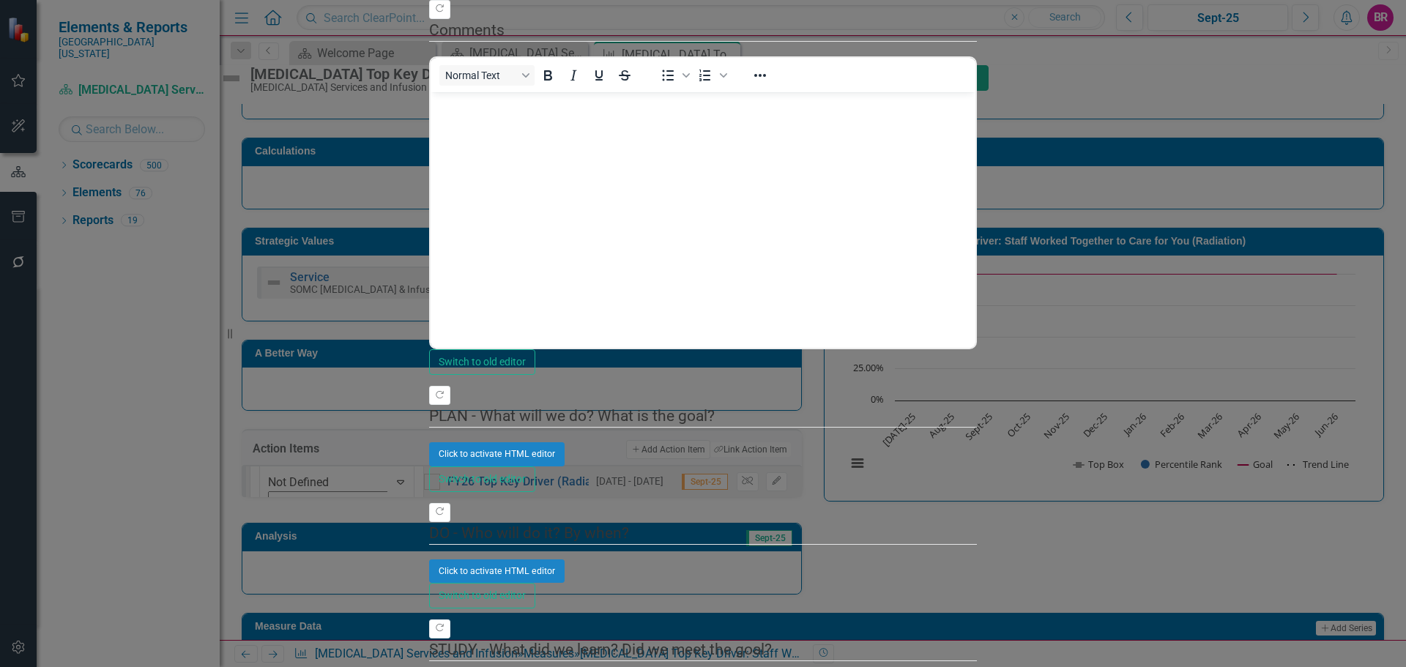
scroll to position [0, 0]
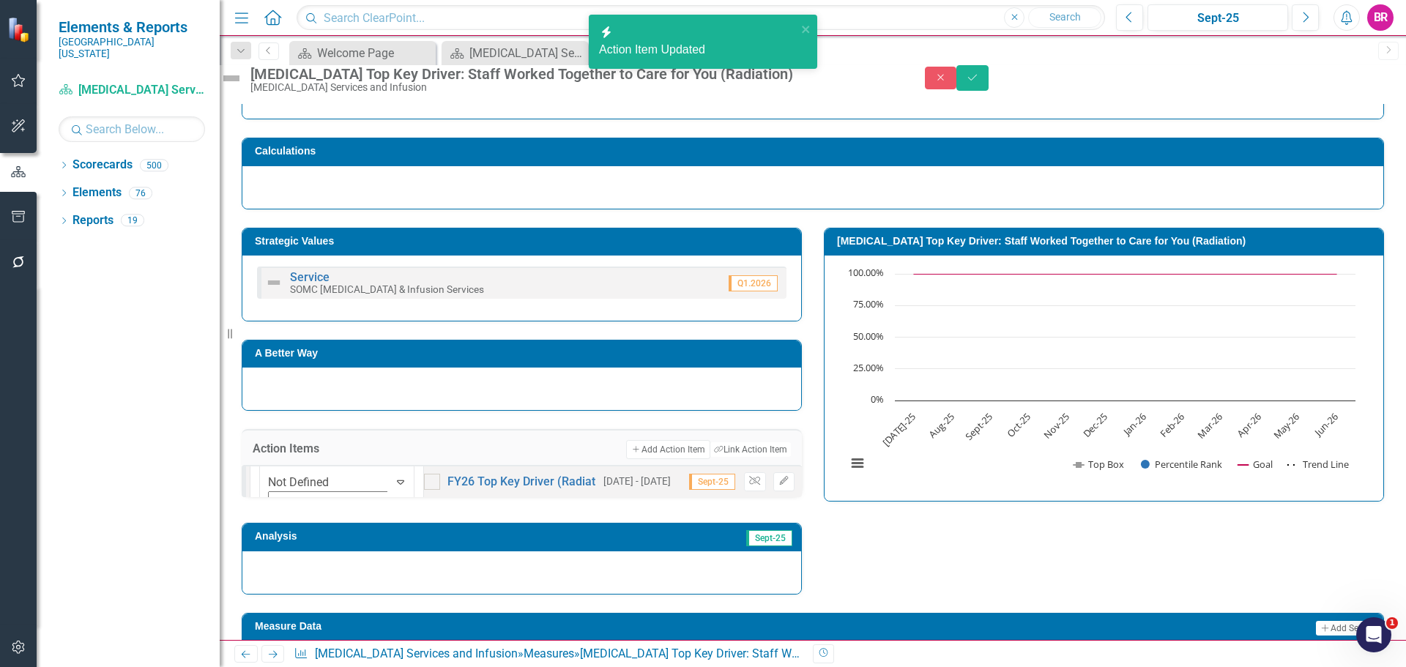
drag, startPoint x: 982, startPoint y: 624, endPoint x: 927, endPoint y: 581, distance: 69.9
click at [982, 595] on div "Strategic Values Service SOMC Cancer & Infusion Services Q1.2026 A Better Way A…" at bounding box center [813, 401] width 1164 height 385
click at [989, 88] on button "Save" at bounding box center [972, 78] width 32 height 26
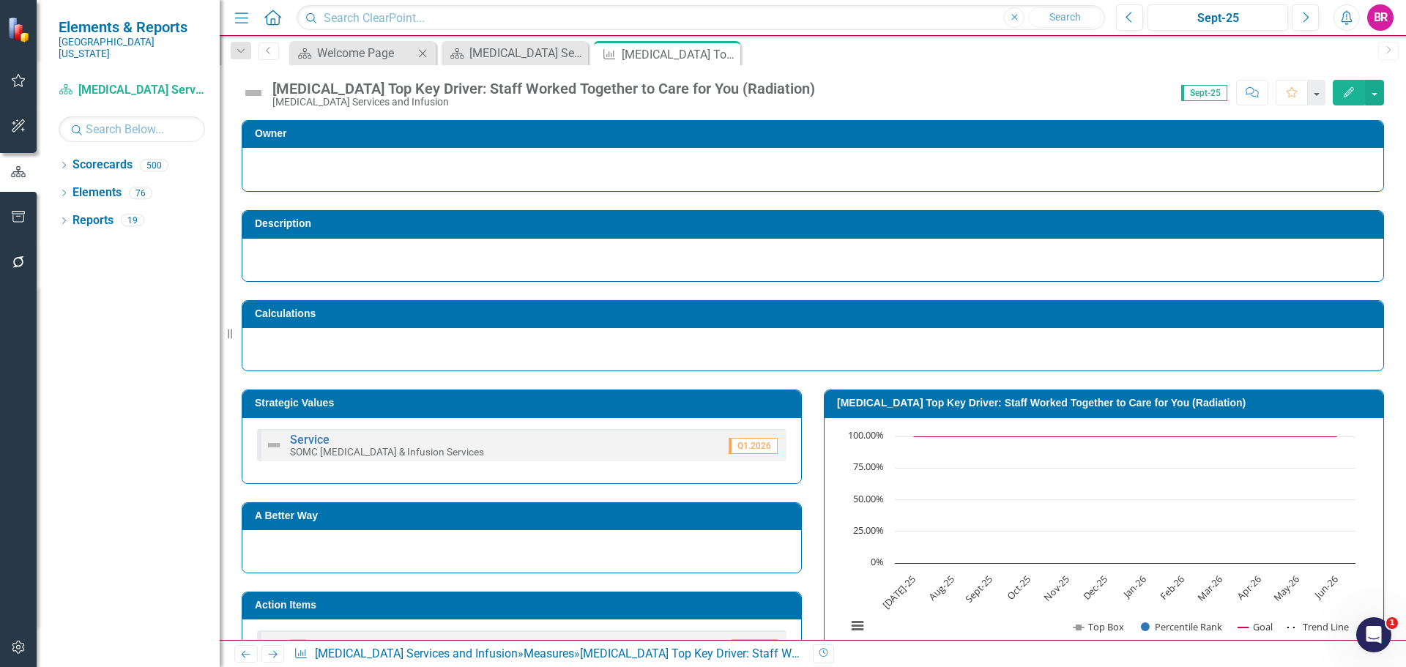
scroll to position [376, 0]
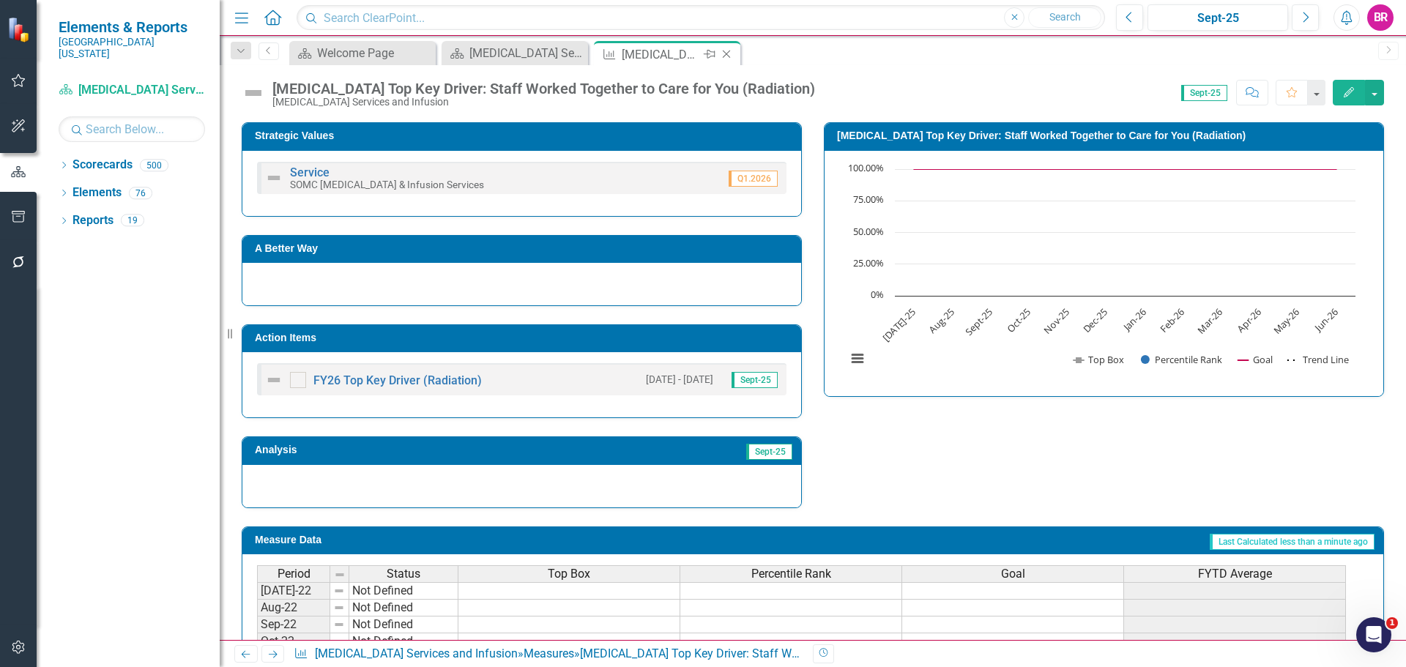
click at [722, 51] on icon "Close" at bounding box center [726, 54] width 15 height 12
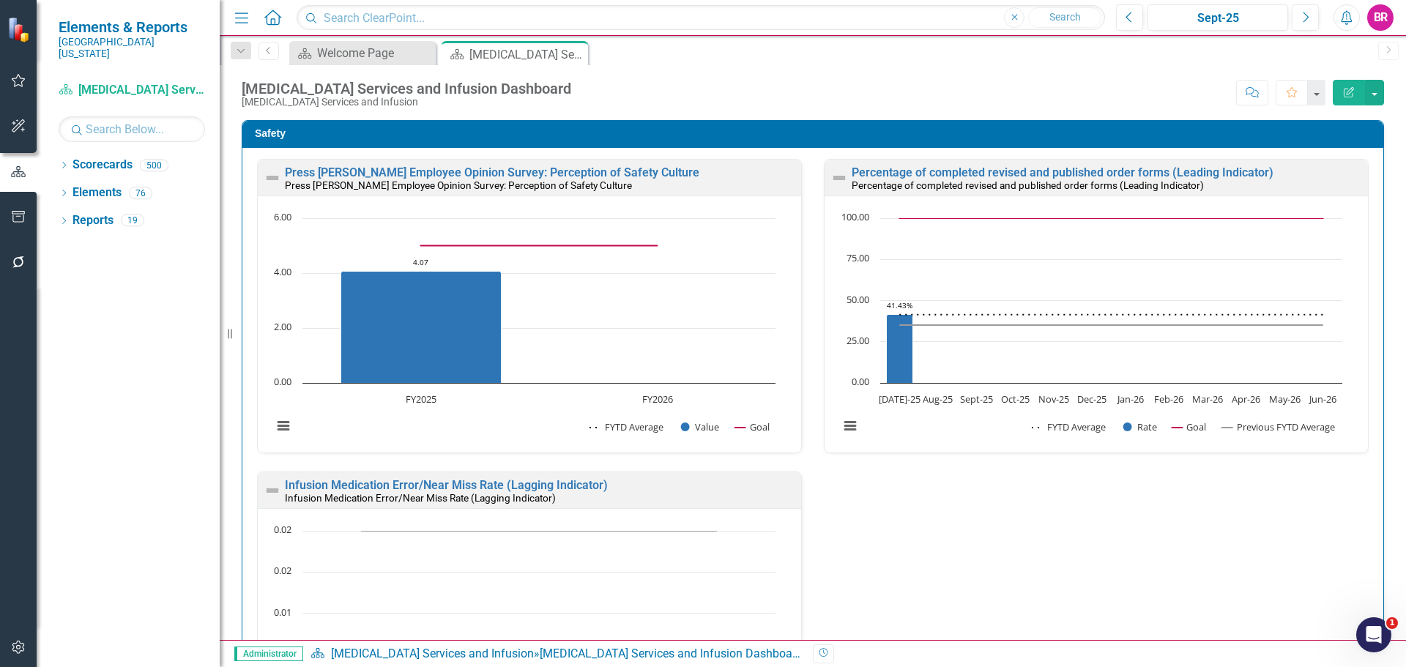
drag, startPoint x: 1382, startPoint y: 358, endPoint x: 1213, endPoint y: 436, distance: 186.1
click at [1382, 358] on div "Safety Press [PERSON_NAME] Employee Opinion Survey: Perception of Safety Cultur…" at bounding box center [813, 469] width 1164 height 734
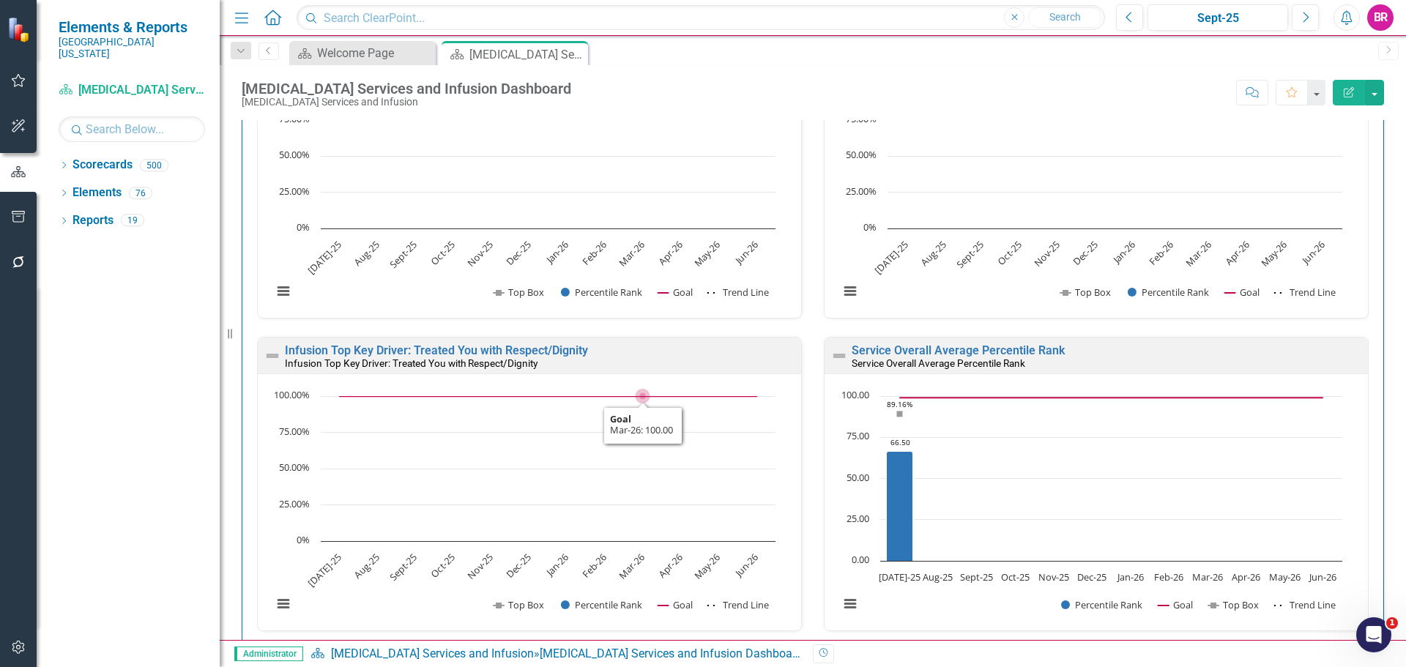
scroll to position [1684, 0]
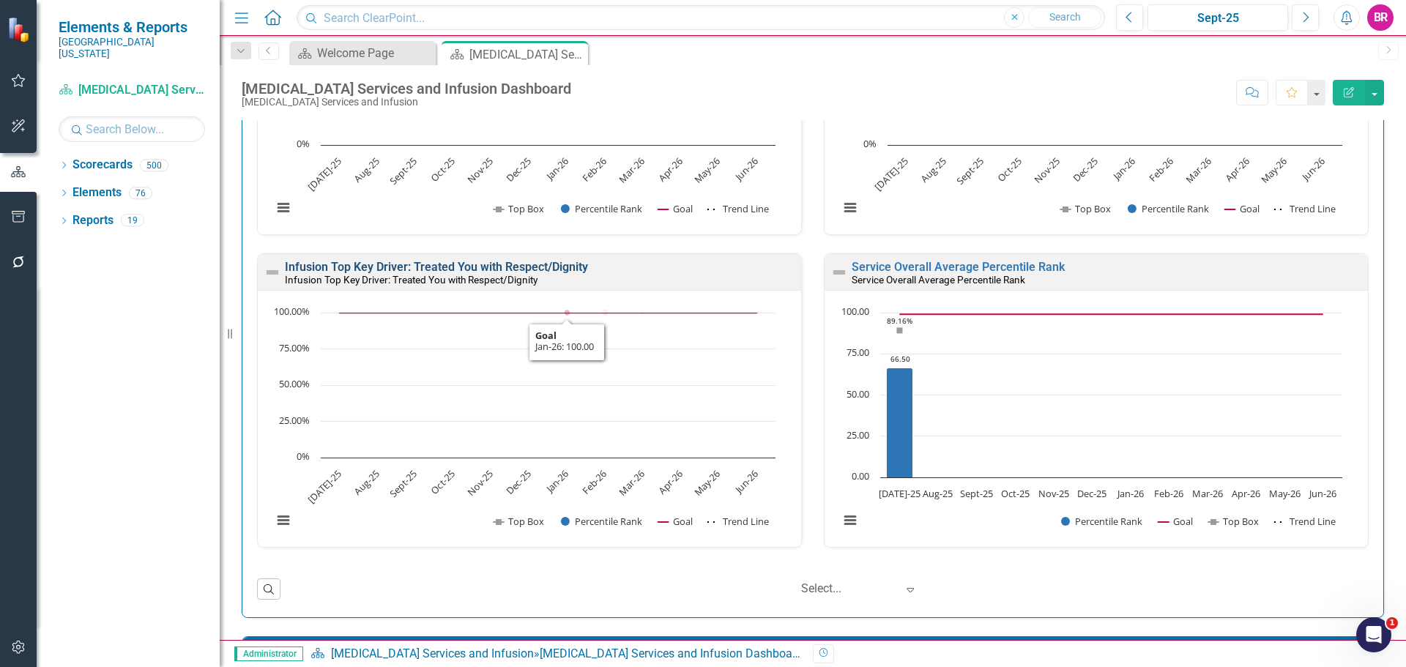
click at [534, 264] on link "Infusion Top Key Driver: Treated You with Respect/Dignity" at bounding box center [436, 267] width 303 height 14
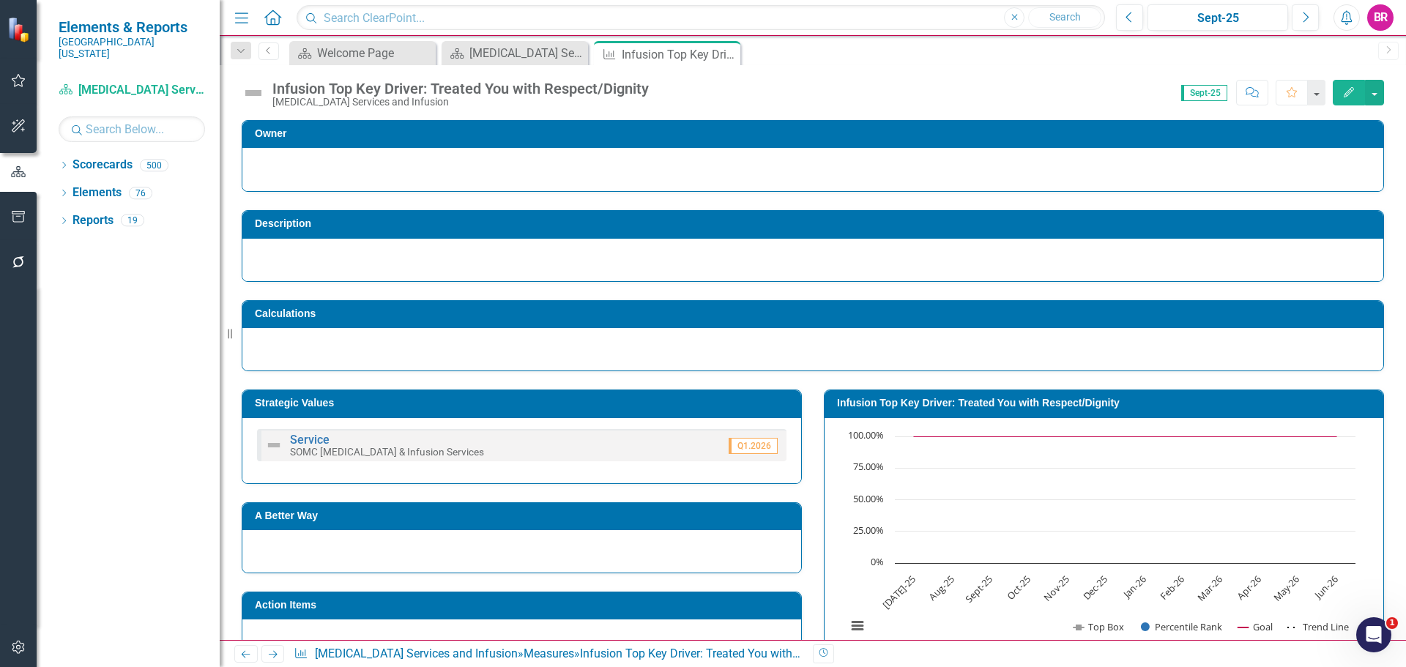
scroll to position [220, 0]
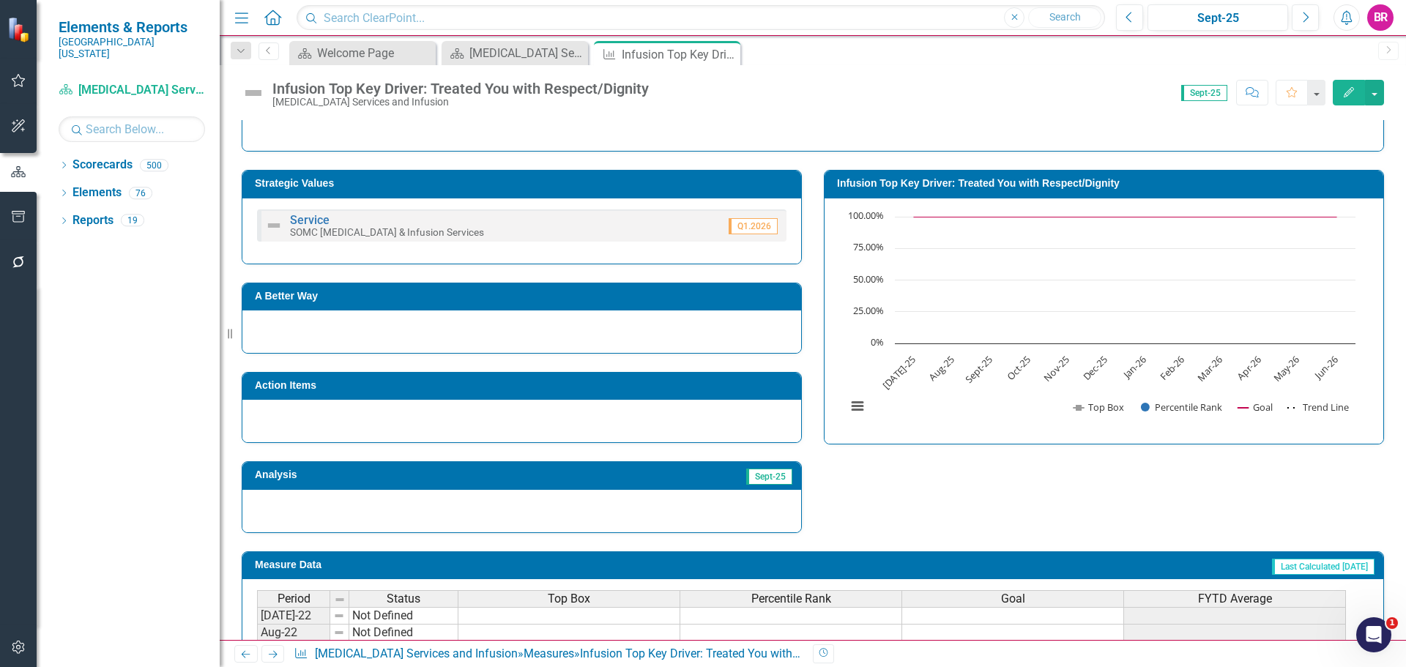
click at [690, 387] on h3 "Action Items" at bounding box center [524, 385] width 539 height 11
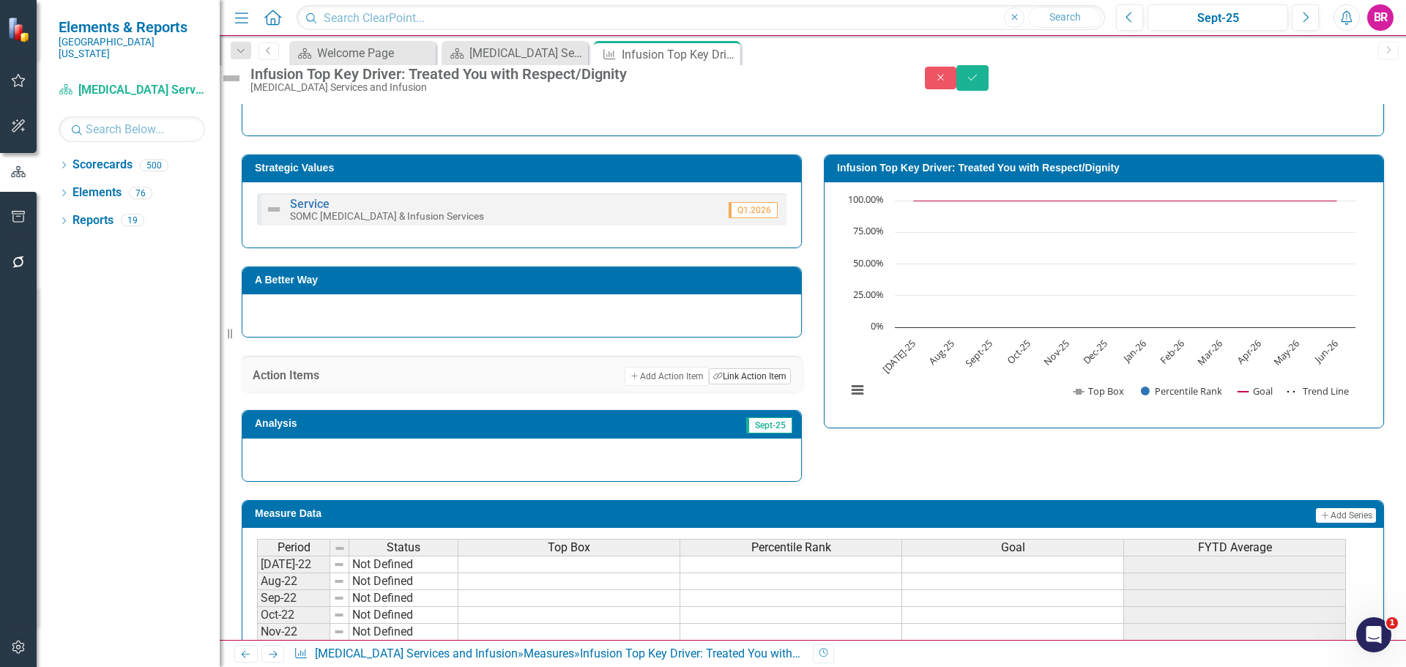
click at [754, 384] on button "Link Tag Link Action Item" at bounding box center [750, 376] width 82 height 16
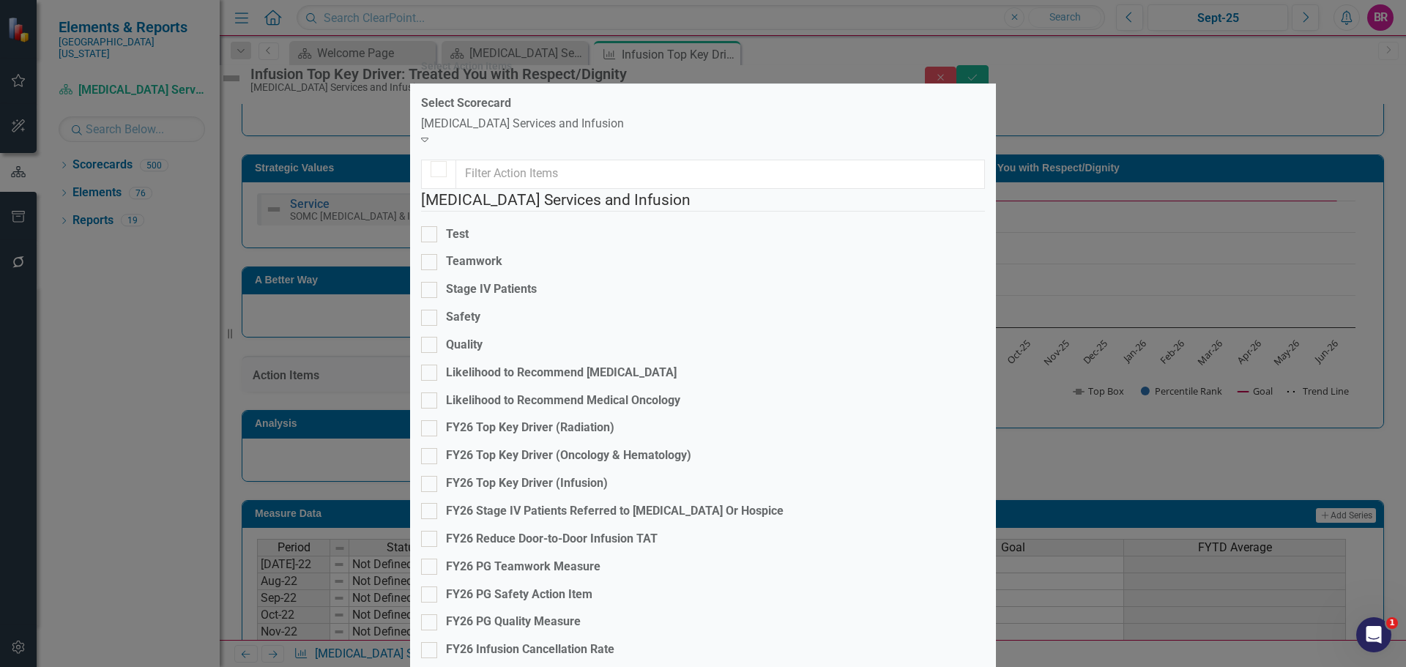
checkbox input "false"
click at [588, 475] on div "FY26 Top Key Driver (Infusion)" at bounding box center [527, 483] width 162 height 17
click at [431, 475] on input "FY26 Top Key Driver (Infusion)" at bounding box center [426, 480] width 10 height 10
checkbox input "true"
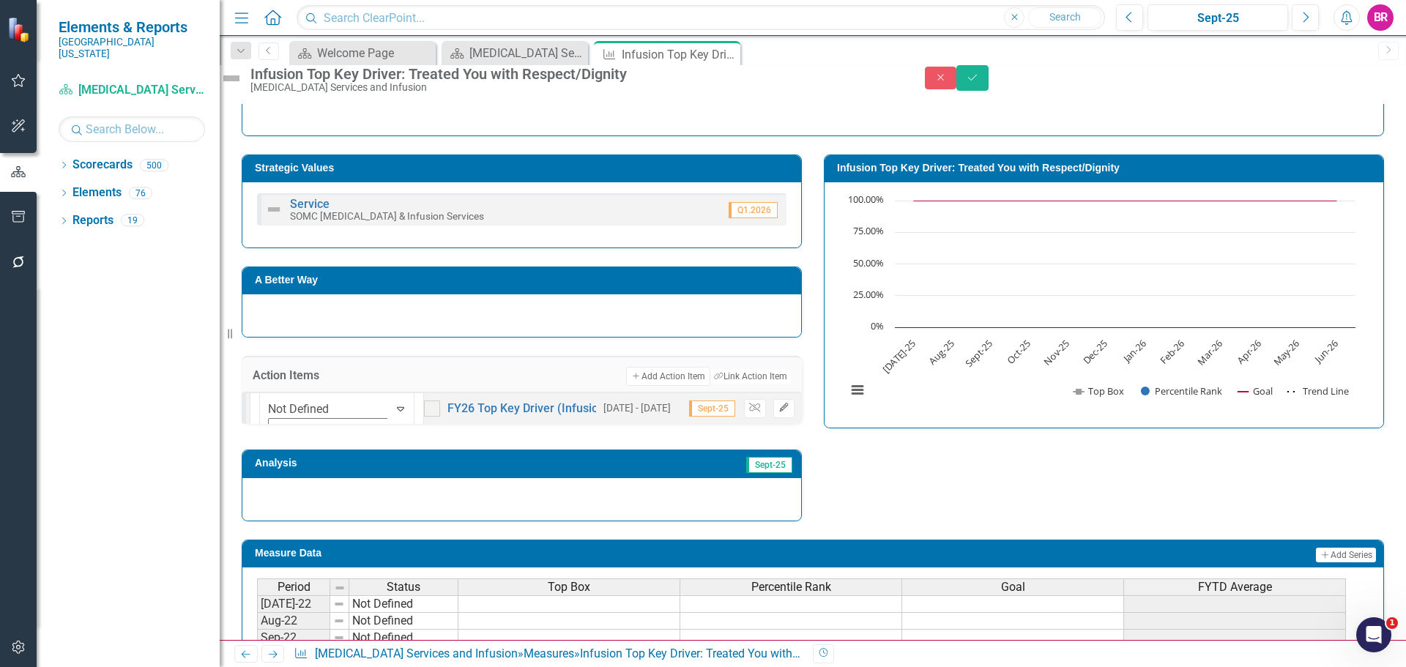
click at [773, 418] on button "Edit" at bounding box center [783, 408] width 21 height 19
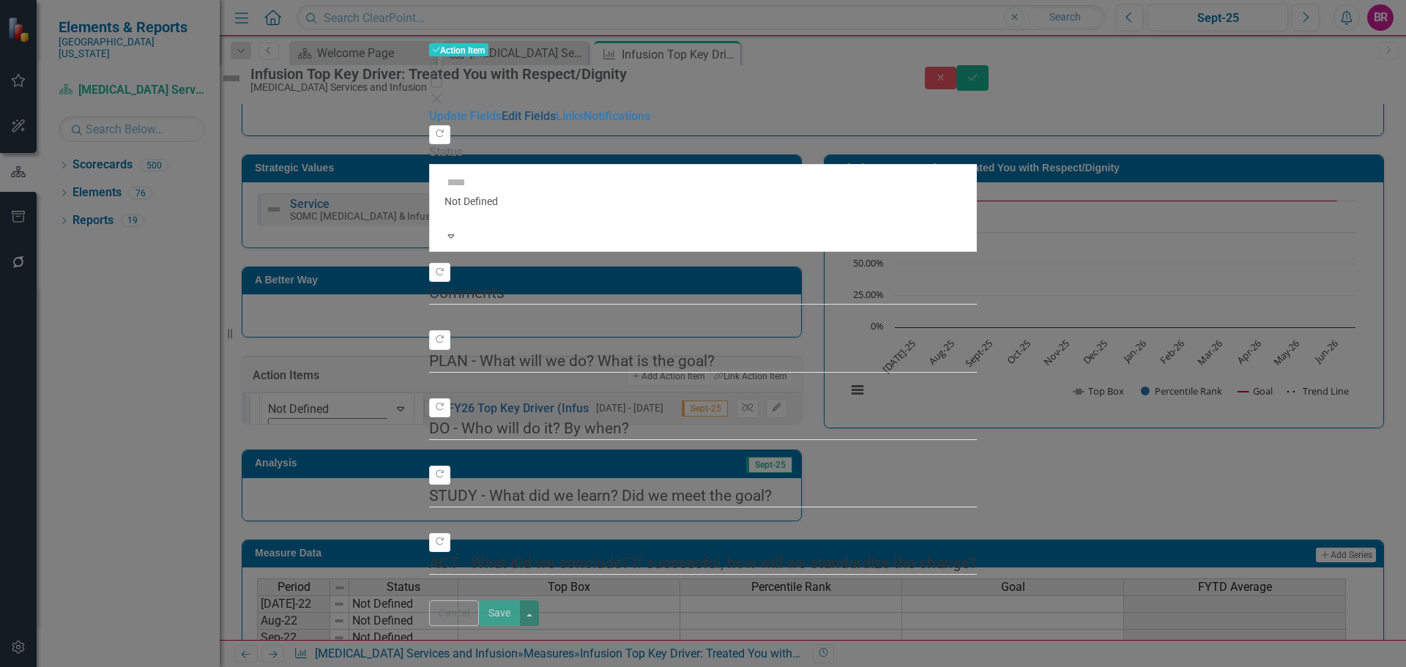
click at [502, 109] on link "Edit Fields" at bounding box center [529, 116] width 54 height 14
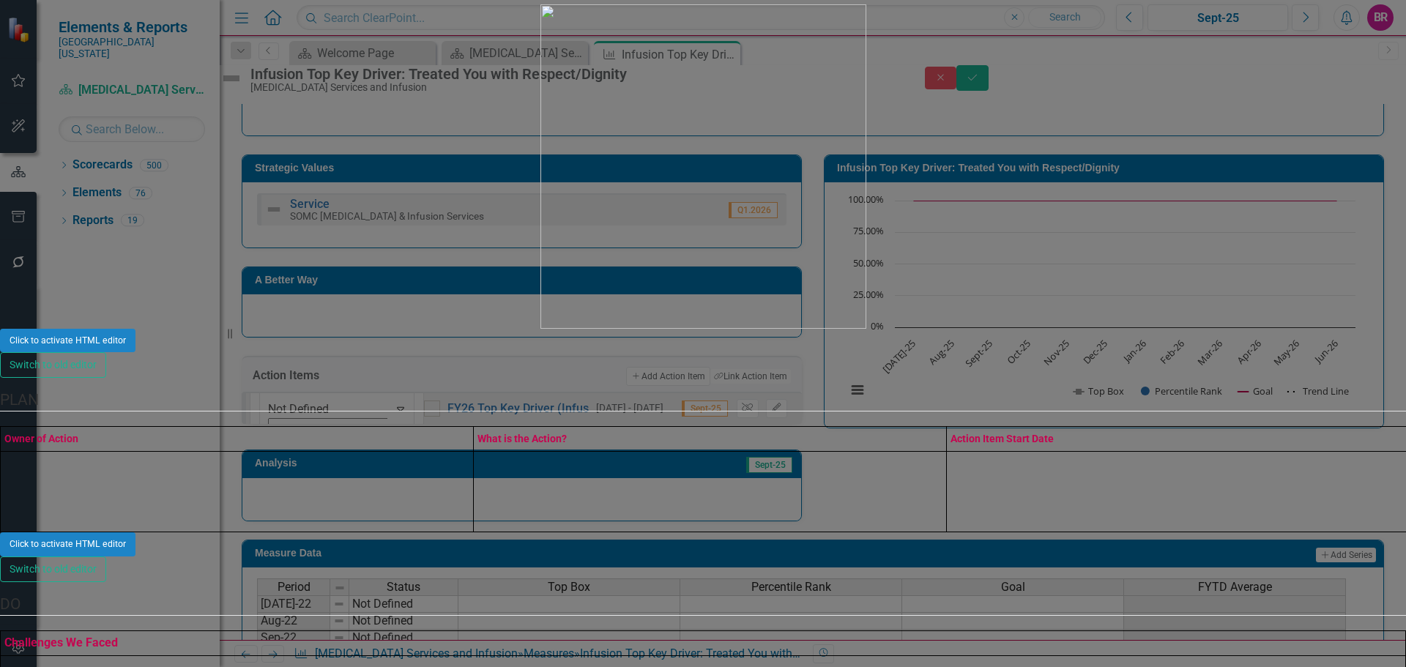
scroll to position [0, 0]
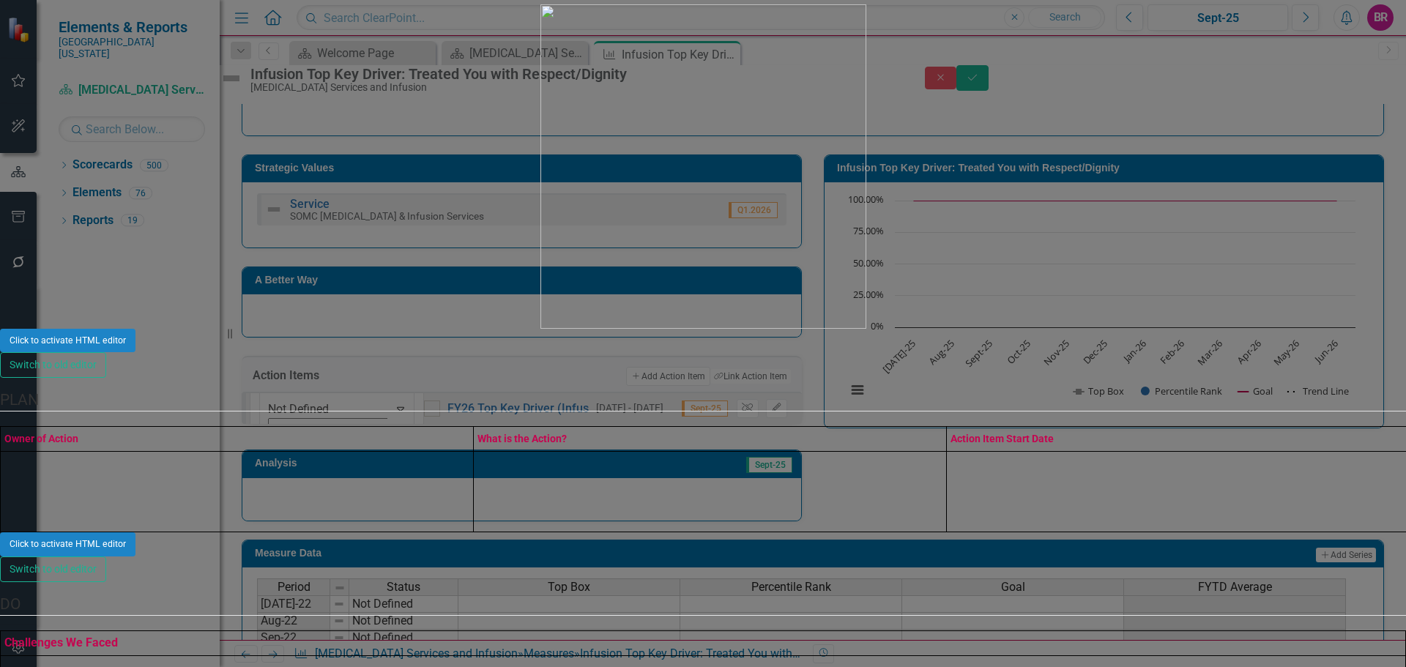
drag, startPoint x: 687, startPoint y: 491, endPoint x: 694, endPoint y: 488, distance: 7.9
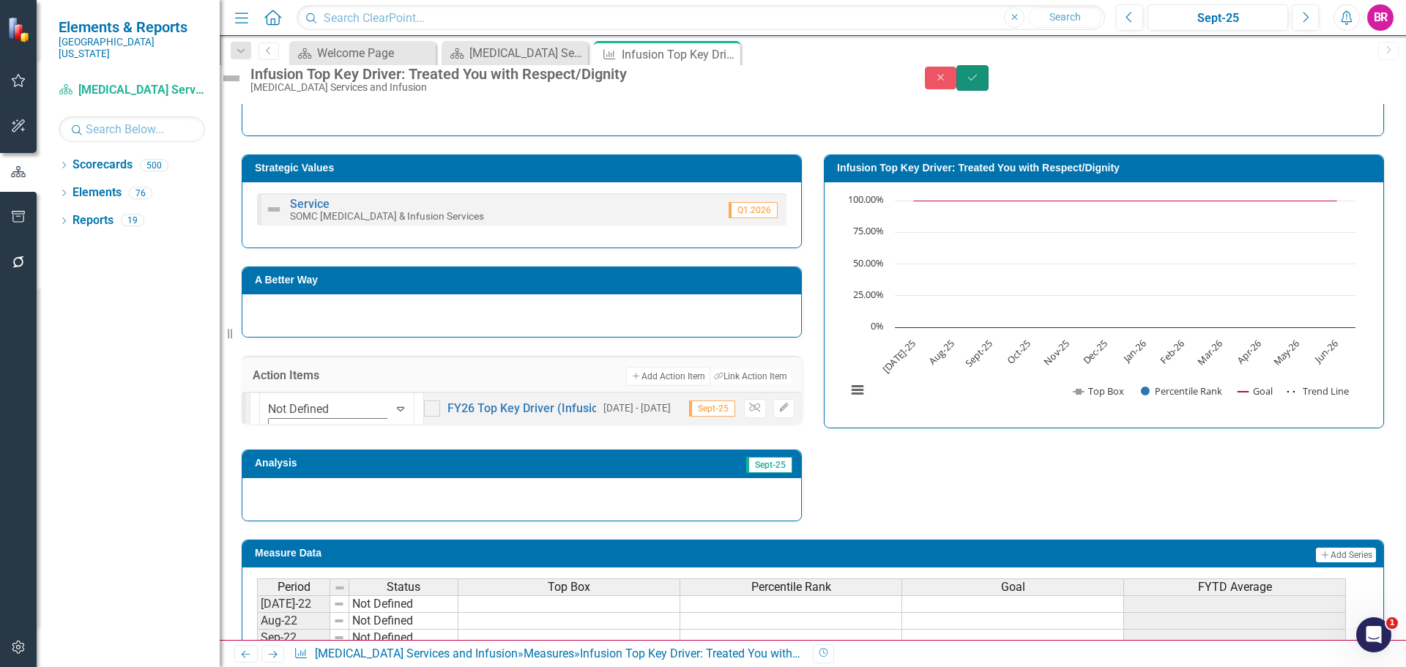
click at [979, 82] on icon "Save" at bounding box center [972, 77] width 13 height 10
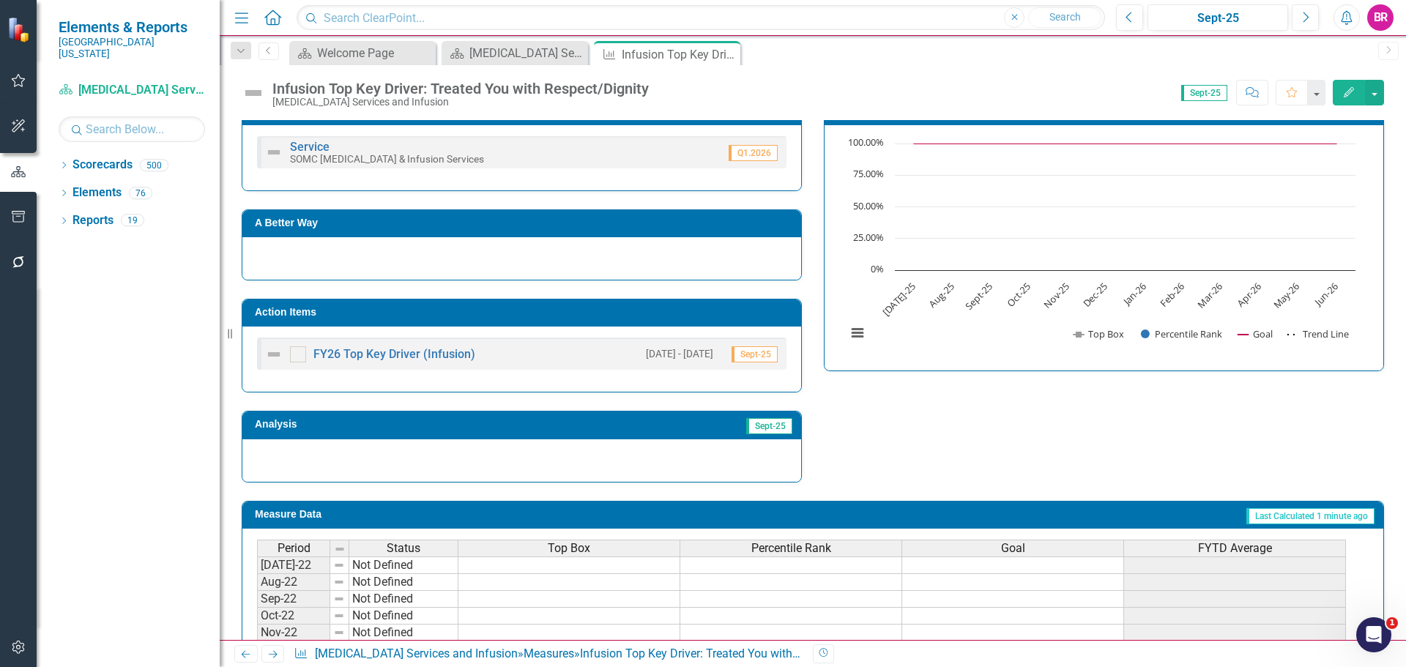
scroll to position [220, 0]
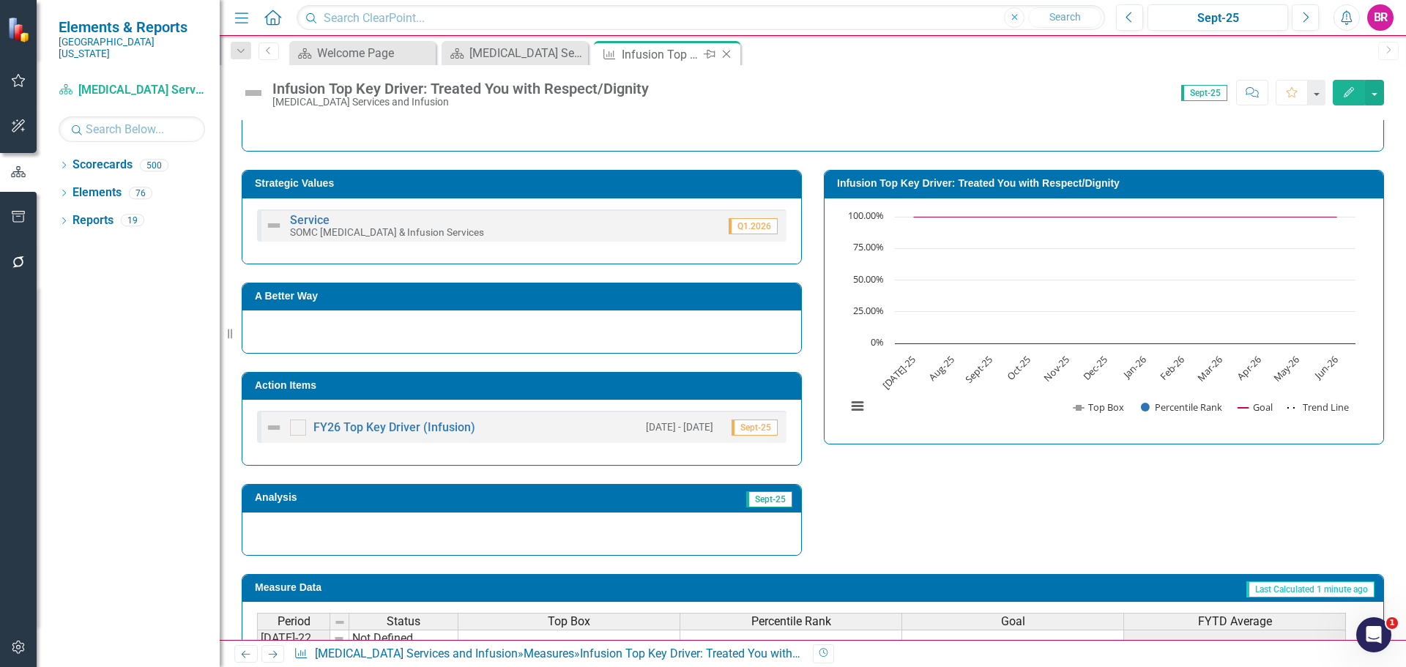
click at [723, 49] on icon "Close" at bounding box center [726, 54] width 15 height 12
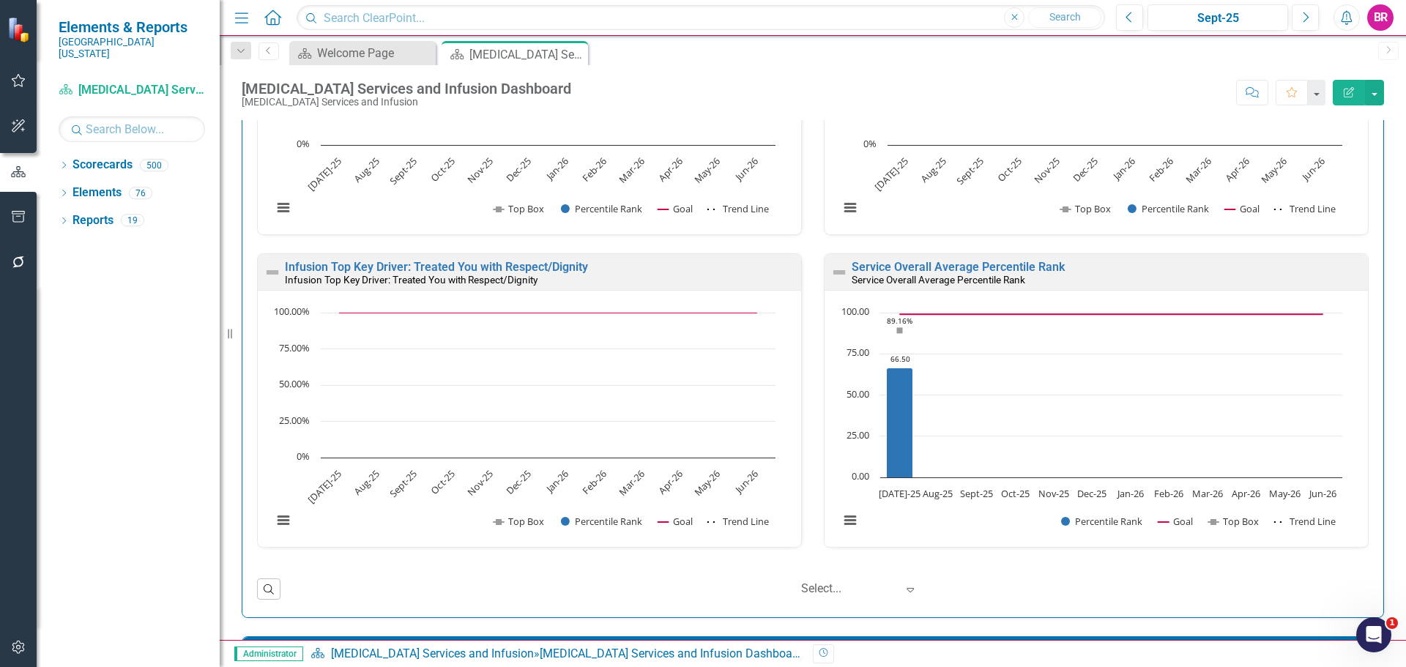
scroll to position [2050, 0]
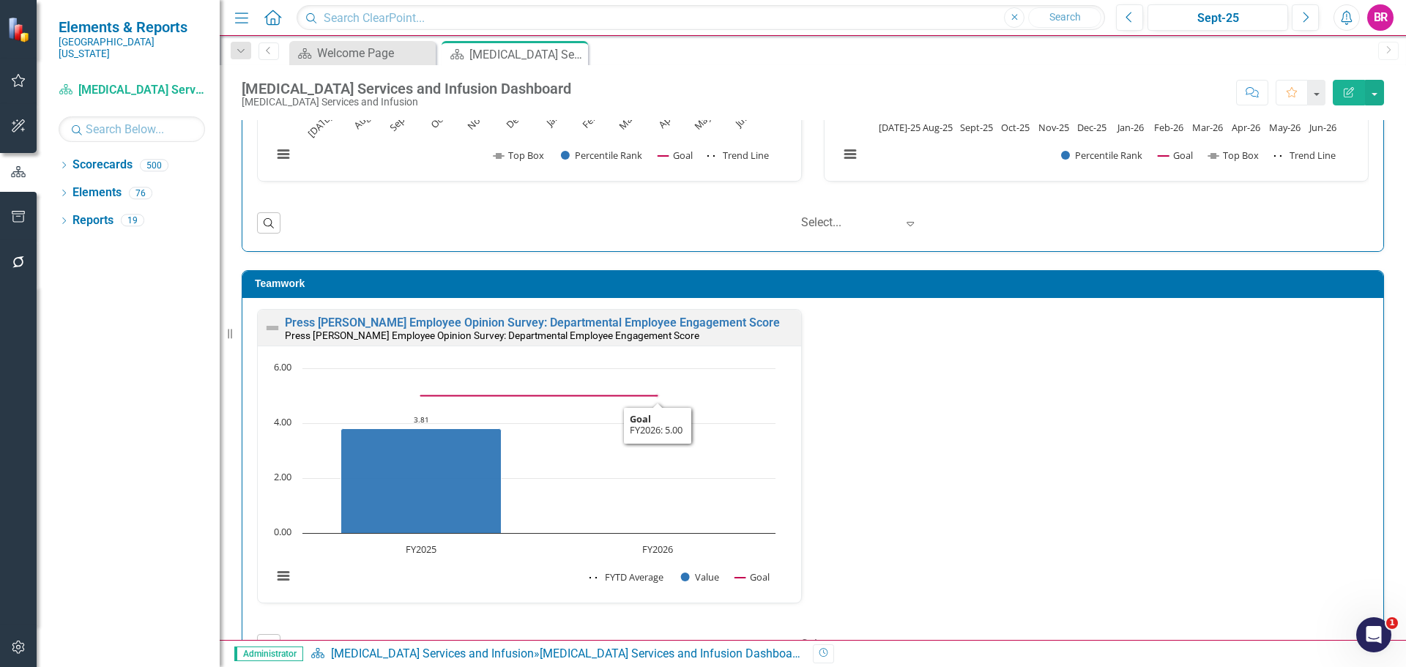
click at [701, 313] on div "Press [PERSON_NAME] Employee Opinion Survey: Departmental Employee Engagement S…" at bounding box center [529, 328] width 543 height 36
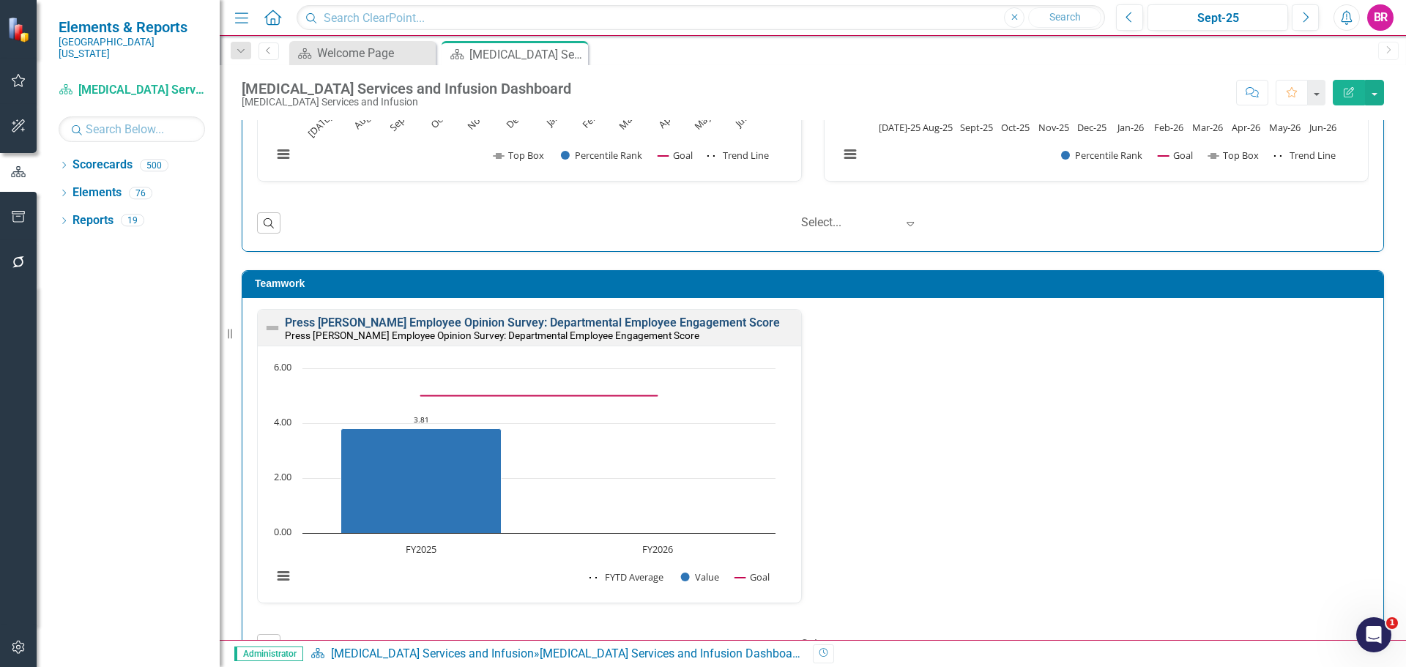
click at [704, 320] on link "Press [PERSON_NAME] Employee Opinion Survey: Departmental Employee Engagement S…" at bounding box center [532, 323] width 495 height 14
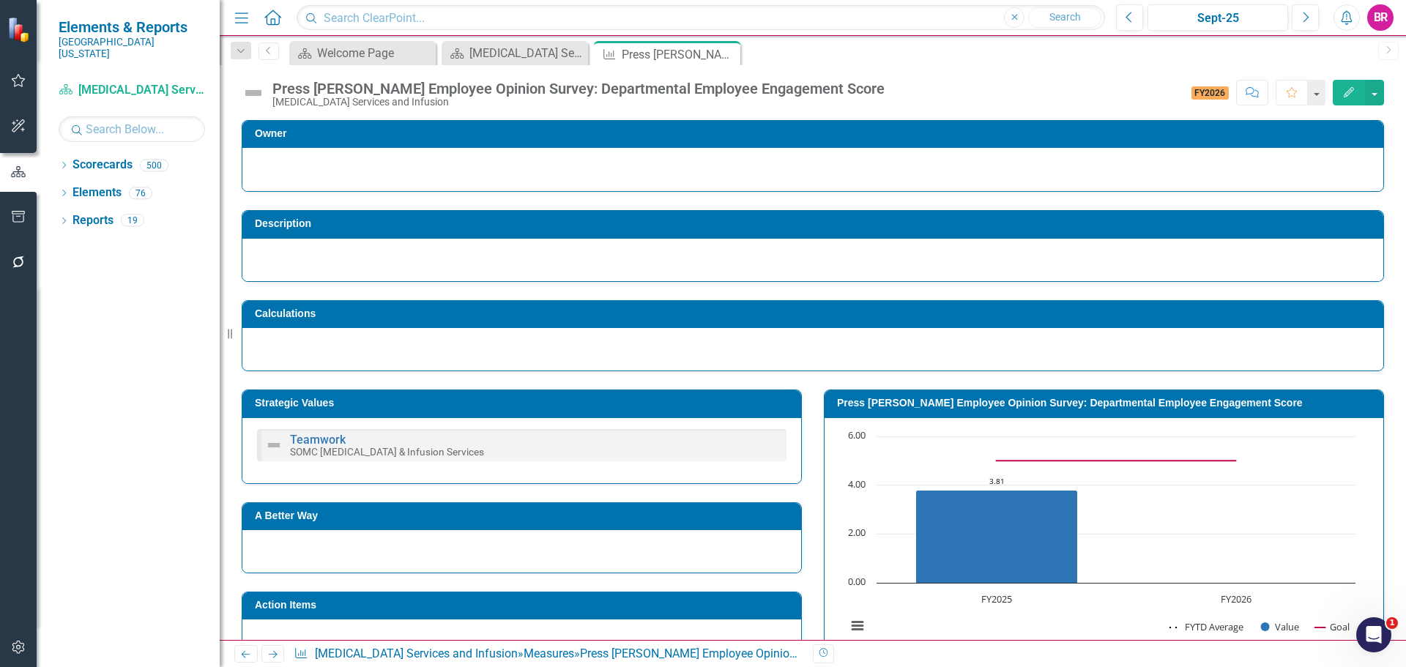
scroll to position [220, 0]
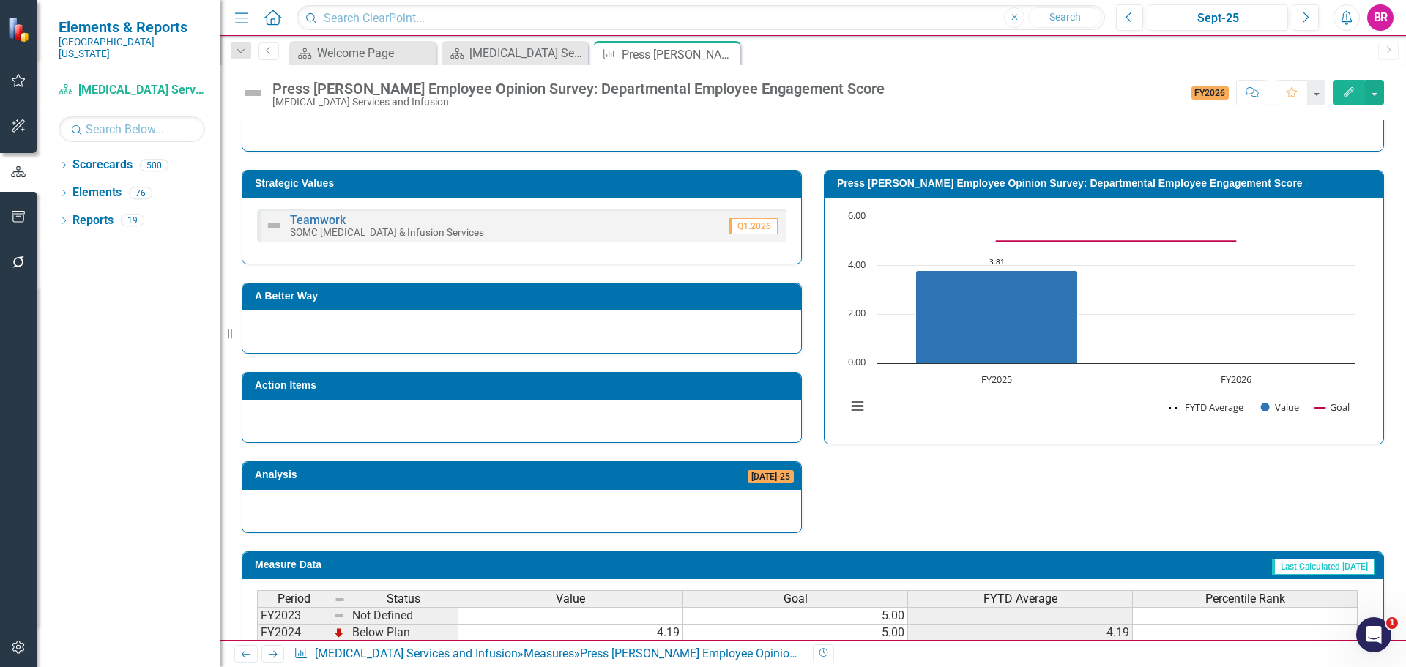
click at [523, 387] on h3 "Action Items" at bounding box center [524, 385] width 539 height 11
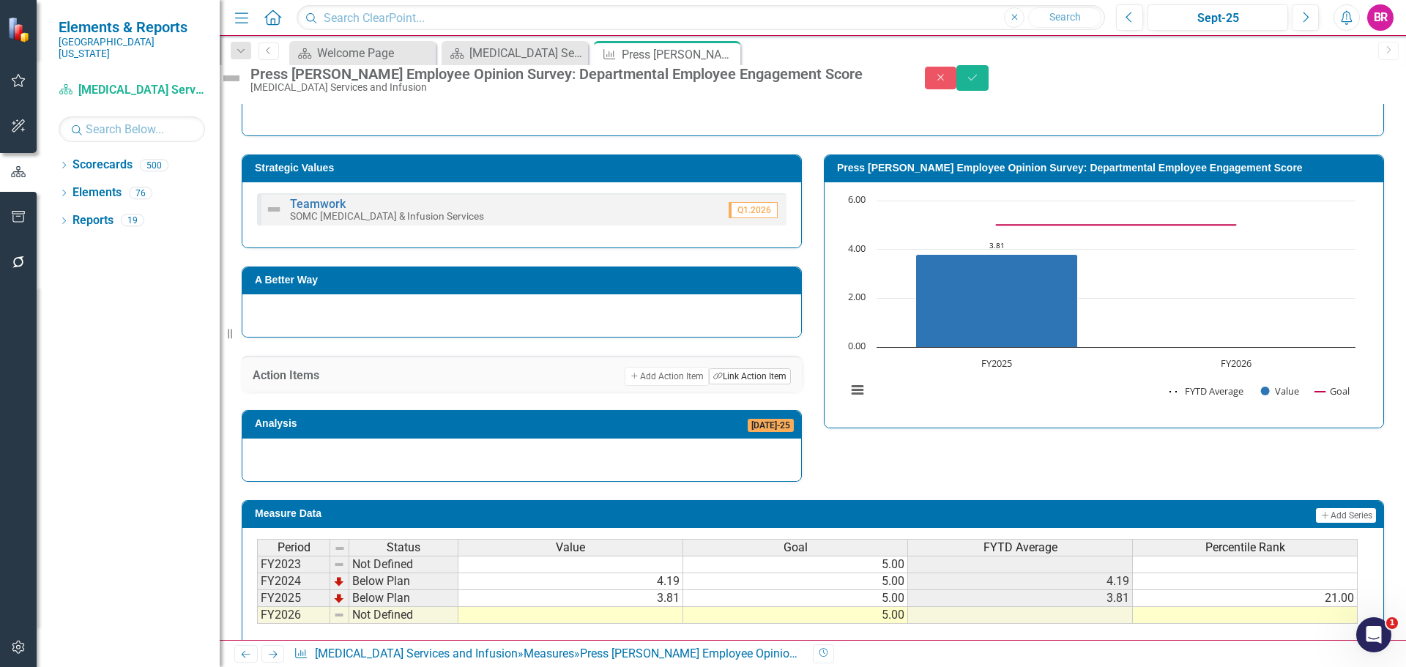
click at [747, 384] on button "Link Tag Link Action Item" at bounding box center [750, 376] width 82 height 16
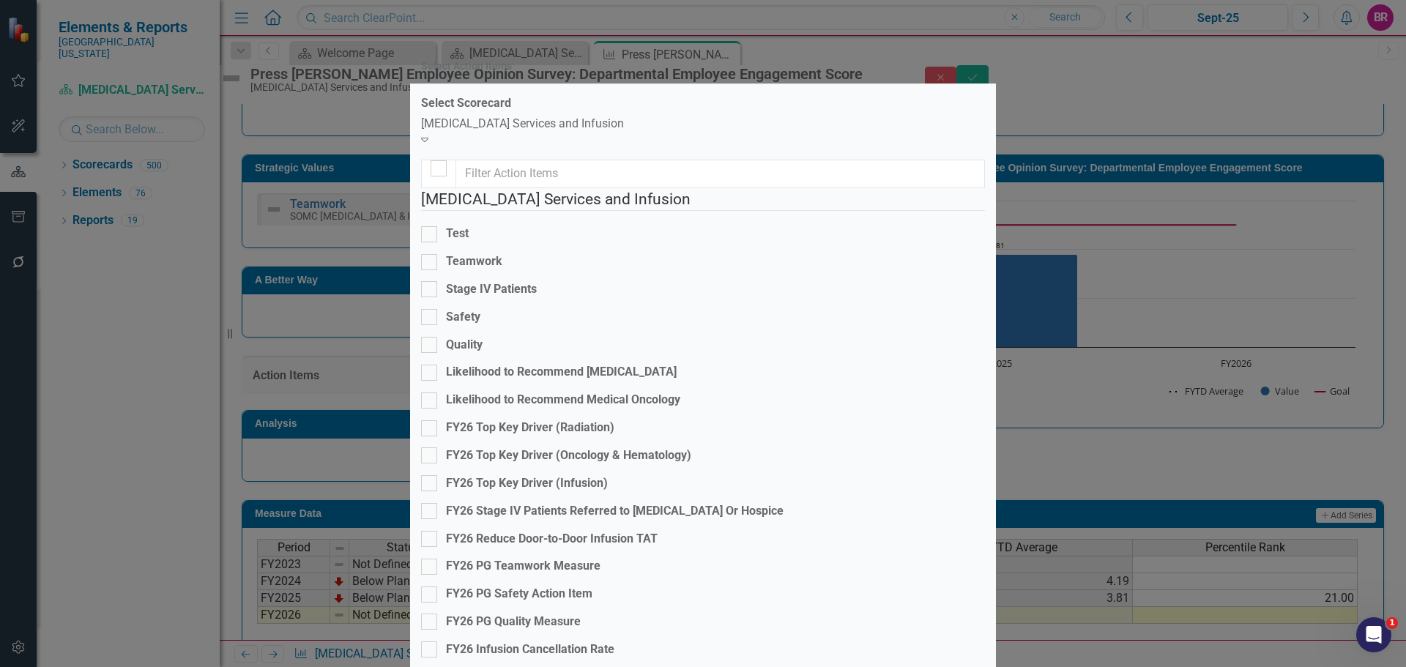
scroll to position [146, 0]
click at [579, 558] on div "FY26 PG Teamwork Measure" at bounding box center [523, 566] width 155 height 17
click at [431, 559] on input "FY26 PG Teamwork Measure" at bounding box center [426, 564] width 10 height 10
checkbox input "true"
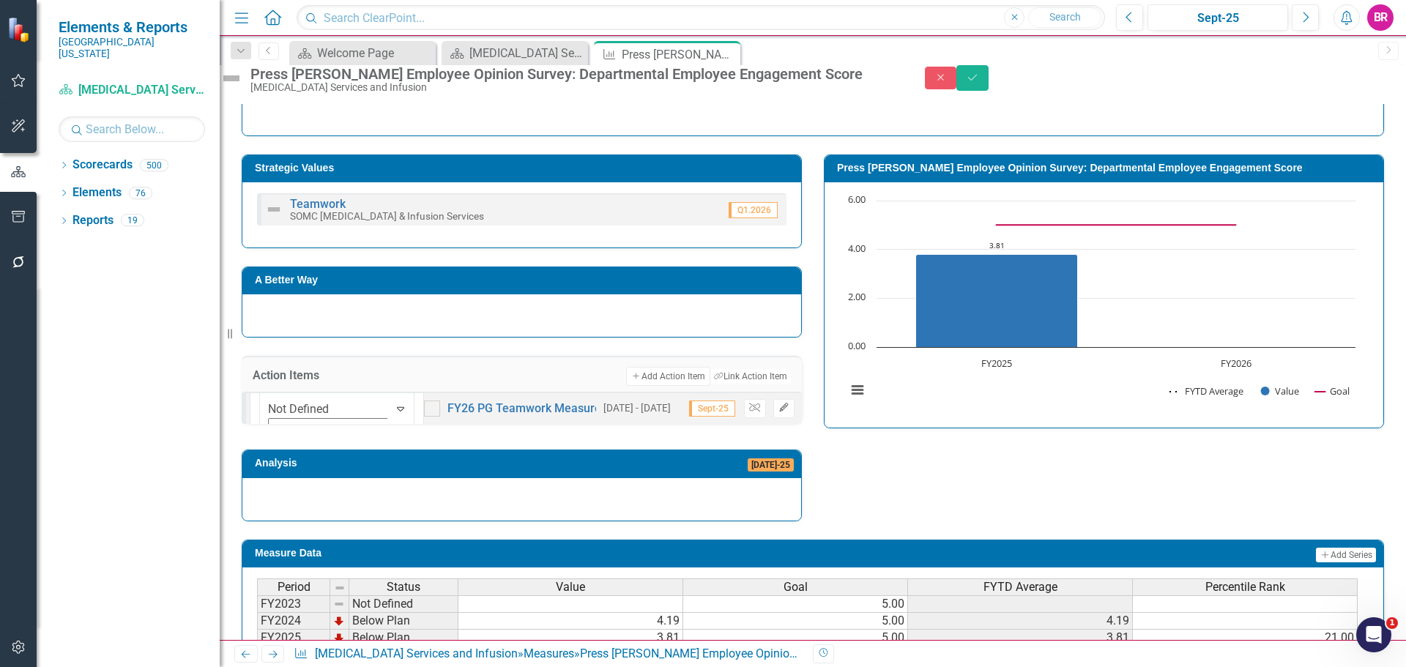
click at [773, 418] on button "Edit" at bounding box center [783, 408] width 21 height 19
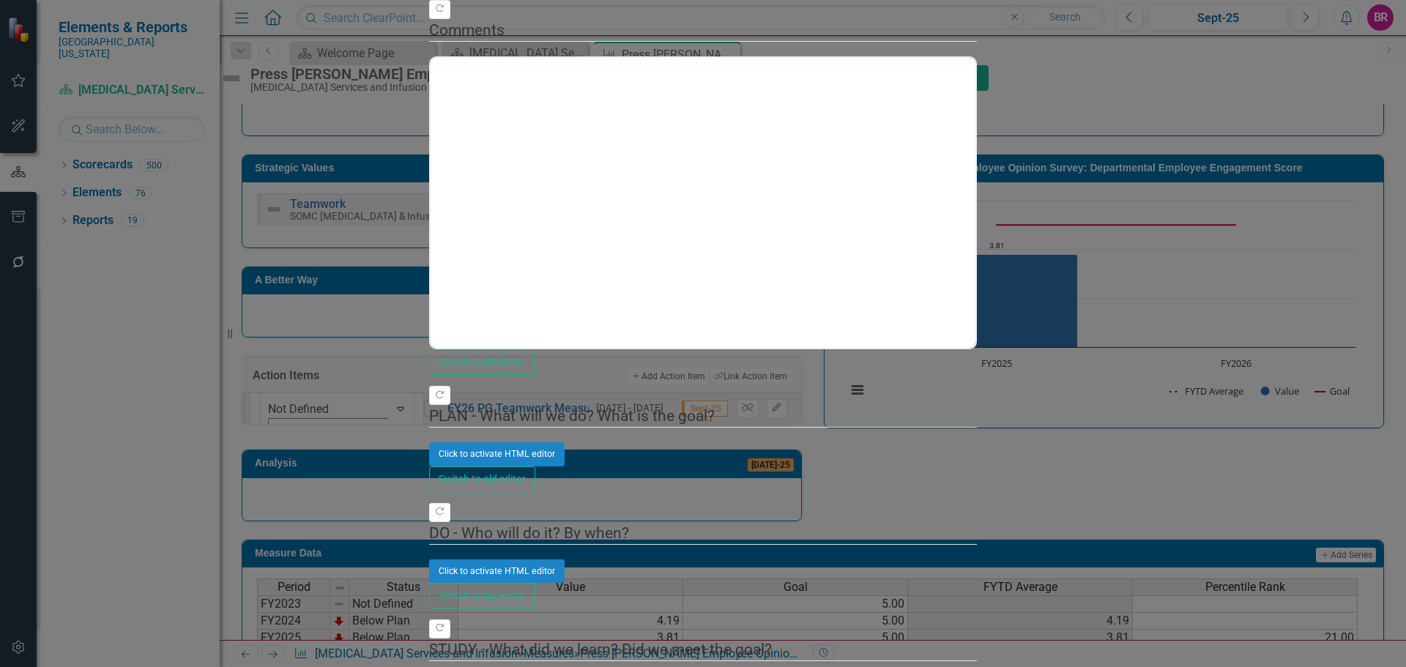
drag, startPoint x: 191, startPoint y: 77, endPoint x: 276, endPoint y: 90, distance: 86.0
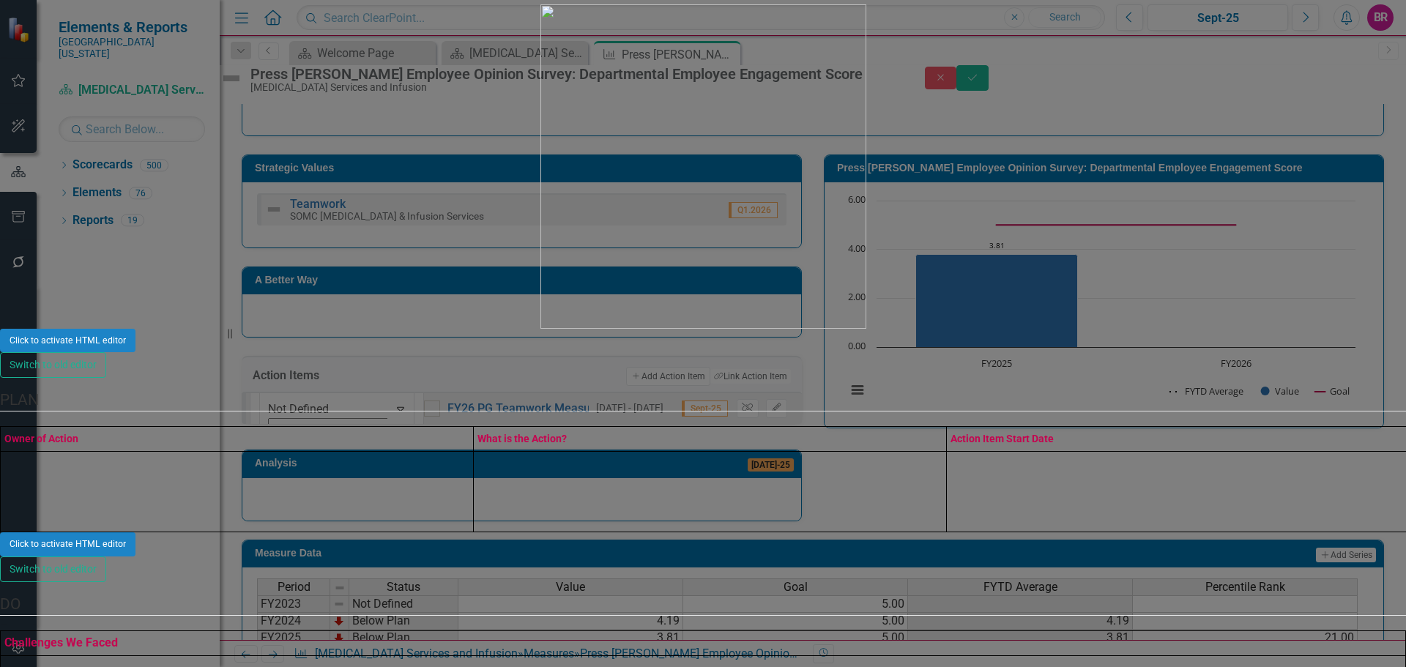
scroll to position [0, 0]
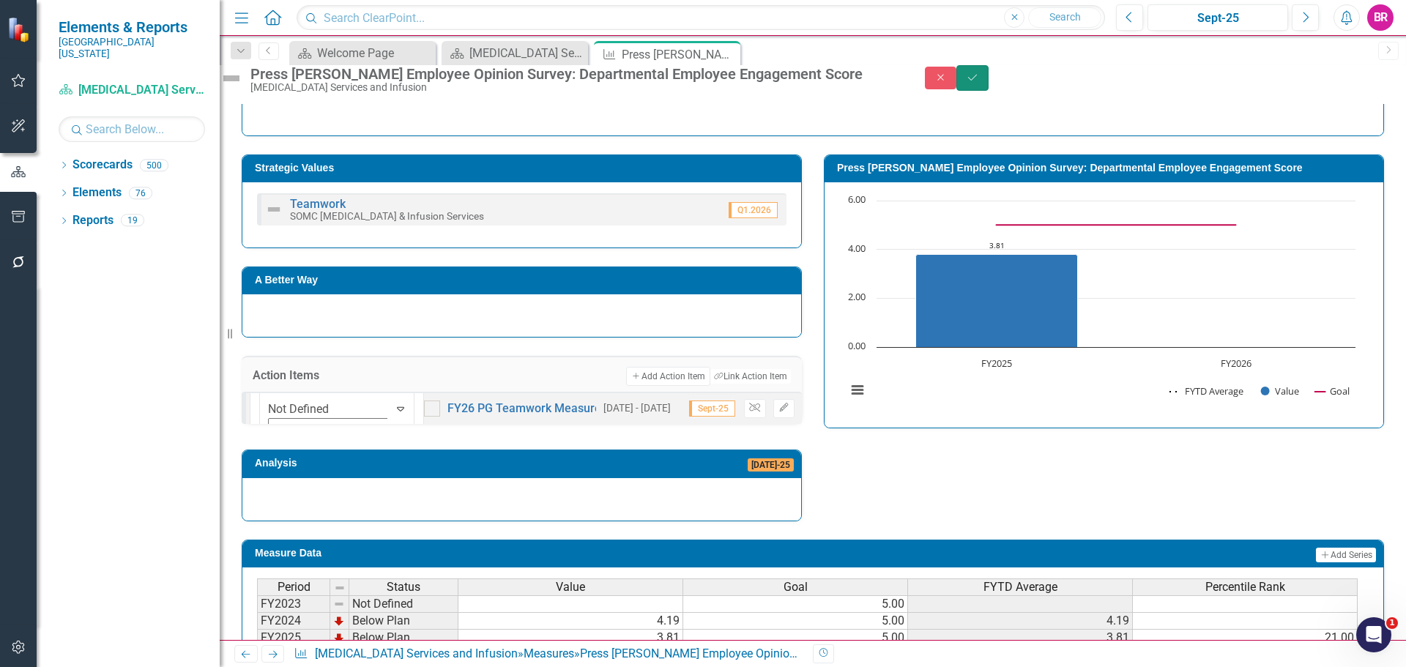
click at [989, 86] on button "Save" at bounding box center [972, 78] width 32 height 26
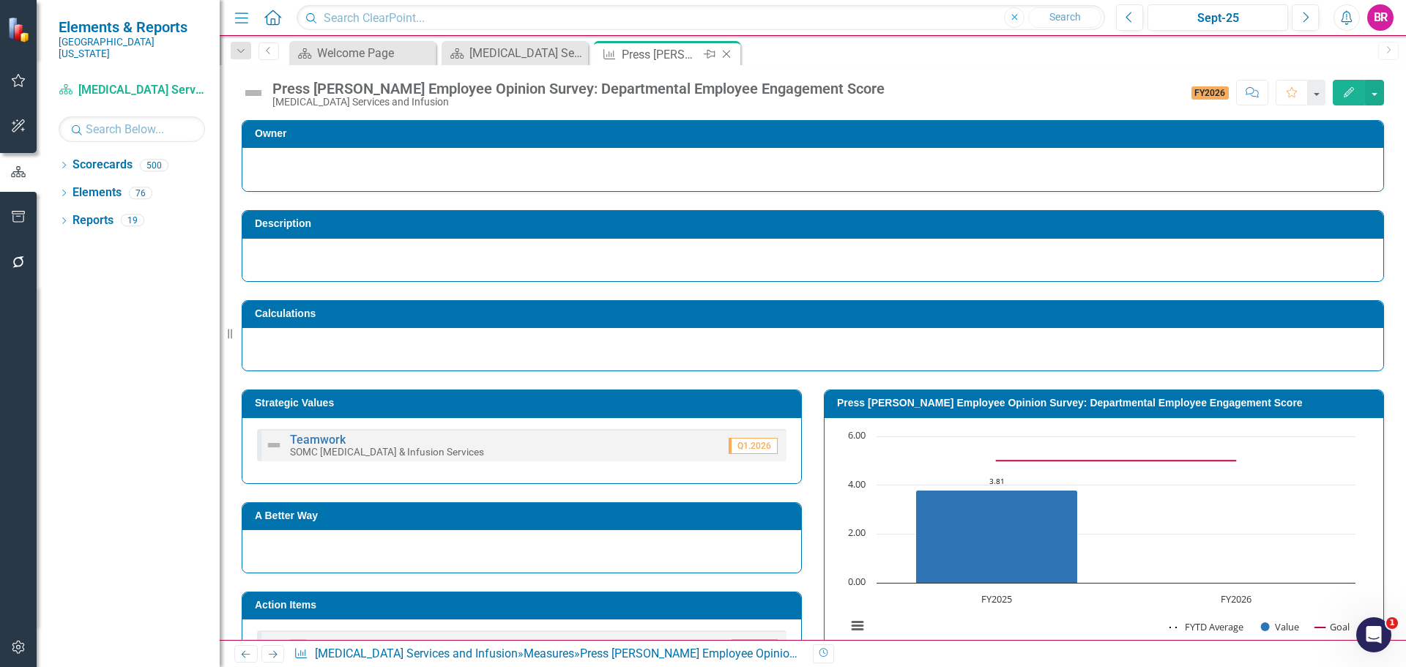
click at [731, 53] on icon "Close" at bounding box center [726, 54] width 15 height 12
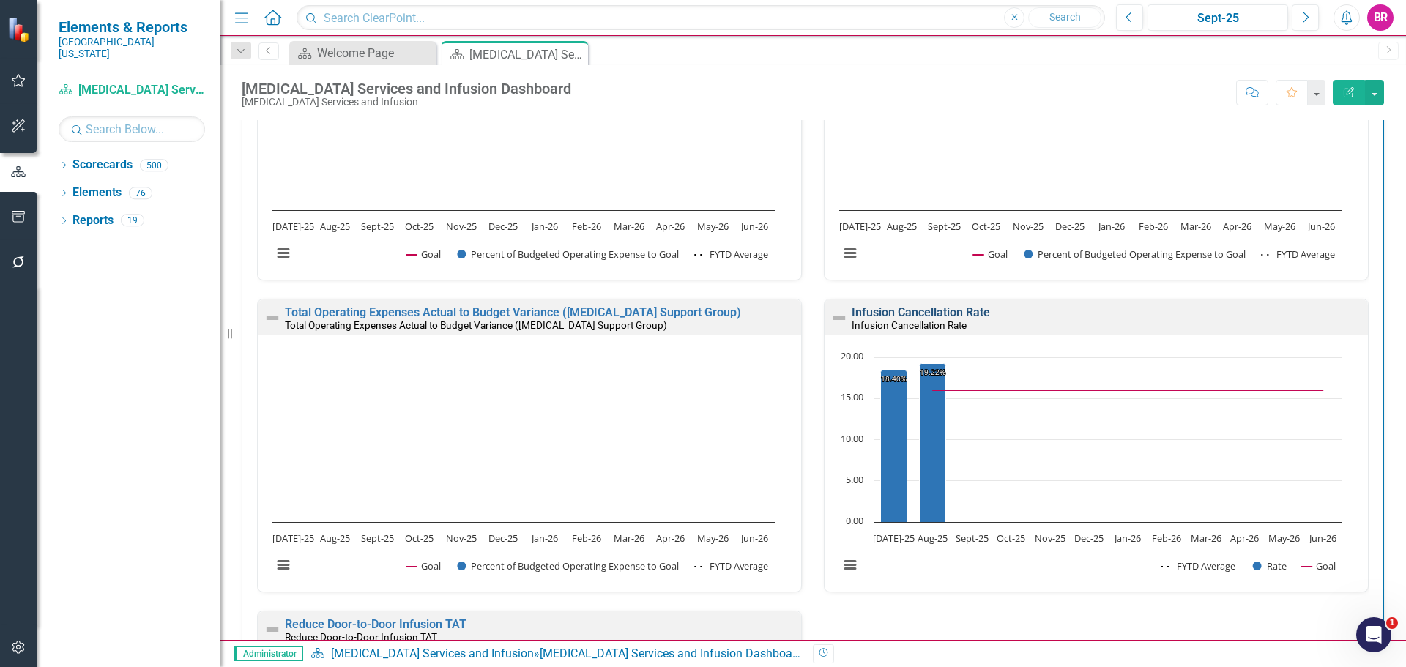
scroll to position [3442, 0]
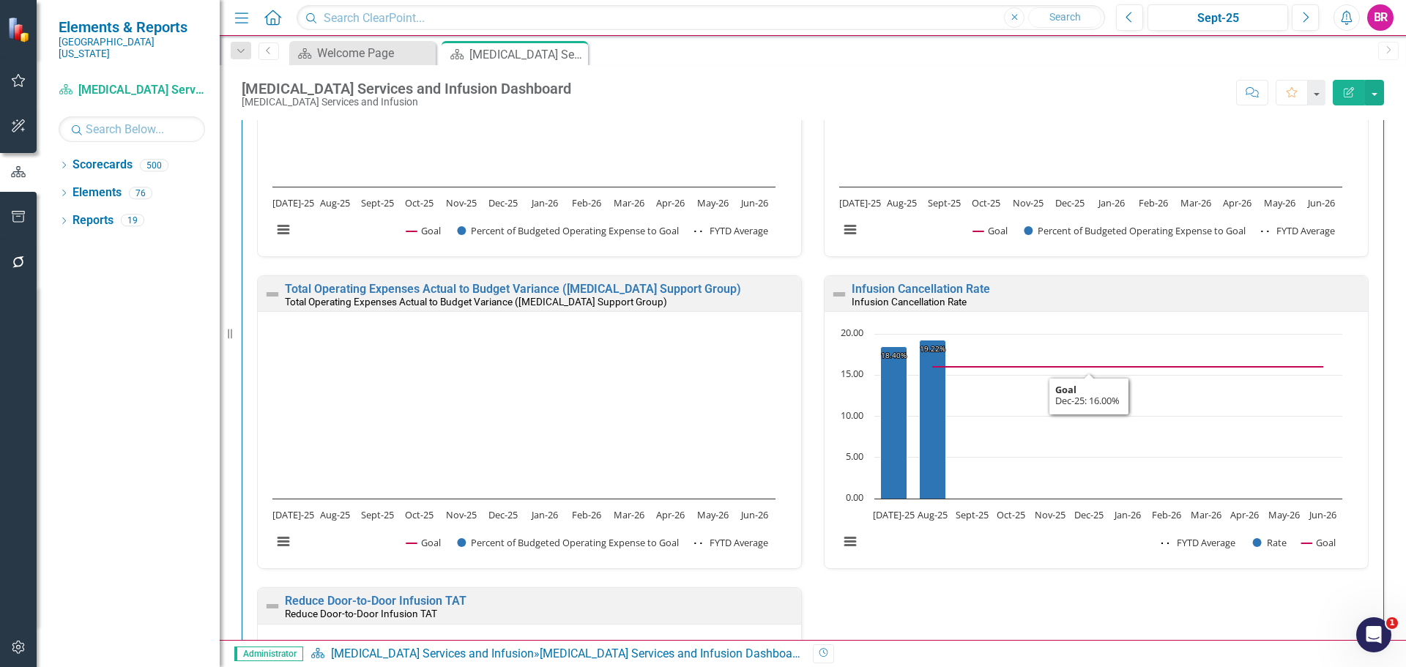
click at [923, 297] on small "Infusion Cancellation Rate" at bounding box center [909, 302] width 115 height 12
click at [930, 292] on link "Infusion Cancellation Rate" at bounding box center [921, 289] width 138 height 14
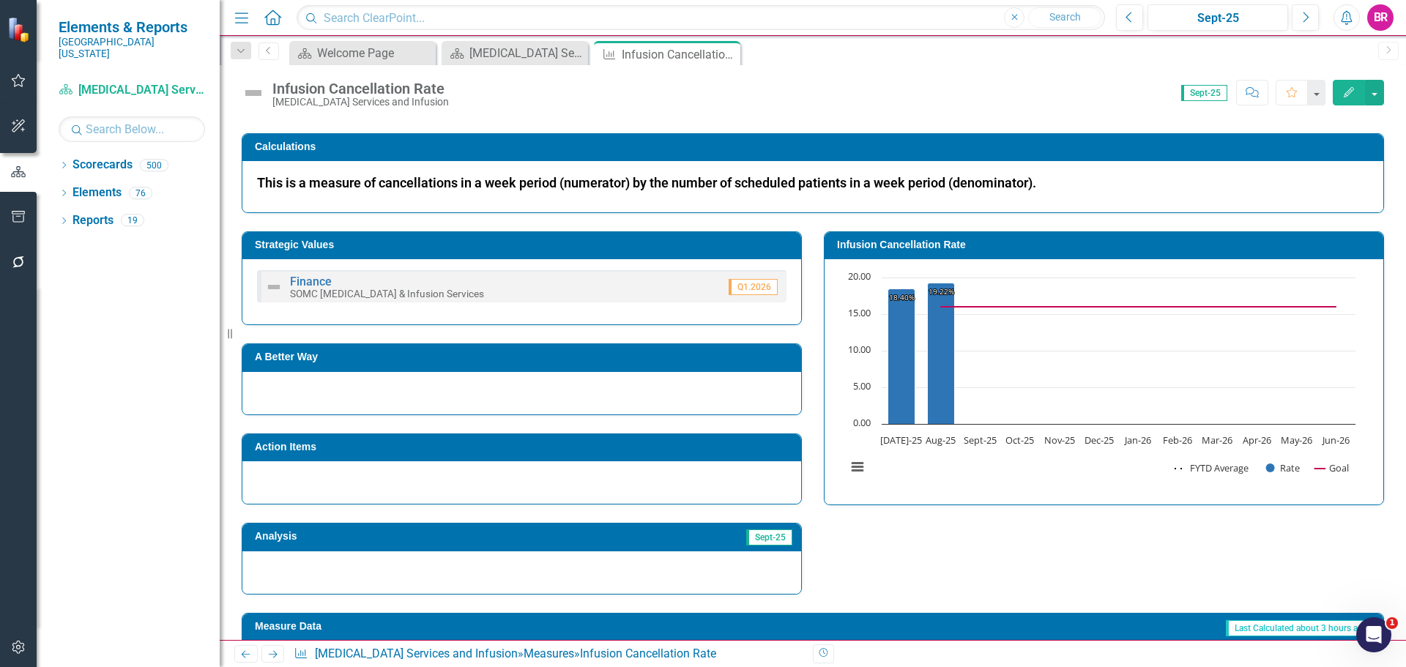
scroll to position [439, 0]
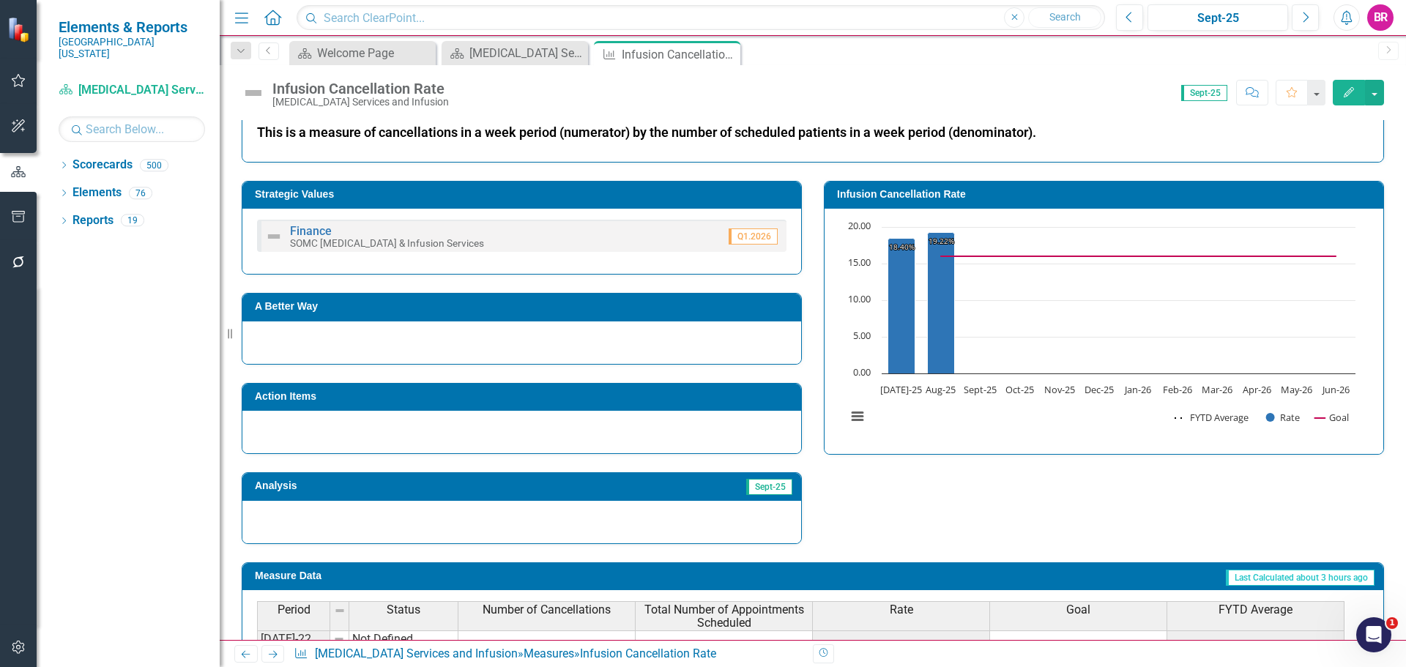
click at [688, 409] on td "Action Items" at bounding box center [524, 398] width 539 height 22
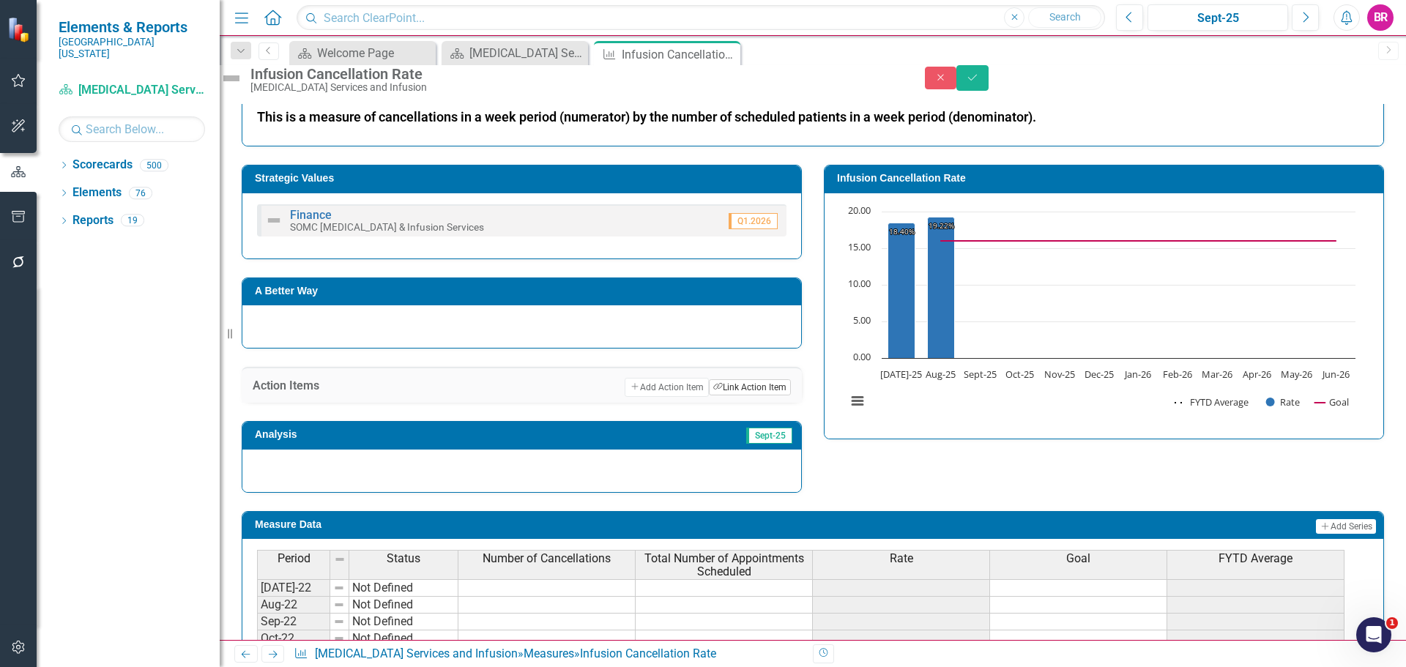
click at [742, 395] on button "Link Tag Link Action Item" at bounding box center [750, 387] width 82 height 16
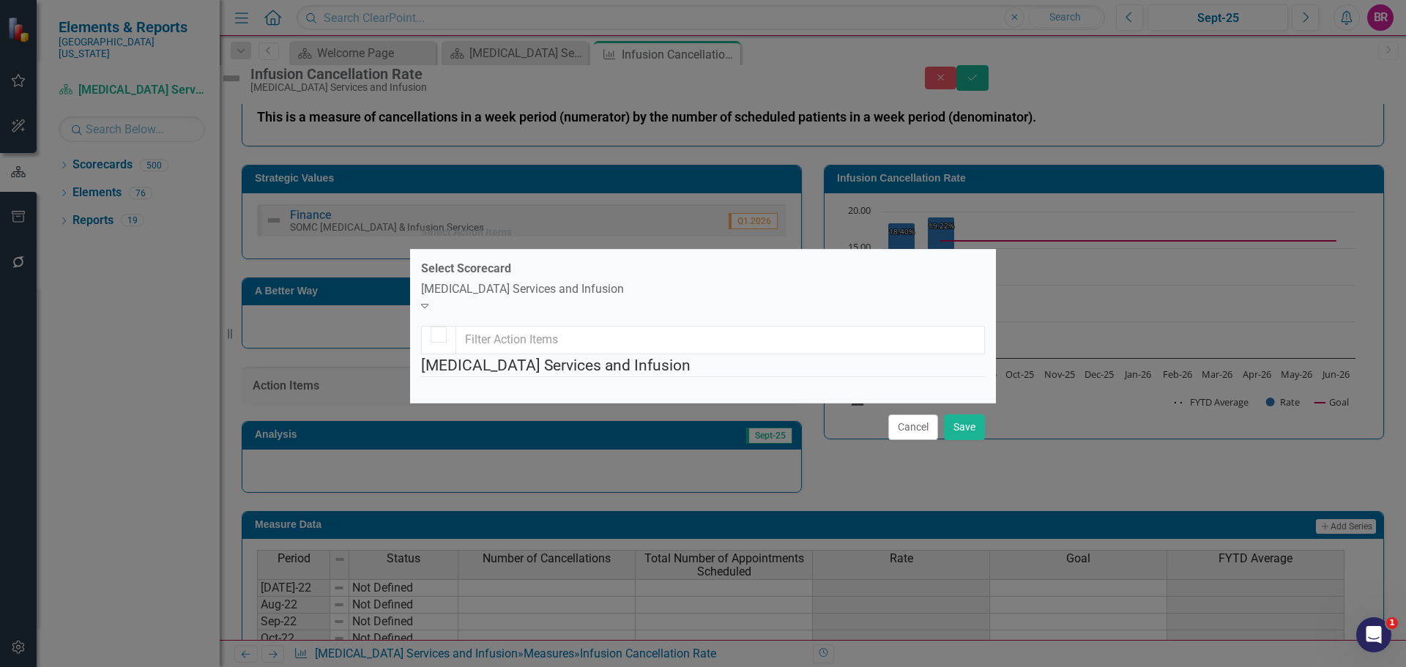
checkbox input "false"
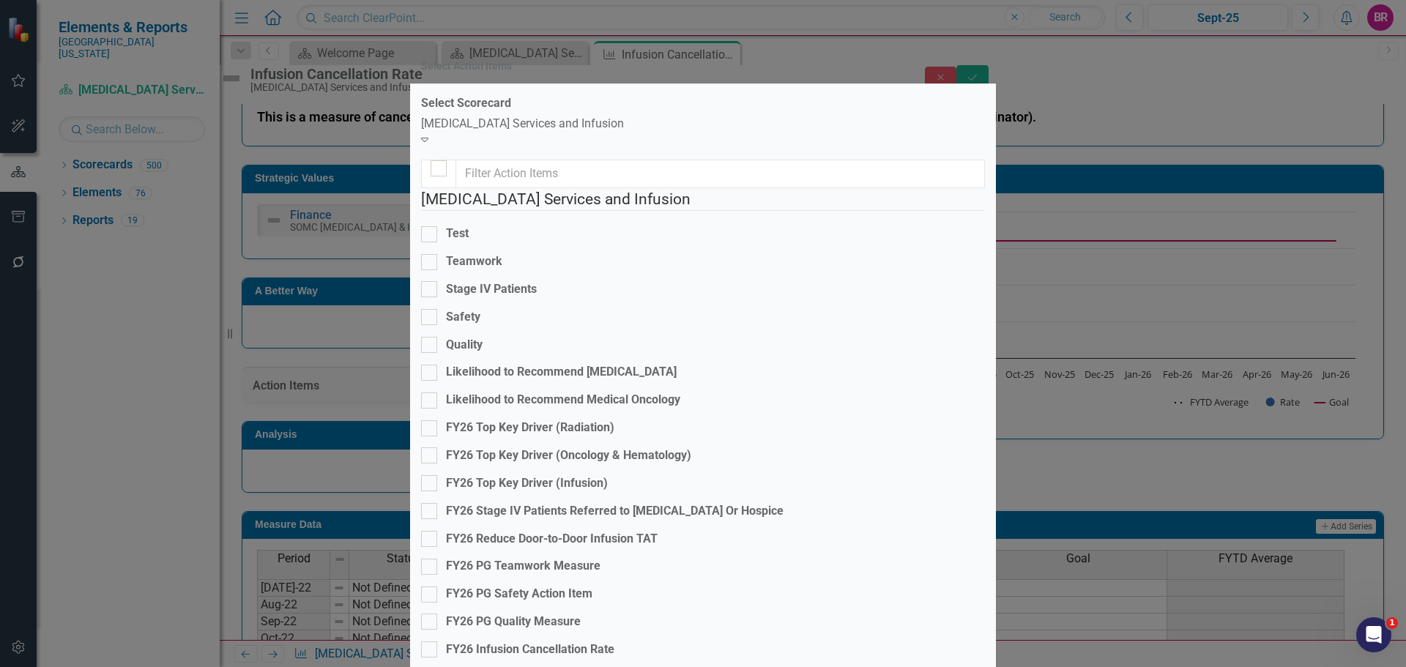
scroll to position [293, 0]
click at [545, 641] on div "FY26 Infusion Cancellation Rate" at bounding box center [530, 649] width 168 height 17
click at [431, 641] on input "FY26 Infusion Cancellation Rate" at bounding box center [426, 646] width 10 height 10
checkbox input "true"
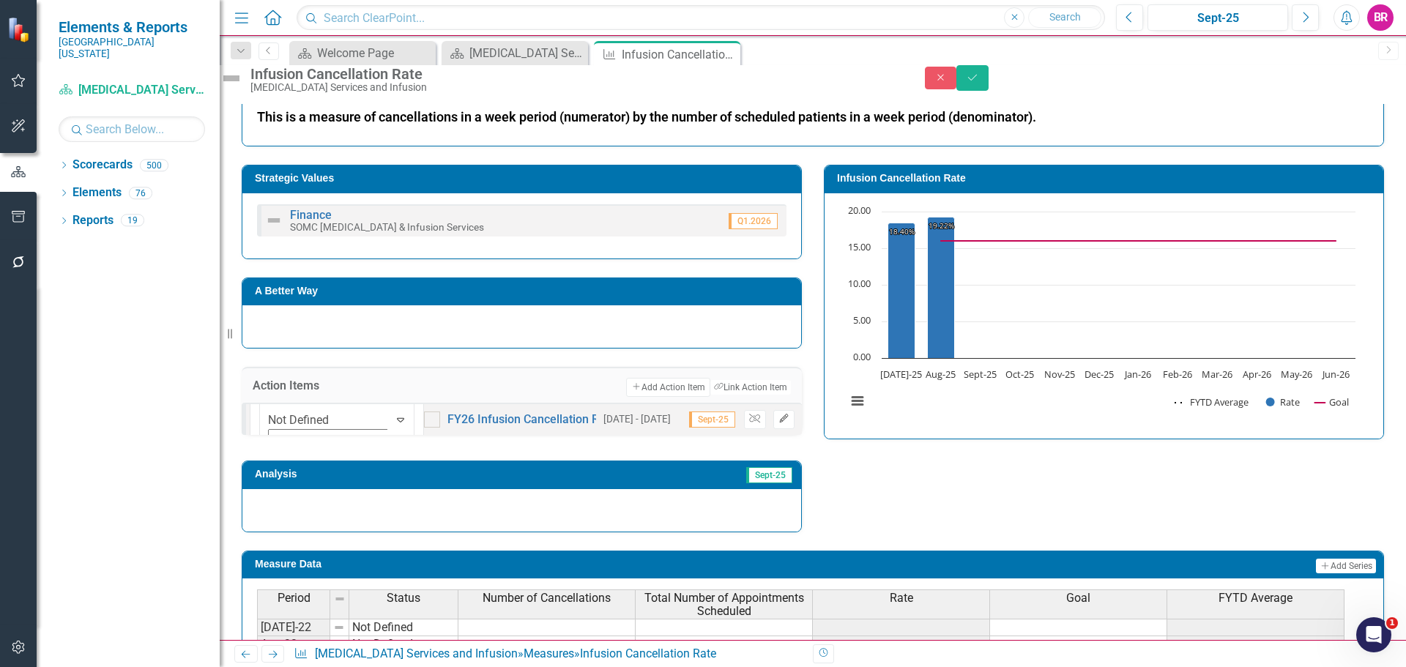
click at [779, 423] on icon "button" at bounding box center [783, 418] width 9 height 9
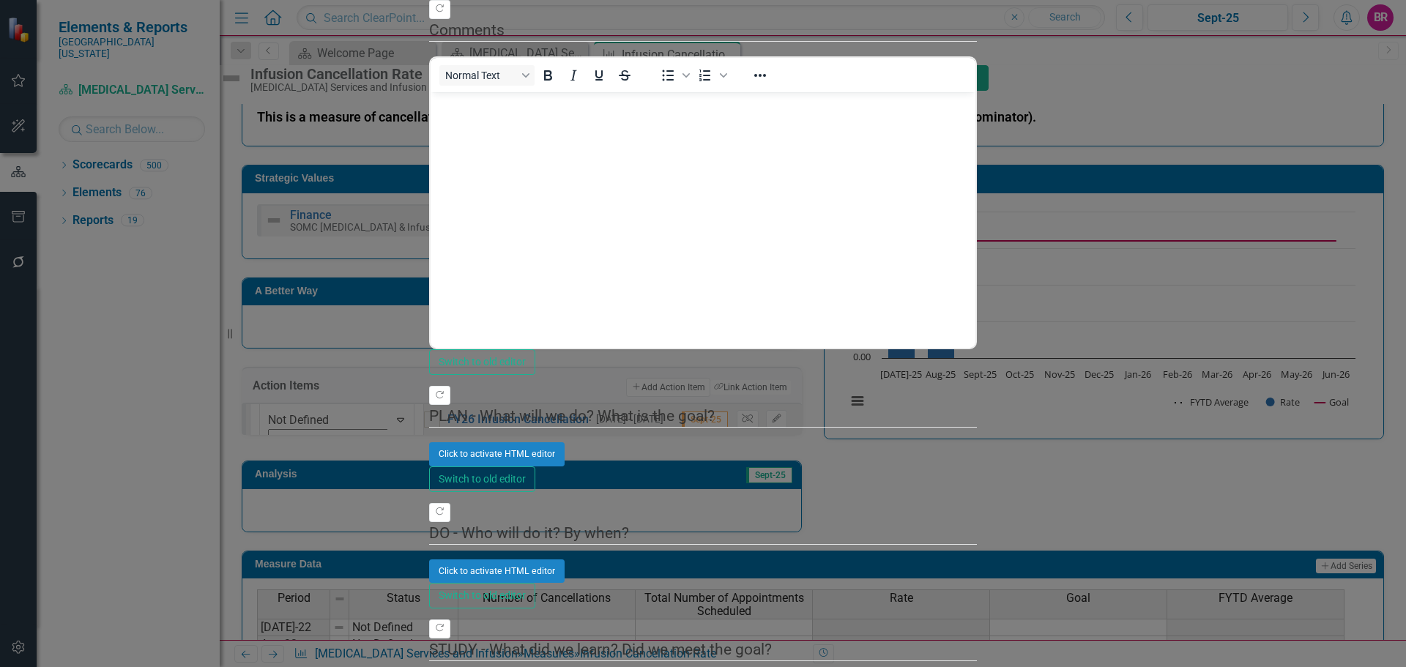
scroll to position [0, 0]
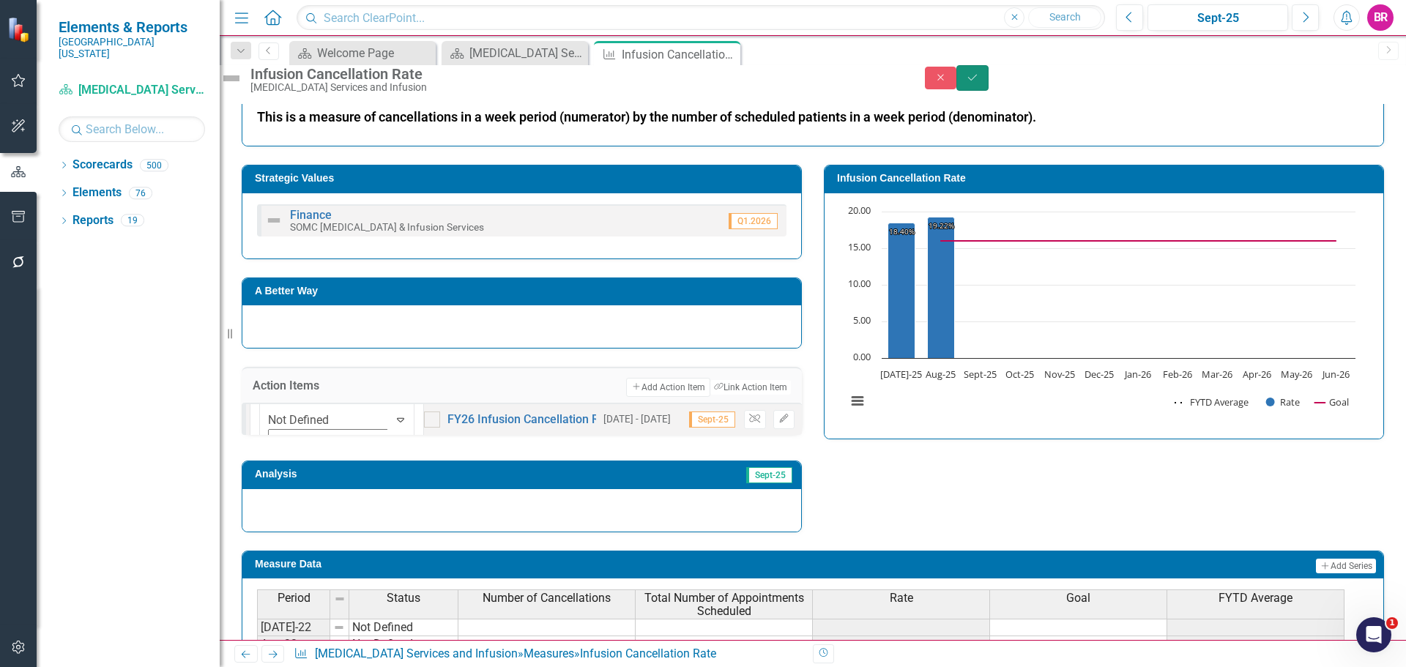
drag, startPoint x: 1369, startPoint y: 93, endPoint x: 1322, endPoint y: 105, distance: 48.3
click at [989, 91] on button "Save" at bounding box center [972, 78] width 32 height 26
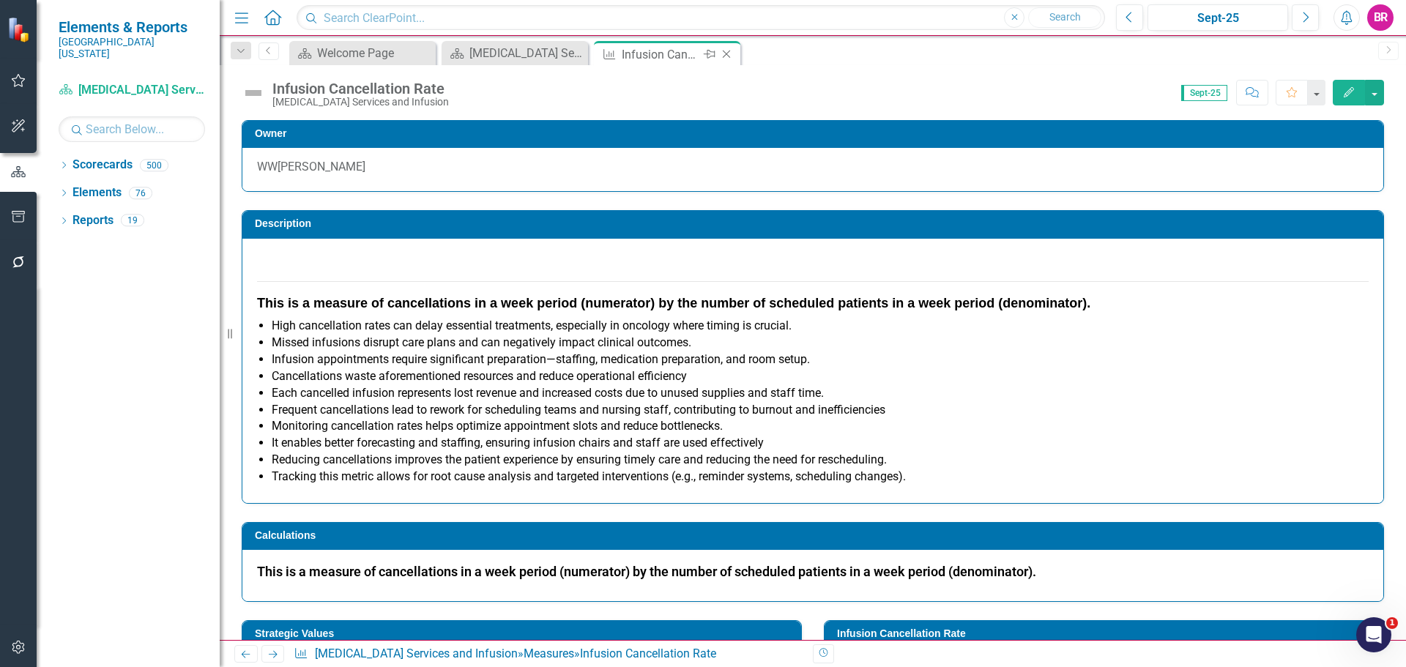
click at [726, 55] on icon "Close" at bounding box center [726, 54] width 15 height 12
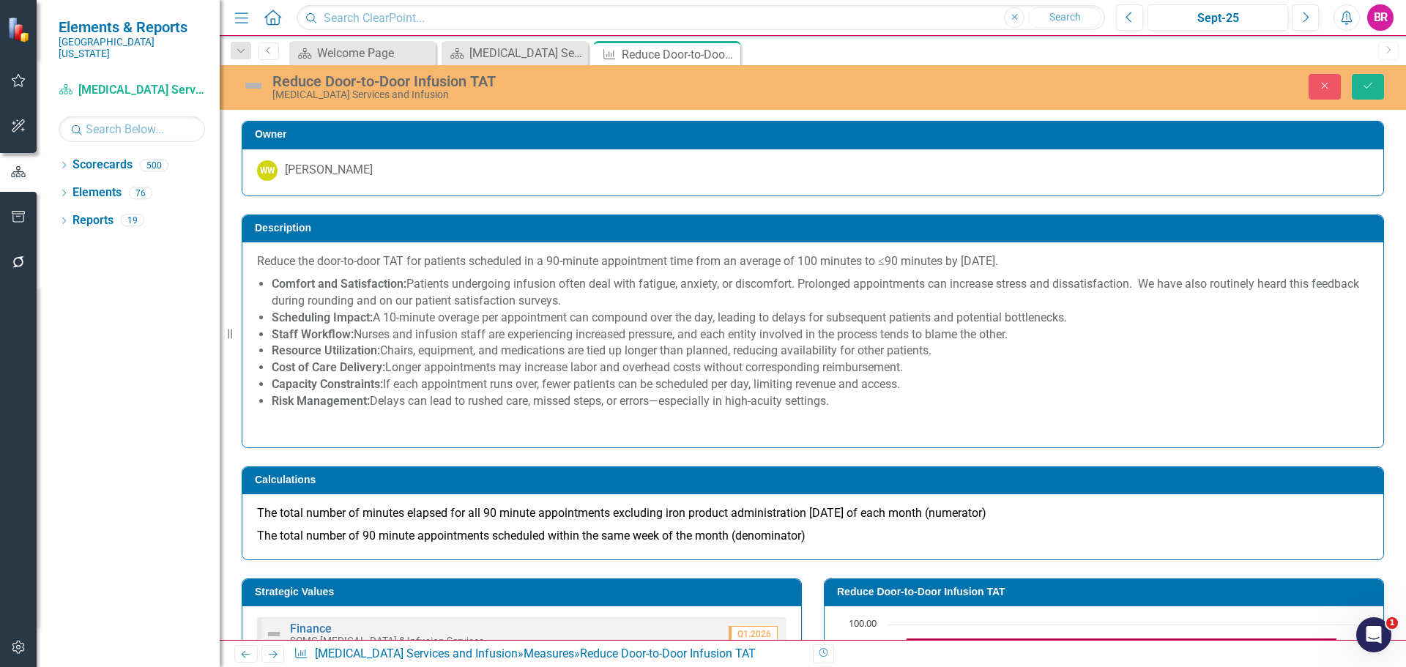
scroll to position [439, 0]
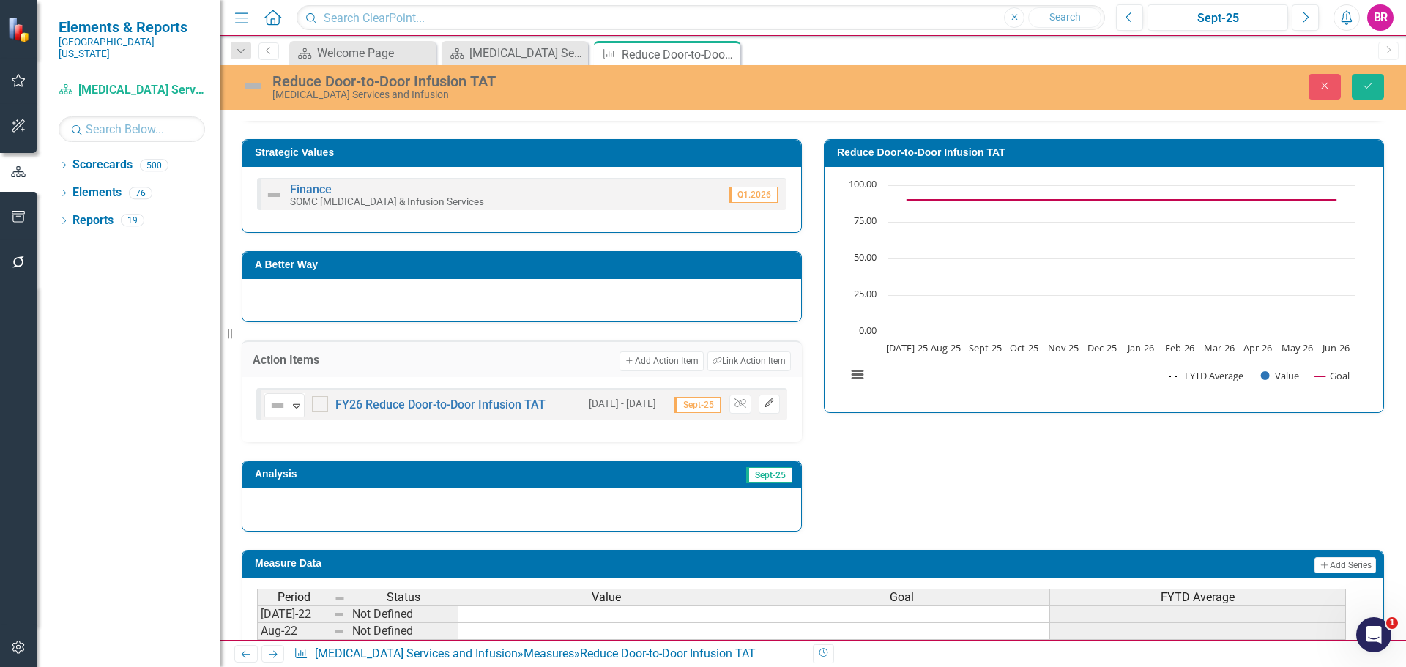
click at [770, 408] on button "Edit" at bounding box center [769, 404] width 21 height 19
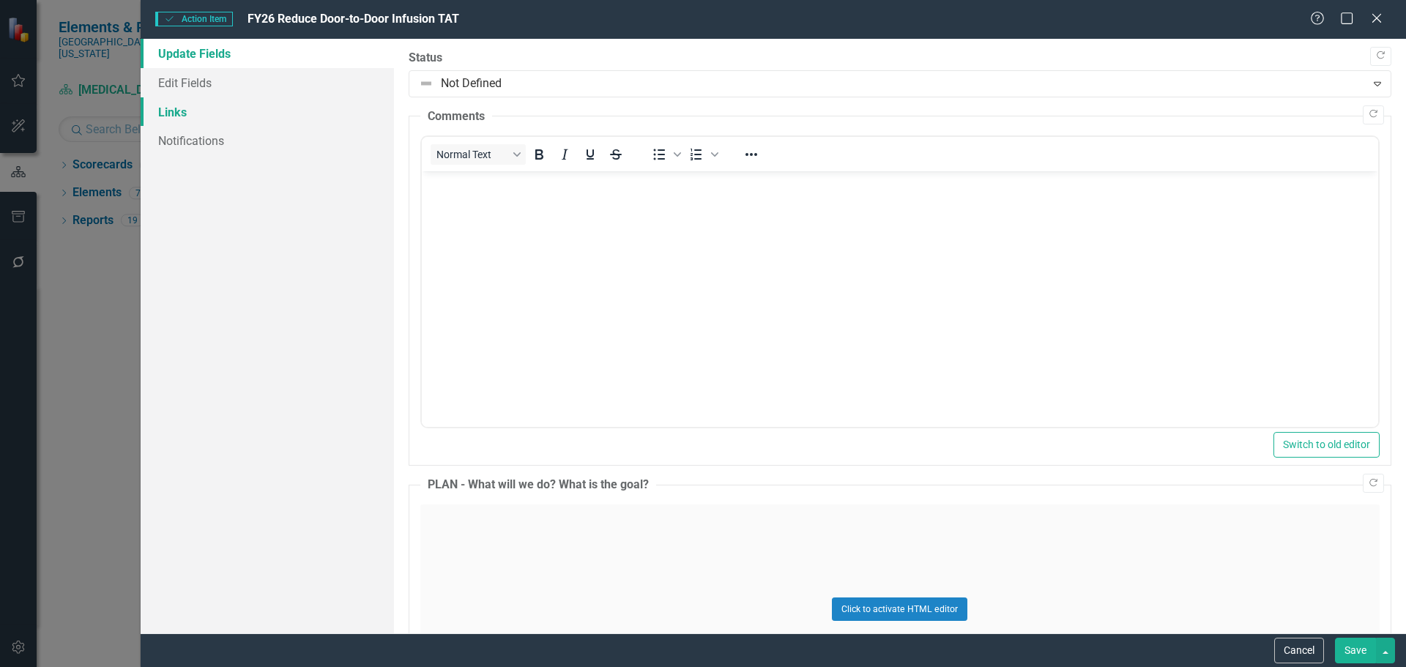
scroll to position [0, 0]
click at [198, 86] on link "Edit Fields" at bounding box center [267, 82] width 253 height 29
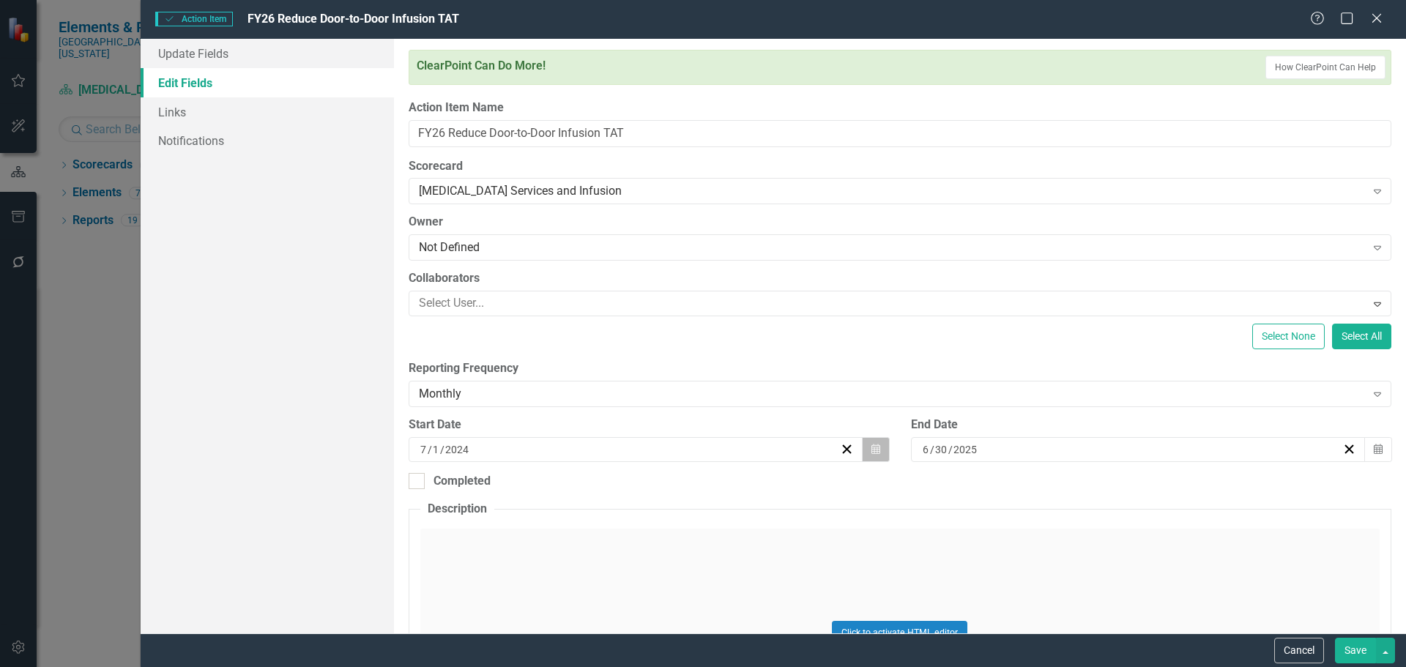
click at [871, 450] on icon "Calendar" at bounding box center [875, 449] width 9 height 10
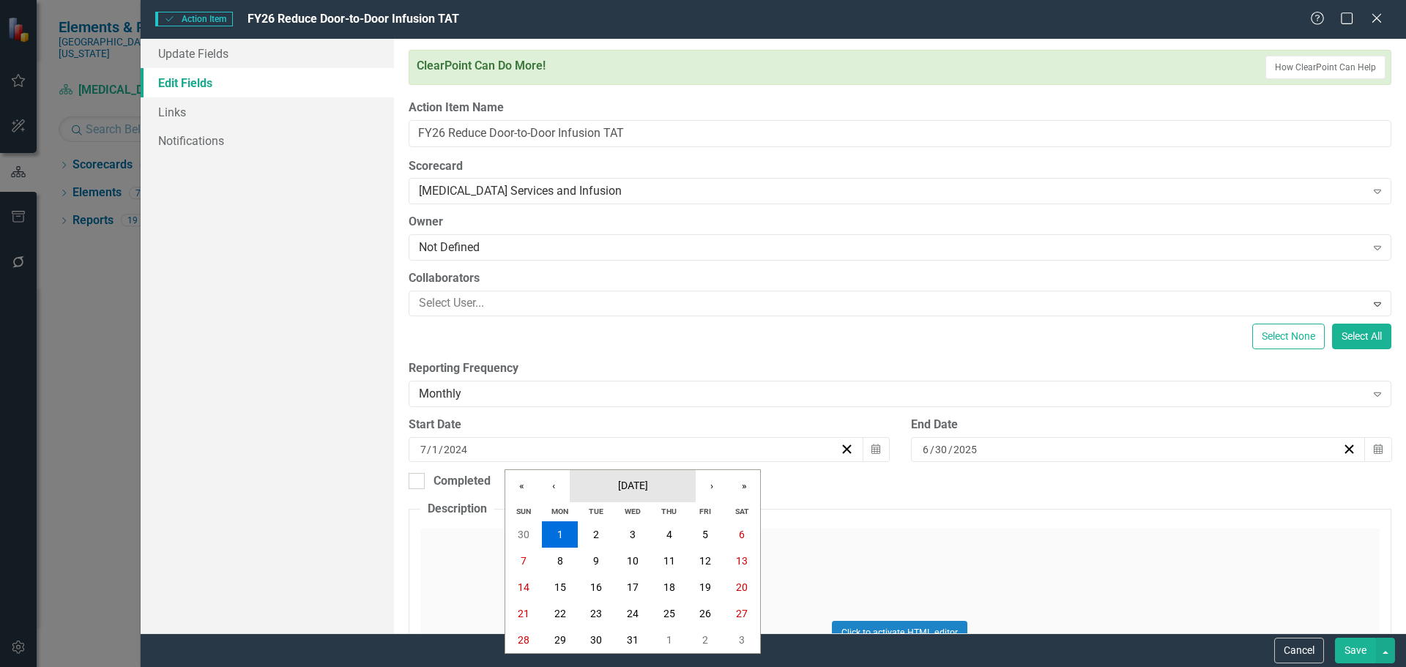
click at [630, 487] on span "[DATE]" at bounding box center [633, 486] width 30 height 12
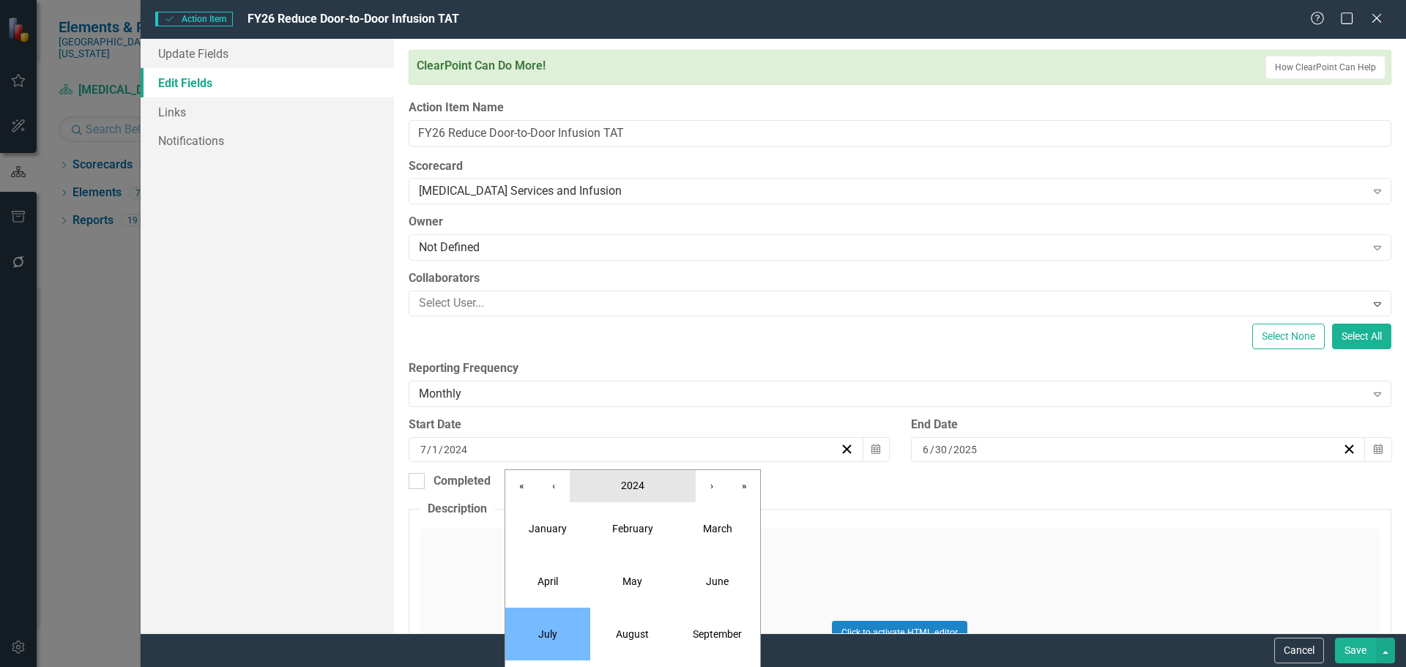
click at [669, 491] on button "2024" at bounding box center [633, 486] width 126 height 32
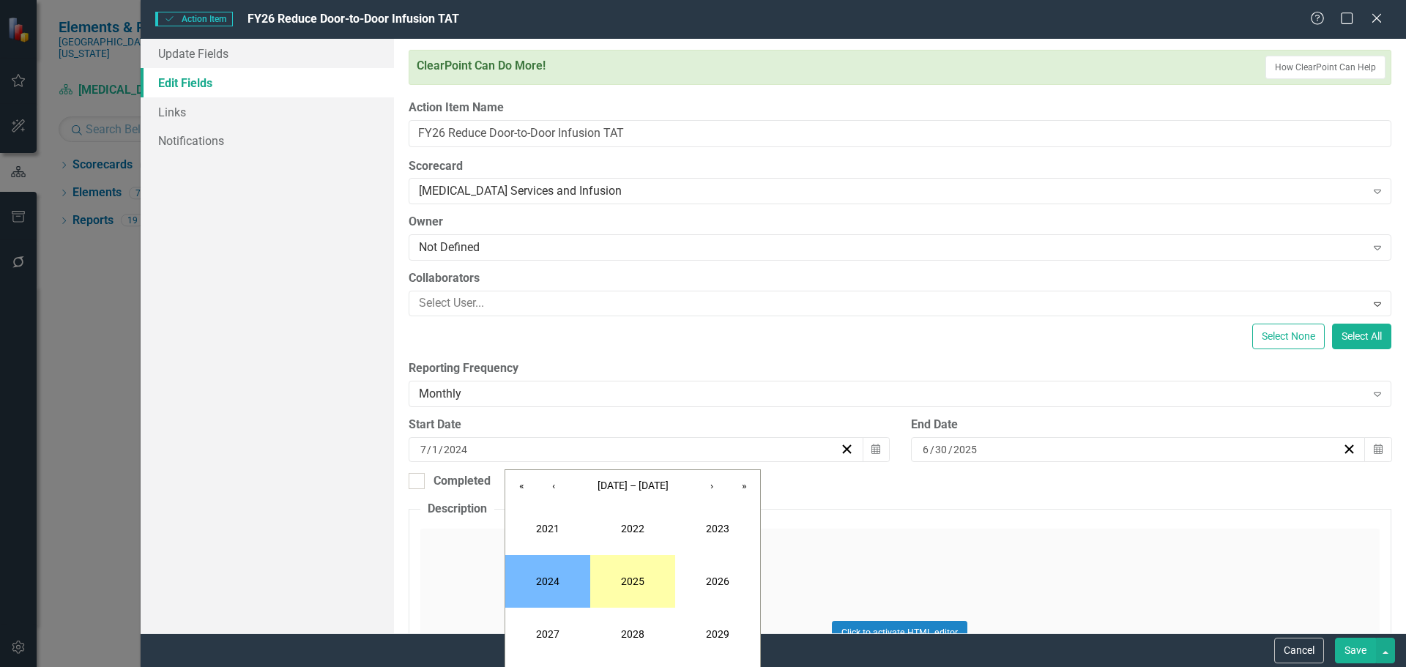
click at [630, 577] on button "2025" at bounding box center [632, 581] width 85 height 53
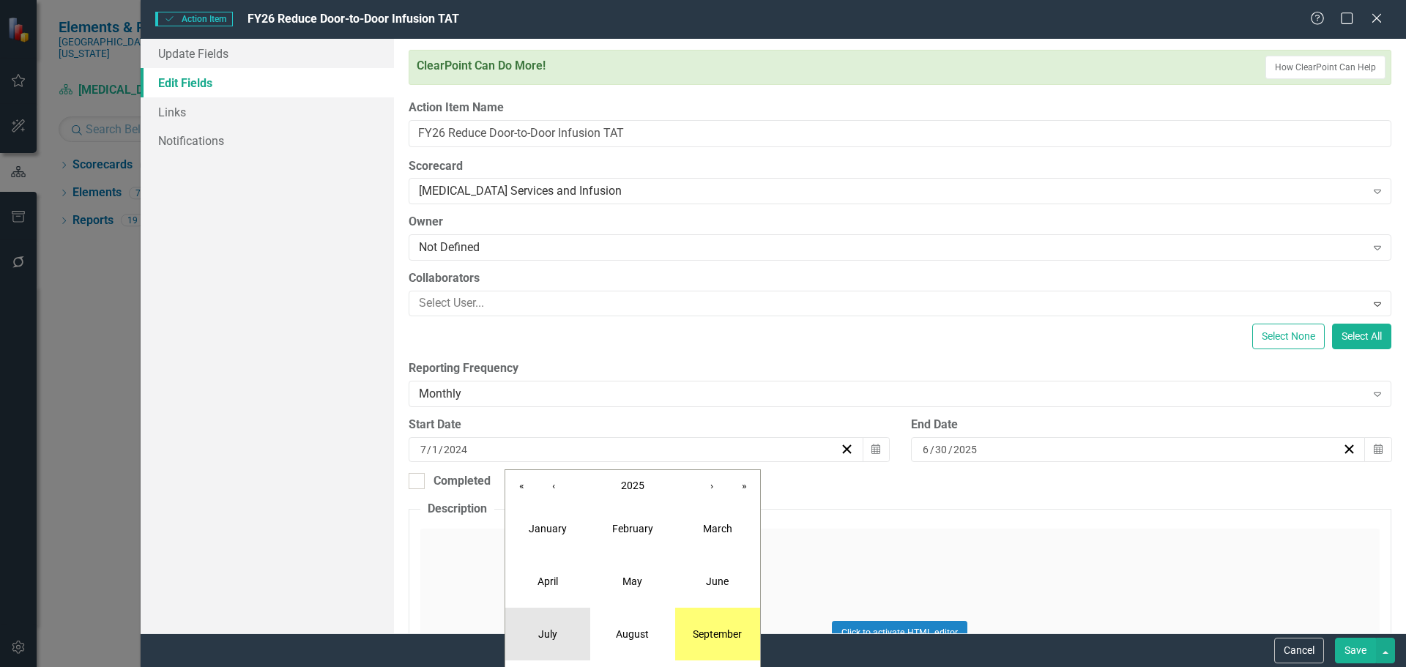
click at [559, 628] on button "July" at bounding box center [547, 634] width 85 height 53
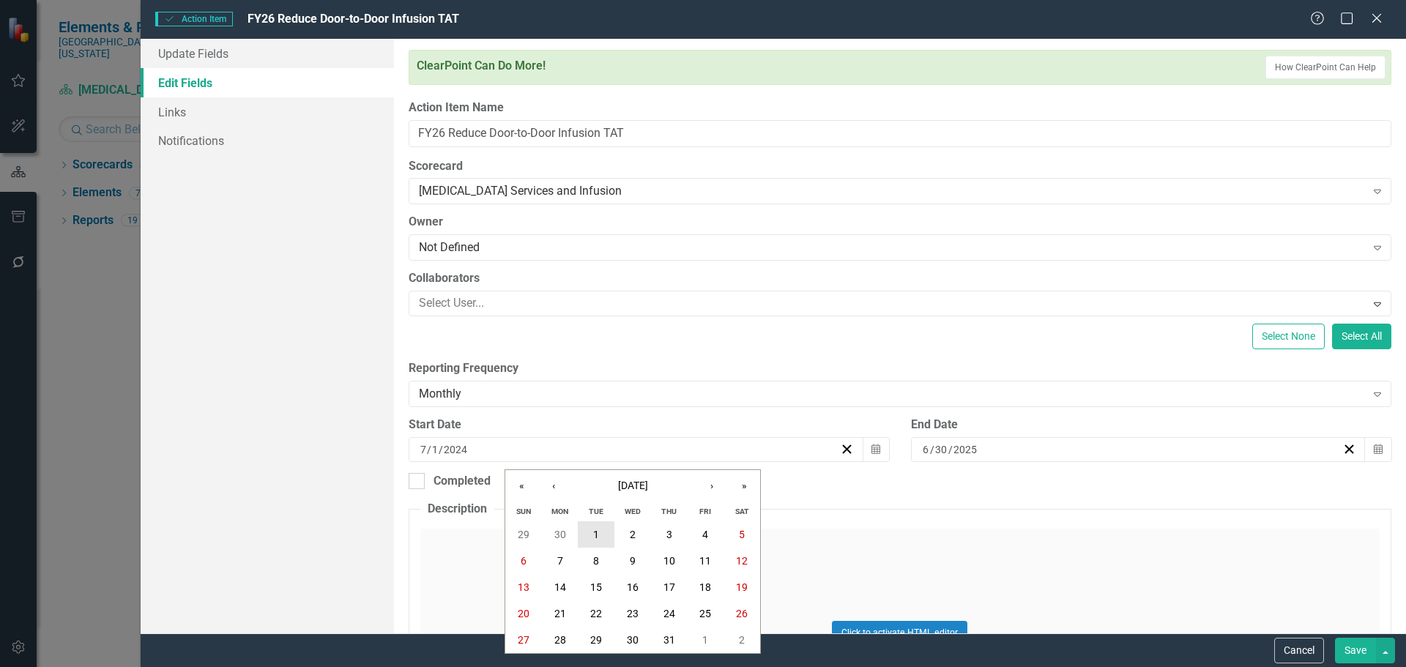
click at [589, 529] on button "1" at bounding box center [596, 534] width 37 height 26
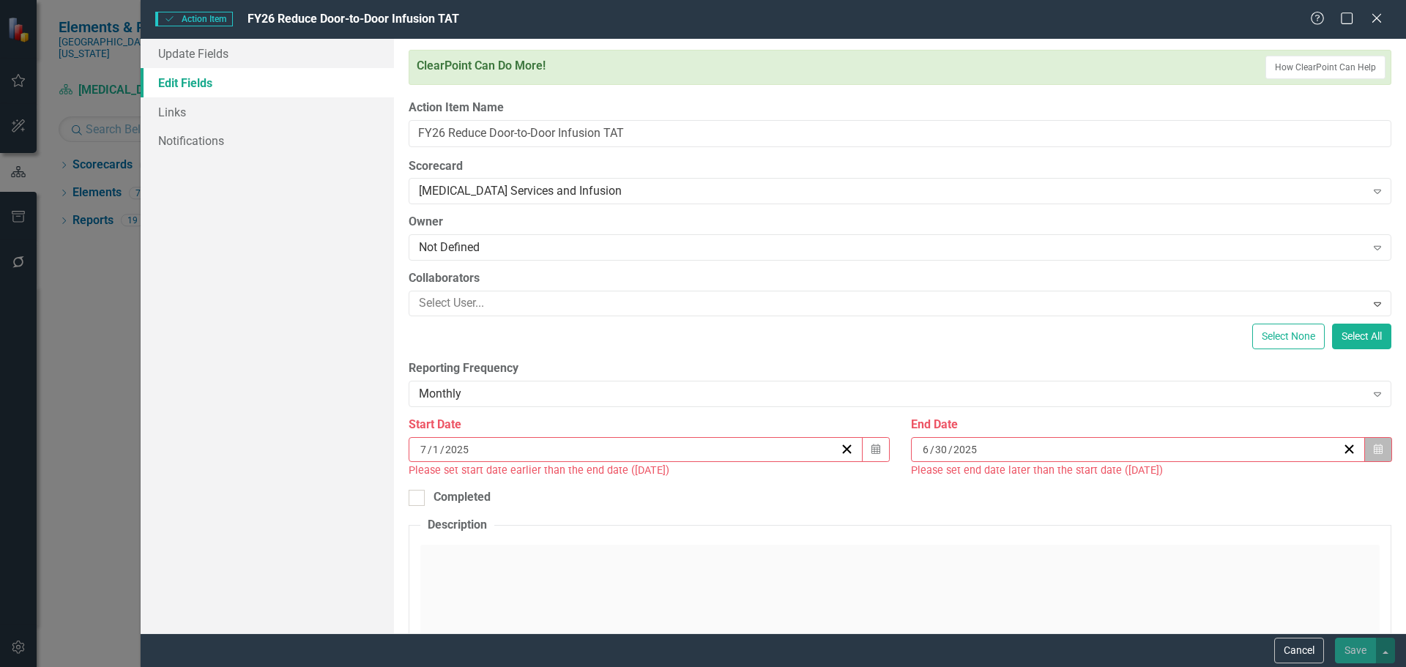
click at [1373, 448] on button "Calendar" at bounding box center [1378, 449] width 28 height 25
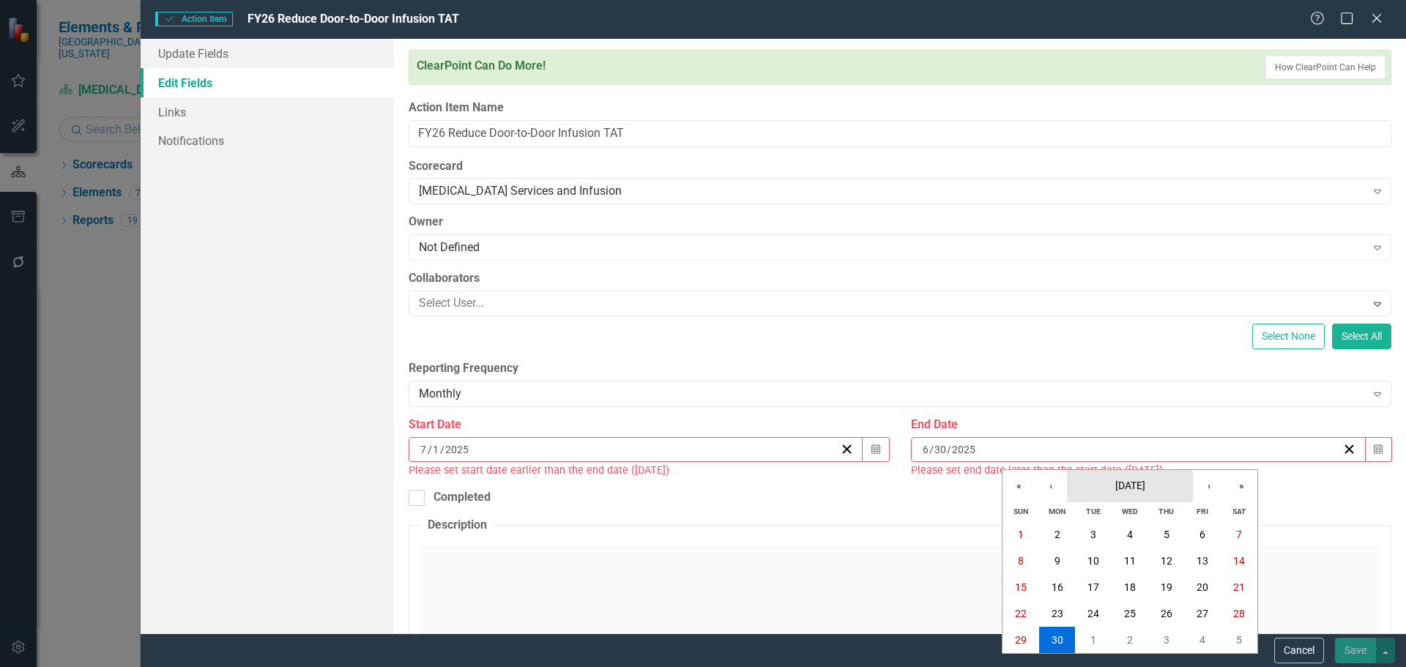
click at [1120, 483] on span "[DATE]" at bounding box center [1130, 486] width 30 height 12
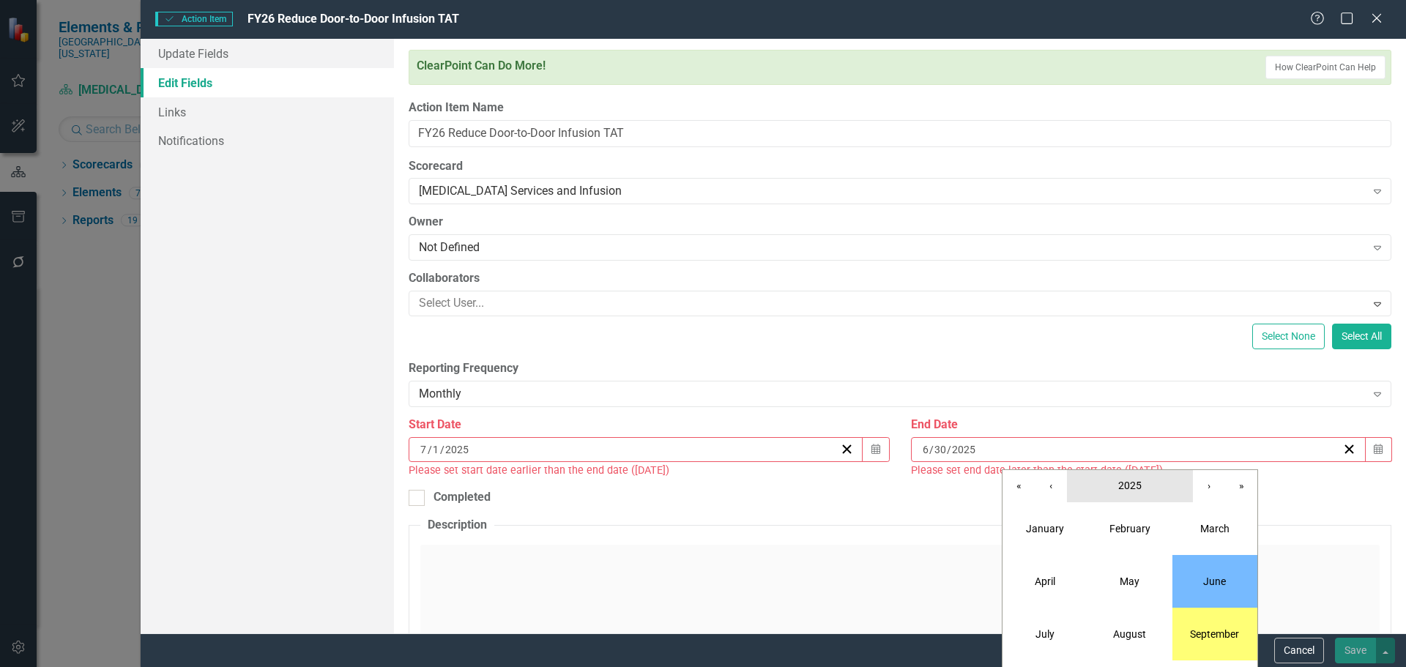
click at [1129, 484] on span "2025" at bounding box center [1129, 486] width 23 height 12
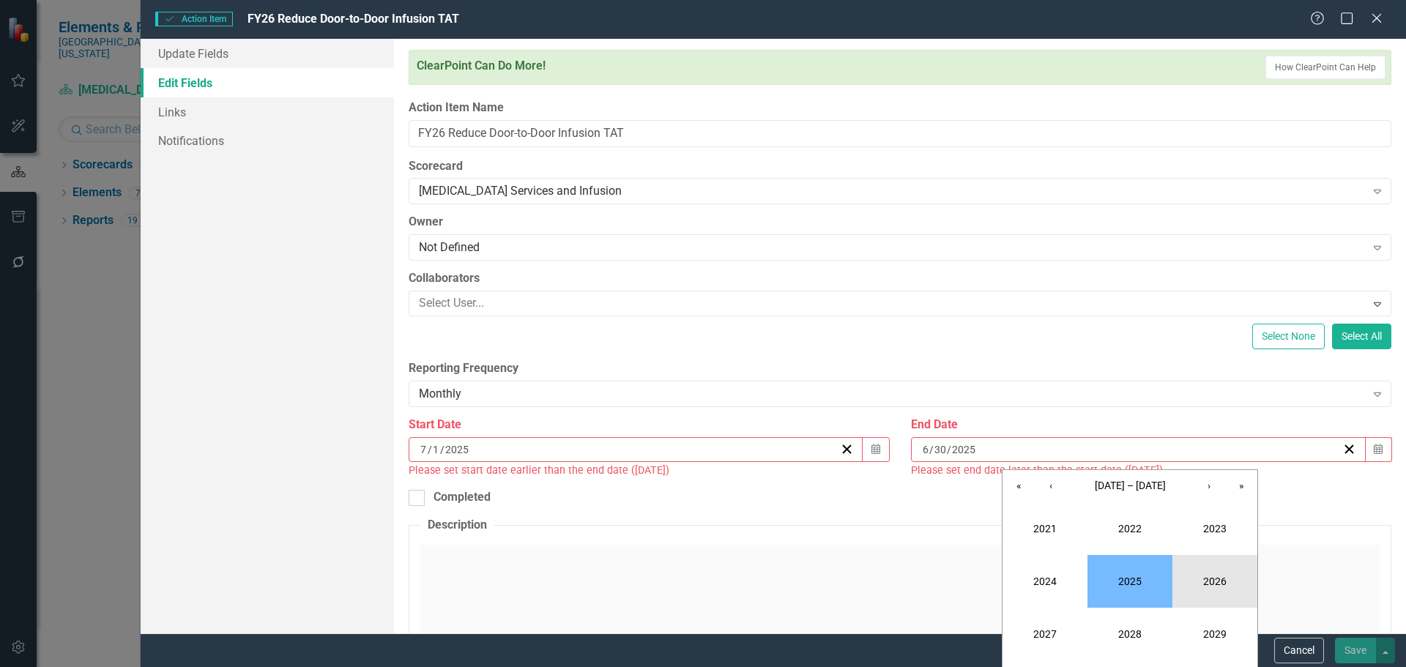
click at [1209, 584] on button "2026" at bounding box center [1214, 581] width 85 height 53
click at [1209, 580] on abbr "June" at bounding box center [1214, 582] width 23 height 12
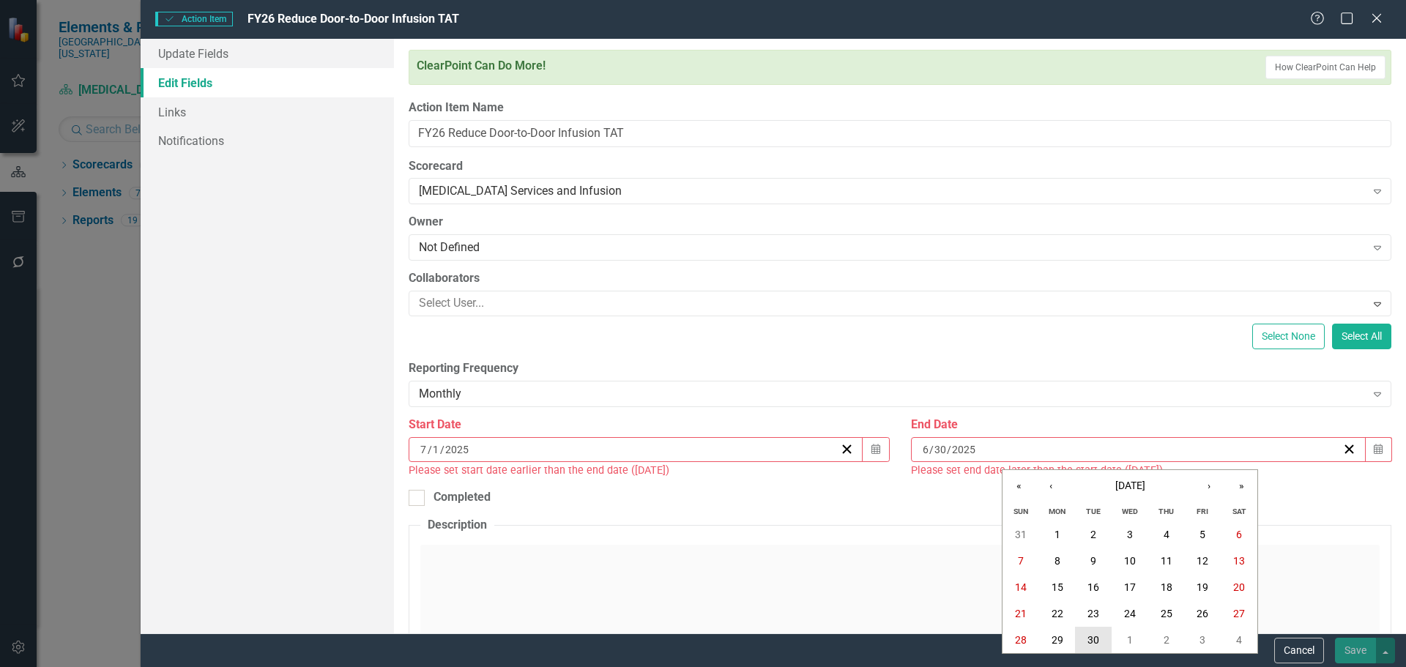
click at [1094, 639] on abbr "30" at bounding box center [1093, 640] width 12 height 12
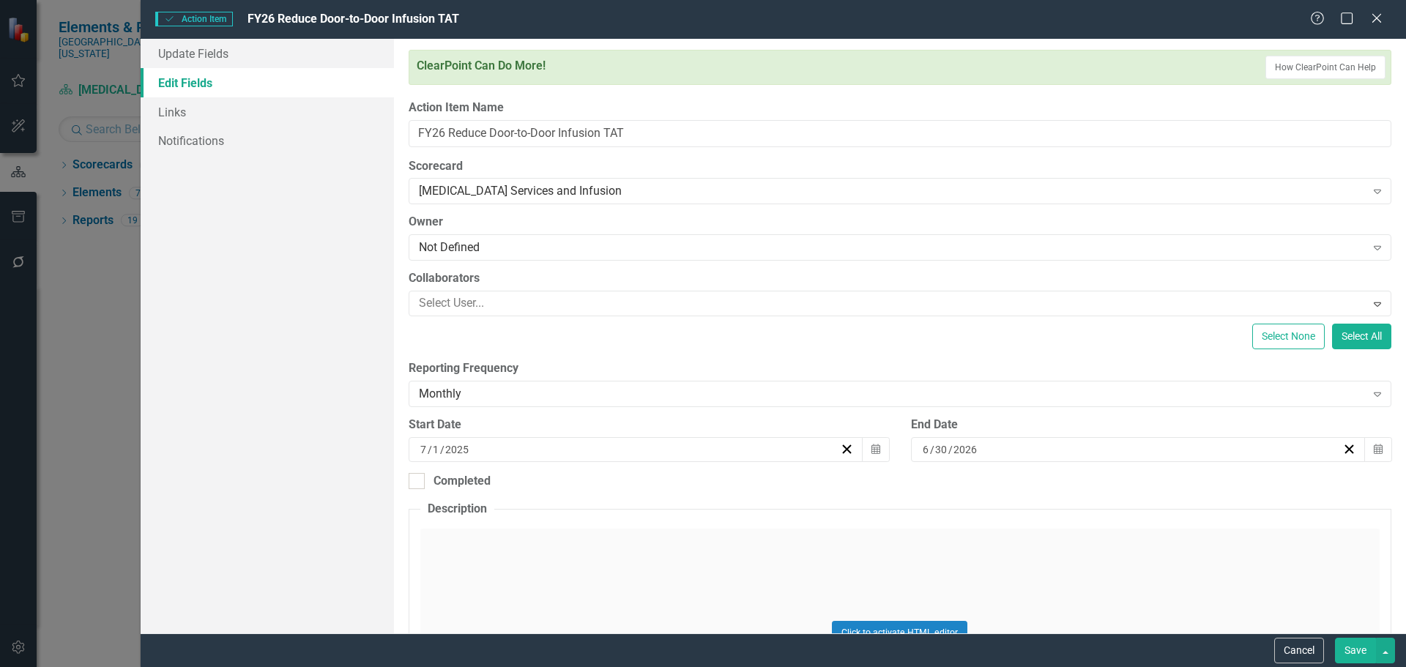
click at [1353, 644] on button "Save" at bounding box center [1355, 651] width 41 height 26
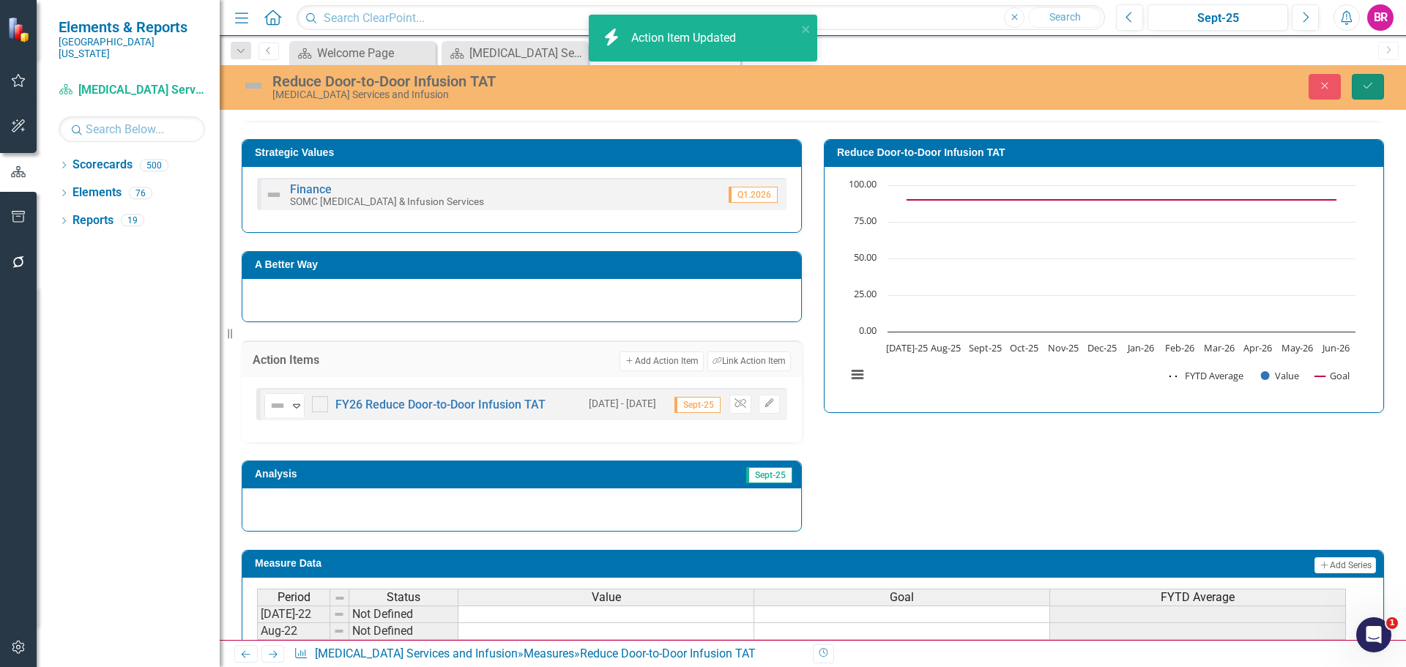
click at [1374, 84] on icon "Save" at bounding box center [1367, 86] width 13 height 10
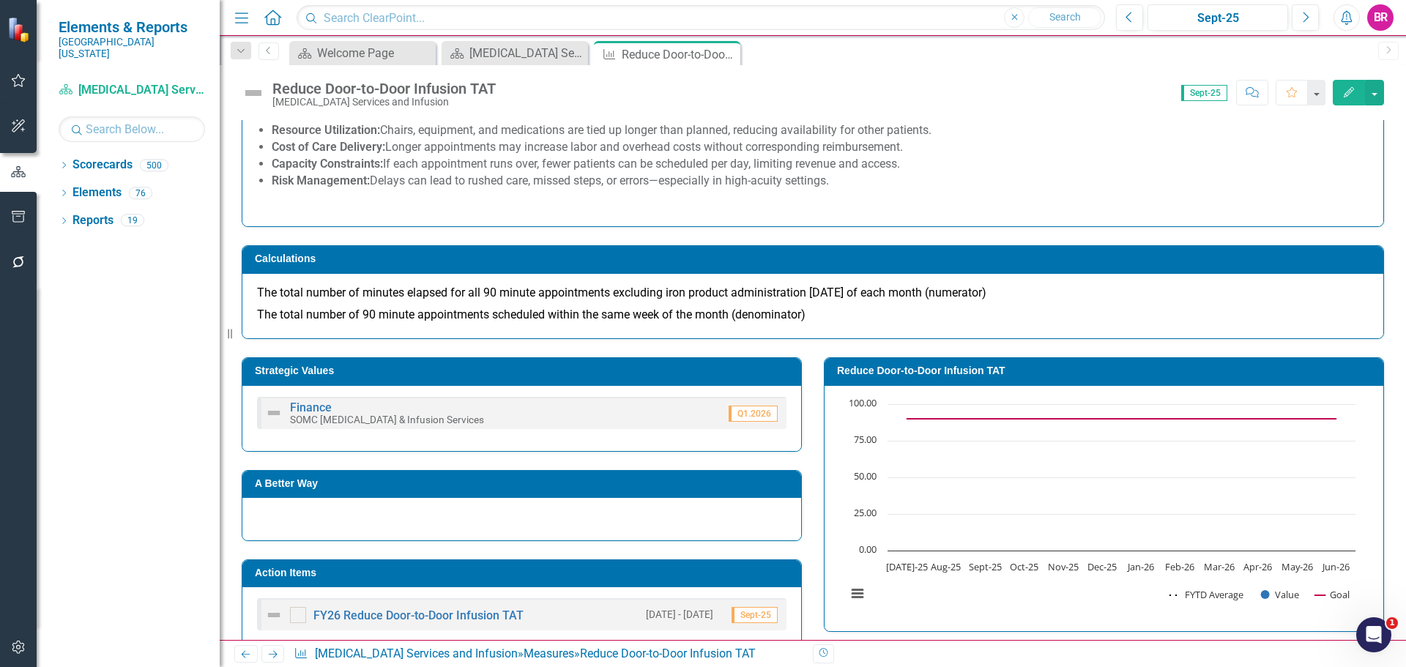
scroll to position [293, 0]
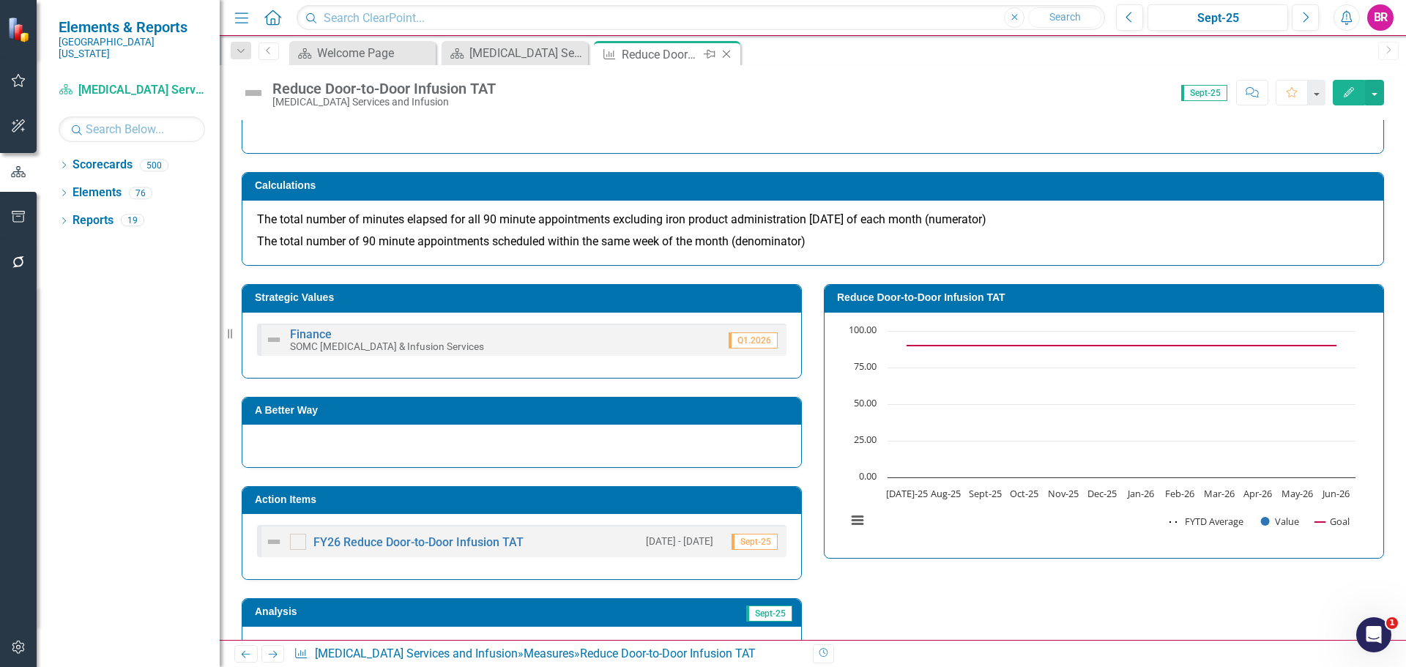
click at [724, 49] on icon "Close" at bounding box center [726, 54] width 15 height 12
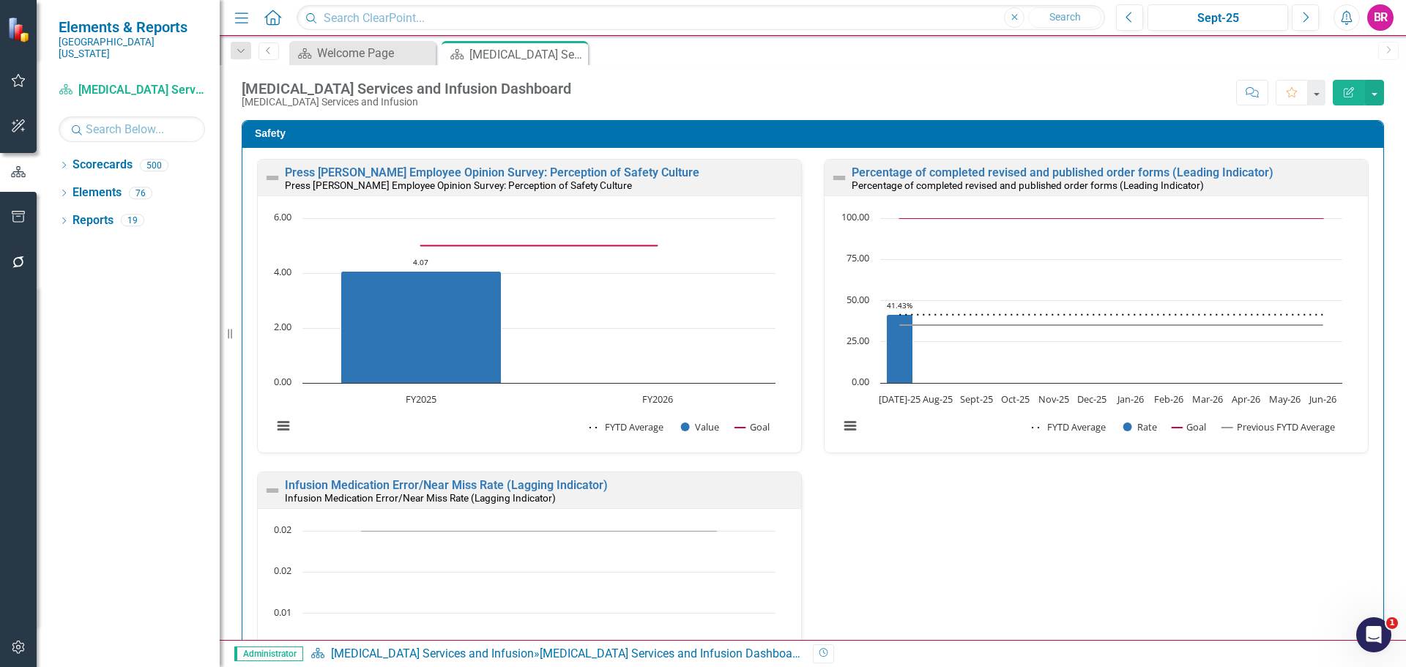
click at [16, 217] on icon "button" at bounding box center [18, 217] width 15 height 12
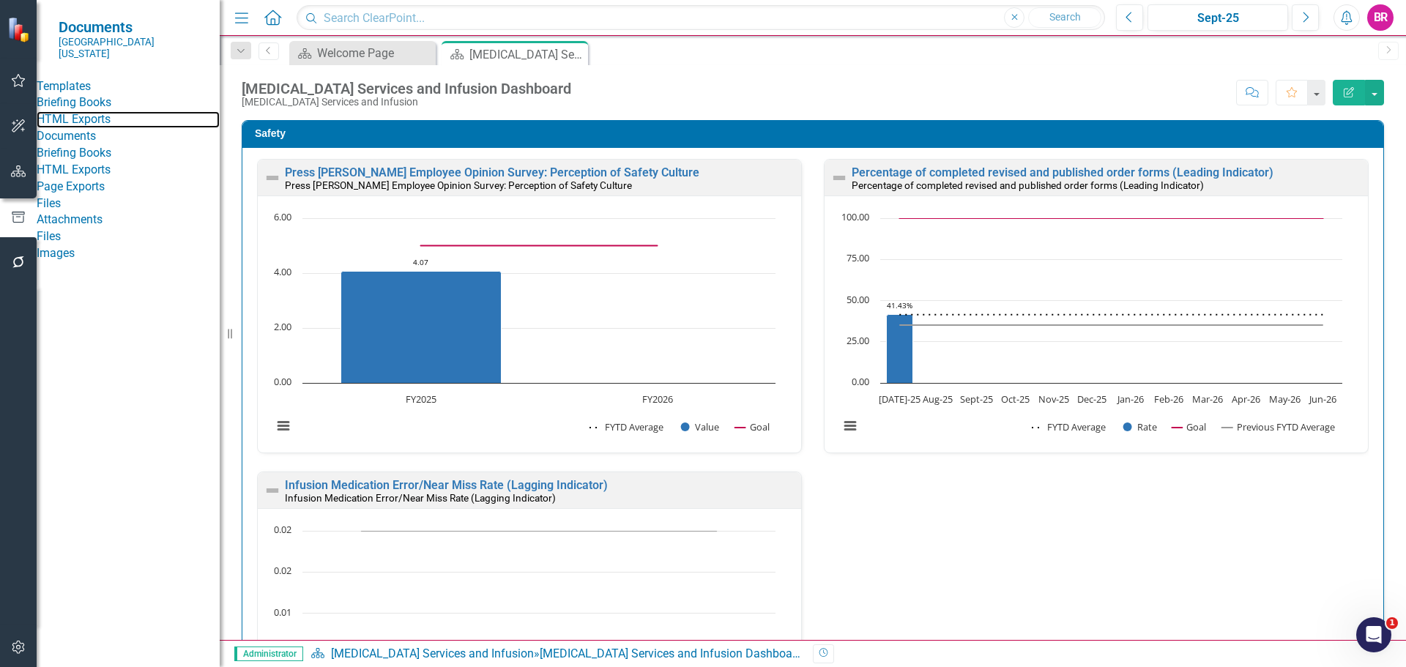
click at [117, 127] on link "HTML Exports" at bounding box center [128, 119] width 183 height 17
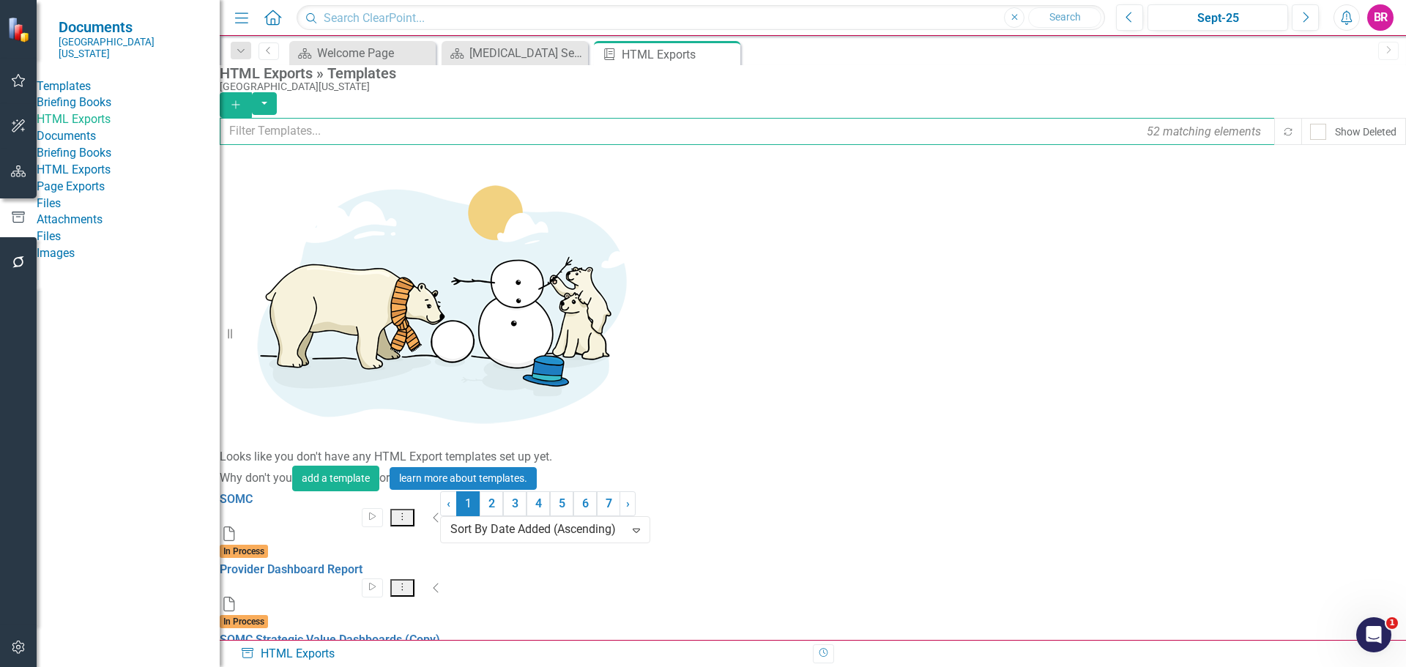
click at [444, 128] on input "text" at bounding box center [748, 131] width 1056 height 27
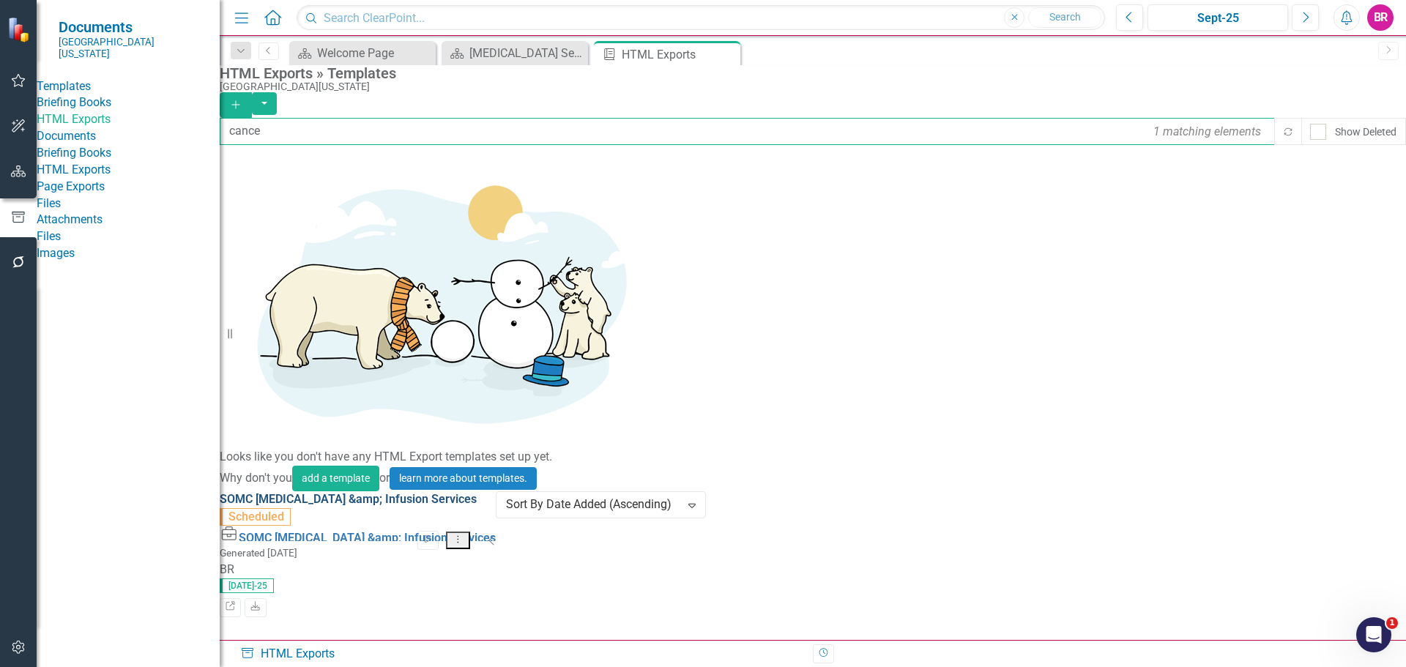
type input "cance"
click at [415, 492] on link "SOMC Cancer &amp; Infusion Services" at bounding box center [348, 499] width 257 height 14
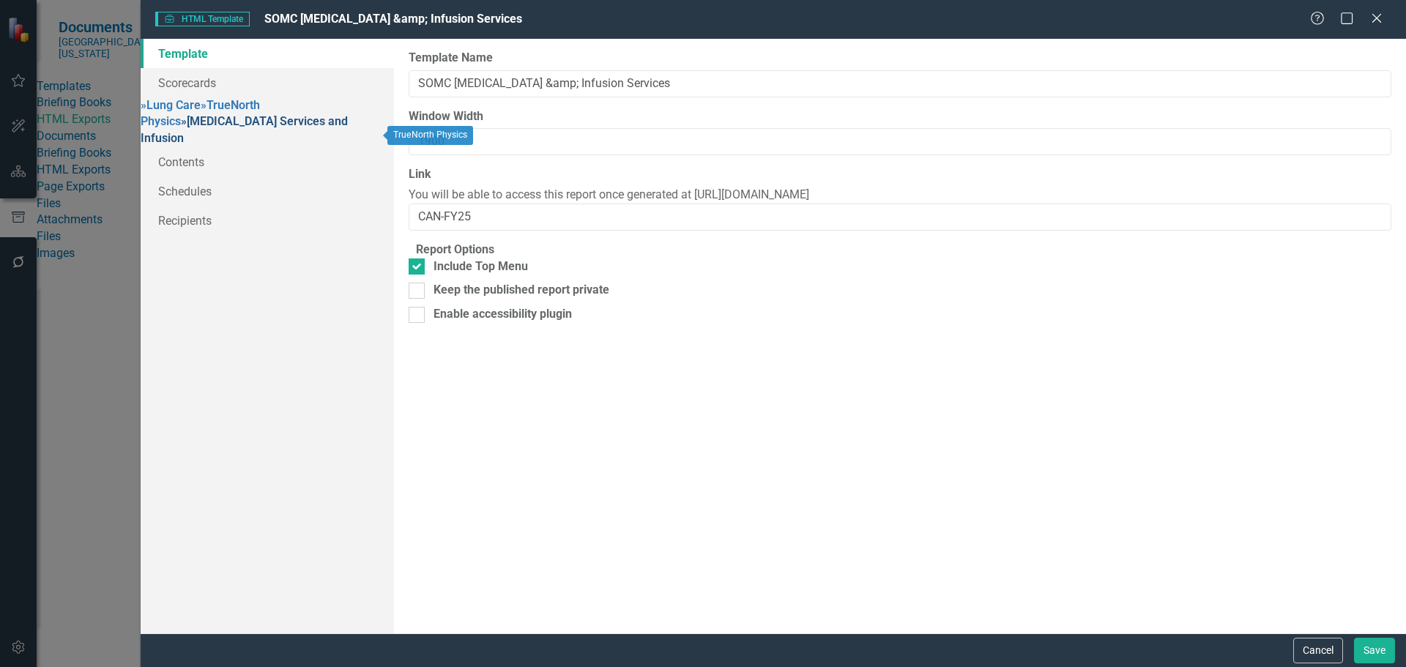
click at [236, 145] on link "» Cancer Services and Infusion" at bounding box center [244, 129] width 207 height 31
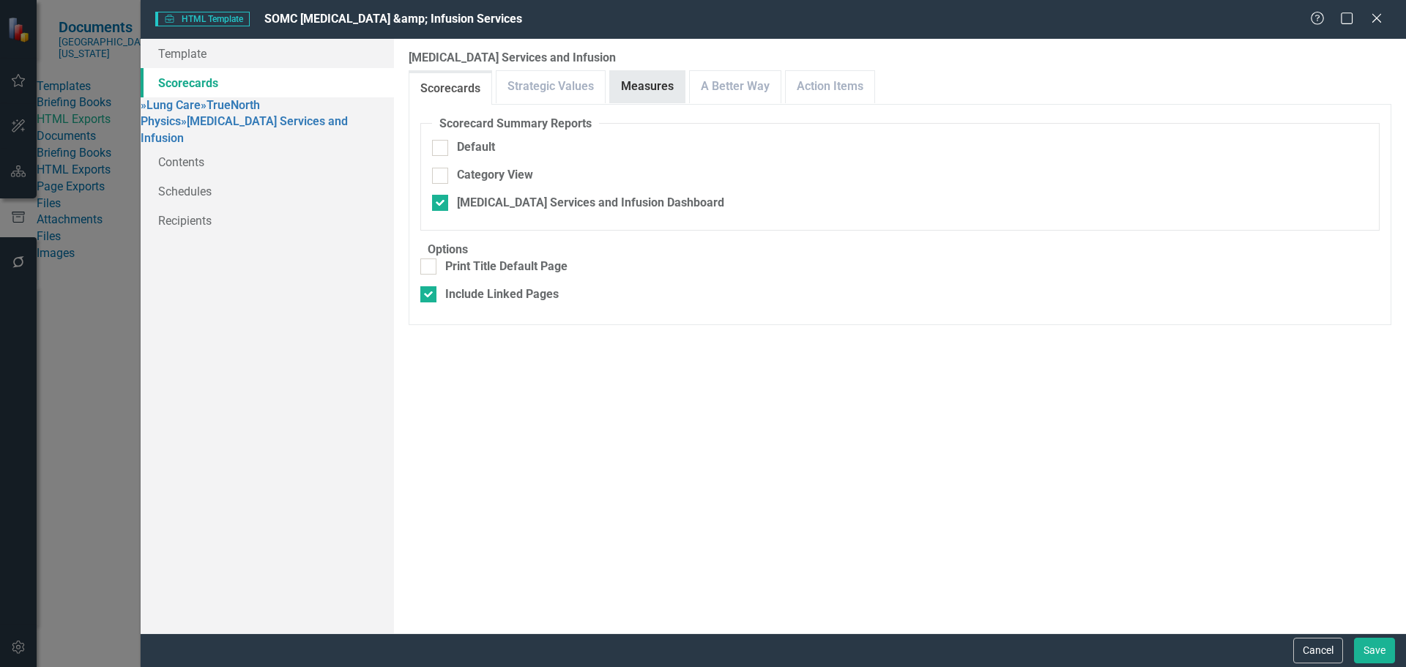
click at [649, 85] on link "Measures" at bounding box center [647, 86] width 75 height 31
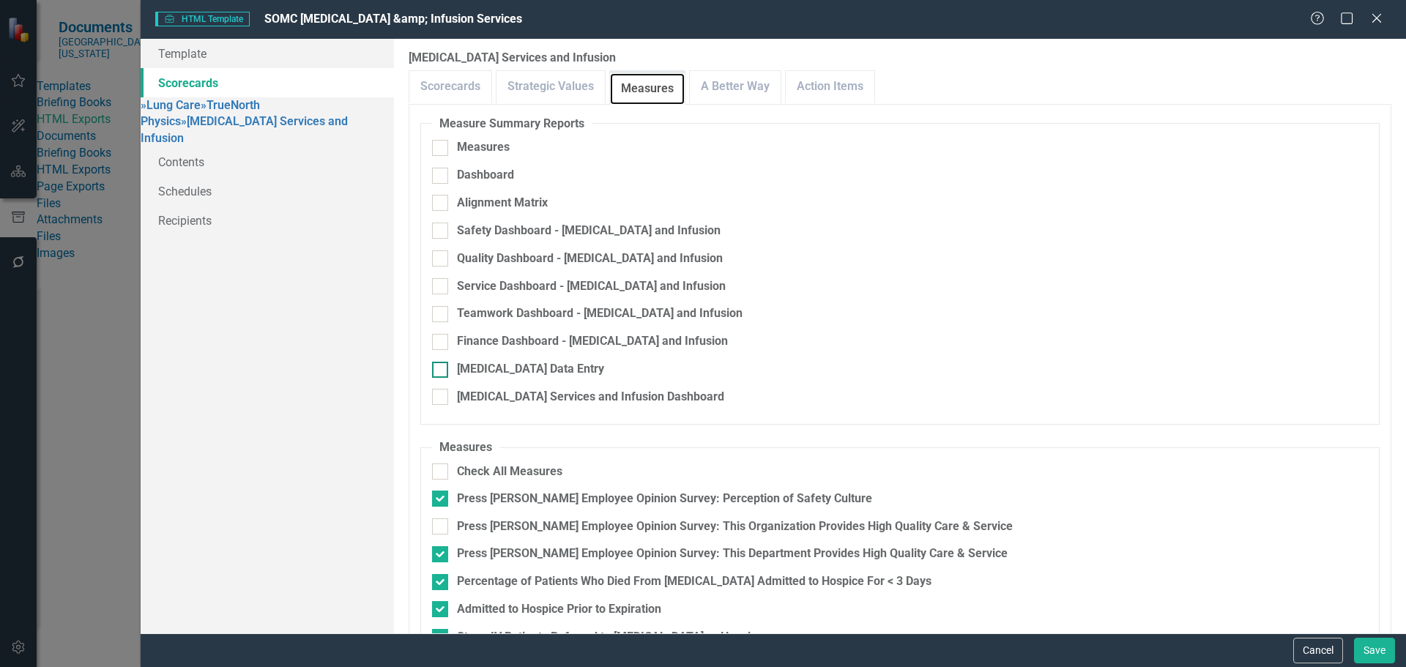
scroll to position [73, 0]
click at [841, 83] on link "Action Items" at bounding box center [830, 86] width 89 height 31
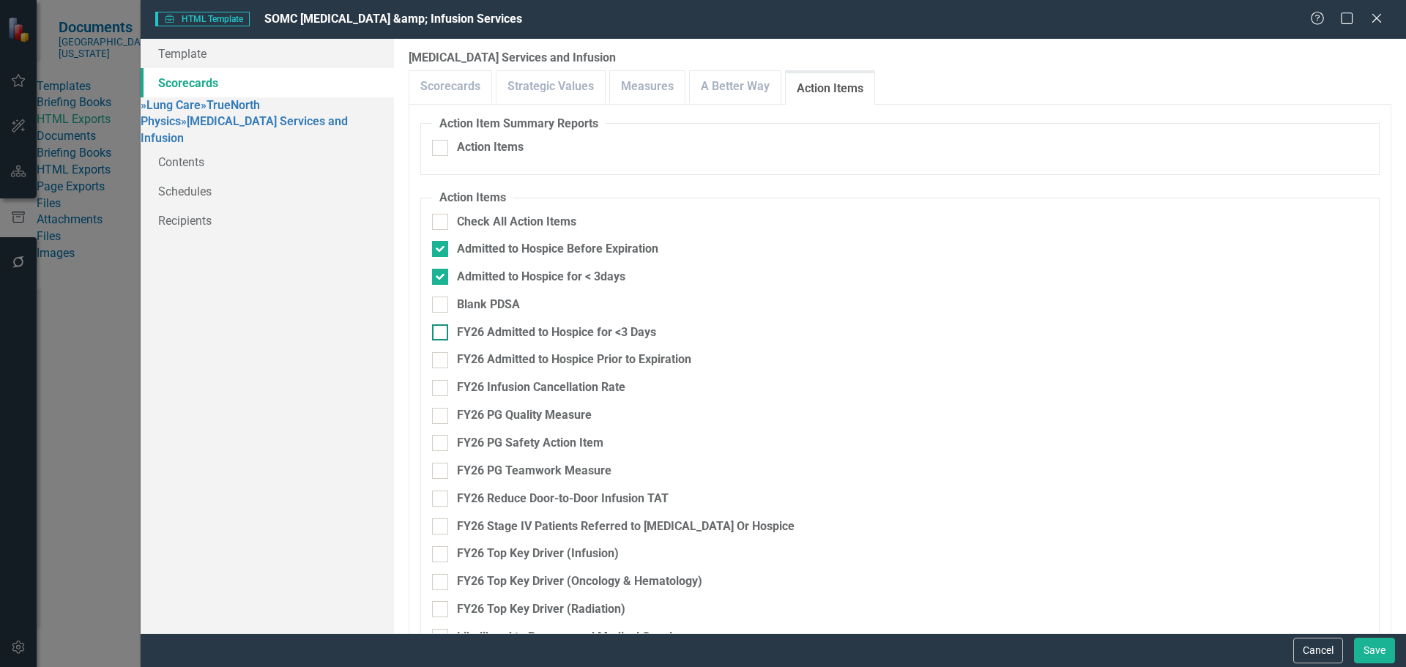
click at [580, 325] on div "FY26 Admitted to Hospice for <3 Days" at bounding box center [556, 332] width 199 height 17
click at [442, 325] on input "FY26 Admitted to Hospice for <3 Days" at bounding box center [437, 329] width 10 height 10
checkbox input "true"
click at [587, 351] on div "FY26 Admitted to Hospice Prior to Expiration" at bounding box center [574, 359] width 234 height 17
click at [442, 352] on input "FY26 Admitted to Hospice Prior to Expiration" at bounding box center [437, 357] width 10 height 10
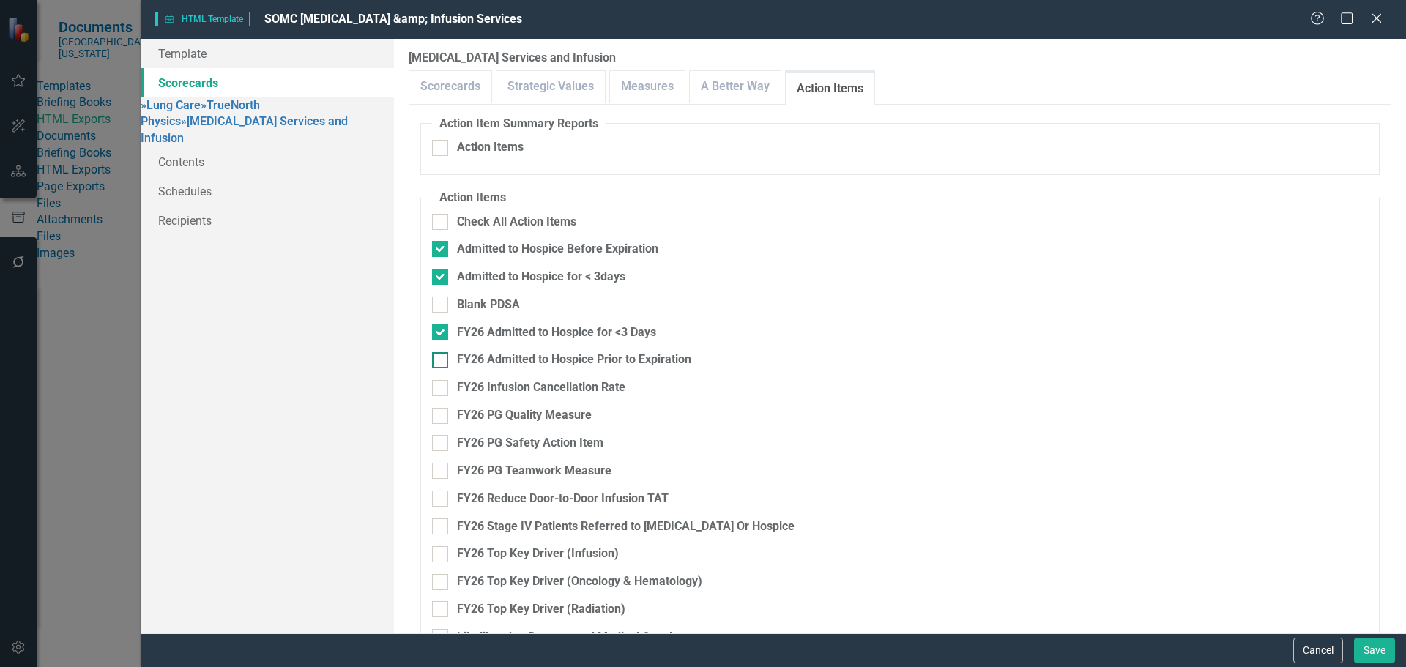
checkbox input "true"
click at [582, 379] on div "FY26 Infusion Cancellation Rate" at bounding box center [541, 387] width 168 height 17
click at [442, 380] on input "FY26 Infusion Cancellation Rate" at bounding box center [437, 385] width 10 height 10
checkbox input "true"
click at [573, 407] on div "FY26 PG Quality Measure" at bounding box center [524, 415] width 135 height 17
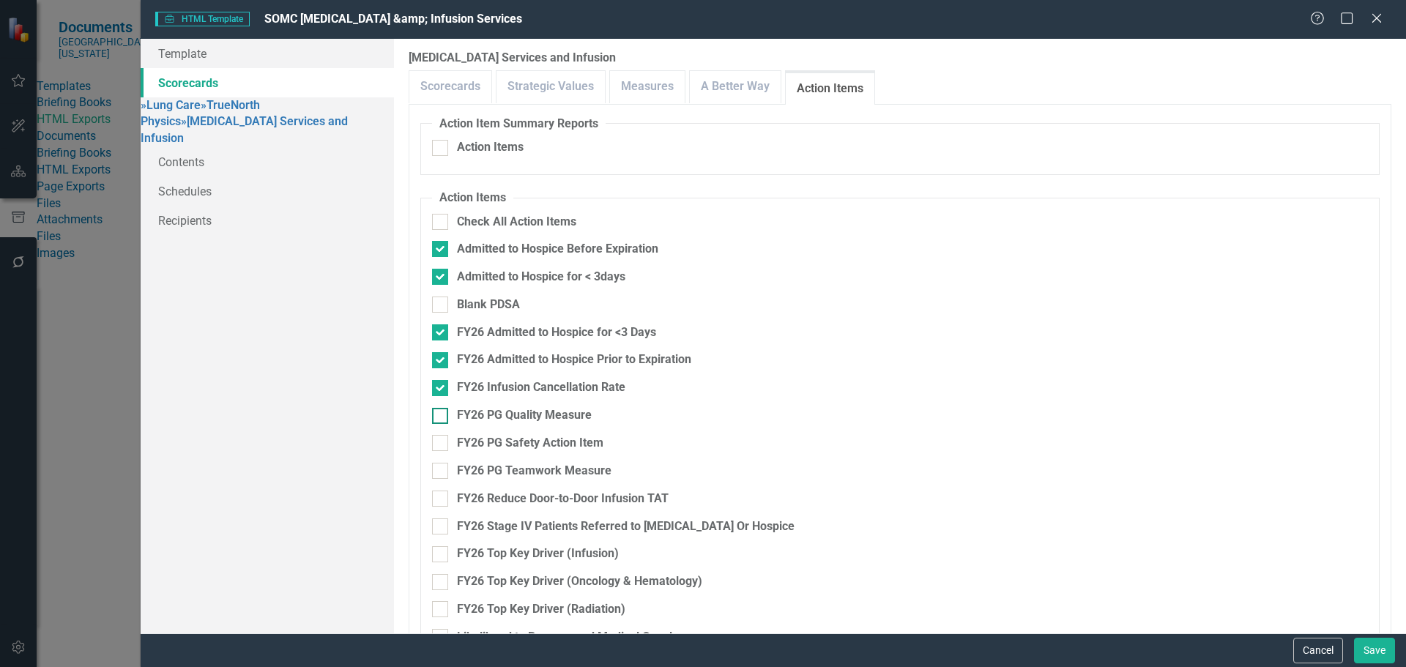
click at [442, 408] on input "FY26 PG Quality Measure" at bounding box center [437, 413] width 10 height 10
checkbox input "true"
click at [573, 435] on div "FY26 PG Safety Action Item" at bounding box center [530, 443] width 146 height 17
click at [442, 435] on input "FY26 PG Safety Action Item" at bounding box center [437, 440] width 10 height 10
checkbox input "true"
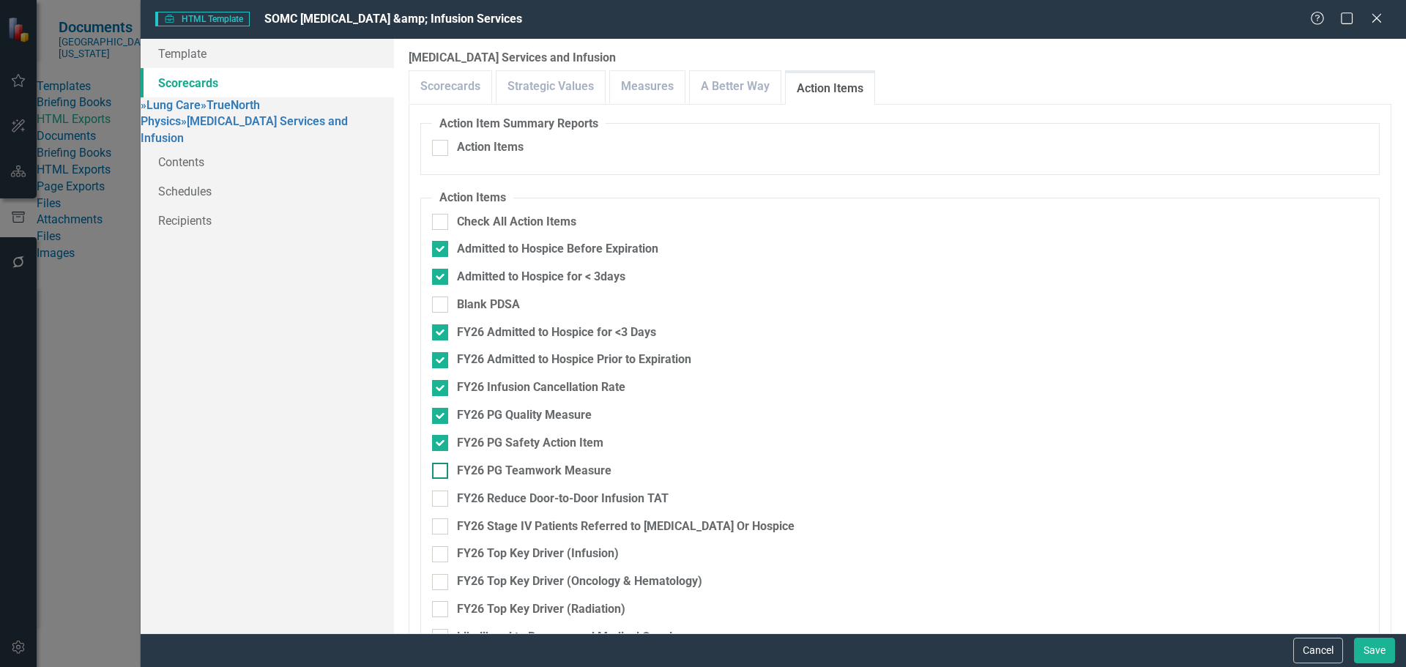
click at [581, 463] on div "FY26 PG Teamwork Measure" at bounding box center [534, 471] width 155 height 17
click at [442, 463] on input "FY26 PG Teamwork Measure" at bounding box center [437, 468] width 10 height 10
checkbox input "true"
click at [589, 491] on div "FY26 Reduce Door-to-Door Infusion TAT" at bounding box center [563, 499] width 212 height 17
click at [442, 491] on input "FY26 Reduce Door-to-Door Infusion TAT" at bounding box center [437, 496] width 10 height 10
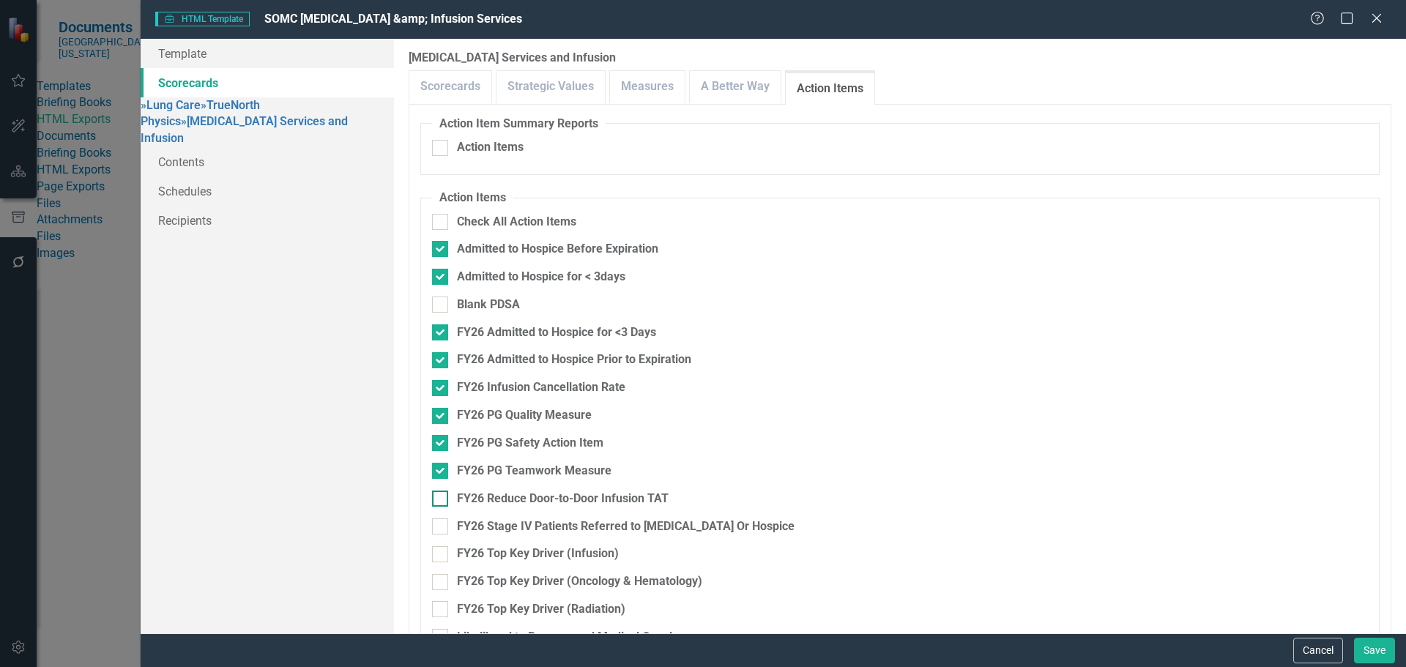
checkbox input "true"
click at [587, 518] on div "FY26 Stage IV Patients Referred to Palliative Care Or Hospice" at bounding box center [626, 526] width 338 height 17
click at [442, 518] on input "FY26 Stage IV Patients Referred to Palliative Care Or Hospice" at bounding box center [437, 523] width 10 height 10
checkbox input "true"
click at [573, 546] on div "FY26 Top Key Driver (Infusion)" at bounding box center [538, 554] width 162 height 17
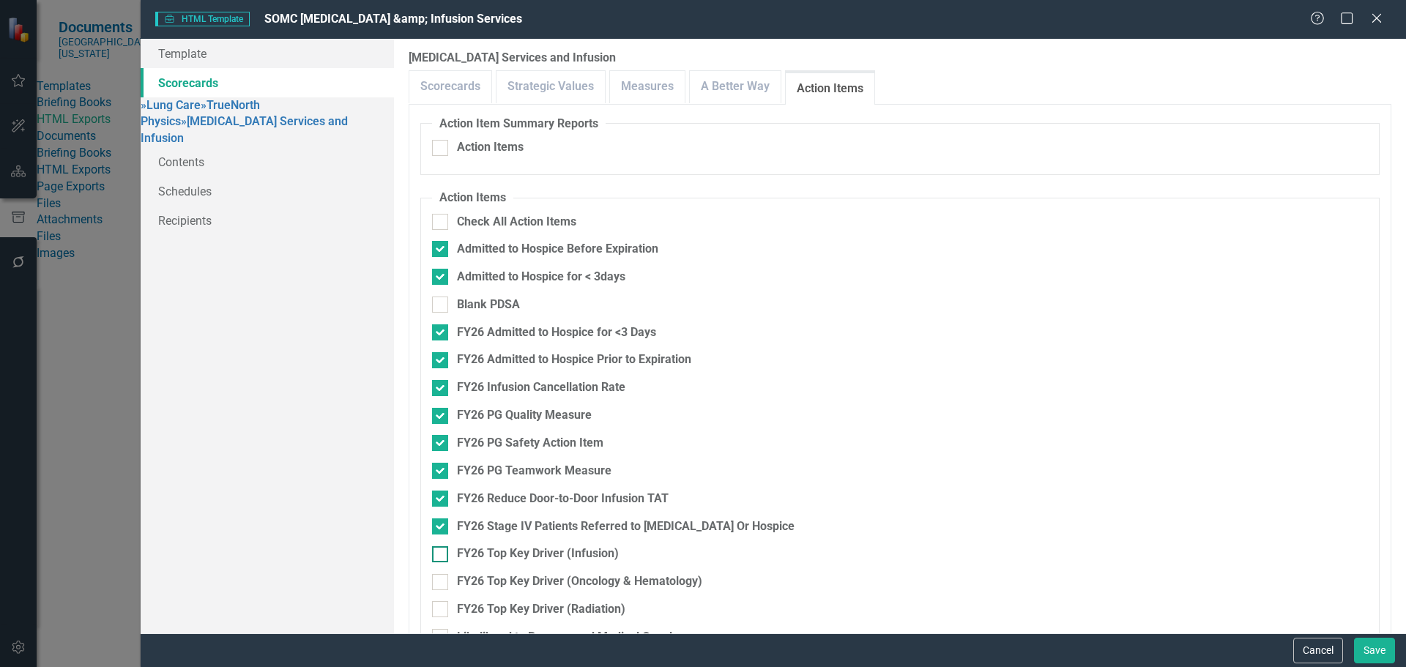
click at [442, 546] on input "FY26 Top Key Driver (Infusion)" at bounding box center [437, 551] width 10 height 10
checkbox input "true"
click at [569, 573] on div "FY26 Top Key Driver (Oncology & Hematology)" at bounding box center [579, 581] width 245 height 17
click at [442, 574] on input "FY26 Top Key Driver (Oncology & Hematology)" at bounding box center [437, 579] width 10 height 10
checkbox input "true"
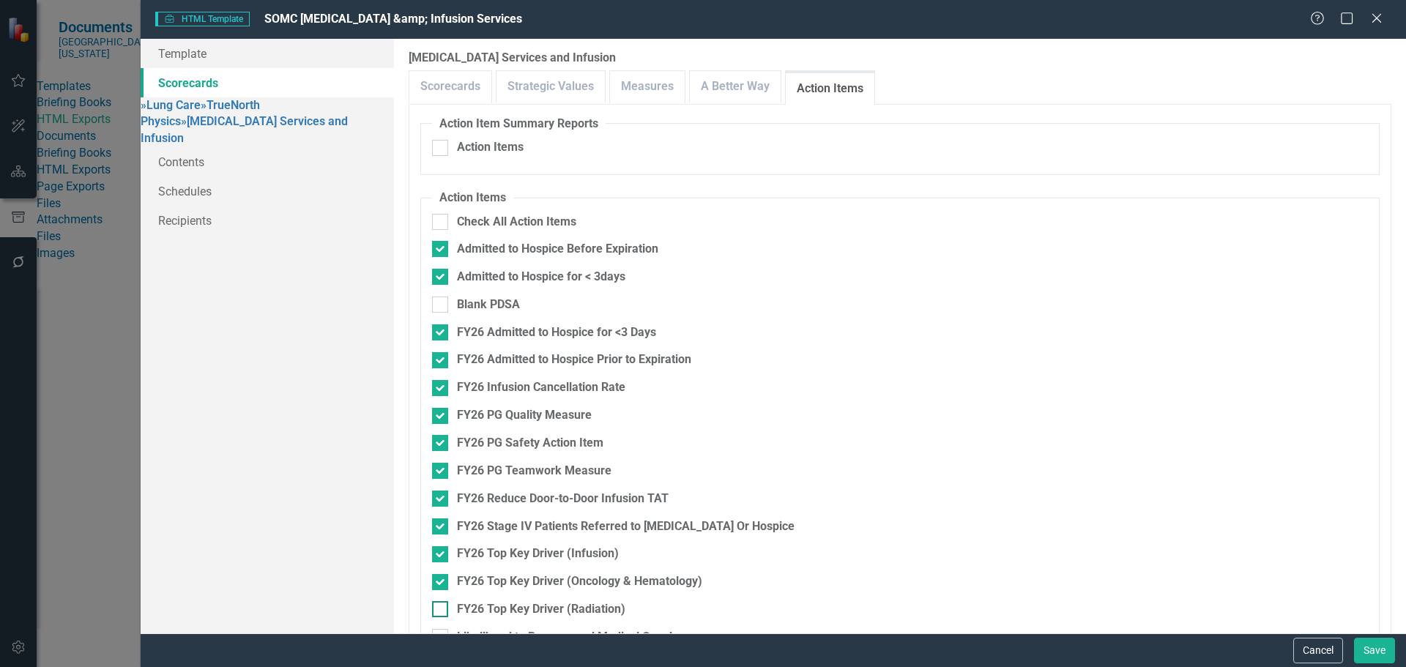
click at [565, 601] on div "FY26 Top Key Driver (Radiation)" at bounding box center [541, 609] width 168 height 17
click at [442, 601] on input "FY26 Top Key Driver (Radiation)" at bounding box center [437, 606] width 10 height 10
checkbox input "true"
click at [571, 241] on div "Admitted to Hospice Before Expiration" at bounding box center [557, 249] width 201 height 17
click at [442, 241] on input "Admitted to Hospice Before Expiration" at bounding box center [437, 246] width 10 height 10
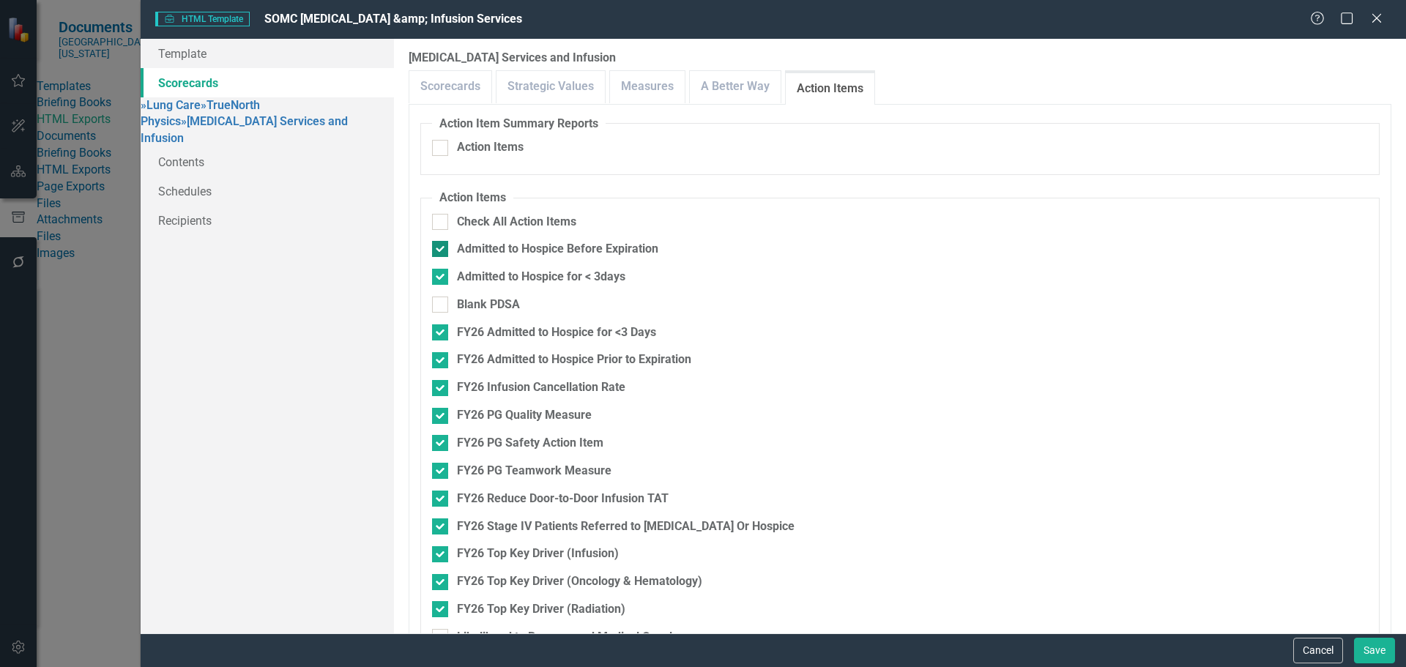
checkbox input "false"
click at [570, 269] on div "Admitted to Hospice for < 3days" at bounding box center [541, 277] width 168 height 17
click at [442, 269] on input "Admitted to Hospice for < 3days" at bounding box center [437, 274] width 10 height 10
checkbox input "false"
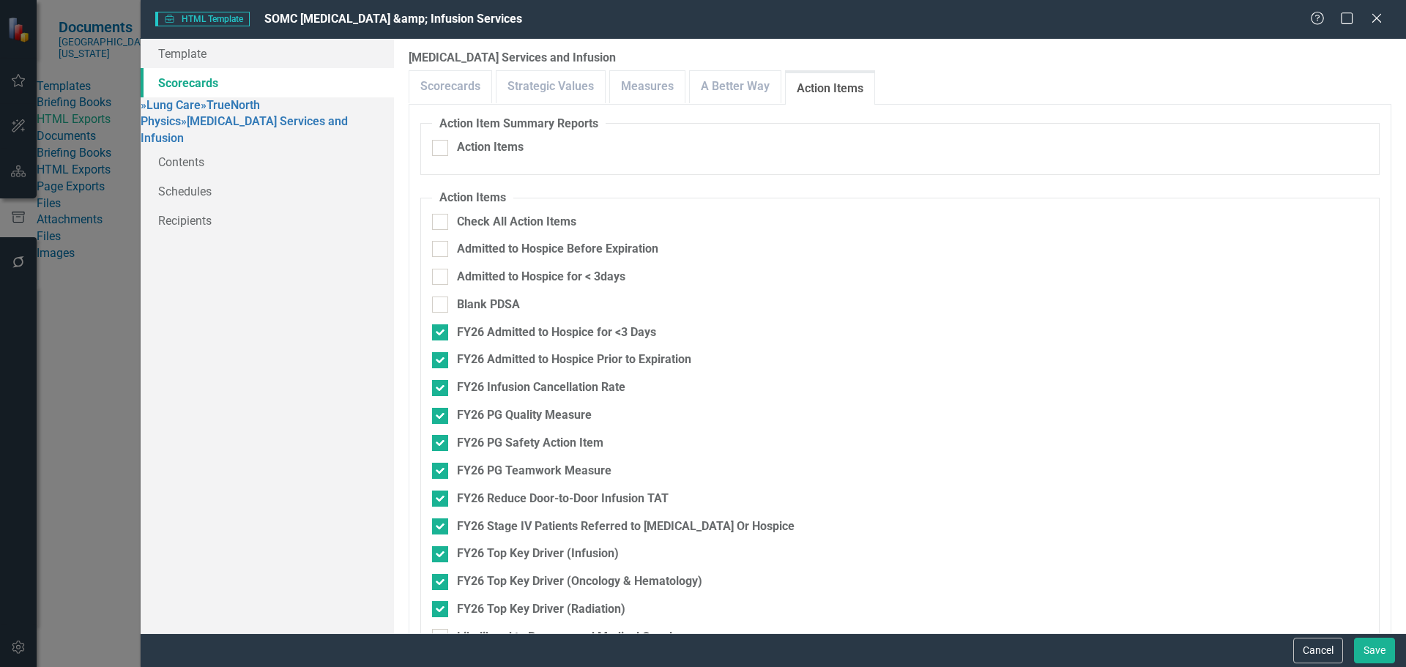
checkbox input "false"
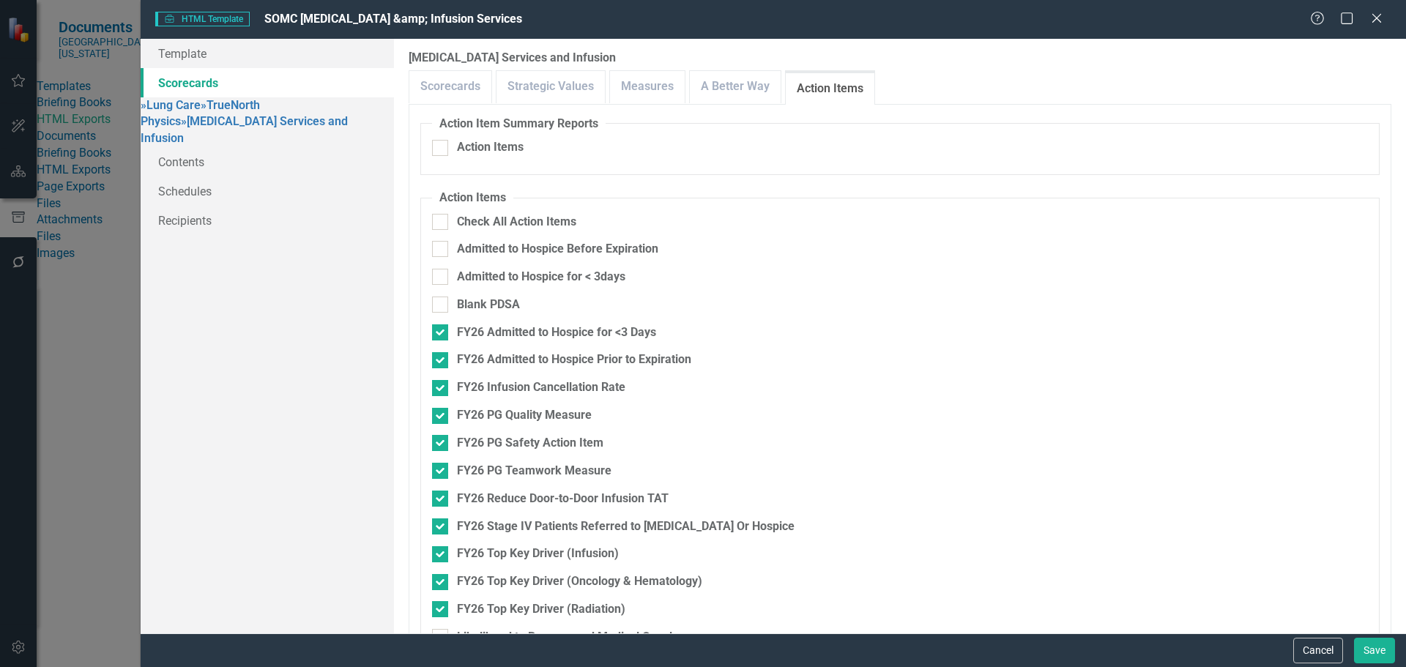
checkbox input "false"
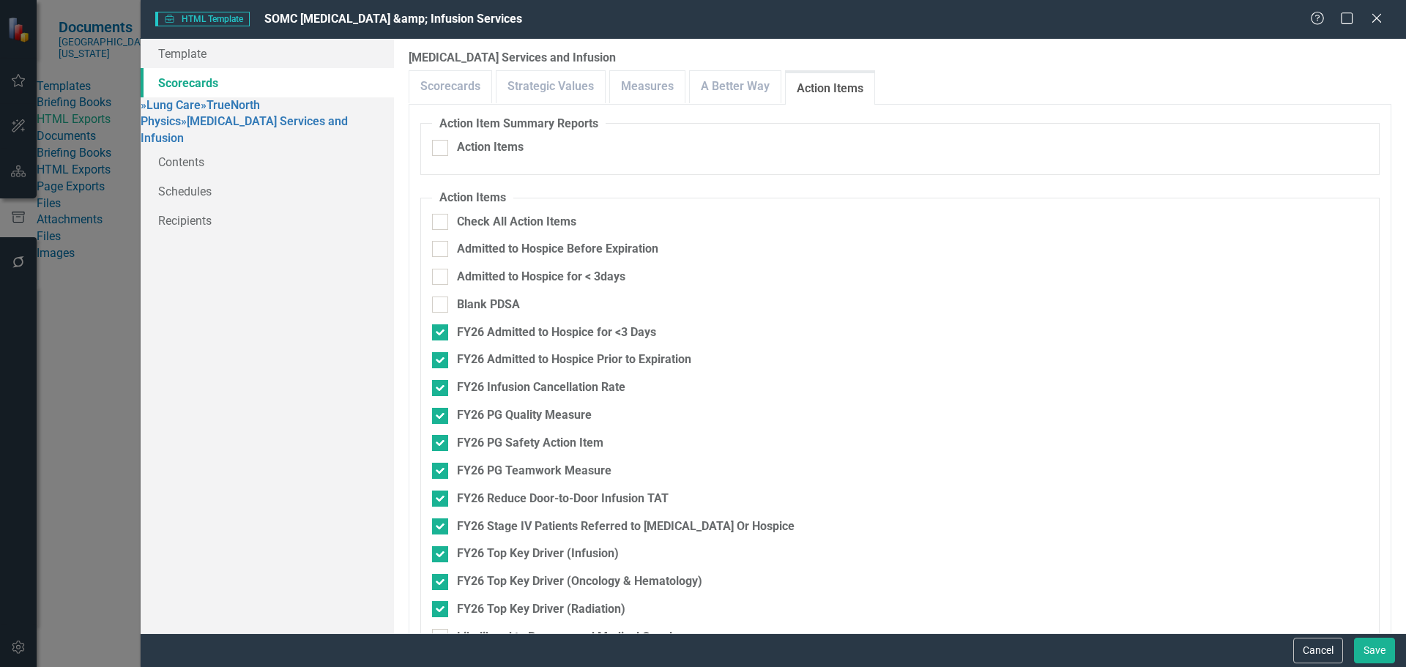
checkbox input "false"
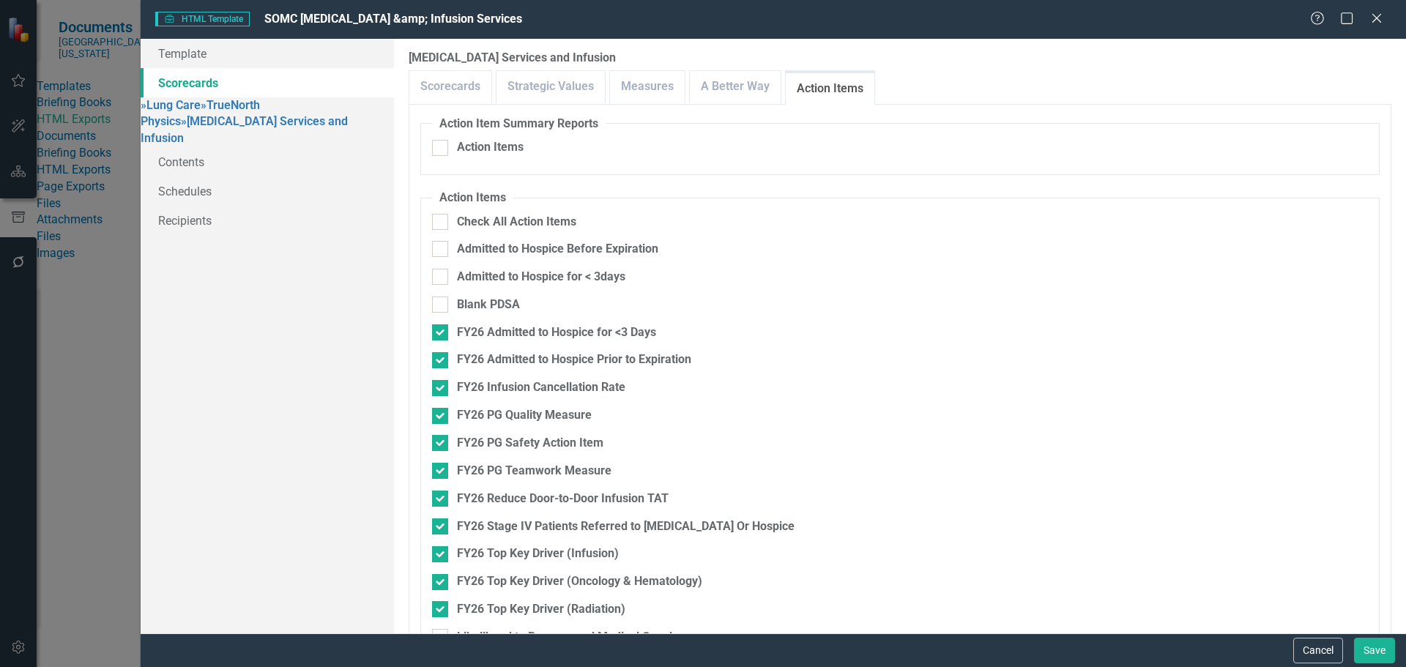
checkbox input "false"
drag, startPoint x: 509, startPoint y: 503, endPoint x: 515, endPoint y: 518, distance: 16.5
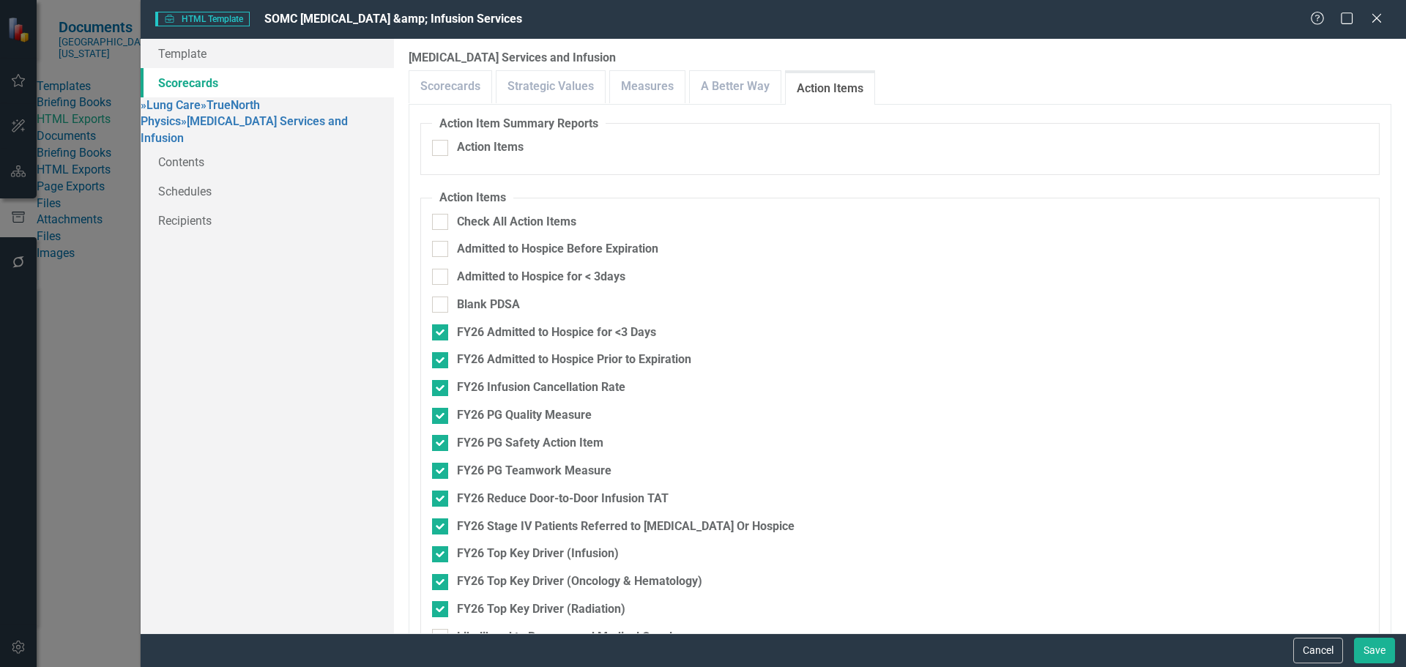
checkbox input "false"
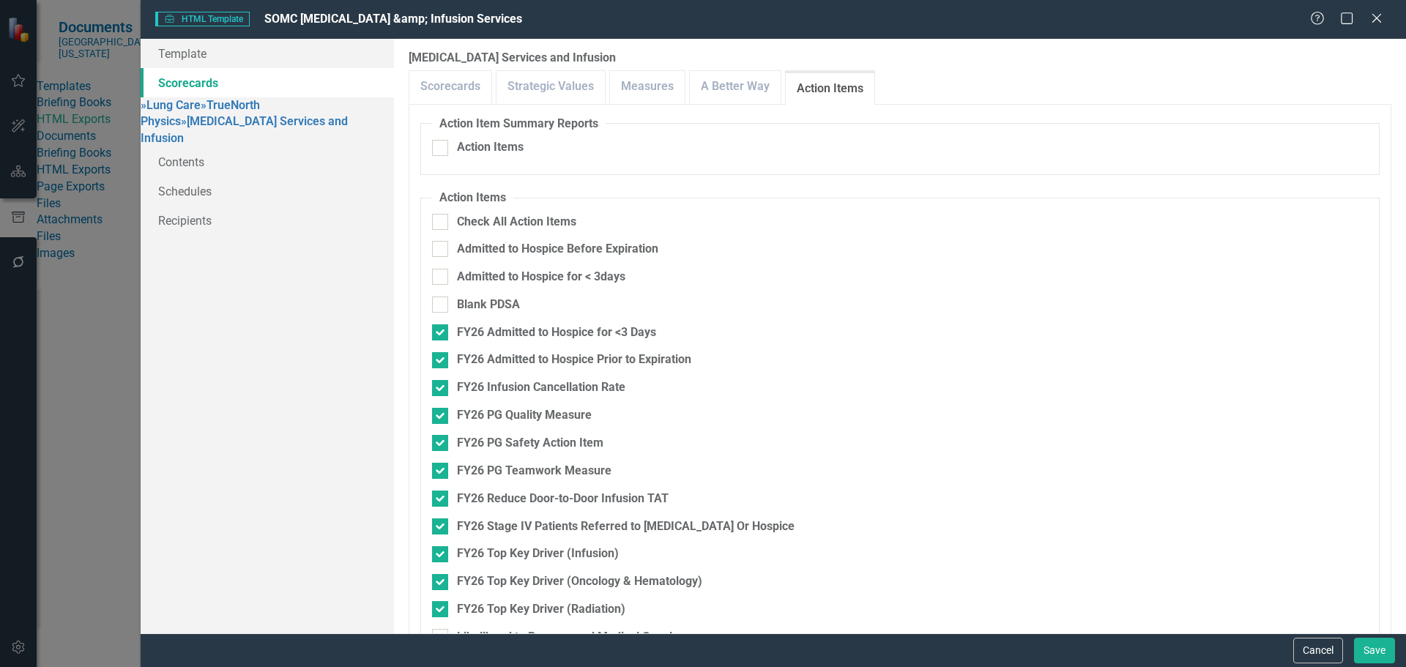
checkbox input "false"
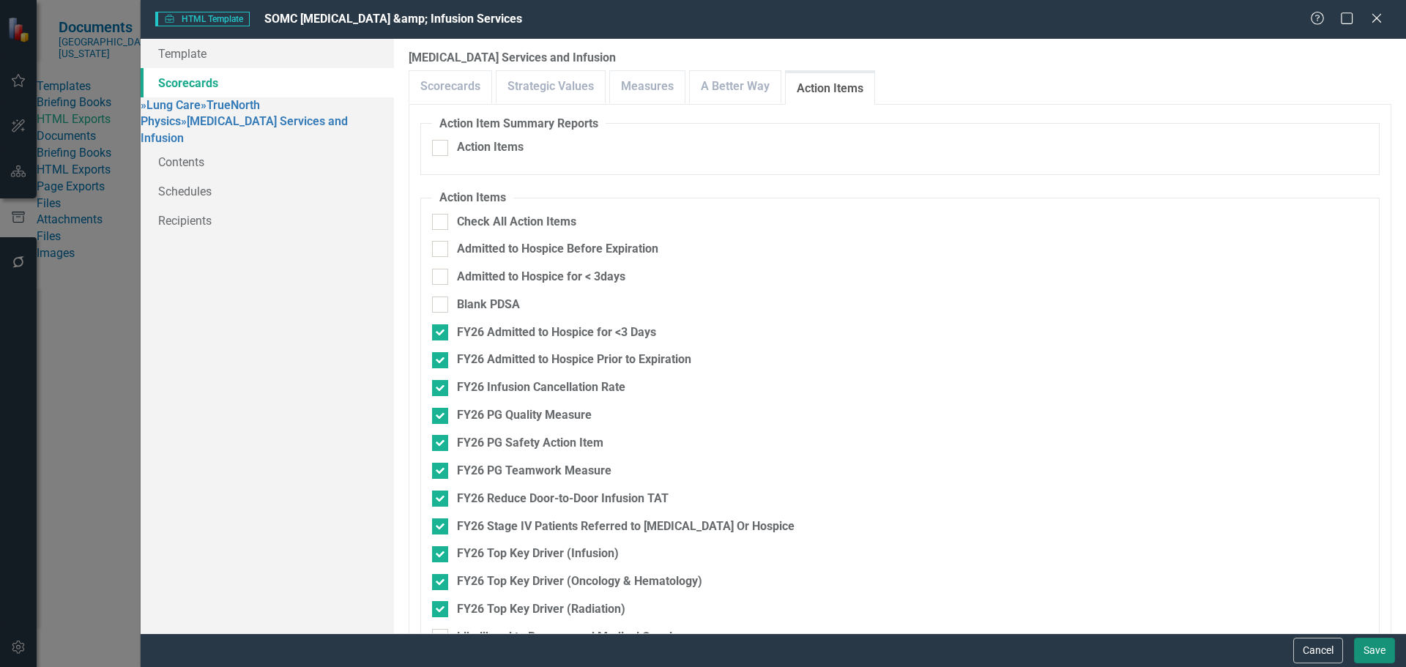
click at [1374, 644] on button "Save" at bounding box center [1374, 651] width 41 height 26
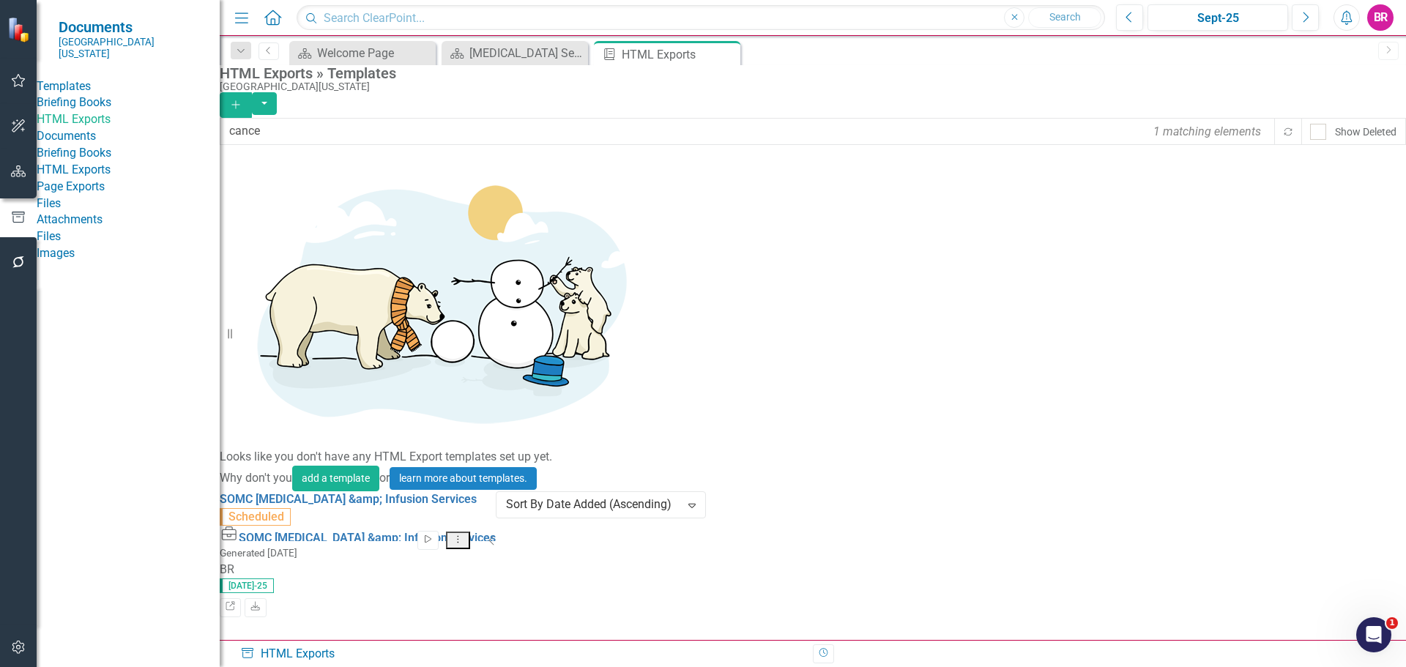
click at [439, 531] on button "Start" at bounding box center [427, 540] width 21 height 19
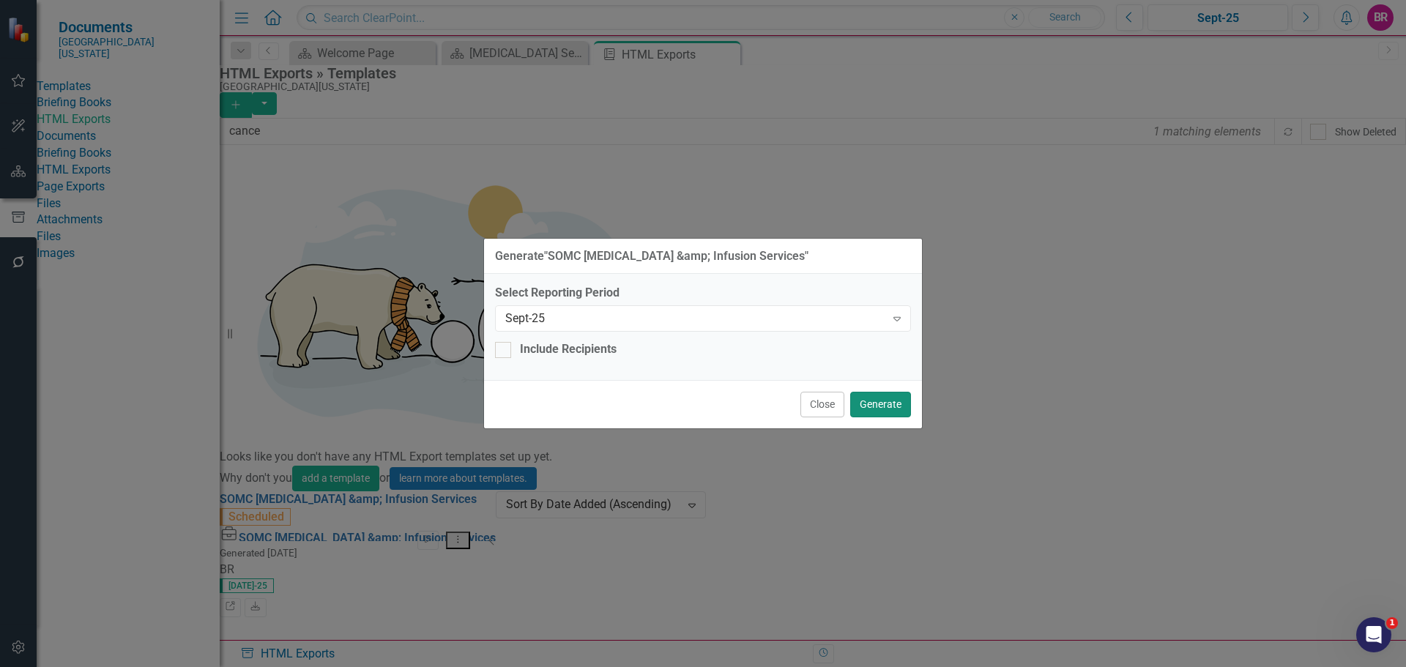
click at [887, 405] on button "Generate" at bounding box center [880, 405] width 61 height 26
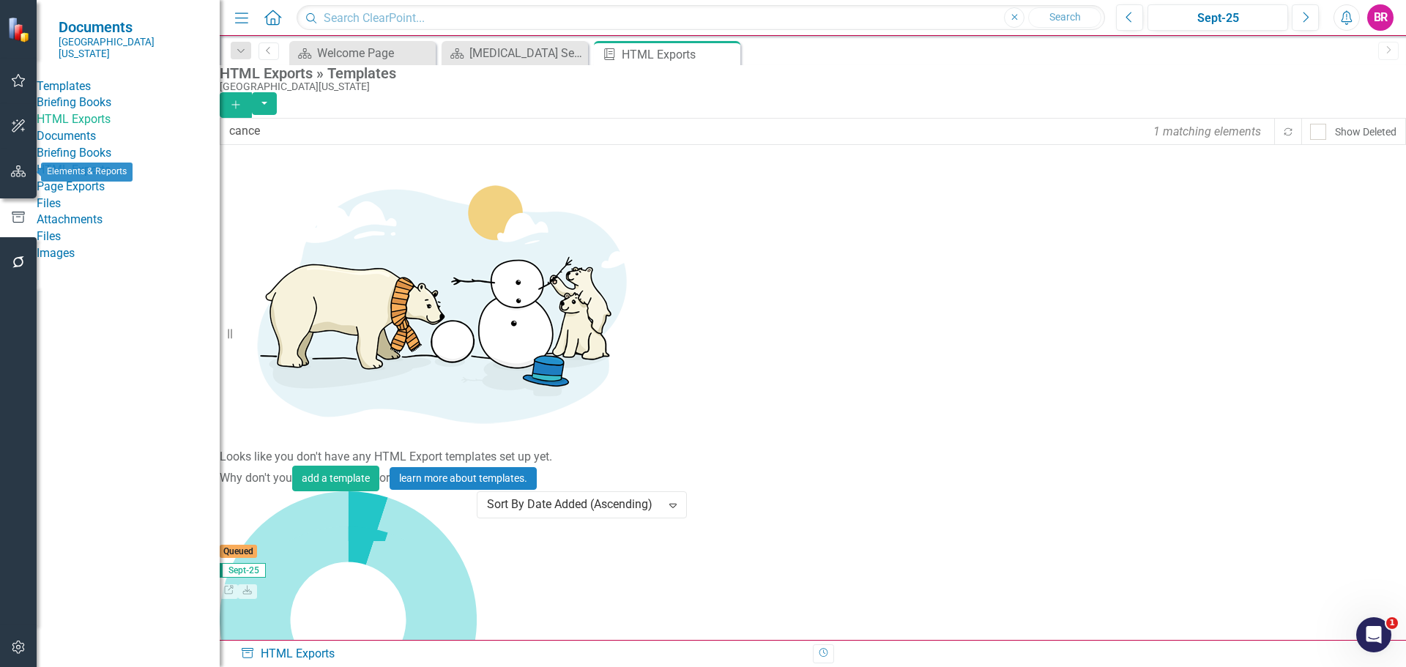
click at [19, 182] on button "button" at bounding box center [18, 172] width 33 height 31
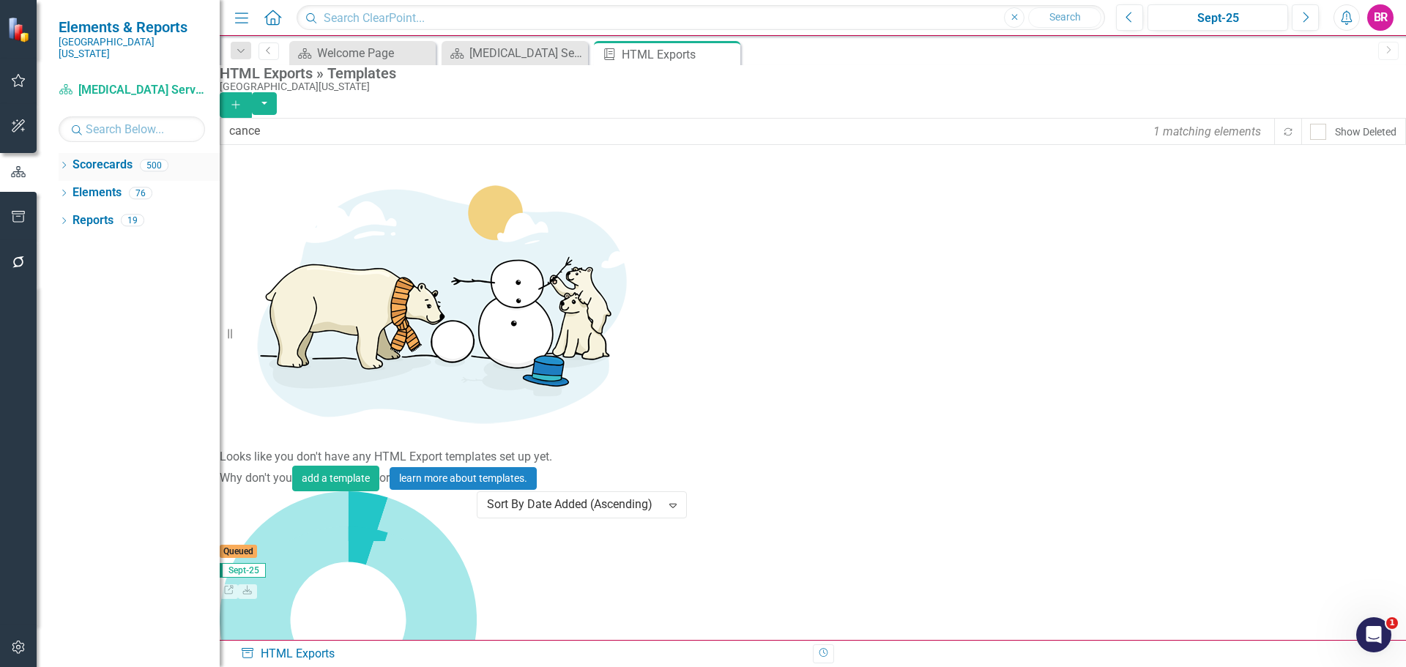
click at [64, 162] on icon at bounding box center [64, 165] width 4 height 7
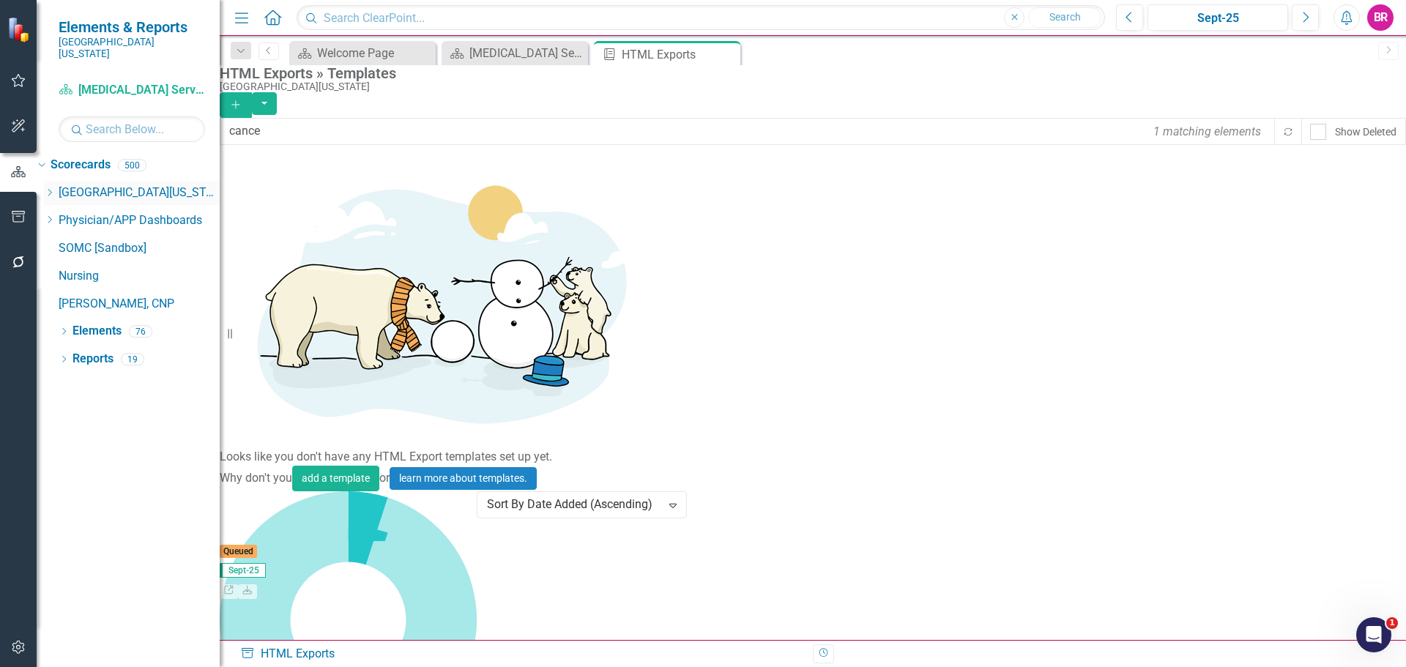
click at [55, 188] on icon "Dropdown" at bounding box center [49, 192] width 11 height 9
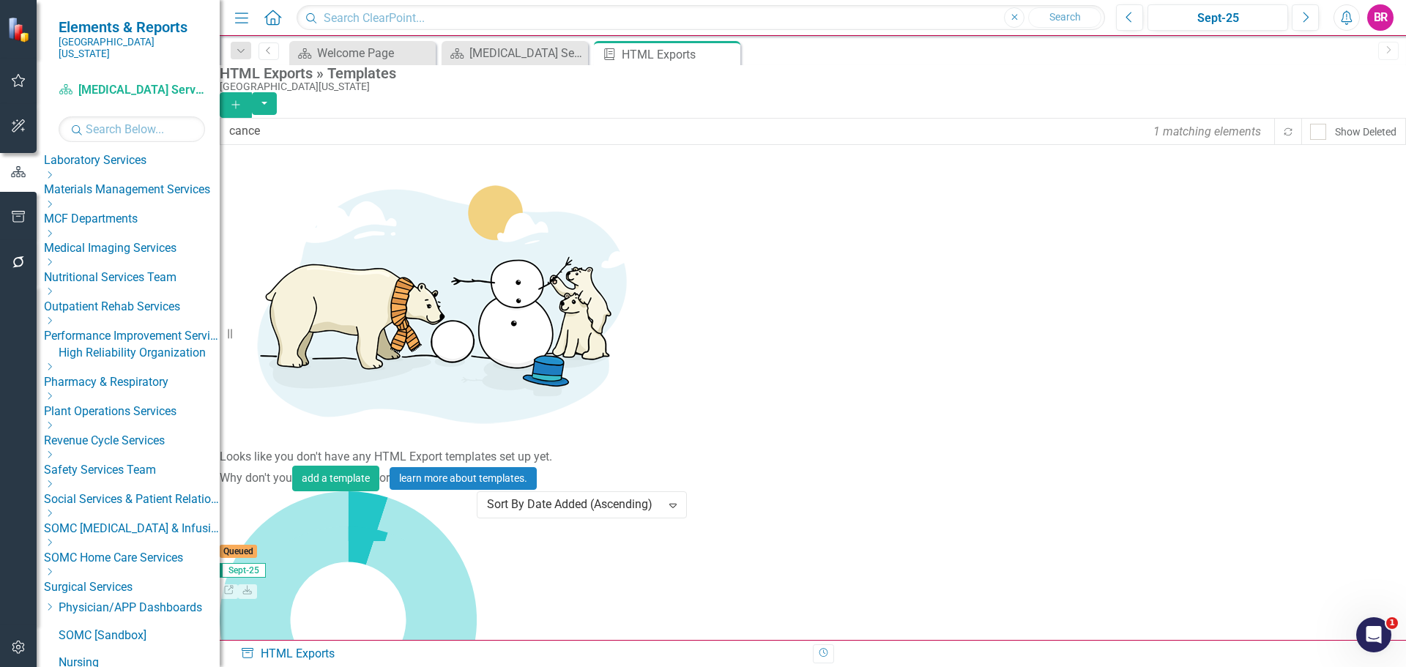
scroll to position [583, 0]
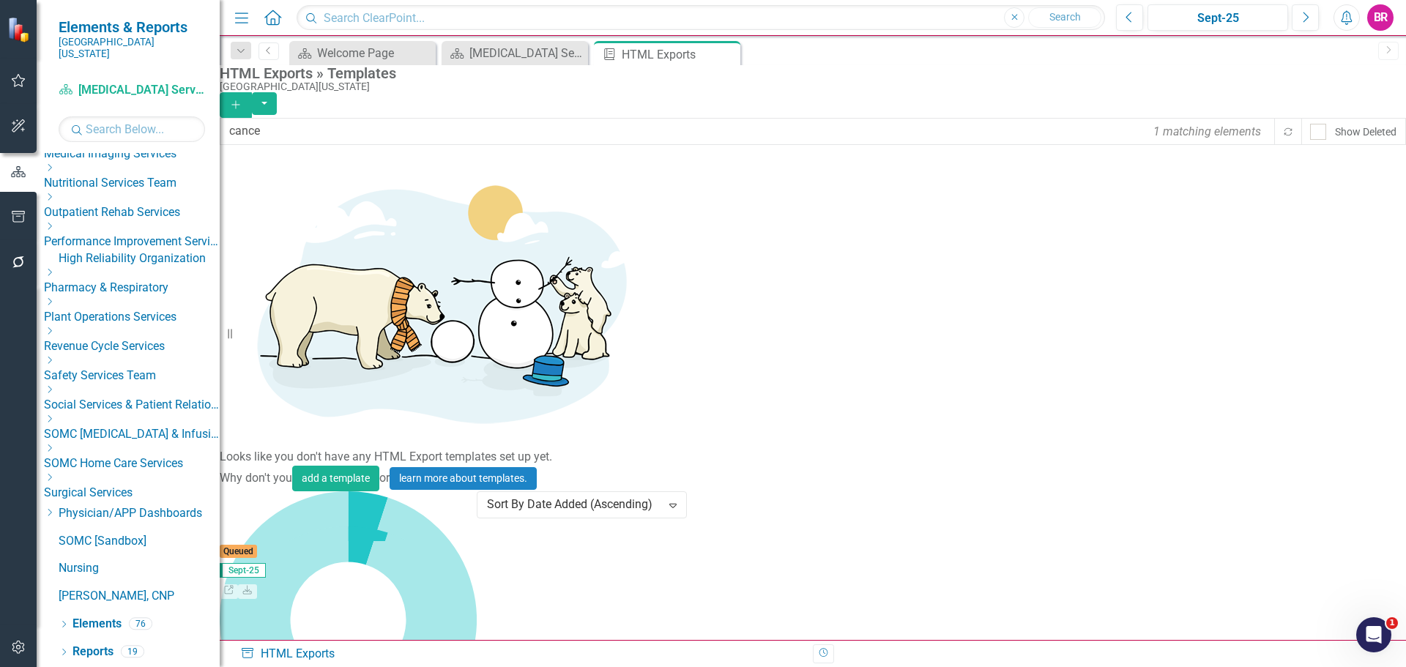
click at [55, 423] on icon "Dropdown" at bounding box center [49, 418] width 11 height 9
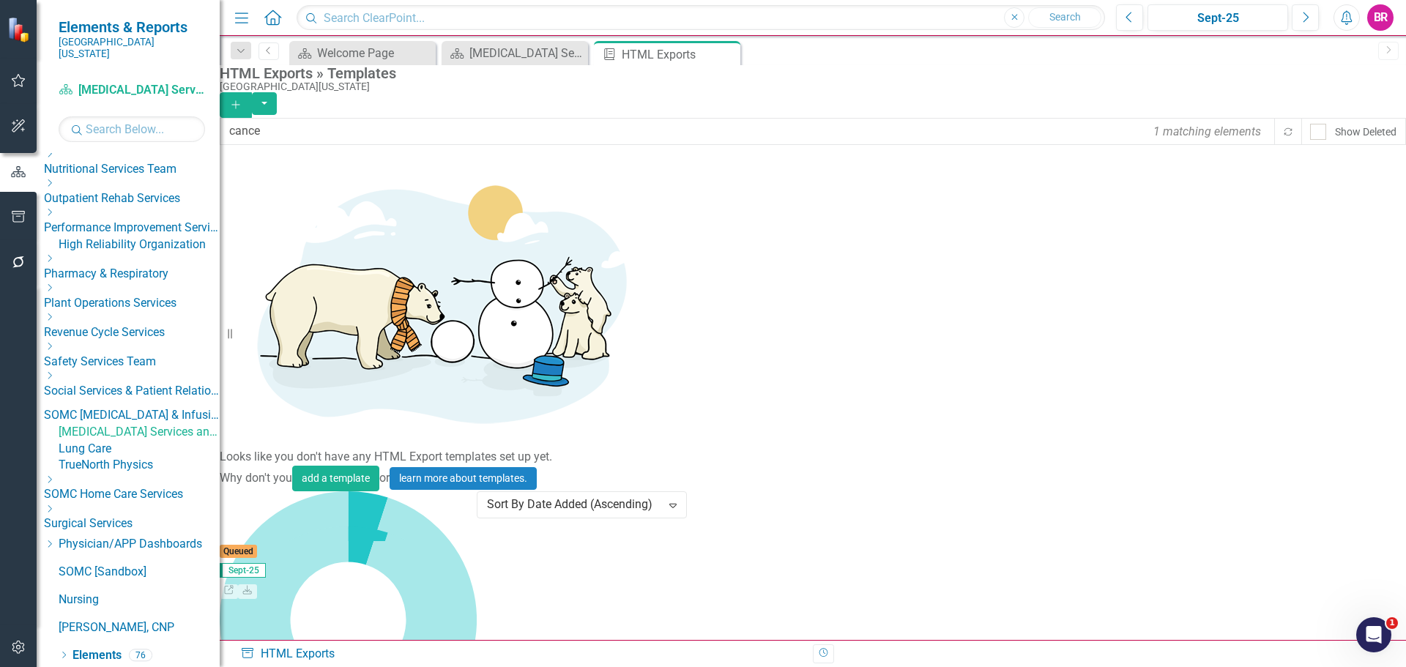
click at [139, 458] on link "Lung Care" at bounding box center [139, 449] width 161 height 17
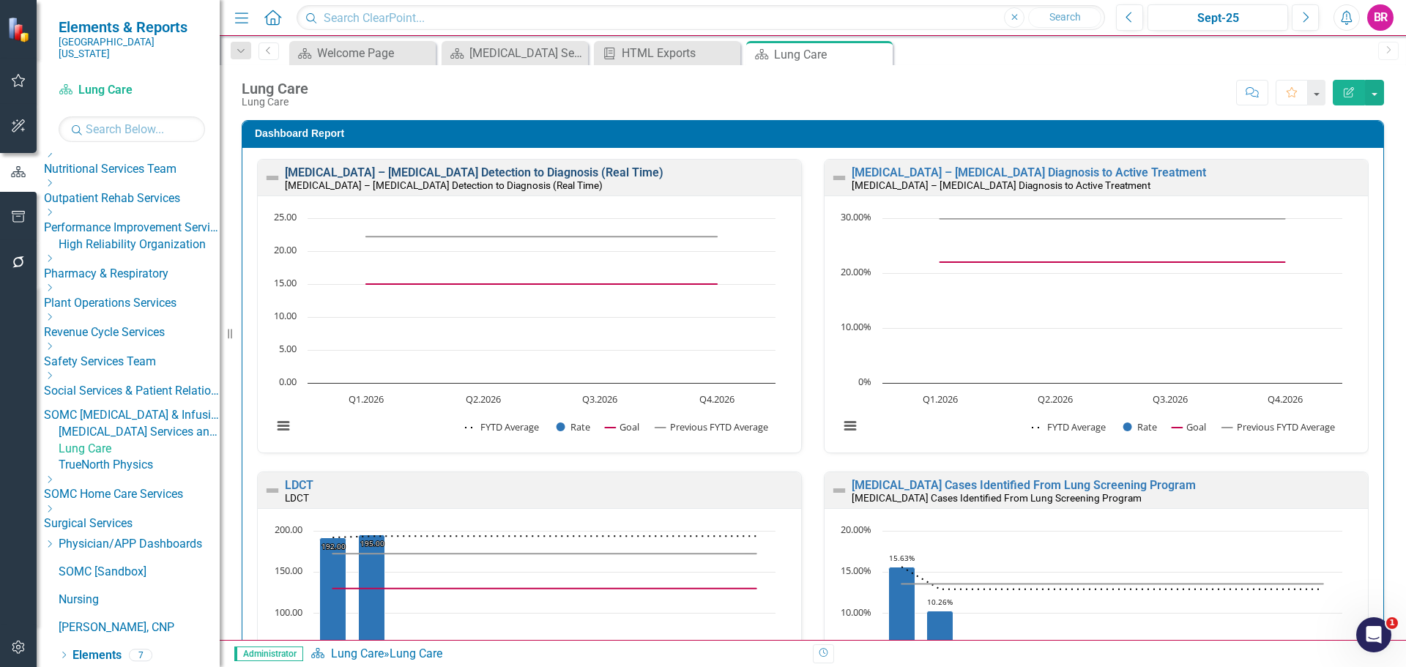
click at [414, 168] on link "Lung Cancer – NSCLC Detection to Diagnosis (Real Time)" at bounding box center [474, 172] width 379 height 14
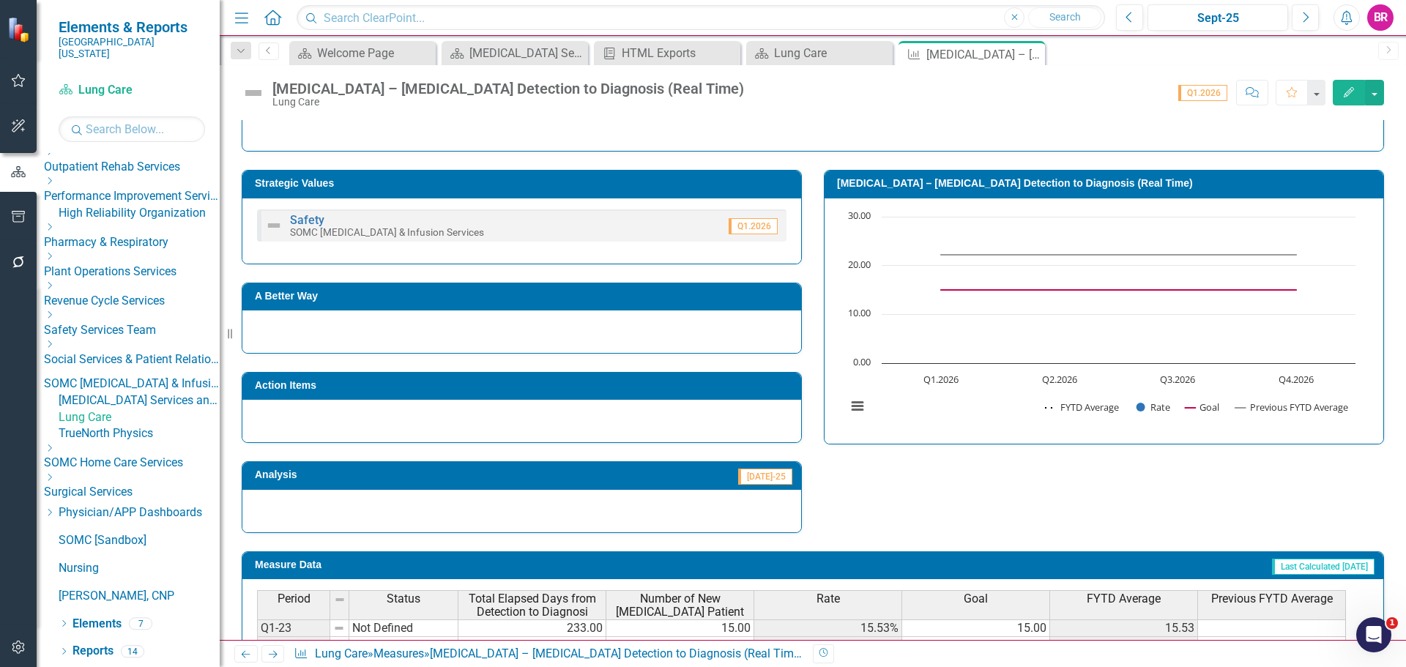
scroll to position [666, 0]
click at [96, 653] on link "Reports" at bounding box center [92, 651] width 41 height 17
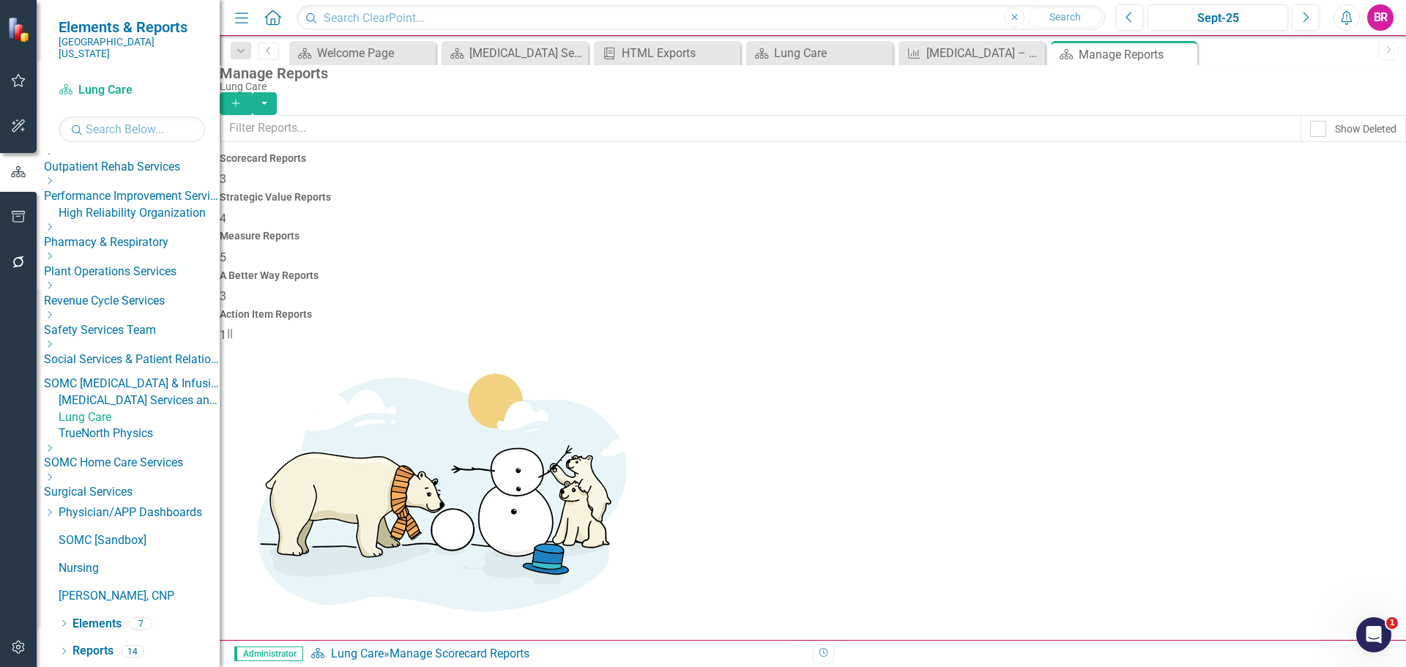
click at [811, 231] on h4 "Measure Reports" at bounding box center [813, 236] width 1186 height 11
click at [1059, 270] on h4 "A Better Way Reports" at bounding box center [813, 275] width 1186 height 11
click at [1291, 309] on h4 "Action Item Reports" at bounding box center [813, 314] width 1186 height 11
click at [103, 630] on link "Elements" at bounding box center [96, 624] width 49 height 17
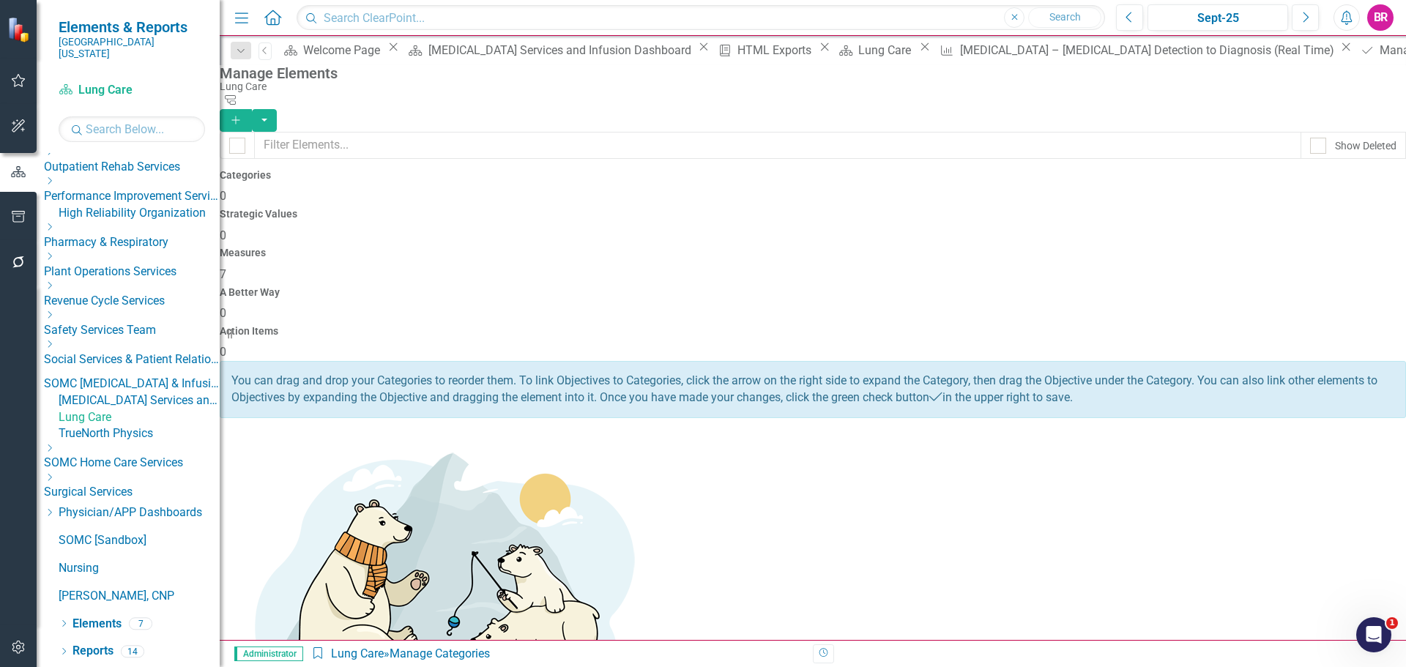
click at [1270, 326] on div "Action Items 0" at bounding box center [813, 343] width 1186 height 35
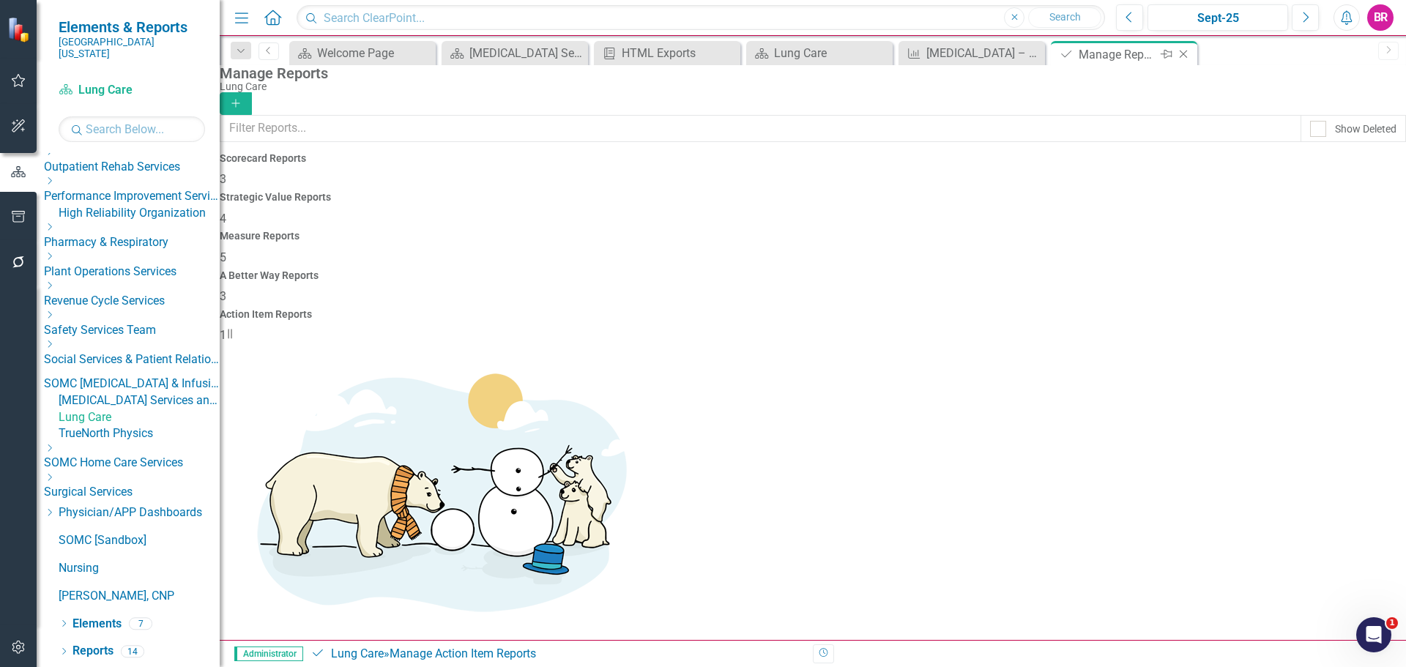
click at [1190, 57] on icon "Close" at bounding box center [1183, 54] width 15 height 12
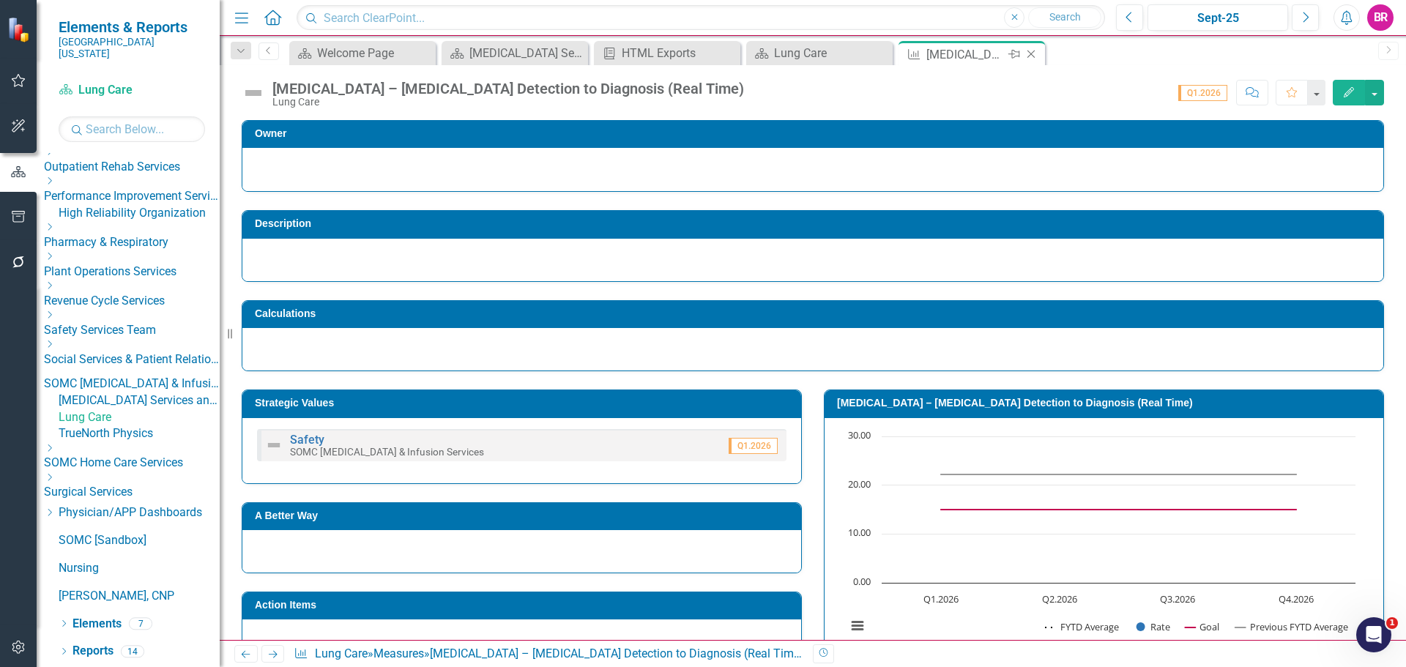
click at [1035, 51] on icon "Close" at bounding box center [1031, 54] width 15 height 12
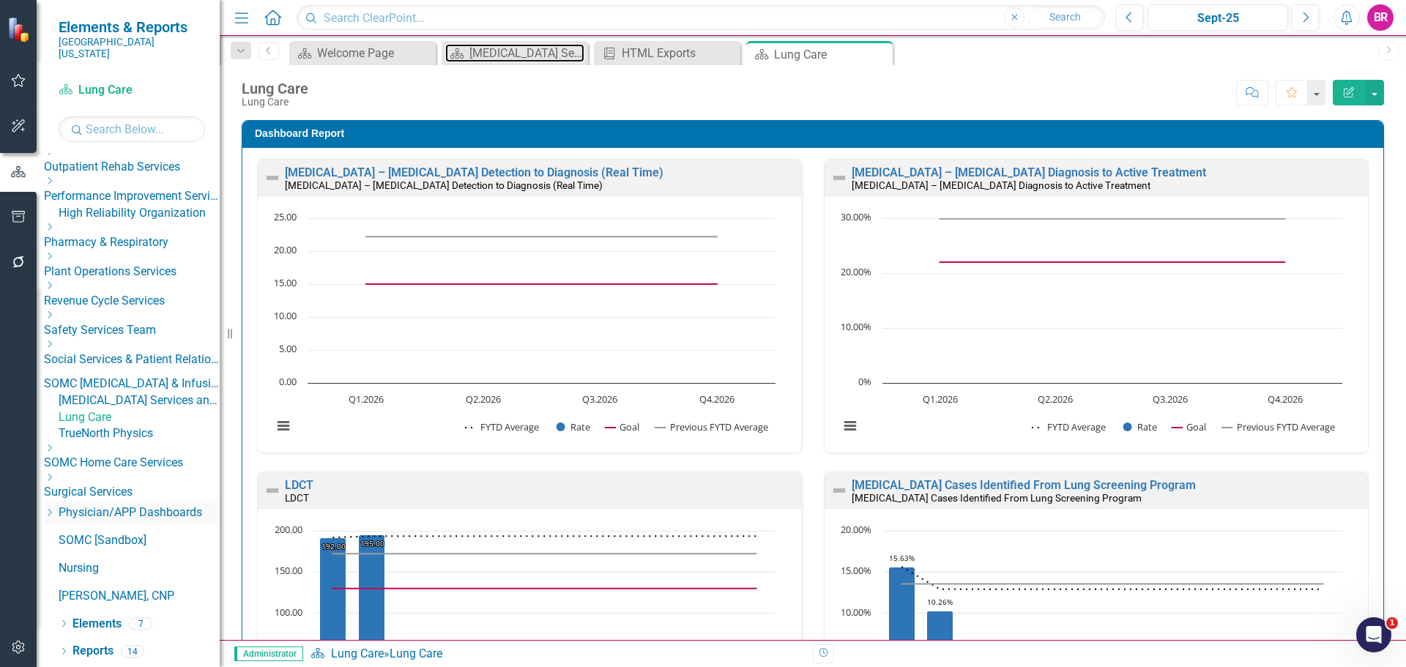
click at [504, 56] on div "[MEDICAL_DATA] Services and Infusion Dashboard" at bounding box center [526, 53] width 115 height 18
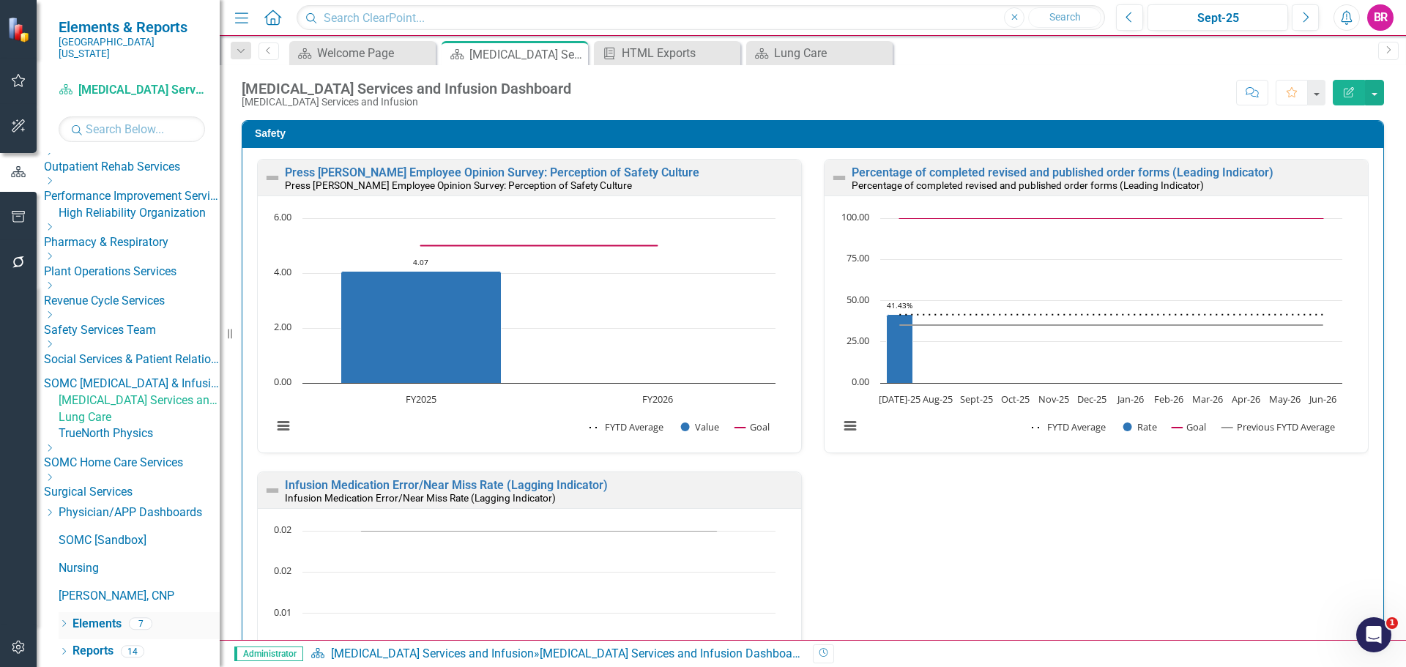
click at [100, 623] on link "Elements" at bounding box center [96, 624] width 49 height 17
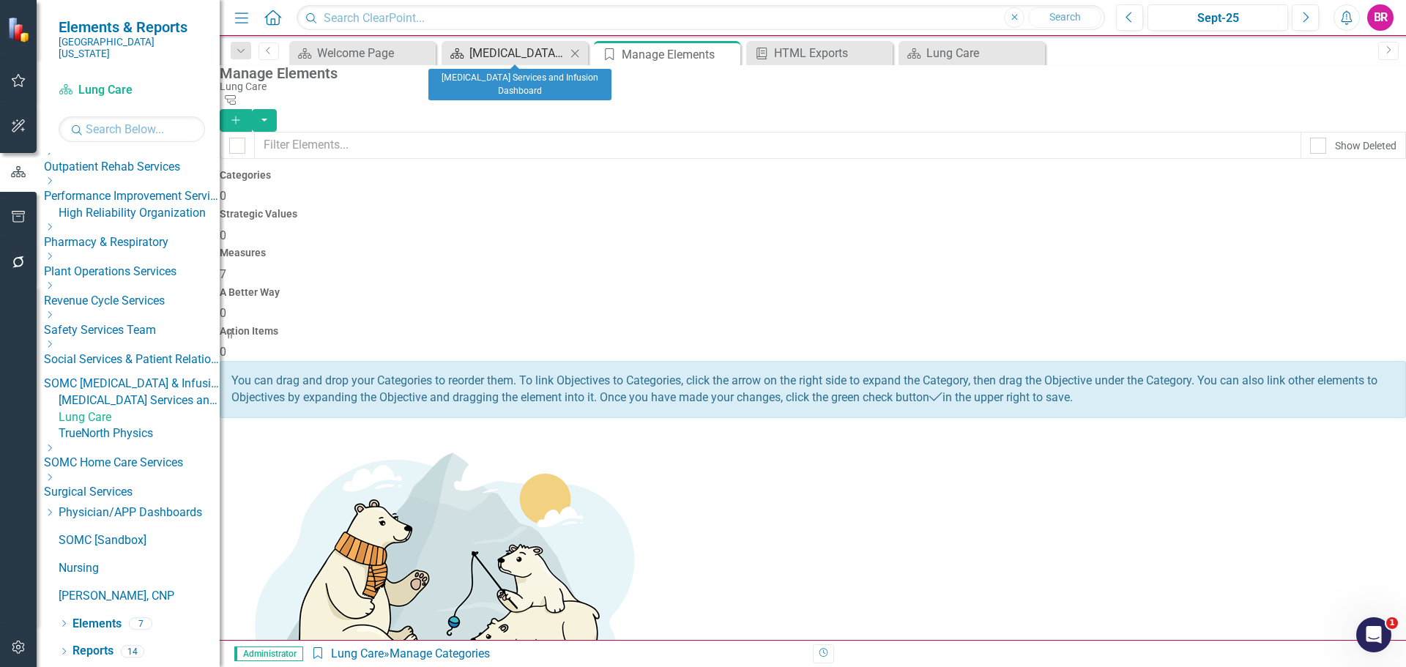
click at [521, 60] on div "[MEDICAL_DATA] Services and Infusion Dashboard" at bounding box center [517, 53] width 97 height 18
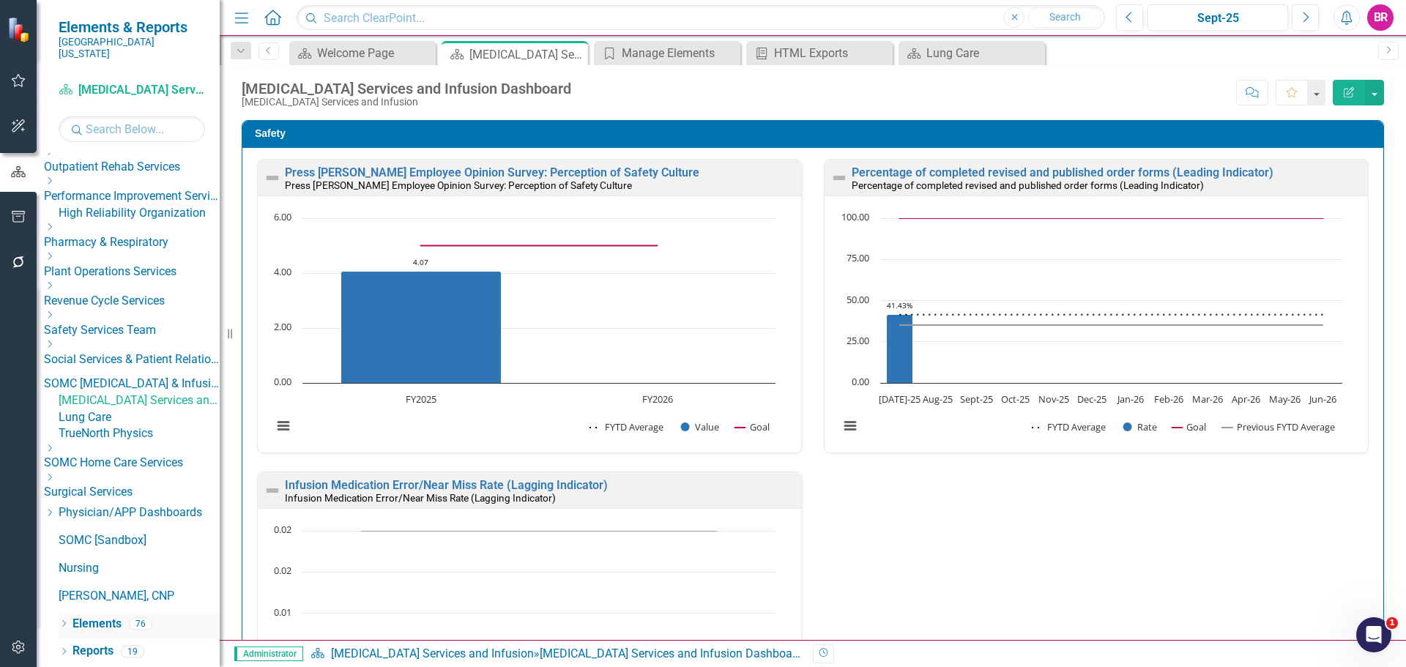
click at [115, 624] on link "Elements" at bounding box center [96, 624] width 49 height 17
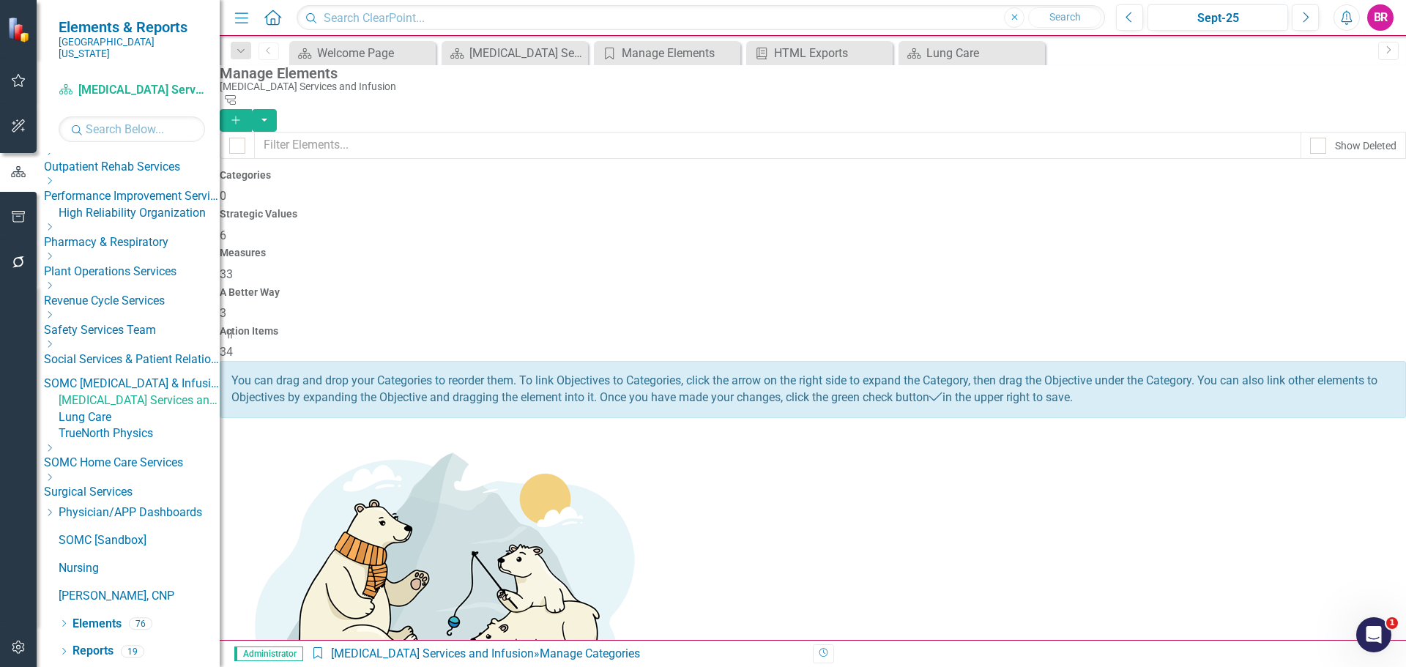
click at [1276, 326] on h4 "Action Items" at bounding box center [813, 331] width 1186 height 11
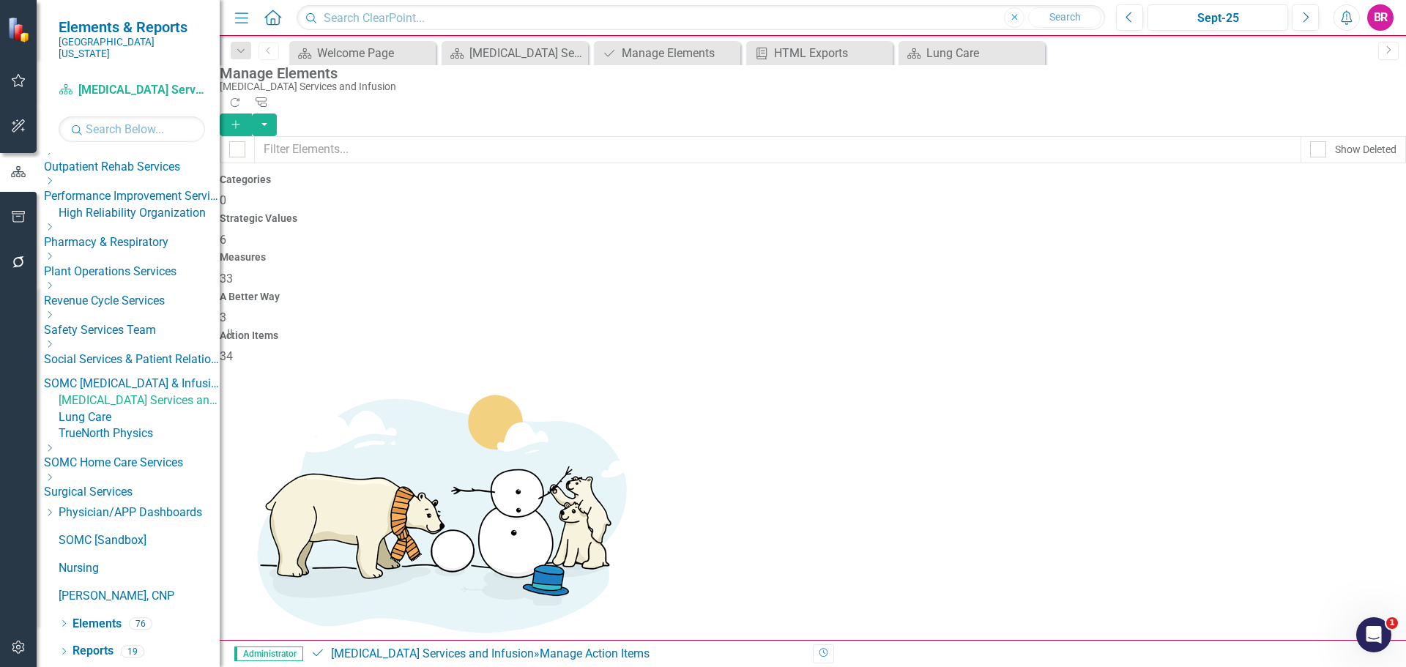
click at [1319, 452] on link "Copy Duplicate Action Item" at bounding box center [1300, 453] width 146 height 27
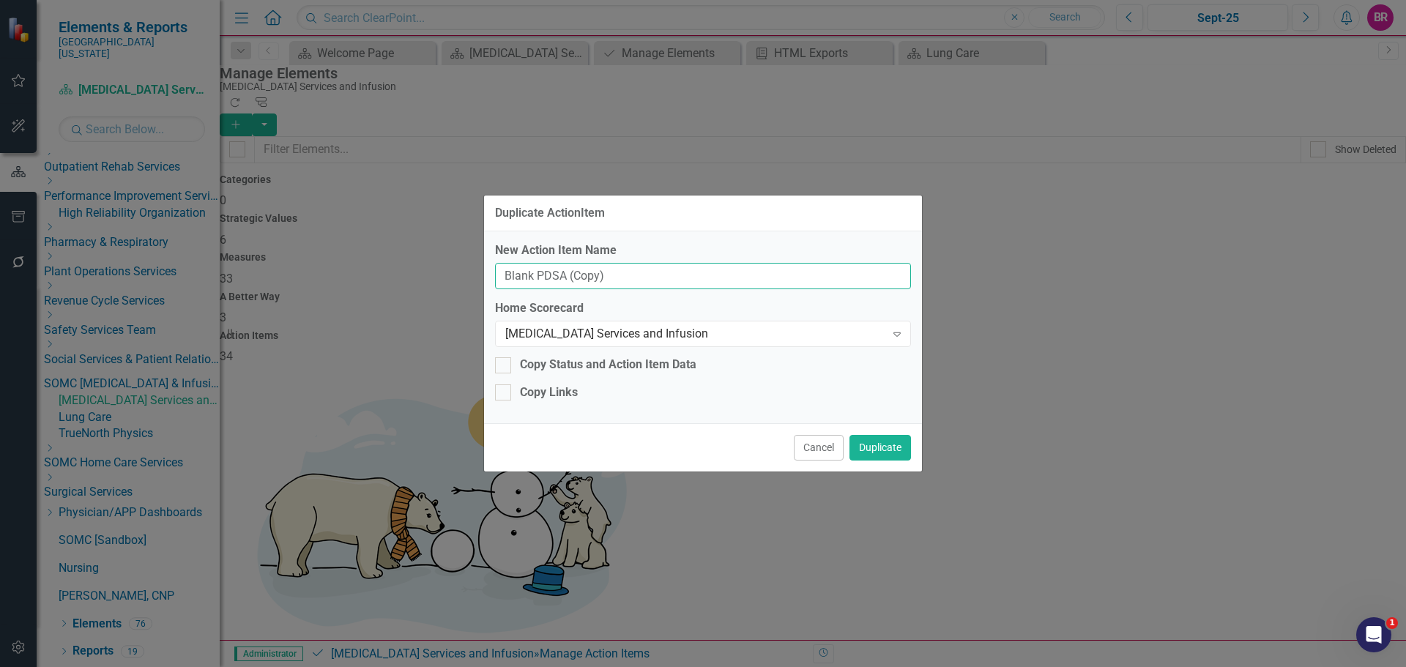
drag, startPoint x: 595, startPoint y: 277, endPoint x: 565, endPoint y: 276, distance: 29.3
click at [565, 276] on input "Blank PDSA (Copy)" at bounding box center [703, 276] width 416 height 27
type input "Blank PDSA"
click at [597, 345] on div "Cancer Services and Infusion Expand" at bounding box center [703, 334] width 416 height 26
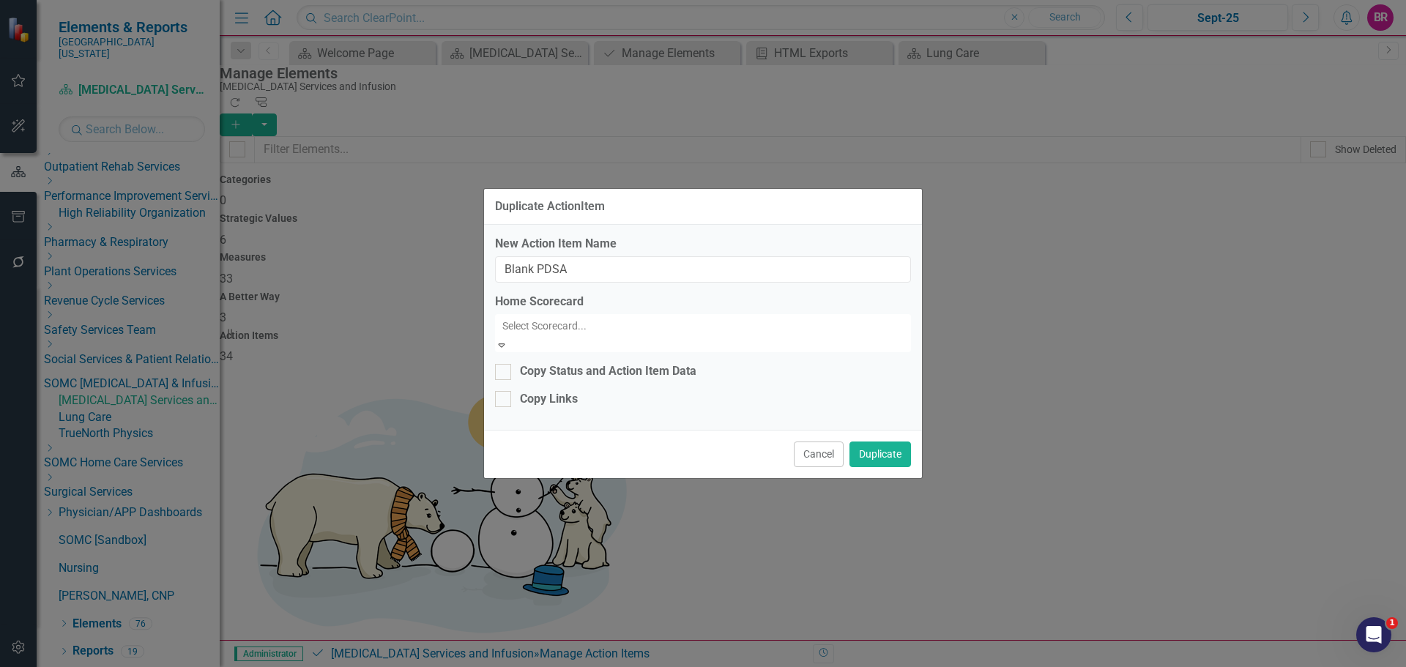
scroll to position [4065, 0]
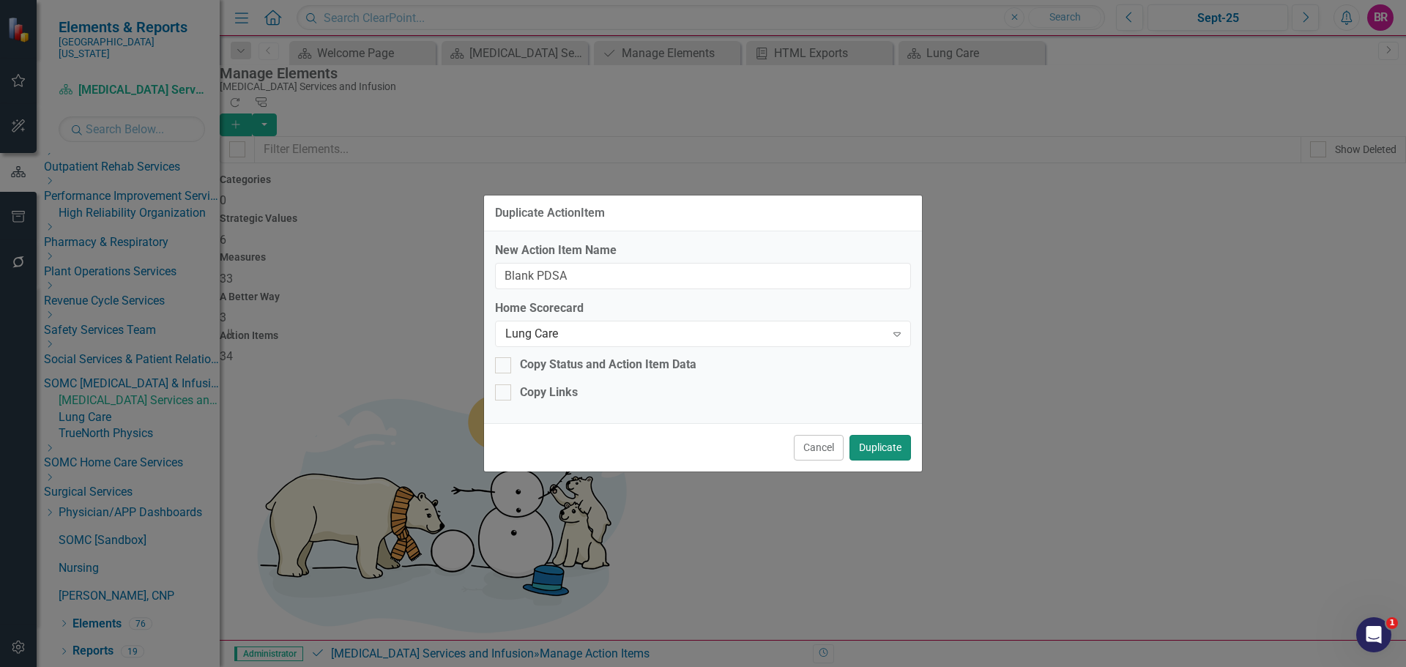
click at [895, 453] on button "Duplicate" at bounding box center [880, 448] width 62 height 26
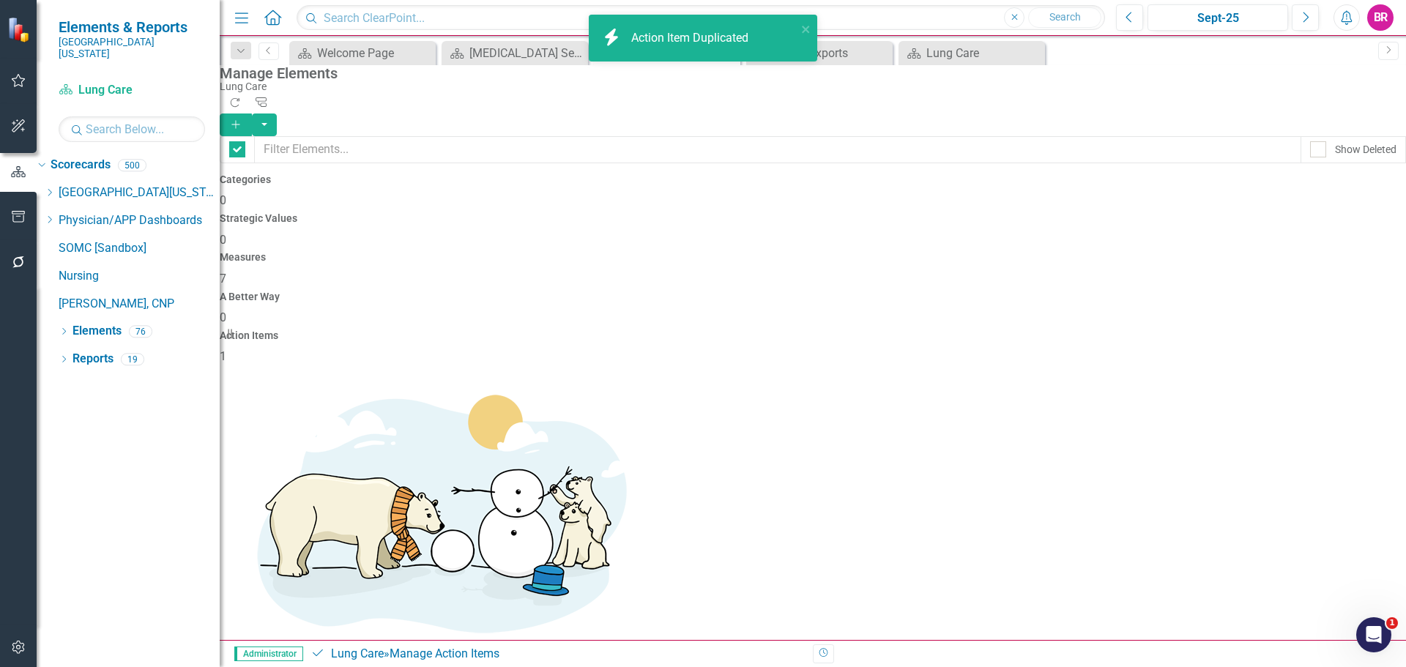
checkbox input "false"
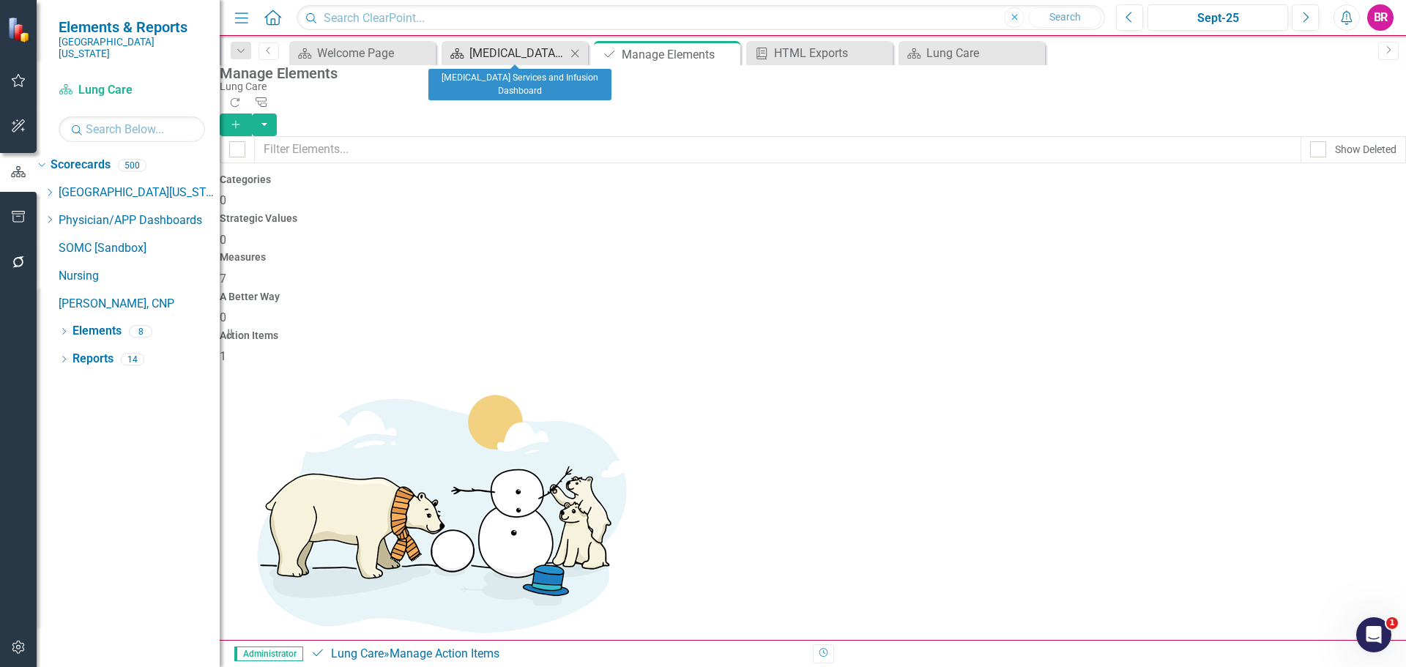
click at [510, 48] on div "[MEDICAL_DATA] Services and Infusion Dashboard" at bounding box center [517, 53] width 97 height 18
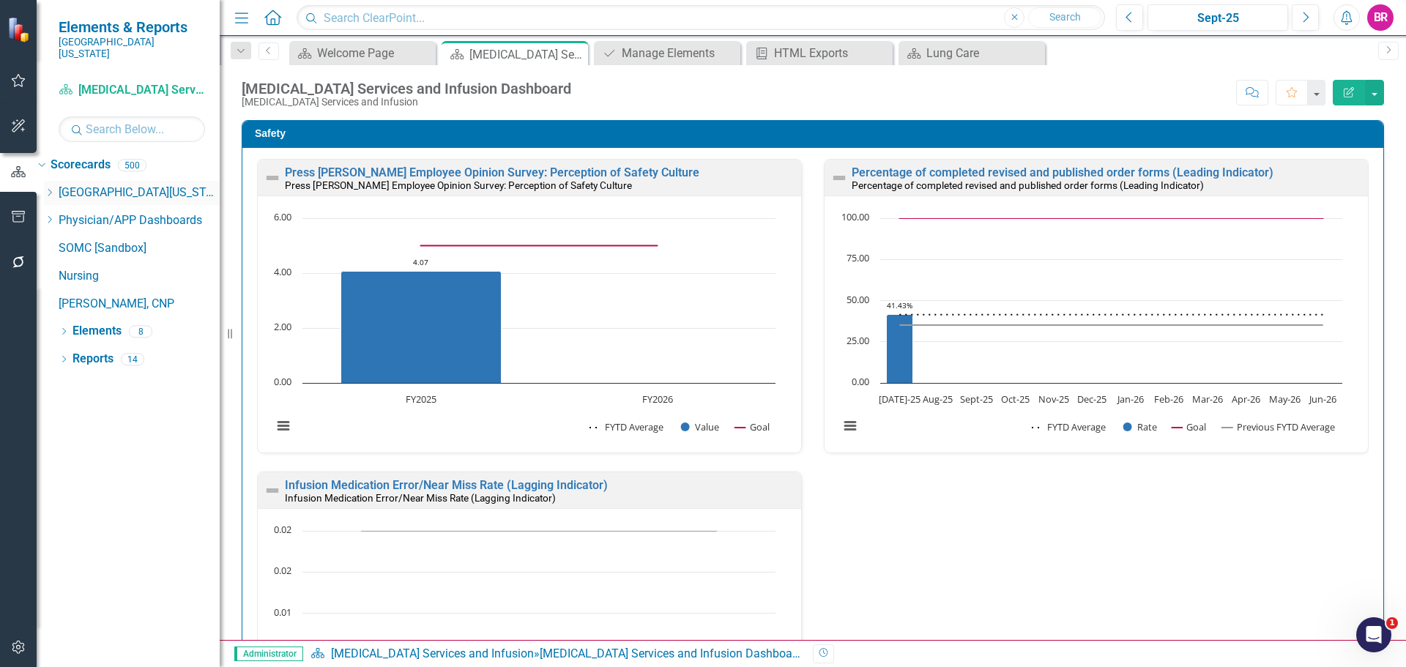
click at [72, 190] on div "Dropdown Southern Ohio Medical Center" at bounding box center [132, 193] width 176 height 24
click at [55, 188] on icon "Dropdown" at bounding box center [49, 192] width 11 height 9
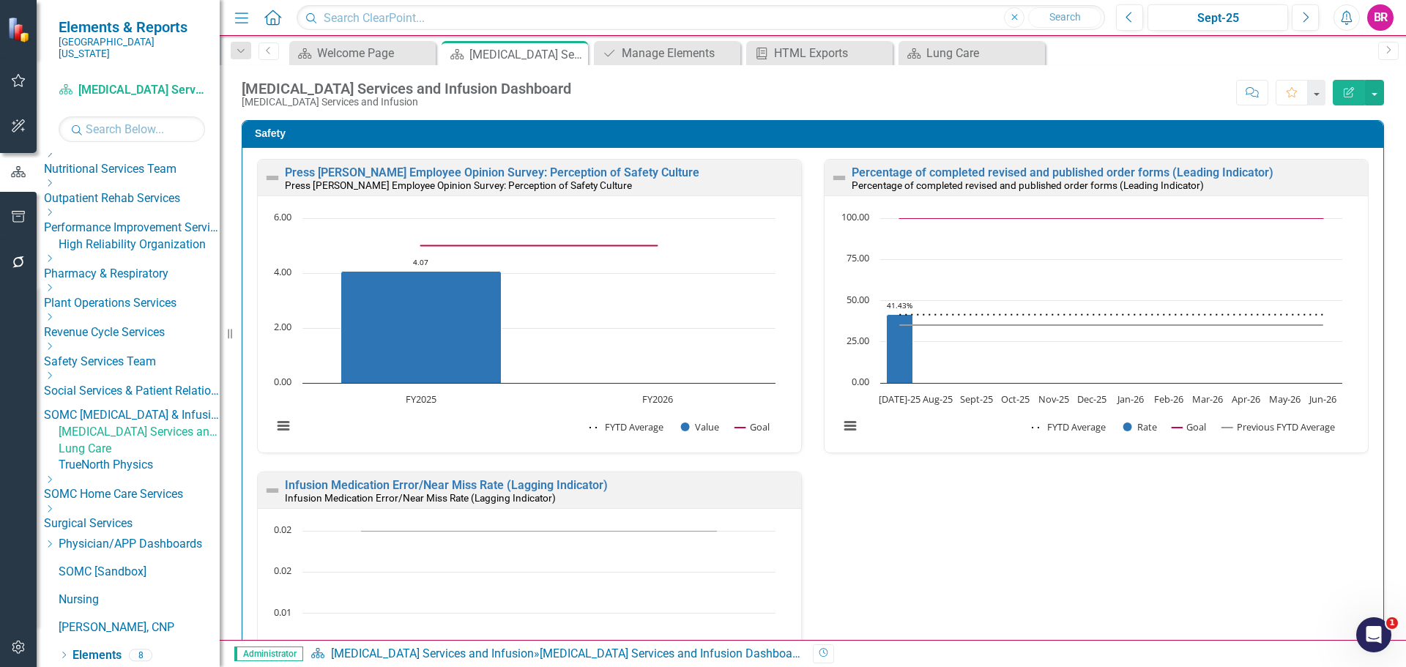
scroll to position [620, 0]
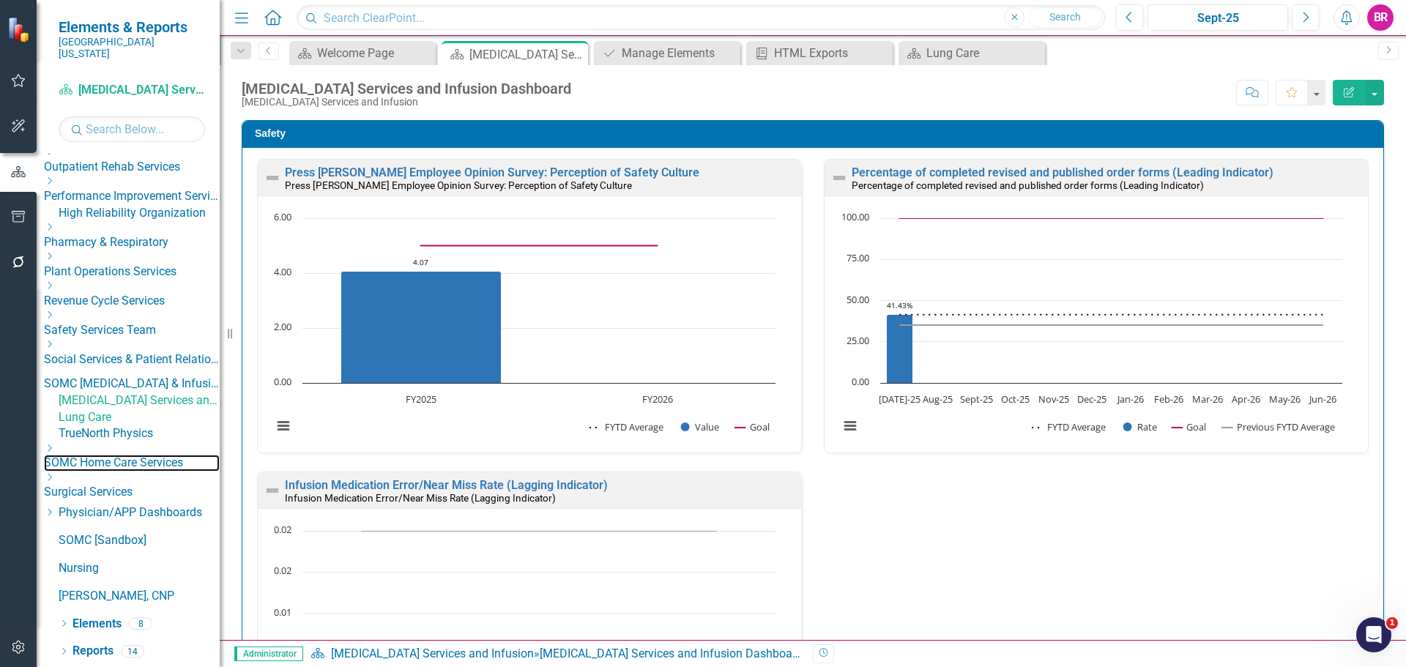
click at [174, 472] on link "SOMC Home Care Services" at bounding box center [132, 463] width 176 height 17
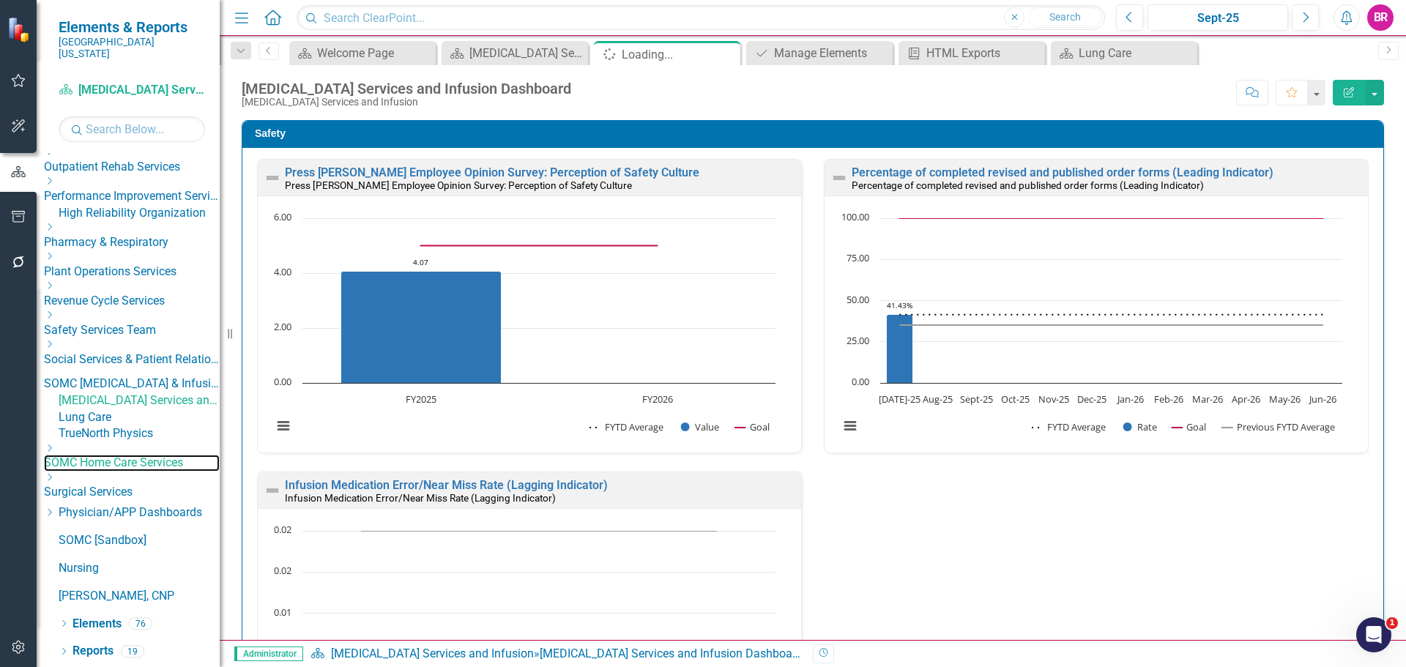
scroll to position [656, 0]
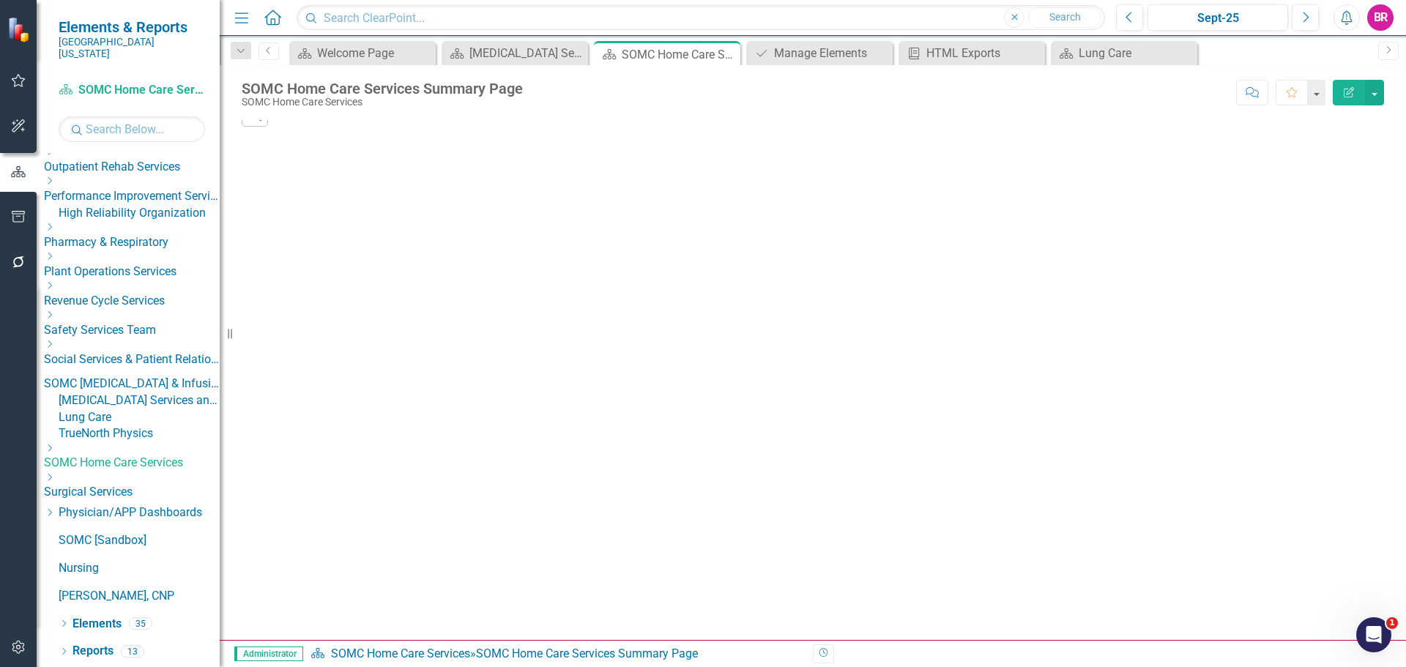
click at [178, 436] on link "TrueNorth Physics" at bounding box center [139, 433] width 161 height 17
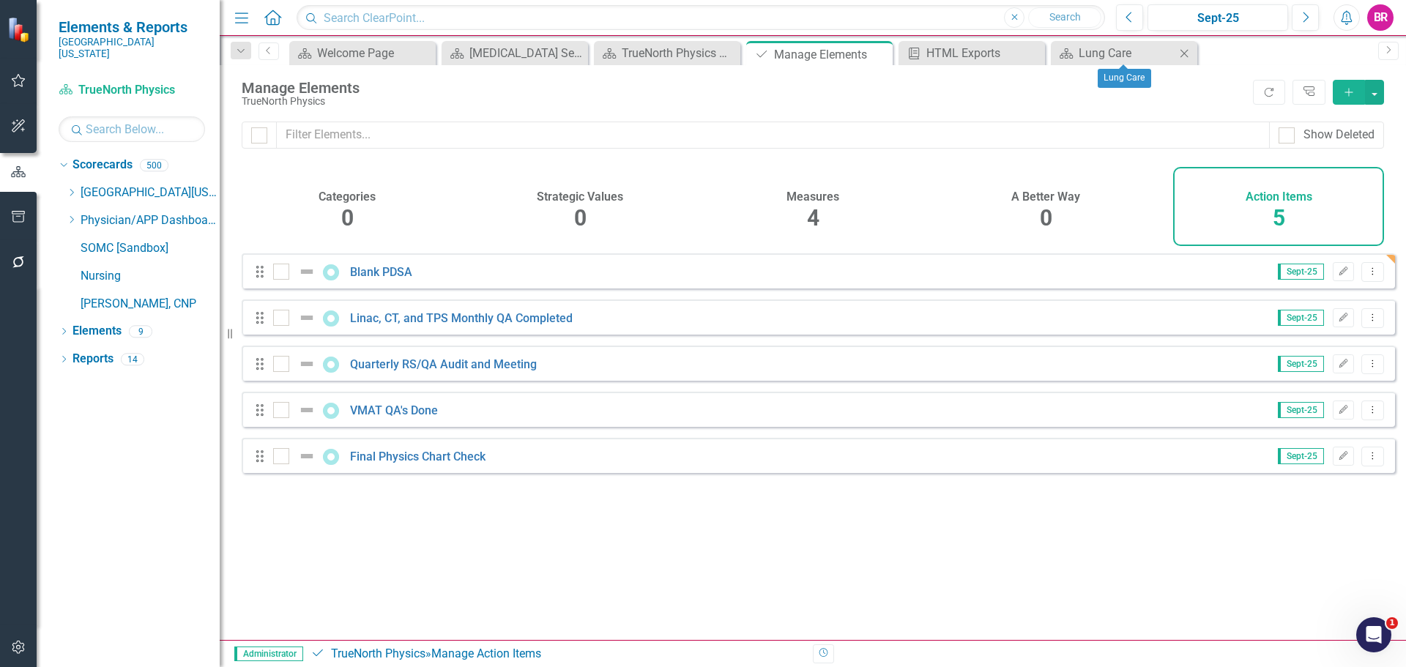
click at [1187, 49] on icon "Close" at bounding box center [1184, 54] width 15 height 12
click at [1366, 276] on icon "Dropdown Menu" at bounding box center [1372, 272] width 12 height 10
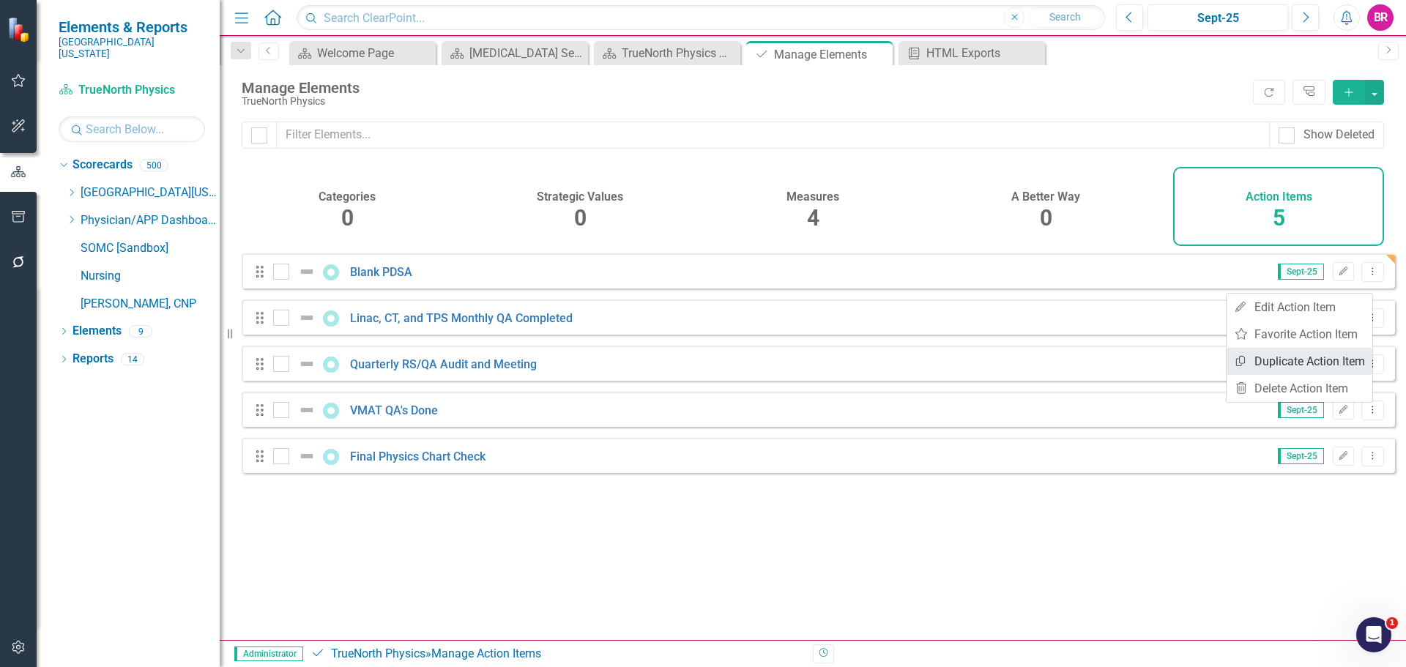
click at [1295, 357] on link "Copy Duplicate Action Item" at bounding box center [1300, 361] width 146 height 27
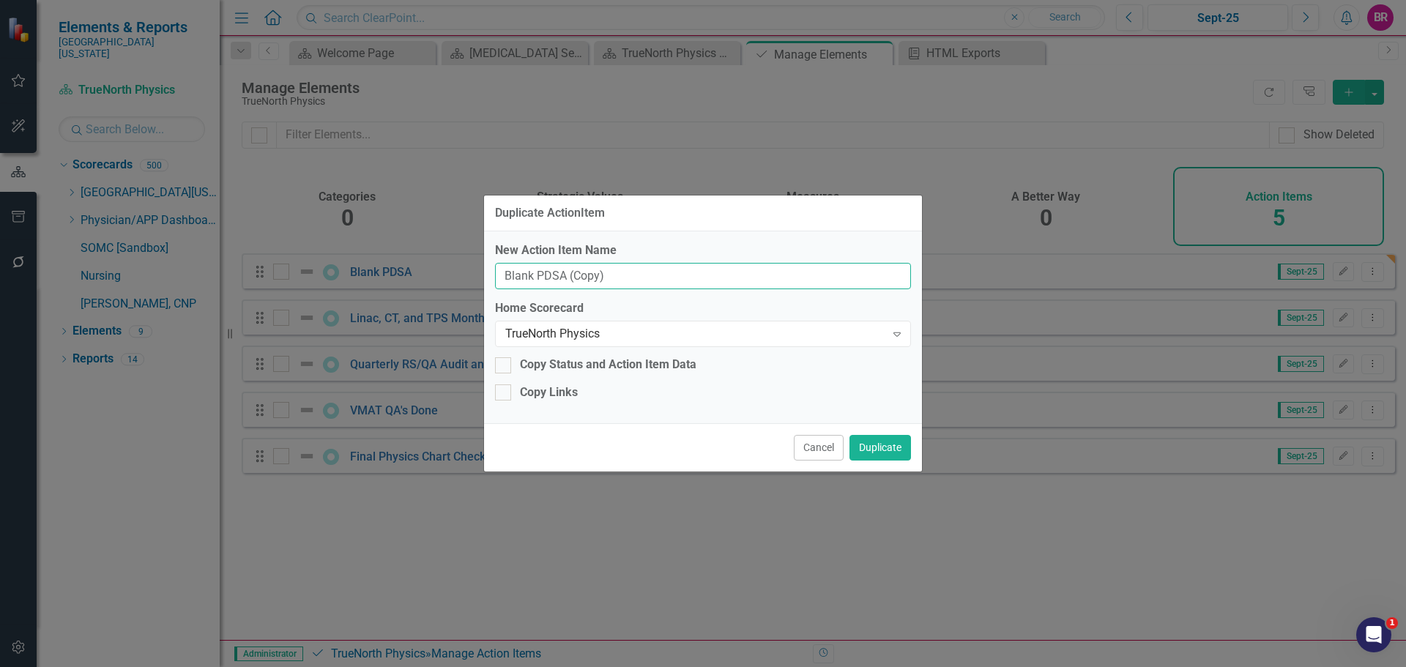
click at [625, 269] on input "Blank PDSA (Copy)" at bounding box center [703, 276] width 416 height 27
type input "FY26"
click at [830, 446] on button "Cancel" at bounding box center [819, 448] width 50 height 26
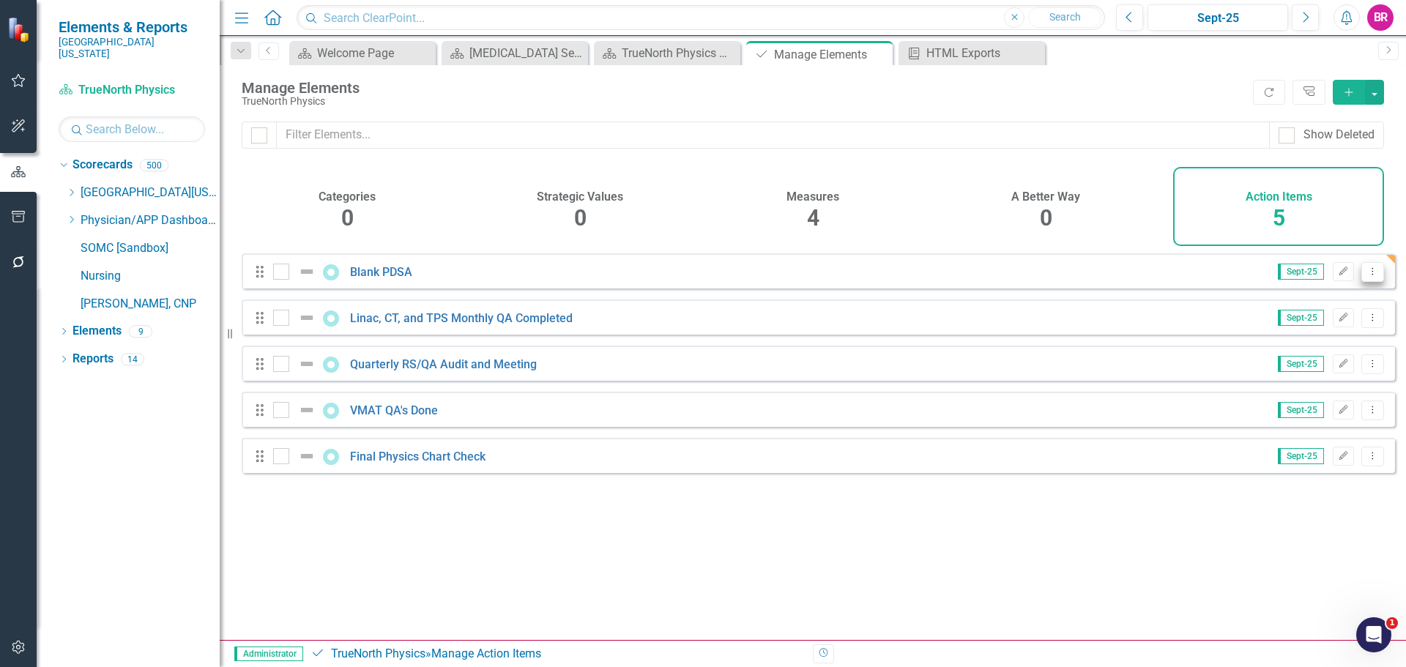
click at [1371, 282] on button "Dropdown Menu" at bounding box center [1372, 272] width 23 height 20
click at [1317, 365] on link "Copy Duplicate Action Item" at bounding box center [1300, 361] width 146 height 27
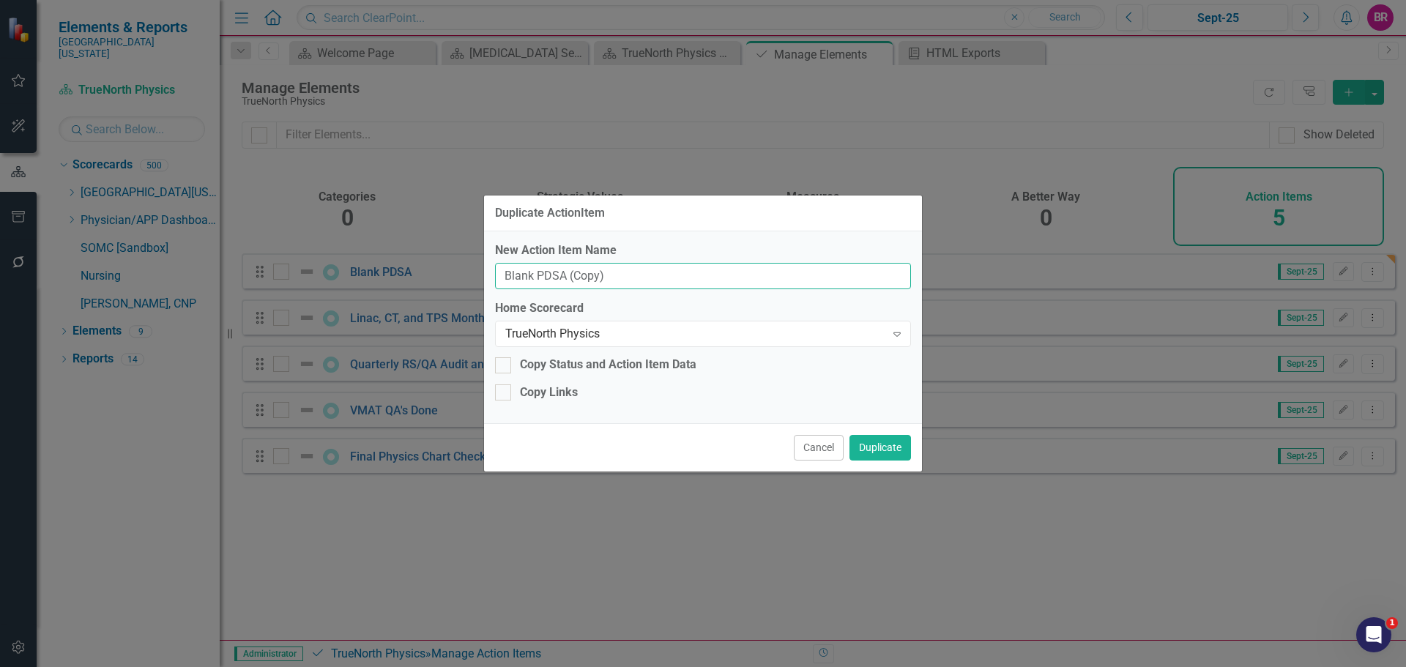
drag, startPoint x: 689, startPoint y: 281, endPoint x: 299, endPoint y: 250, distance: 391.6
click at [297, 251] on div "Duplicate ActionItem New Action Item Name Blank PDSA (Copy) Home Scorecard True…" at bounding box center [703, 333] width 1406 height 667
type input "FY26 VMAT QA's Done"
click at [893, 452] on button "Duplicate" at bounding box center [880, 448] width 62 height 26
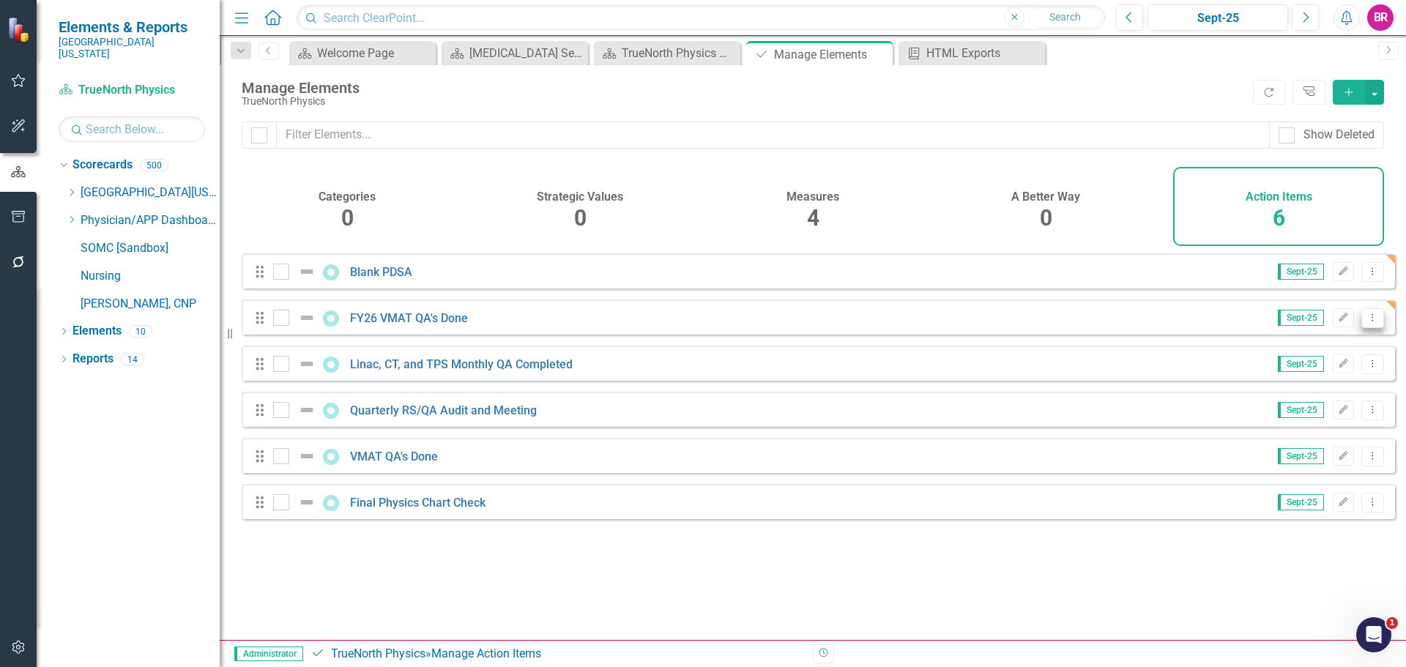
click at [1372, 321] on icon at bounding box center [1372, 316] width 1 height 7
click at [1311, 407] on link "Copy Duplicate Action Item" at bounding box center [1300, 407] width 146 height 27
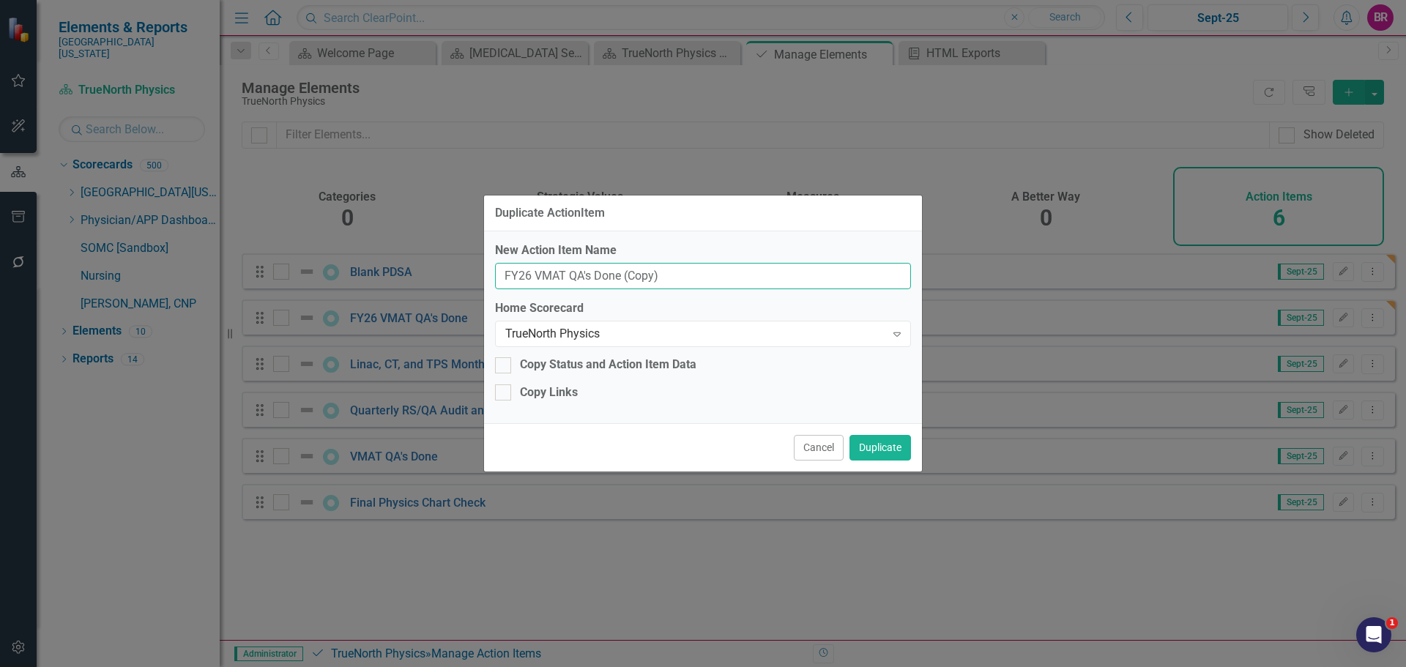
drag, startPoint x: 640, startPoint y: 271, endPoint x: 533, endPoint y: 269, distance: 106.9
click at [533, 269] on input "FY26 VMAT QA's Done (Copy)" at bounding box center [703, 276] width 416 height 27
type input "FY26 Final Physics Chart Check"
click at [888, 456] on button "Duplicate" at bounding box center [880, 448] width 62 height 26
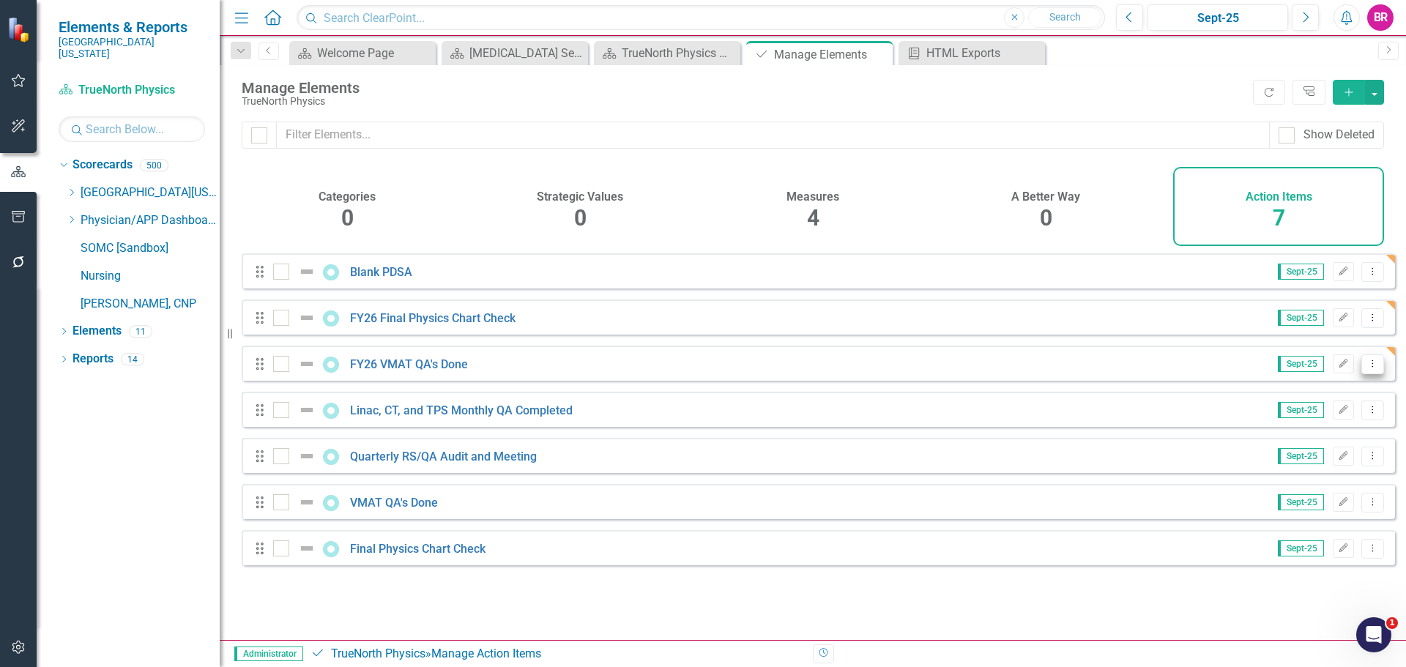
click at [1366, 368] on icon "Dropdown Menu" at bounding box center [1372, 364] width 12 height 10
click at [1298, 453] on link "Copy Duplicate Action Item" at bounding box center [1300, 453] width 146 height 27
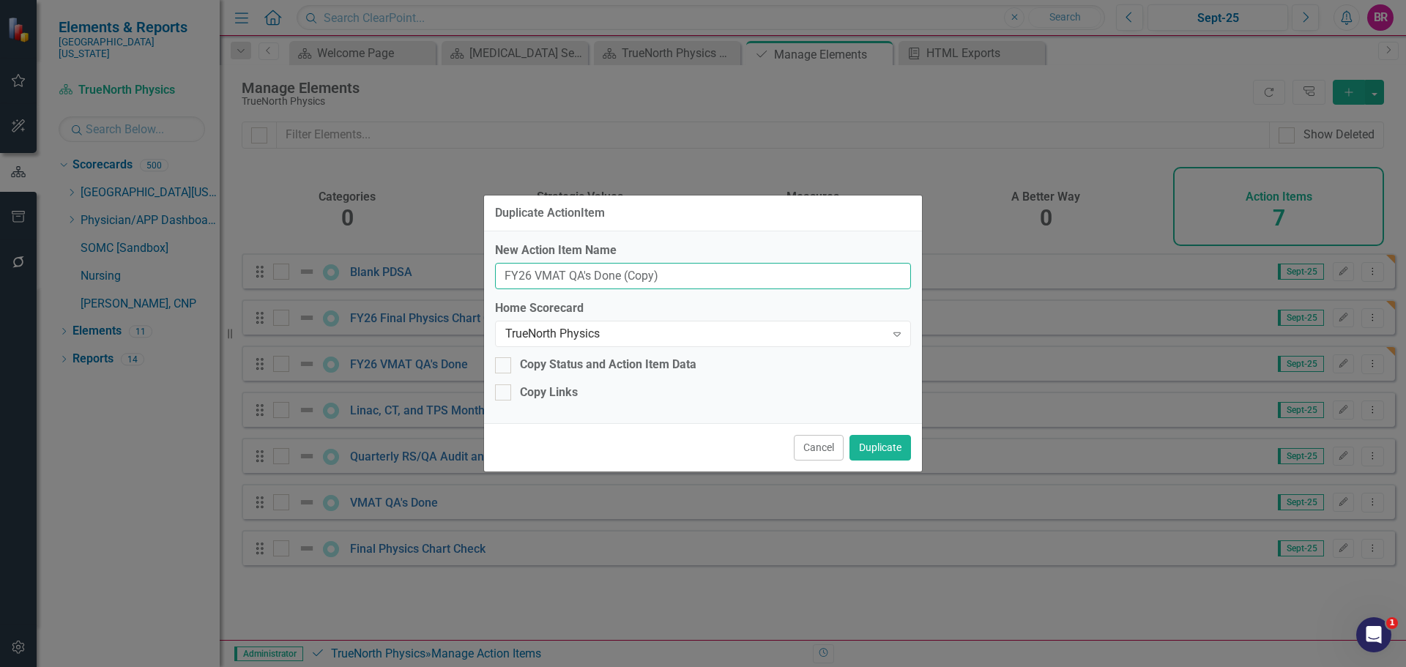
drag, startPoint x: 738, startPoint y: 280, endPoint x: 535, endPoint y: 277, distance: 202.9
click at [535, 277] on input "FY26 VMAT QA's Done (Copy)" at bounding box center [703, 276] width 416 height 27
type input "FY26 Quarterly RS/QA Audit and Meeting"
click at [897, 452] on button "Duplicate" at bounding box center [880, 448] width 62 height 26
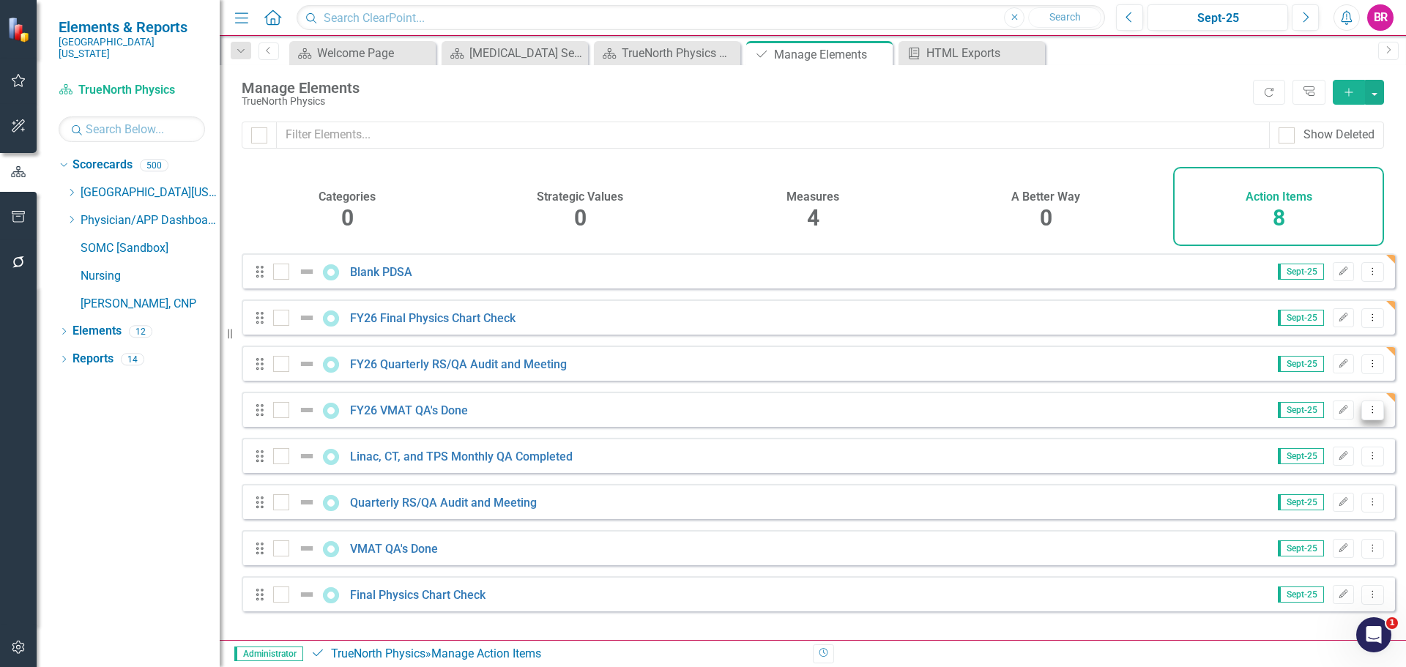
click at [1367, 414] on icon "Dropdown Menu" at bounding box center [1372, 410] width 12 height 10
click at [1287, 502] on link "Copy Duplicate Action Item" at bounding box center [1300, 499] width 146 height 27
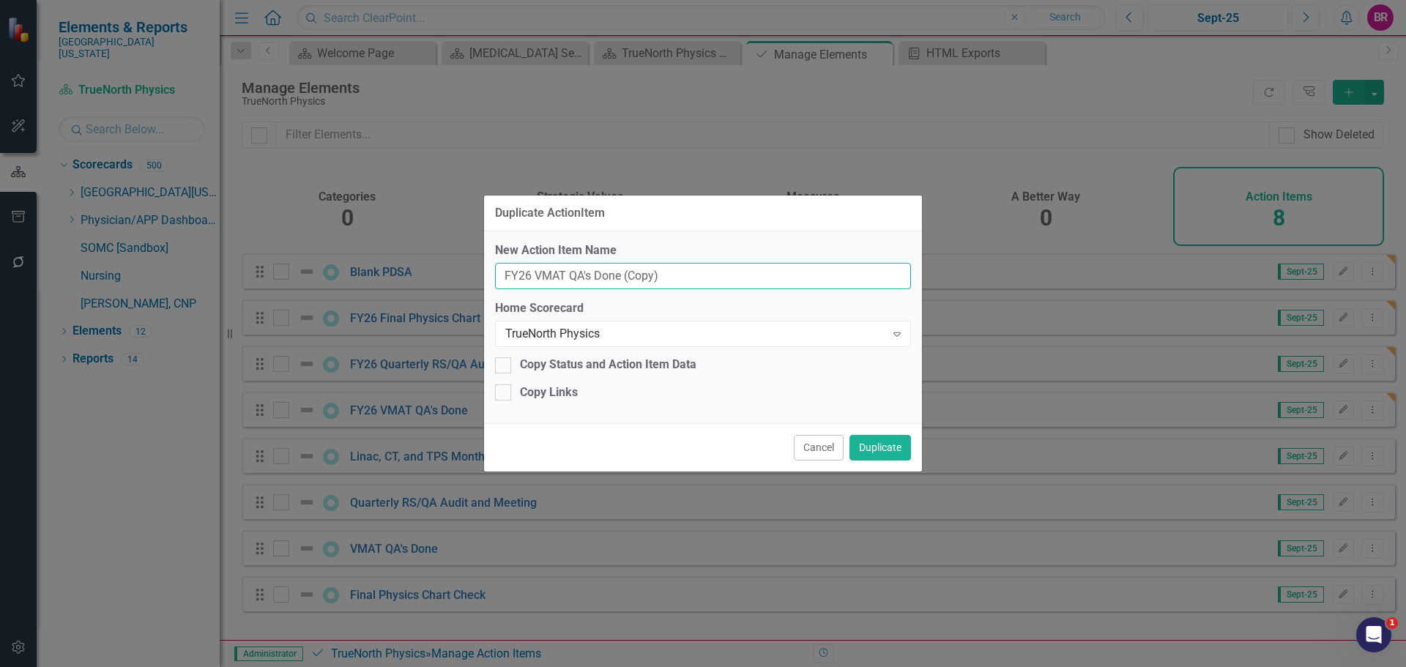
drag, startPoint x: 728, startPoint y: 272, endPoint x: 531, endPoint y: 267, distance: 197.0
click at [531, 267] on input "FY26 VMAT QA's Done (Copy)" at bounding box center [703, 276] width 416 height 27
type input "FY26 Linac, CT, and TPS Completed"
click at [895, 444] on button "Duplicate" at bounding box center [880, 448] width 62 height 26
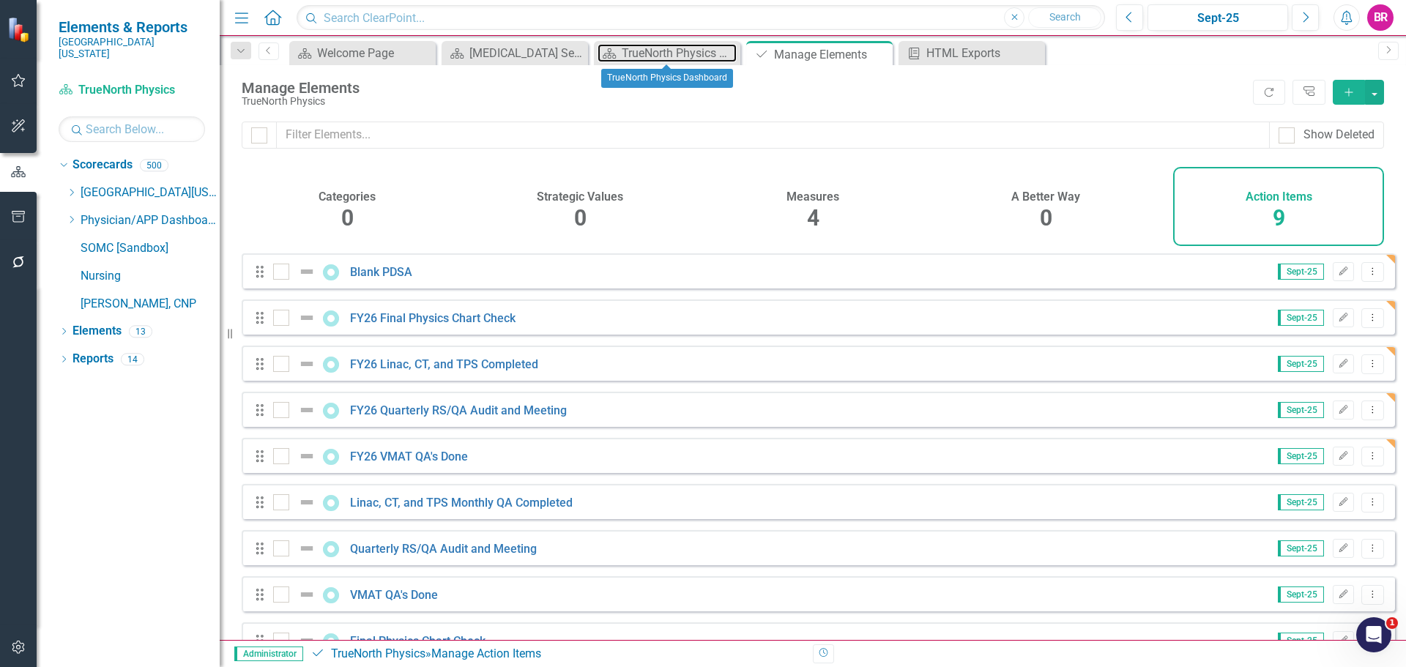
drag, startPoint x: 695, startPoint y: 49, endPoint x: 723, endPoint y: 26, distance: 35.9
click at [695, 49] on div "TrueNorth Physics Dashboard" at bounding box center [679, 53] width 115 height 18
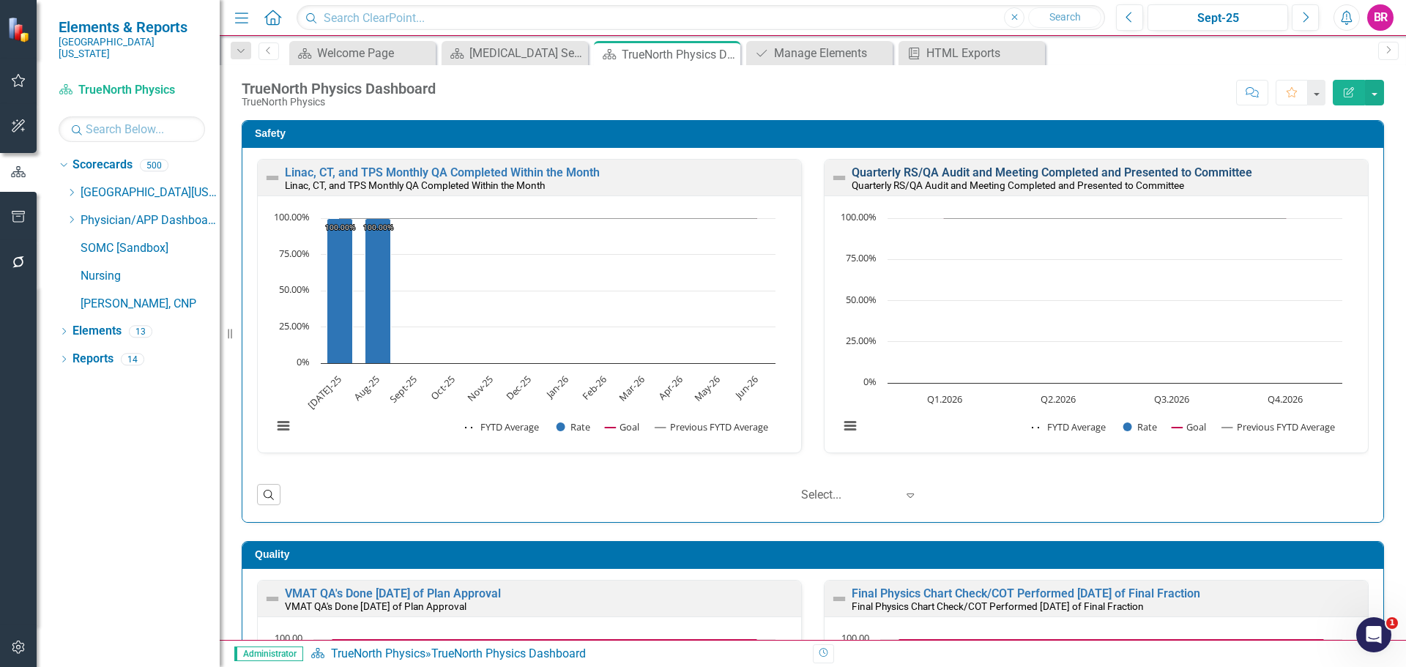
click at [945, 176] on link "Quarterly RS/QA Audit and Meeting Completed and Presented to Committee" at bounding box center [1052, 172] width 401 height 14
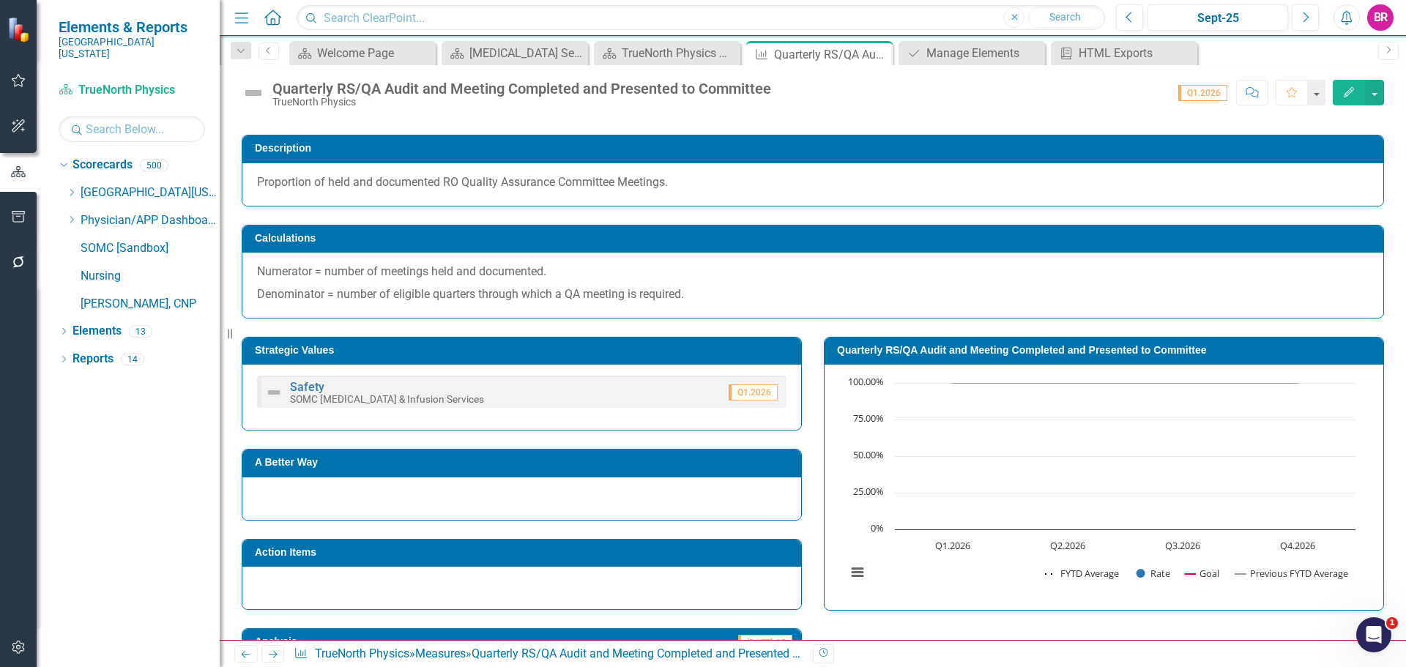
scroll to position [146, 0]
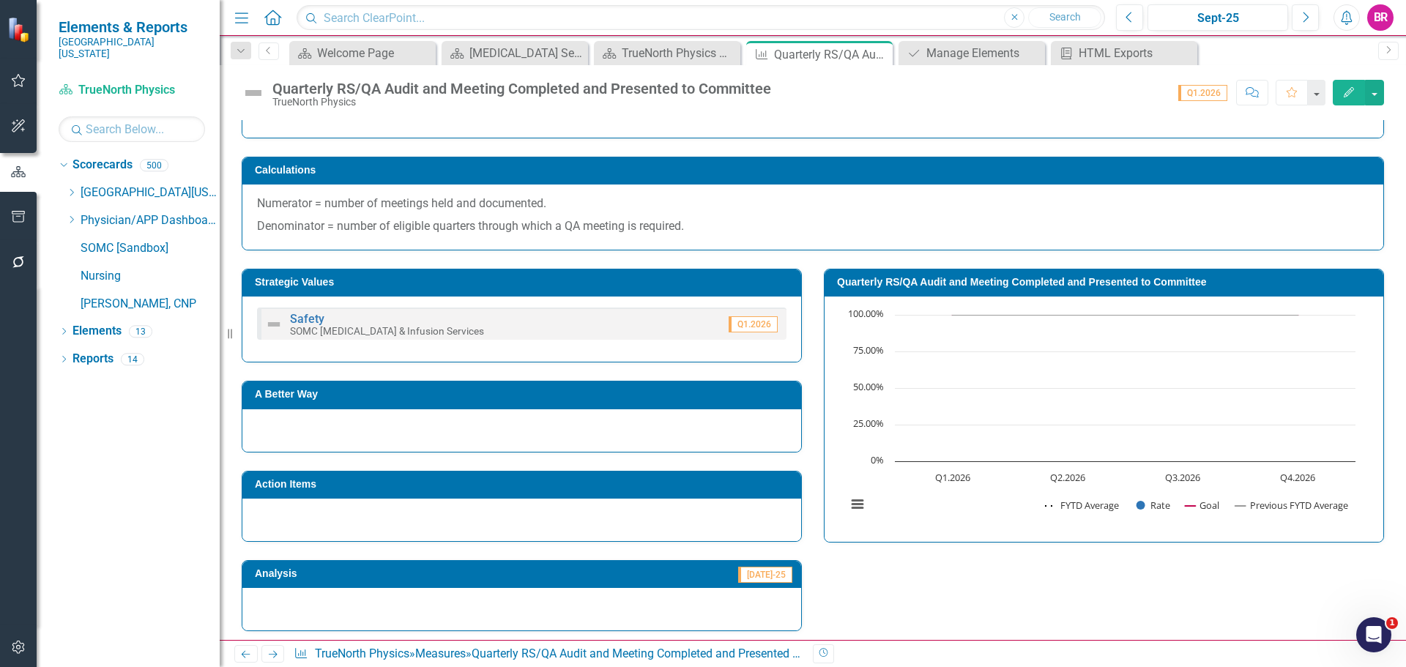
click at [663, 488] on h3 "Action Items" at bounding box center [524, 484] width 539 height 11
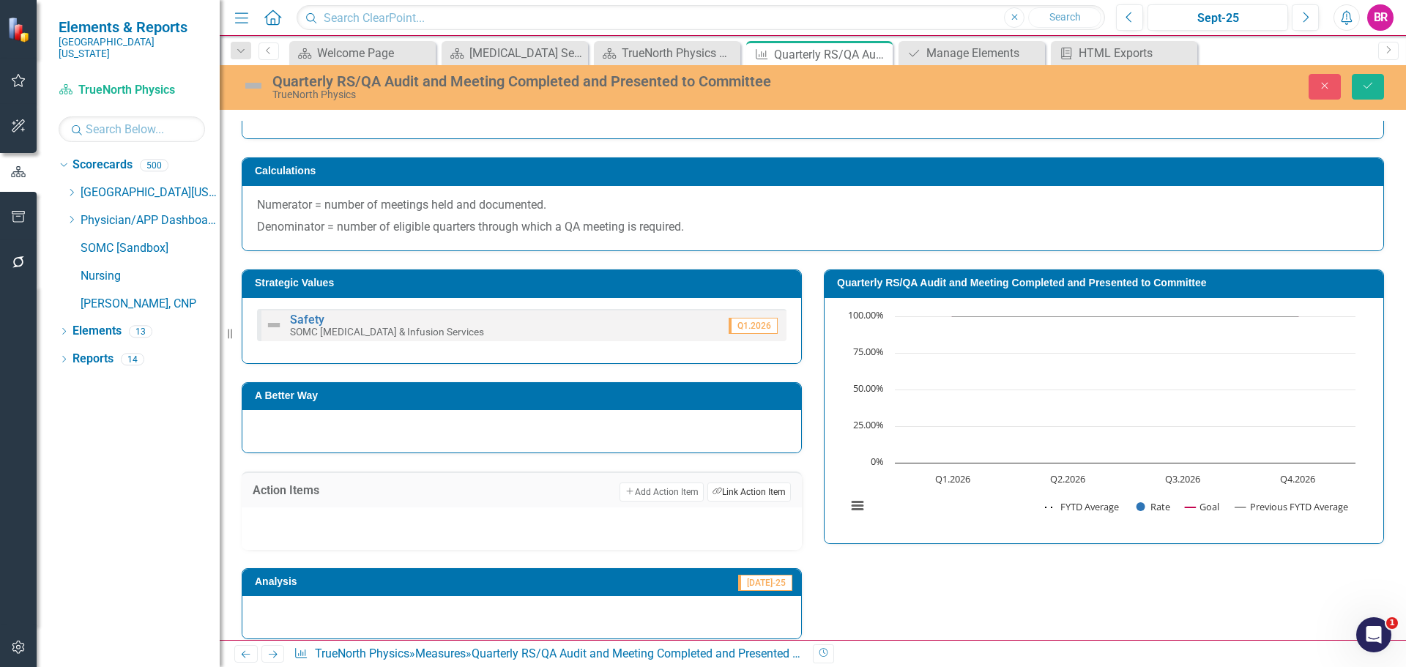
click at [767, 492] on button "Link Tag Link Action Item" at bounding box center [748, 492] width 83 height 19
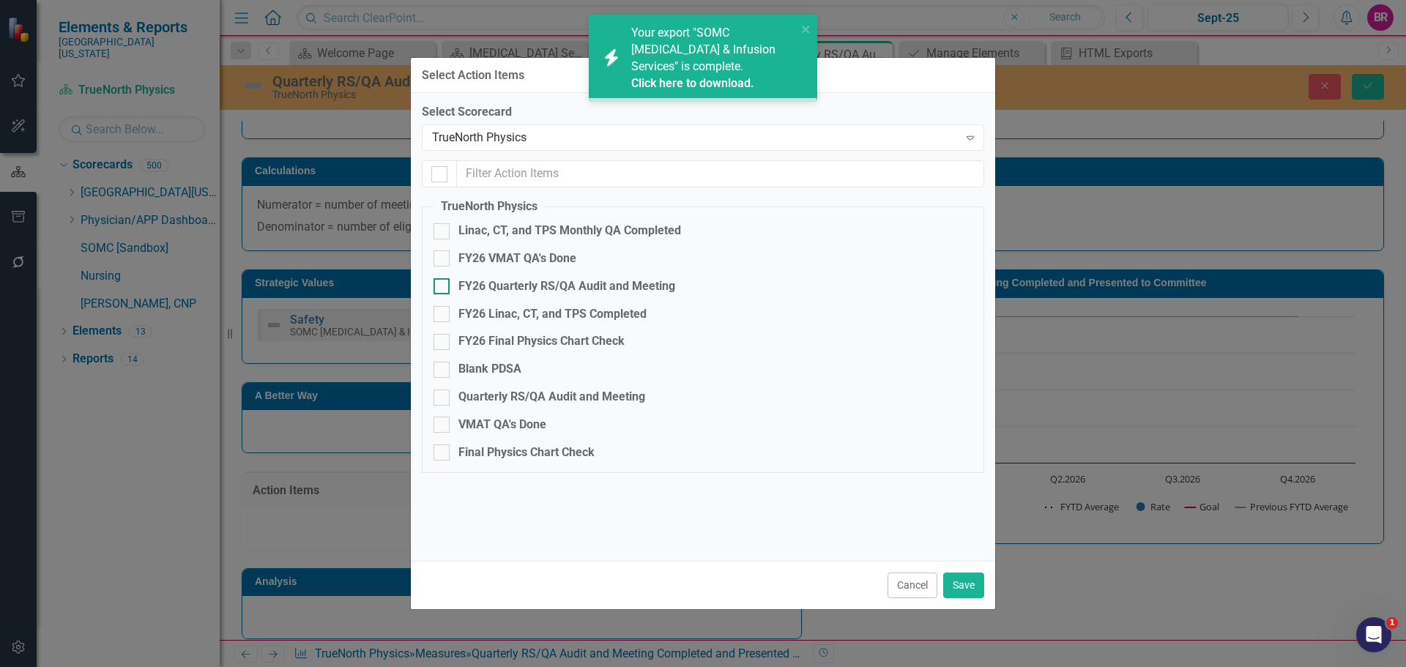
click at [518, 280] on div "FY26 Quarterly RS/QA Audit and Meeting" at bounding box center [566, 286] width 217 height 17
click at [443, 280] on input "FY26 Quarterly RS/QA Audit and Meeting" at bounding box center [439, 283] width 10 height 10
checkbox input "true"
click at [963, 578] on button "Save" at bounding box center [963, 586] width 41 height 26
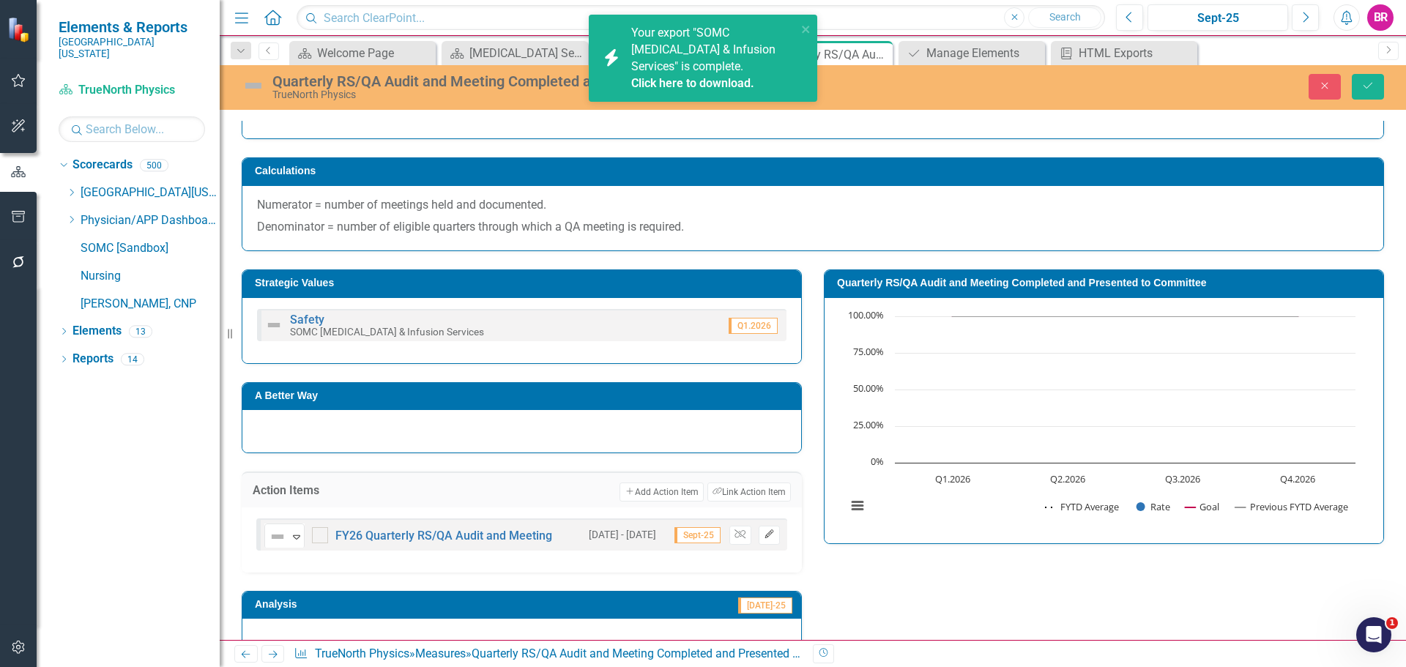
click at [771, 537] on button "Edit" at bounding box center [769, 535] width 21 height 19
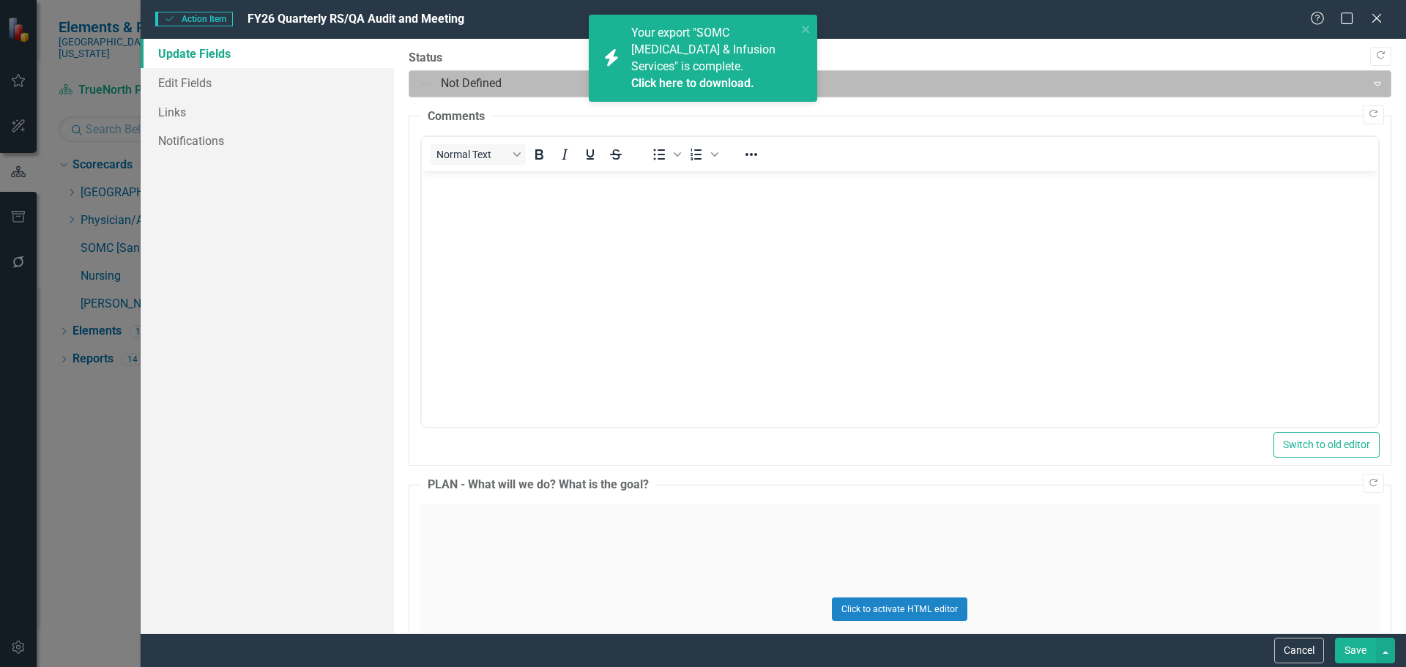
scroll to position [0, 0]
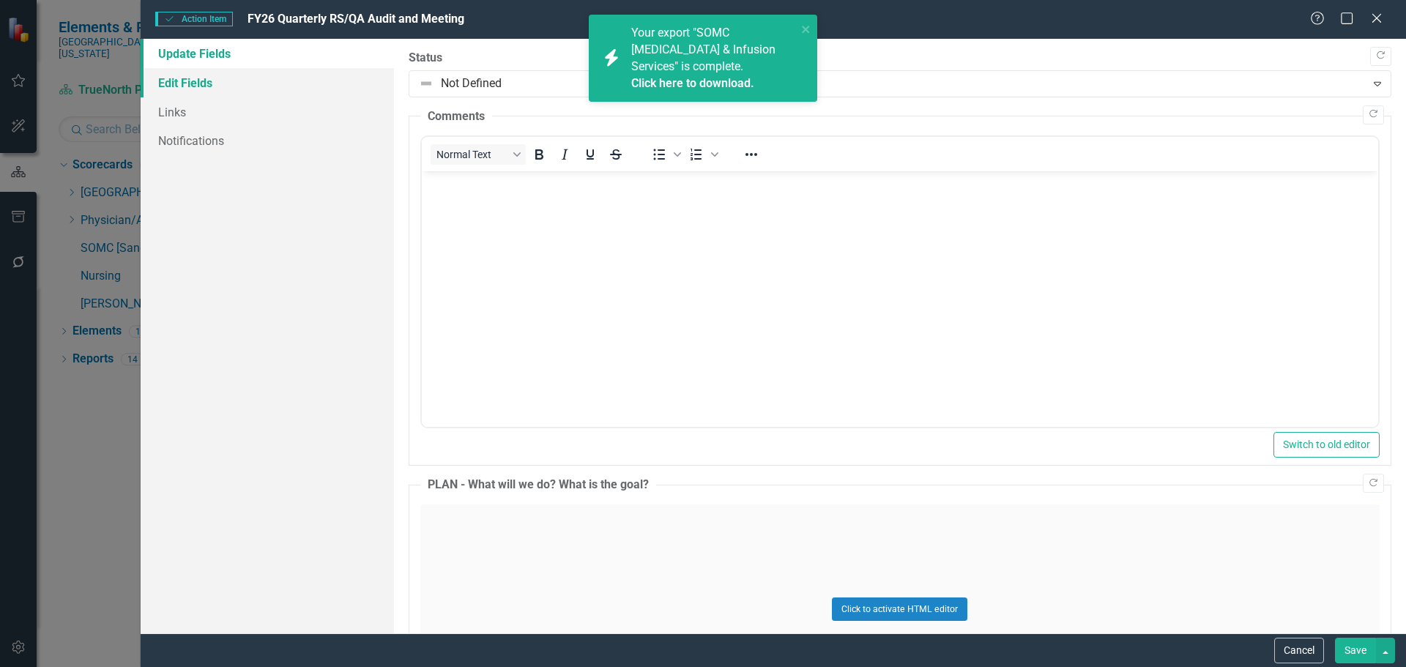
drag, startPoint x: 192, startPoint y: 79, endPoint x: 236, endPoint y: 92, distance: 45.9
click at [192, 79] on link "Edit Fields" at bounding box center [267, 82] width 253 height 29
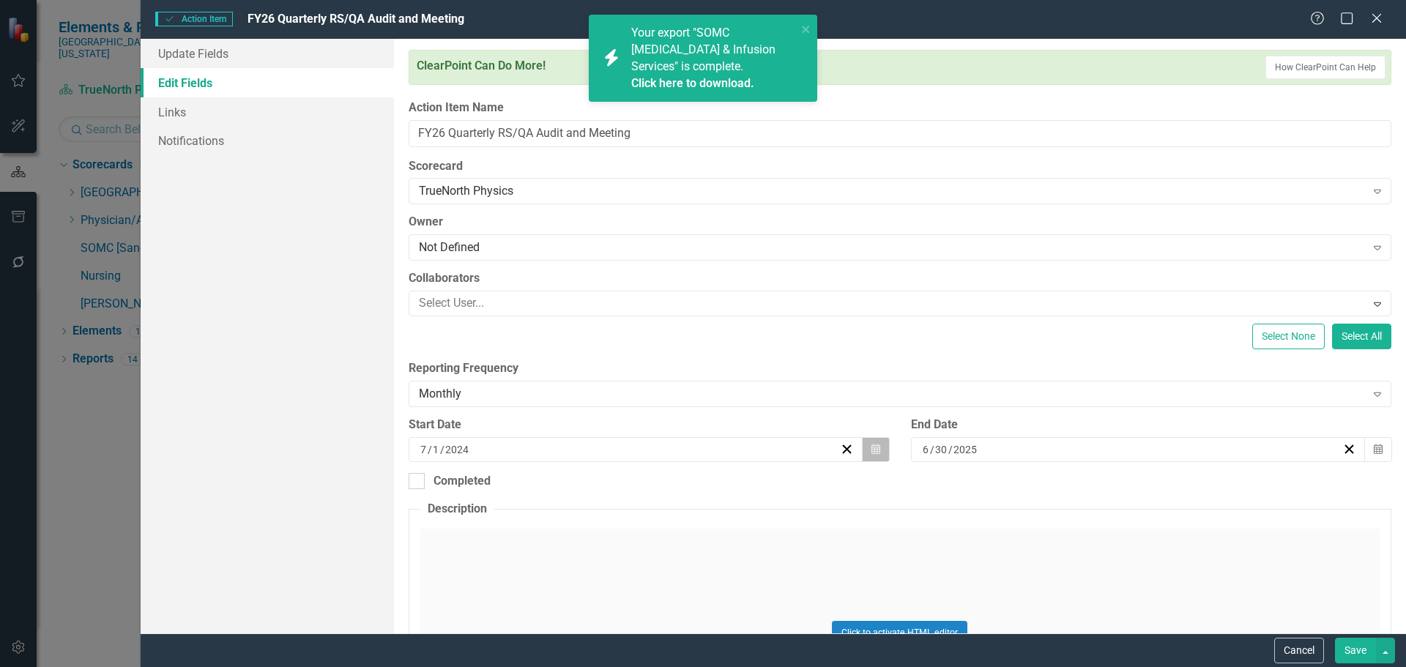
click at [863, 448] on button "Calendar" at bounding box center [876, 449] width 28 height 25
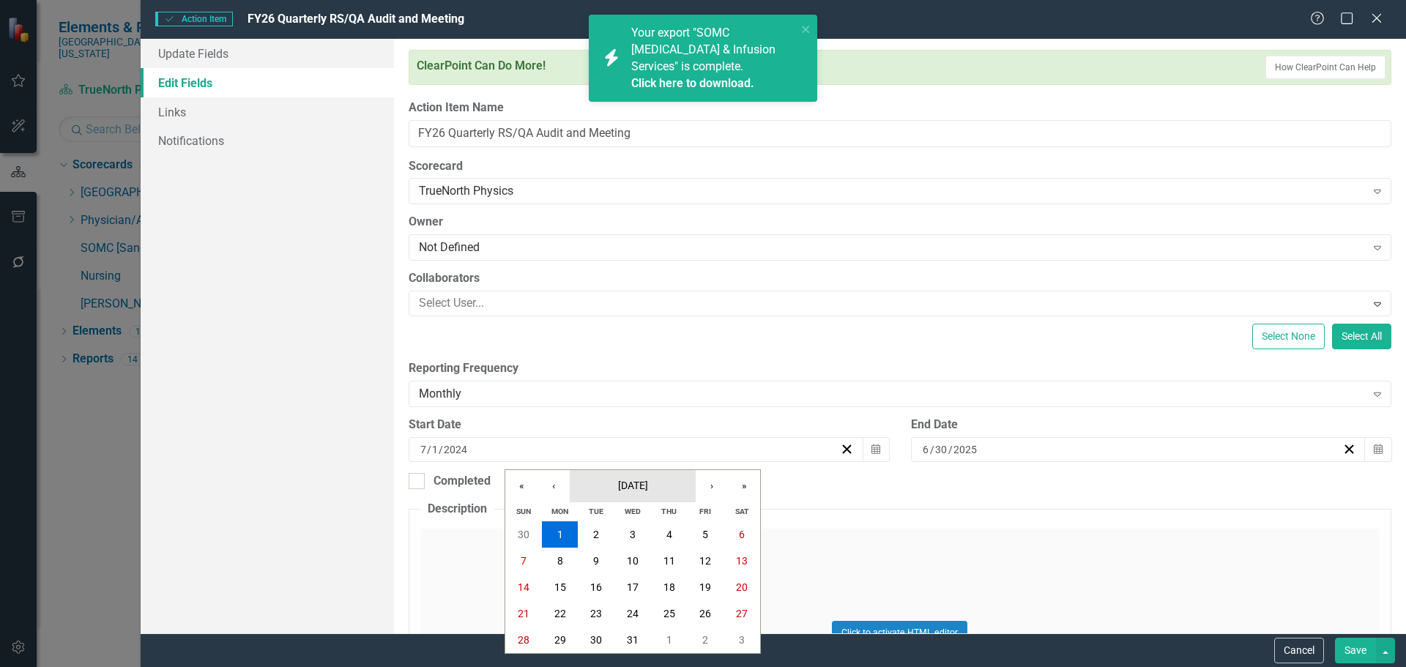
click at [630, 480] on span "July 2024" at bounding box center [633, 486] width 30 height 12
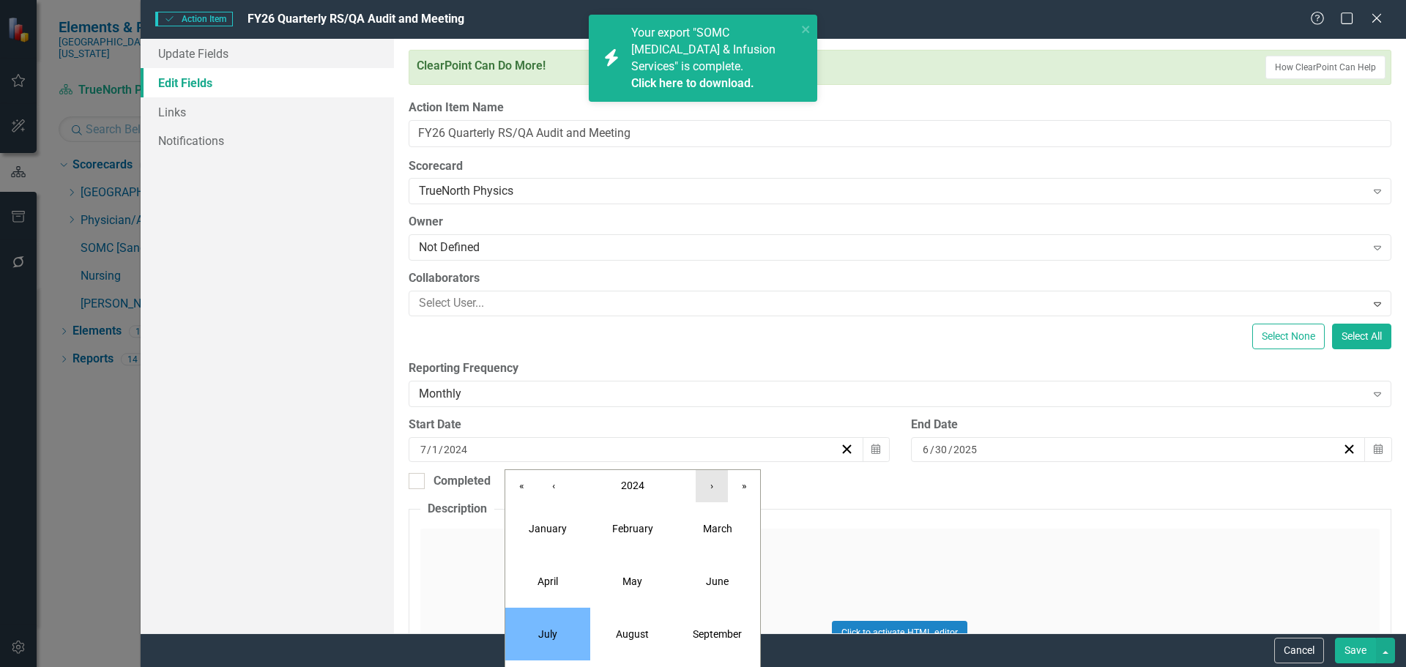
click at [715, 487] on button "›" at bounding box center [712, 486] width 32 height 32
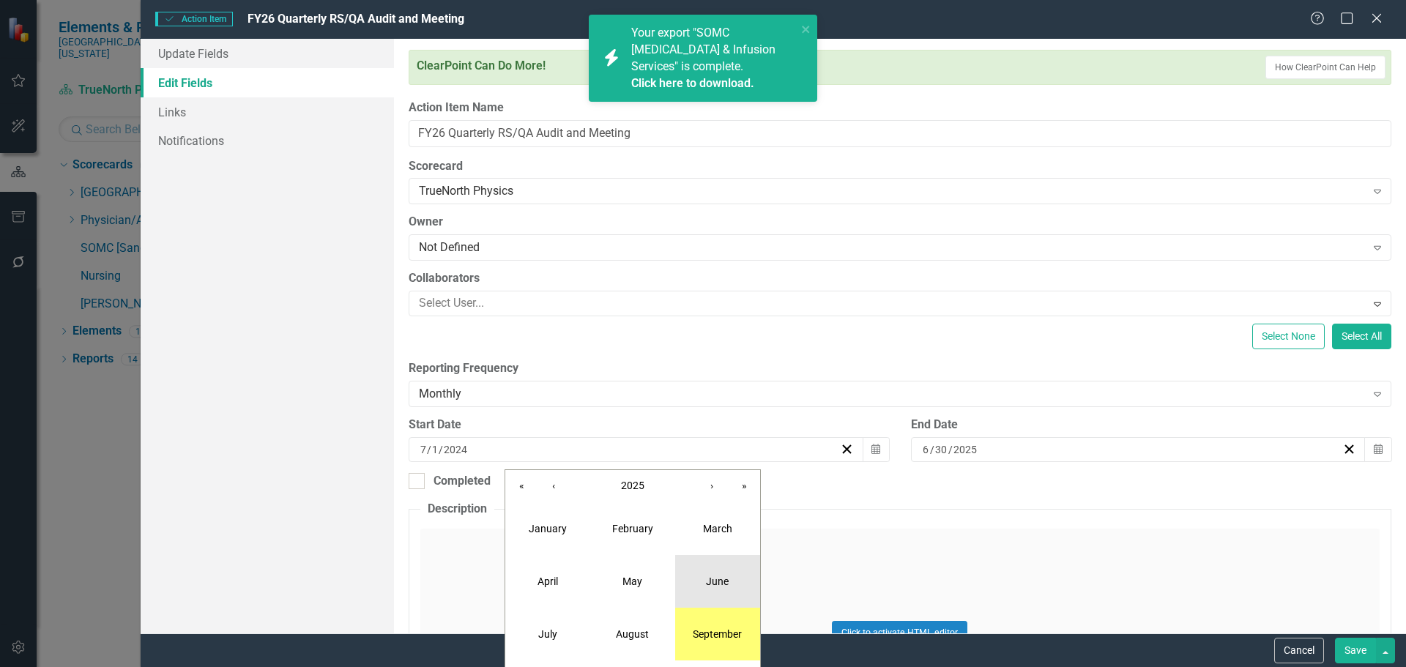
click at [701, 587] on button "June" at bounding box center [717, 581] width 85 height 53
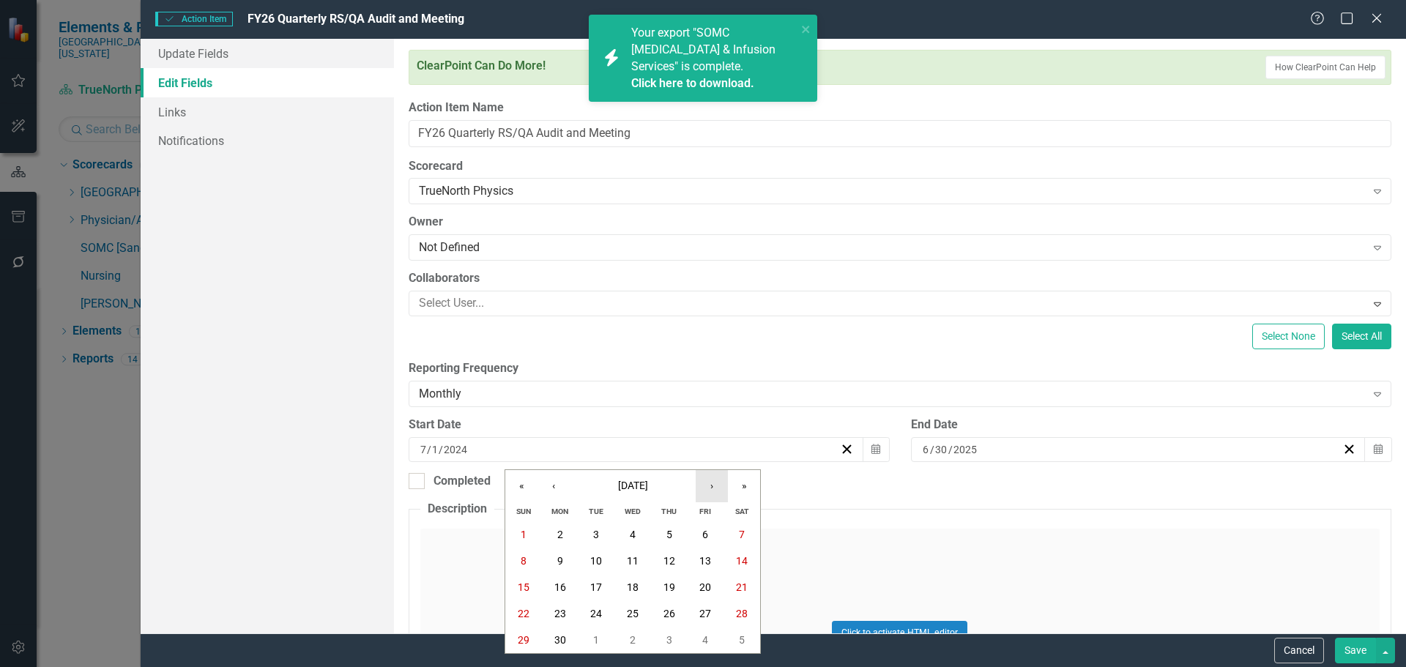
drag, startPoint x: 713, startPoint y: 488, endPoint x: 699, endPoint y: 499, distance: 17.7
click at [713, 488] on button "›" at bounding box center [712, 486] width 32 height 32
click at [598, 535] on abbr "1" at bounding box center [596, 535] width 6 height 12
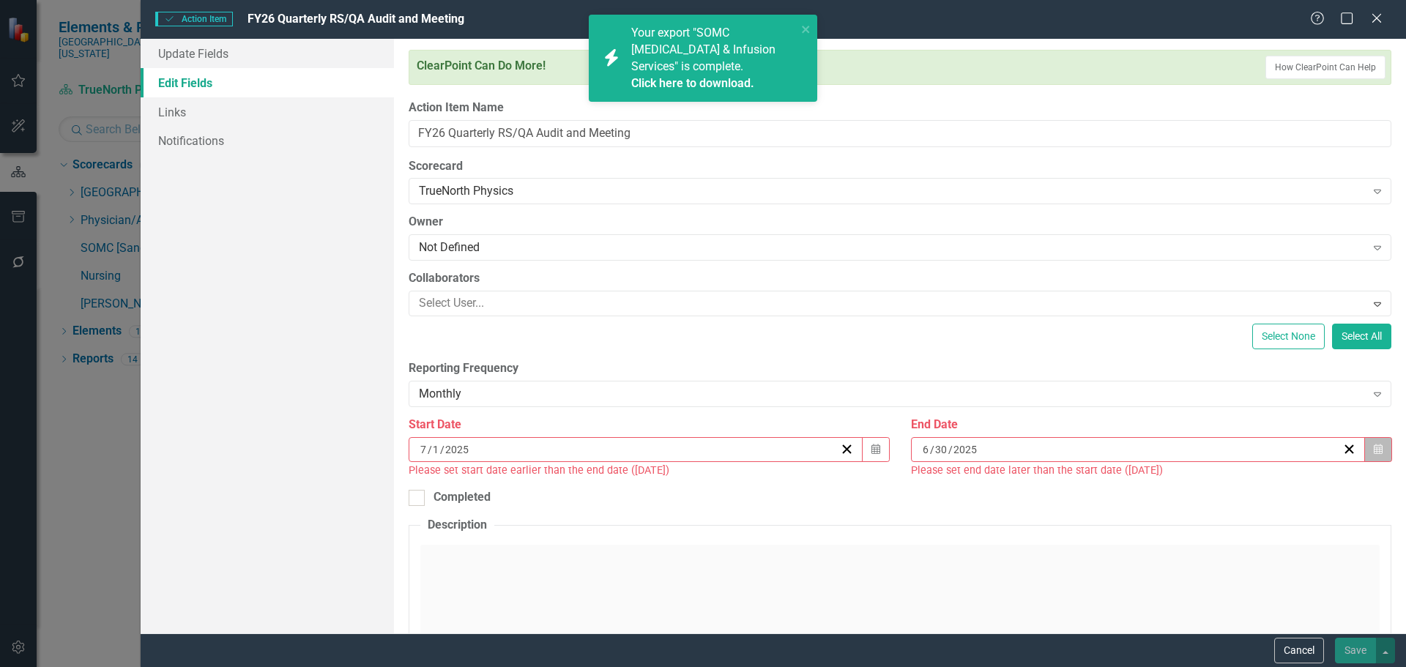
click at [1374, 444] on icon "button" at bounding box center [1378, 449] width 9 height 10
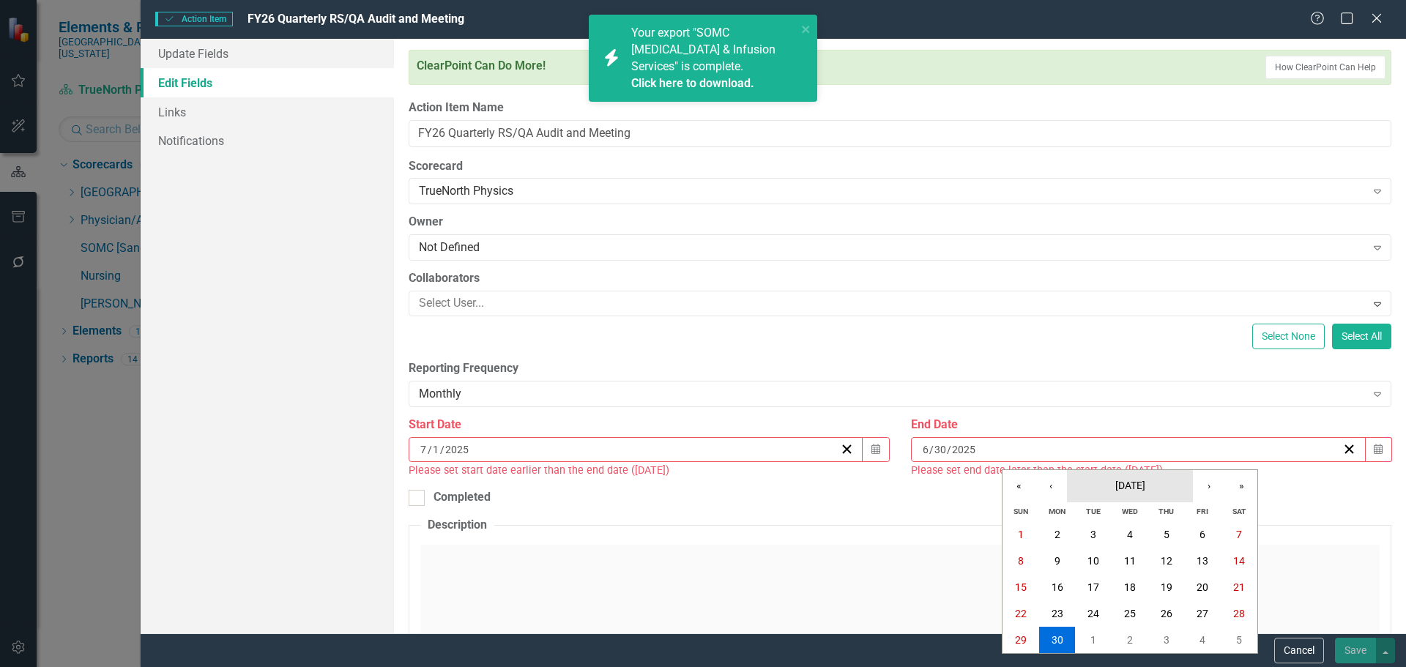
click at [1128, 496] on button "June 2025" at bounding box center [1130, 486] width 126 height 32
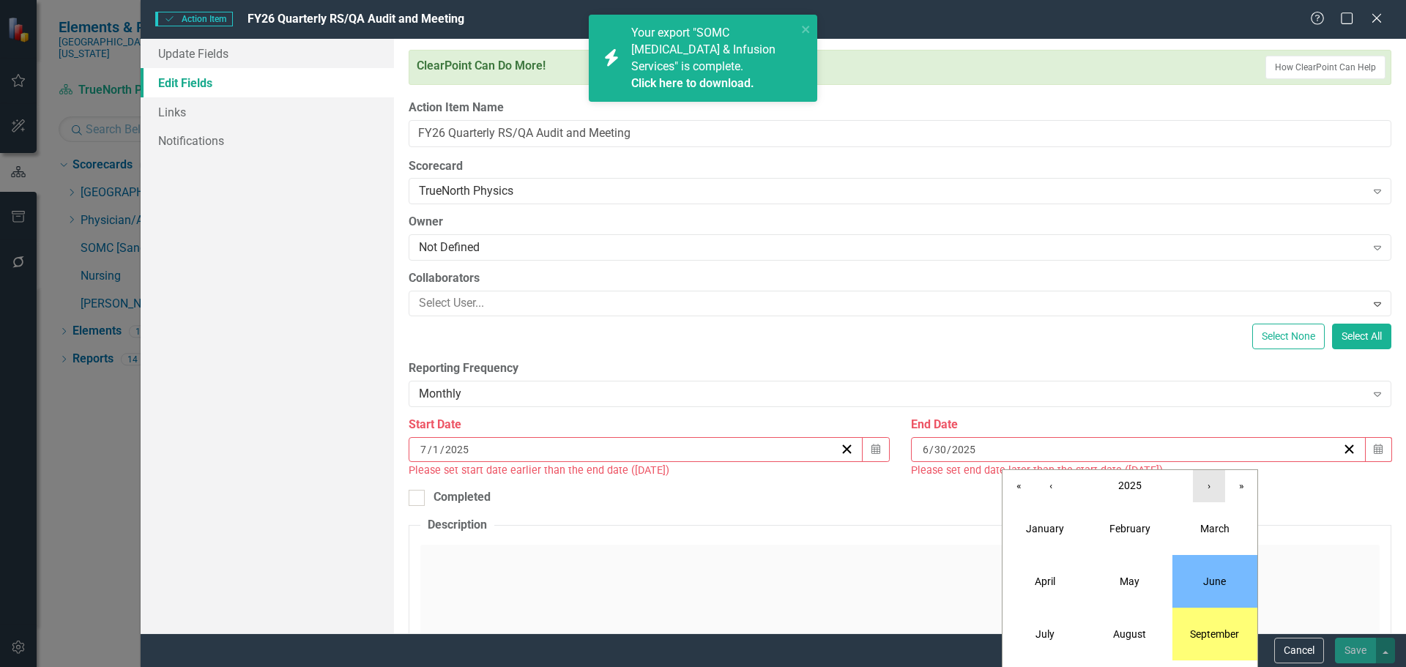
click at [1212, 488] on button "›" at bounding box center [1209, 486] width 32 height 32
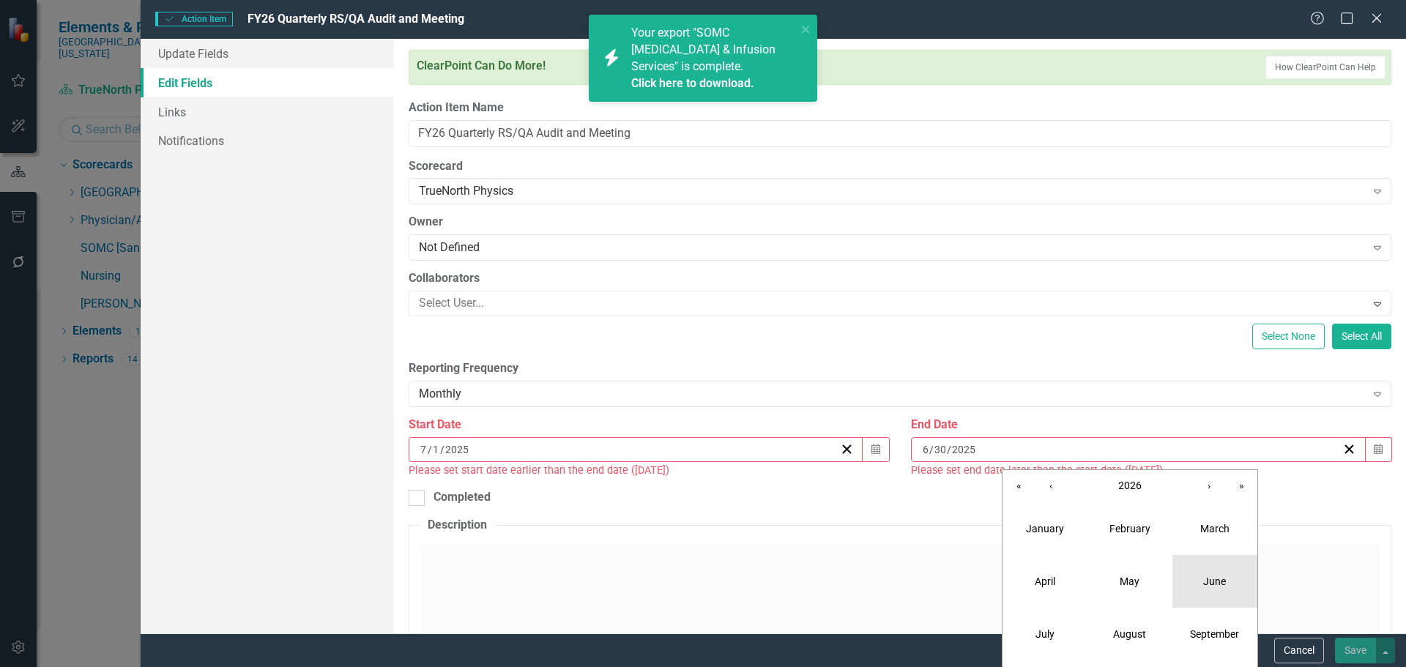
click at [1207, 569] on button "June" at bounding box center [1214, 581] width 85 height 53
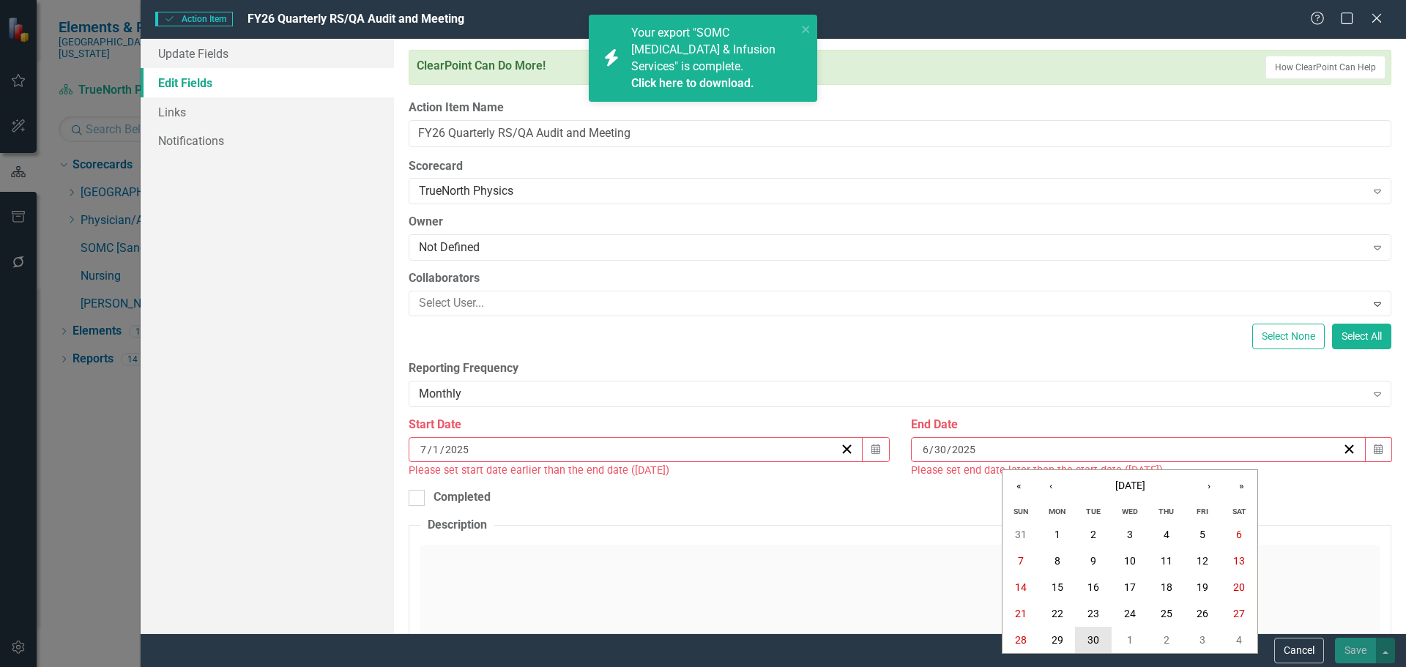
click at [1091, 644] on abbr "30" at bounding box center [1093, 640] width 12 height 12
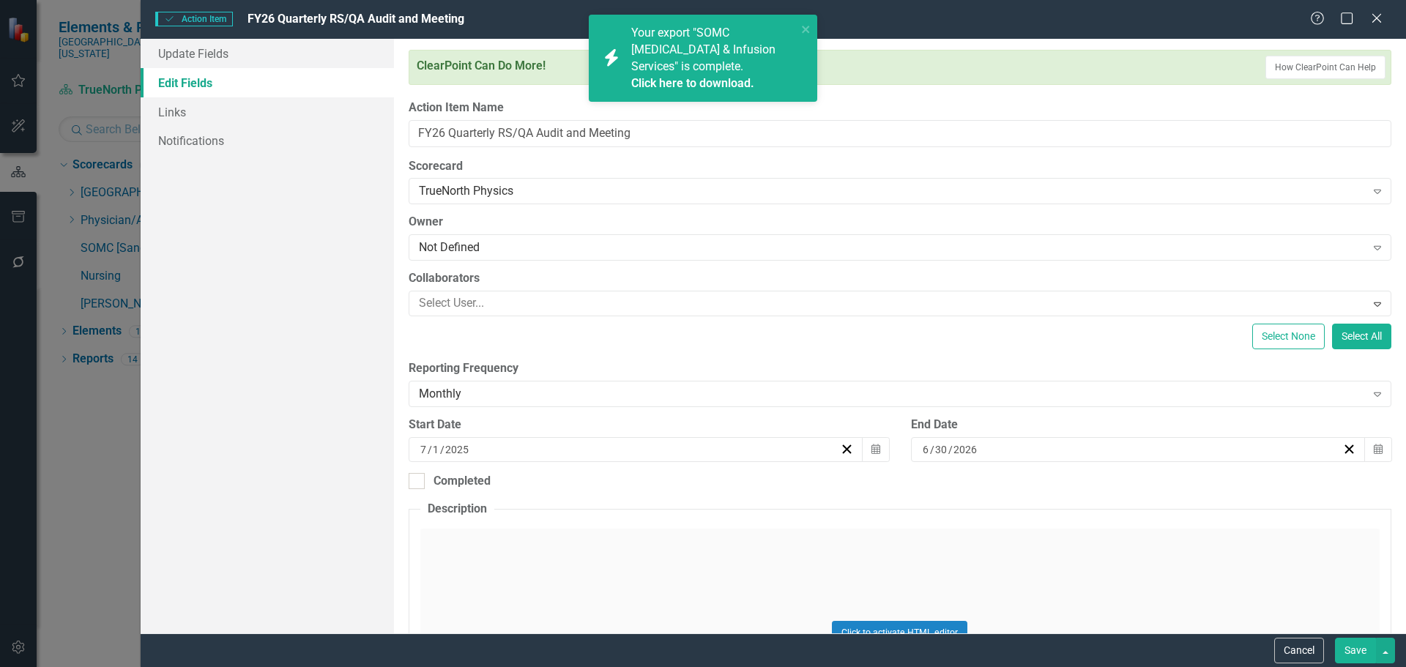
click at [1355, 655] on button "Save" at bounding box center [1355, 651] width 41 height 26
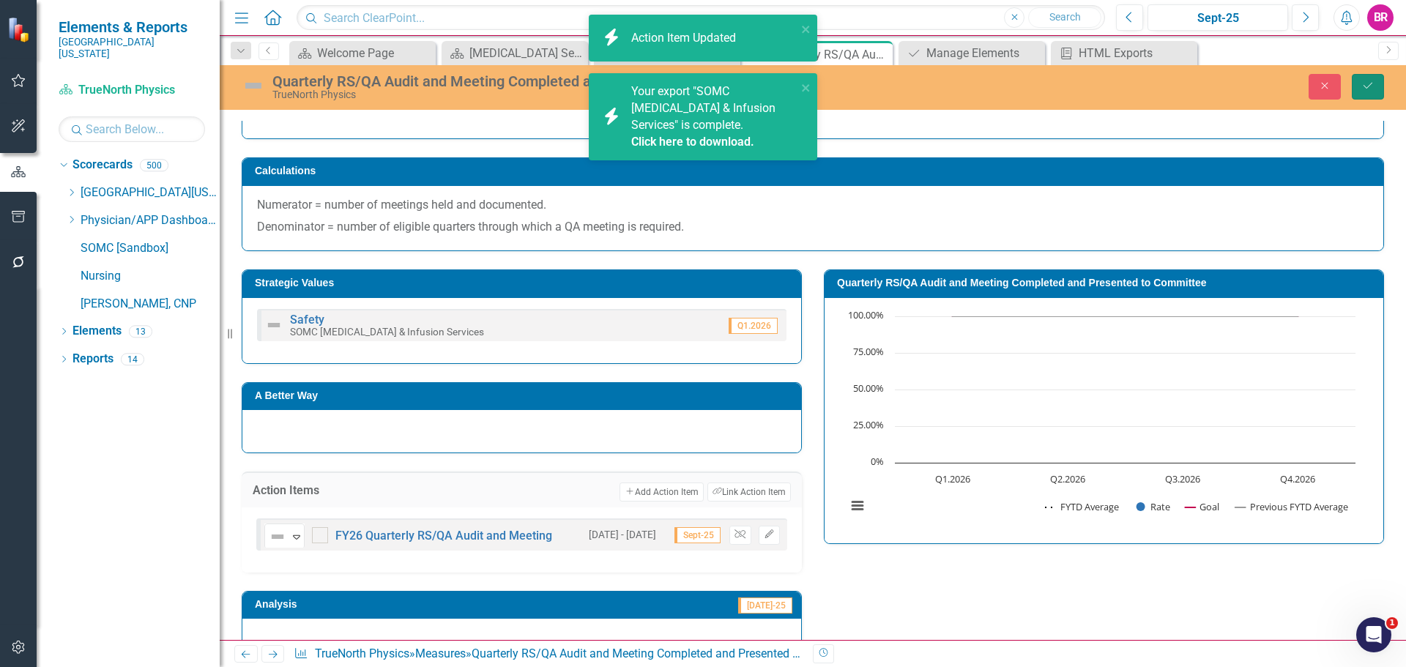
click at [1379, 91] on button "Save" at bounding box center [1368, 87] width 32 height 26
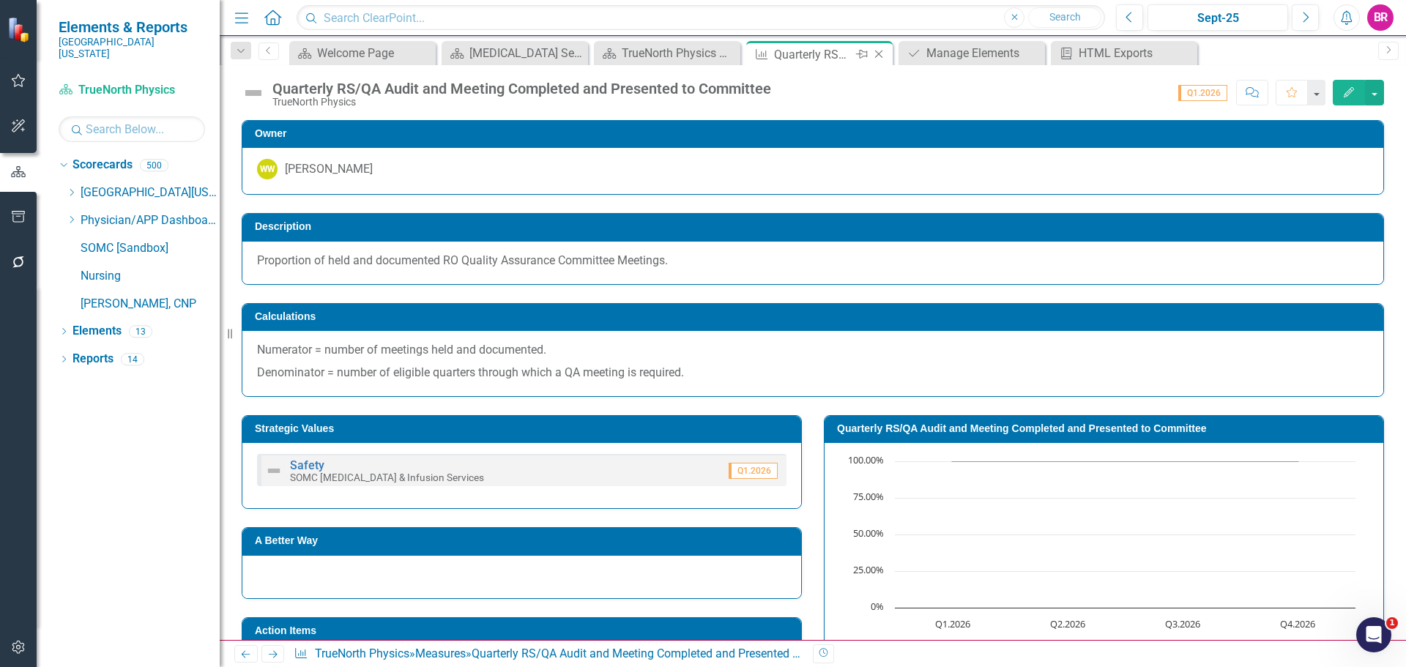
click at [882, 51] on icon "Close" at bounding box center [878, 54] width 15 height 12
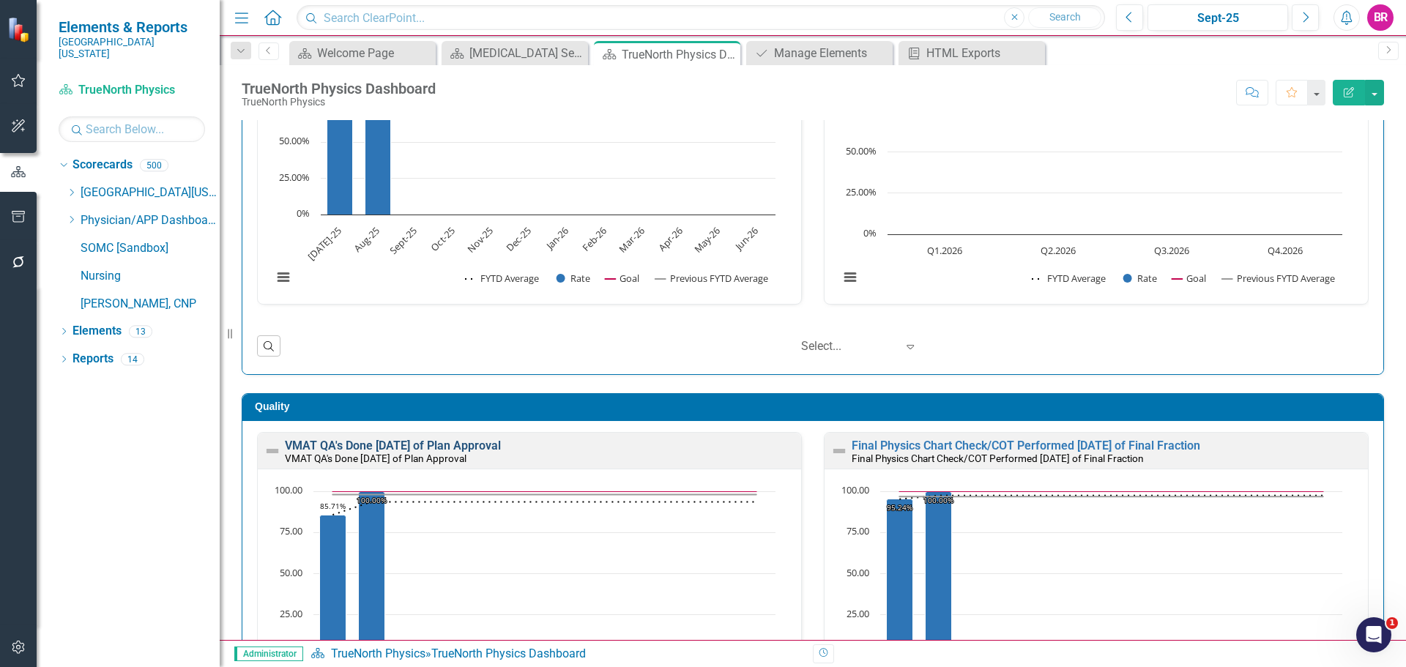
scroll to position [293, 0]
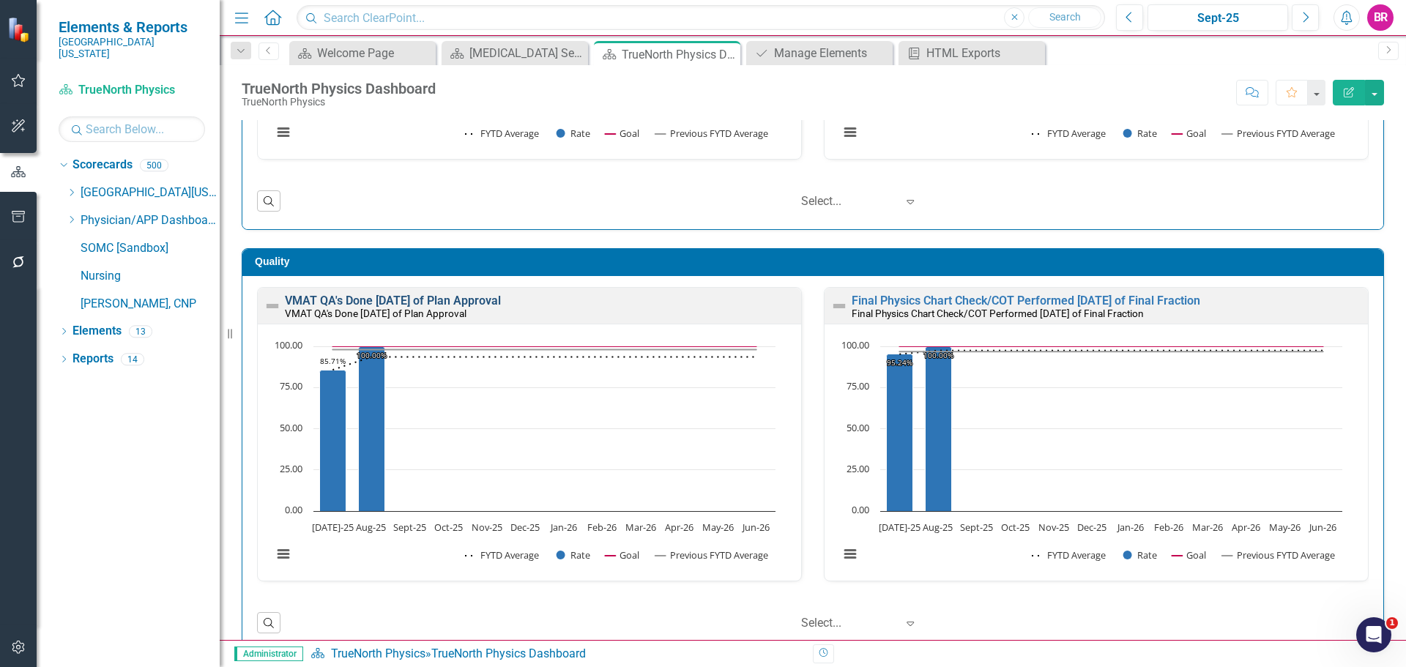
click at [469, 299] on link "VMAT QA's Done Within 3 days of Plan Approval" at bounding box center [393, 301] width 216 height 14
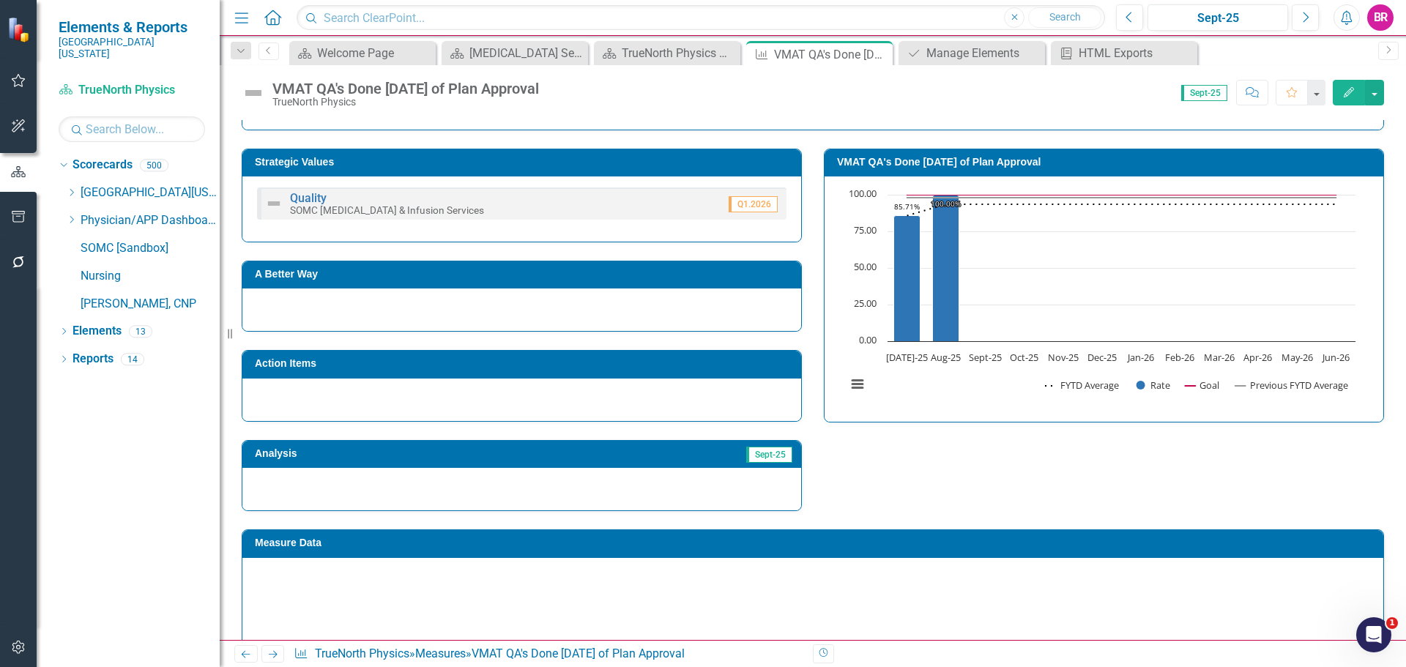
scroll to position [293, 0]
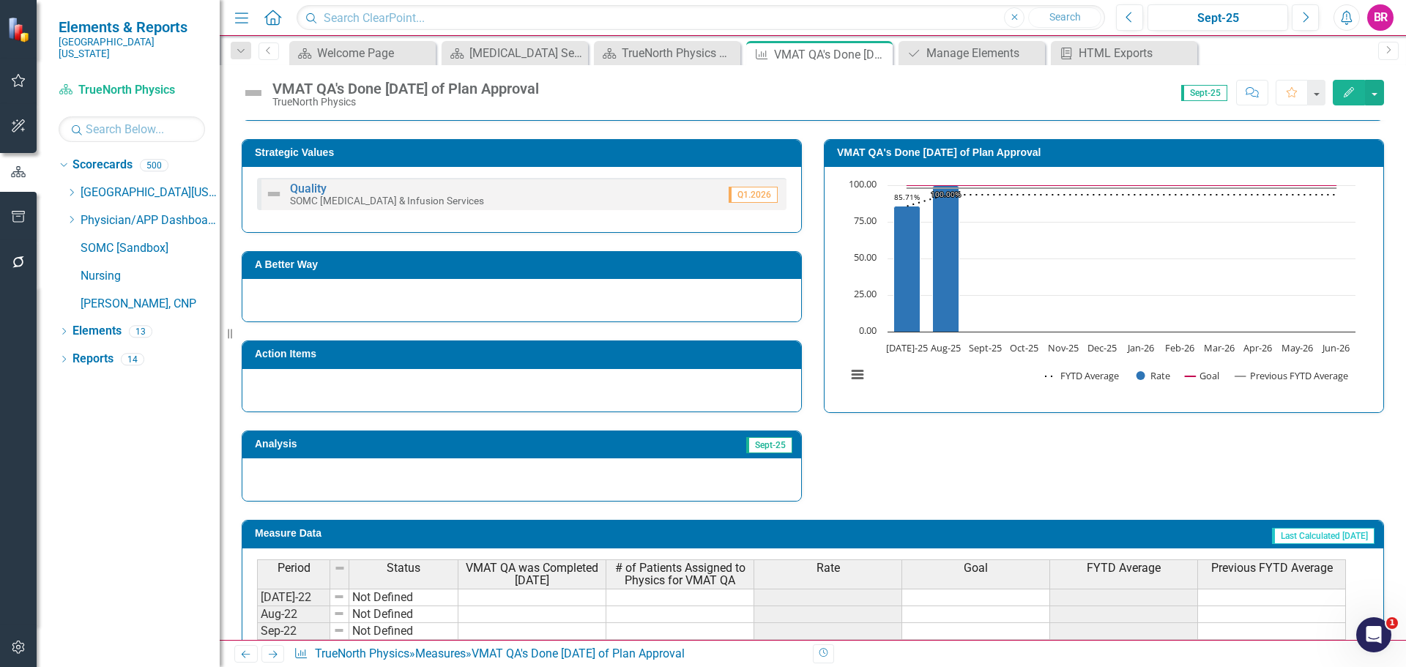
click at [591, 365] on td "Action Items" at bounding box center [524, 356] width 539 height 22
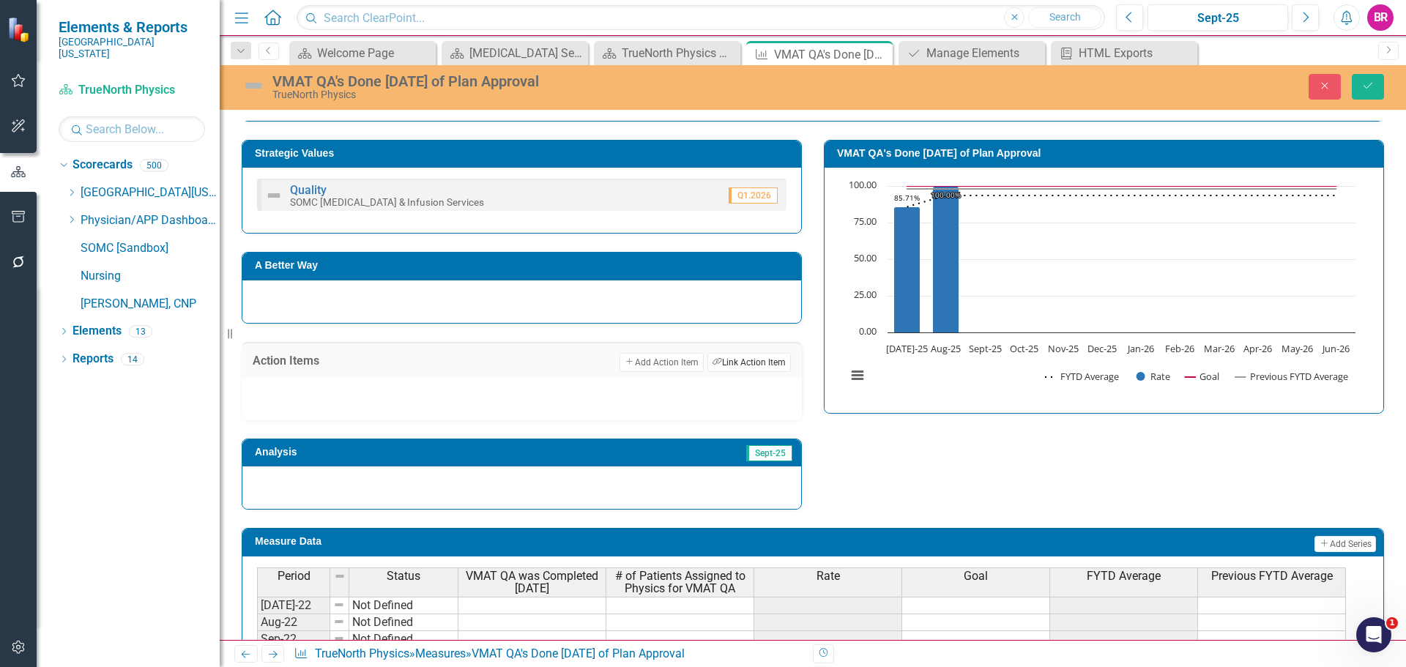
click at [762, 367] on button "Link Tag Link Action Item" at bounding box center [748, 362] width 83 height 19
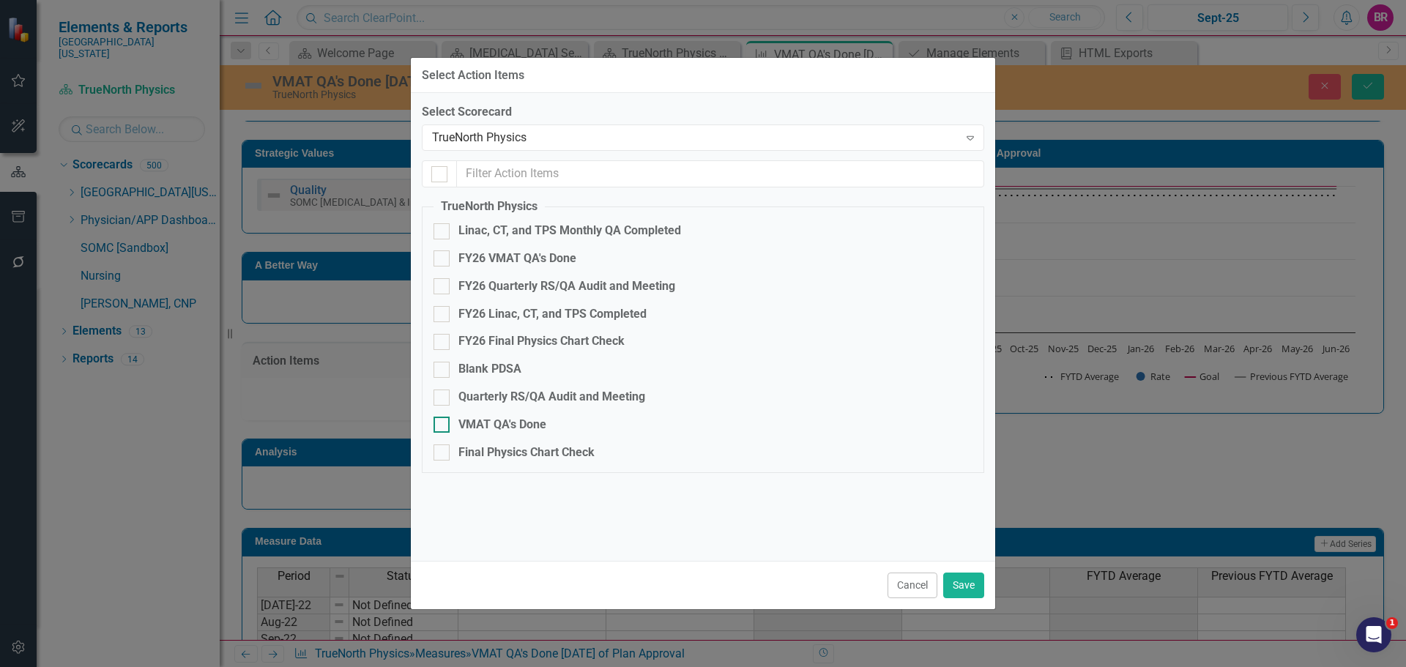
click at [517, 422] on div "VMAT QA's Done" at bounding box center [502, 425] width 88 height 17
click at [443, 422] on input "VMAT QA's Done" at bounding box center [439, 422] width 10 height 10
checkbox input "true"
click at [976, 586] on button "Save" at bounding box center [963, 586] width 41 height 26
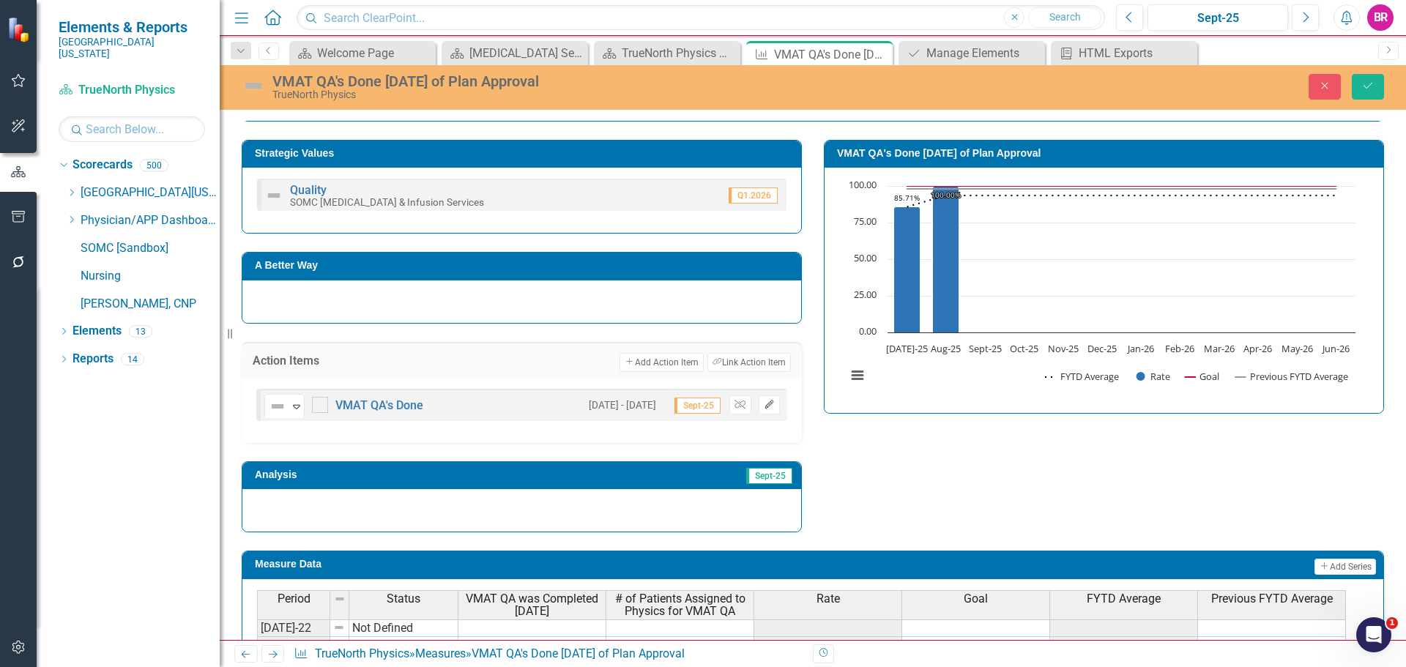
click at [765, 403] on icon "Edit" at bounding box center [769, 405] width 11 height 9
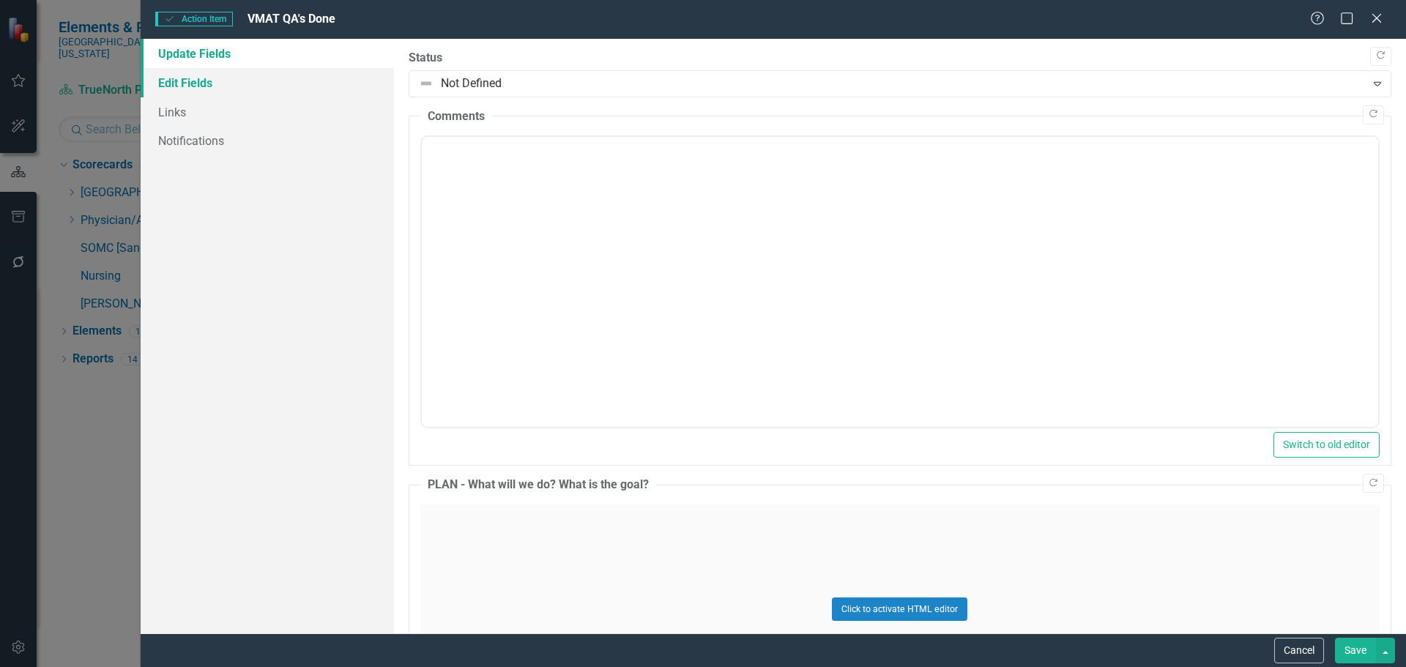
click at [182, 75] on link "Edit Fields" at bounding box center [267, 82] width 253 height 29
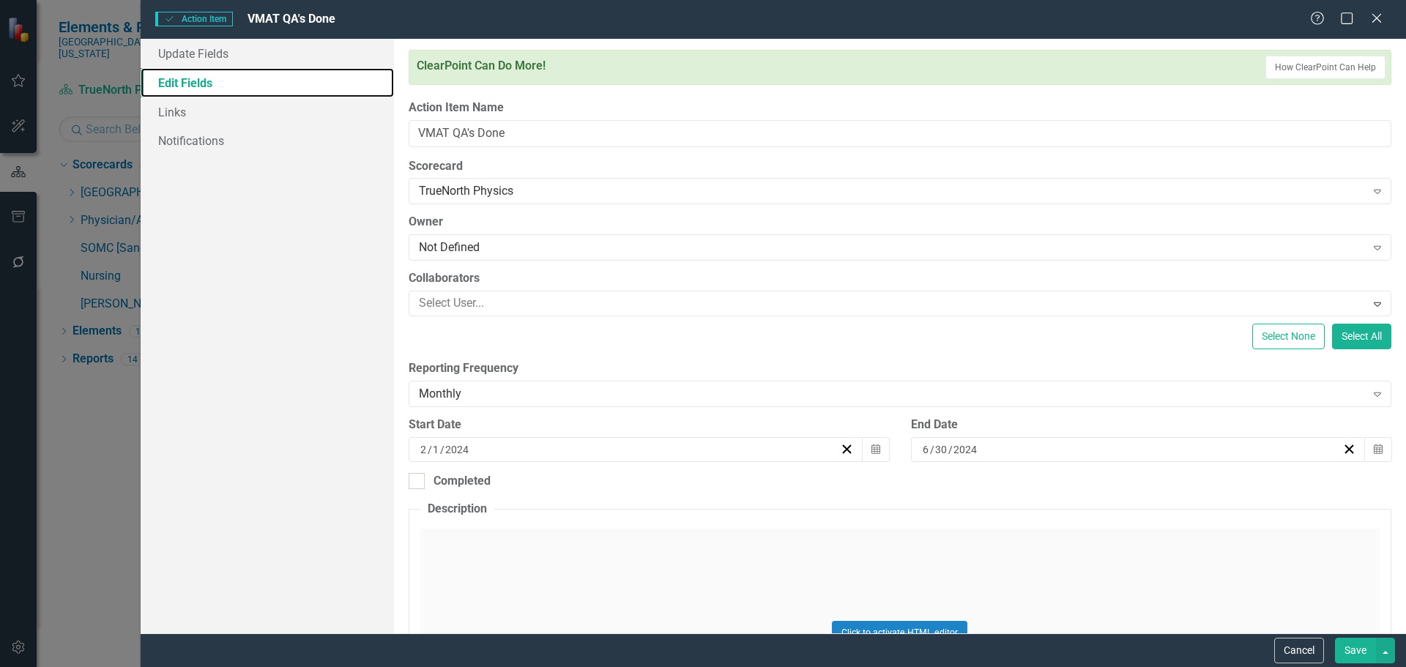
scroll to position [0, 0]
click at [865, 447] on button "Calendar" at bounding box center [876, 449] width 28 height 25
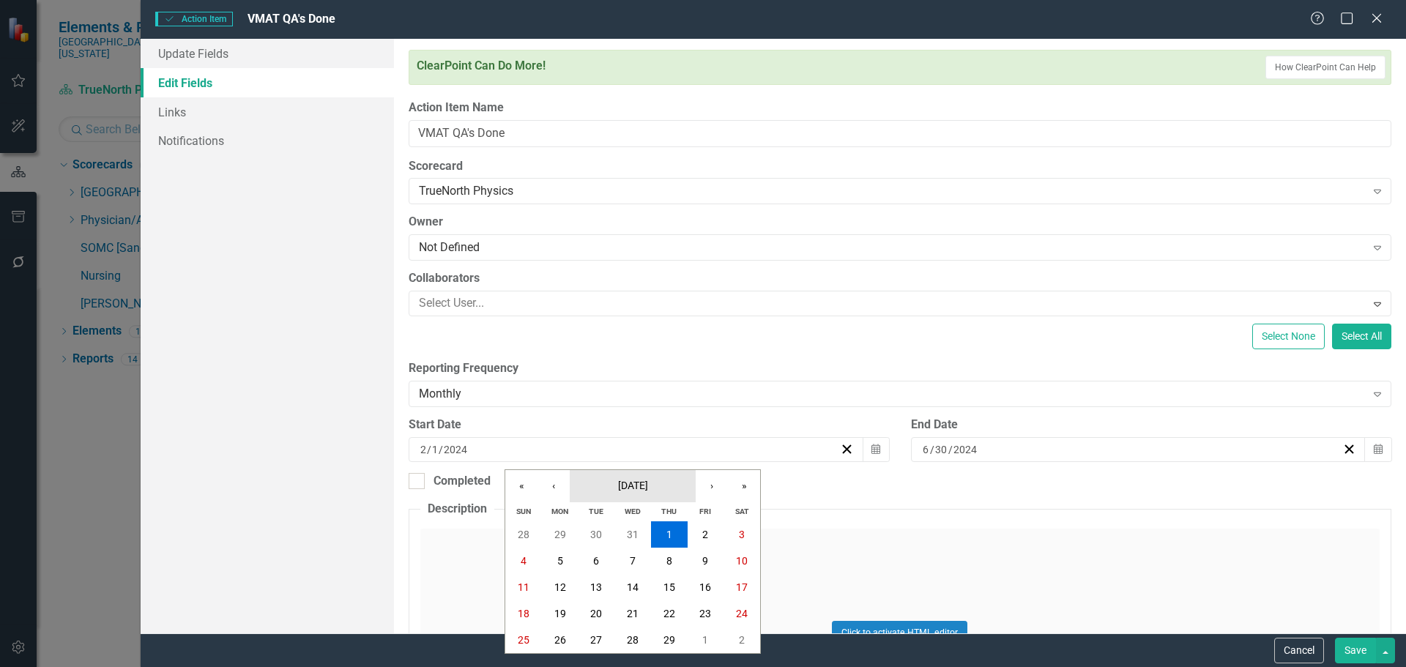
click at [646, 473] on button "February 2024" at bounding box center [633, 486] width 126 height 32
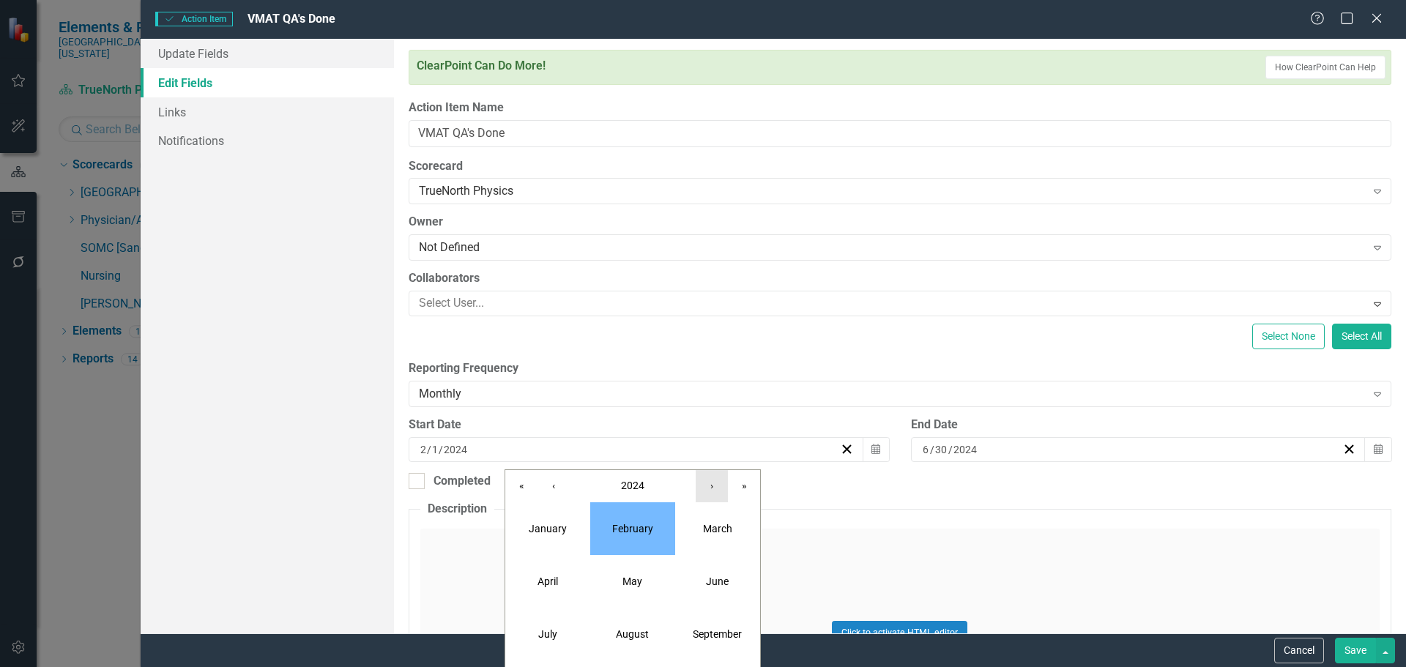
click at [704, 483] on button "›" at bounding box center [712, 486] width 32 height 32
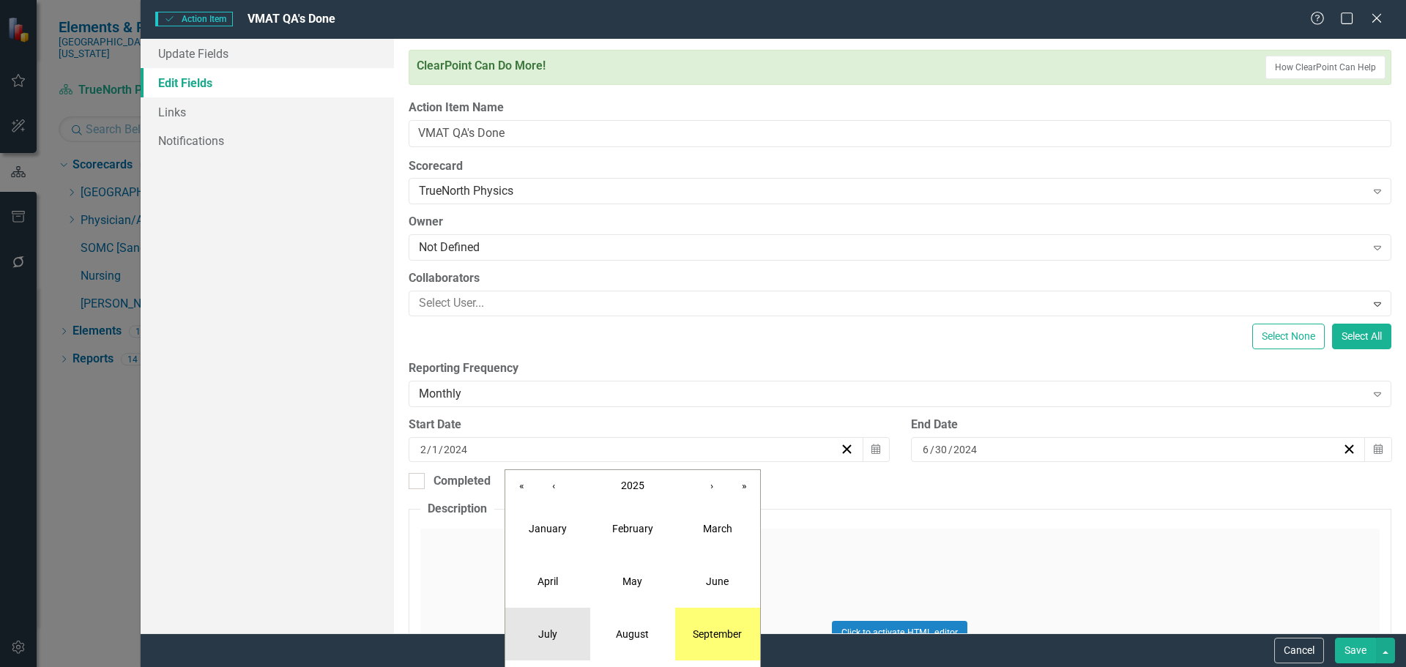
click at [549, 633] on abbr "July" at bounding box center [547, 634] width 19 height 12
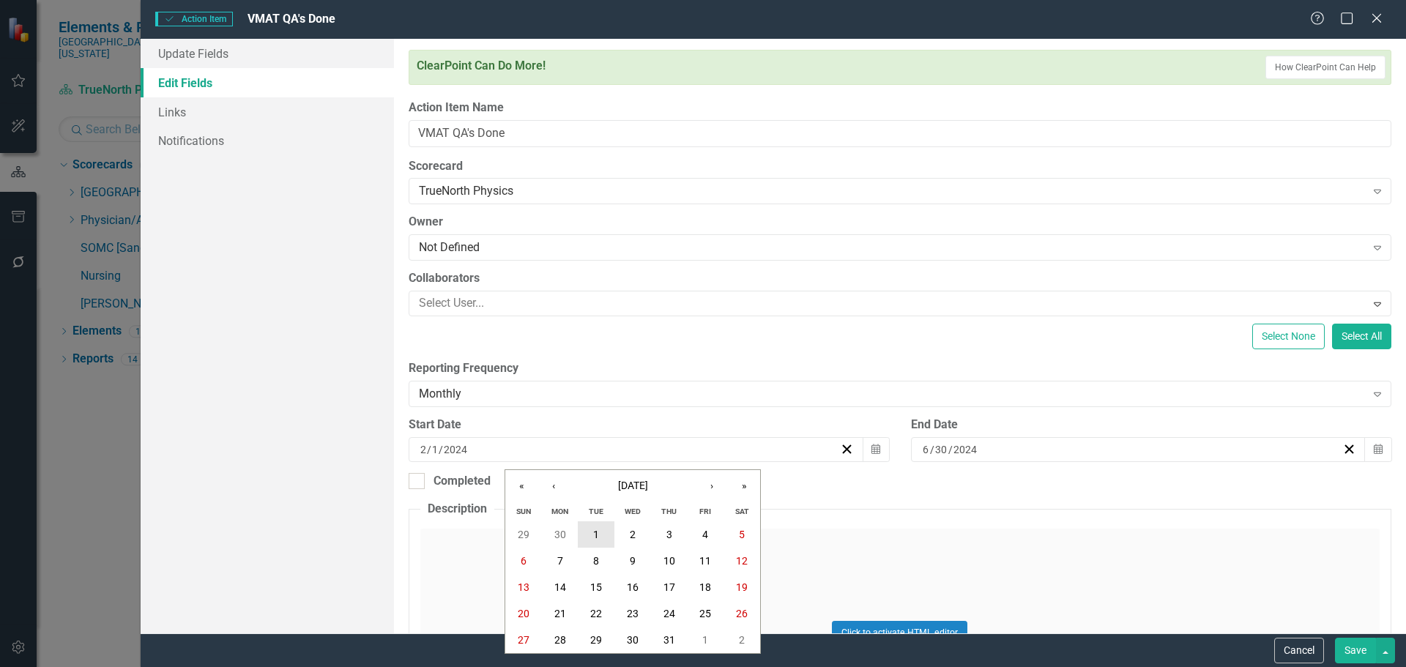
click at [601, 532] on button "1" at bounding box center [596, 534] width 37 height 26
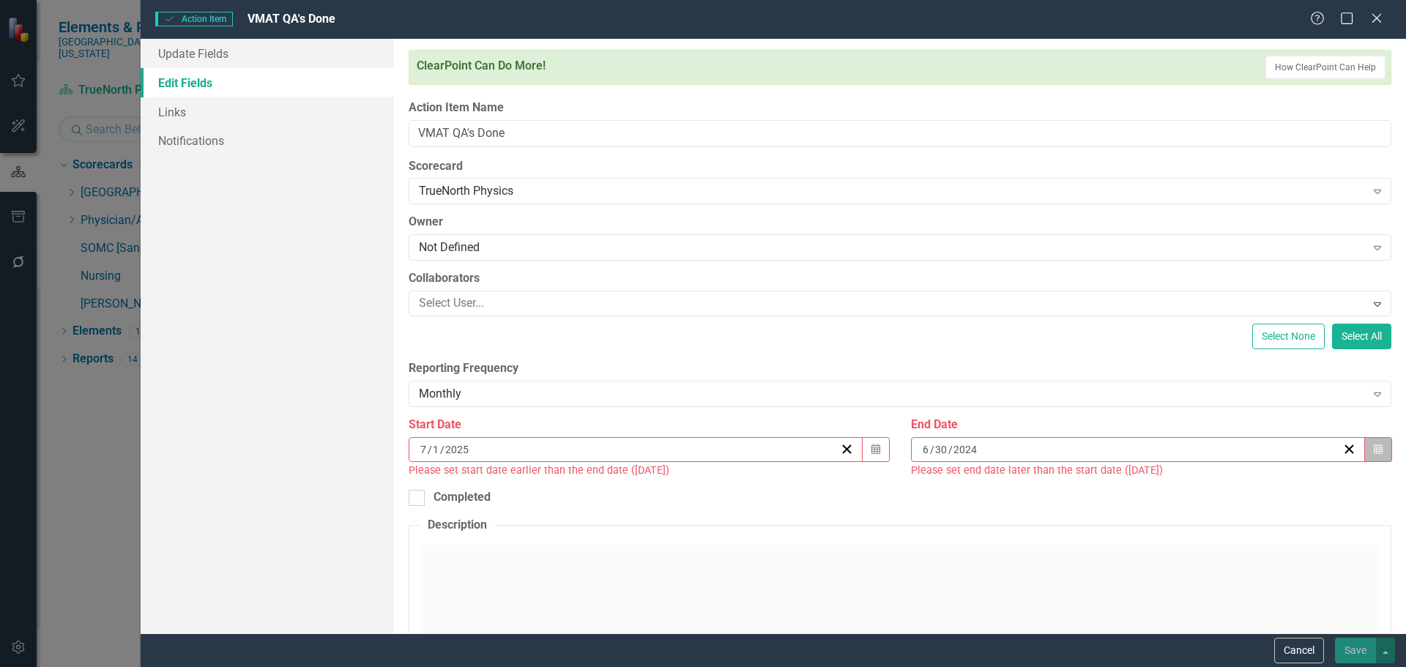
click at [1366, 458] on button "Calendar" at bounding box center [1378, 449] width 28 height 25
click at [1054, 472] on span "June 2024" at bounding box center [1039, 478] width 30 height 12
click at [1103, 462] on button "2024" at bounding box center [1040, 478] width 126 height 32
click at [1135, 462] on button "›" at bounding box center [1119, 478] width 32 height 32
click at [977, 462] on button "‹" at bounding box center [961, 478] width 32 height 32
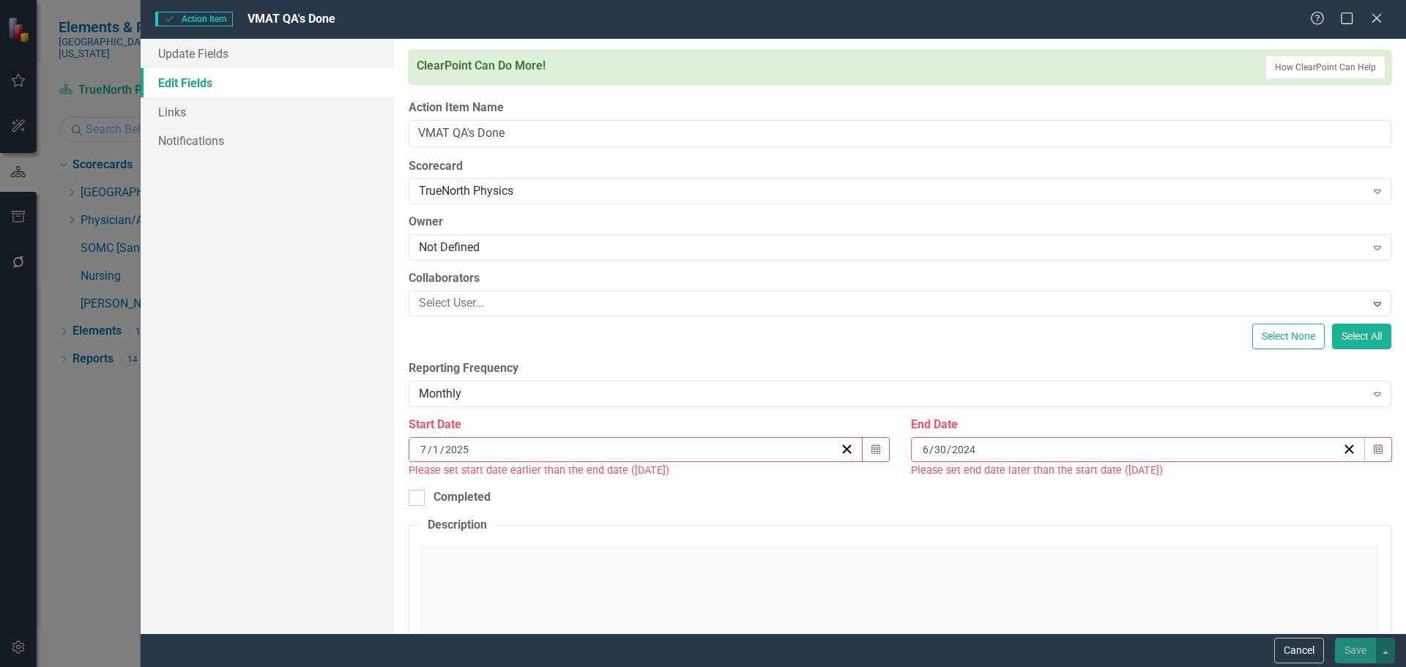
click at [945, 462] on button "«" at bounding box center [928, 478] width 32 height 32
click at [1167, 462] on button "»" at bounding box center [1151, 478] width 32 height 32
click at [1167, 547] on button "2026" at bounding box center [1124, 573] width 85 height 53
click at [1136, 568] on abbr "June" at bounding box center [1124, 574] width 23 height 12
click at [1022, 619] on button "30" at bounding box center [1003, 632] width 37 height 26
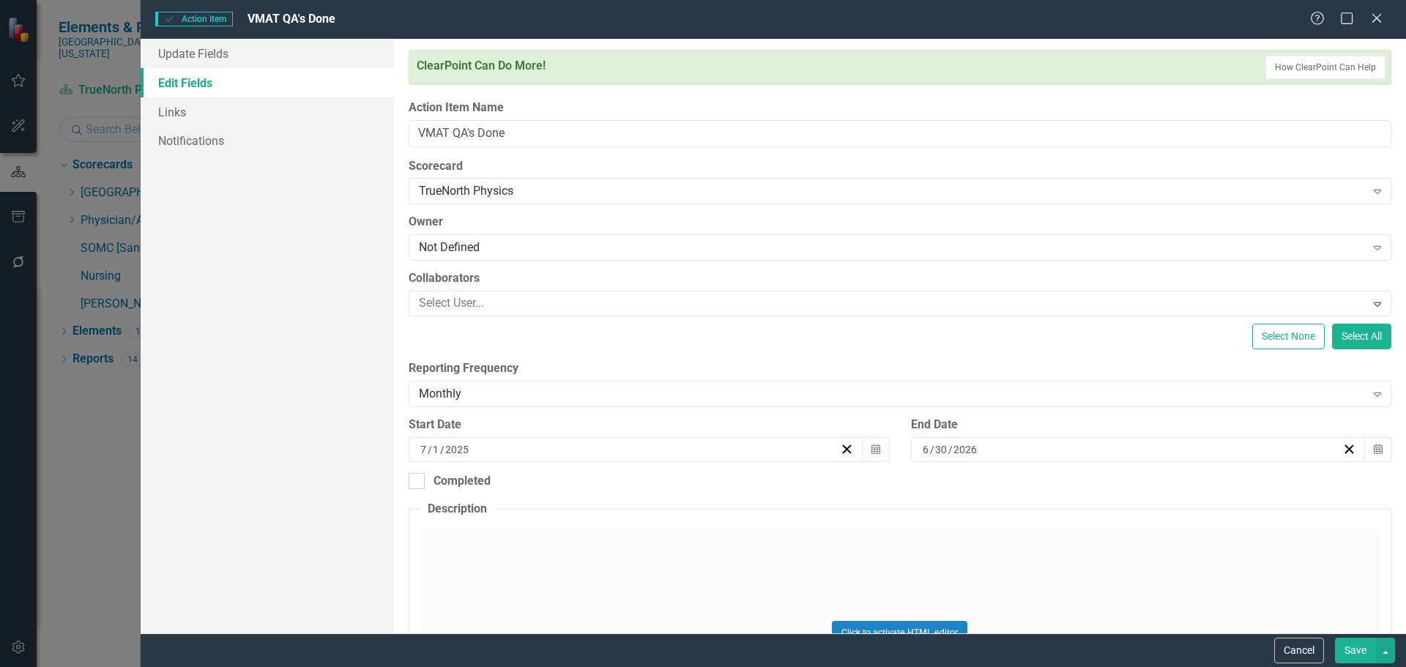
click at [1356, 645] on button "Save" at bounding box center [1355, 651] width 41 height 26
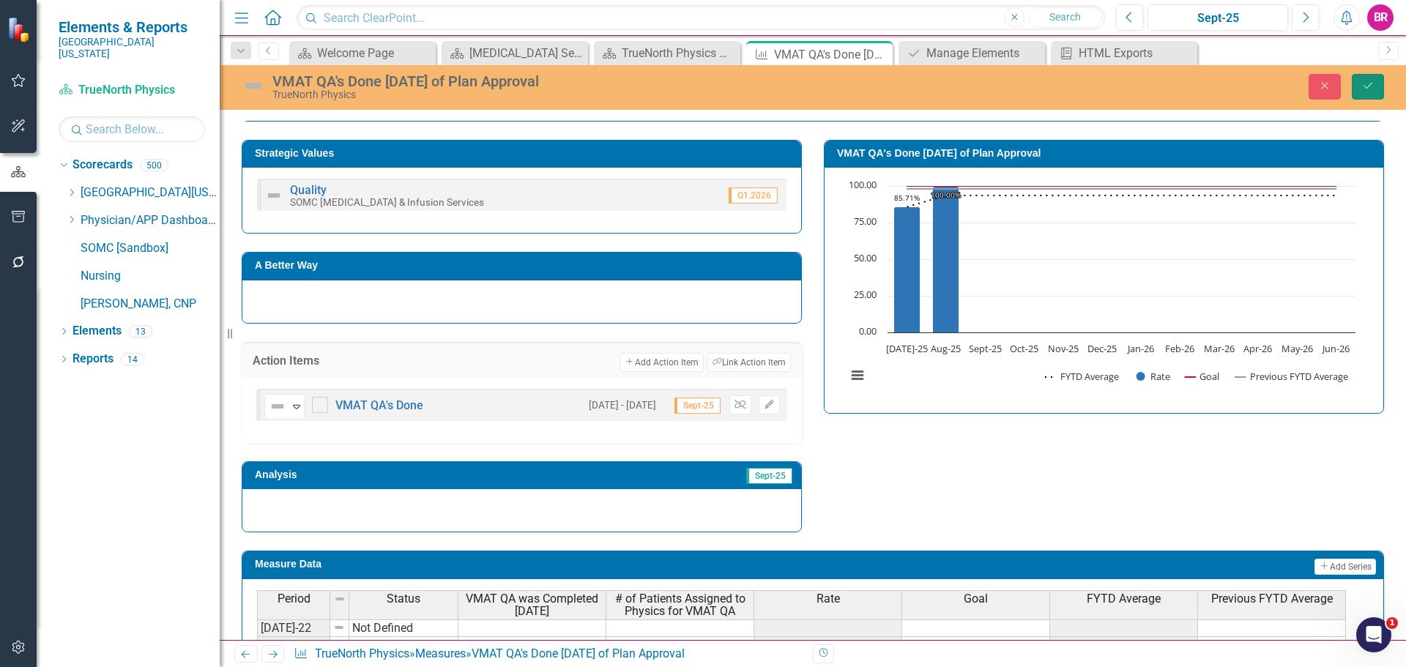
click at [1361, 90] on button "Save" at bounding box center [1368, 87] width 32 height 26
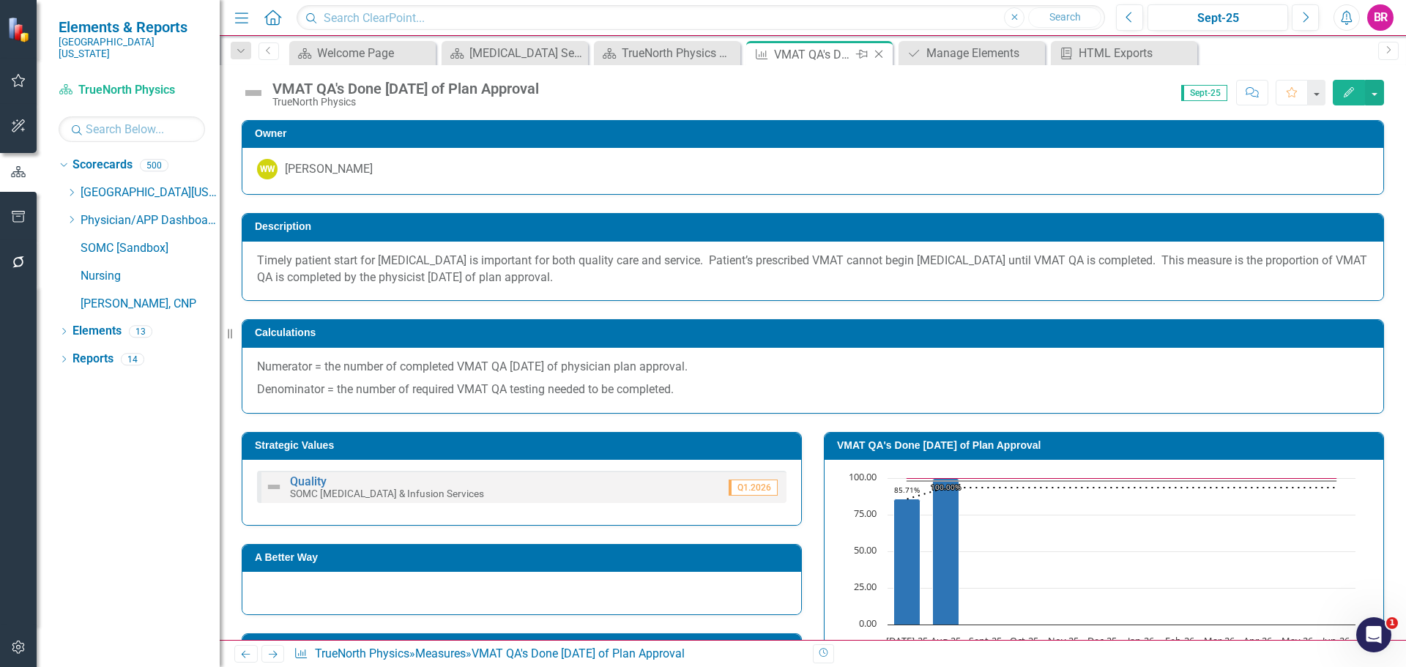
click at [879, 54] on icon "Close" at bounding box center [878, 54] width 15 height 12
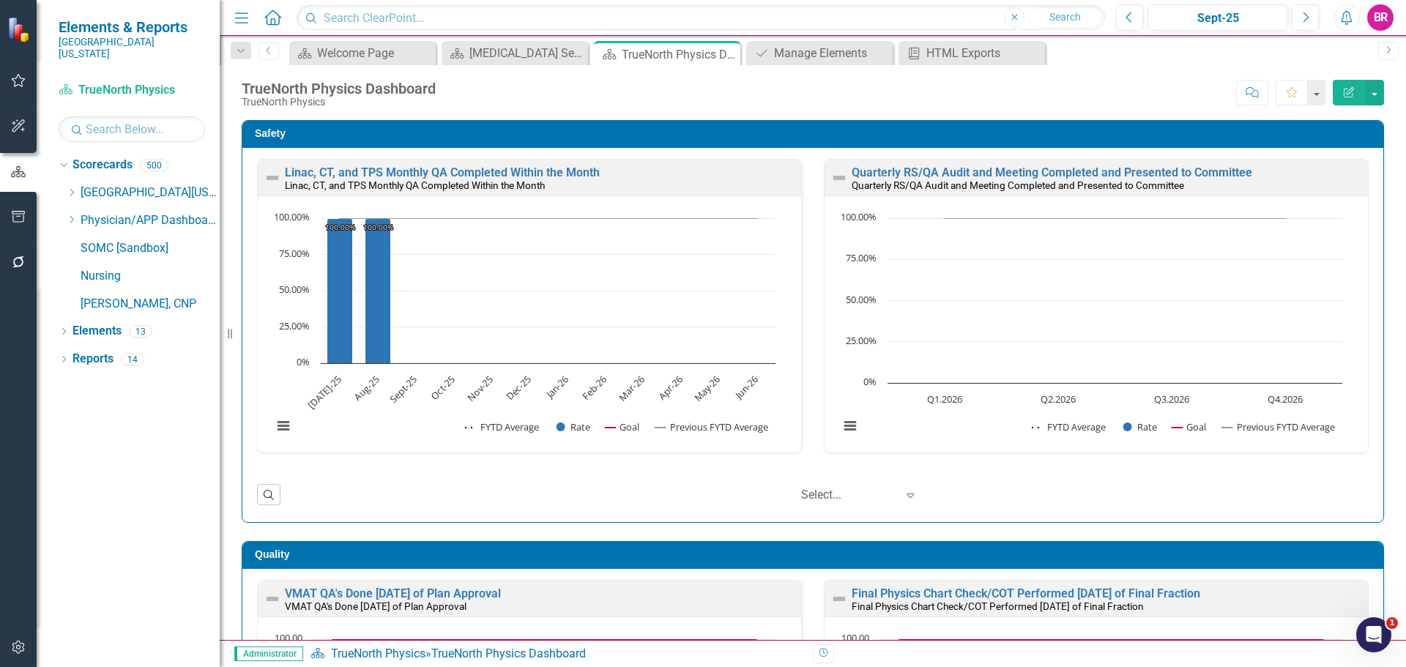
click at [1385, 316] on div "Safety Linac, CT, and TPS Monthly QA Completed Within the Month Linac, CT, and …" at bounding box center [813, 530] width 1186 height 857
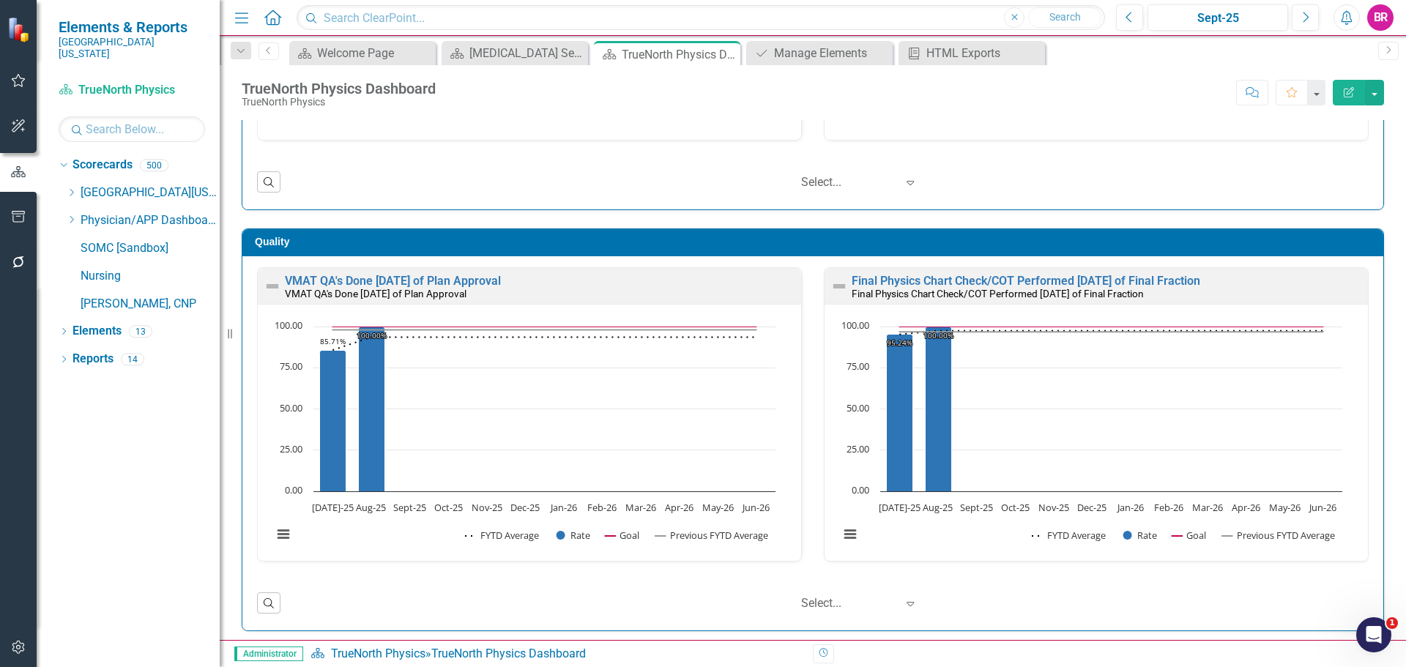
scroll to position [319, 0]
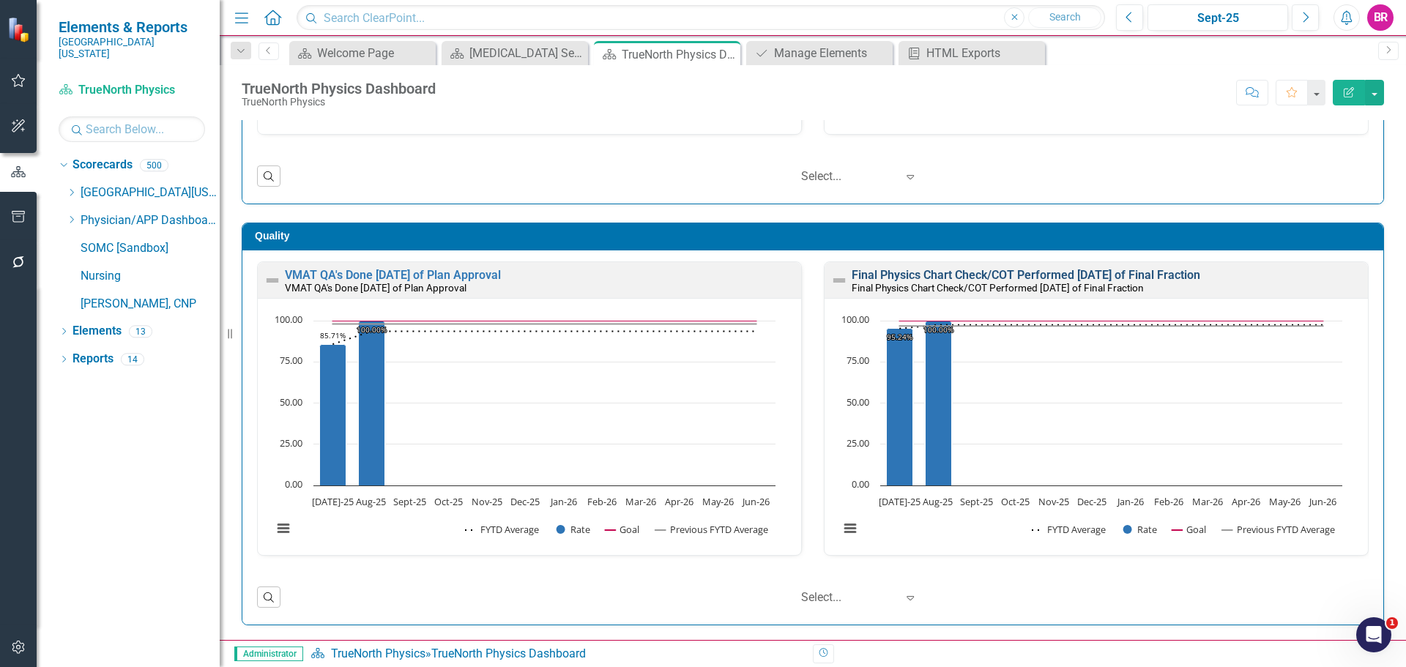
click at [1122, 274] on link "Final Physics Chart Check/COT Performed Within 3 days of Final Fraction" at bounding box center [1026, 275] width 349 height 14
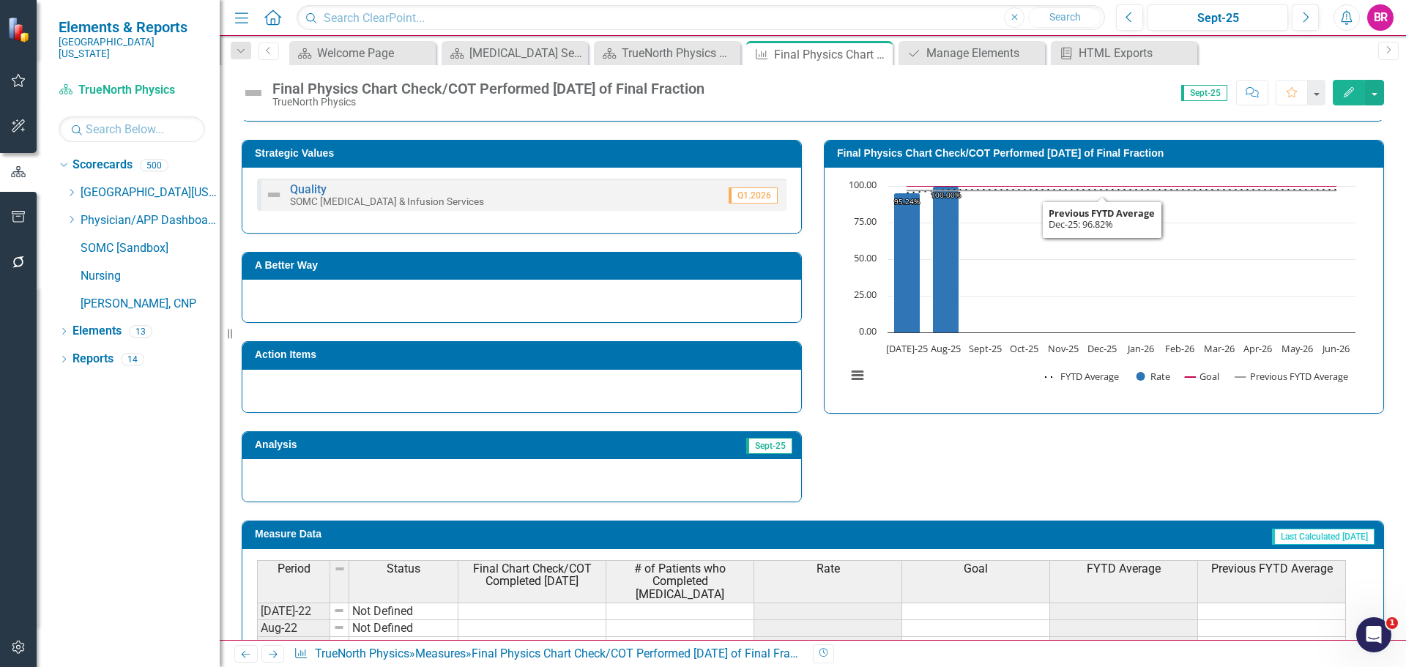
scroll to position [293, 0]
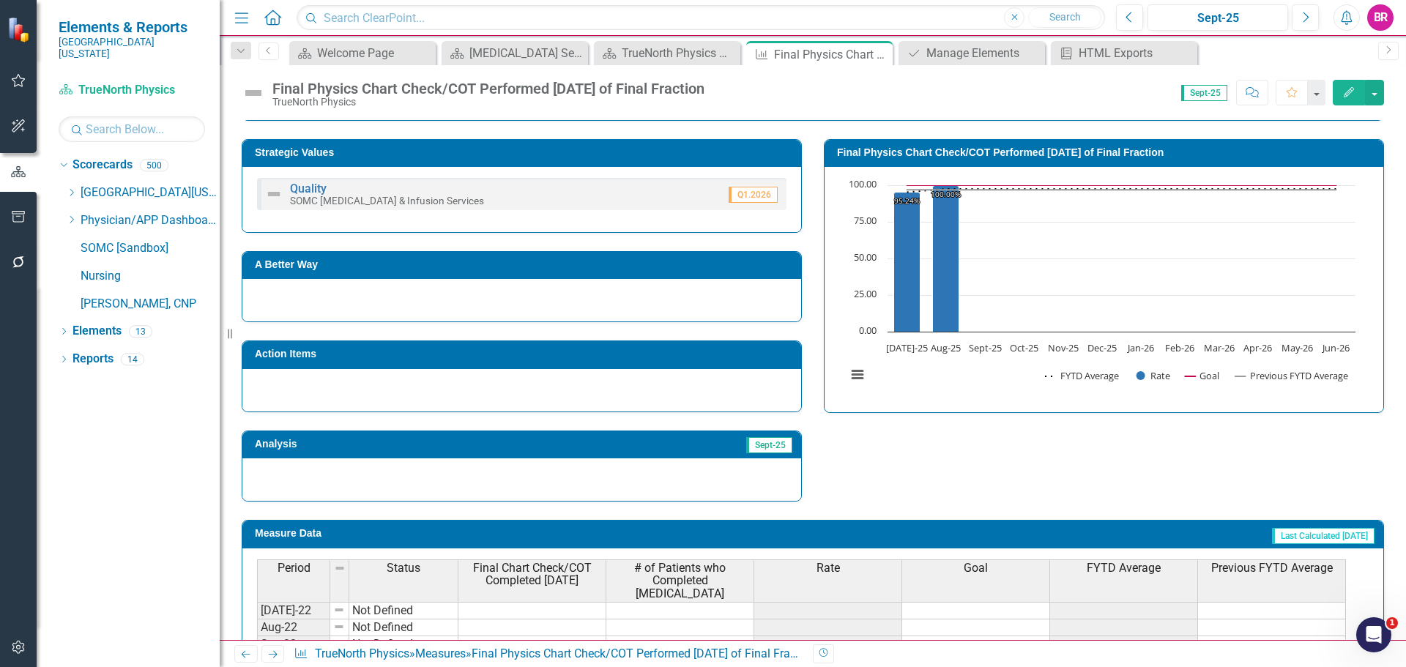
click at [564, 360] on h3 "Action Items" at bounding box center [524, 354] width 539 height 11
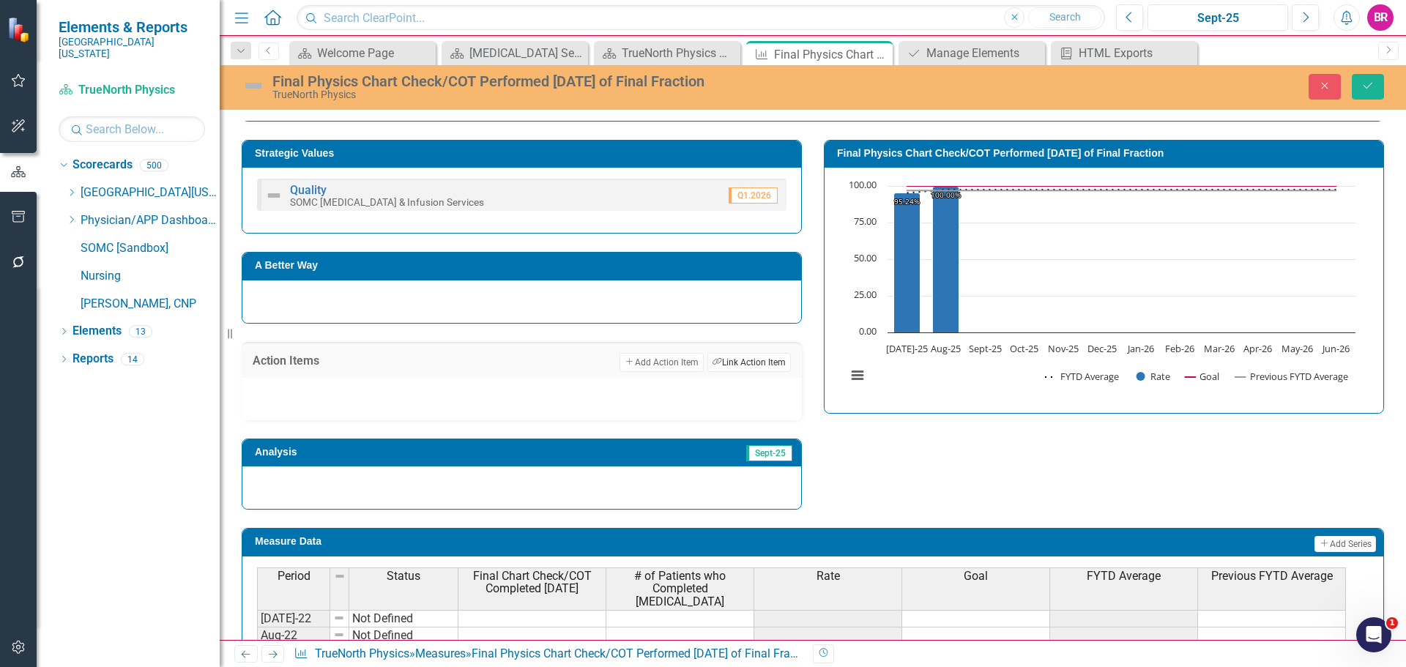
click at [763, 365] on button "Link Tag Link Action Item" at bounding box center [748, 362] width 83 height 19
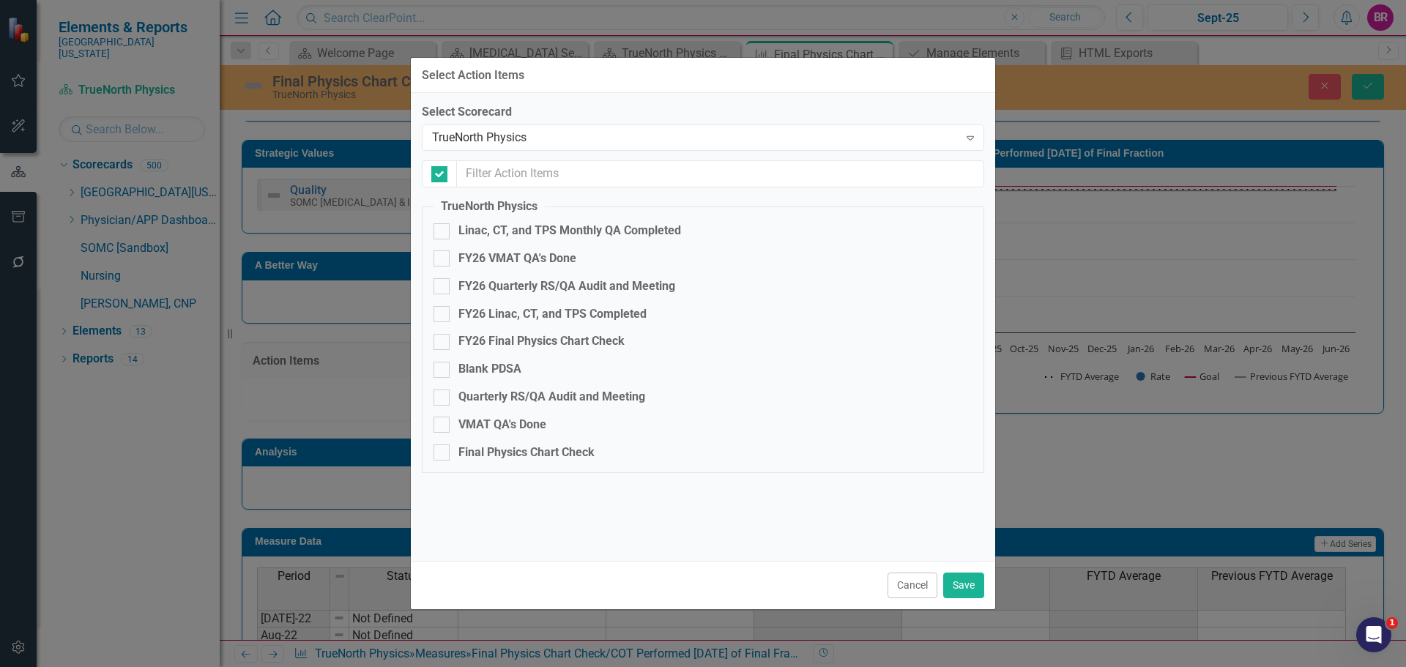
checkbox input "false"
click at [513, 346] on div "FY26 Final Physics Chart Check" at bounding box center [541, 341] width 166 height 17
click at [443, 343] on input "FY26 Final Physics Chart Check" at bounding box center [439, 339] width 10 height 10
checkbox input "true"
click at [970, 589] on button "Save" at bounding box center [963, 586] width 41 height 26
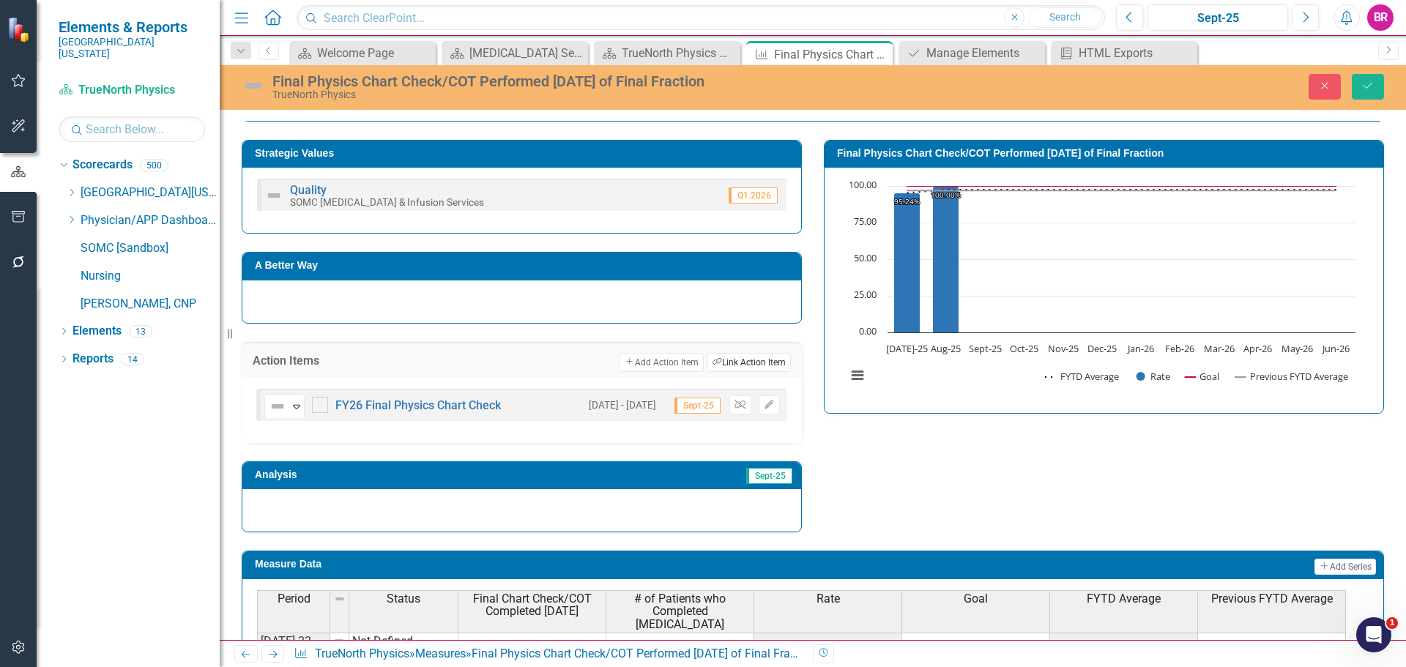
click at [760, 362] on button "Link Tag Link Action Item" at bounding box center [748, 362] width 83 height 19
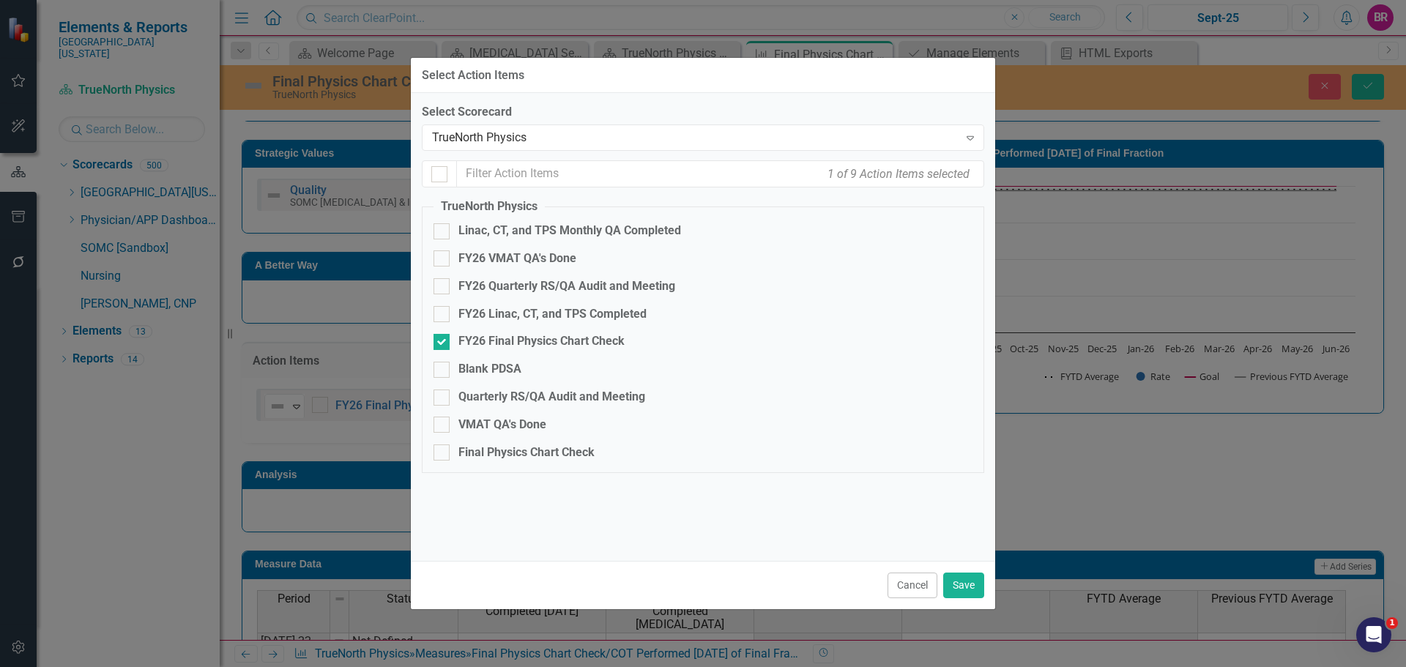
drag, startPoint x: 912, startPoint y: 591, endPoint x: 896, endPoint y: 527, distance: 66.2
click at [913, 591] on button "Cancel" at bounding box center [913, 586] width 50 height 26
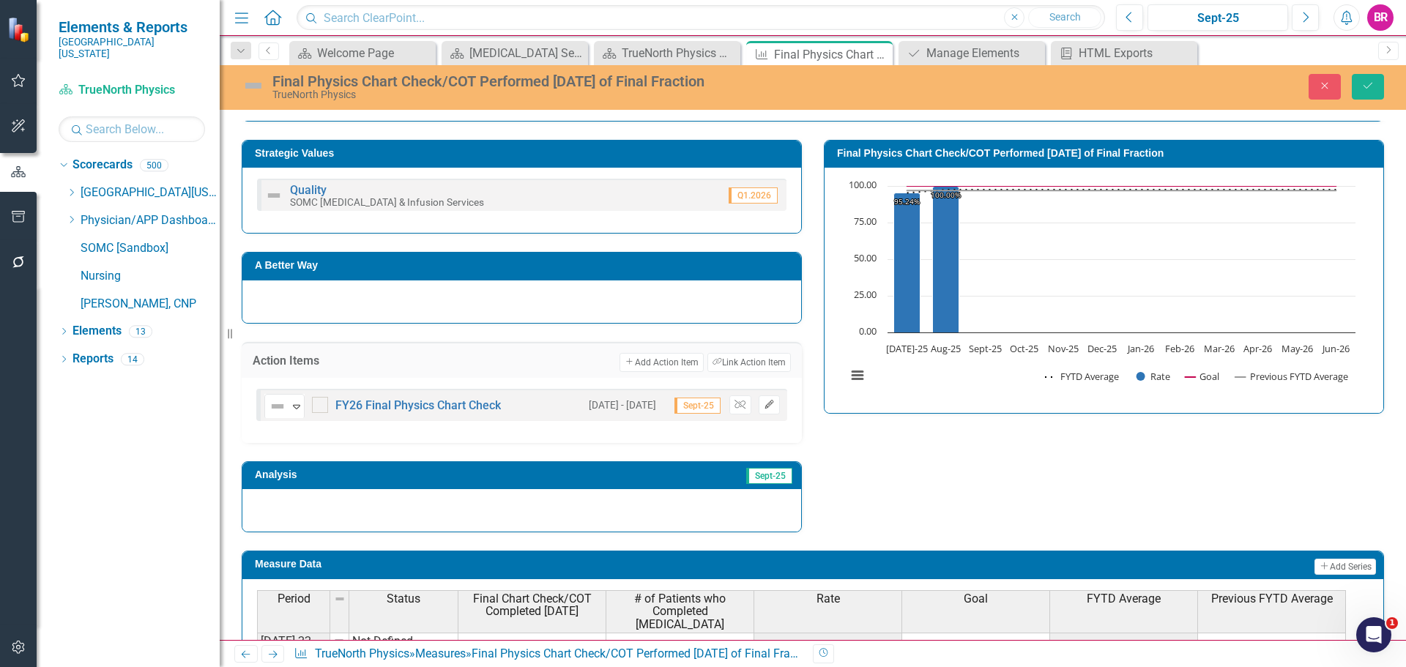
click at [769, 411] on button "Edit" at bounding box center [769, 404] width 21 height 19
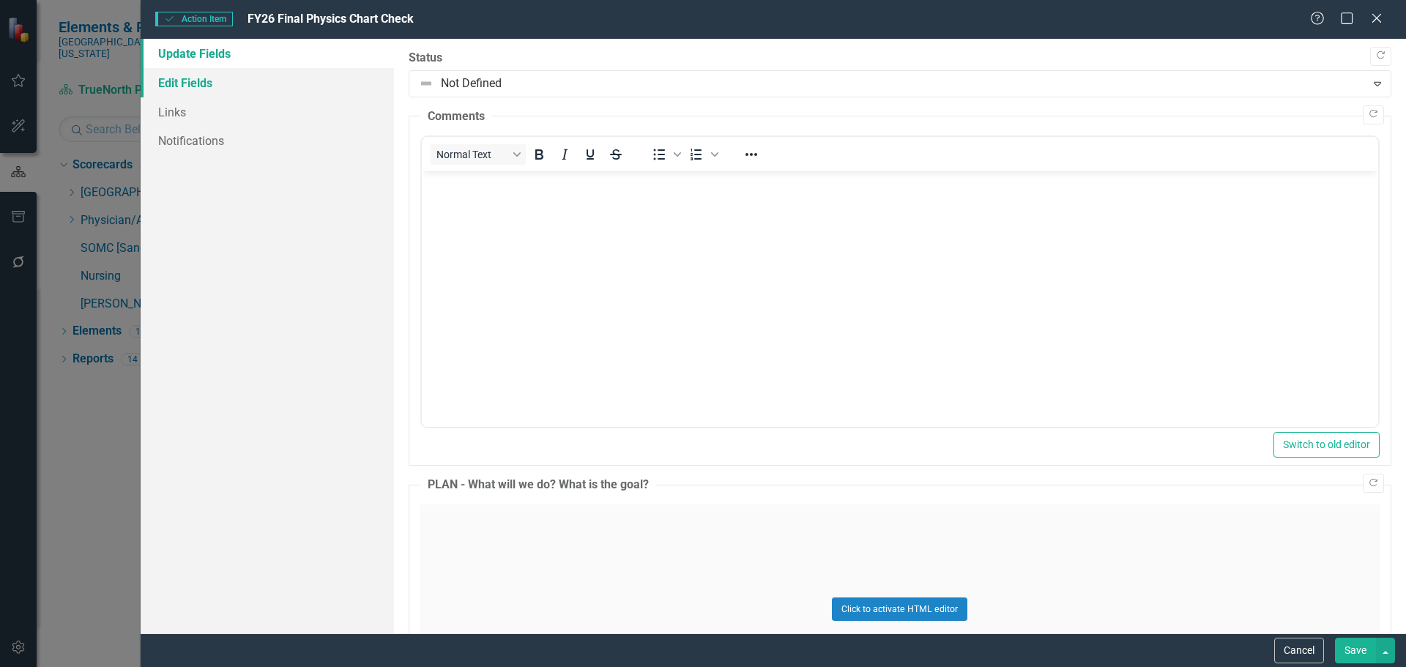
scroll to position [0, 0]
click at [168, 83] on link "Edit Fields" at bounding box center [267, 82] width 253 height 29
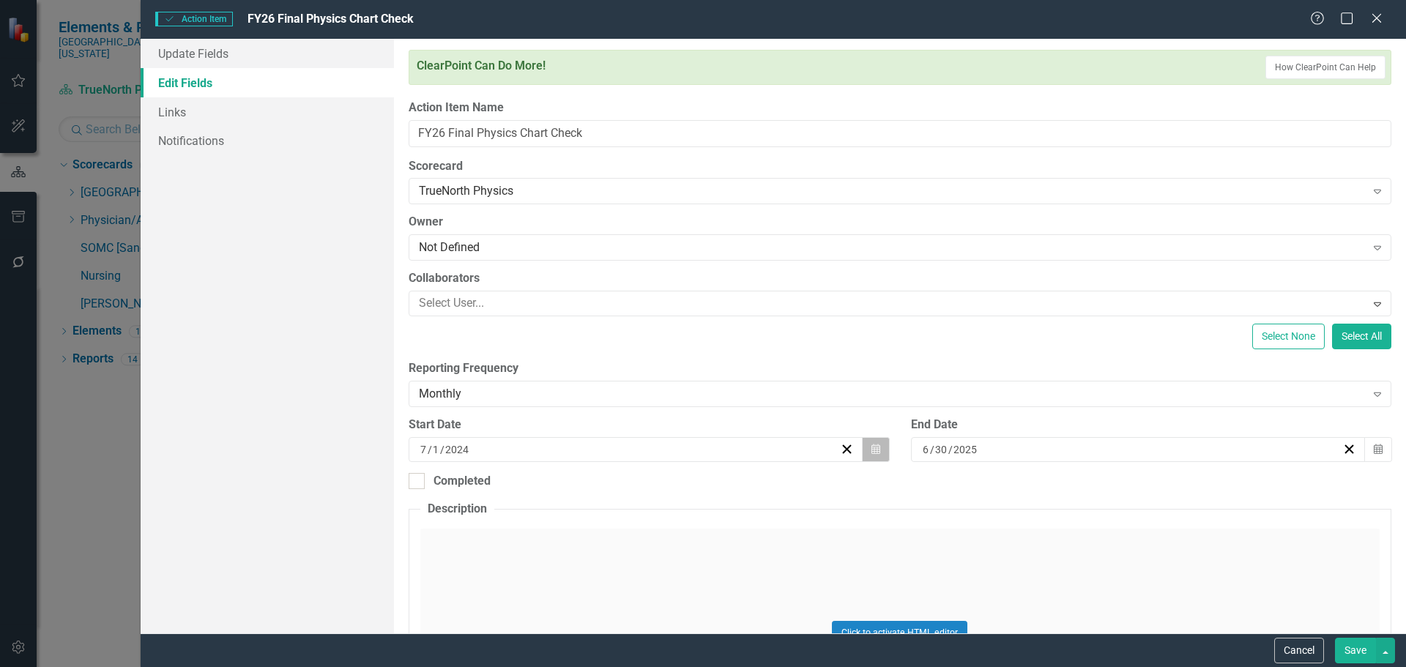
click at [881, 454] on button "Calendar" at bounding box center [876, 449] width 28 height 25
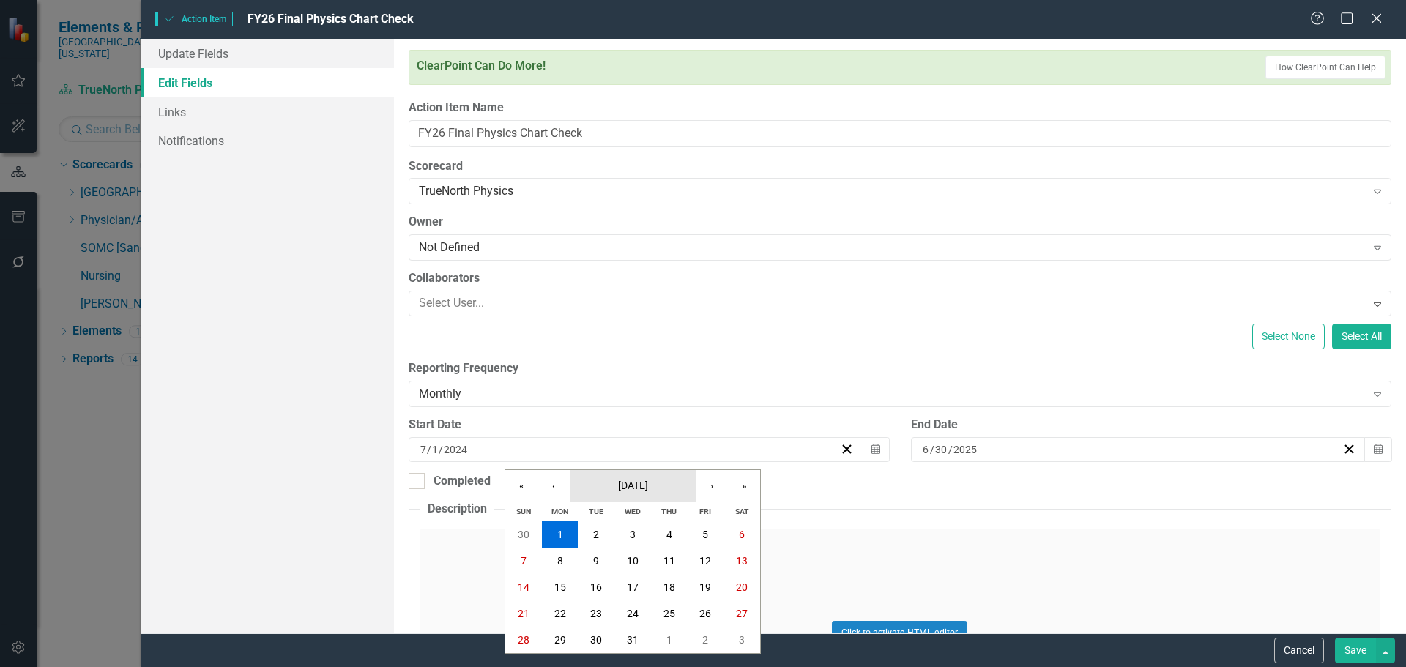
click at [666, 483] on button "July 2024" at bounding box center [633, 486] width 126 height 32
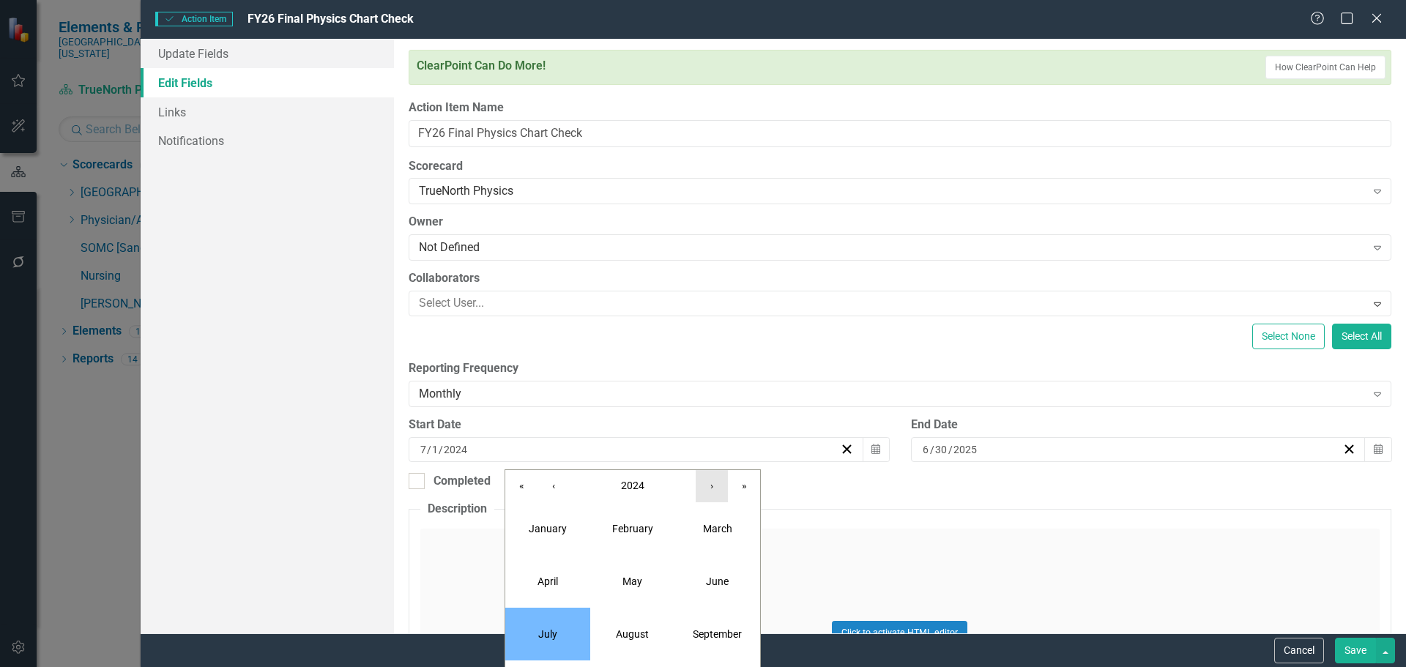
click at [718, 480] on button "›" at bounding box center [712, 486] width 32 height 32
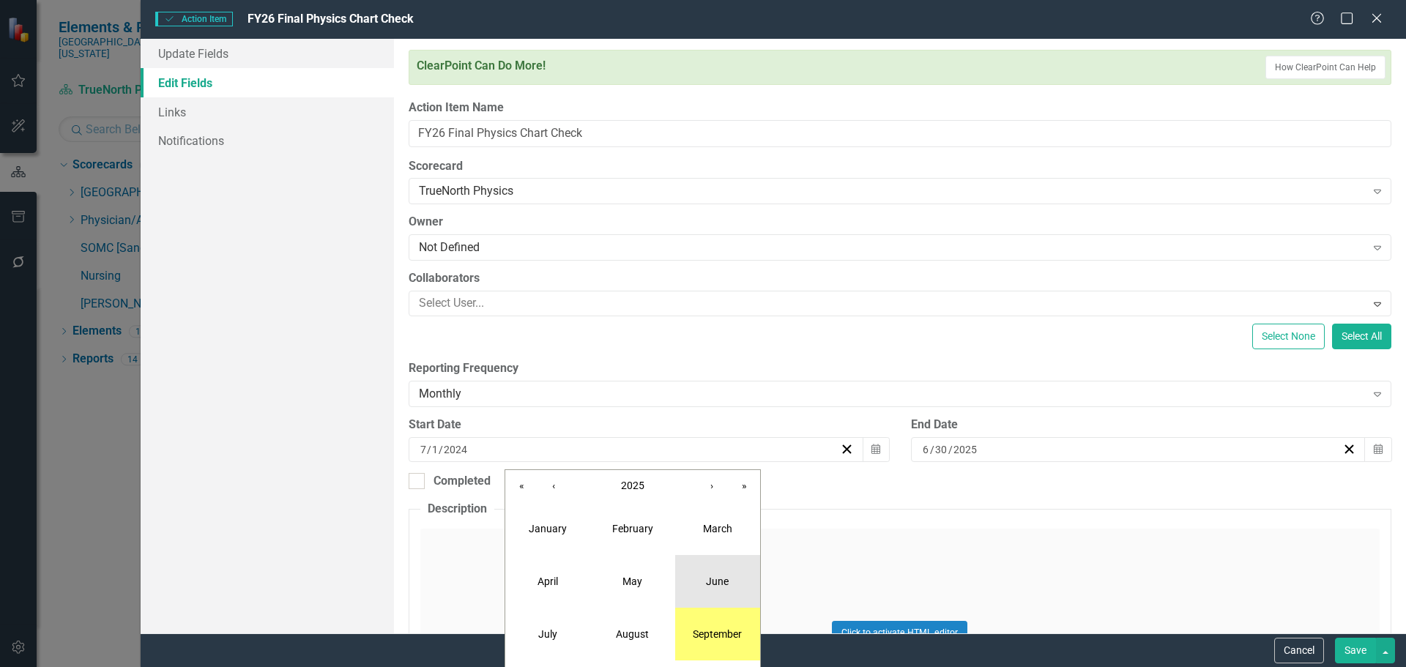
click at [715, 562] on button "June" at bounding box center [717, 581] width 85 height 53
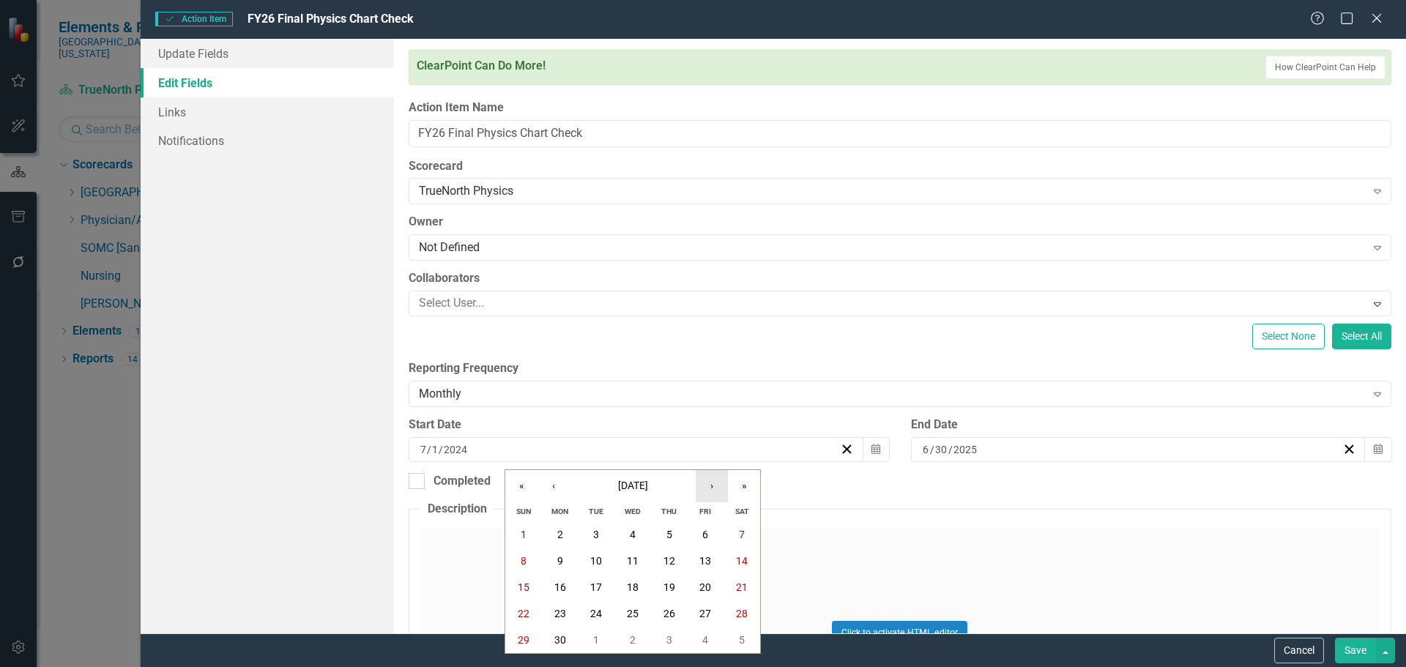
click at [716, 483] on button "›" at bounding box center [712, 486] width 32 height 32
click at [603, 526] on button "1" at bounding box center [596, 534] width 37 height 26
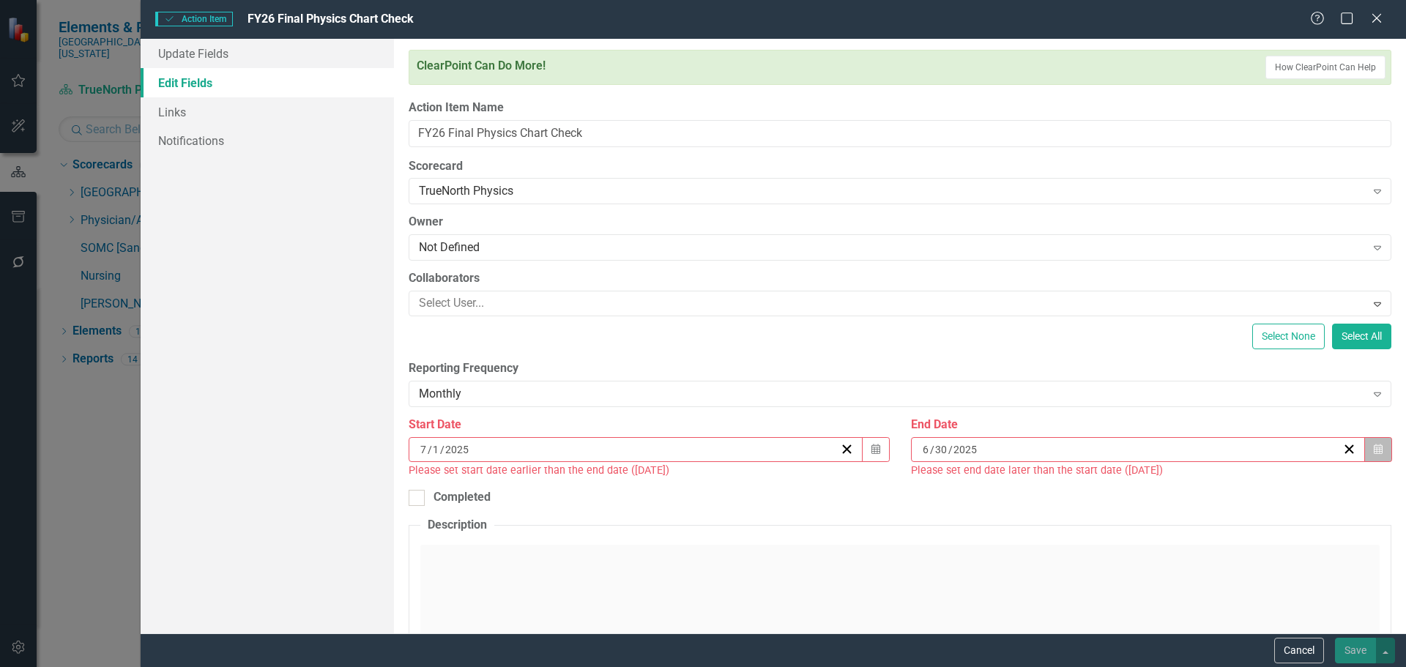
click at [1364, 455] on button "Calendar" at bounding box center [1378, 449] width 28 height 25
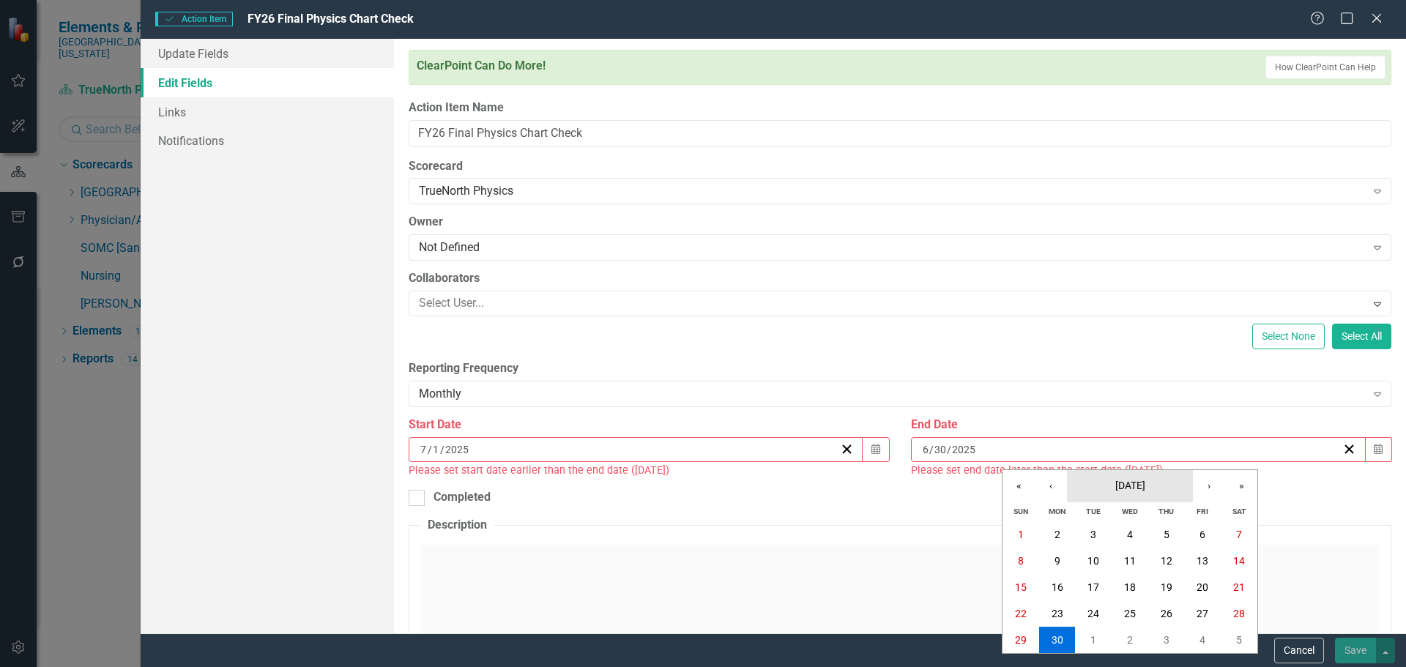
click at [1145, 487] on span "June 2025" at bounding box center [1130, 486] width 30 height 12
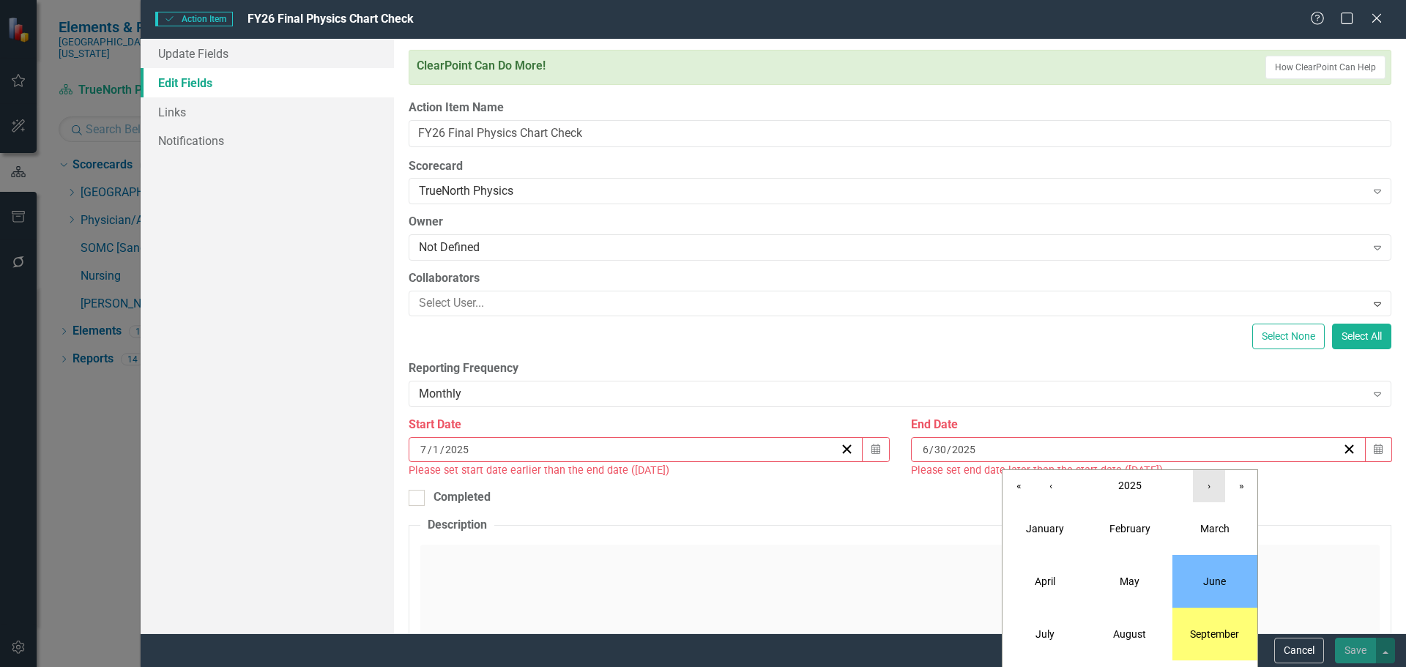
click at [1208, 479] on button "›" at bounding box center [1209, 486] width 32 height 32
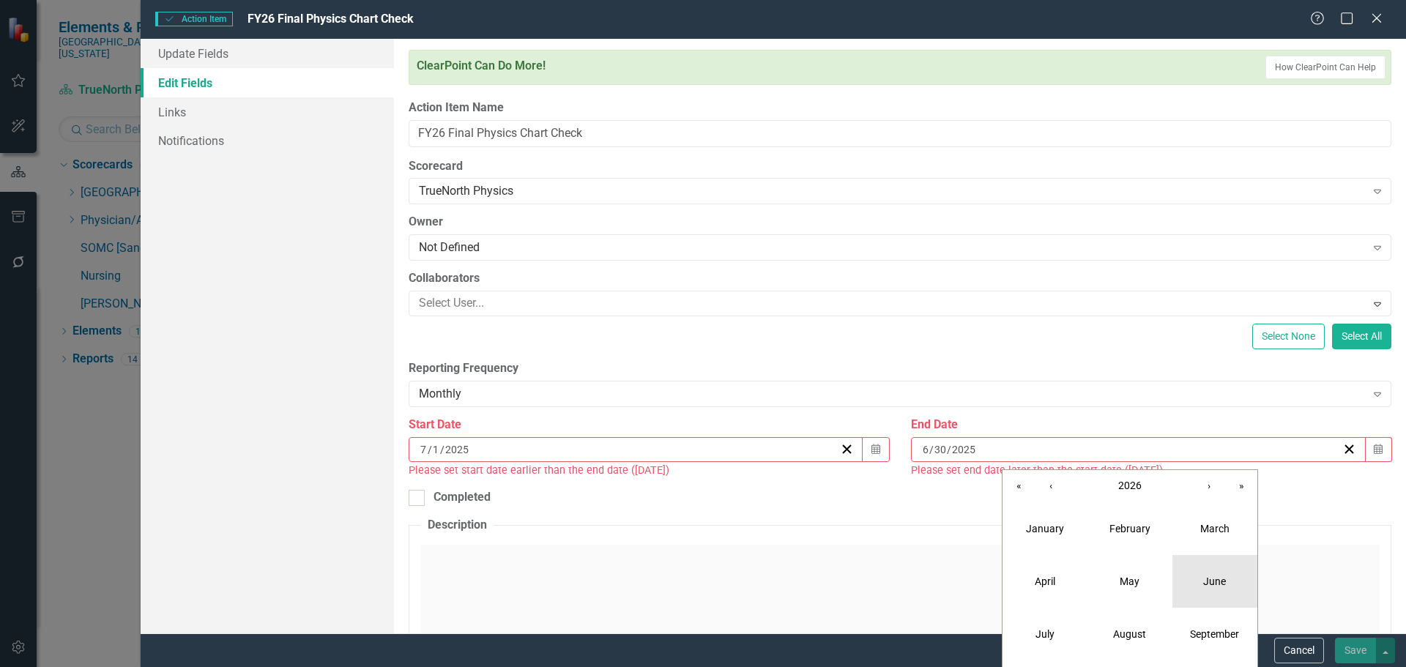
click at [1227, 583] on button "June" at bounding box center [1214, 581] width 85 height 53
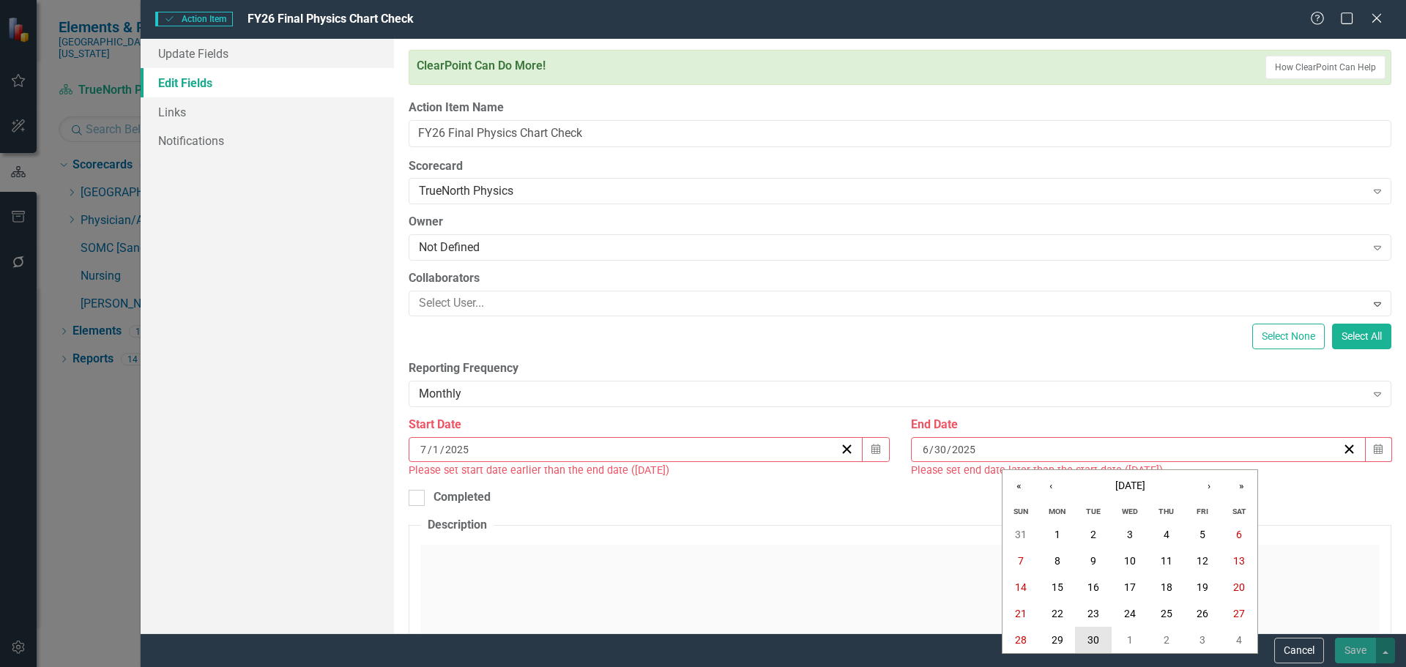
click at [1102, 636] on button "30" at bounding box center [1093, 640] width 37 height 26
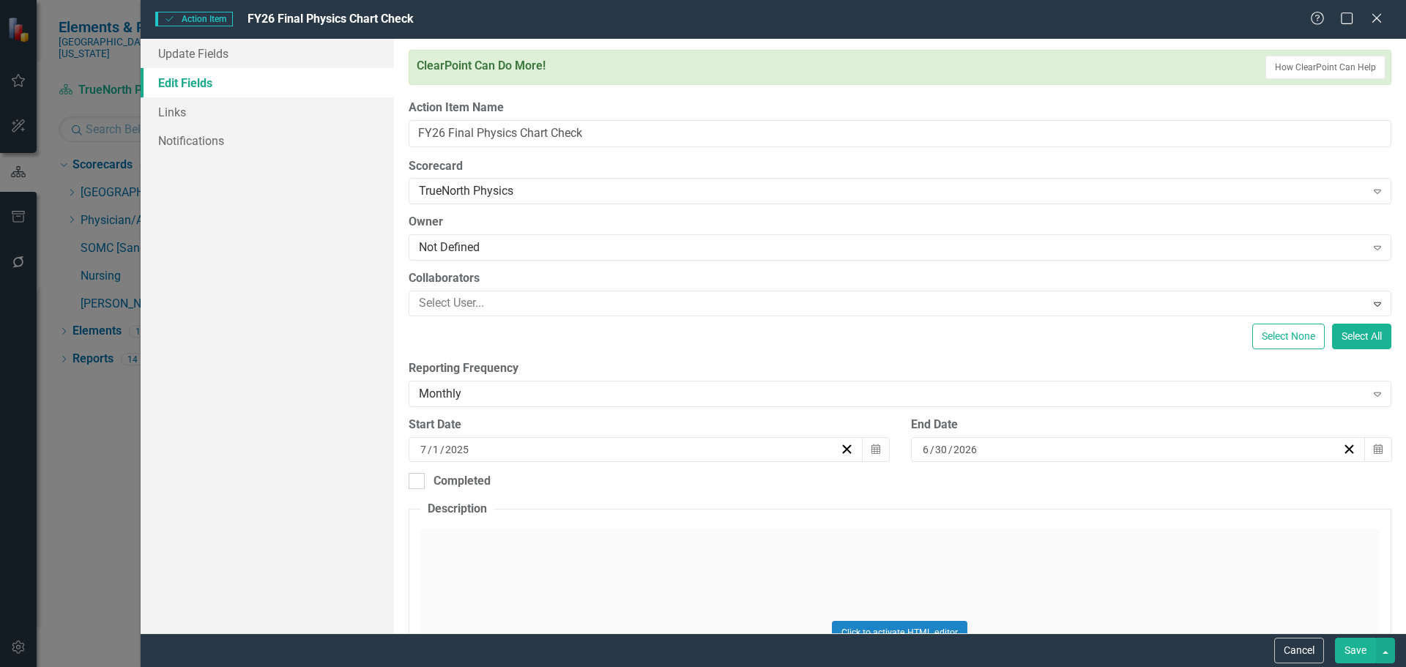
click at [1355, 654] on button "Save" at bounding box center [1355, 651] width 41 height 26
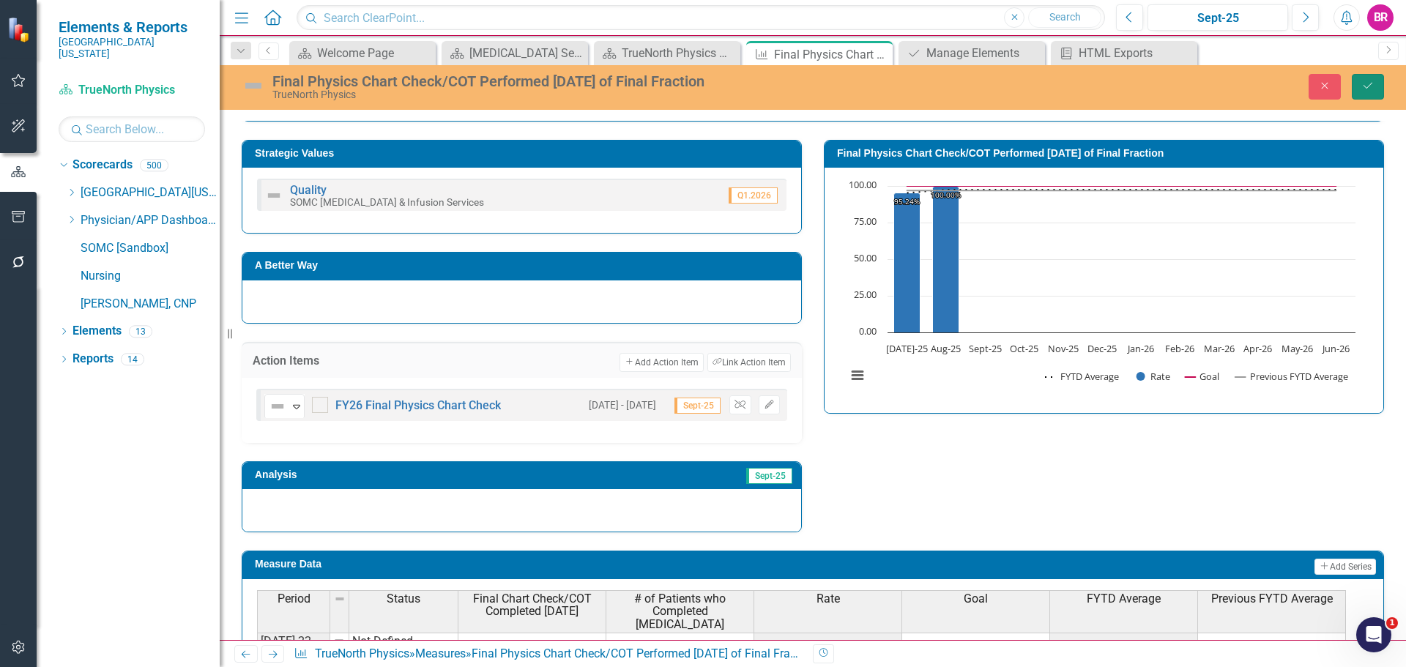
click at [1383, 89] on button "Save" at bounding box center [1368, 87] width 32 height 26
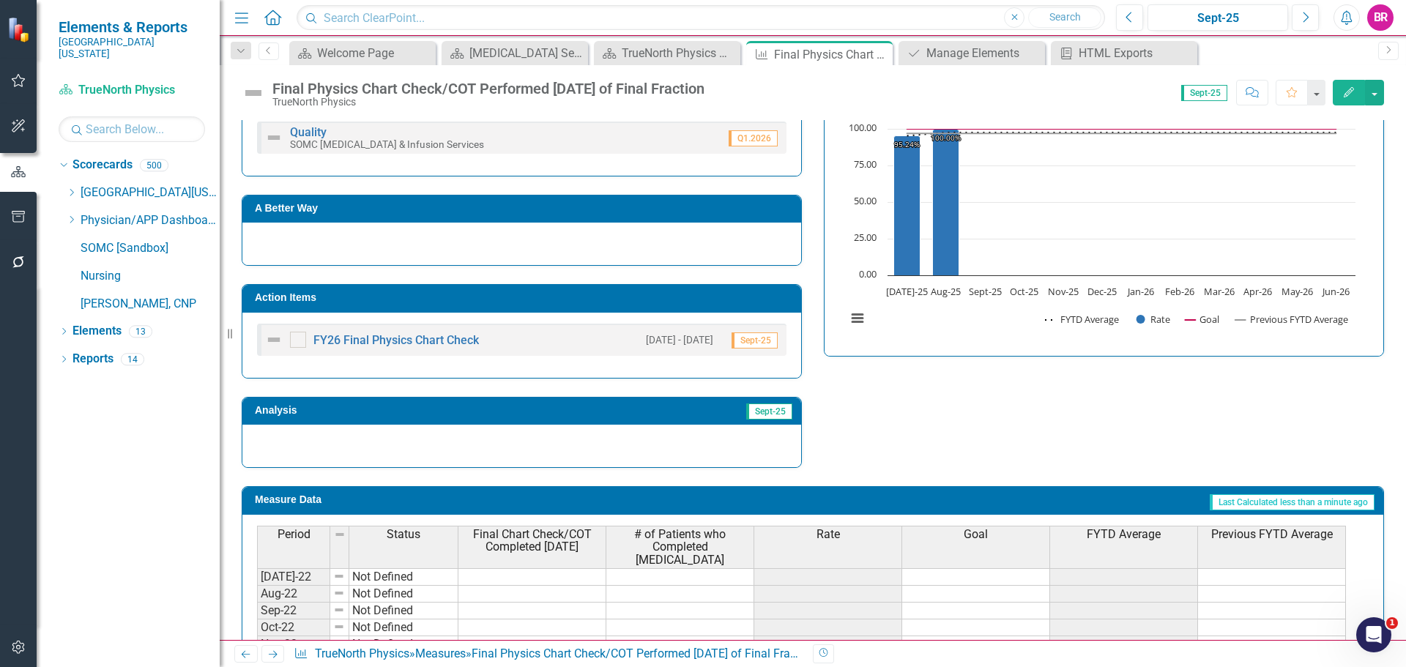
scroll to position [366, 0]
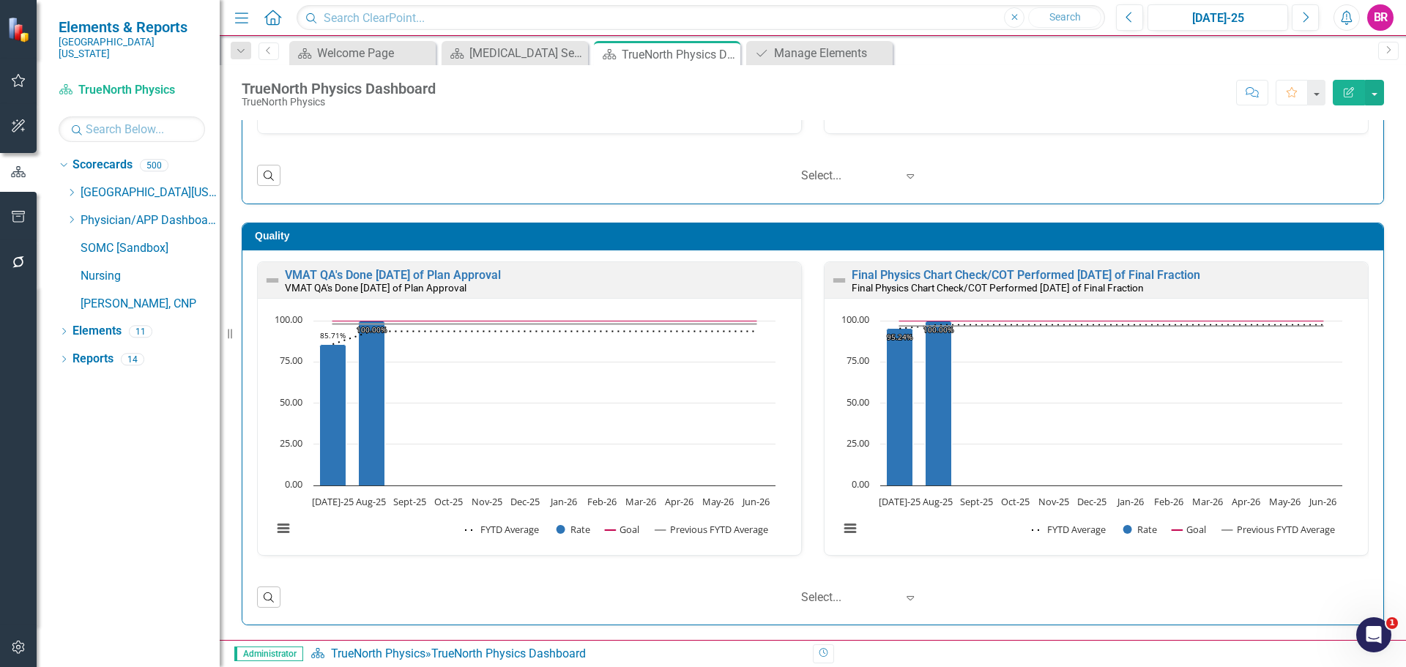
click at [1378, 294] on div "Quality VMAT QA's Done [DATE] of Plan Approval VMAT QA's Done [DATE] of Plan Ap…" at bounding box center [813, 414] width 1164 height 421
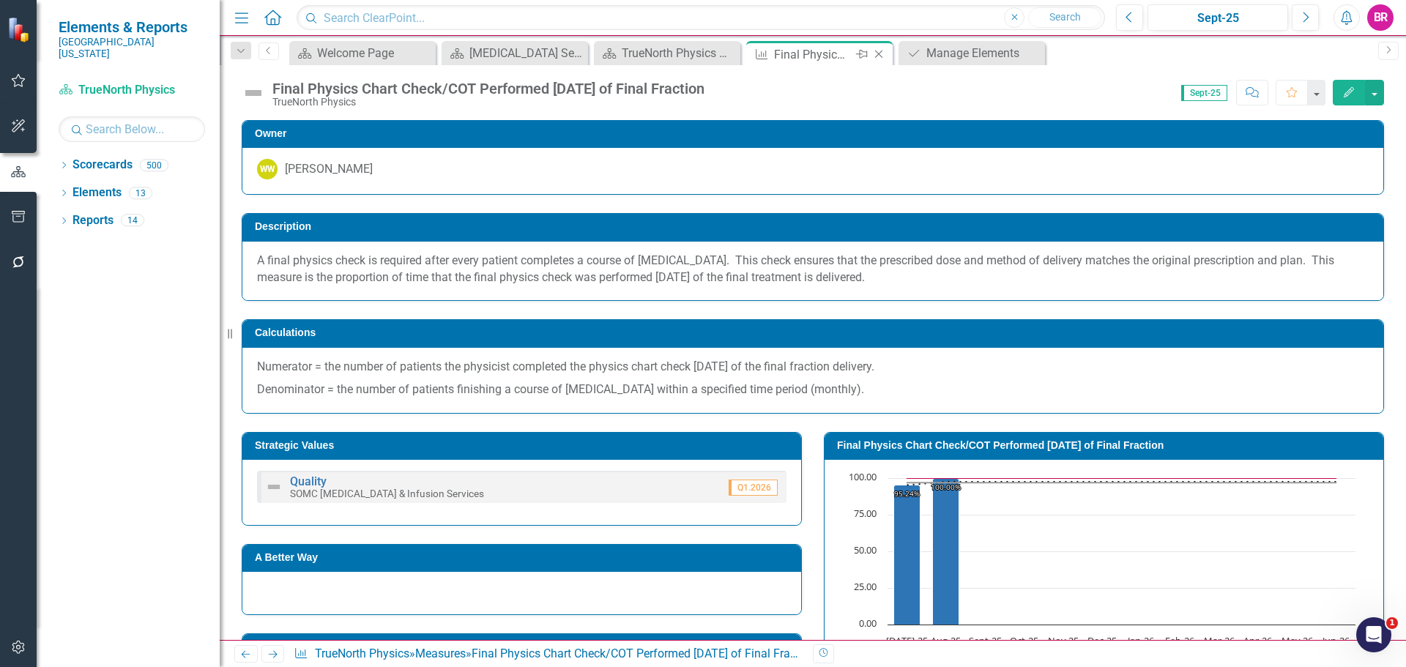
click at [874, 59] on icon "Close" at bounding box center [878, 54] width 15 height 12
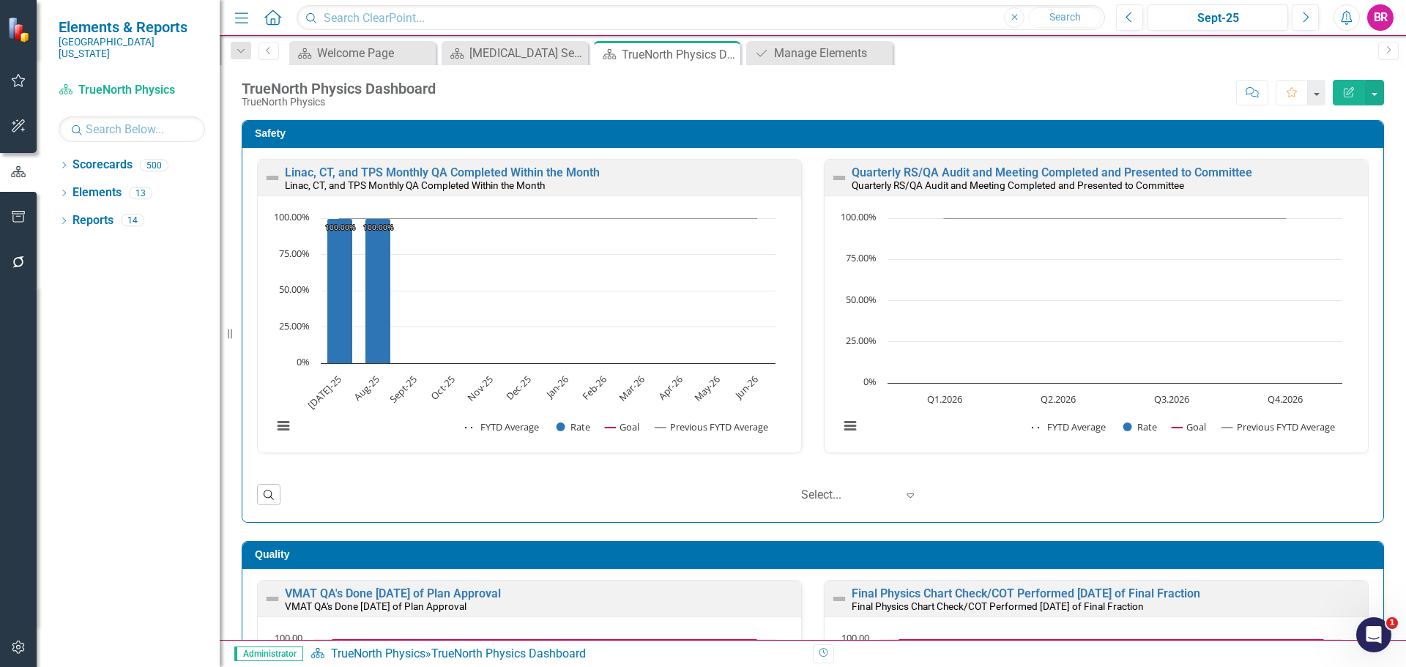
scroll to position [319, 0]
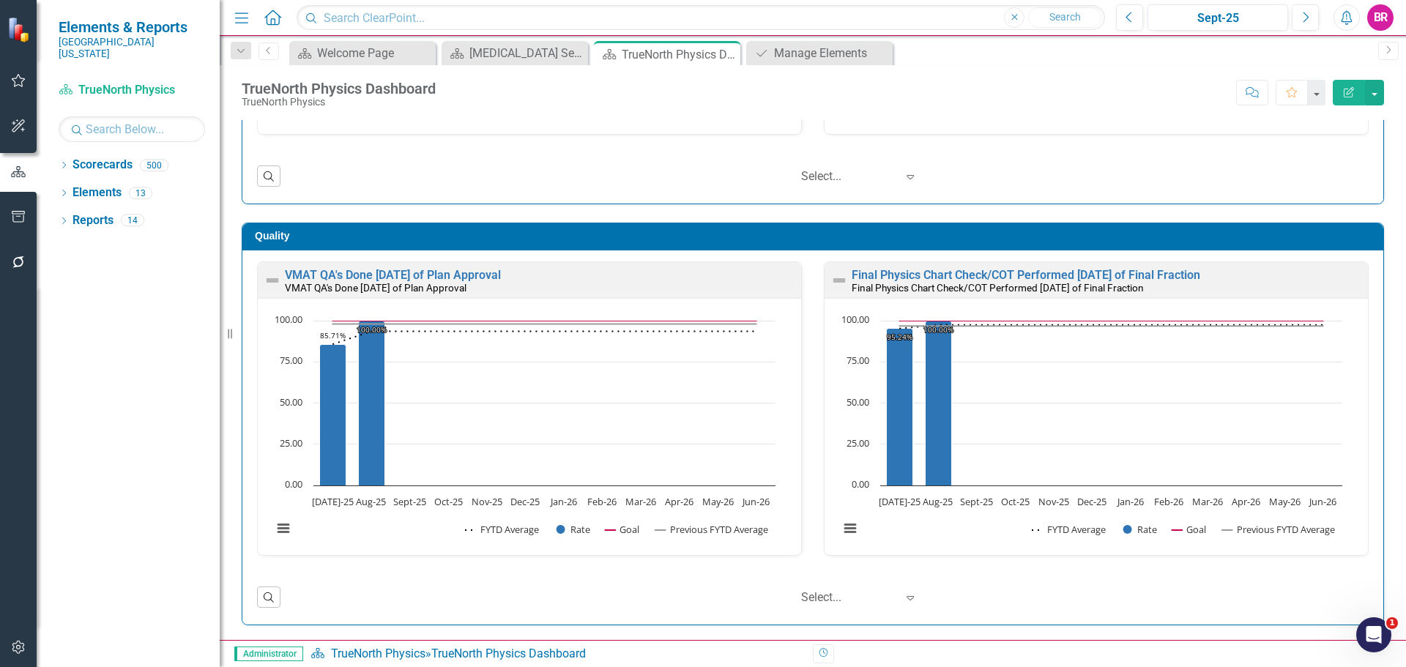
drag, startPoint x: 725, startPoint y: 51, endPoint x: 771, endPoint y: 53, distance: 46.2
click at [0, 0] on icon "Close" at bounding box center [0, 0] width 0 height 0
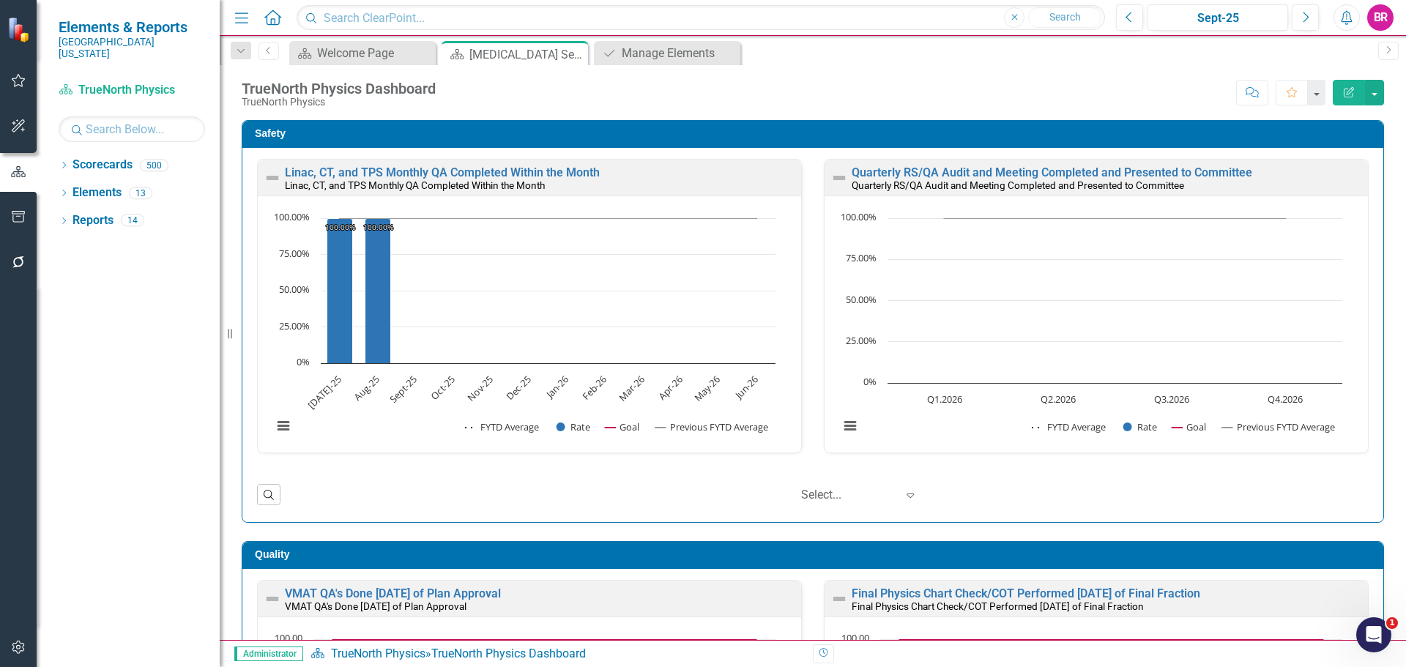
click at [0, 0] on icon "Close" at bounding box center [0, 0] width 0 height 0
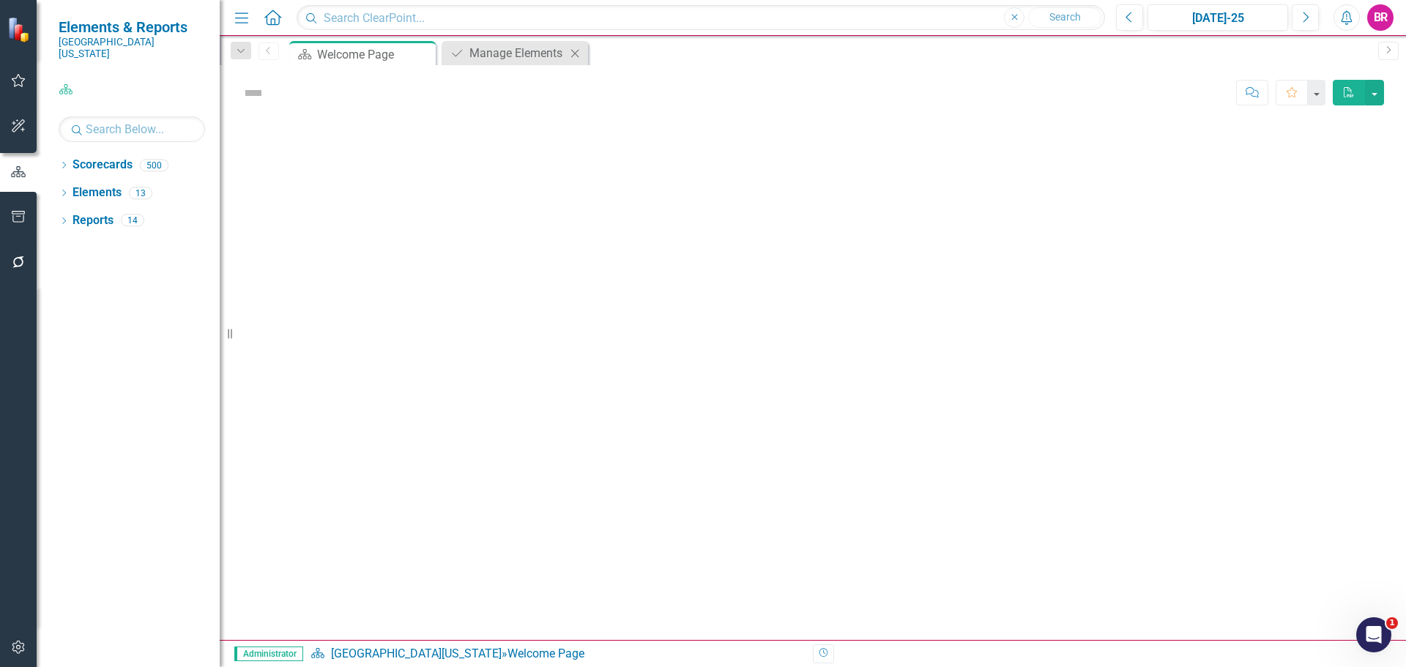
click at [577, 56] on icon "Close" at bounding box center [575, 54] width 15 height 12
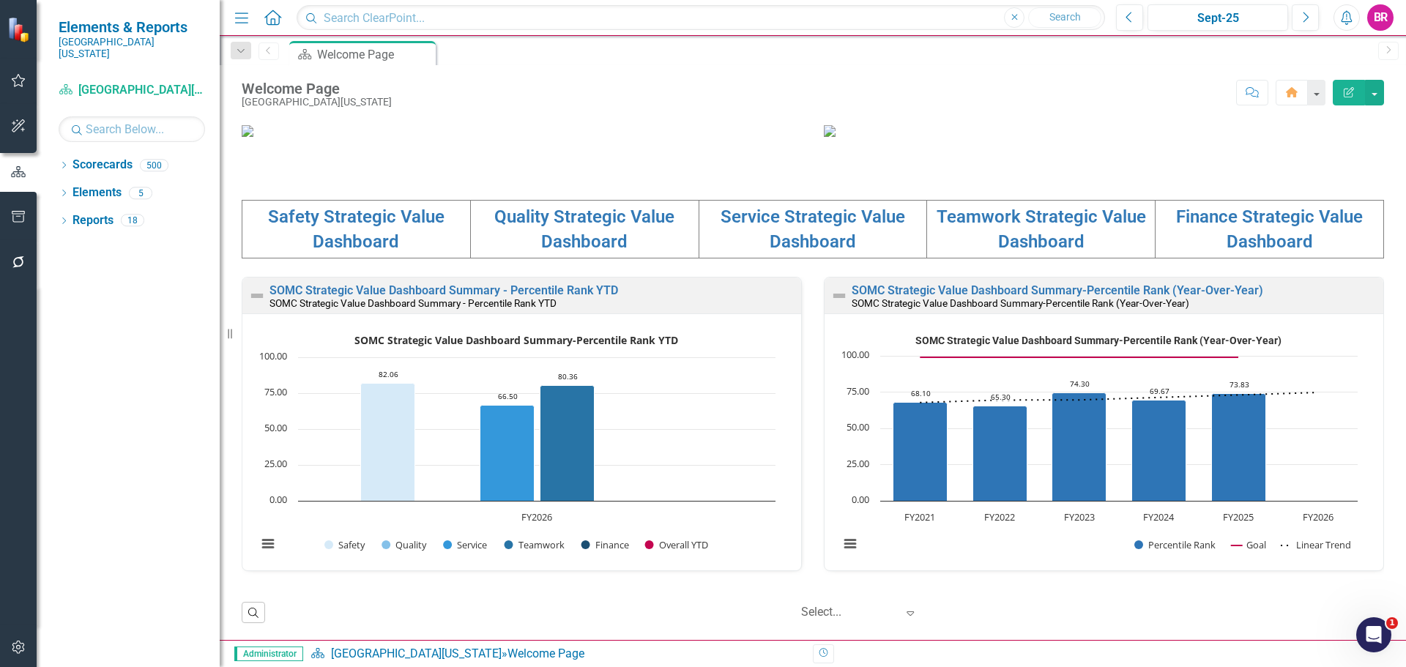
scroll to position [220, 0]
click at [103, 116] on input "text" at bounding box center [132, 129] width 146 height 26
type input "volu"
click at [67, 163] on icon "Dropdown" at bounding box center [64, 167] width 10 height 8
click at [147, 242] on link "Volunteers" at bounding box center [165, 248] width 110 height 17
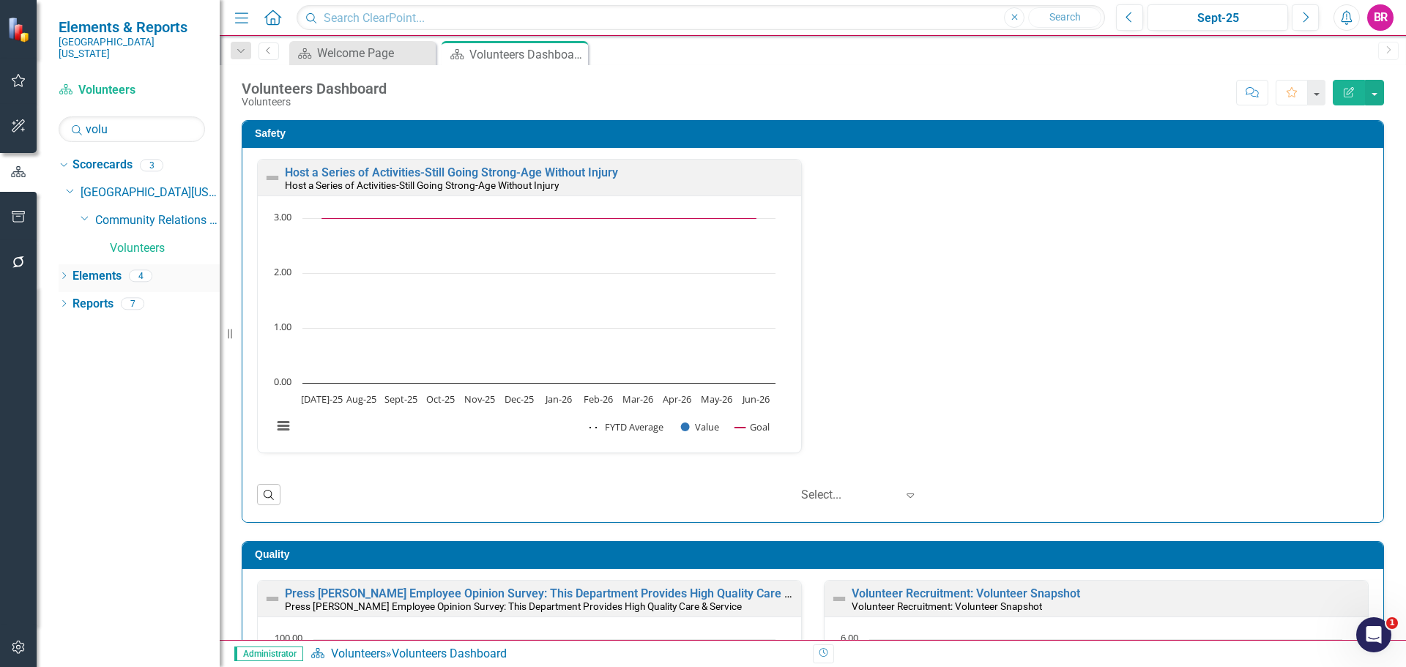
click at [100, 268] on link "Elements" at bounding box center [96, 276] width 49 height 17
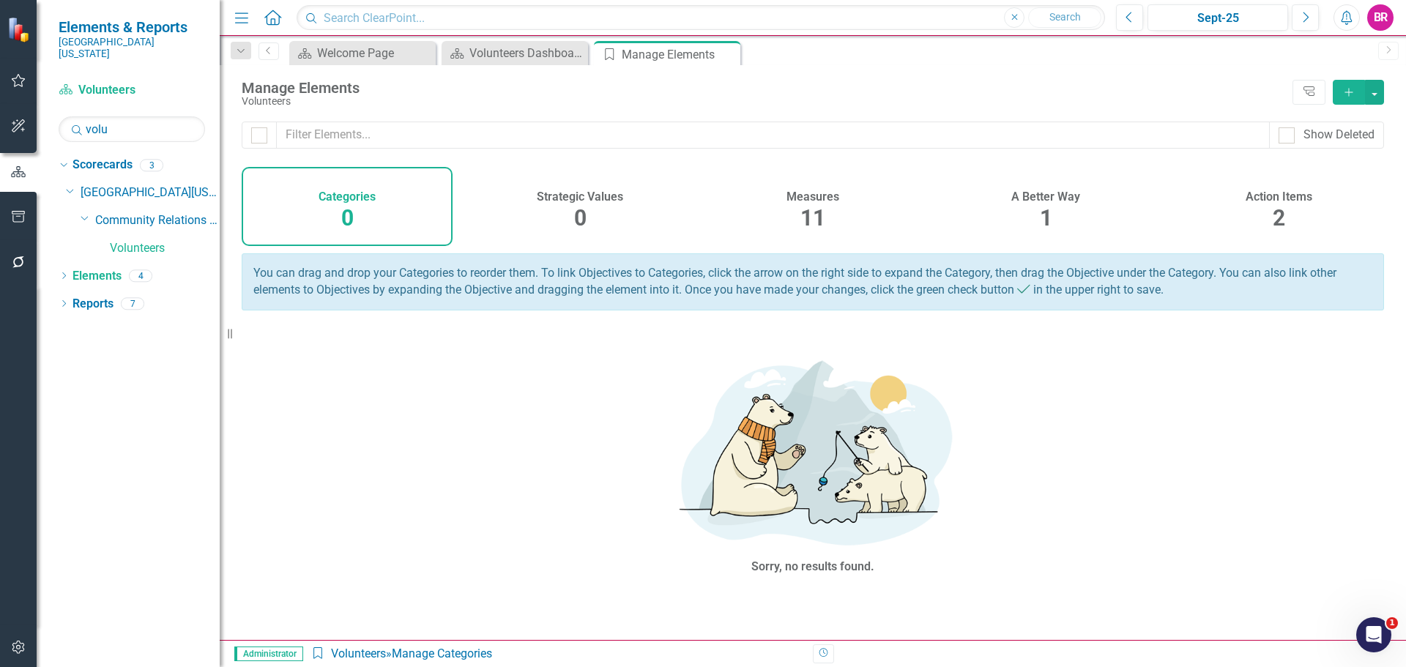
click at [822, 198] on h4 "Measures" at bounding box center [812, 196] width 53 height 13
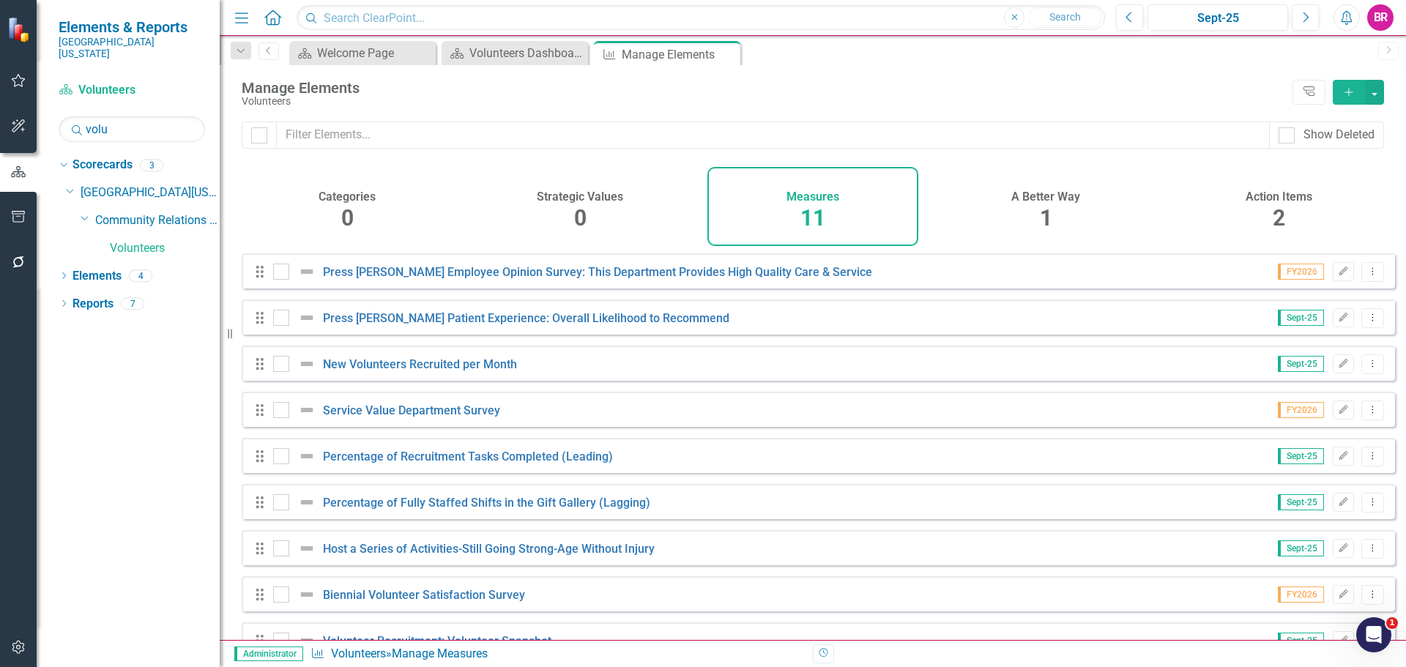
click at [1274, 194] on h4 "Action Items" at bounding box center [1279, 196] width 67 height 13
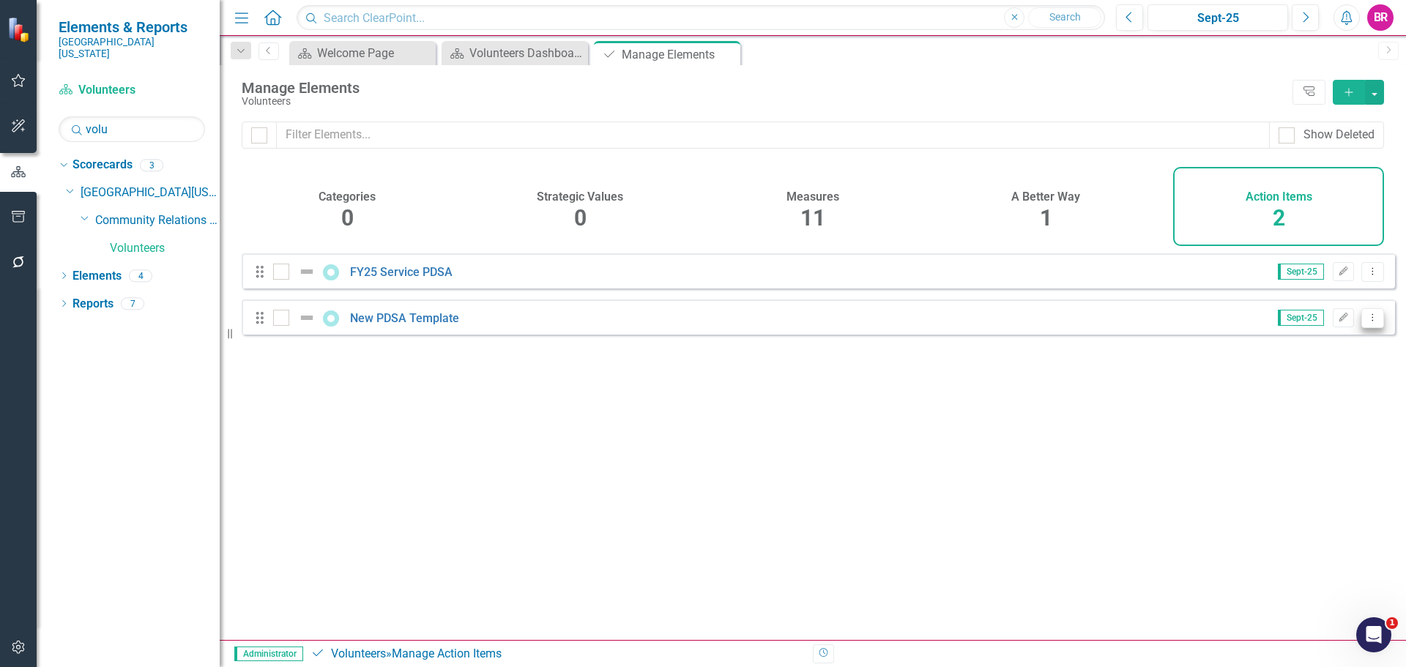
click at [1366, 322] on icon "Dropdown Menu" at bounding box center [1372, 318] width 12 height 10
click at [1314, 406] on link "Copy Duplicate Action Item" at bounding box center [1300, 407] width 146 height 27
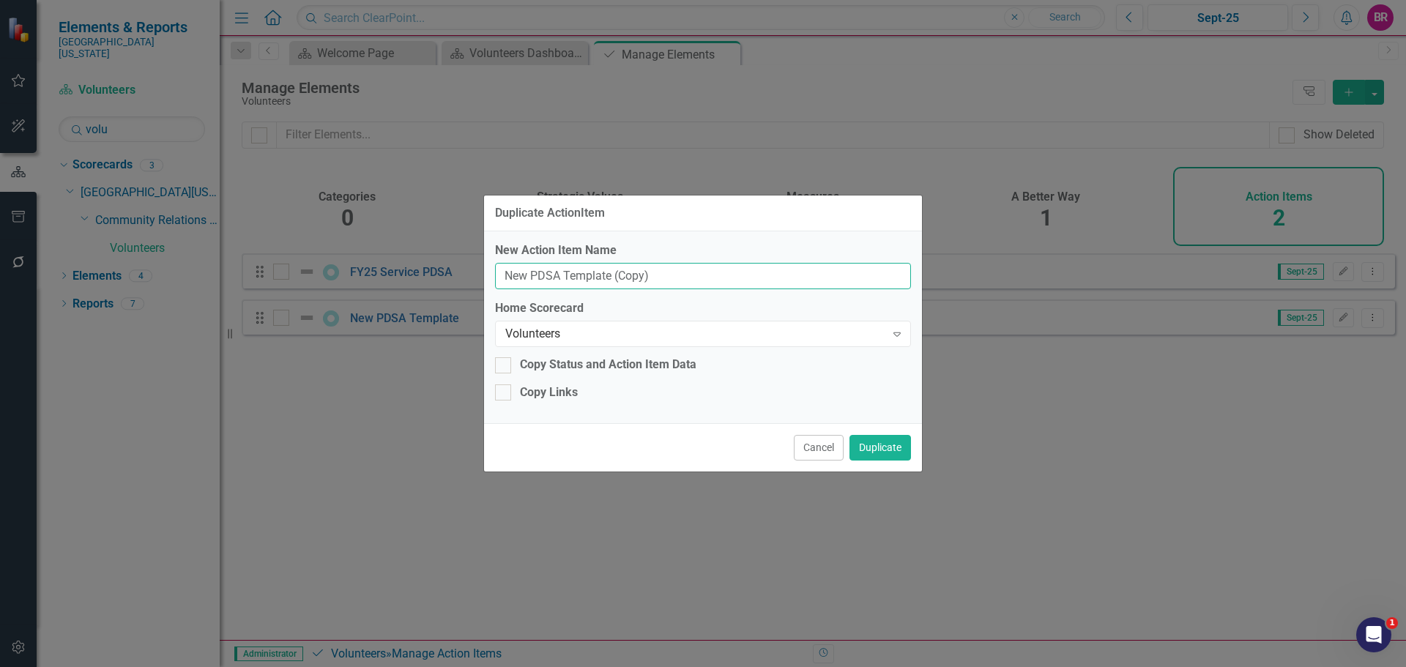
drag, startPoint x: 707, startPoint y: 282, endPoint x: 233, endPoint y: 240, distance: 476.3
click at [233, 240] on div "Duplicate ActionItem New Action Item Name New PDSA Template (Copy) Home Scoreca…" at bounding box center [703, 333] width 1406 height 667
type input "FY26 Service Value"
click at [849, 435] on button "Duplicate" at bounding box center [880, 448] width 62 height 26
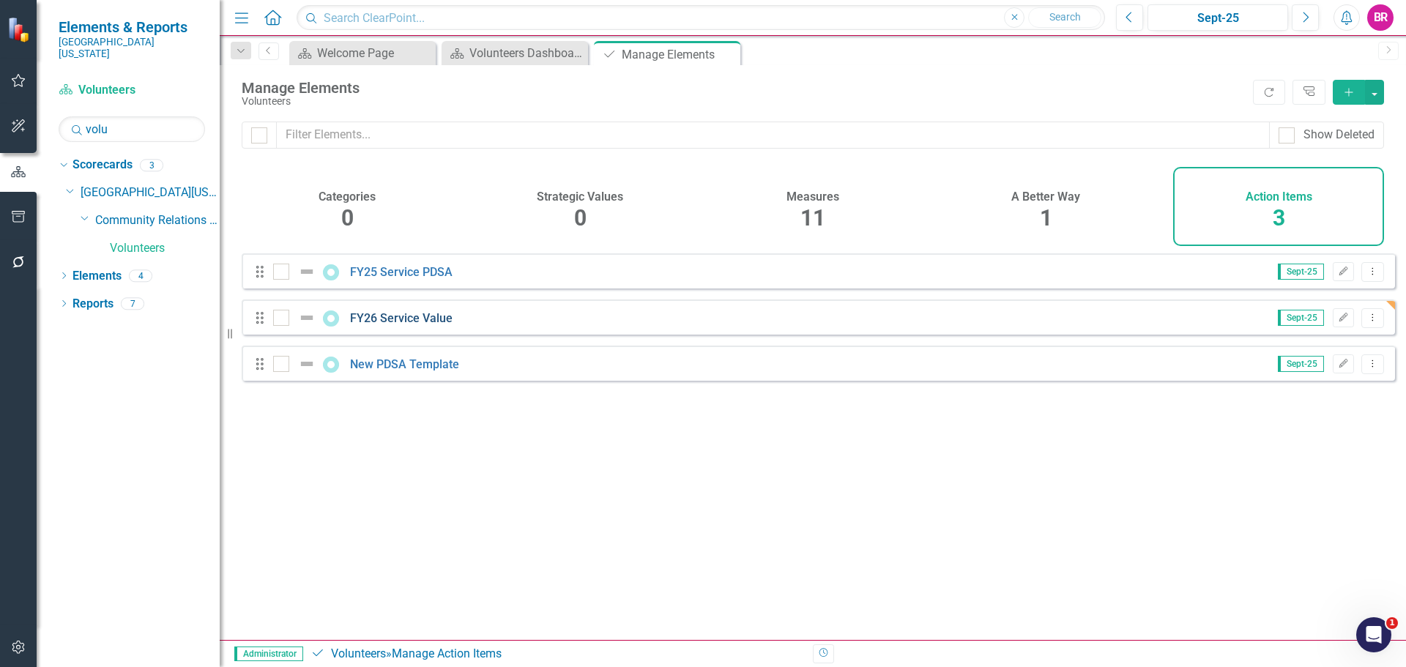
click at [414, 325] on link "FY26 Service Value" at bounding box center [401, 318] width 103 height 14
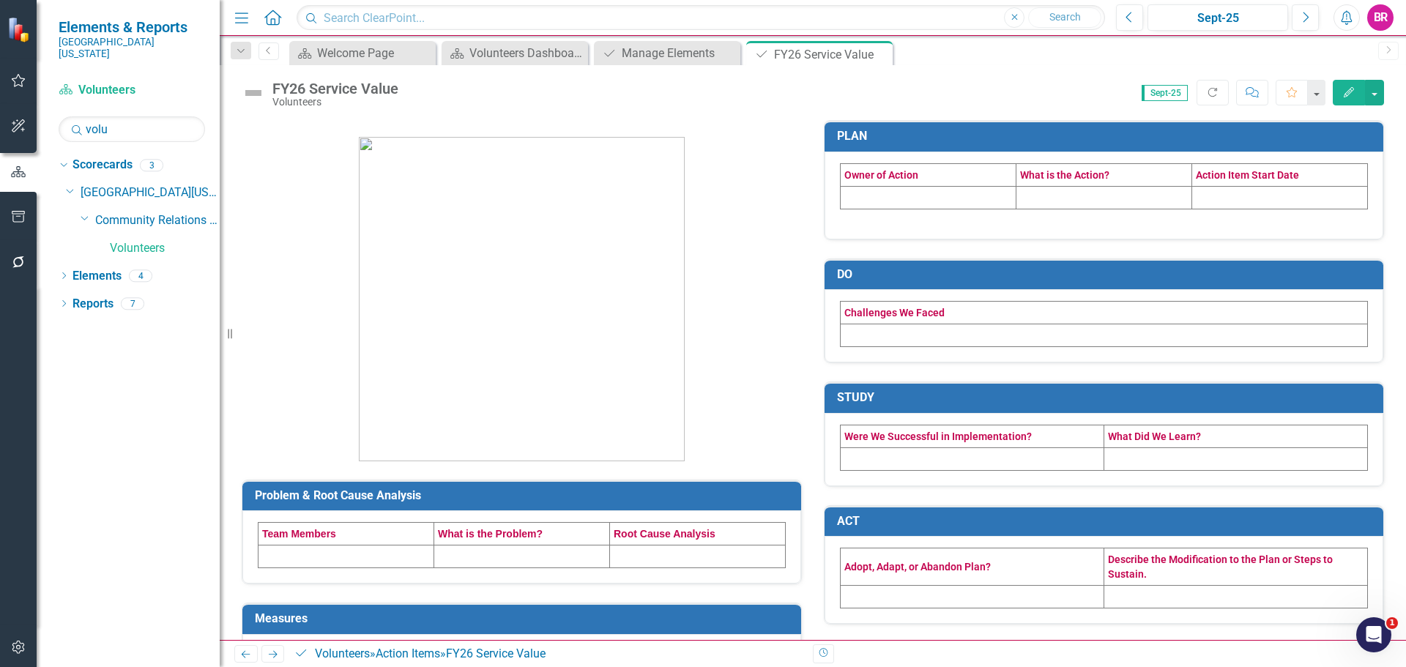
click at [901, 203] on td at bounding box center [929, 197] width 176 height 23
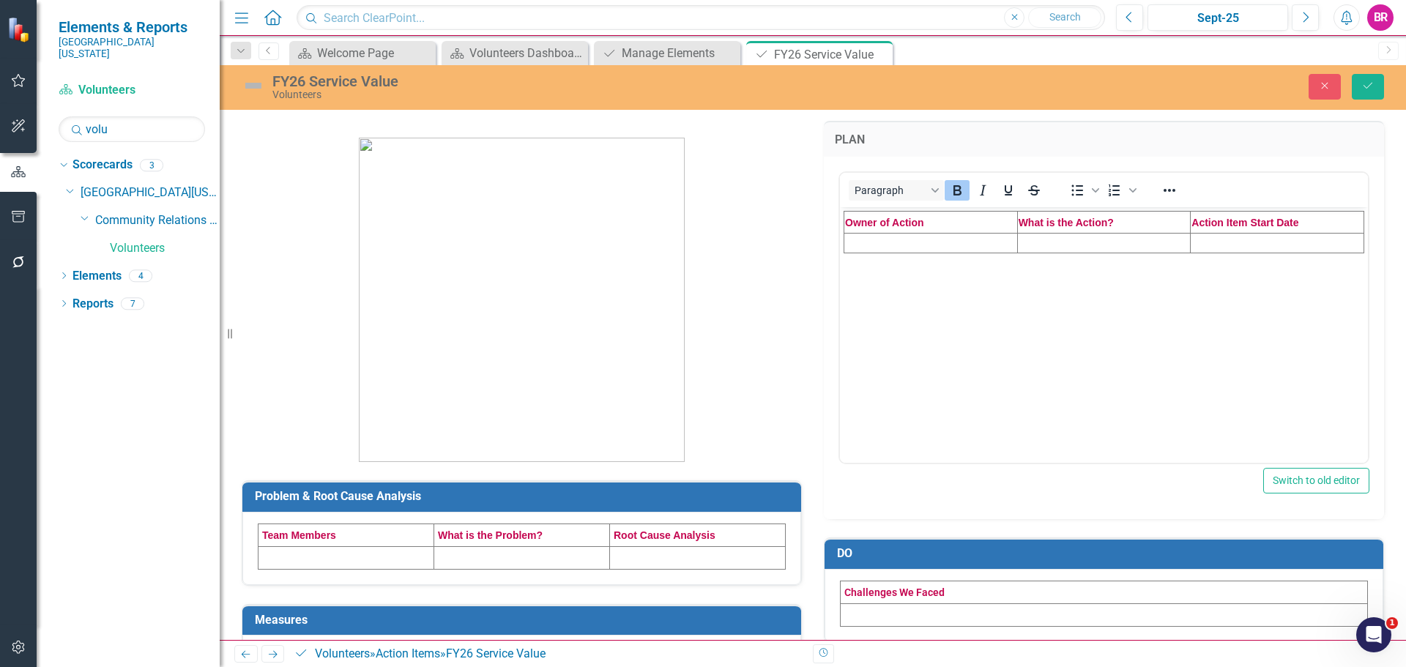
click at [904, 247] on td "Rich Text Area. Press ALT-0 for help." at bounding box center [931, 243] width 174 height 20
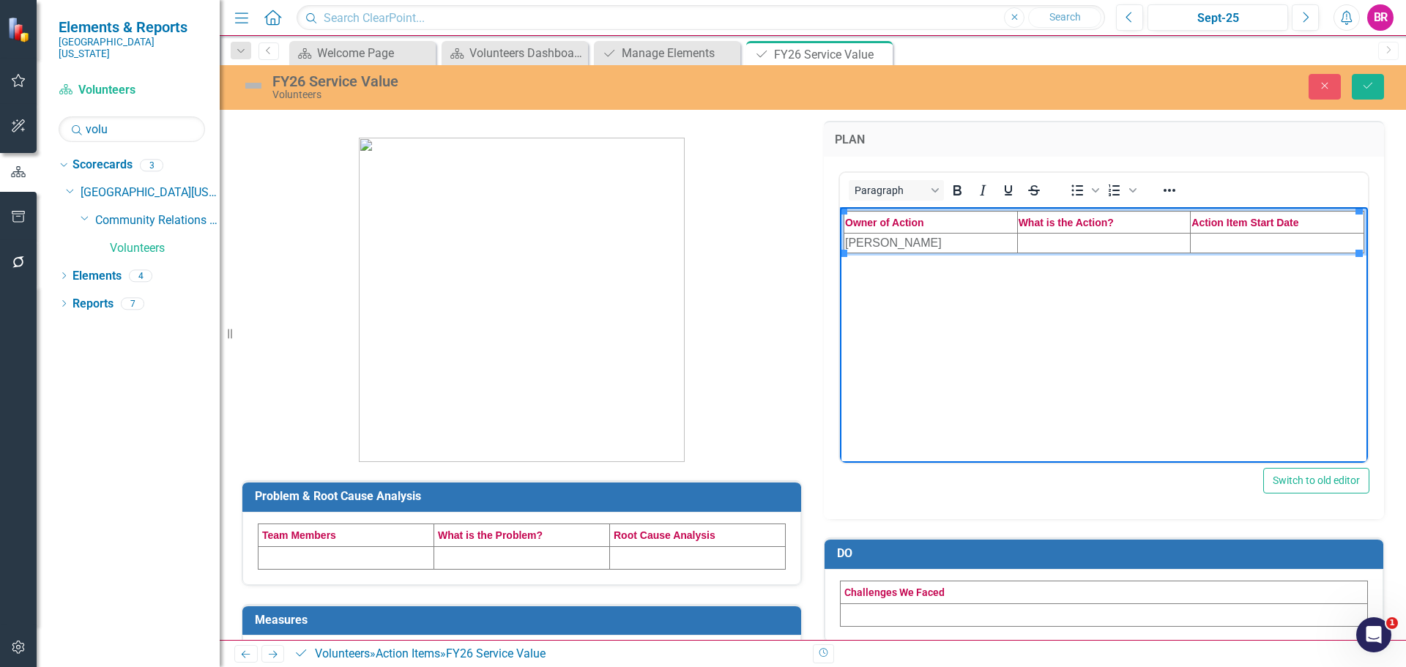
click at [1068, 243] on td "Rich Text Area. Press ALT-0 for help." at bounding box center [1104, 243] width 174 height 20
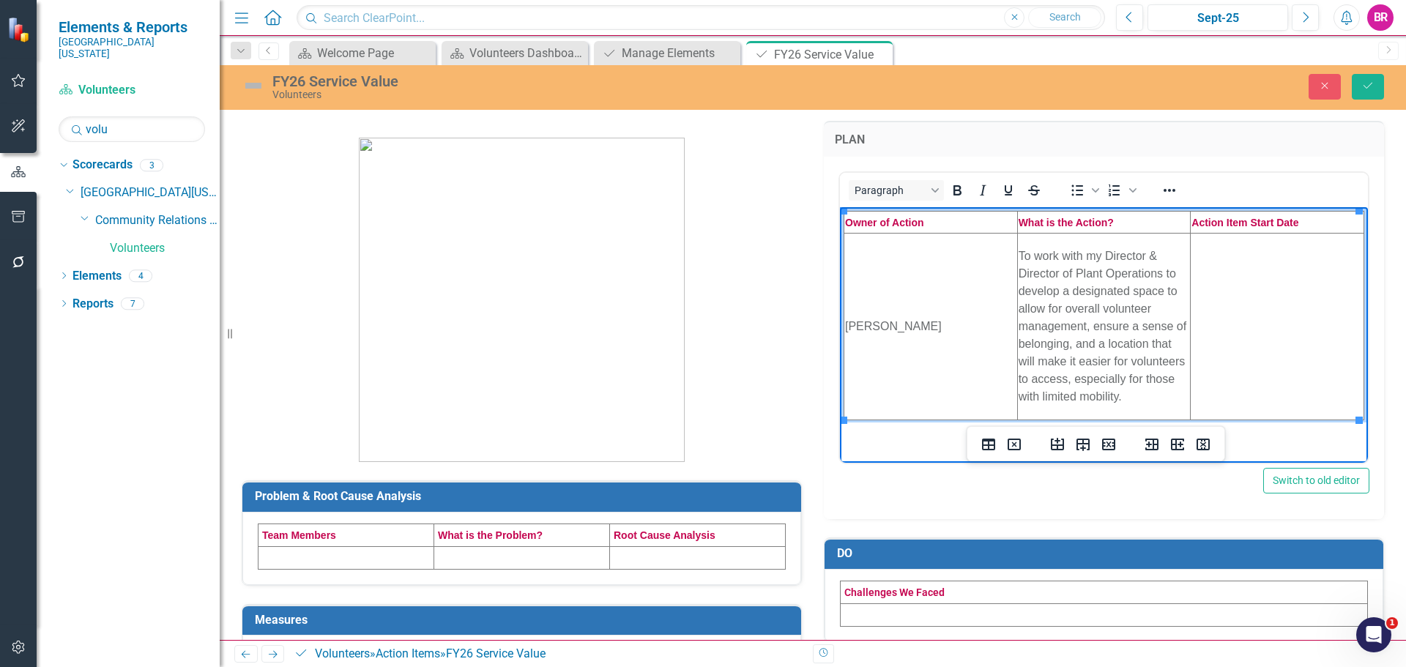
click at [1268, 274] on td "Rich Text Area. Press ALT-0 for help." at bounding box center [1278, 326] width 174 height 187
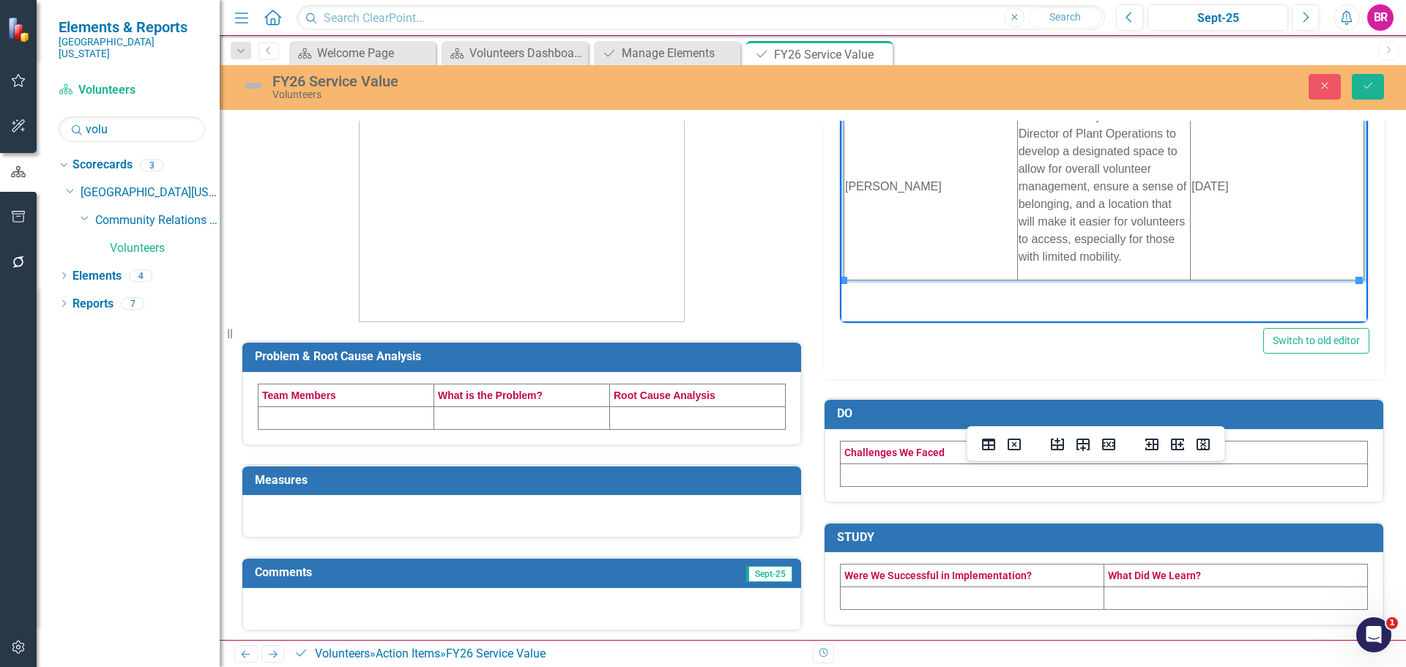
scroll to position [146, 0]
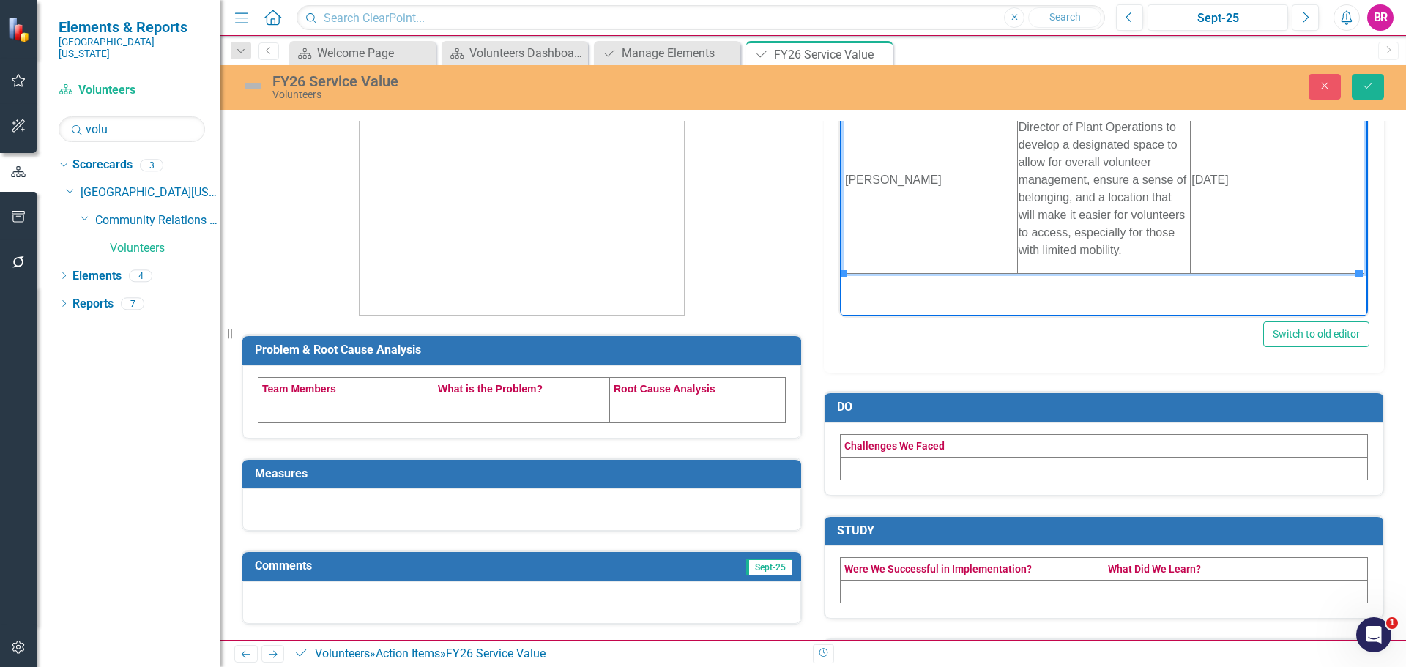
click at [300, 411] on td at bounding box center [346, 411] width 176 height 23
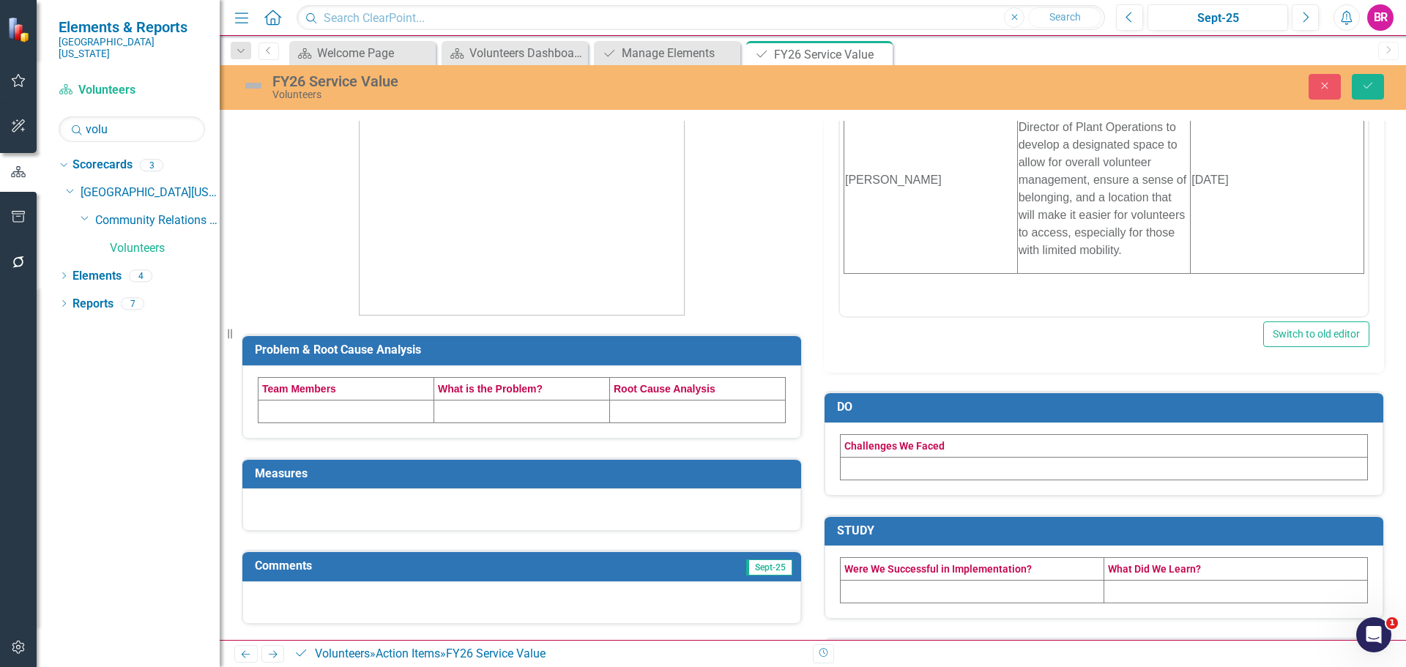
click at [300, 411] on td at bounding box center [346, 411] width 176 height 23
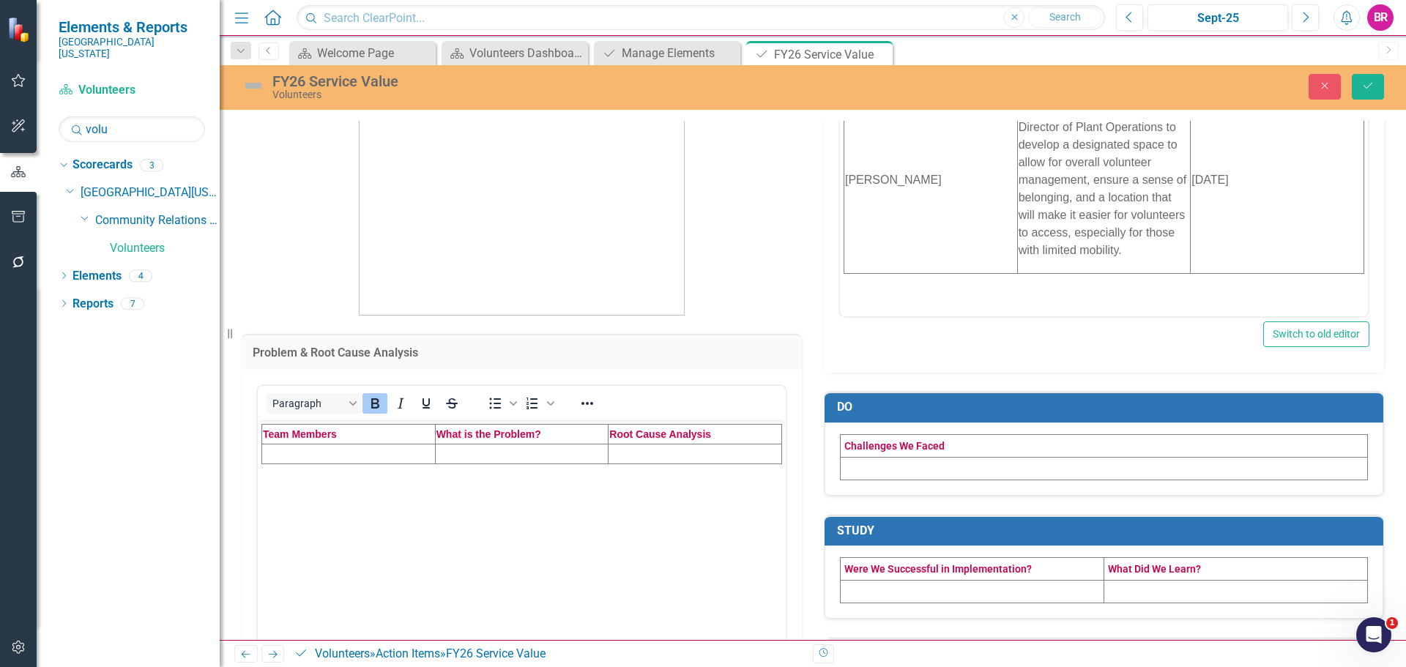
scroll to position [0, 0]
click at [329, 454] on td "Rich Text Area. Press ALT-0 for help." at bounding box center [349, 454] width 174 height 20
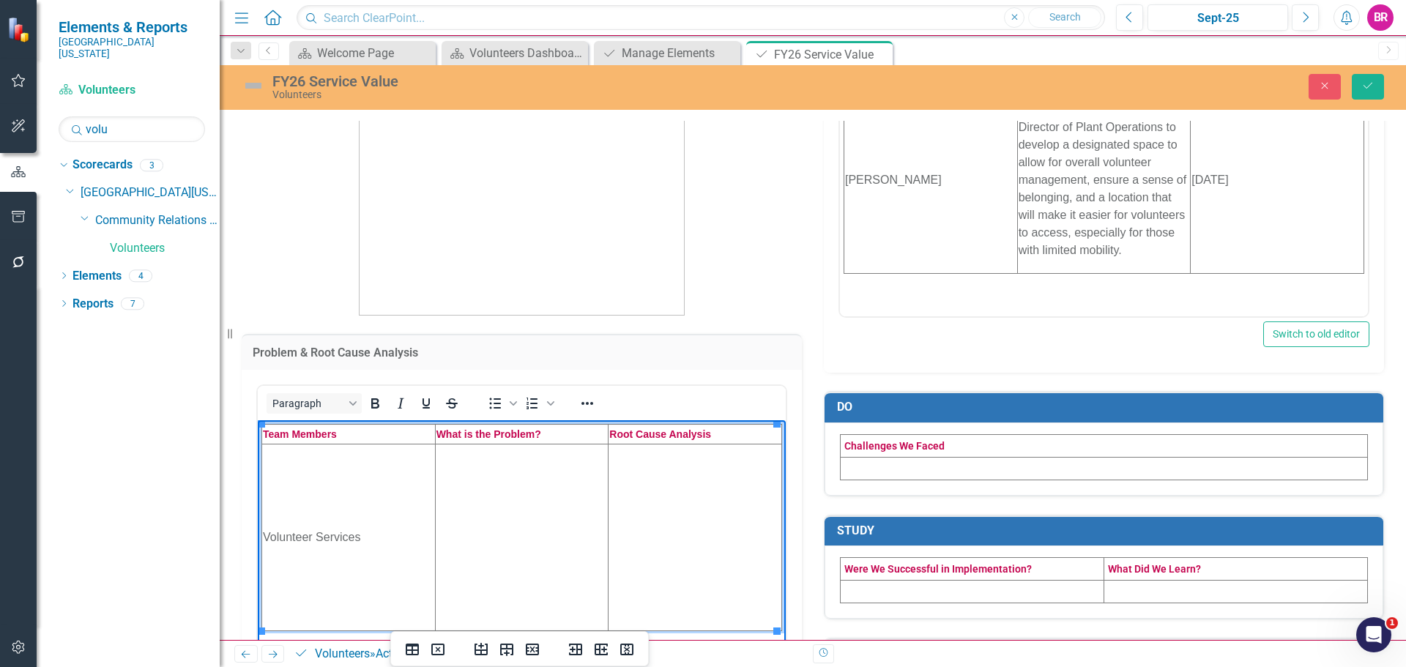
click at [510, 528] on td "Rich Text Area. Press ALT-0 for help." at bounding box center [522, 537] width 174 height 187
click at [499, 521] on td "Rich Text Area. Press ALT-0 for help." at bounding box center [522, 537] width 174 height 187
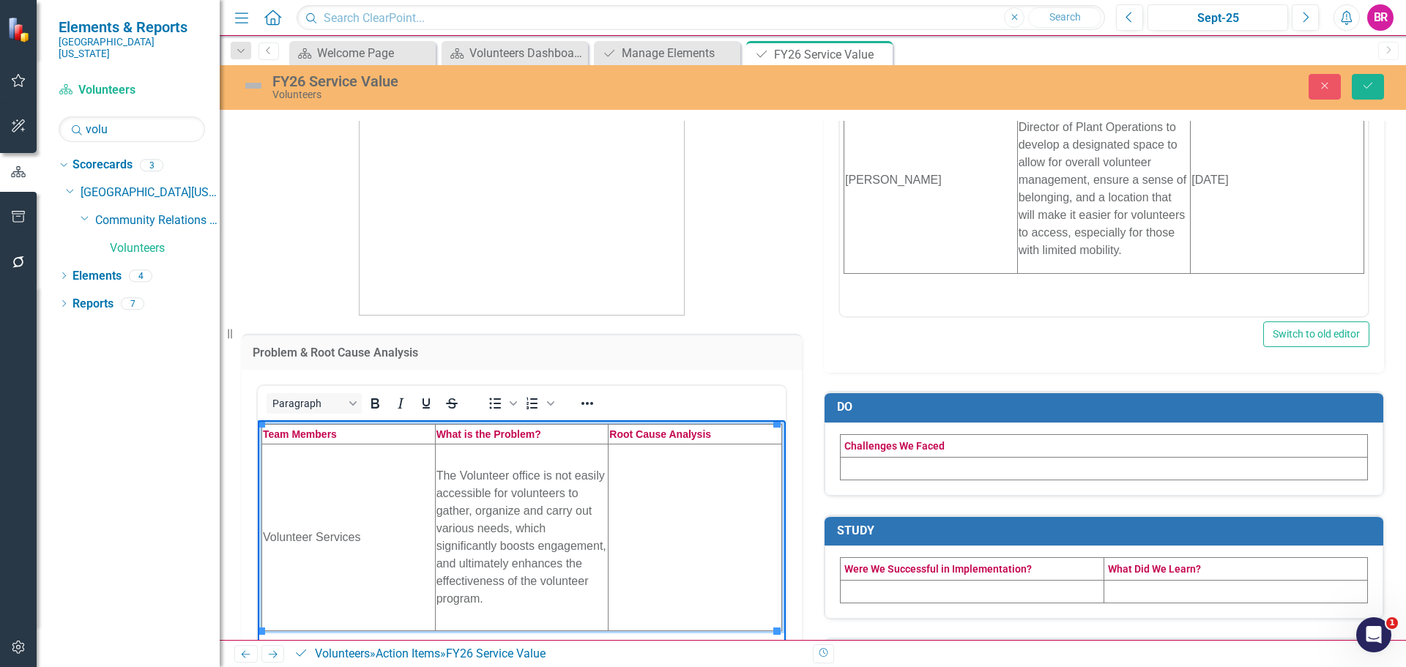
click at [682, 559] on td "Rich Text Area. Press ALT-0 for help." at bounding box center [696, 537] width 174 height 187
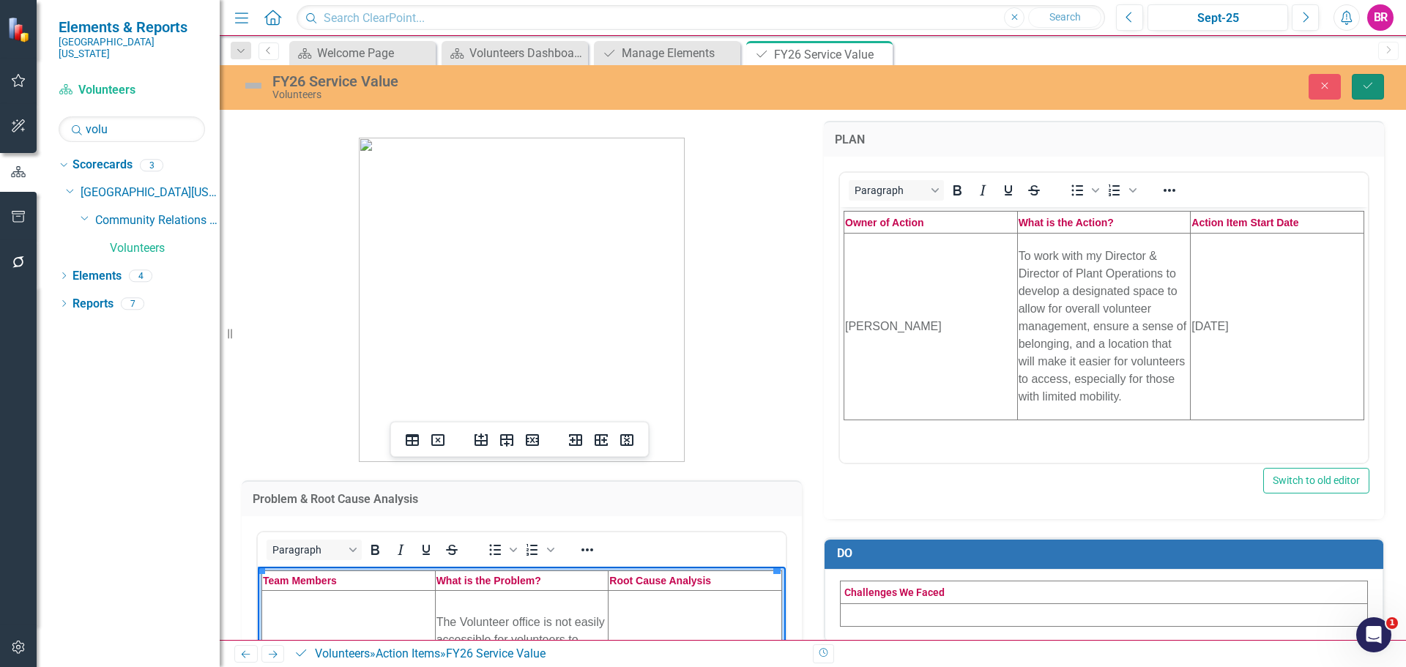
click at [1362, 97] on button "Save" at bounding box center [1368, 87] width 32 height 26
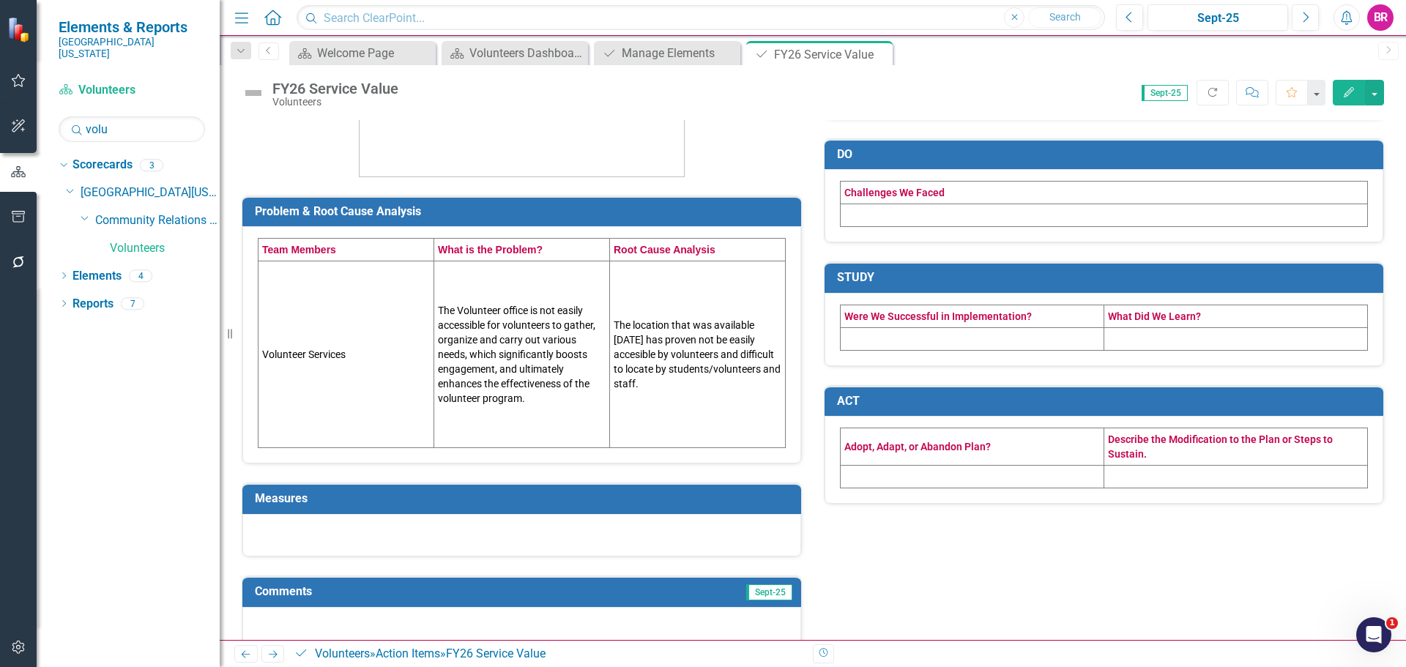
scroll to position [310, 0]
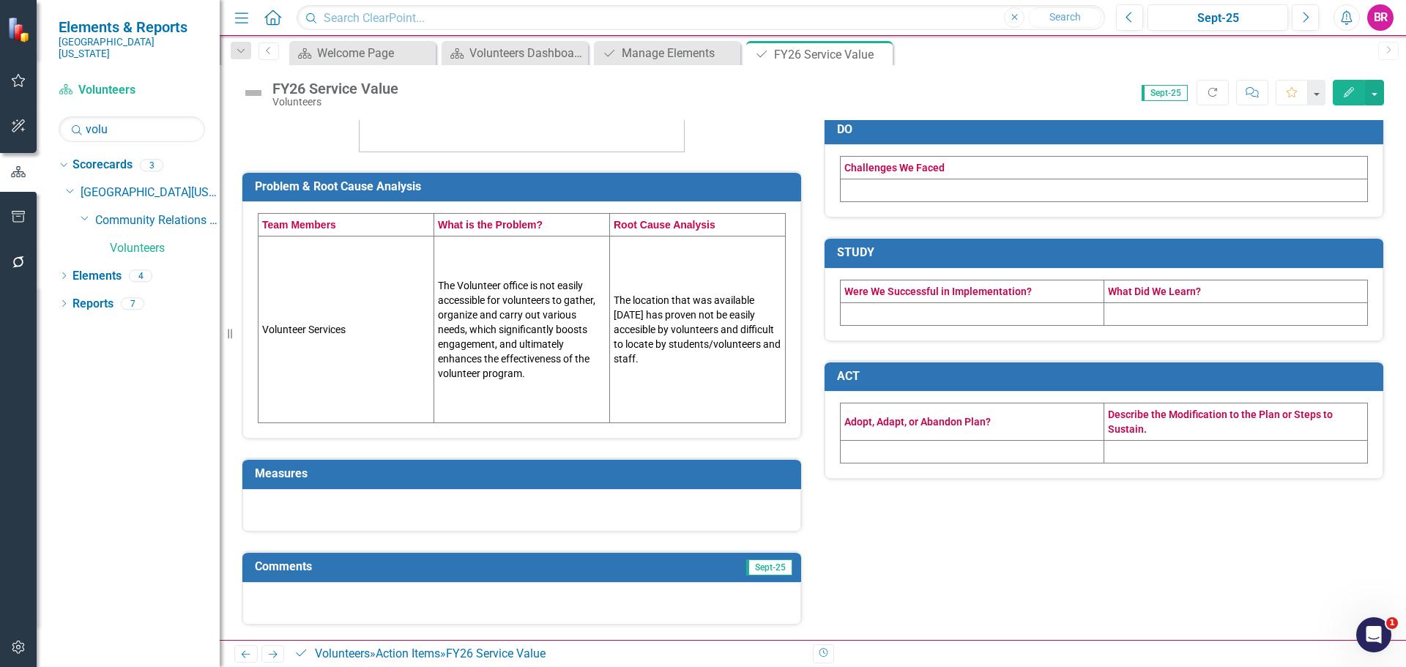
click at [598, 483] on td "Measures" at bounding box center [524, 476] width 539 height 24
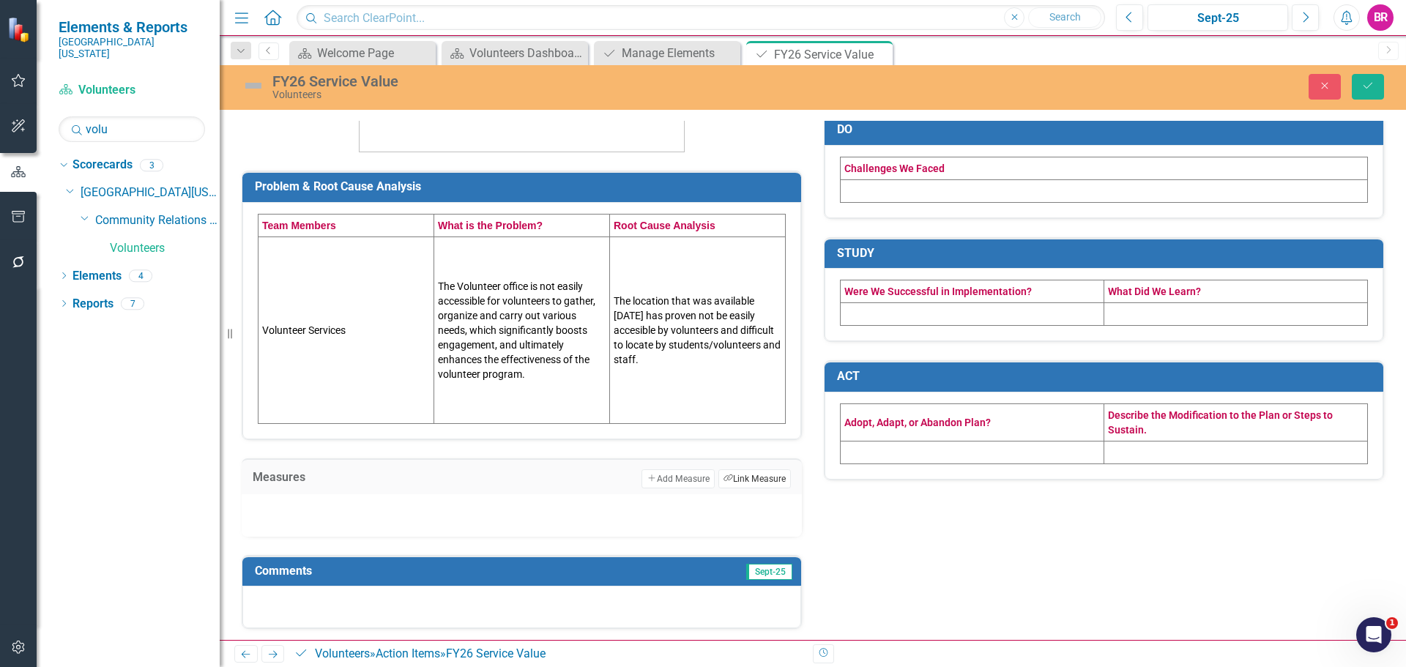
click at [731, 485] on button "Link Tag Link Measure" at bounding box center [754, 478] width 72 height 19
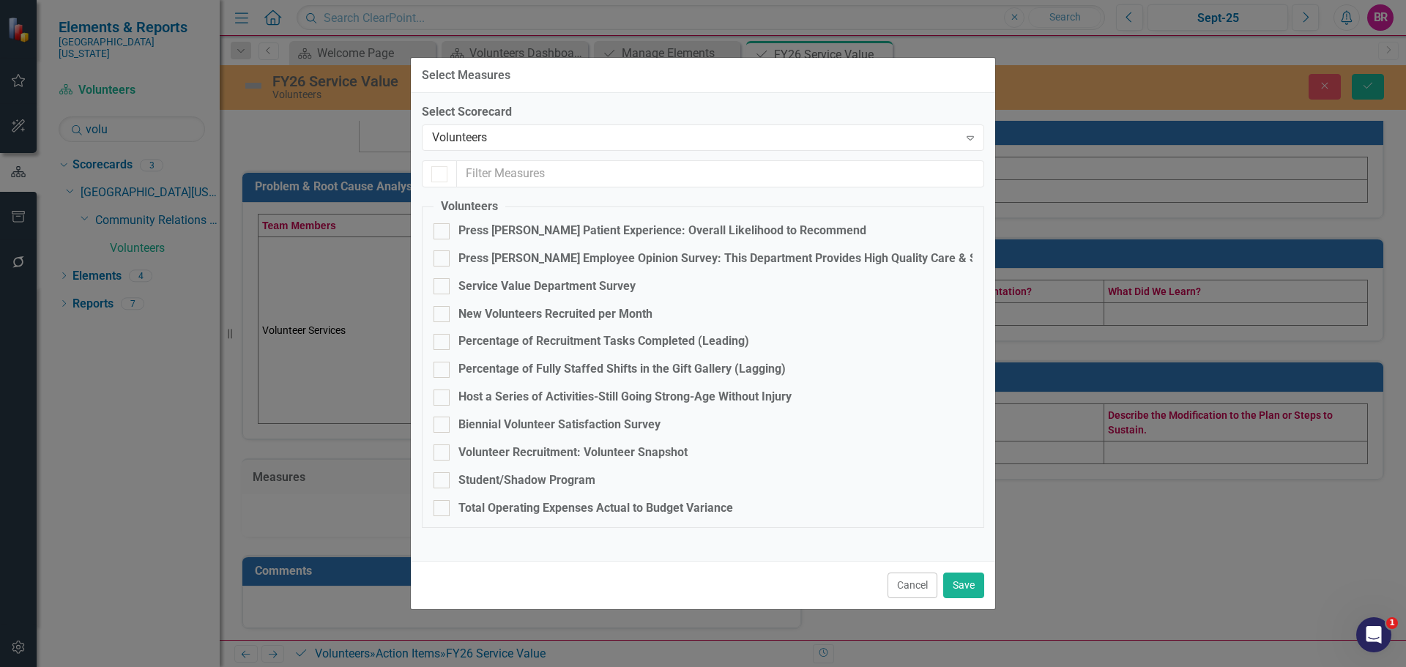
checkbox input "false"
click at [555, 289] on div "Service Value Department Survey" at bounding box center [546, 286] width 177 height 17
click at [443, 288] on input "Service Value Department Survey" at bounding box center [439, 283] width 10 height 10
checkbox input "true"
click at [981, 588] on button "Save" at bounding box center [963, 586] width 41 height 26
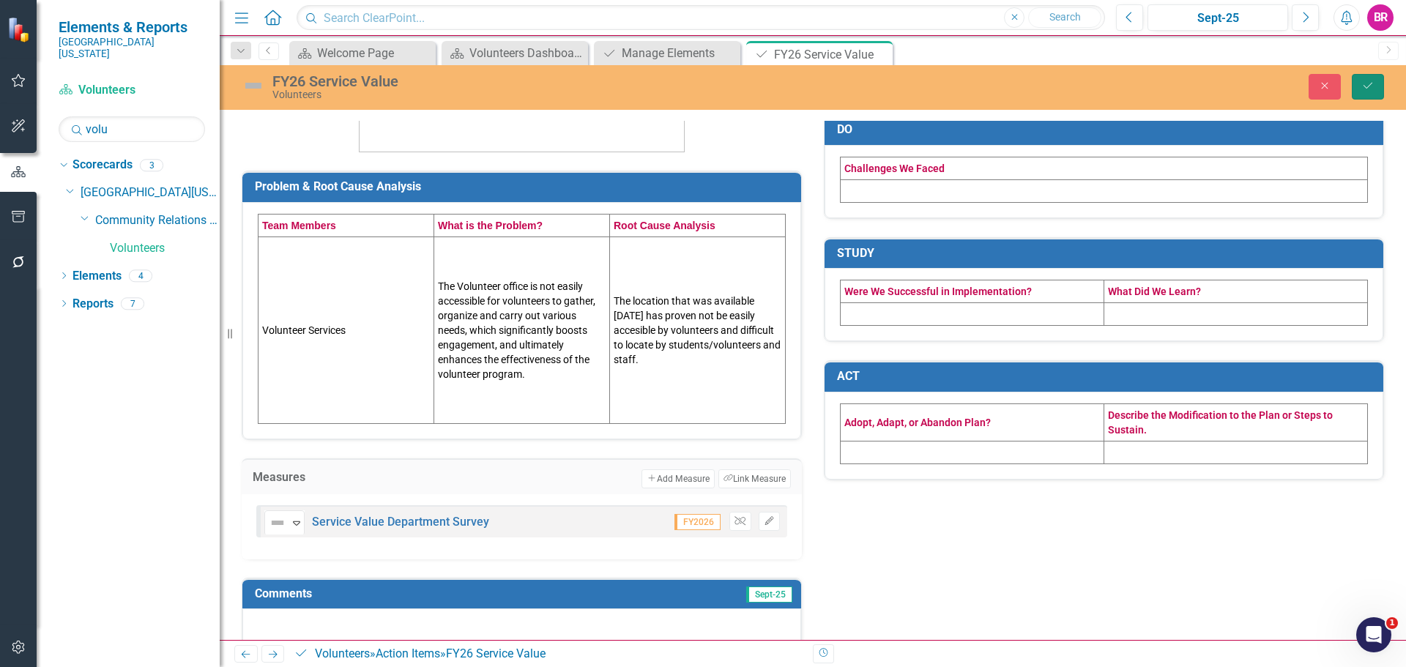
click at [1366, 81] on icon "Save" at bounding box center [1367, 86] width 13 height 10
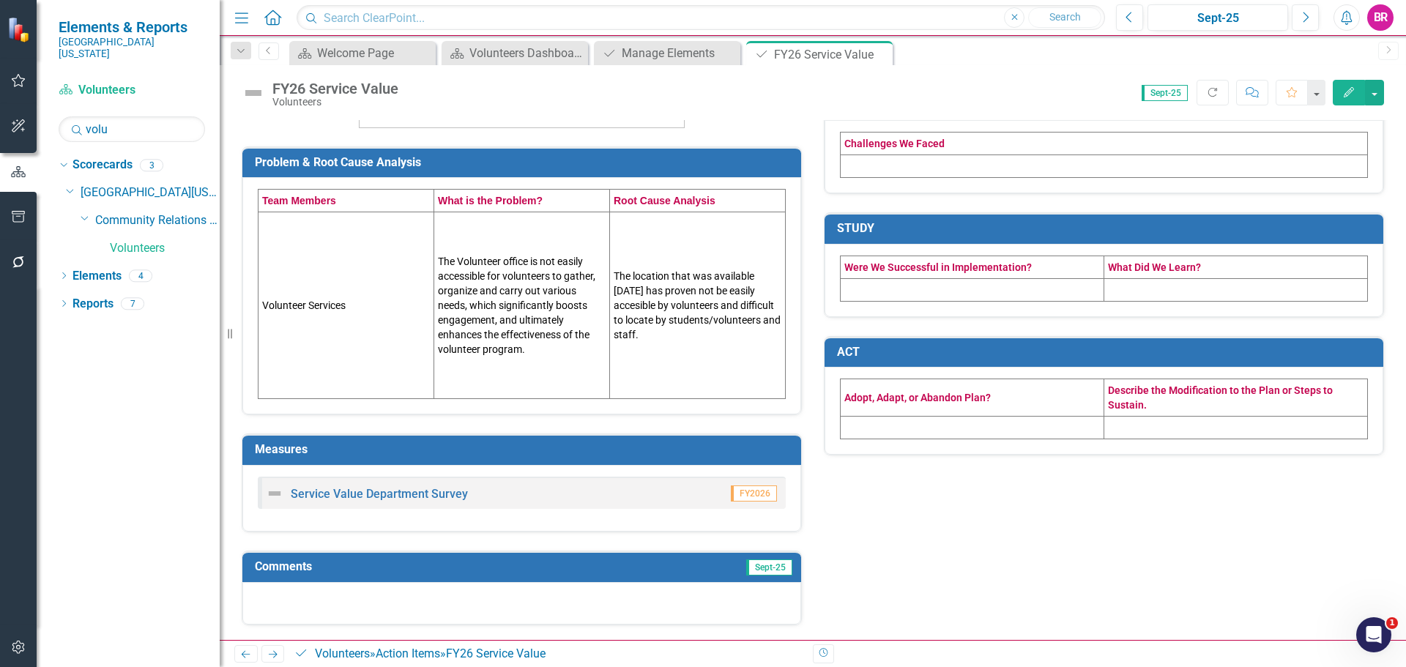
scroll to position [334, 0]
click at [436, 496] on link "Service Value Department Survey" at bounding box center [379, 494] width 177 height 14
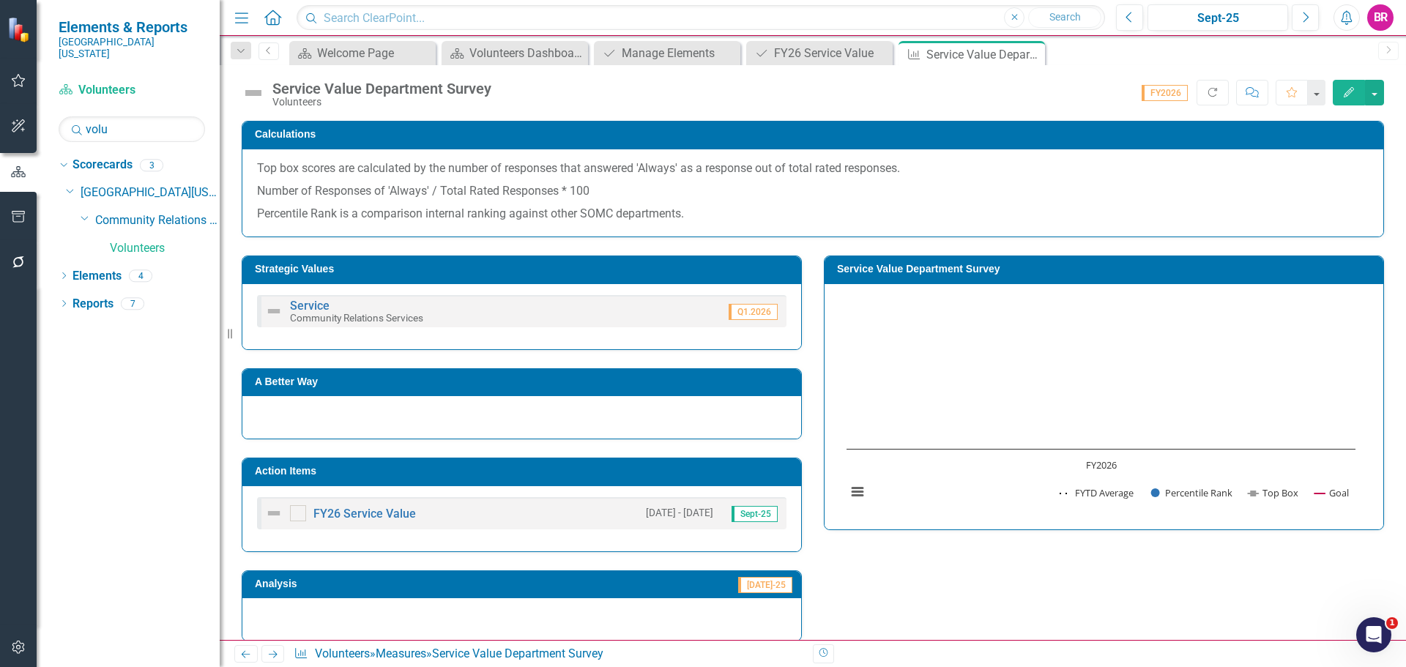
scroll to position [220, 0]
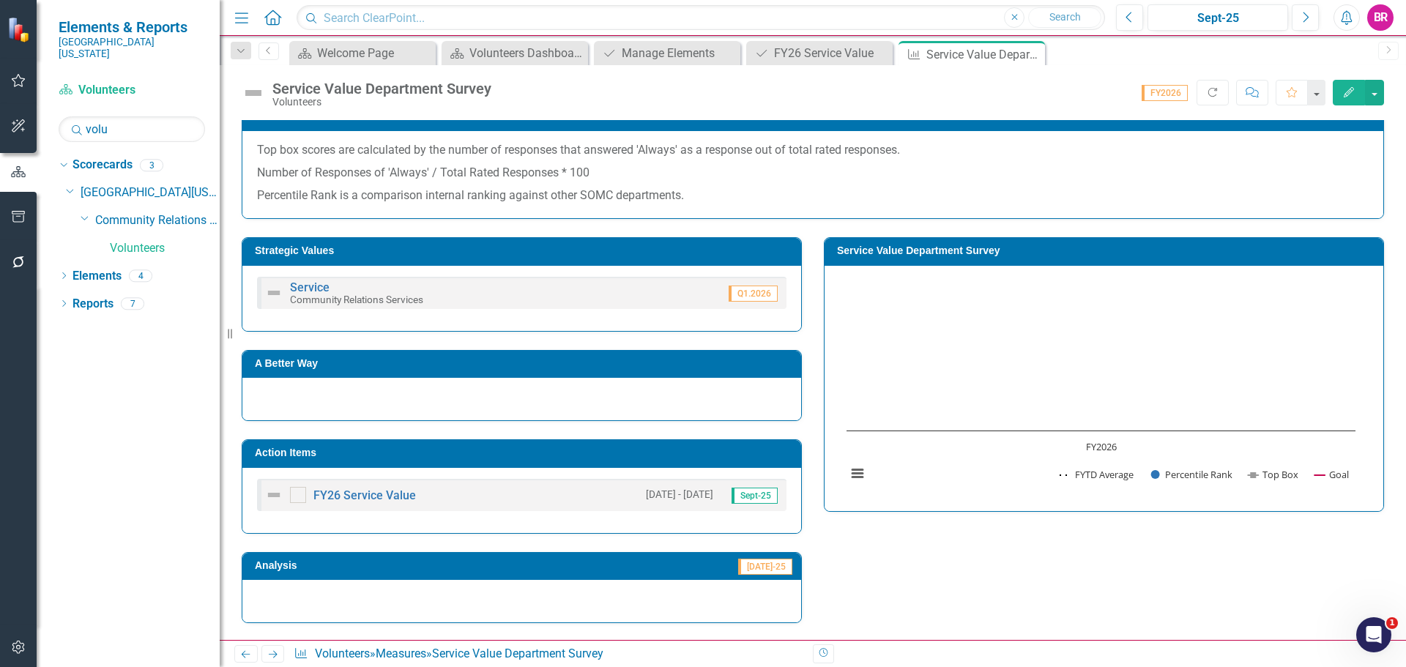
click at [1136, 261] on td "Service Value Department Survey" at bounding box center [1106, 253] width 539 height 22
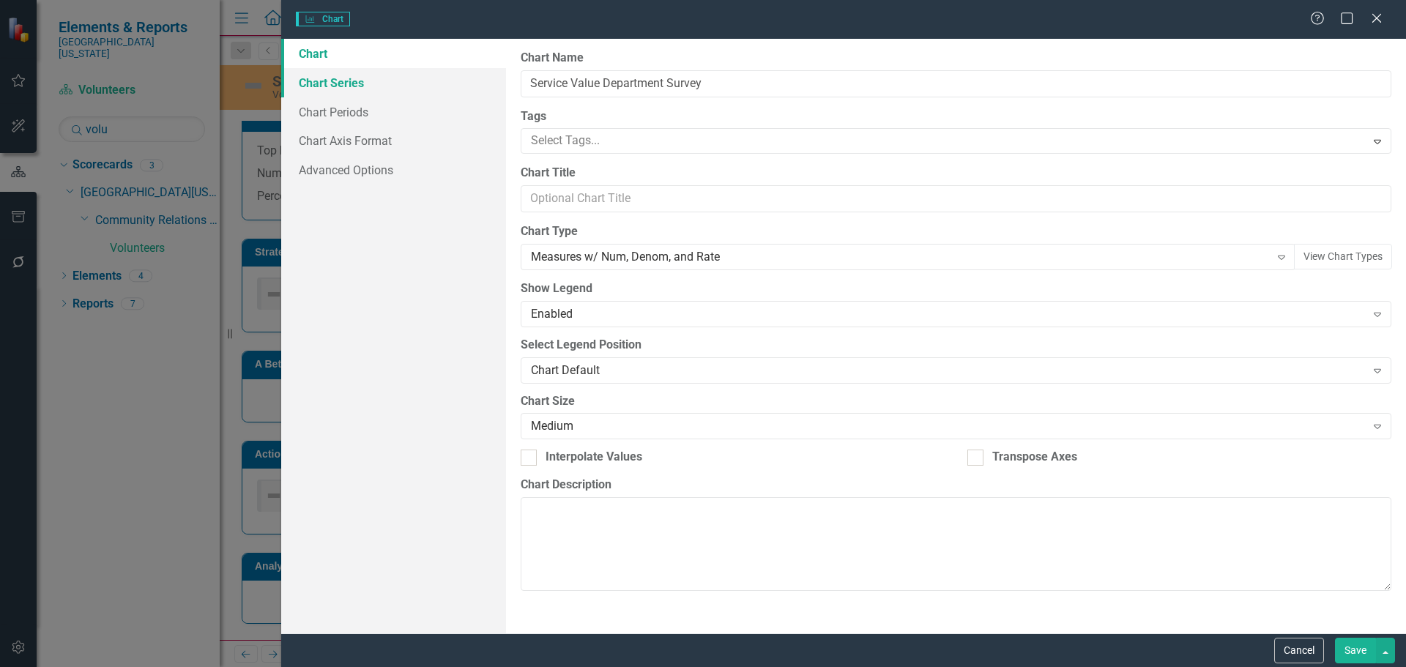
click at [349, 89] on link "Chart Series" at bounding box center [393, 82] width 225 height 29
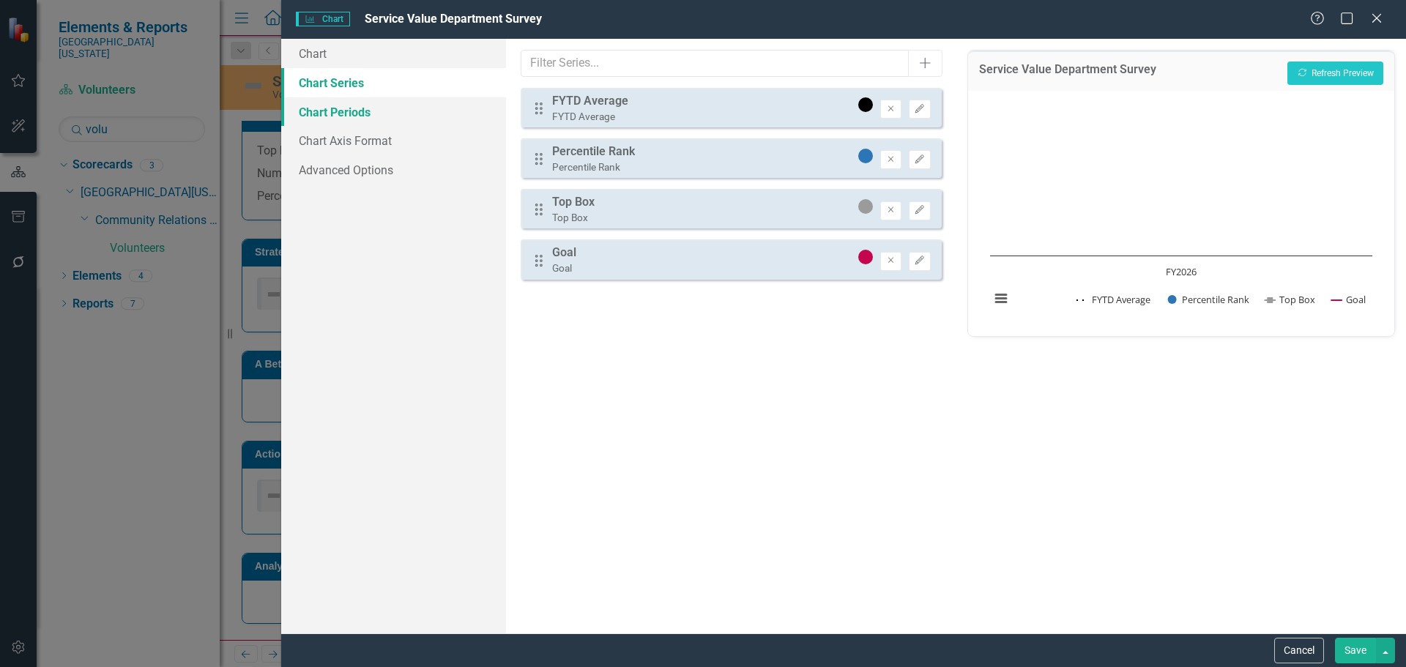
drag, startPoint x: 349, startPoint y: 110, endPoint x: 379, endPoint y: 111, distance: 30.8
click at [349, 110] on link "Chart Periods" at bounding box center [393, 111] width 225 height 29
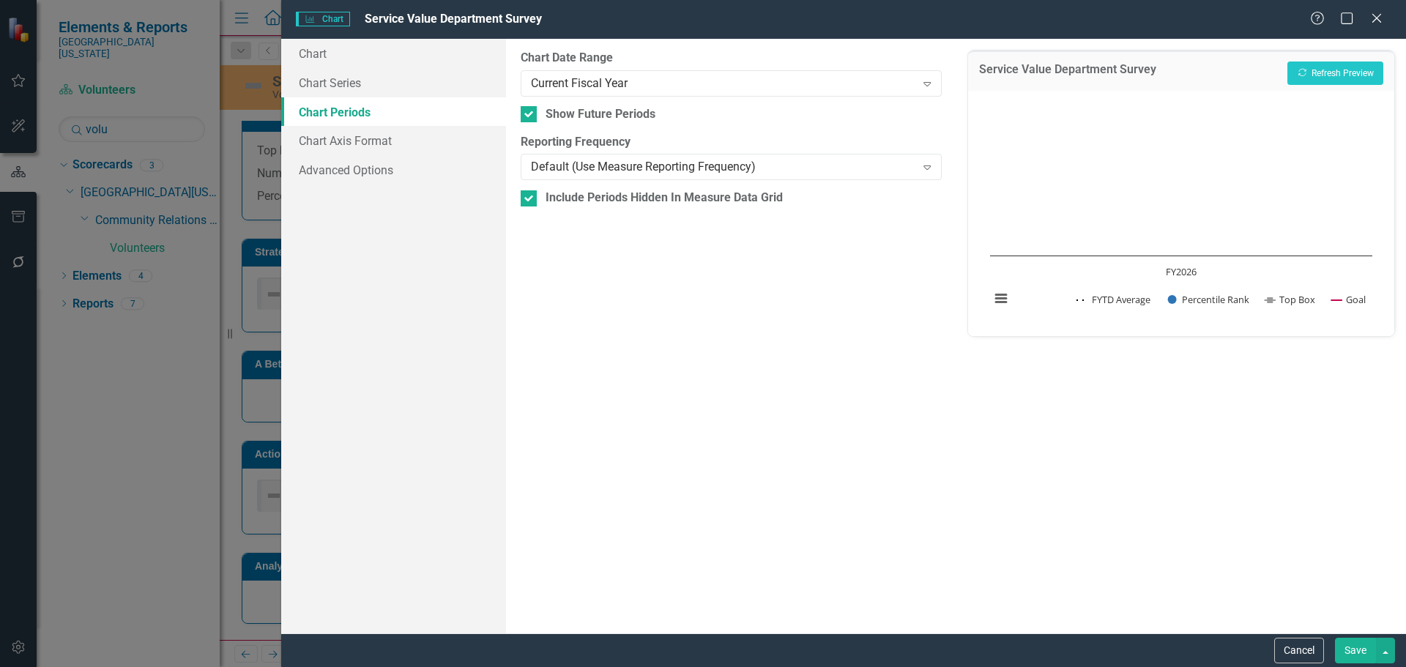
click at [646, 94] on div "Current Fiscal Year Expand" at bounding box center [731, 83] width 420 height 26
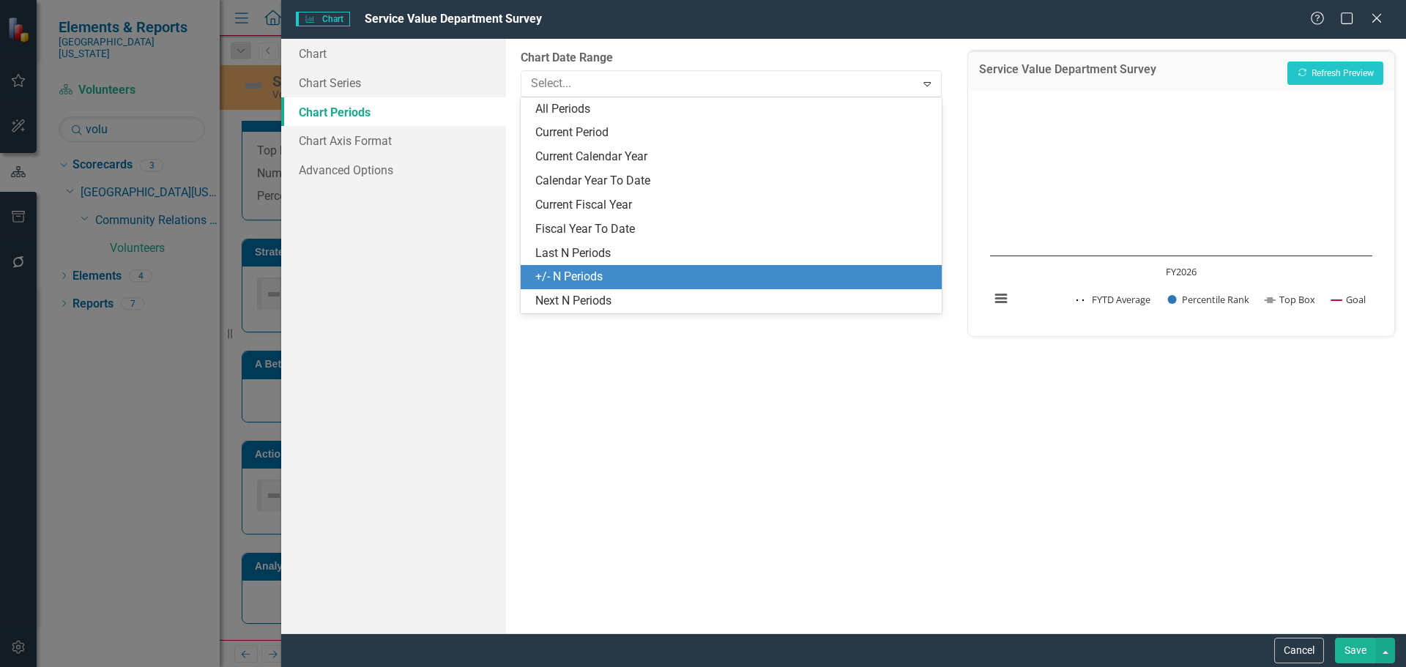
click at [629, 269] on div "+/- N Periods" at bounding box center [733, 277] width 397 height 17
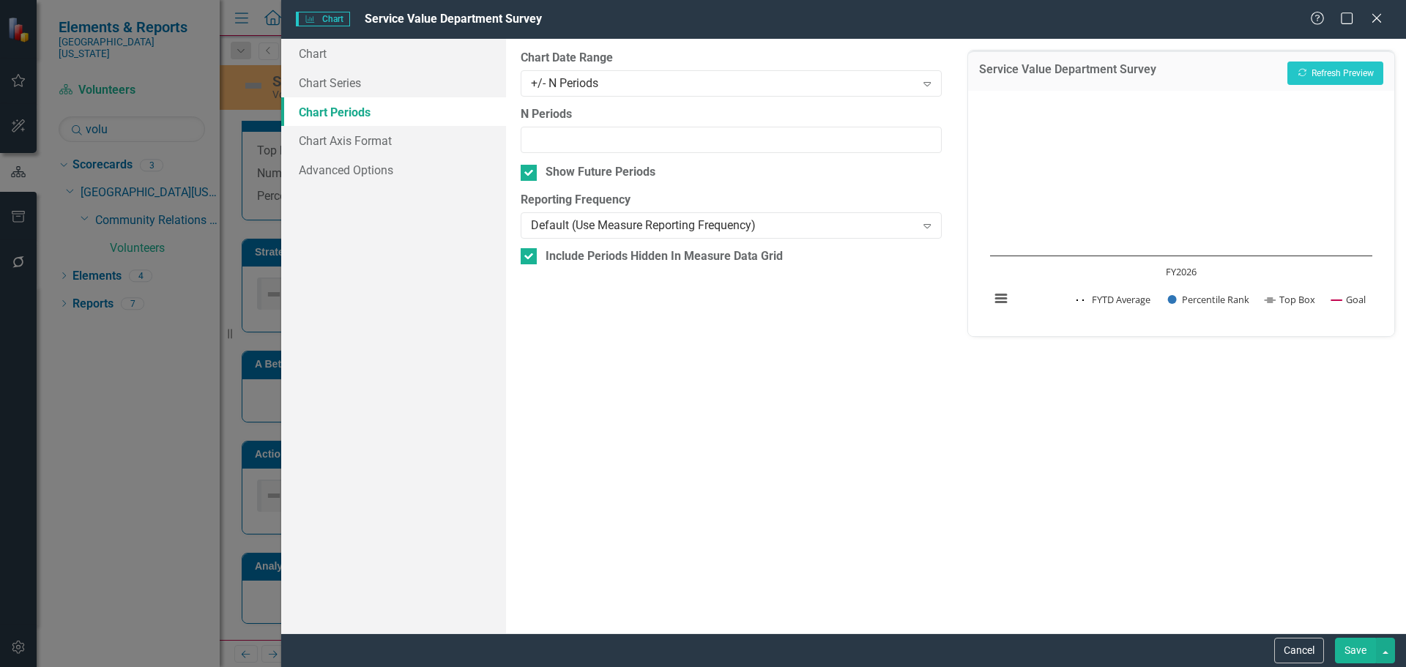
click at [1357, 643] on button "Save" at bounding box center [1355, 651] width 41 height 26
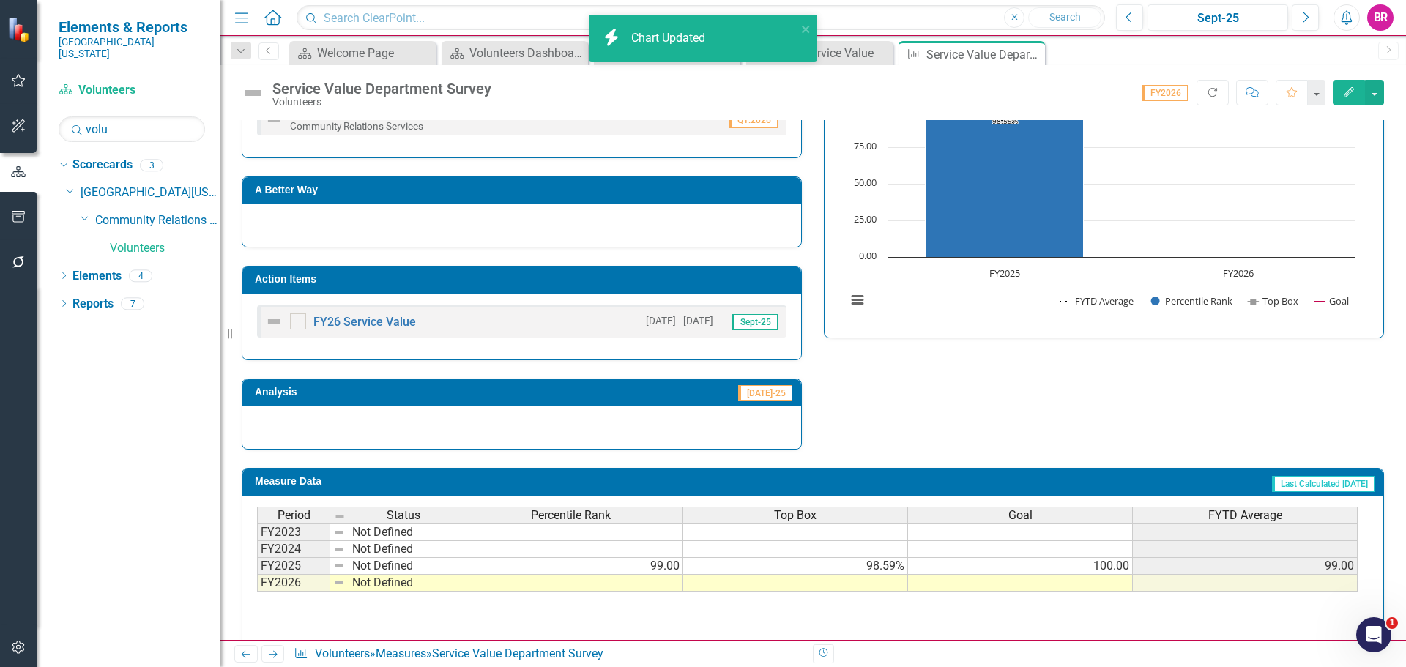
scroll to position [443, 0]
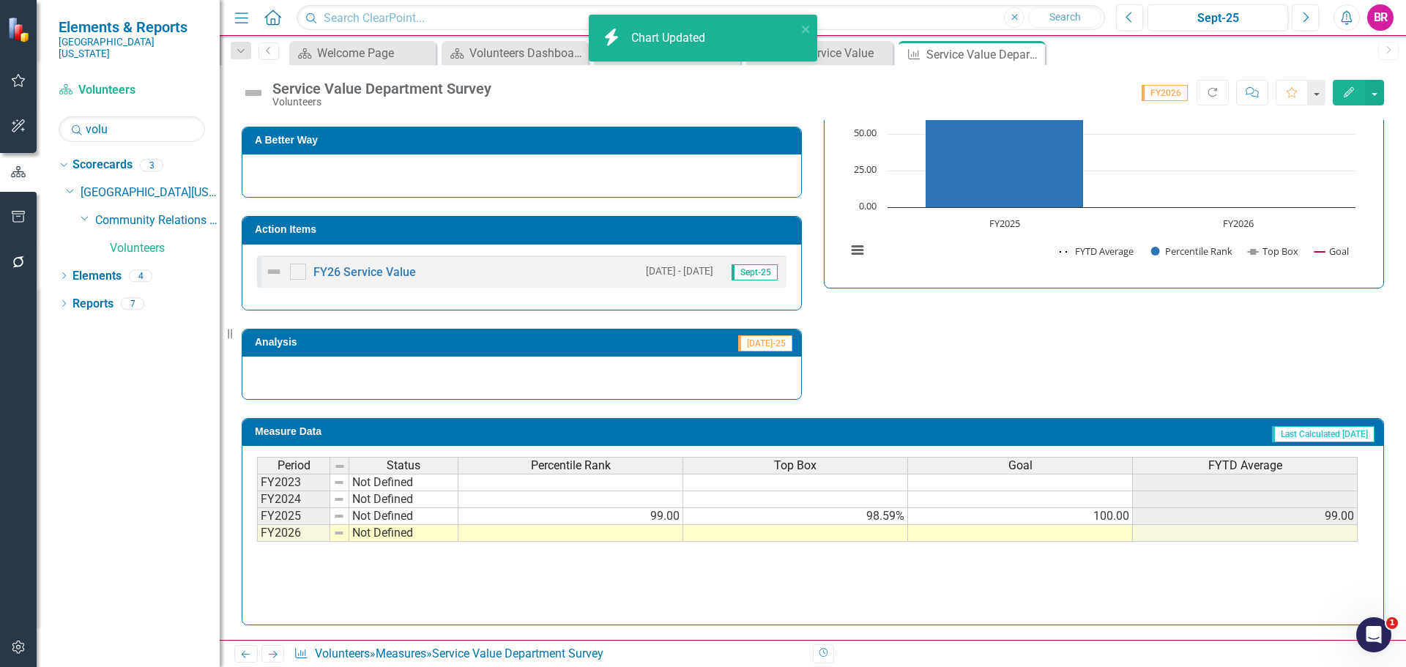
click at [1106, 535] on td at bounding box center [1020, 533] width 225 height 17
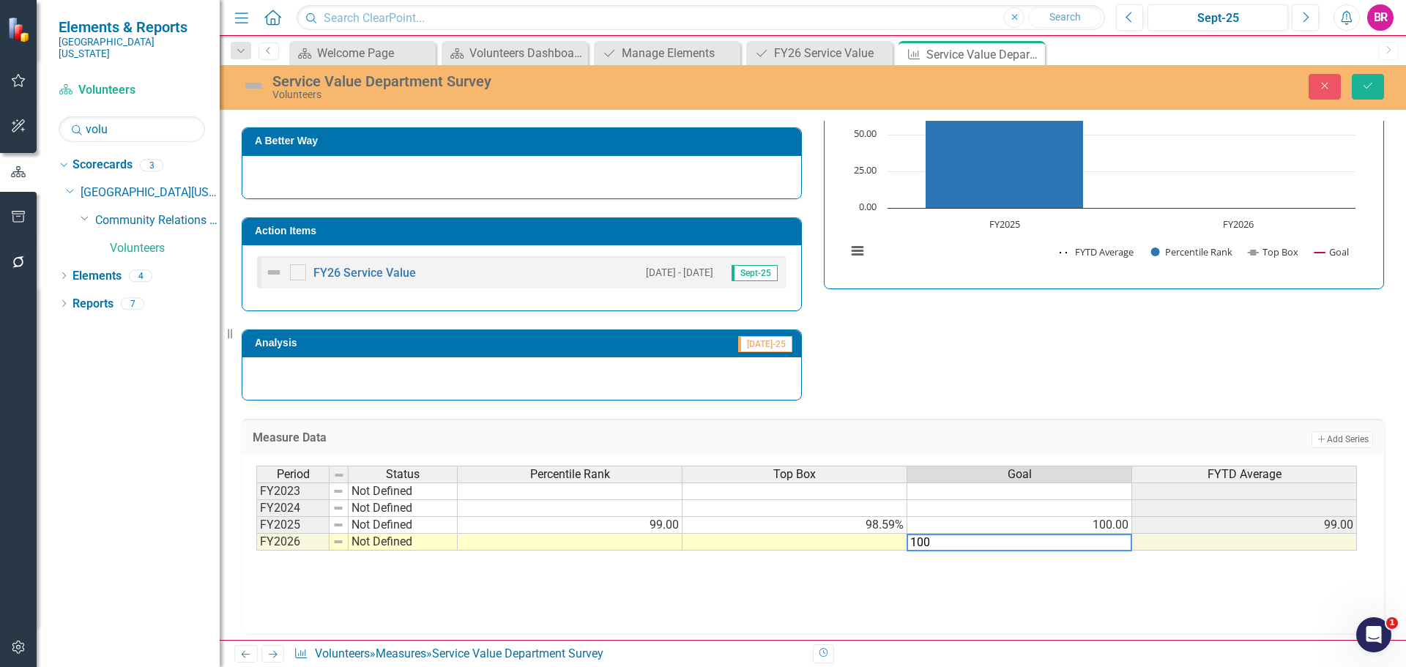
type textarea "100"
drag, startPoint x: 1119, startPoint y: 389, endPoint x: 1146, endPoint y: 356, distance: 42.7
click at [1119, 387] on div "Strategic Values Service Community Relations Services Q1.2026 A Better Way Acti…" at bounding box center [813, 199] width 1164 height 404
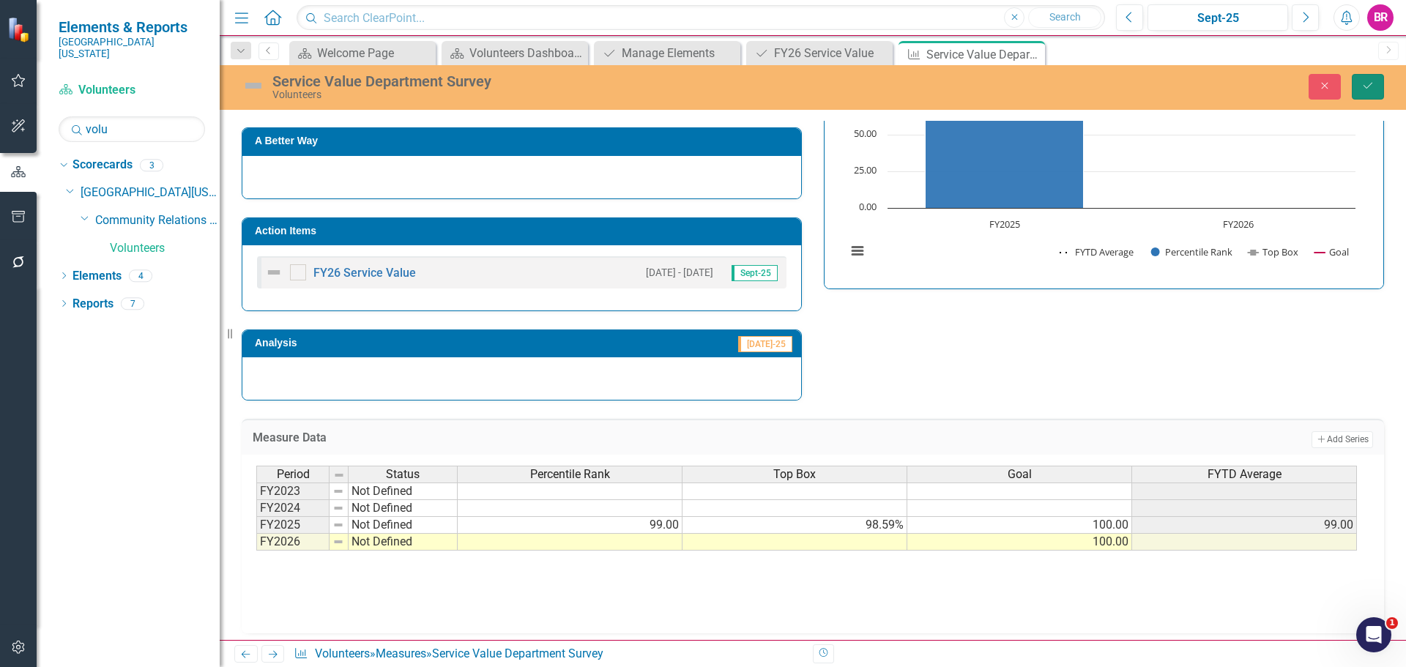
click at [1382, 95] on button "Save" at bounding box center [1368, 87] width 32 height 26
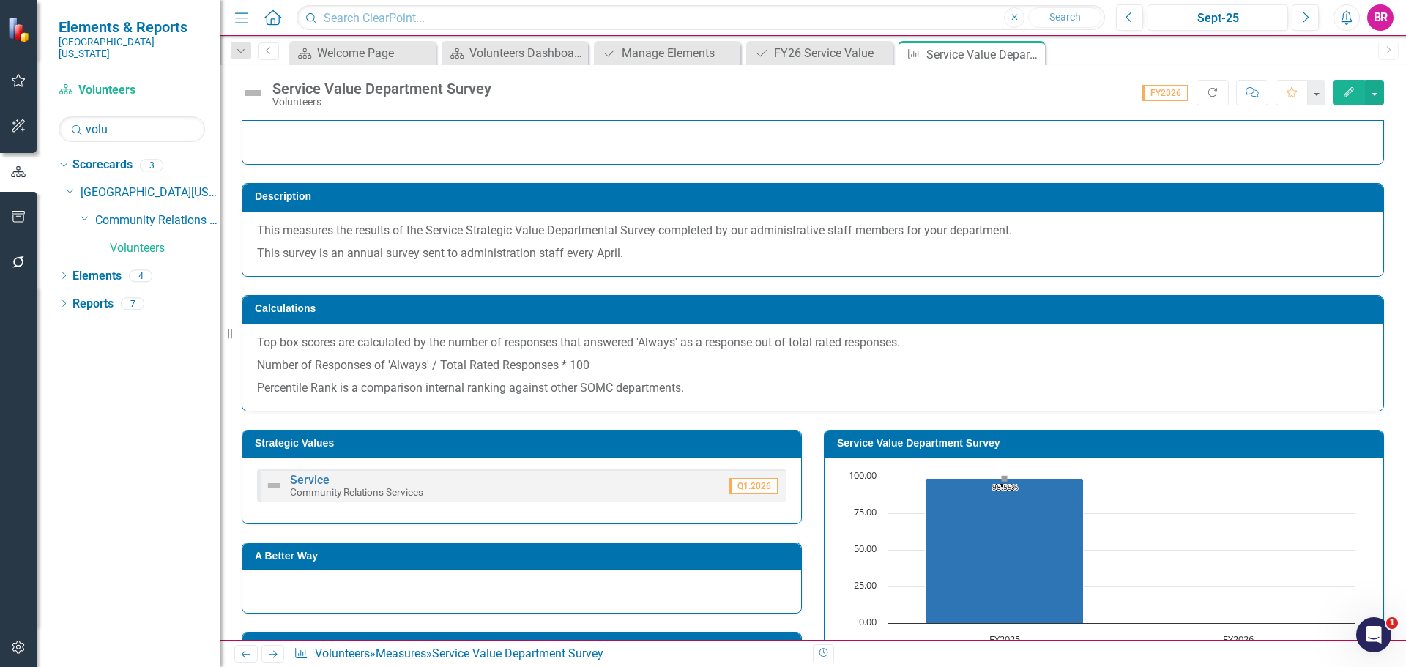
scroll to position [0, 0]
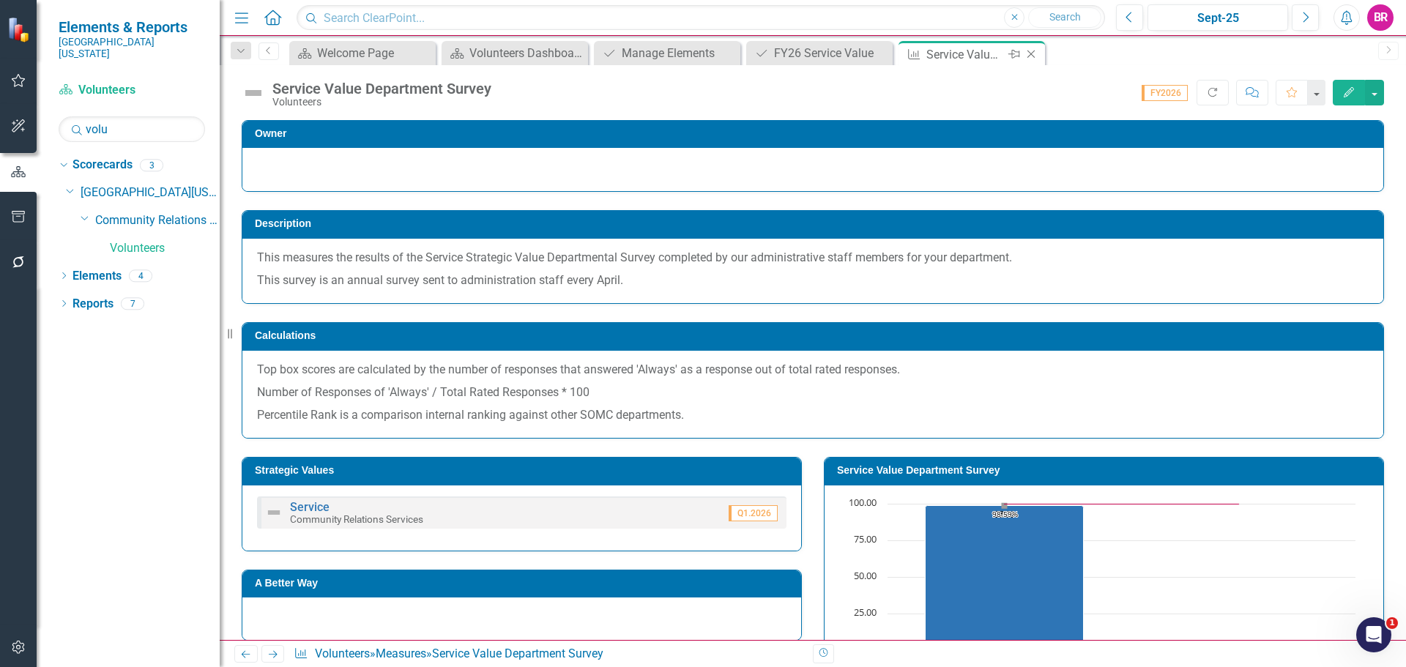
click at [1030, 53] on icon "Close" at bounding box center [1031, 54] width 15 height 12
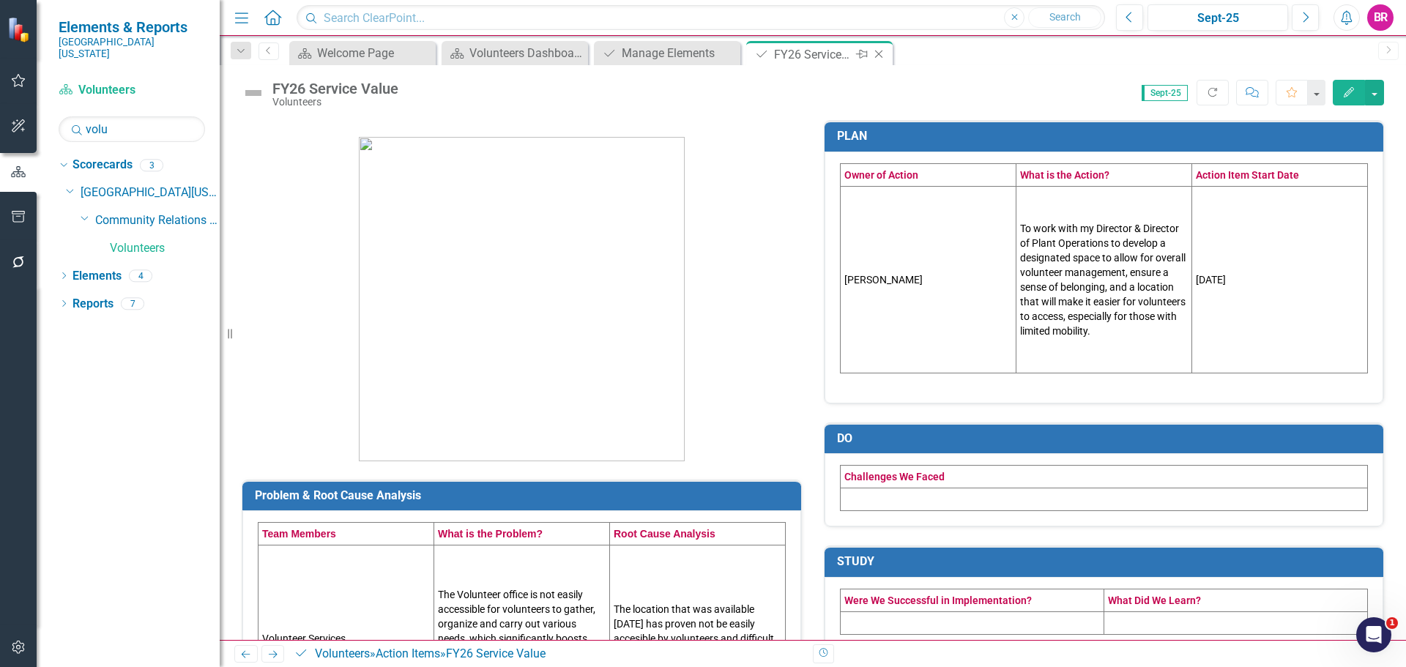
click at [875, 56] on icon "Close" at bounding box center [878, 54] width 15 height 12
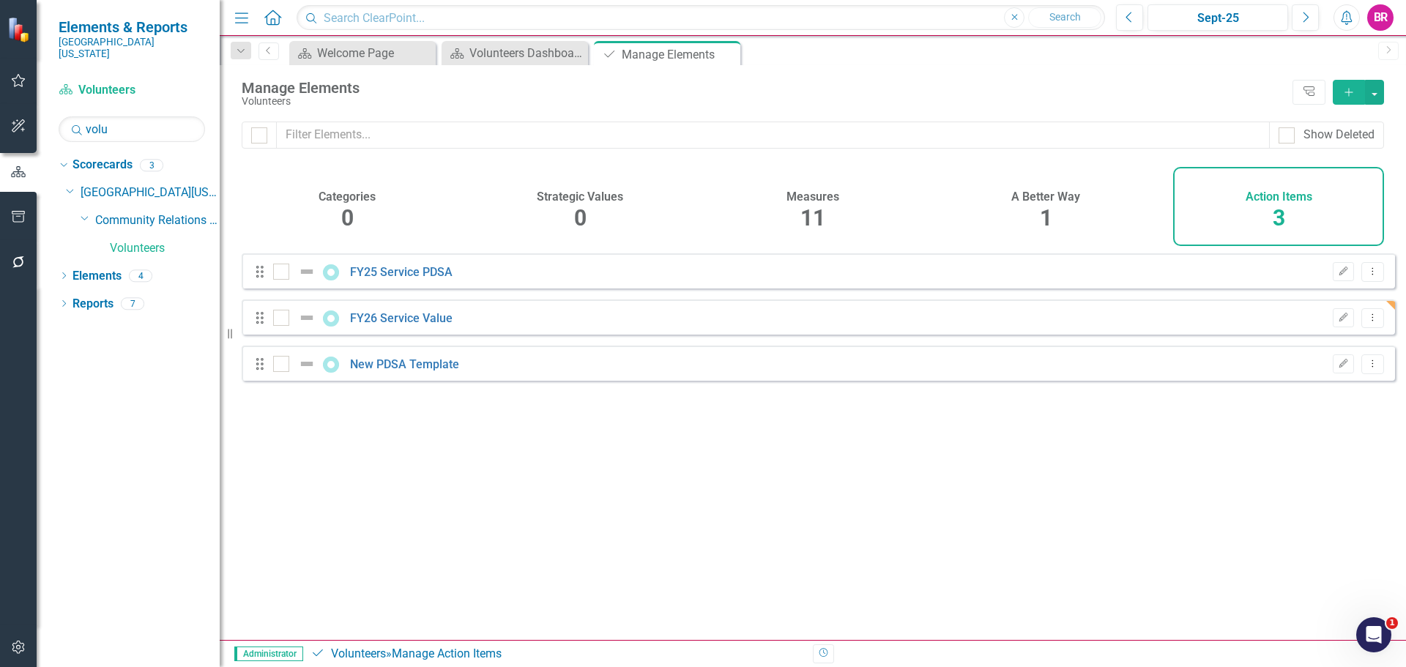
checkbox input "false"
click at [726, 53] on icon "Close" at bounding box center [726, 54] width 15 height 12
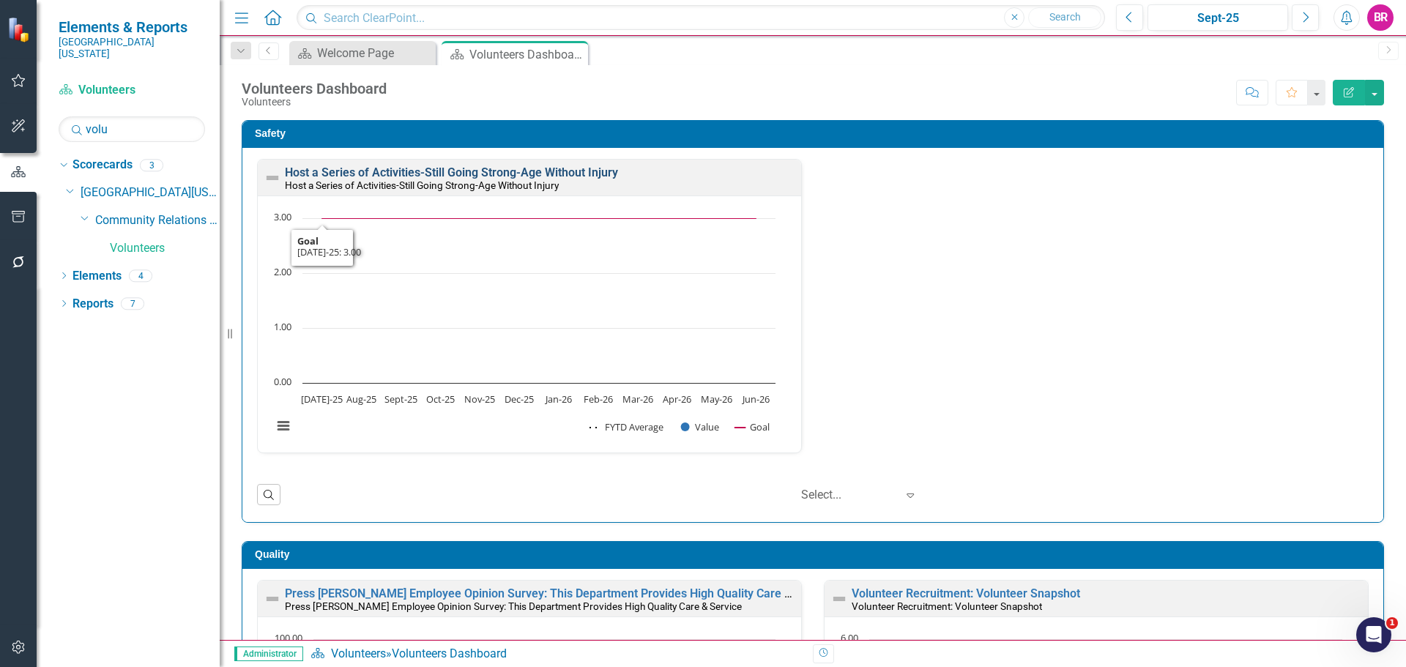
click at [351, 170] on link "Host a Series of Activities-Still Going Strong-Age Without Injury" at bounding box center [451, 172] width 333 height 14
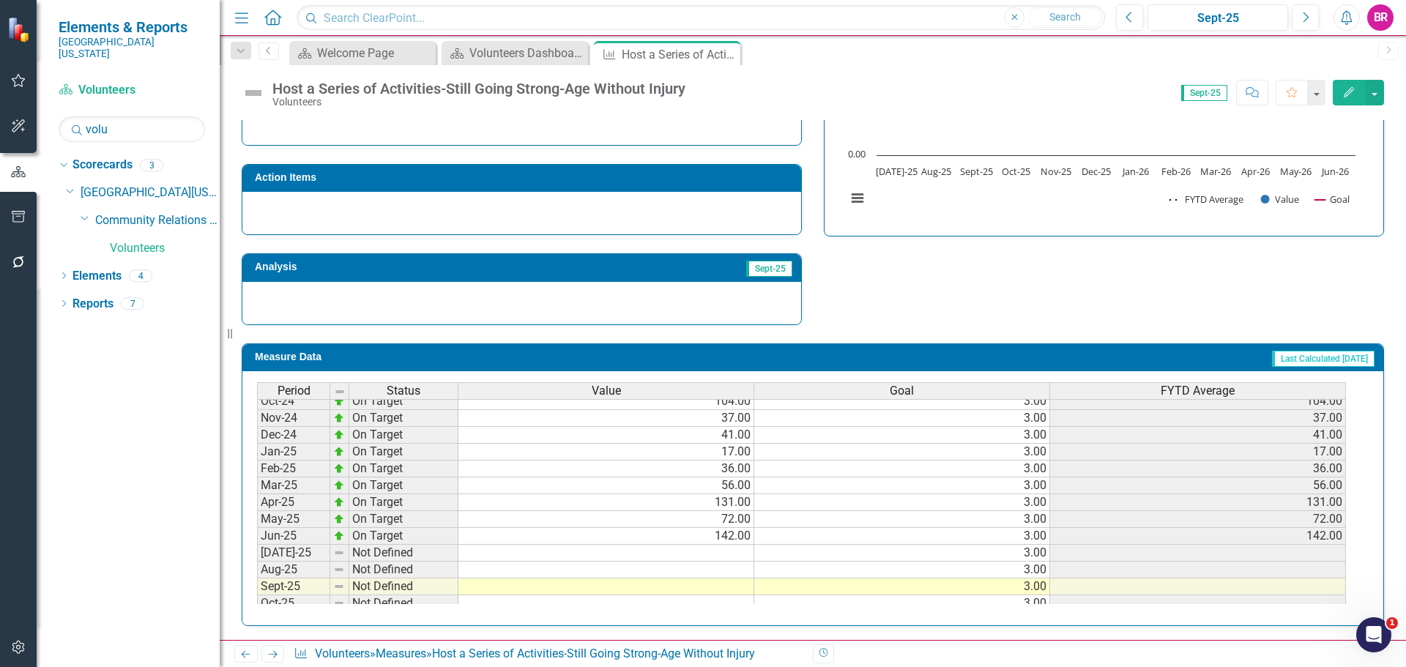
scroll to position [459, 0]
click at [727, 553] on tbody "Nov-23 On Target 37.00 3.00 37.00 Dec-23 On Target 44.00 3.00 44.00 Jan-24 On T…" at bounding box center [801, 480] width 1089 height 540
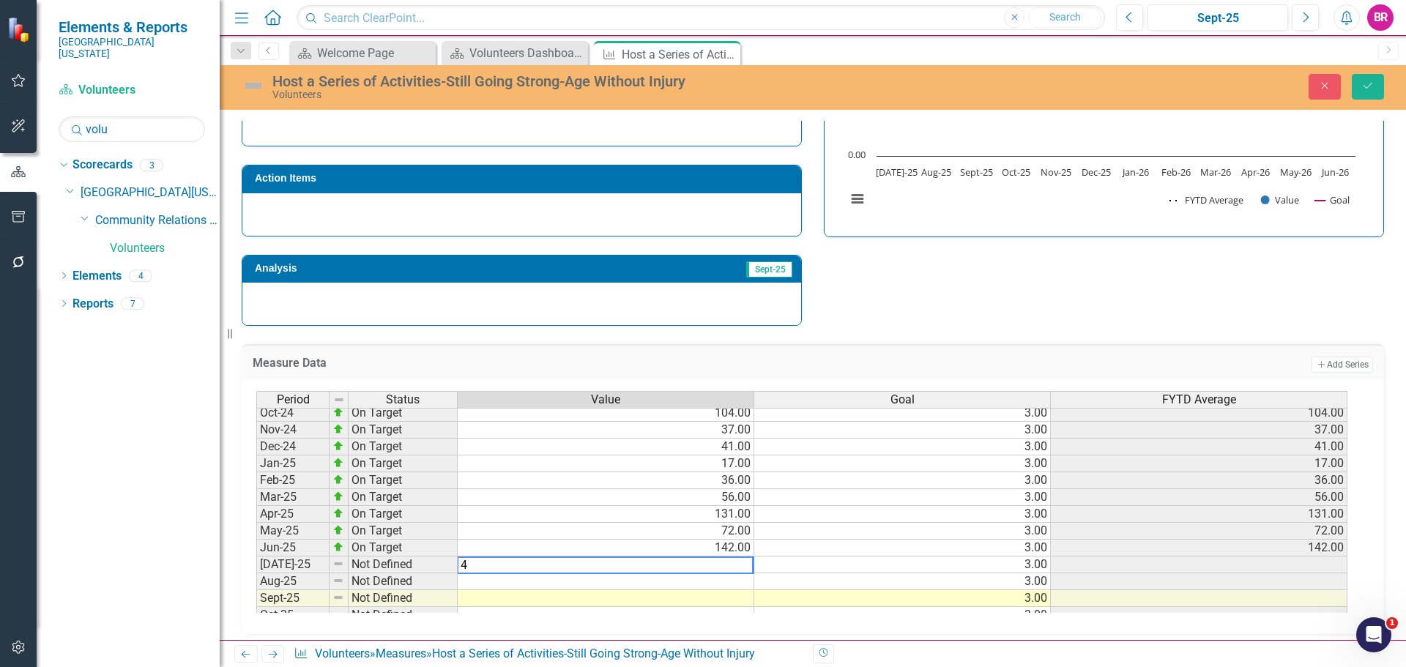
type textarea "4"
drag, startPoint x: 929, startPoint y: 285, endPoint x: 942, endPoint y: 283, distance: 14.1
click at [930, 285] on div "Strategic Values Safety Community Relations Services Q1.2026 A Better Way Actio…" at bounding box center [813, 136] width 1164 height 382
click at [1372, 93] on button "Save" at bounding box center [1368, 87] width 32 height 26
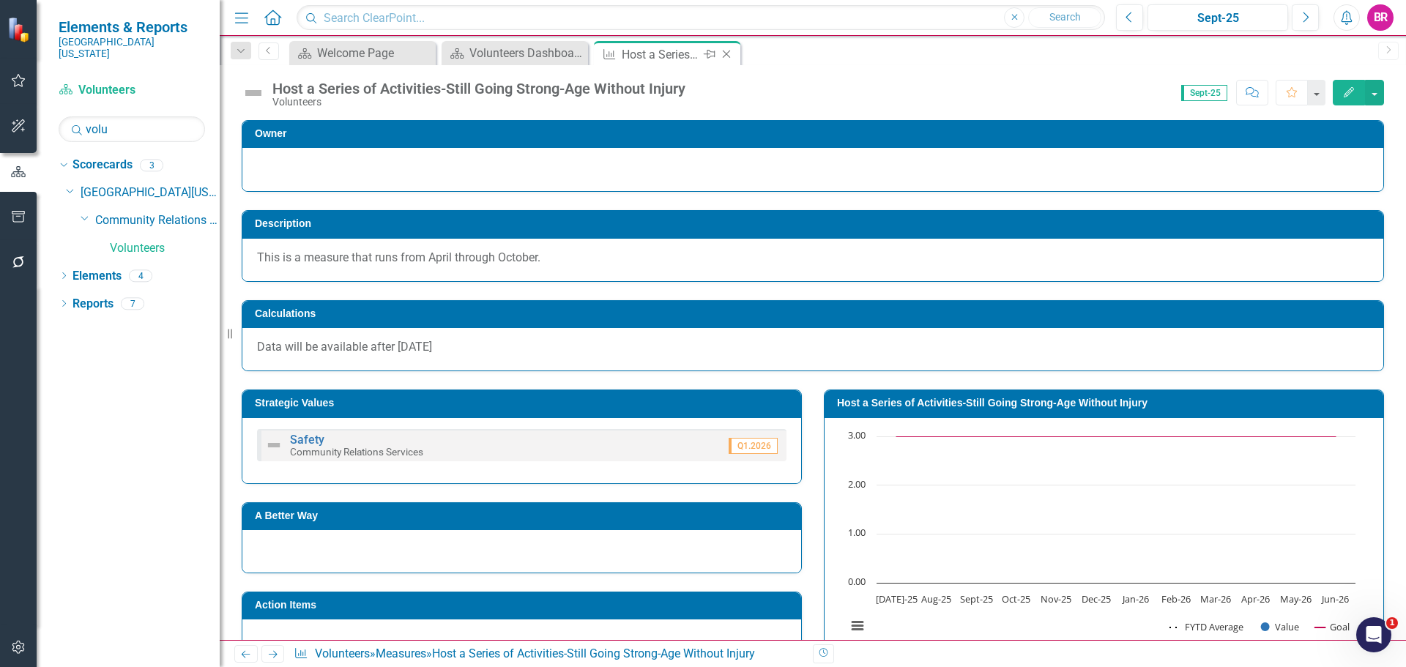
click at [731, 56] on icon "Close" at bounding box center [726, 54] width 15 height 12
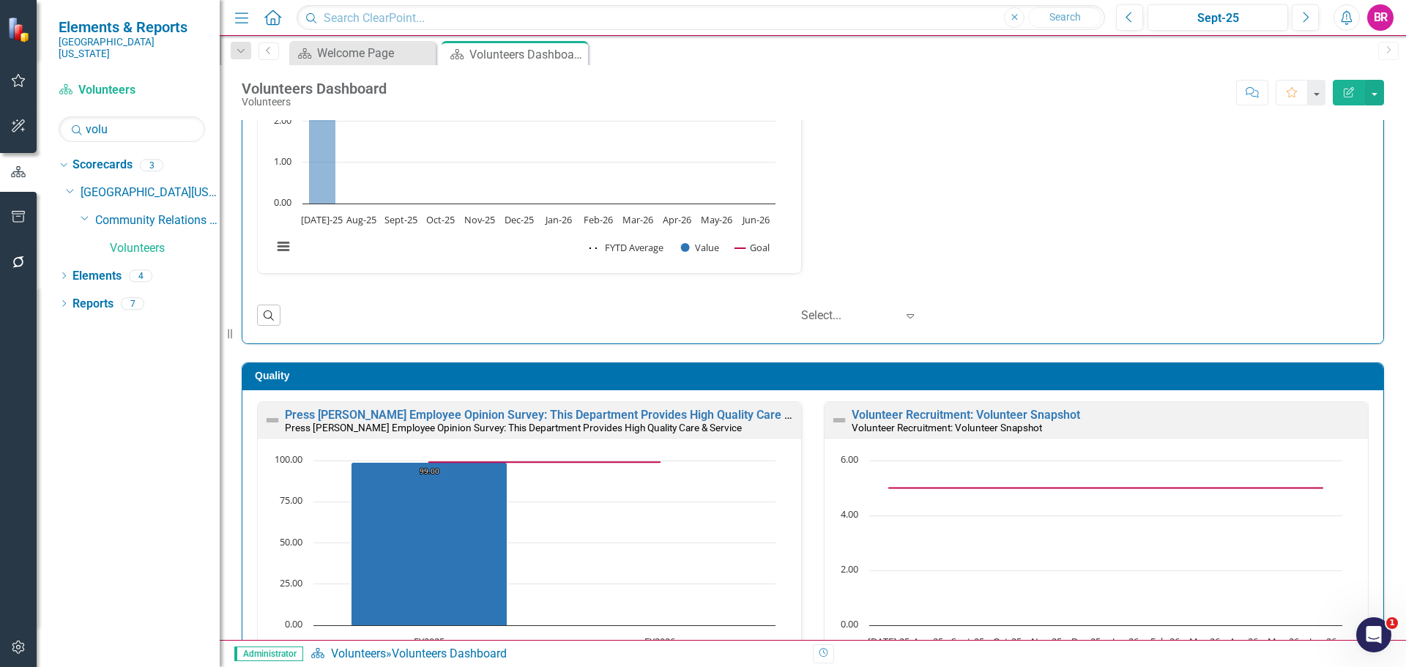
scroll to position [220, 0]
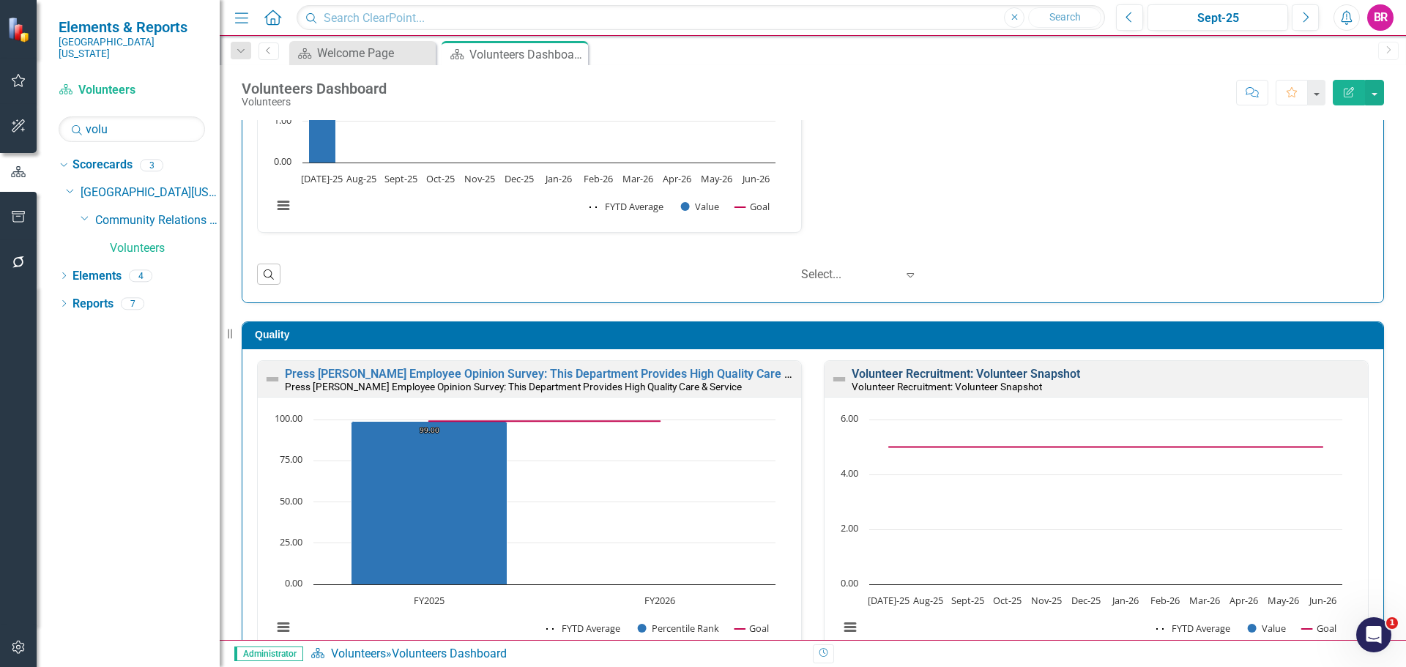
click at [934, 374] on link "Volunteer Recruitment: Volunteer Snapshot" at bounding box center [966, 374] width 228 height 14
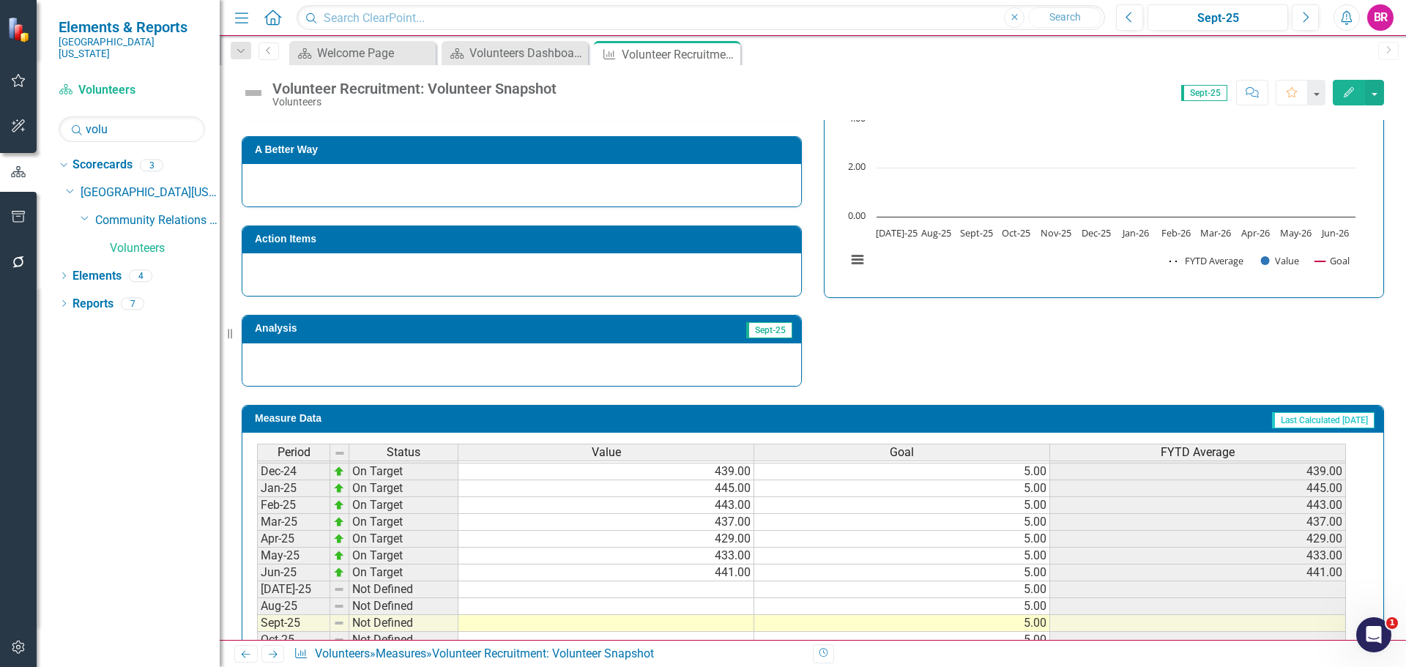
scroll to position [513, 0]
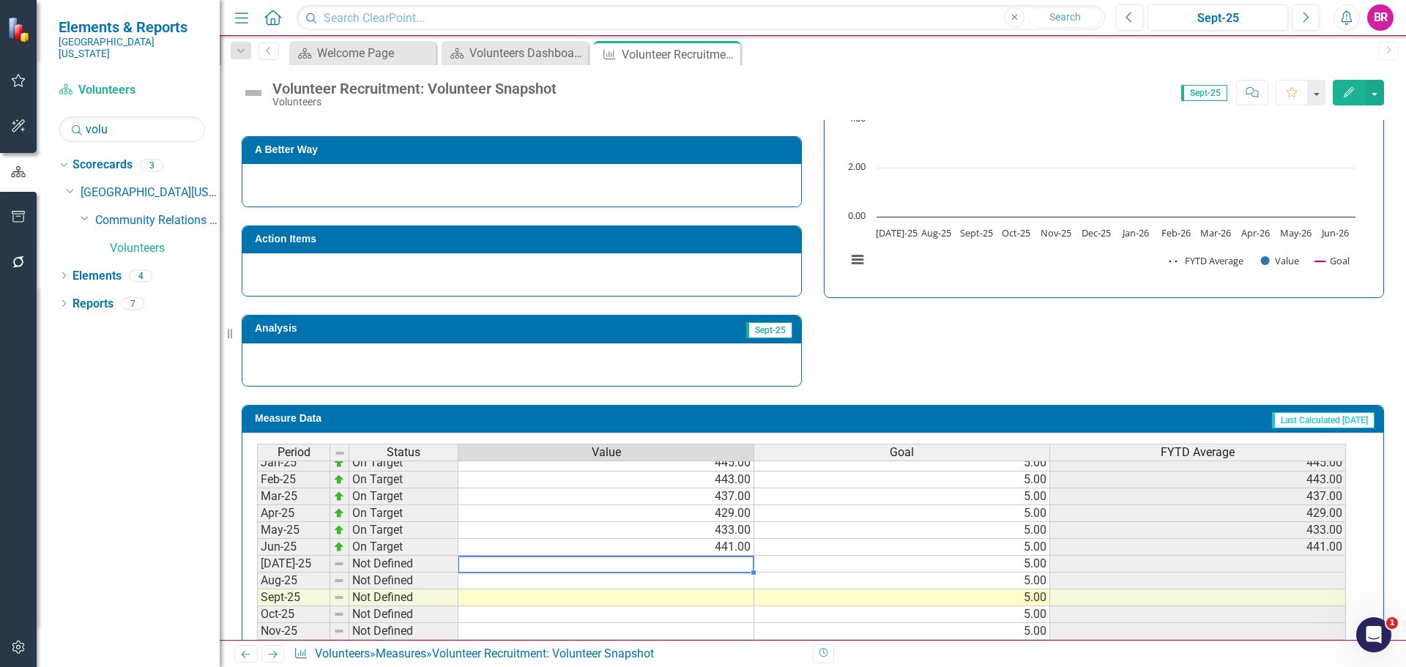
click at [745, 567] on td at bounding box center [606, 564] width 296 height 17
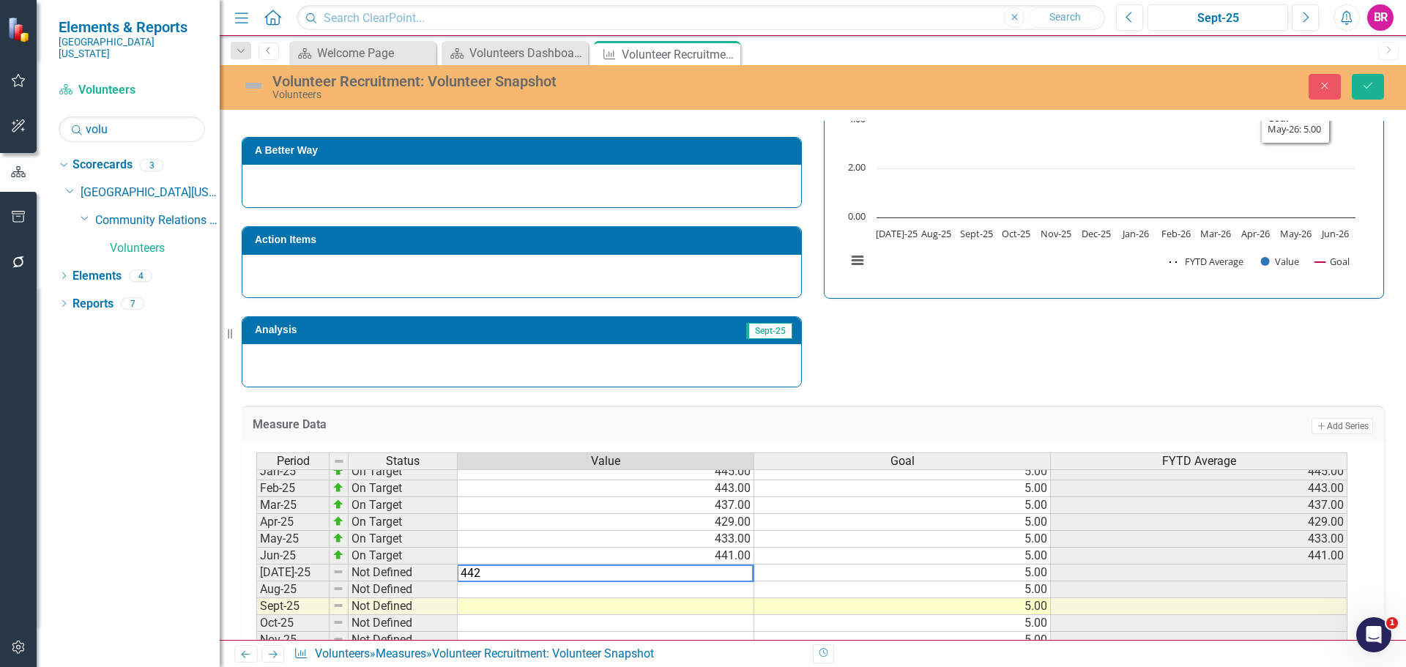
type textarea "442"
click at [1183, 353] on div "Strategic Values Quality Community Relations Services Q1.2026 A Better Way Acti…" at bounding box center [813, 198] width 1164 height 382
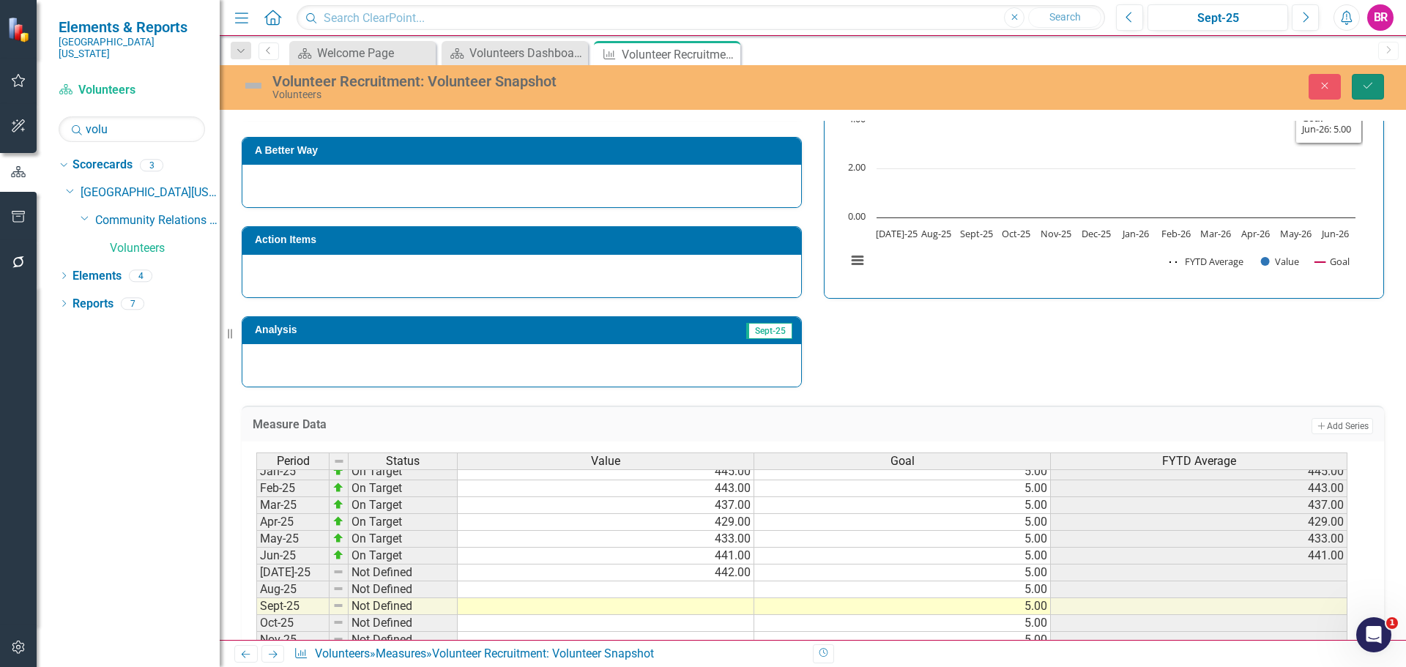
click at [1382, 96] on button "Save" at bounding box center [1368, 87] width 32 height 26
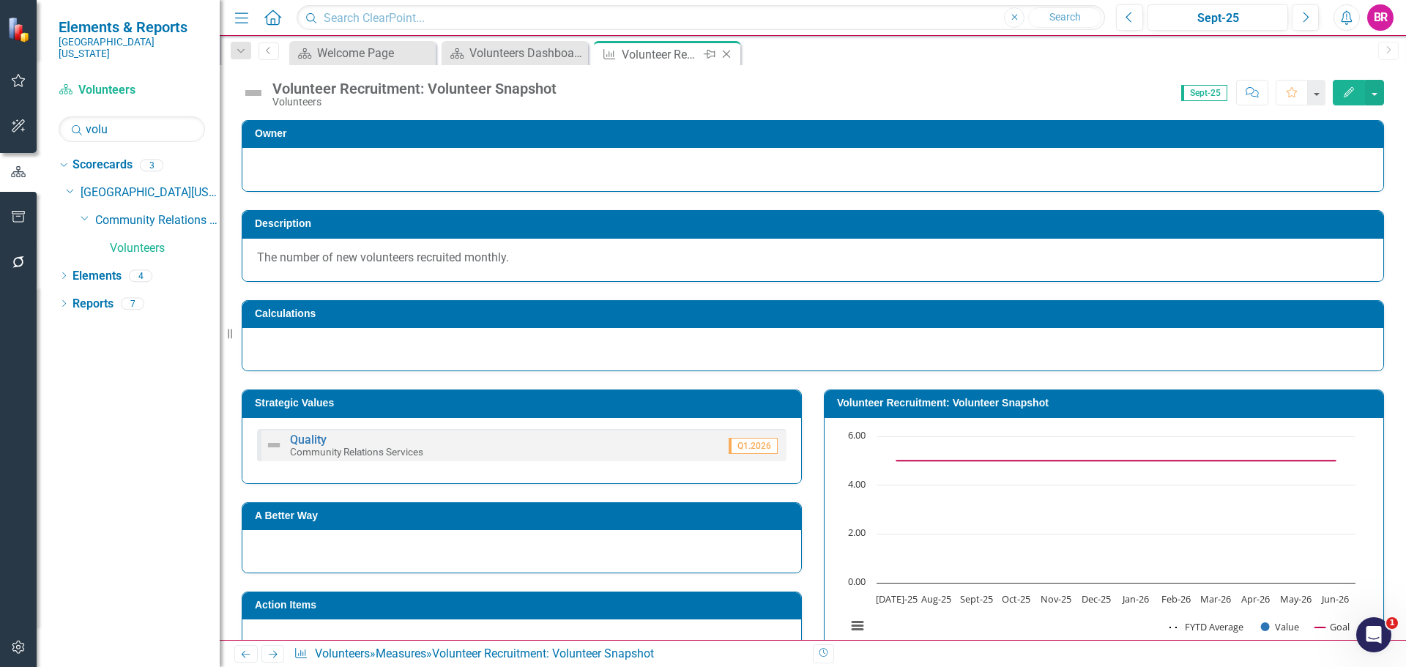
click at [730, 56] on icon "Close" at bounding box center [726, 54] width 15 height 12
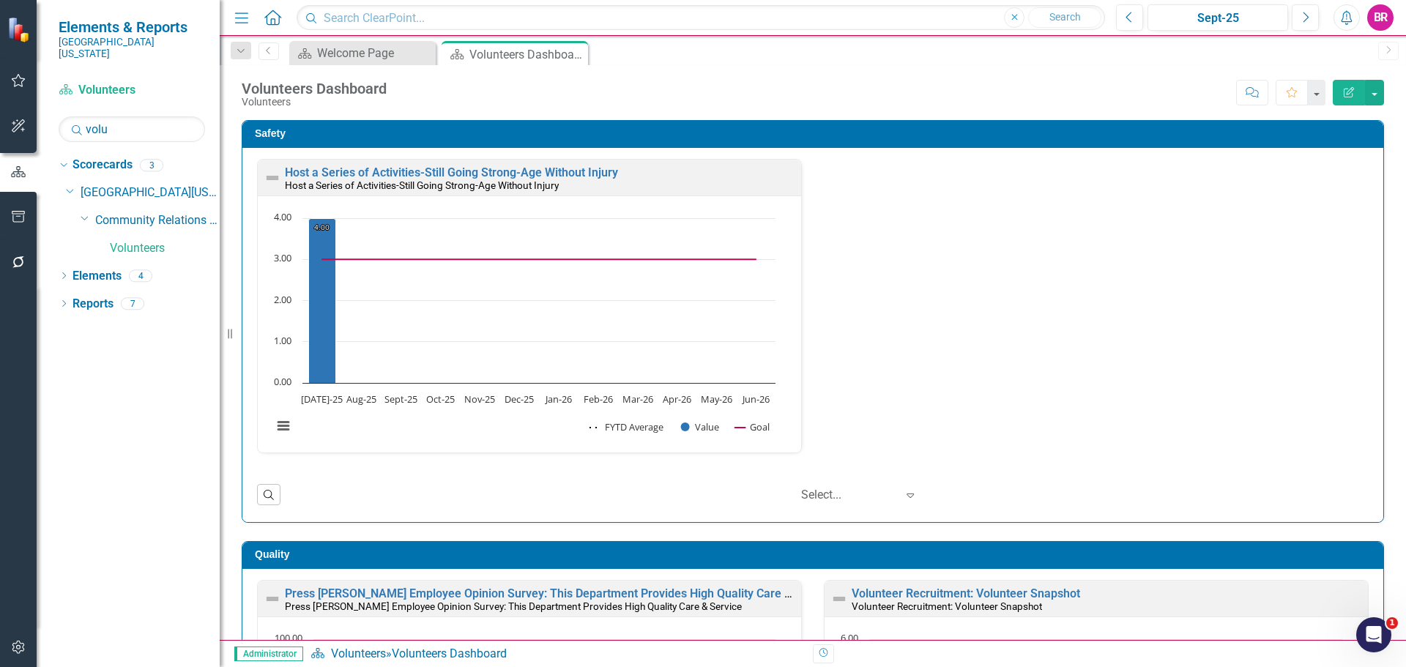
click at [1382, 256] on div "Safety Host a Series of Activities-Still Going Strong-Age Without Injury Host a…" at bounding box center [813, 312] width 1164 height 421
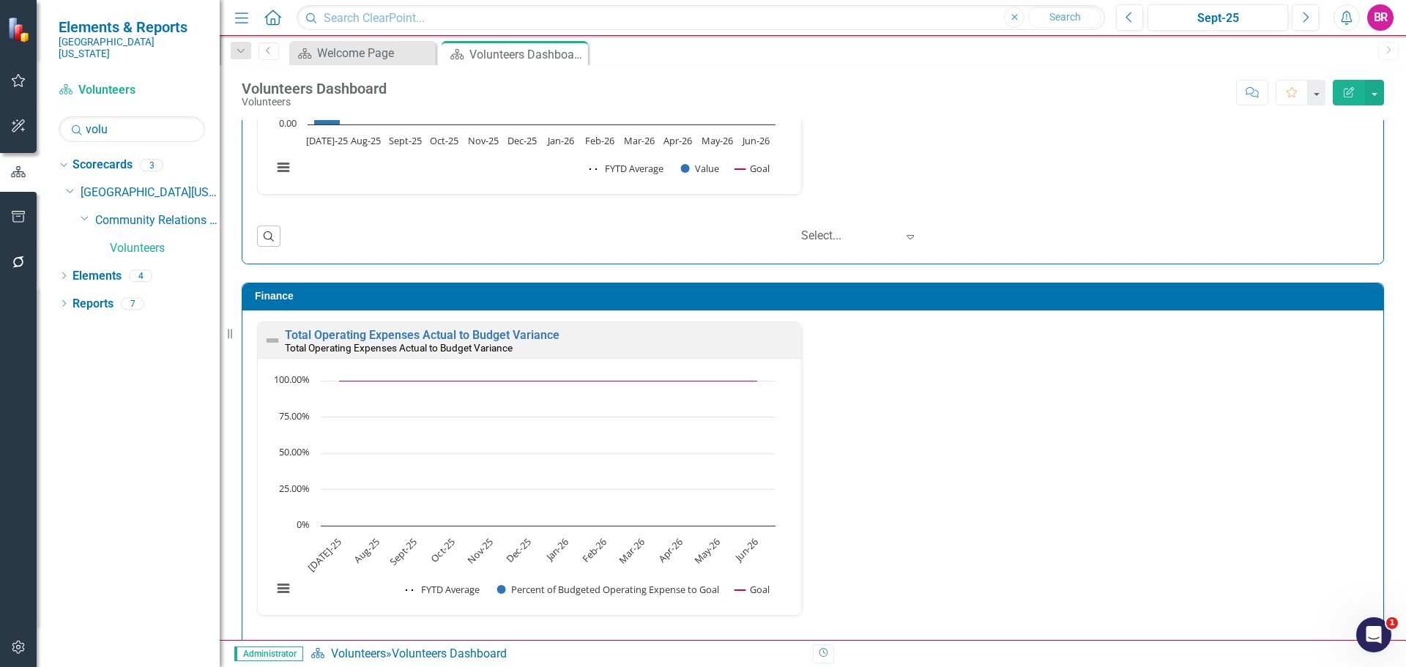
scroll to position [1894, 0]
